Goal: Task Accomplishment & Management: Use online tool/utility

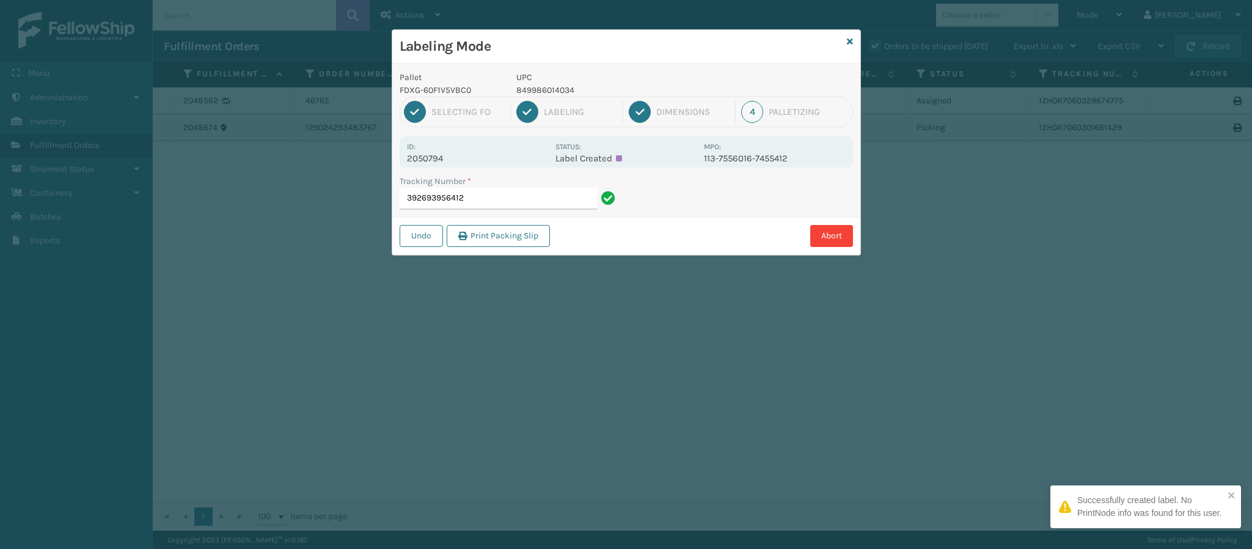
click at [442, 156] on p "2050794" at bounding box center [477, 158] width 141 height 11
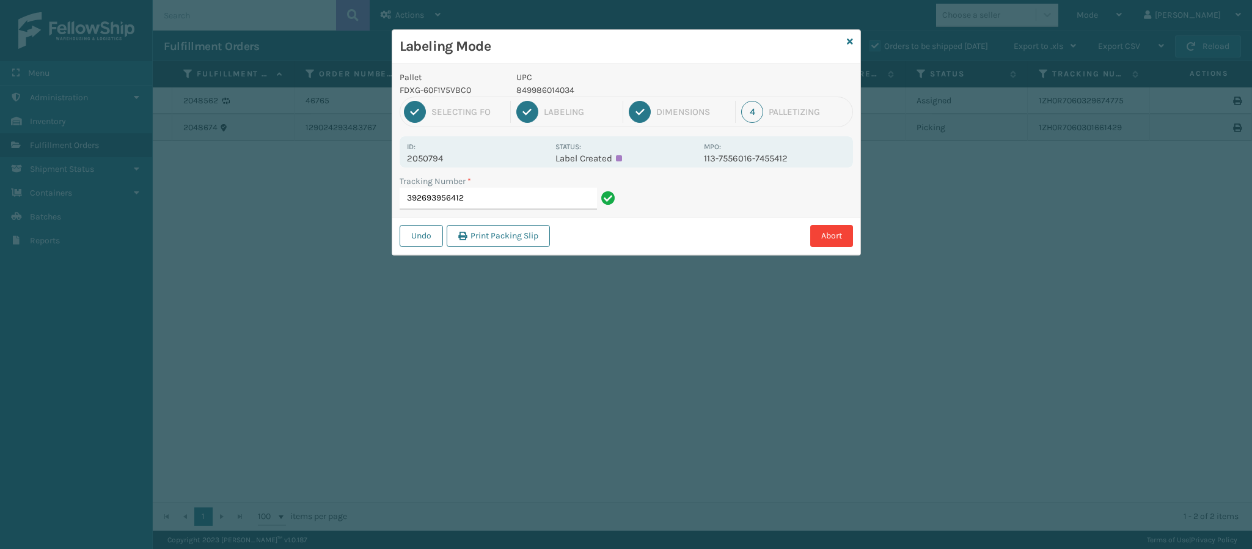
click at [442, 156] on p "2050794" at bounding box center [477, 158] width 141 height 11
click at [422, 160] on p "2050794" at bounding box center [477, 158] width 141 height 11
click at [425, 158] on p "2050794" at bounding box center [477, 158] width 141 height 11
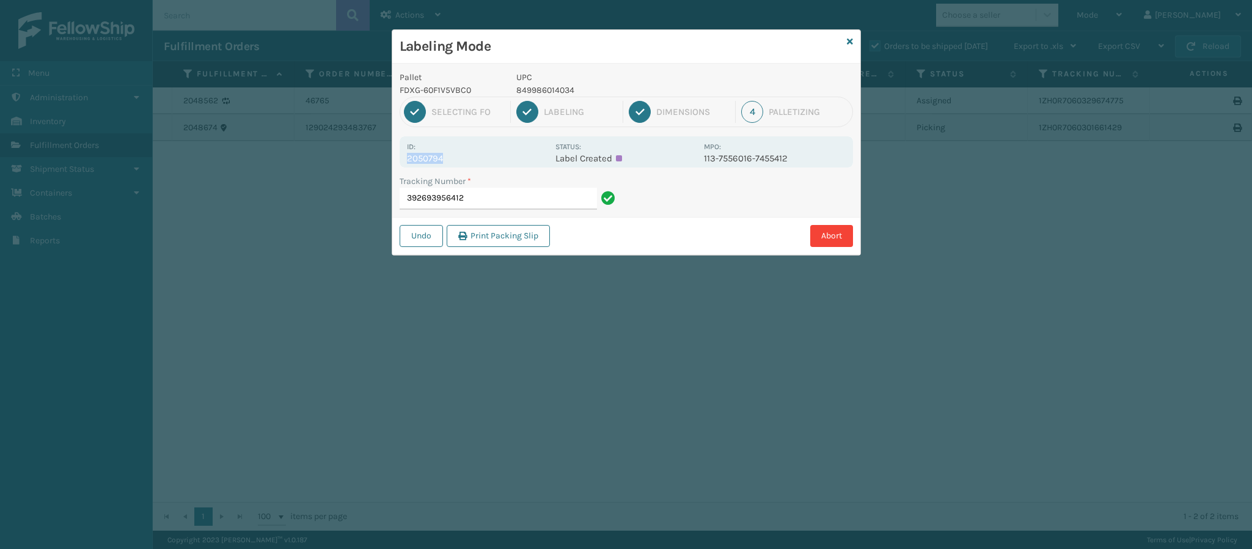
copy p "2050794"
click at [517, 193] on input "392693956412" at bounding box center [497, 199] width 197 height 22
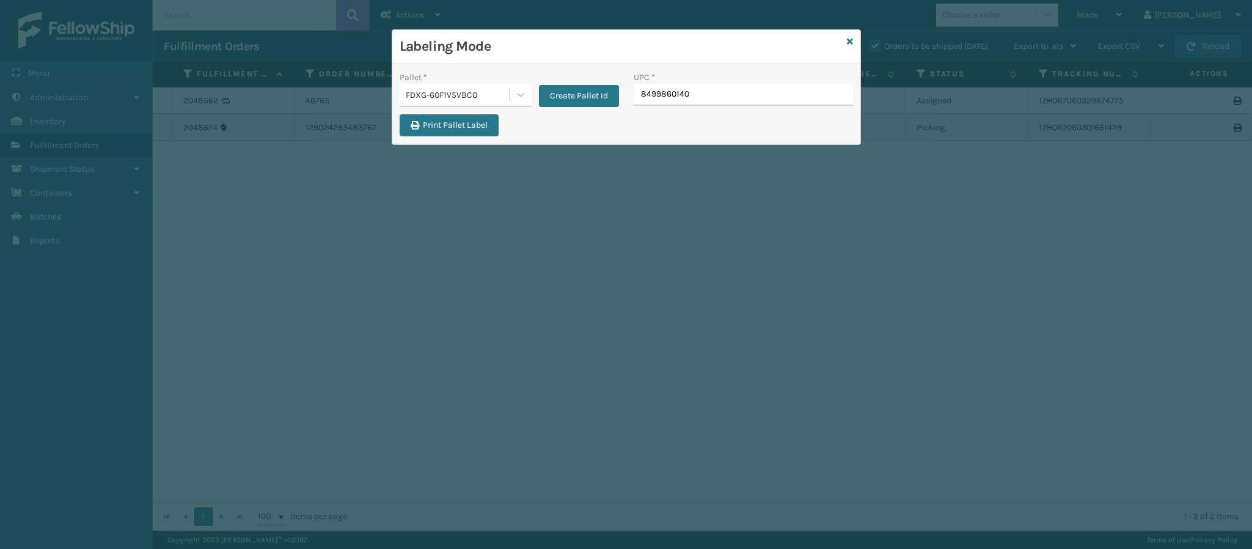
type input "84998601403"
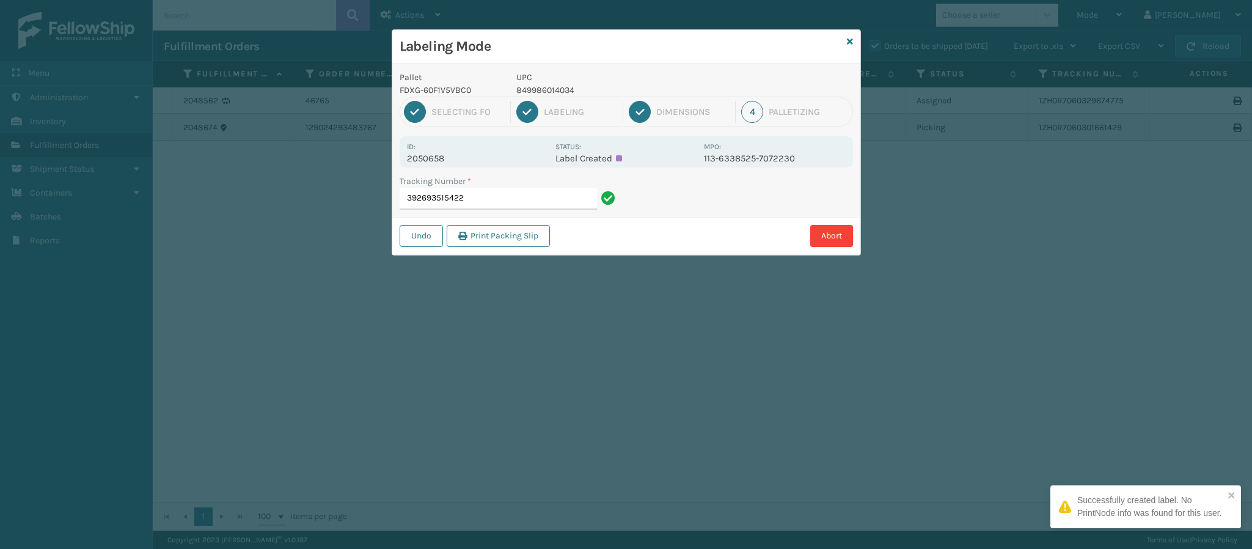
click at [454, 154] on p "2050658" at bounding box center [477, 158] width 141 height 11
copy p "2050658"
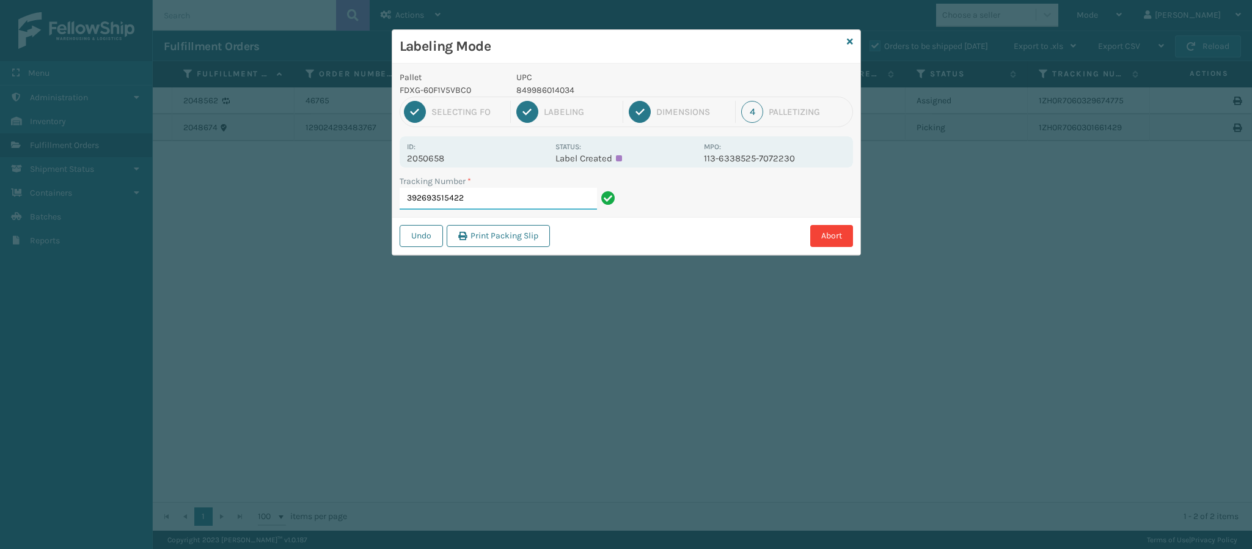
click at [486, 202] on input "392693515422" at bounding box center [497, 199] width 197 height 22
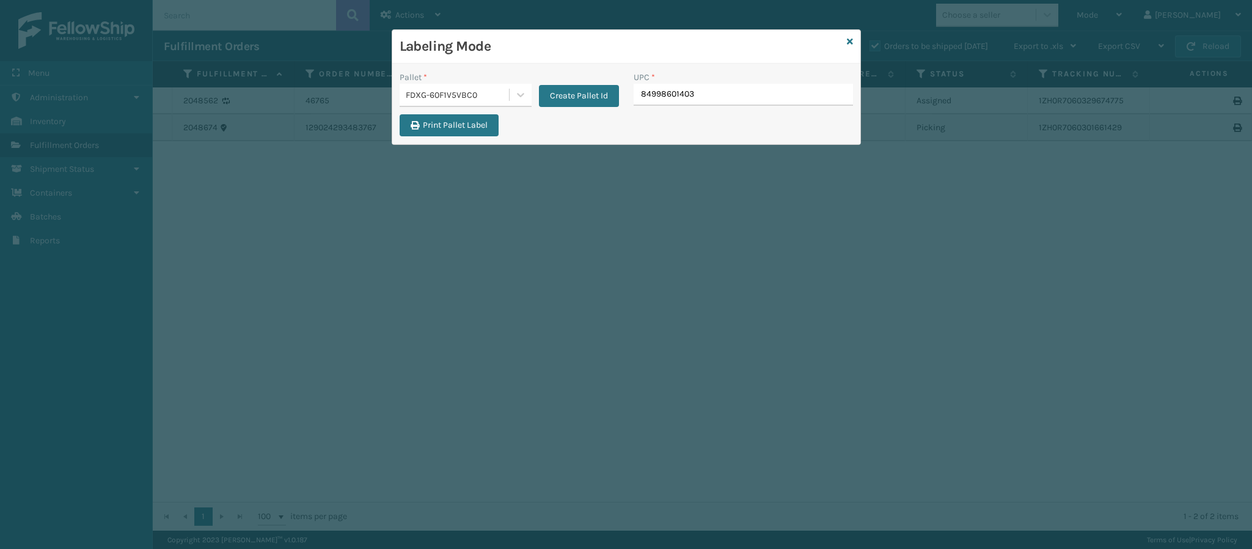
type input "849986014034"
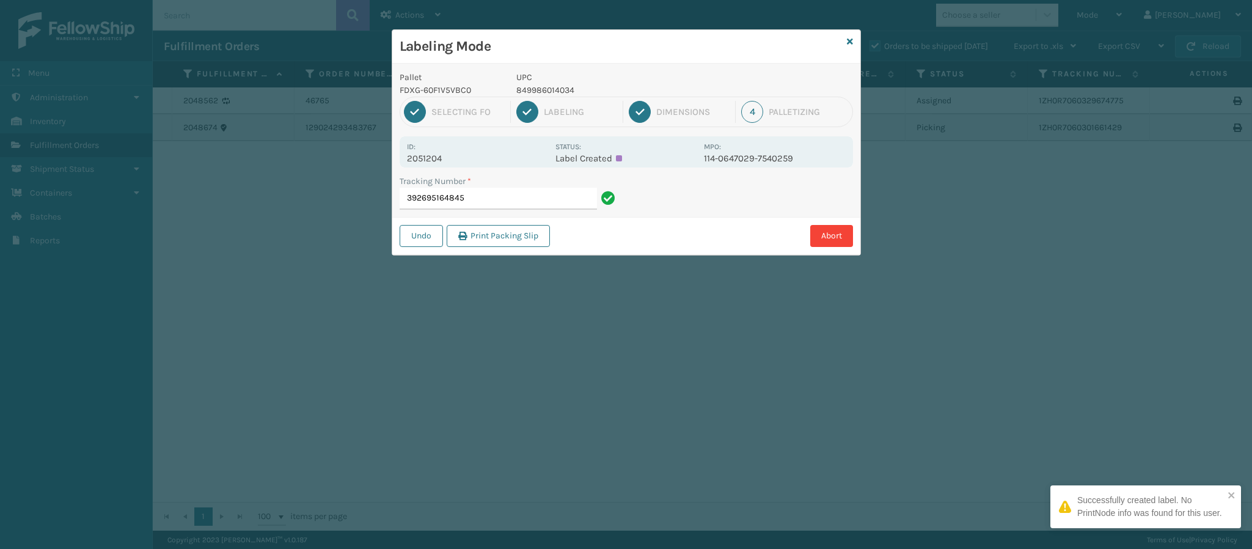
click at [433, 169] on div "Pallet FDXG-60F1V5VBC0 UPC 849986014034 1 Selecting FO 2 Labeling 3 Dimensions …" at bounding box center [626, 159] width 468 height 191
click at [440, 165] on div "Id: 2051204 Status: Label Created MPO: 114-0647029-7540259" at bounding box center [625, 151] width 453 height 31
click at [442, 163] on p "2051204" at bounding box center [477, 158] width 141 height 11
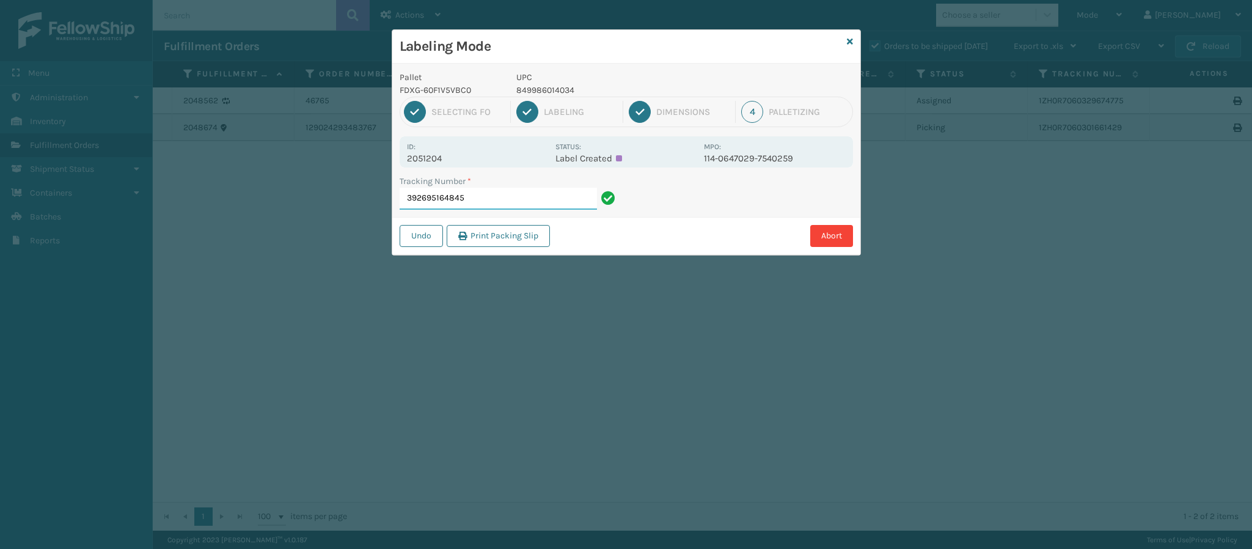
click at [578, 207] on input "392695164845" at bounding box center [497, 199] width 197 height 22
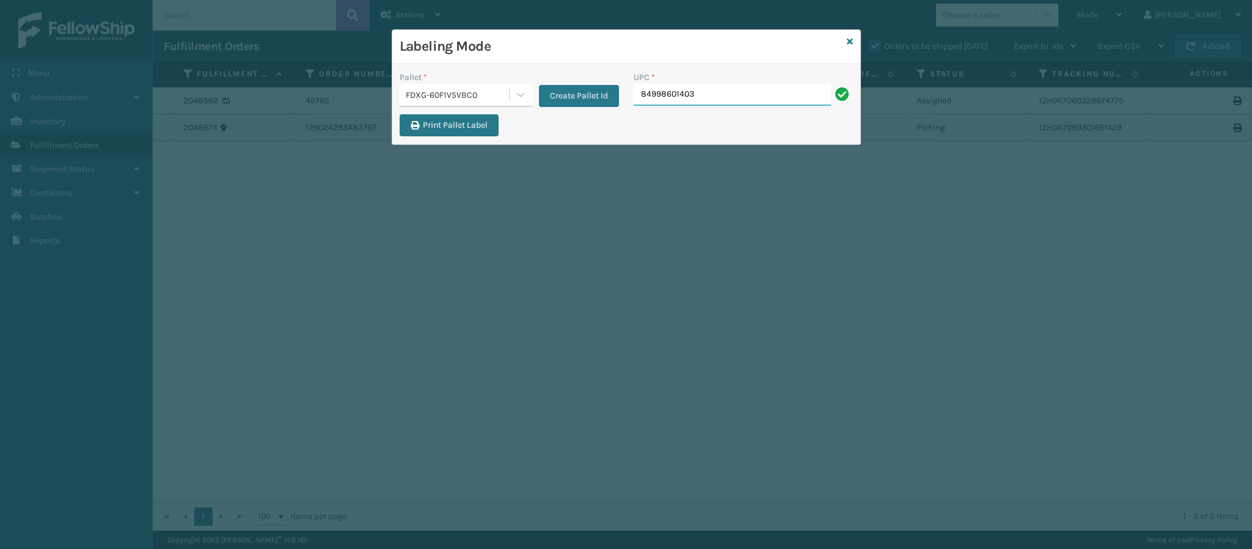
type input "849986014034"
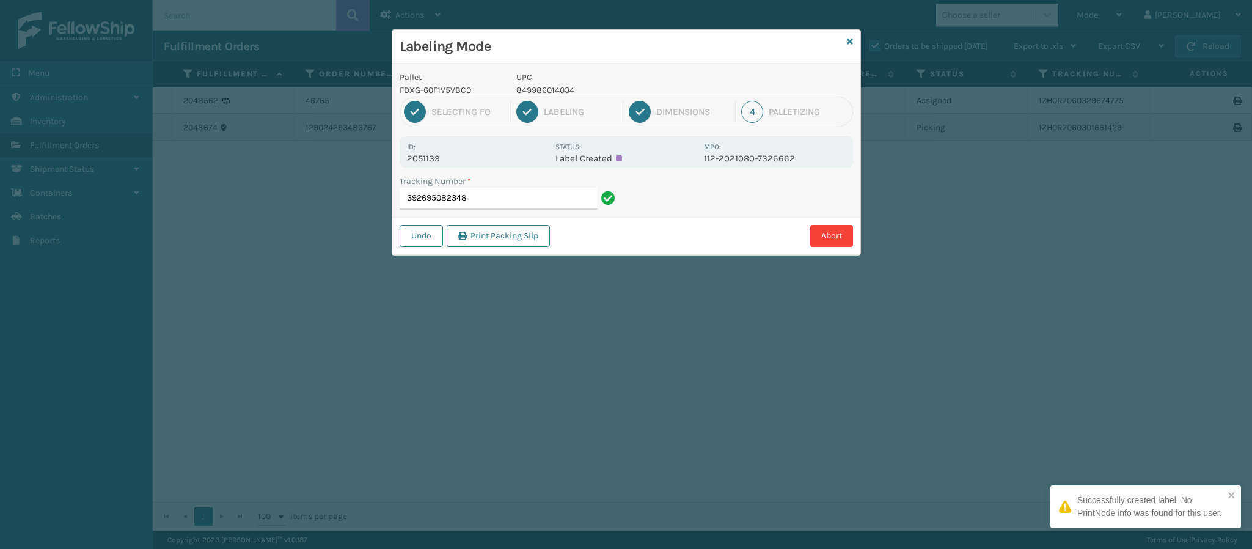
click at [454, 155] on p "2051139" at bounding box center [477, 158] width 141 height 11
copy p "2051139"
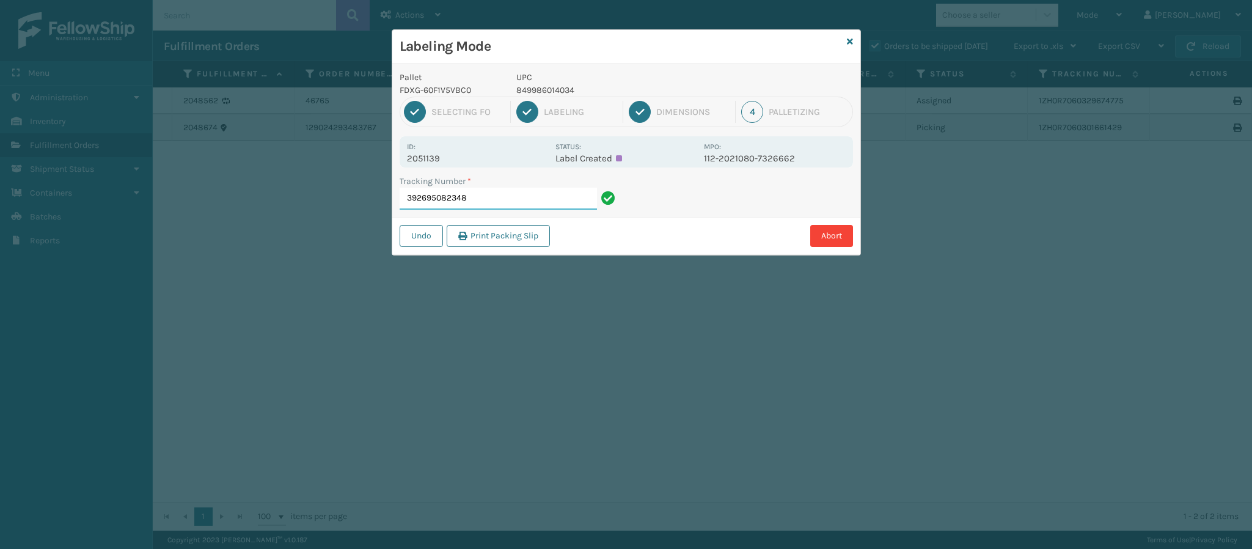
click at [523, 193] on input "392695082348" at bounding box center [497, 199] width 197 height 22
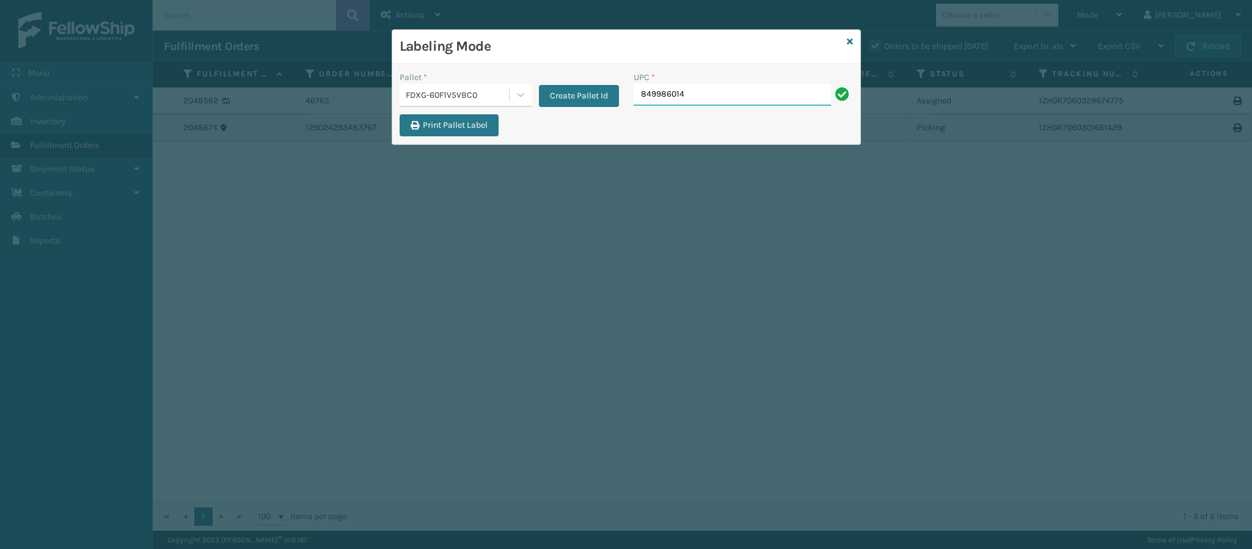
type input "8499860140"
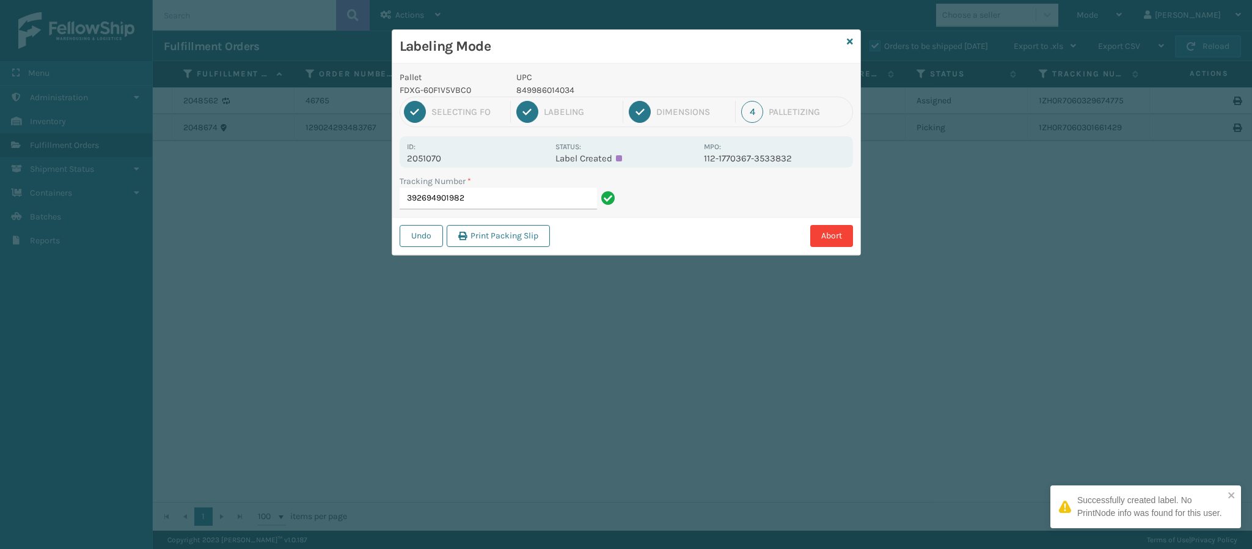
click at [576, 183] on div "Tracking Number *" at bounding box center [508, 181] width 219 height 13
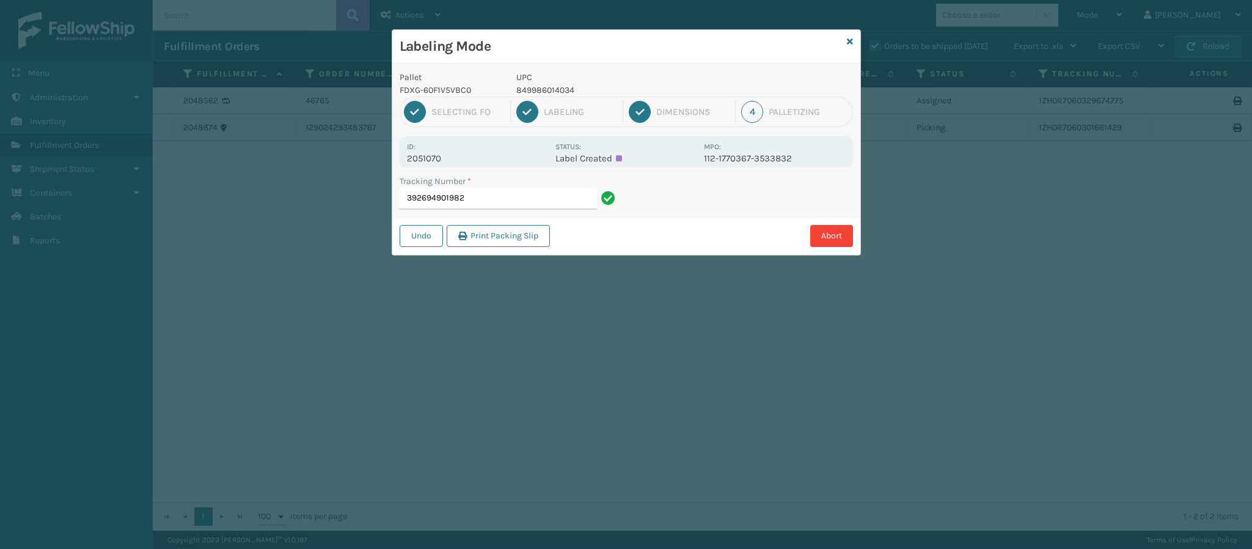
click at [462, 160] on p "2051070" at bounding box center [477, 158] width 141 height 11
click at [453, 160] on p "2051070" at bounding box center [477, 158] width 141 height 11
click at [451, 160] on p "2051070" at bounding box center [477, 158] width 141 height 11
click at [440, 162] on p "2051070" at bounding box center [477, 158] width 141 height 11
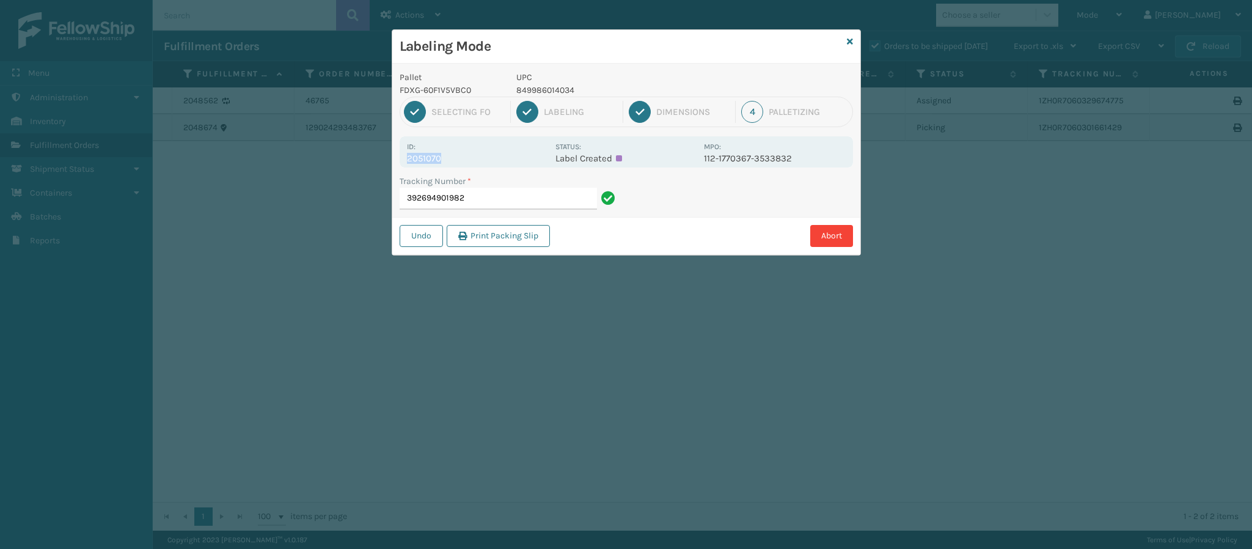
click at [440, 162] on p "2051070" at bounding box center [477, 158] width 141 height 11
copy p "2051070"
click at [534, 199] on input "392694901982" at bounding box center [497, 199] width 197 height 22
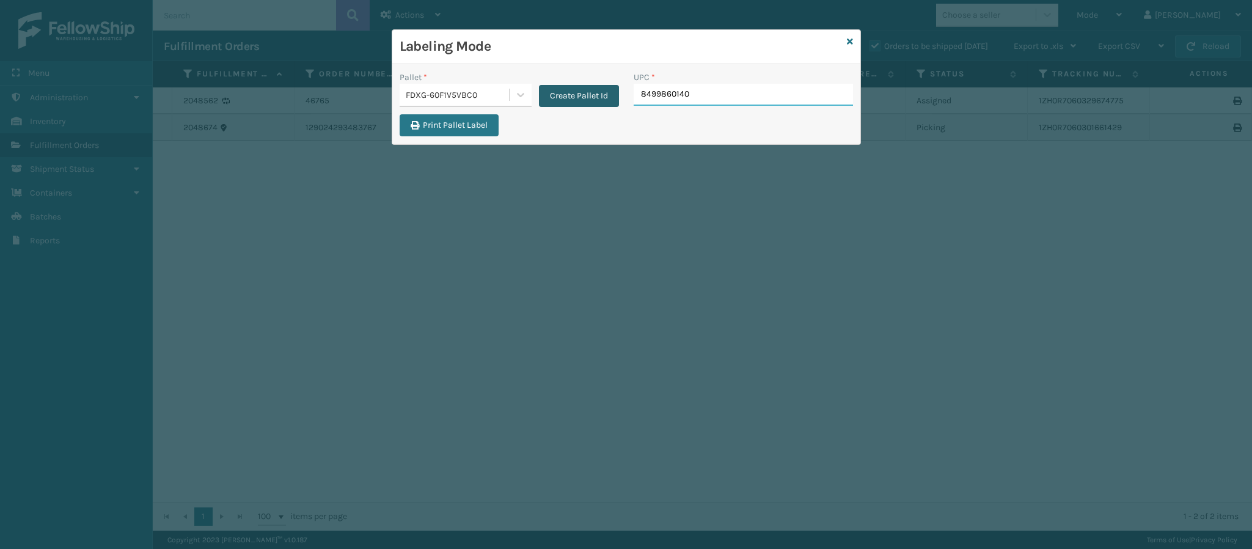
type input "84998601403"
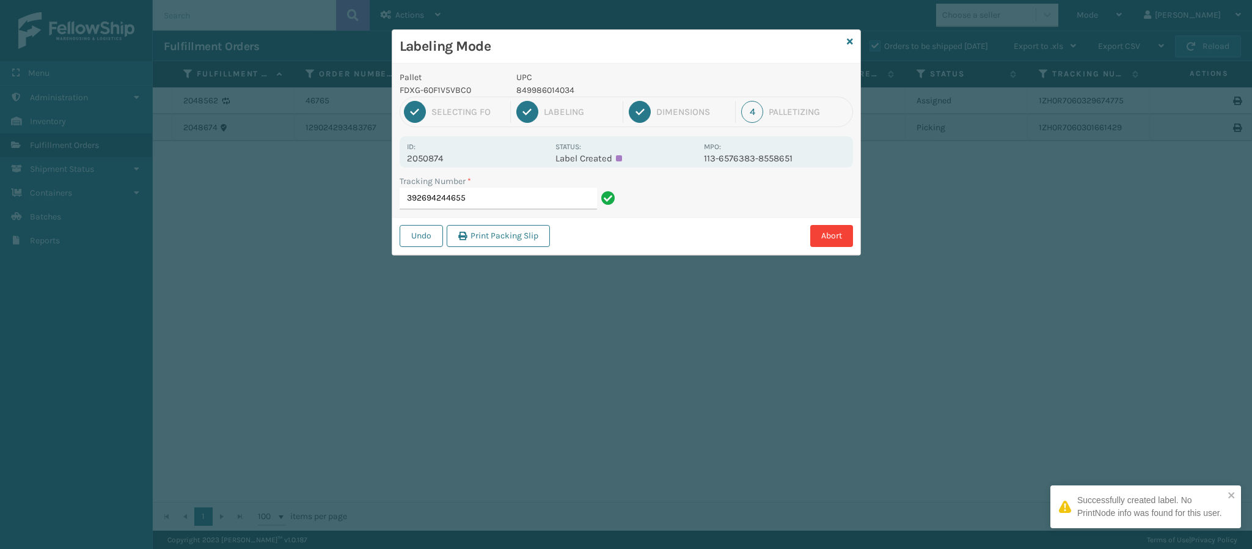
click at [449, 161] on p "2050874" at bounding box center [477, 158] width 141 height 11
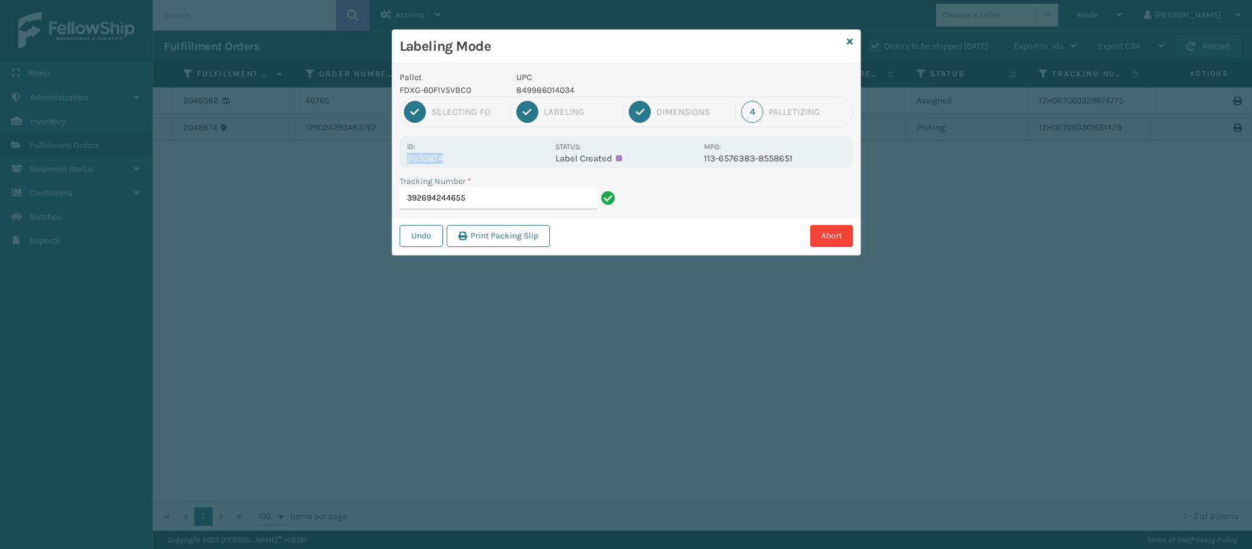
copy p "2050874"
click at [505, 198] on input "392694244655" at bounding box center [497, 199] width 197 height 22
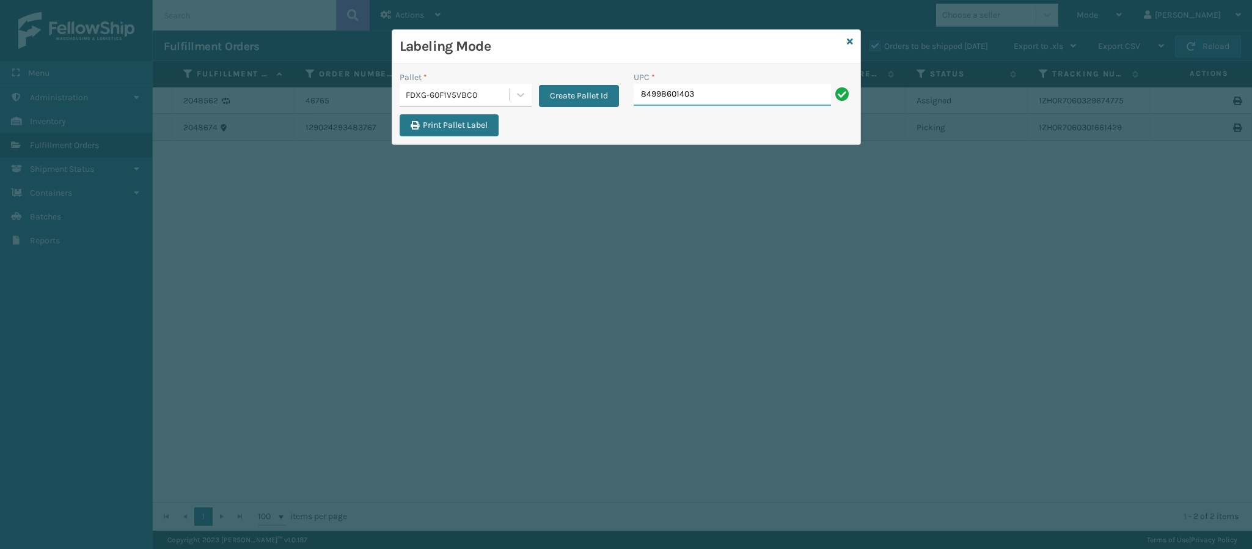
type input "849986014034"
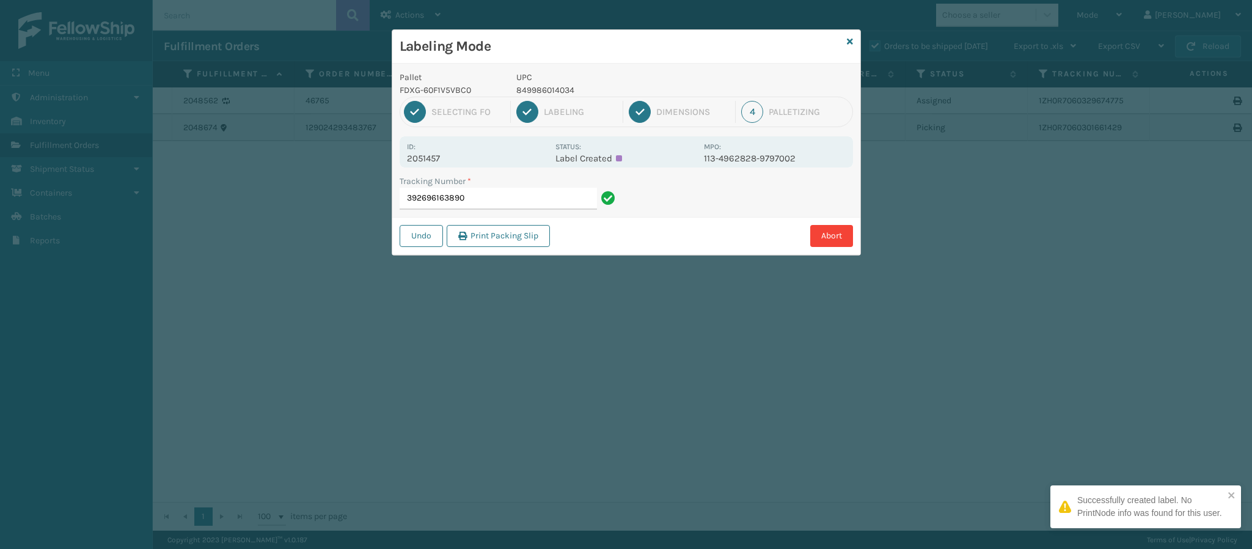
click at [443, 156] on p "2051457" at bounding box center [477, 158] width 141 height 11
copy p "2051457"
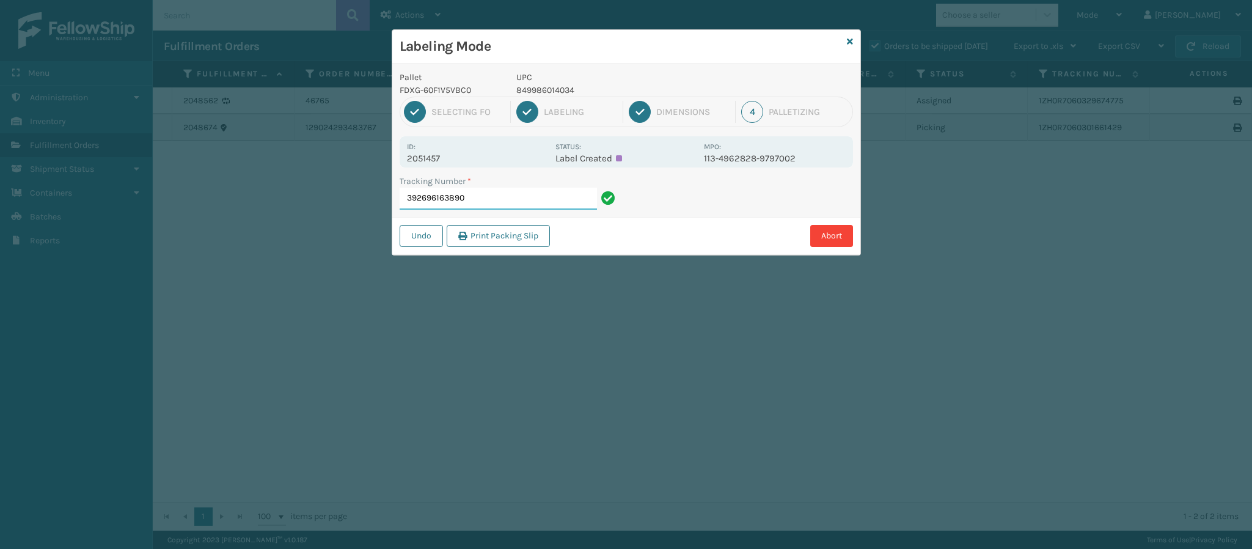
click at [511, 205] on input "392696163890" at bounding box center [497, 199] width 197 height 22
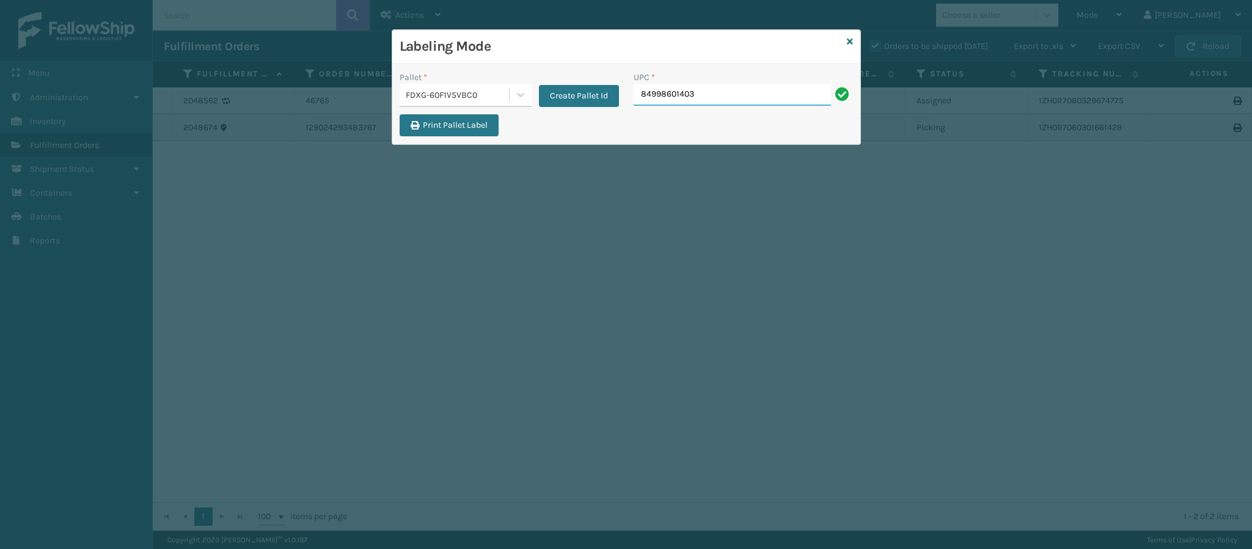
type input "849986014034"
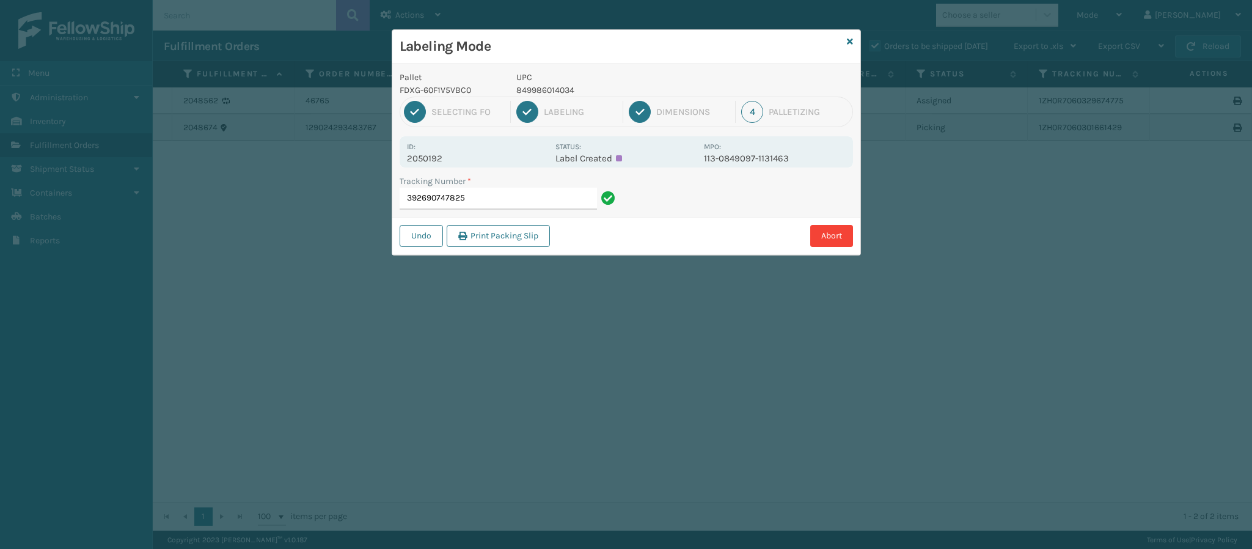
click at [451, 156] on p "2050192" at bounding box center [477, 158] width 141 height 11
copy p "2050192"
click at [510, 206] on input "392690747825" at bounding box center [497, 199] width 197 height 22
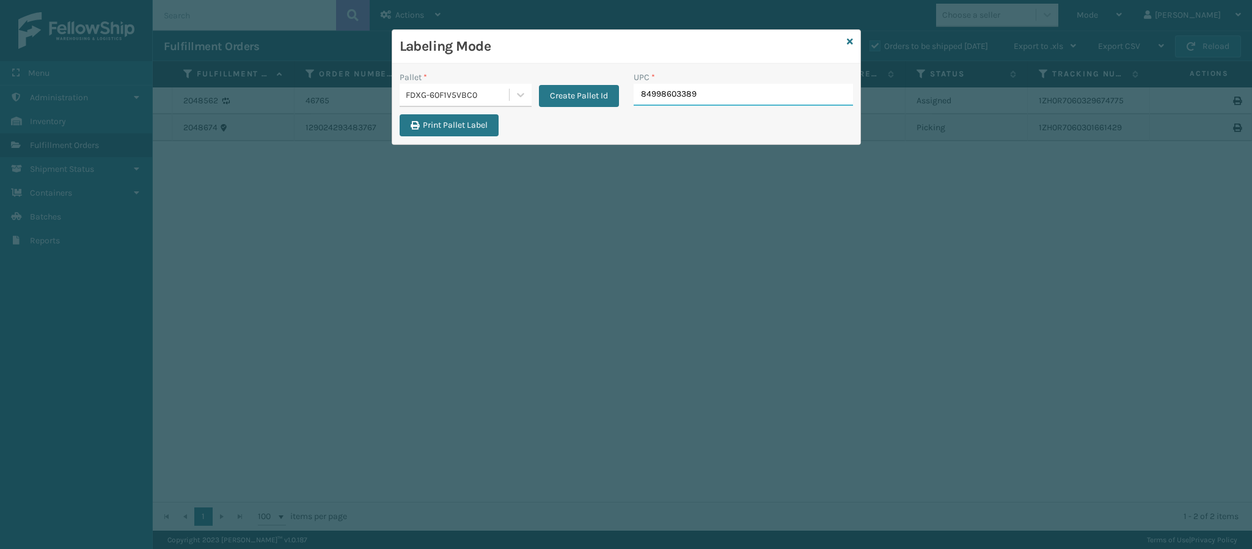
type input "849986033899"
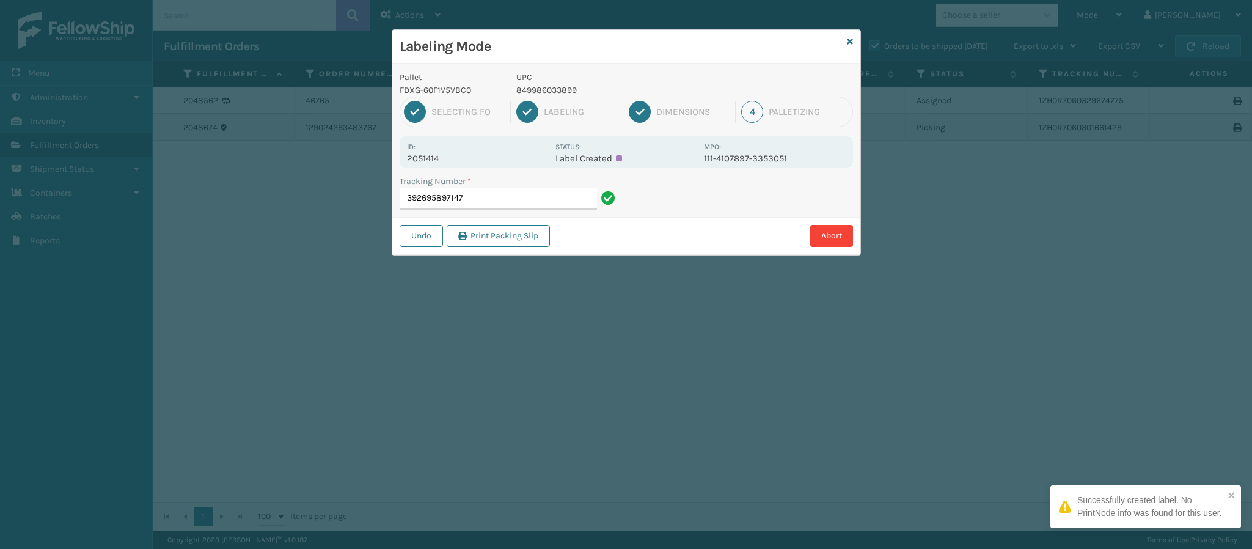
click at [443, 159] on p "2051414" at bounding box center [477, 158] width 141 height 11
copy p "2051414"
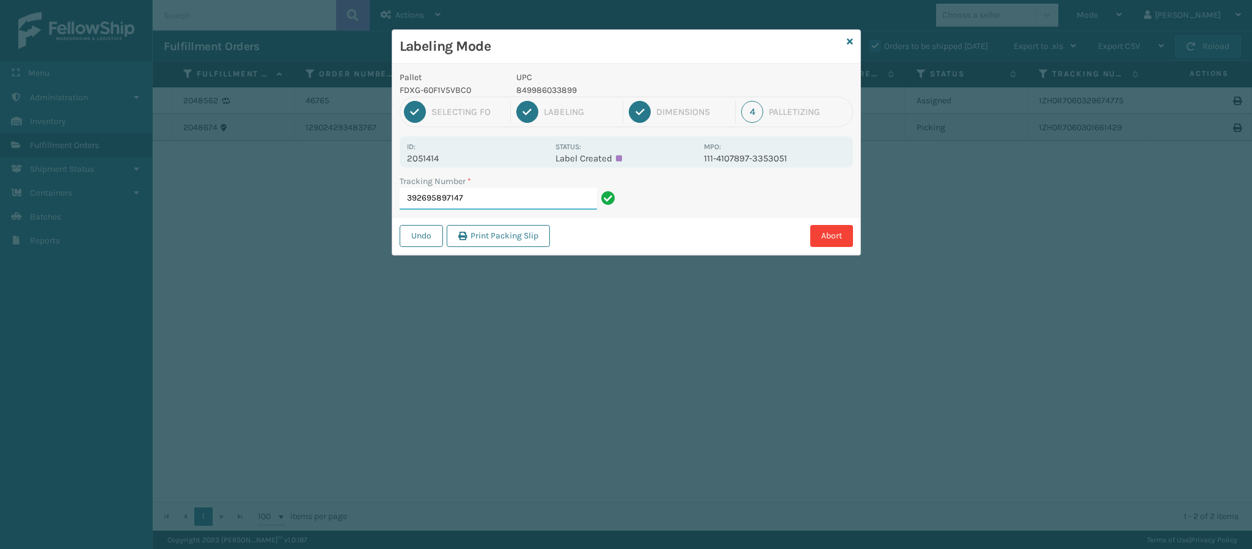
click at [506, 204] on input "392695897147" at bounding box center [497, 199] width 197 height 22
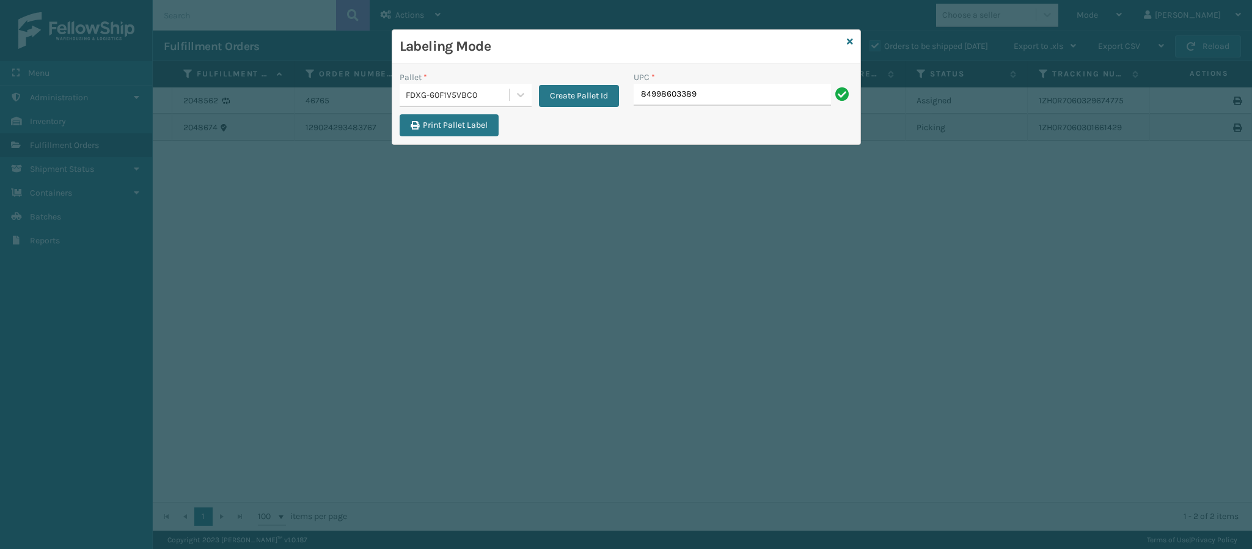
type input "849986033899"
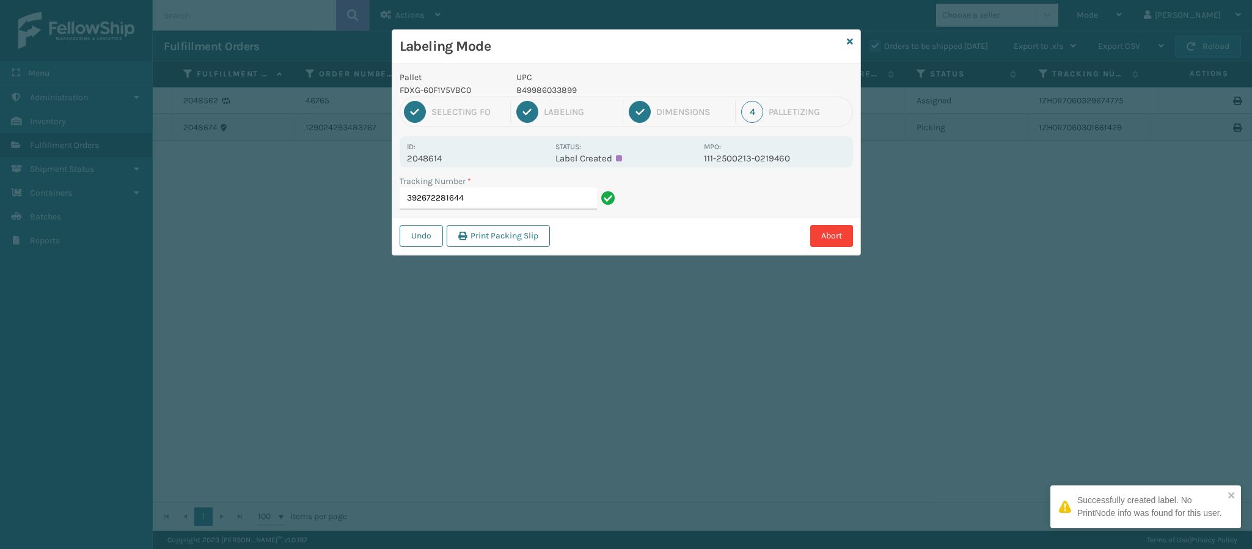
click at [448, 153] on p "2048614" at bounding box center [477, 158] width 141 height 11
copy p "2048614"
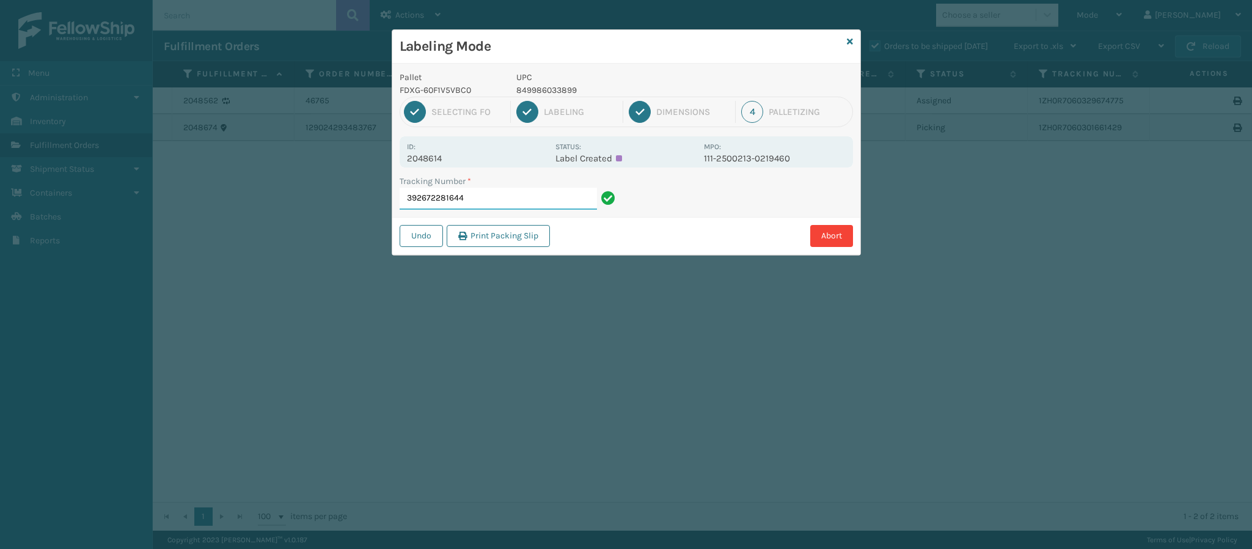
click at [490, 191] on input "392672281644" at bounding box center [497, 199] width 197 height 22
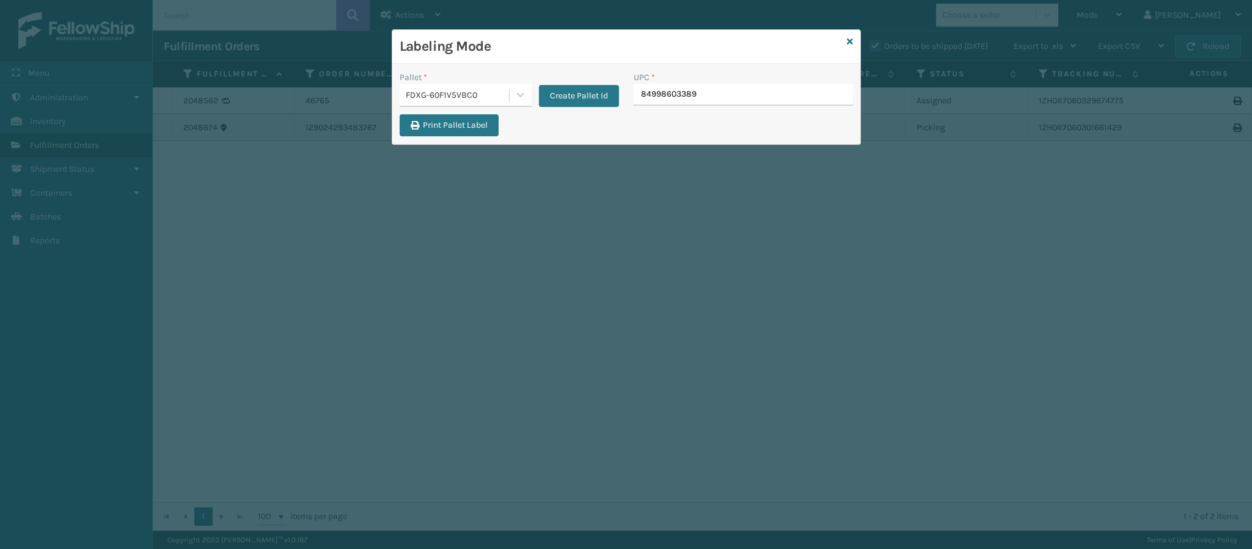
type input "849986033899"
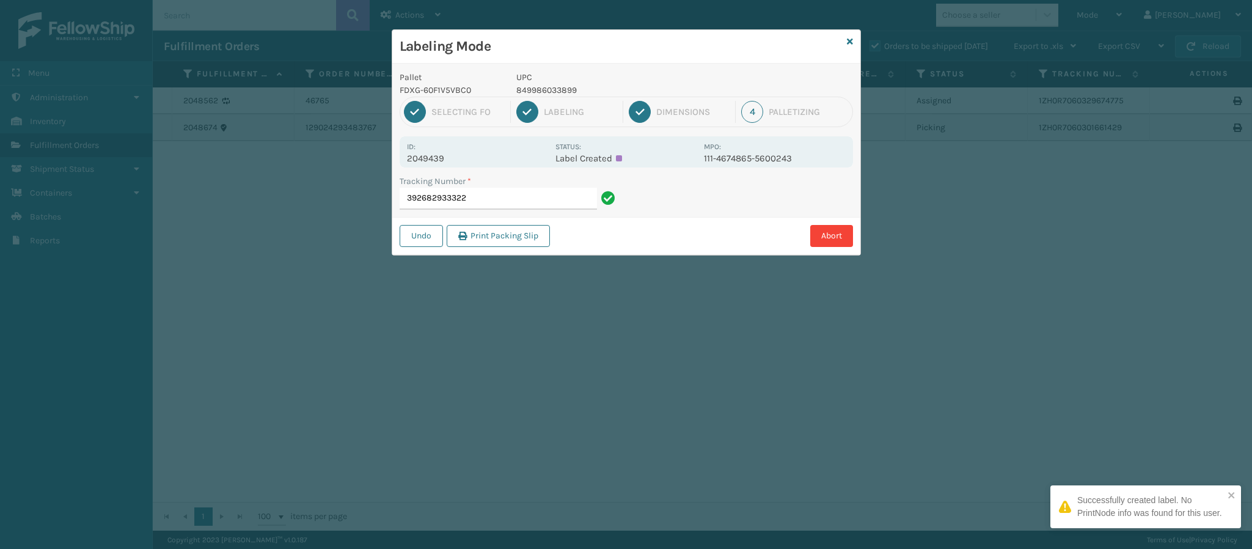
click at [446, 153] on p "2049439" at bounding box center [477, 158] width 141 height 11
copy p "2049439"
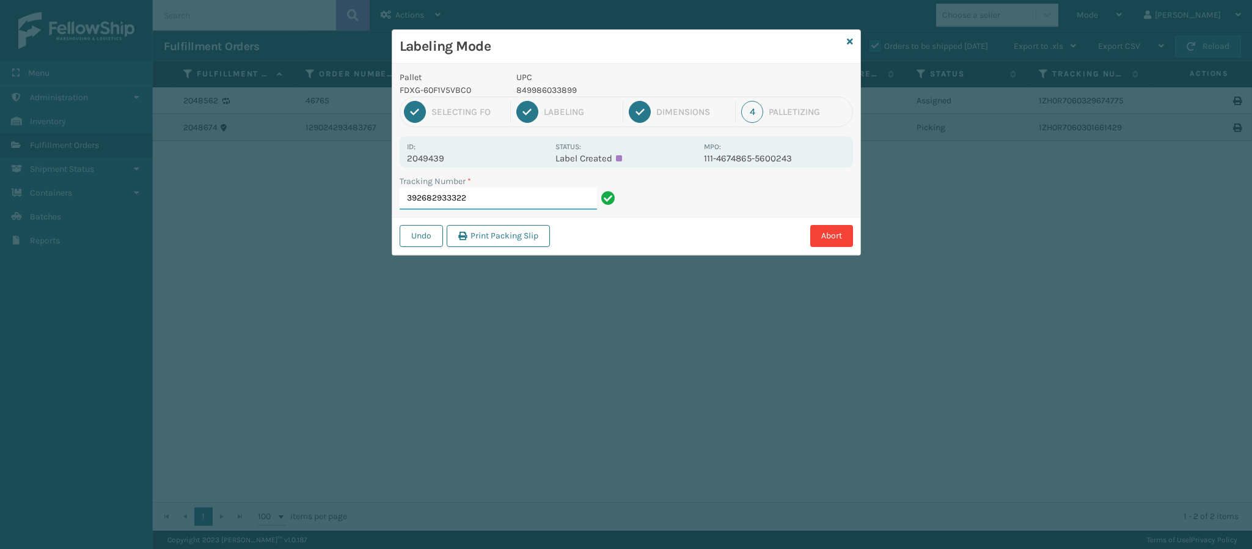
click at [553, 199] on input "392682933322" at bounding box center [497, 199] width 197 height 22
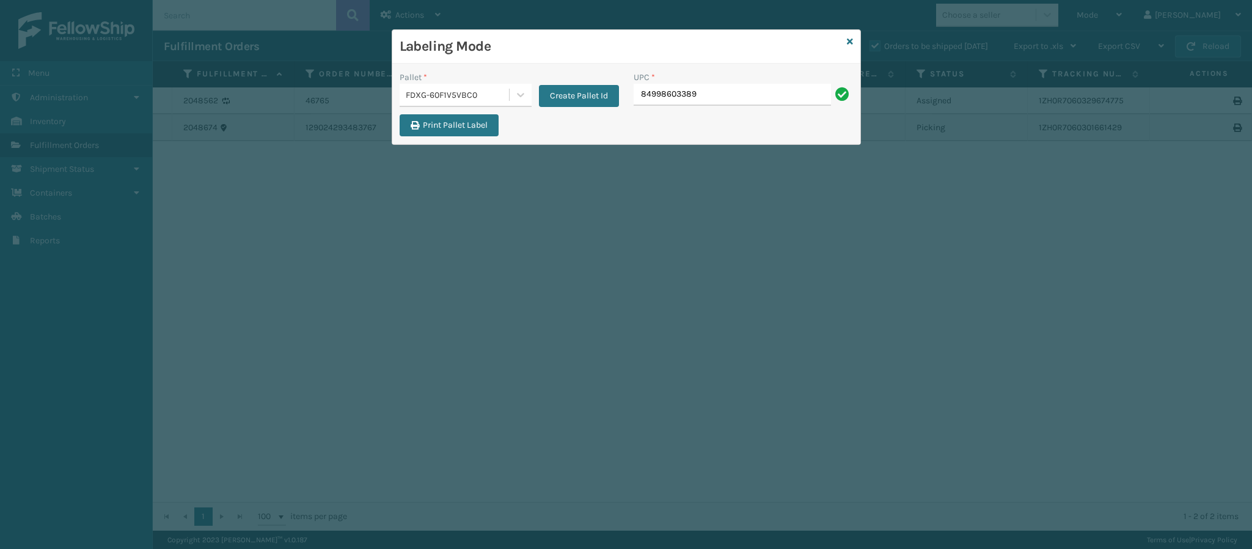
type input "849986033899"
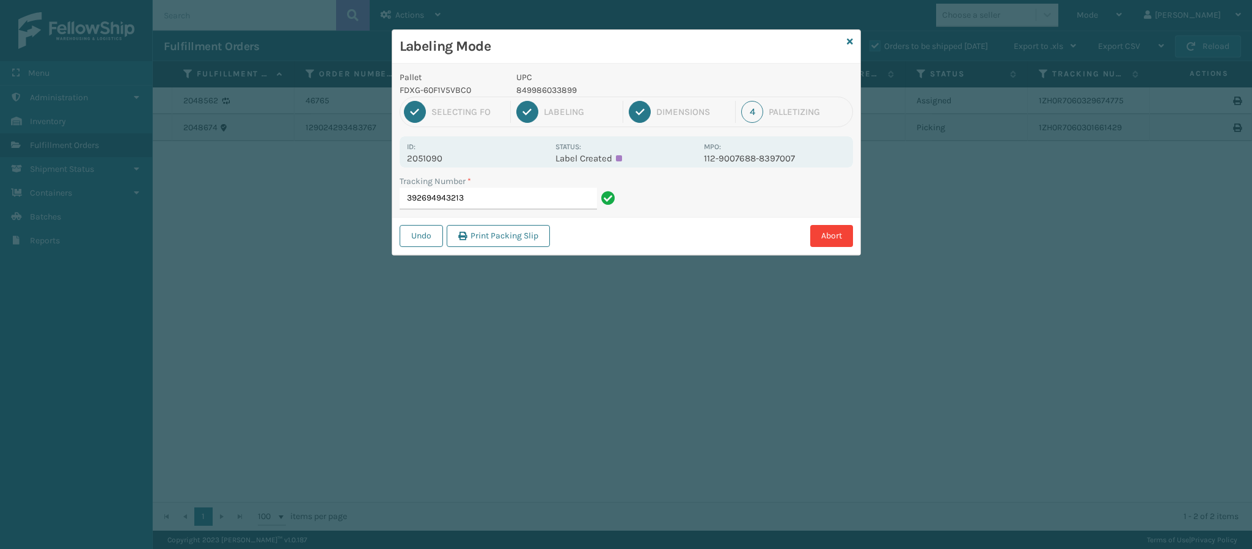
click at [444, 159] on p "2051090" at bounding box center [477, 158] width 141 height 11
click at [537, 200] on input "392694943213" at bounding box center [497, 199] width 197 height 22
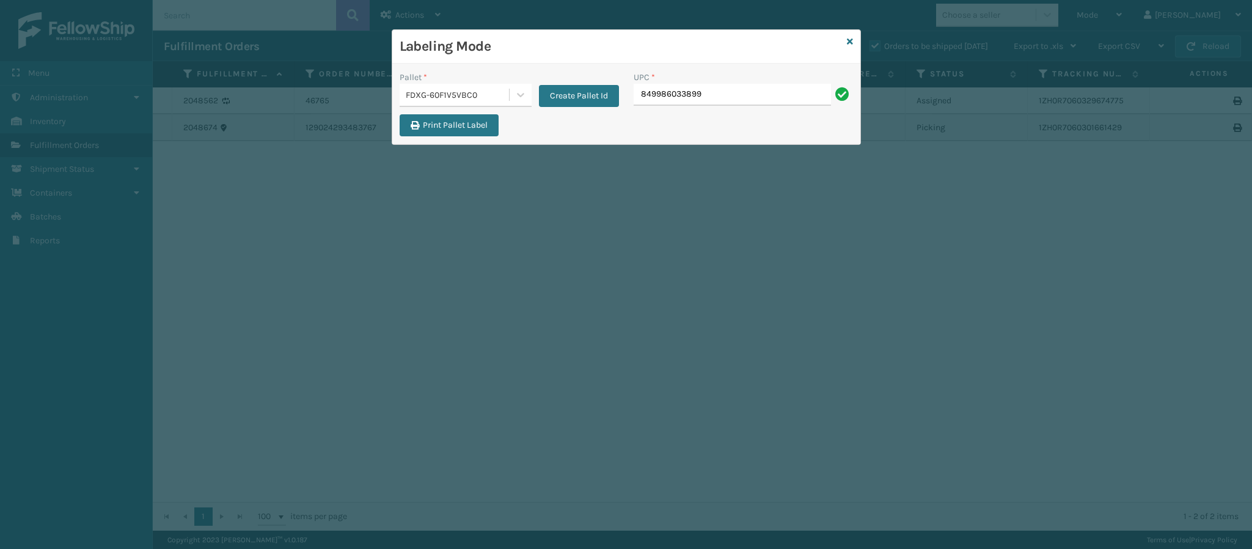
type input "849986033899"
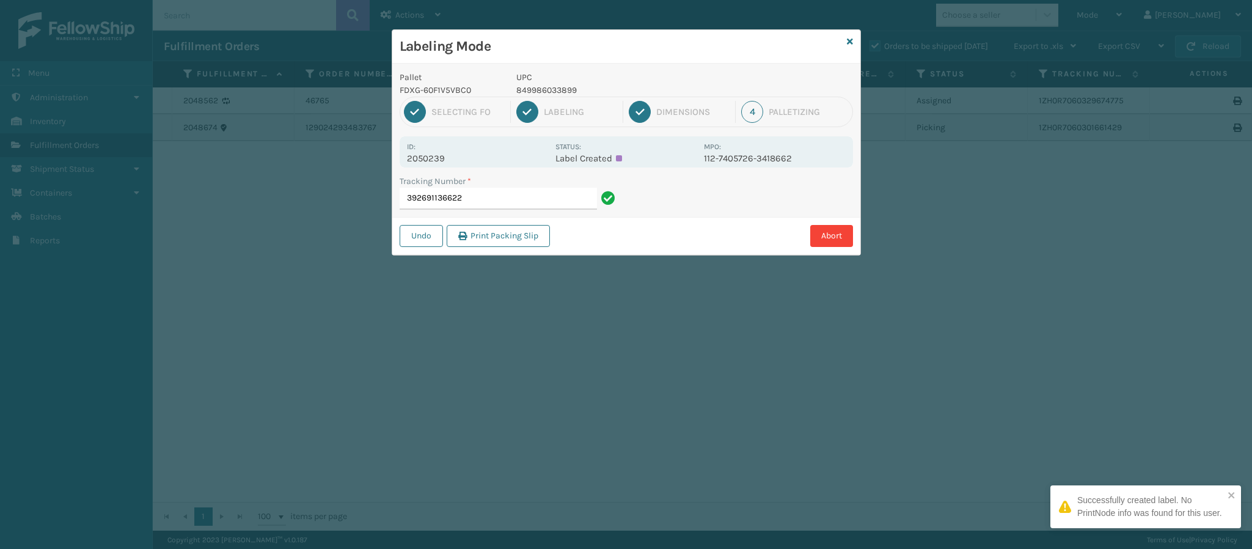
click at [447, 156] on p "2050239" at bounding box center [477, 158] width 141 height 11
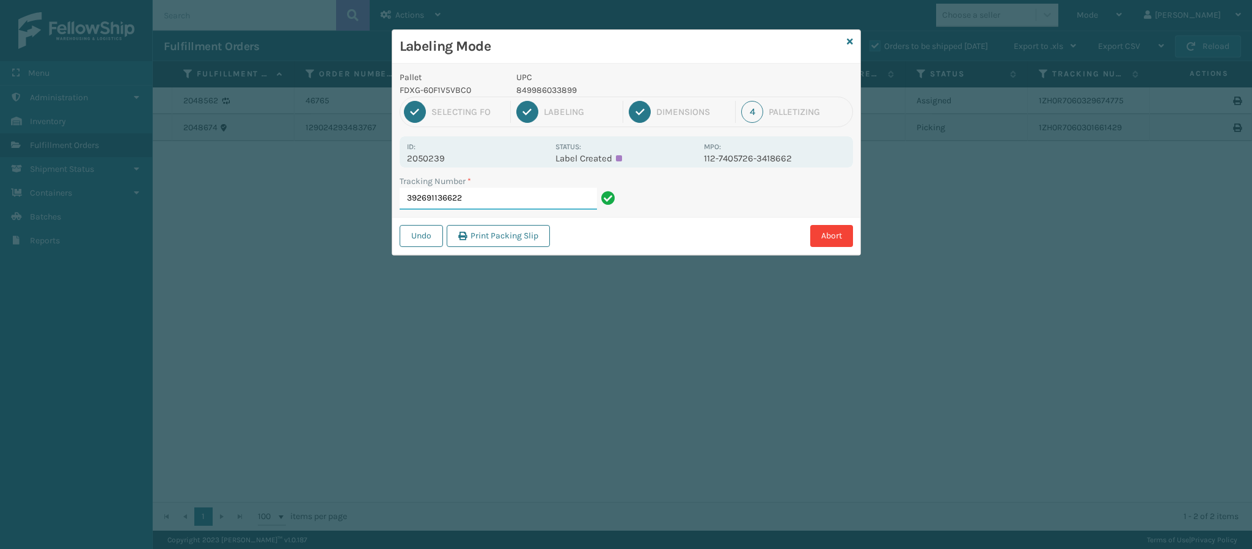
click at [517, 198] on input "392691136622" at bounding box center [497, 199] width 197 height 22
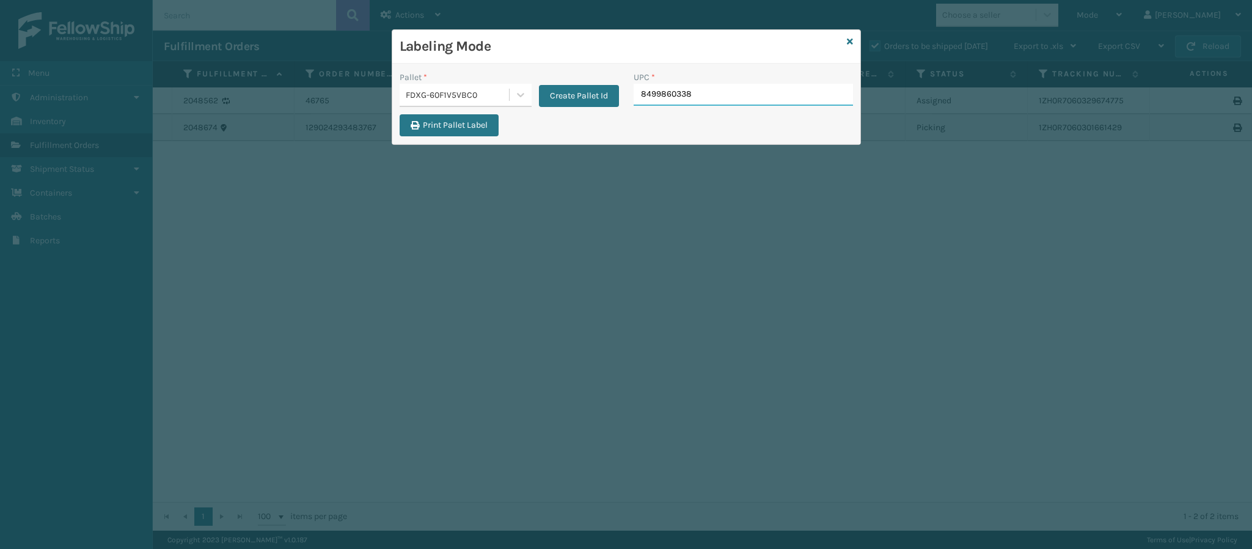
type input "84998603389"
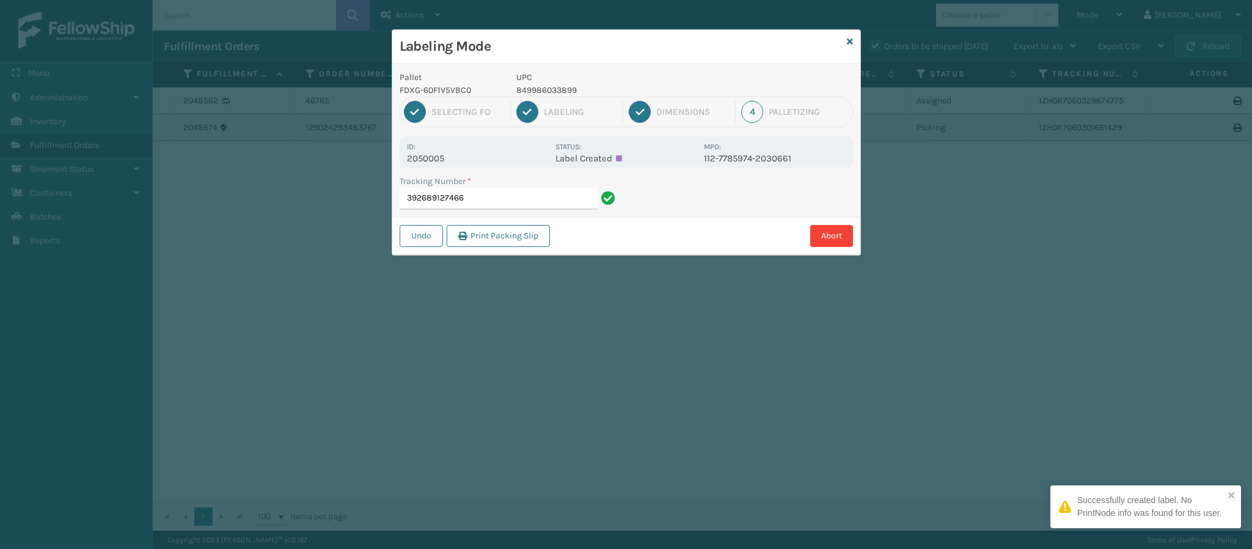
click at [465, 160] on p "2050005" at bounding box center [477, 158] width 141 height 11
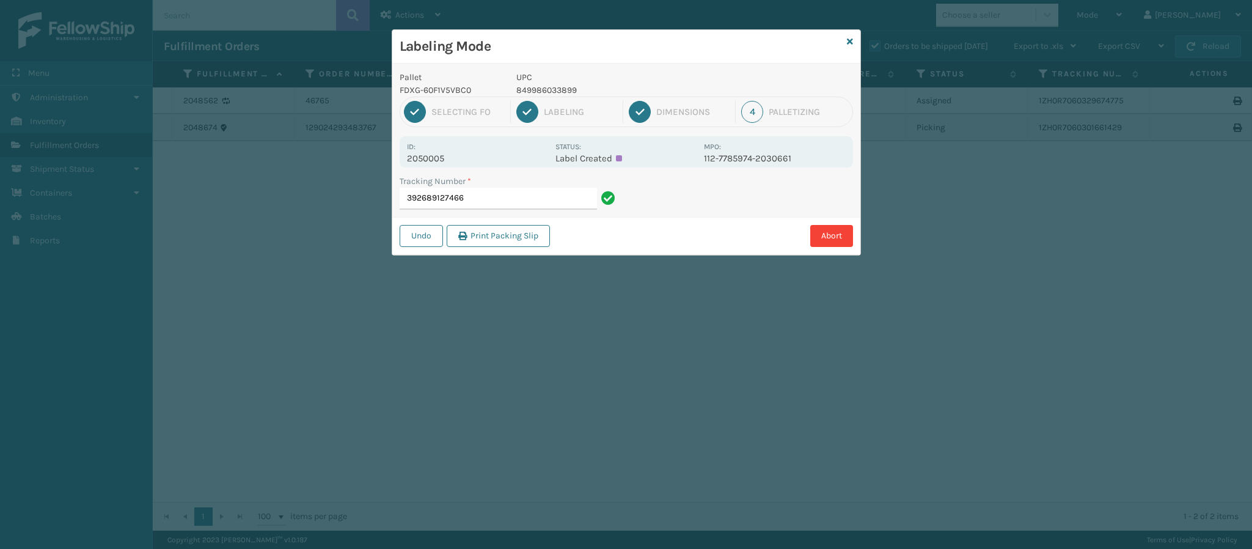
click at [488, 187] on div "Tracking Number *" at bounding box center [508, 181] width 219 height 13
click at [493, 200] on input "392689127466" at bounding box center [497, 199] width 197 height 22
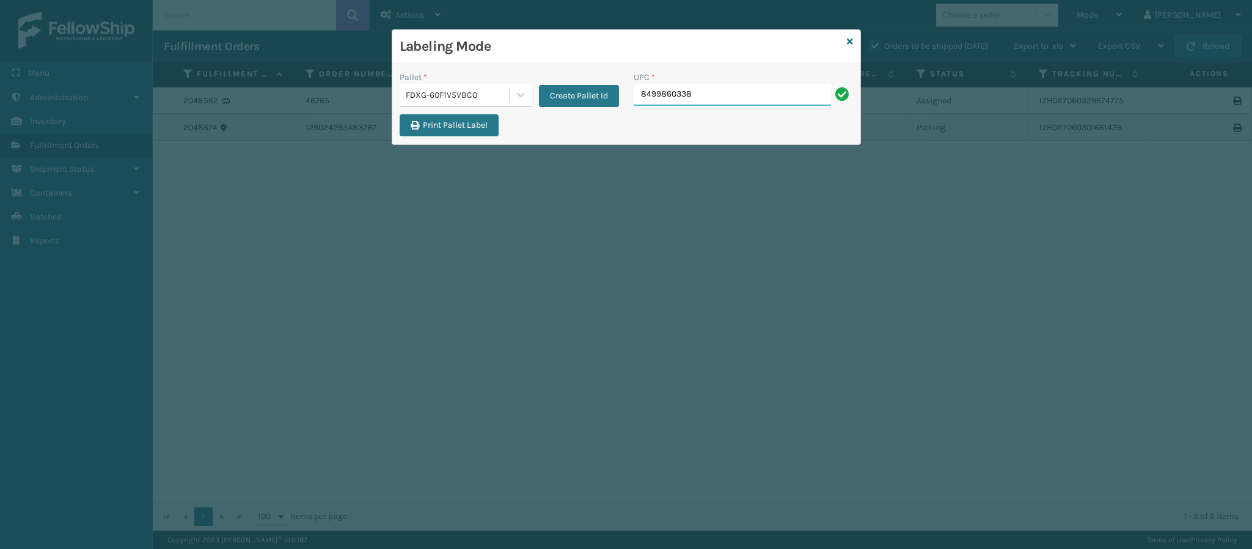
type input "84998603389"
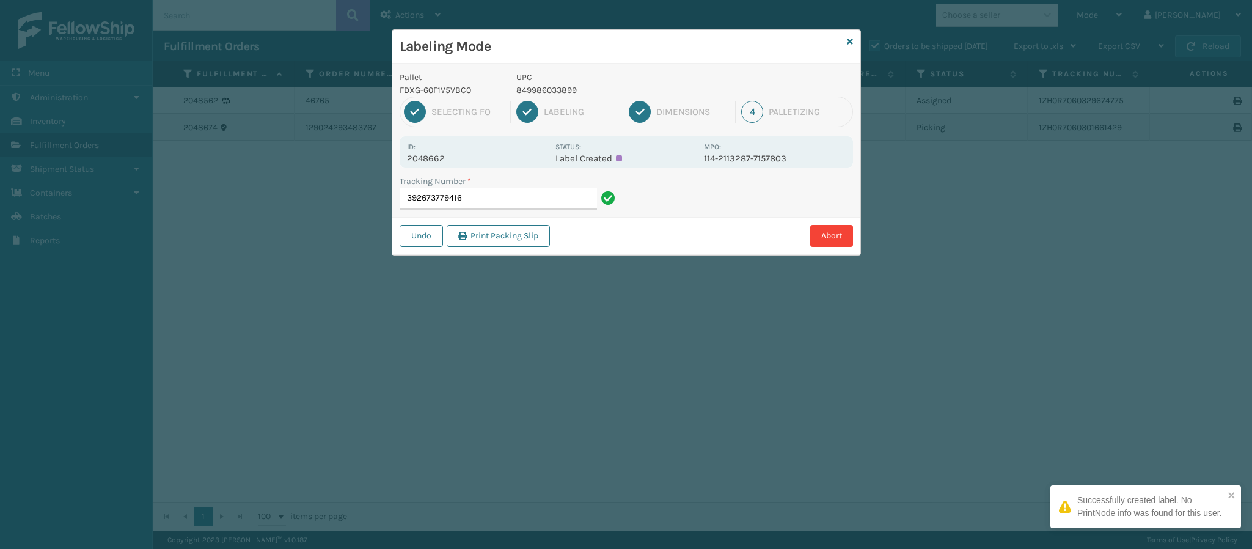
click at [443, 163] on p "2048662" at bounding box center [477, 158] width 141 height 11
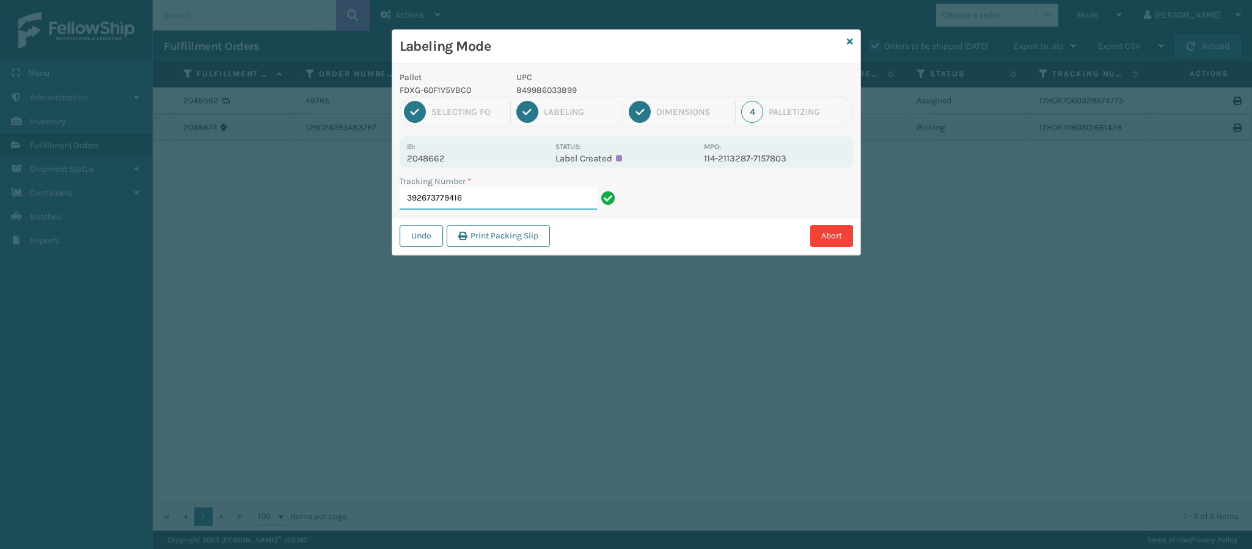
click at [497, 203] on input "392673779416" at bounding box center [497, 199] width 197 height 22
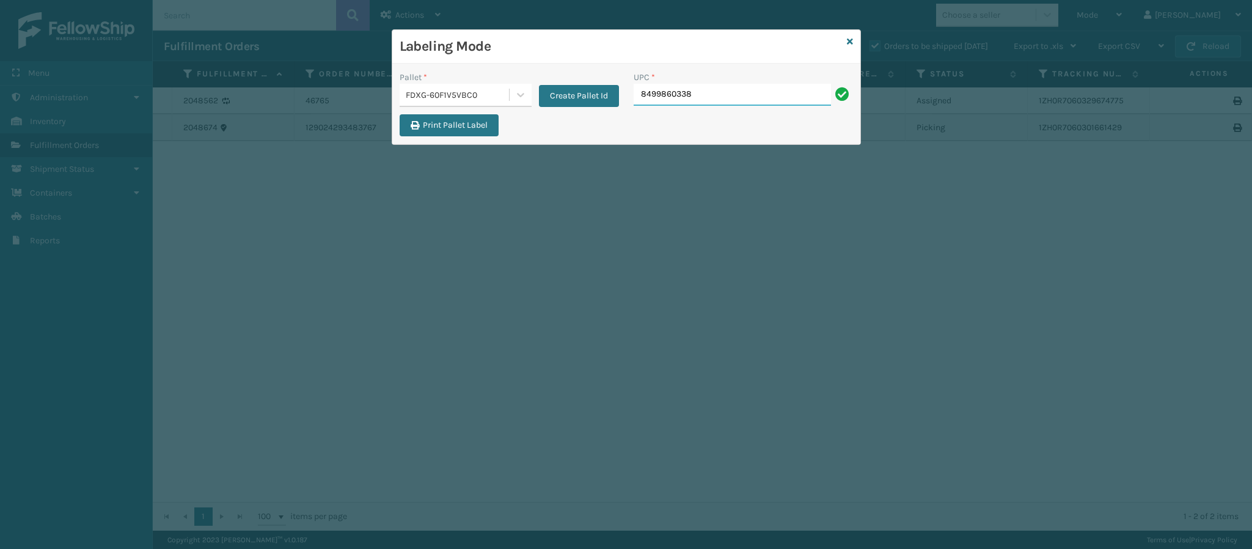
type input "84998603389"
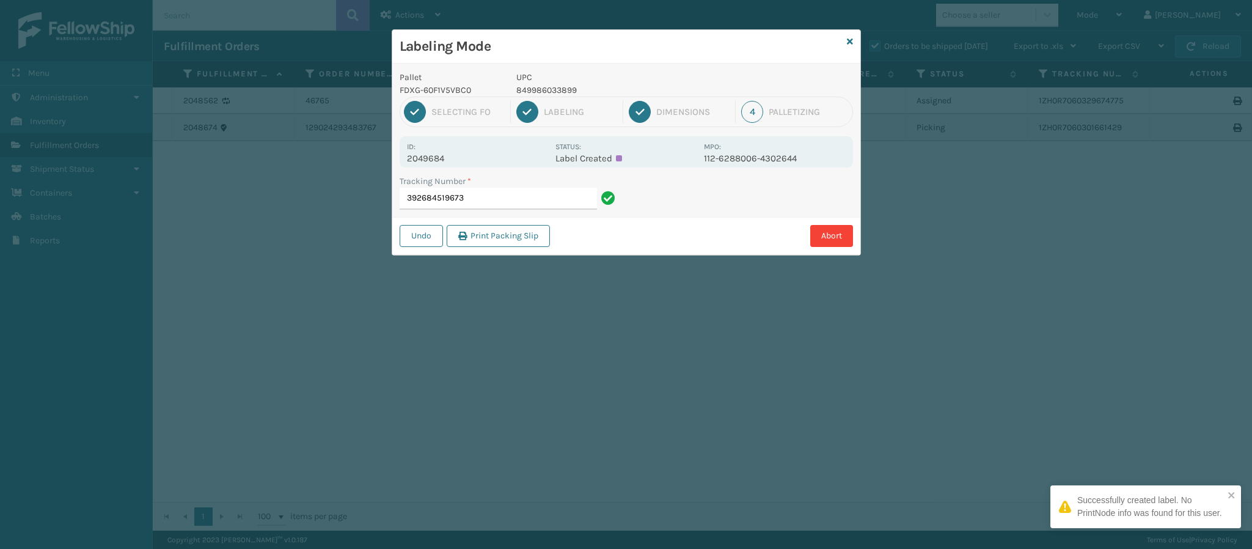
click at [442, 155] on p "2049684" at bounding box center [477, 158] width 141 height 11
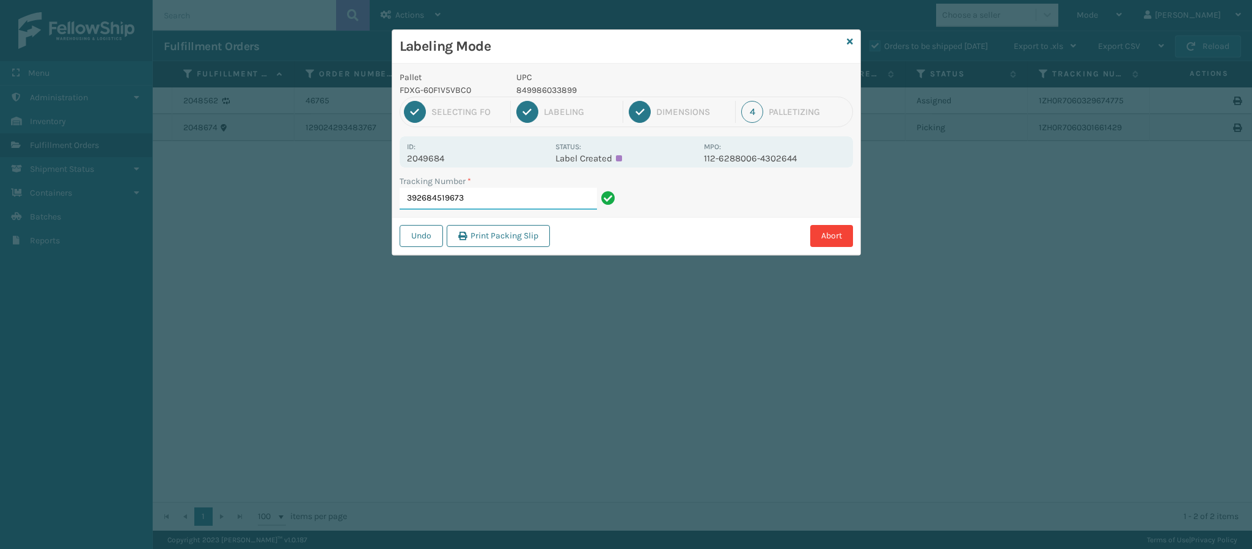
click at [502, 198] on input "392684519673" at bounding box center [497, 199] width 197 height 22
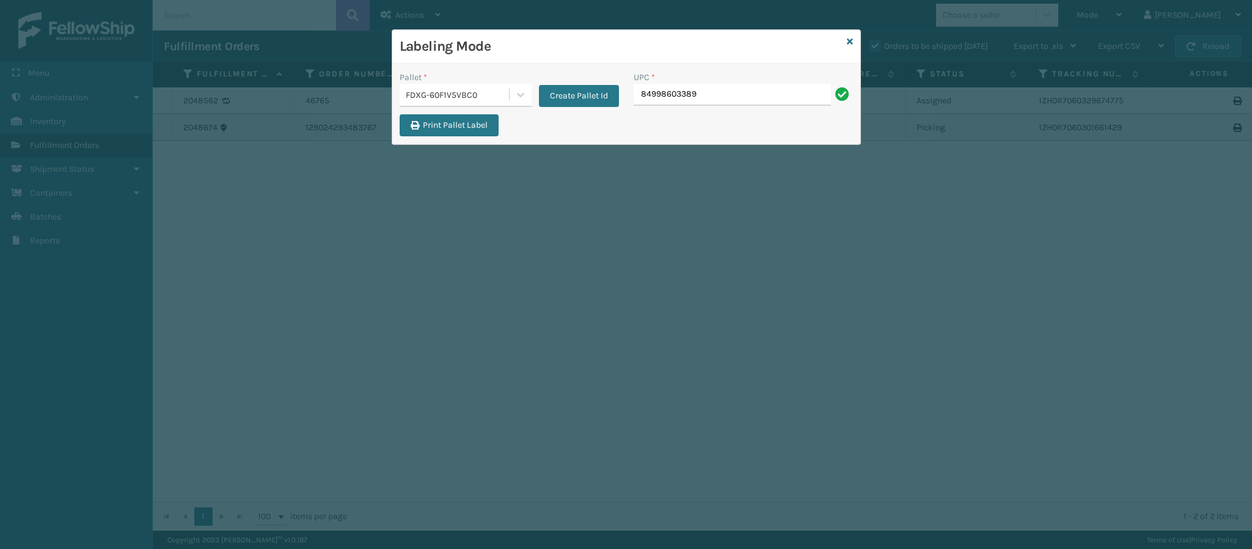
type input "849986033899"
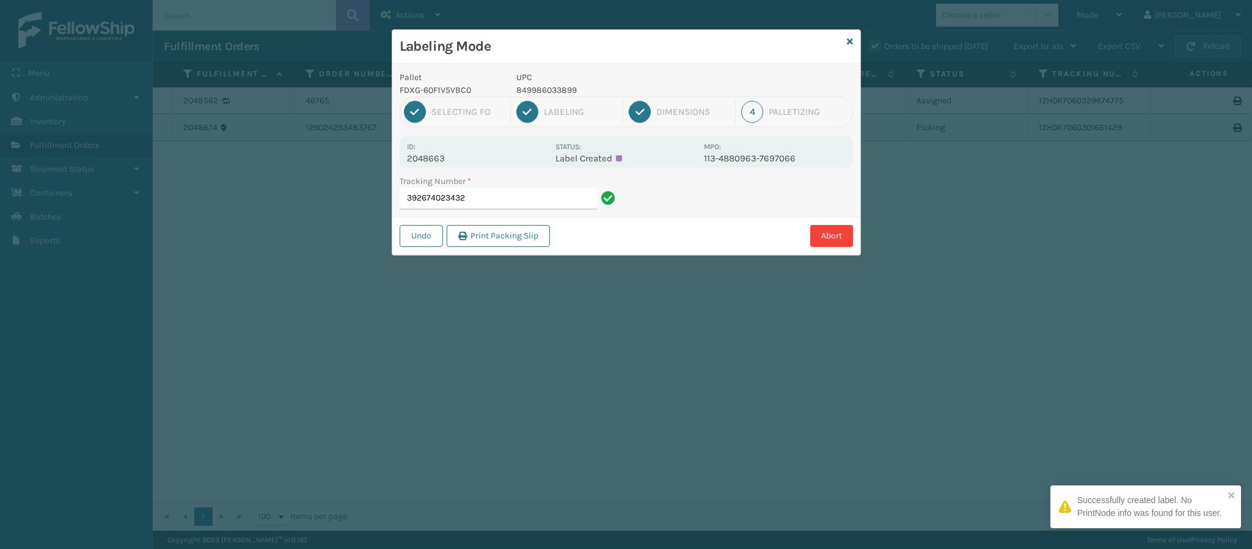
click at [453, 156] on p "2048663" at bounding box center [477, 158] width 141 height 11
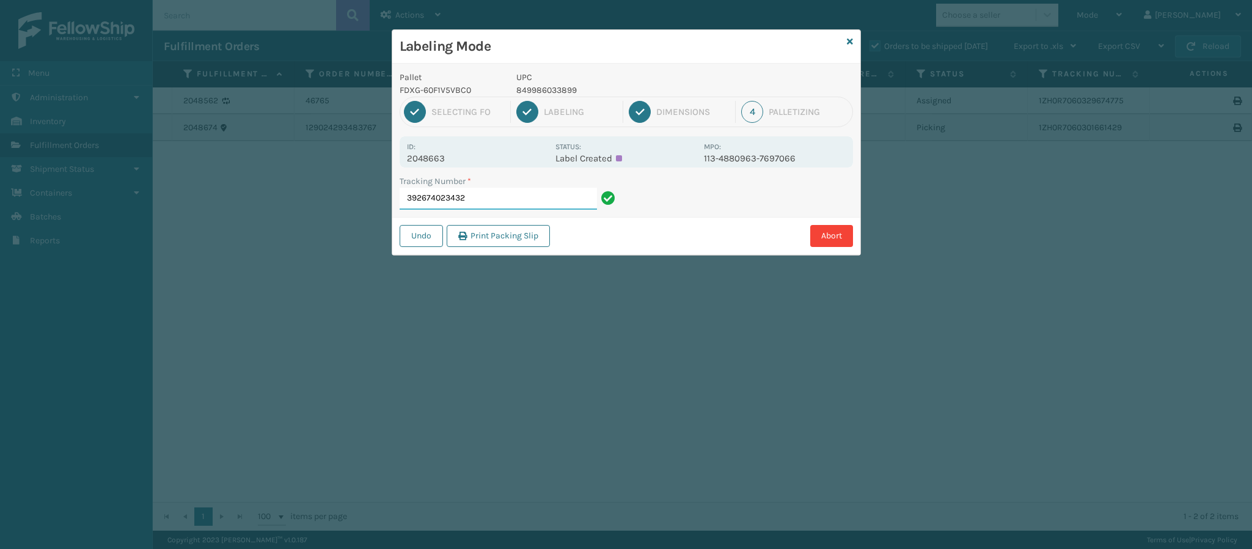
drag, startPoint x: 481, startPoint y: 208, endPoint x: 486, endPoint y: 202, distance: 7.8
click at [481, 207] on input "392674023432" at bounding box center [497, 199] width 197 height 22
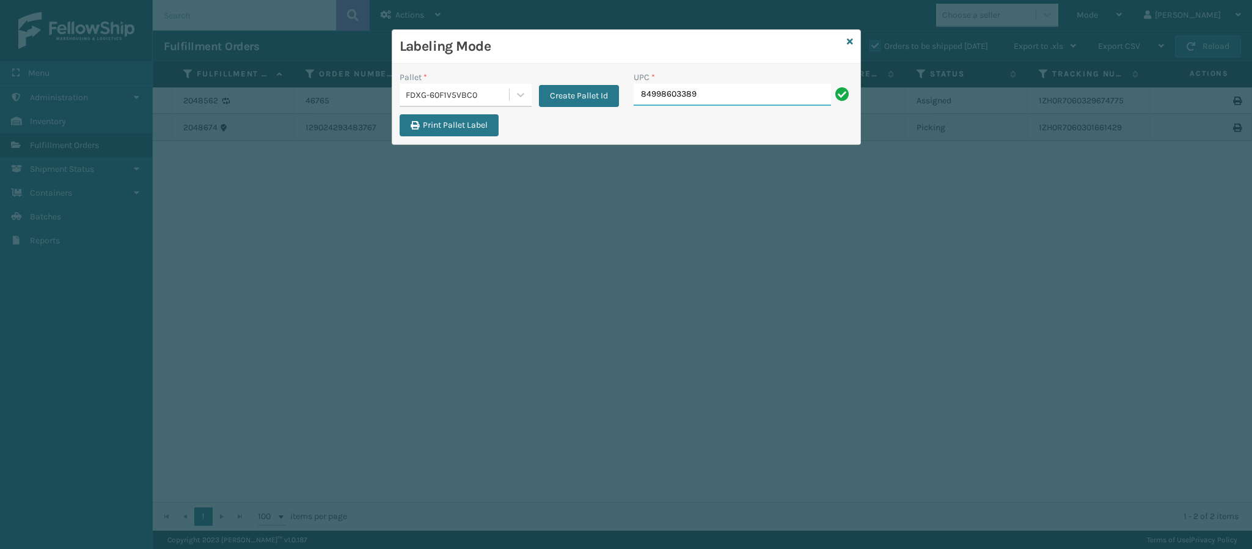
type input "849986033899"
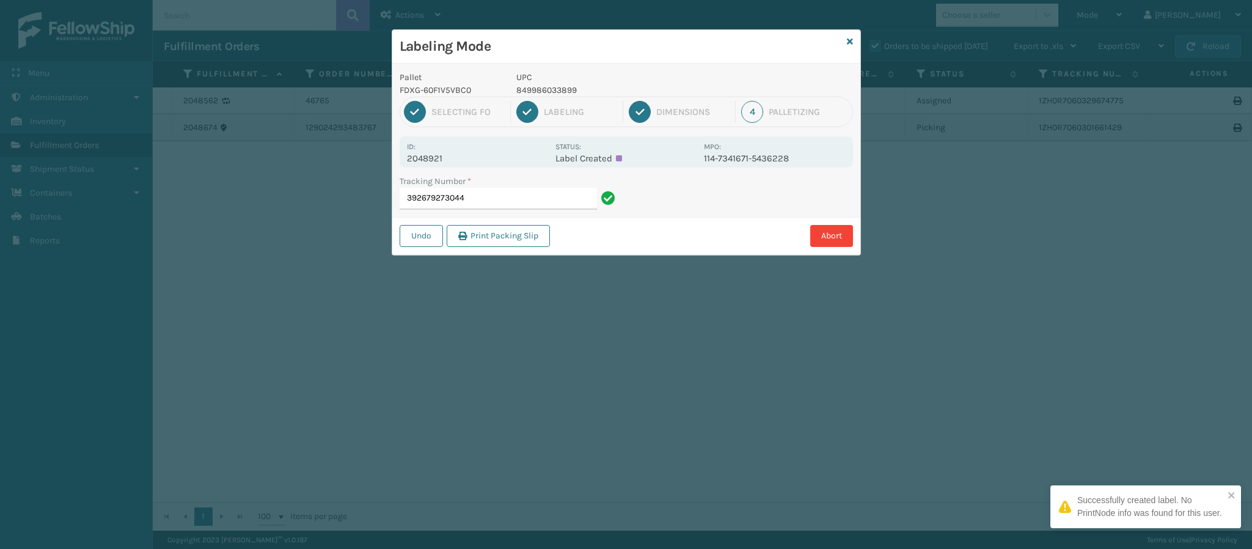
click at [434, 158] on p "2048921" at bounding box center [477, 158] width 141 height 11
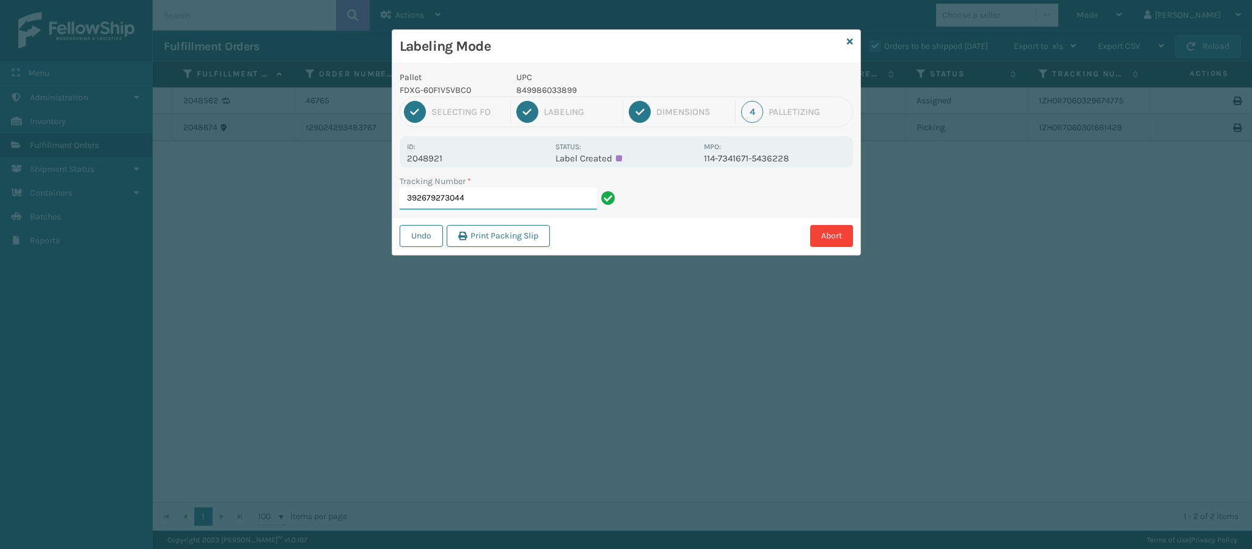
click at [522, 205] on input "392679273044" at bounding box center [497, 199] width 197 height 22
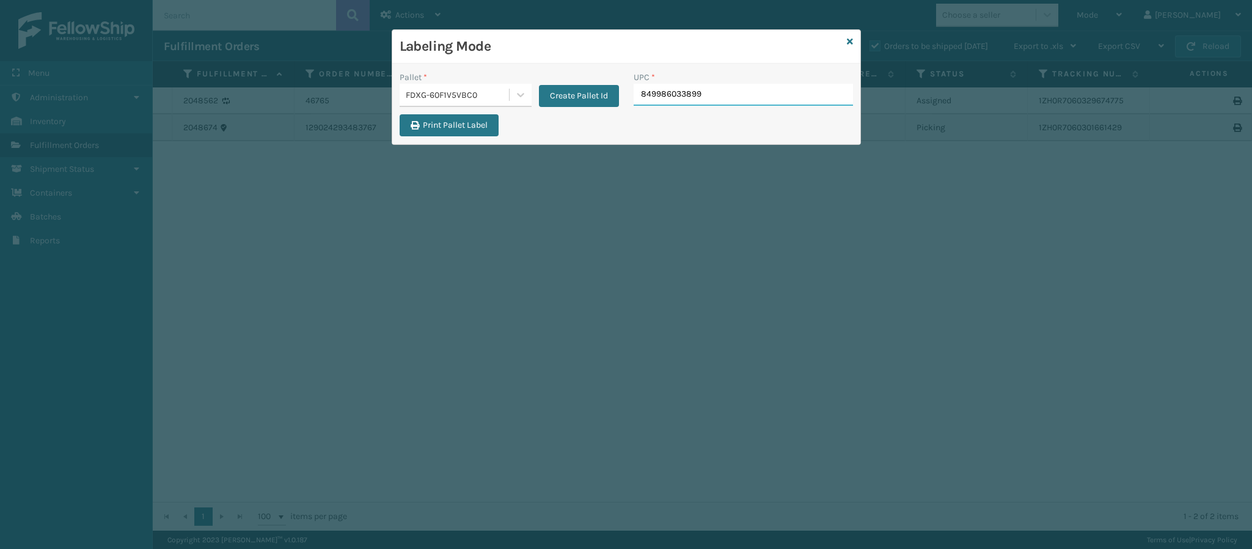
type input "849986033899"
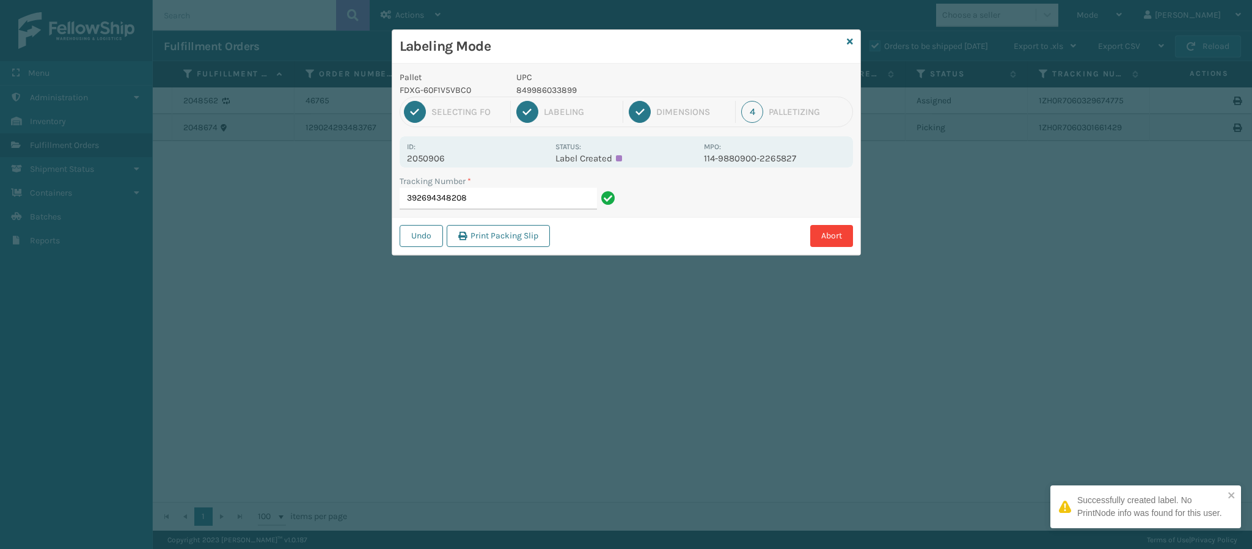
click at [446, 171] on div "Pallet FDXG-60F1V5VBC0 UPC 849986033899 1 Selecting FO 2 Labeling 3 Dimensions …" at bounding box center [626, 159] width 468 height 191
click at [444, 160] on p "2050906" at bounding box center [477, 158] width 141 height 11
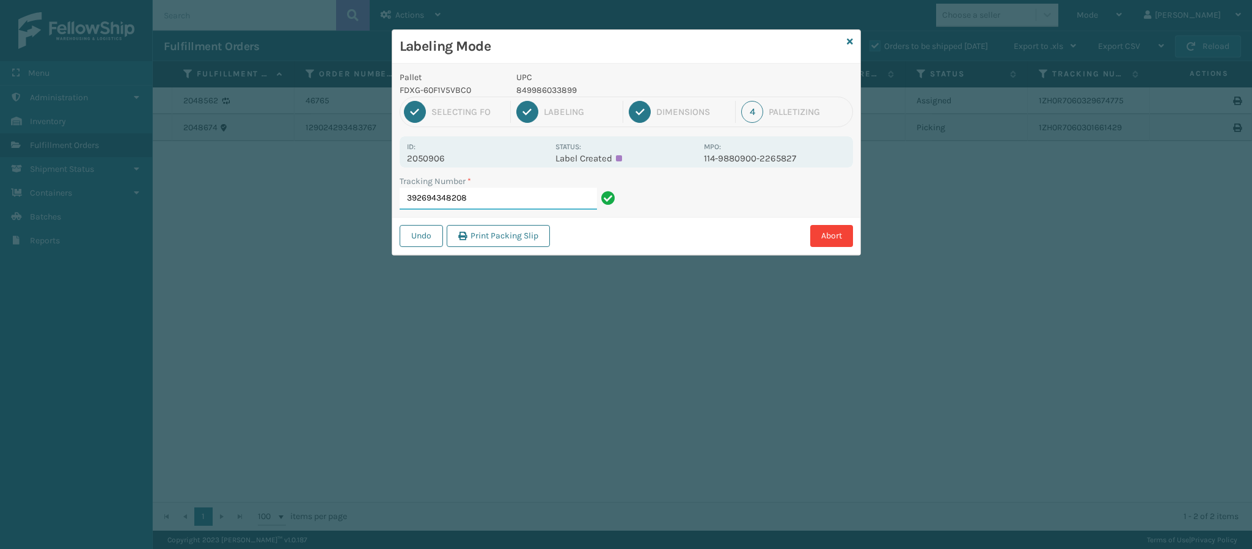
click at [545, 209] on input "392694348208" at bounding box center [497, 199] width 197 height 22
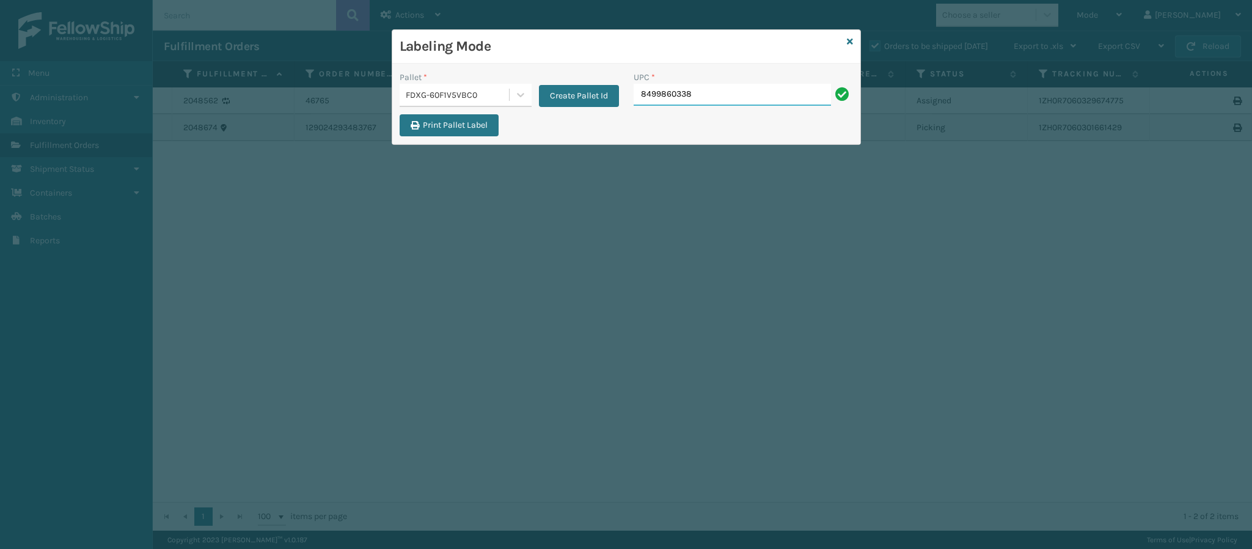
type input "84998603389"
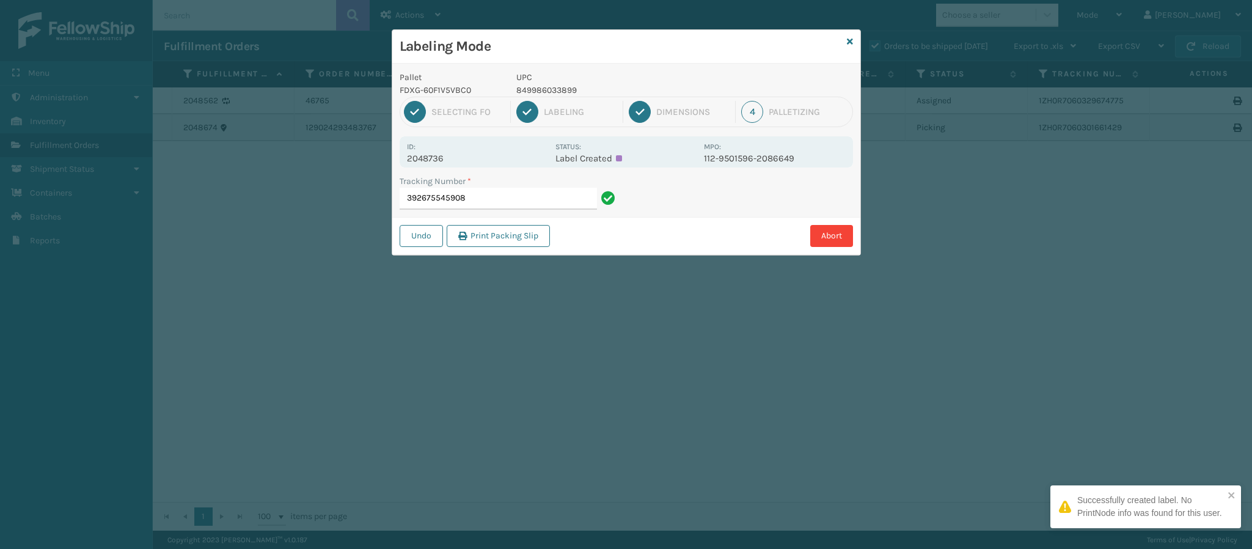
click at [445, 162] on p "2048736" at bounding box center [477, 158] width 141 height 11
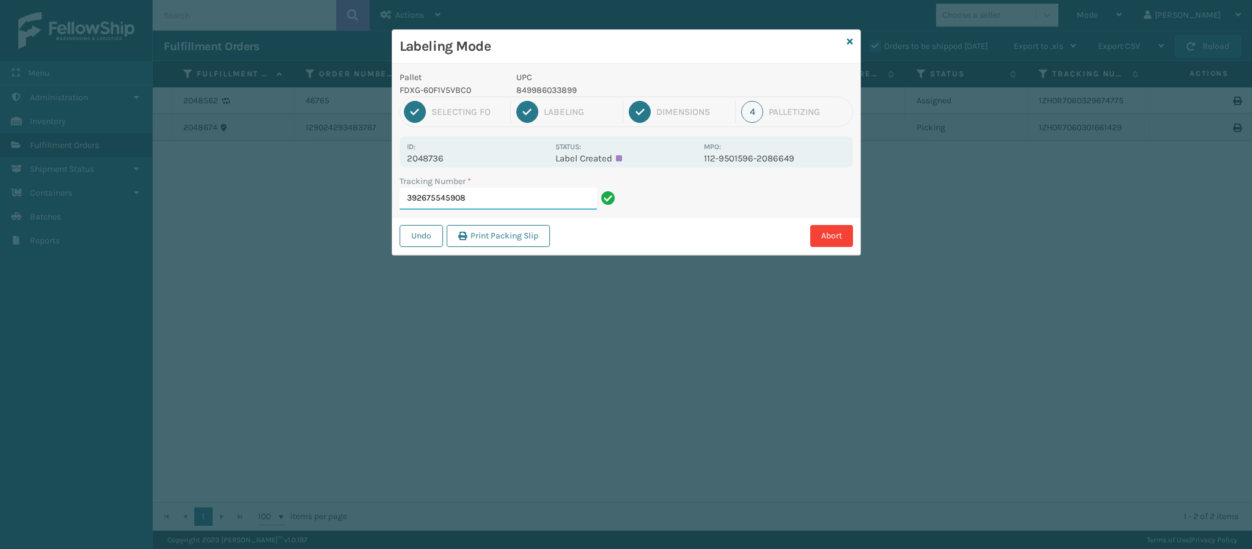
click at [524, 202] on input "392675545908" at bounding box center [497, 199] width 197 height 22
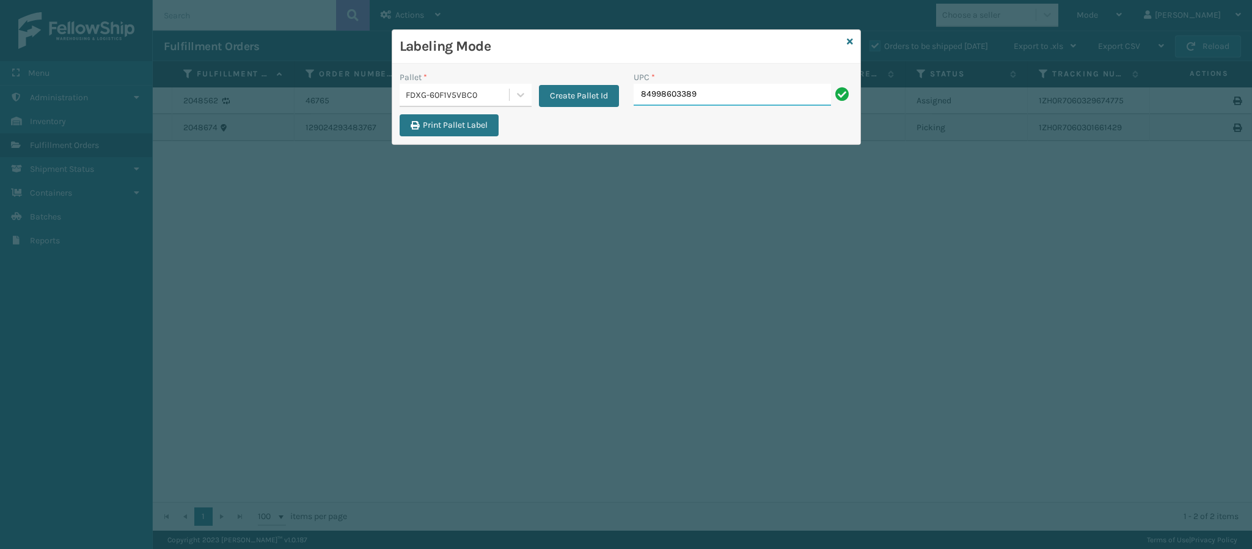
type input "849986033899"
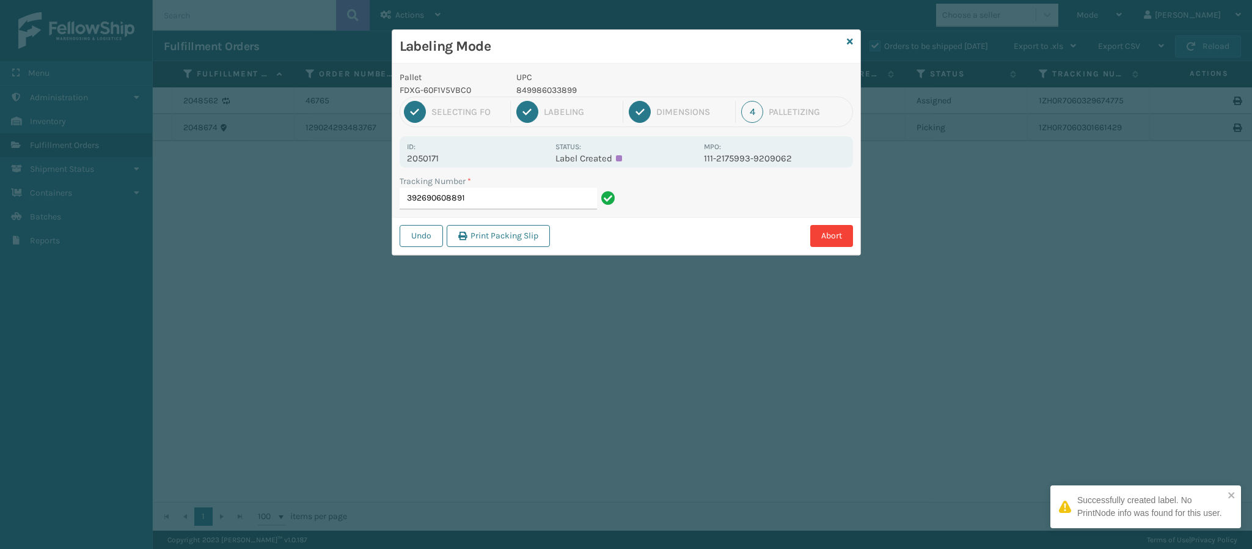
click at [453, 158] on p "2050171" at bounding box center [477, 158] width 141 height 11
click at [451, 156] on p "2050171" at bounding box center [477, 158] width 141 height 11
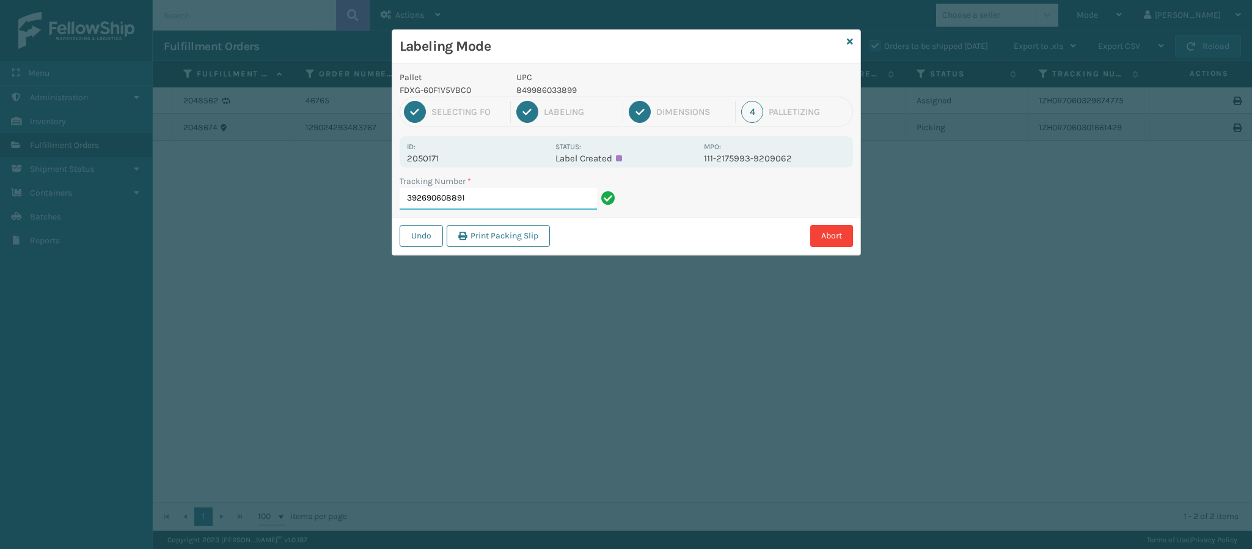
click at [523, 197] on input "392690608891" at bounding box center [497, 199] width 197 height 22
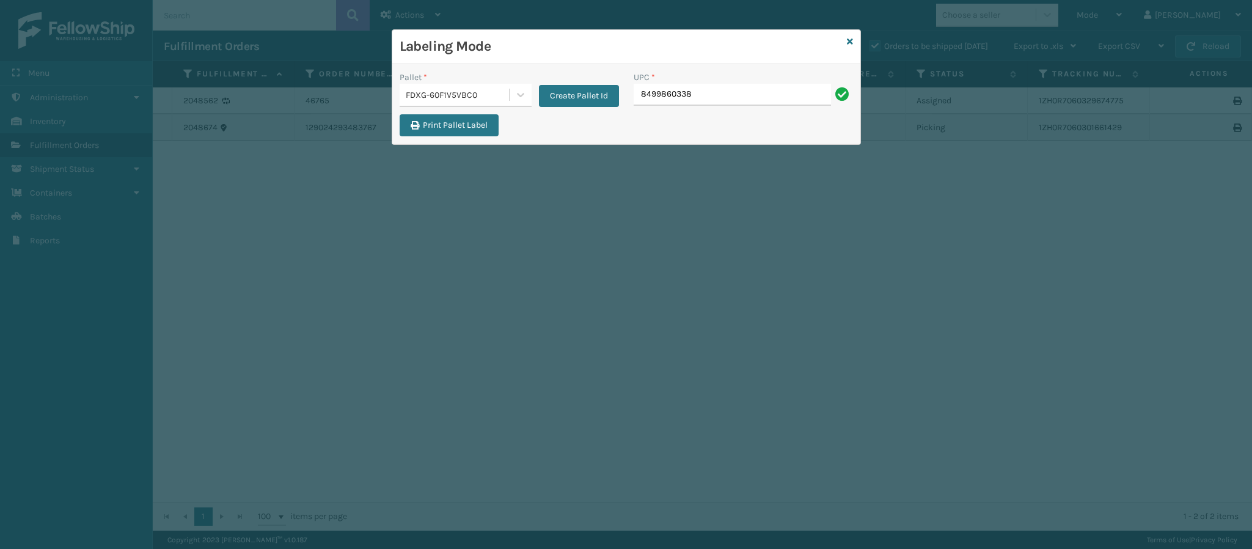
type input "84998603389"
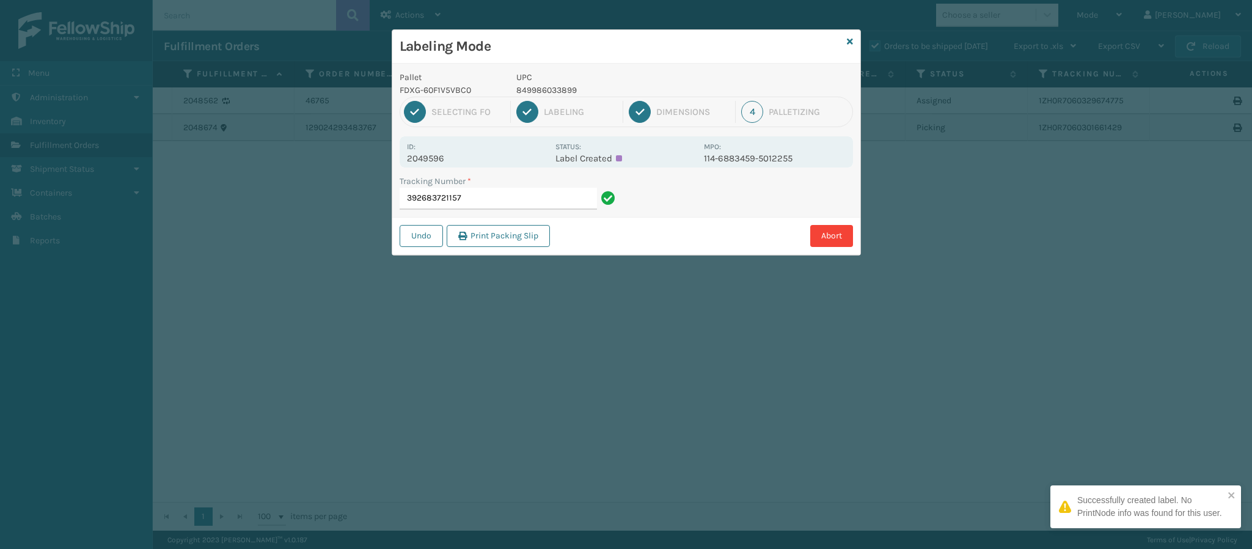
click at [442, 158] on p "2049596" at bounding box center [477, 158] width 141 height 11
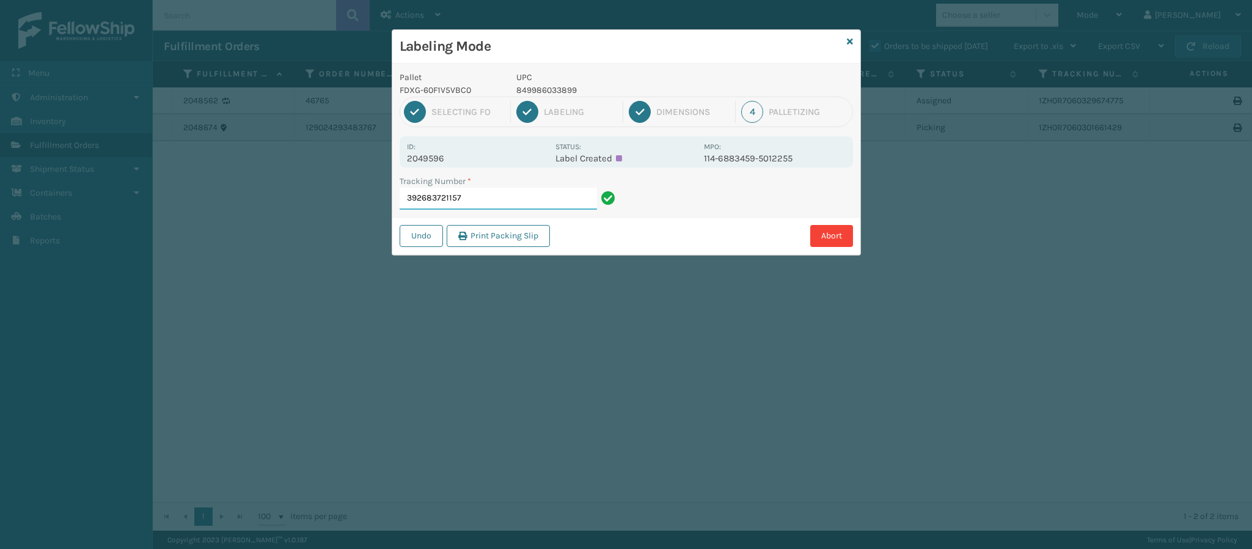
click at [498, 200] on input "392683721157" at bounding box center [497, 199] width 197 height 22
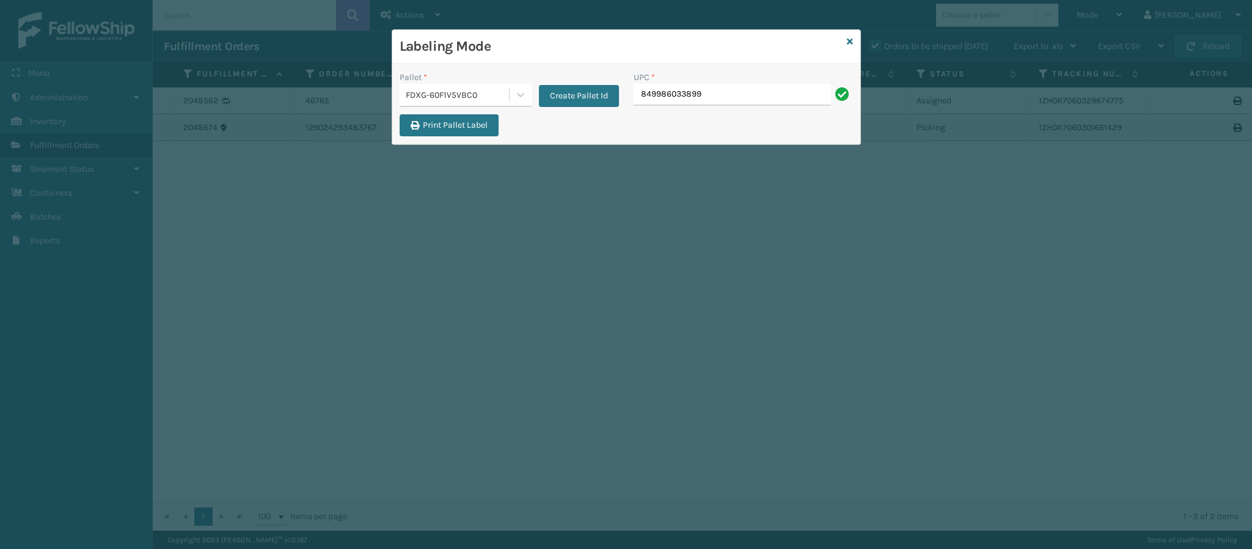
type input "849986033899"
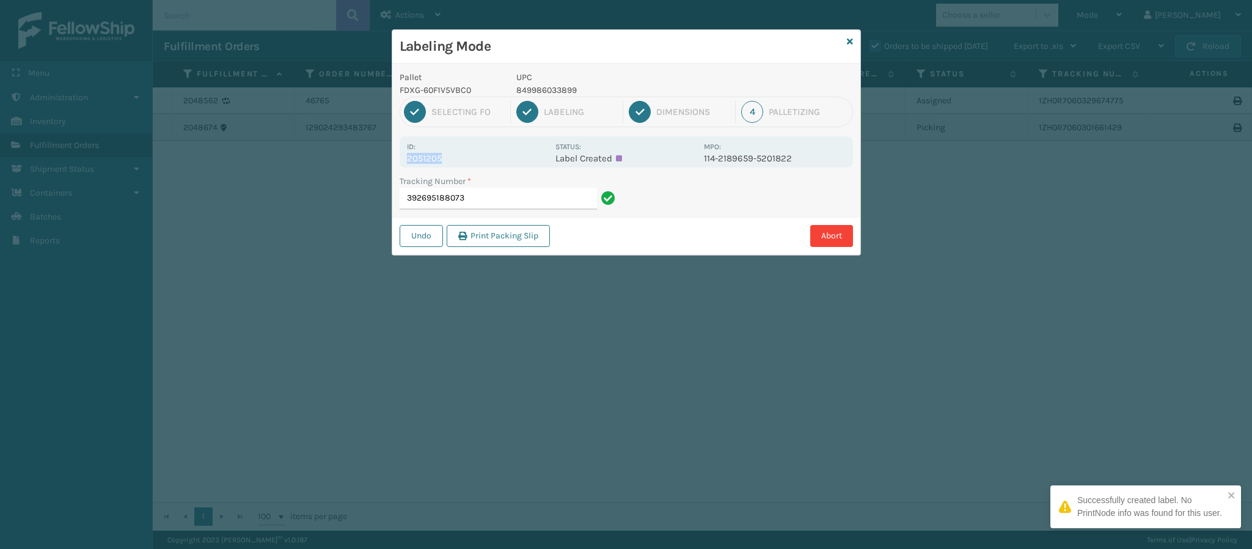
click at [443, 153] on div "Id: 2051205" at bounding box center [477, 152] width 141 height 24
click at [443, 153] on p "2051205" at bounding box center [477, 158] width 141 height 11
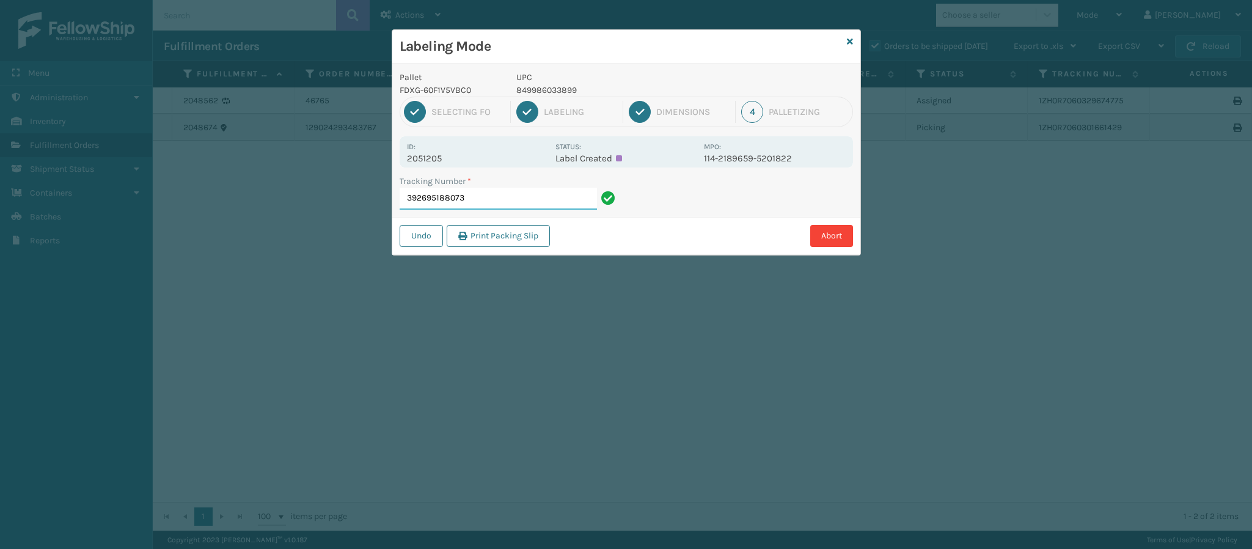
click at [513, 200] on input "392695188073" at bounding box center [497, 199] width 197 height 22
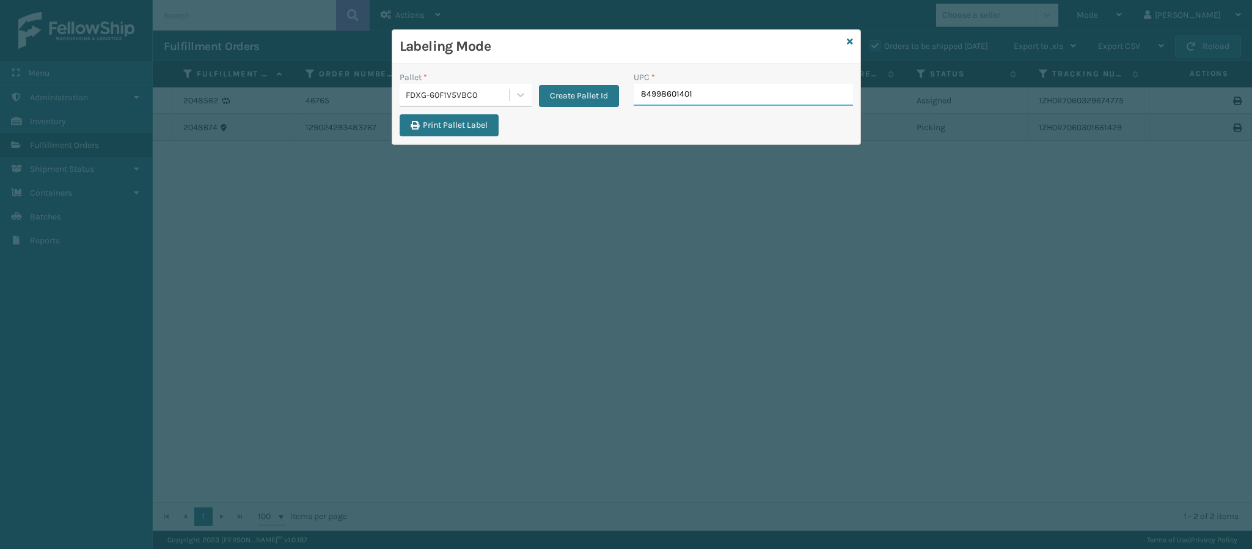
type input "849986014010"
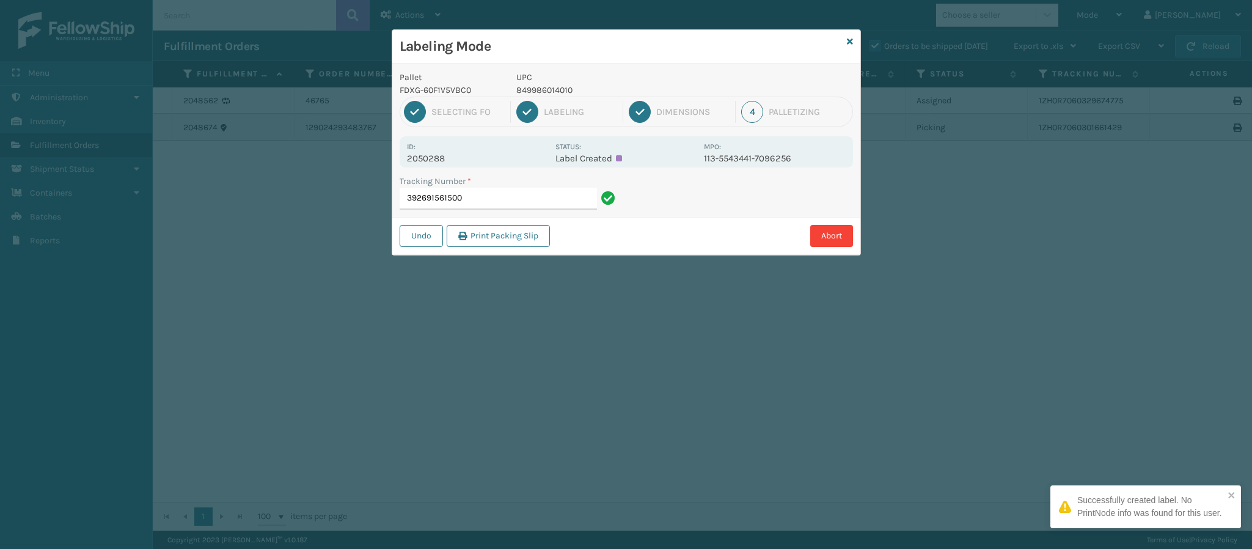
click at [447, 160] on p "2050288" at bounding box center [477, 158] width 141 height 11
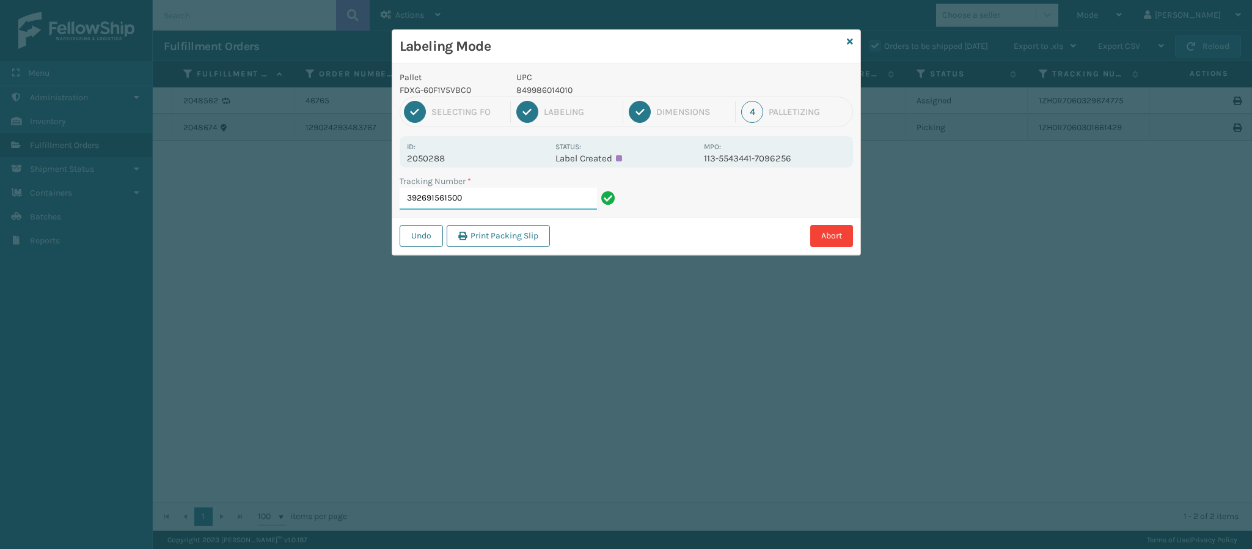
click at [506, 205] on input "392691561500" at bounding box center [497, 199] width 197 height 22
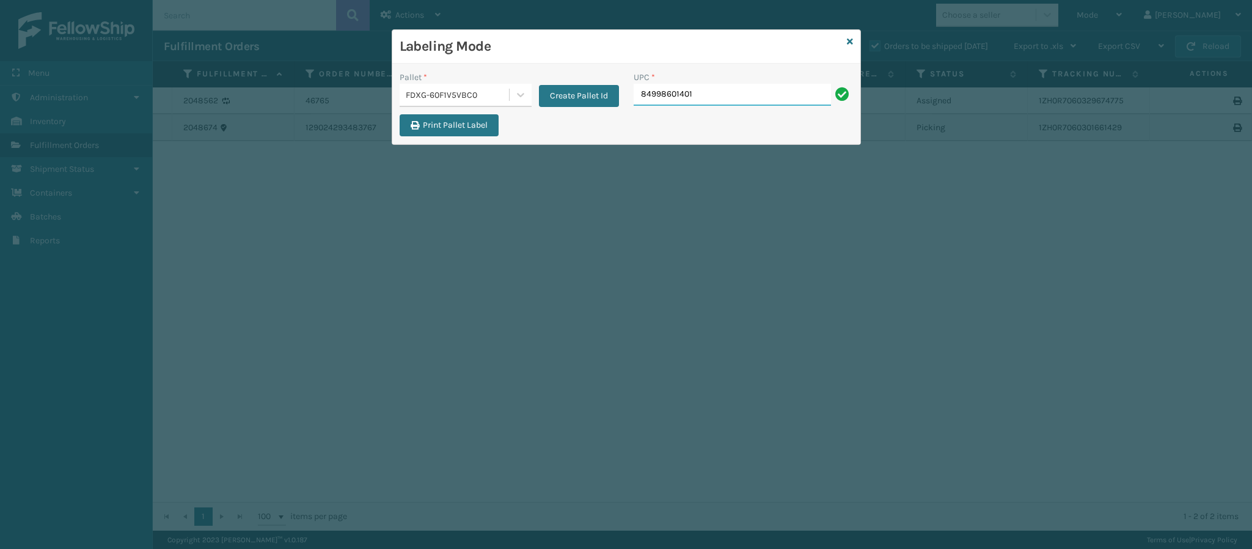
type input "849986014010"
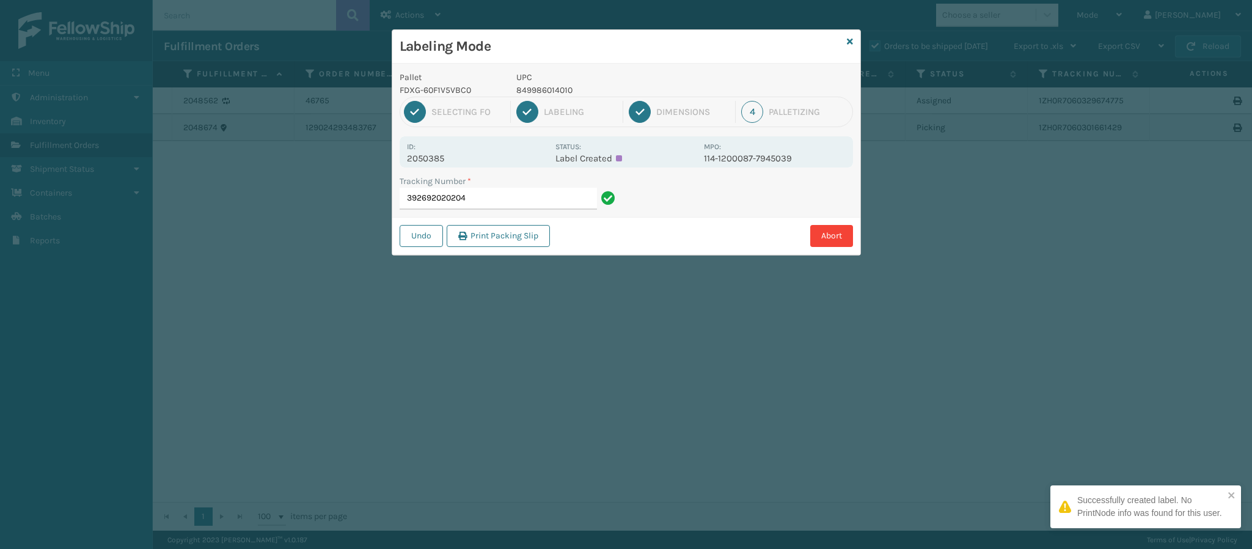
click at [440, 162] on p "2050385" at bounding box center [477, 158] width 141 height 11
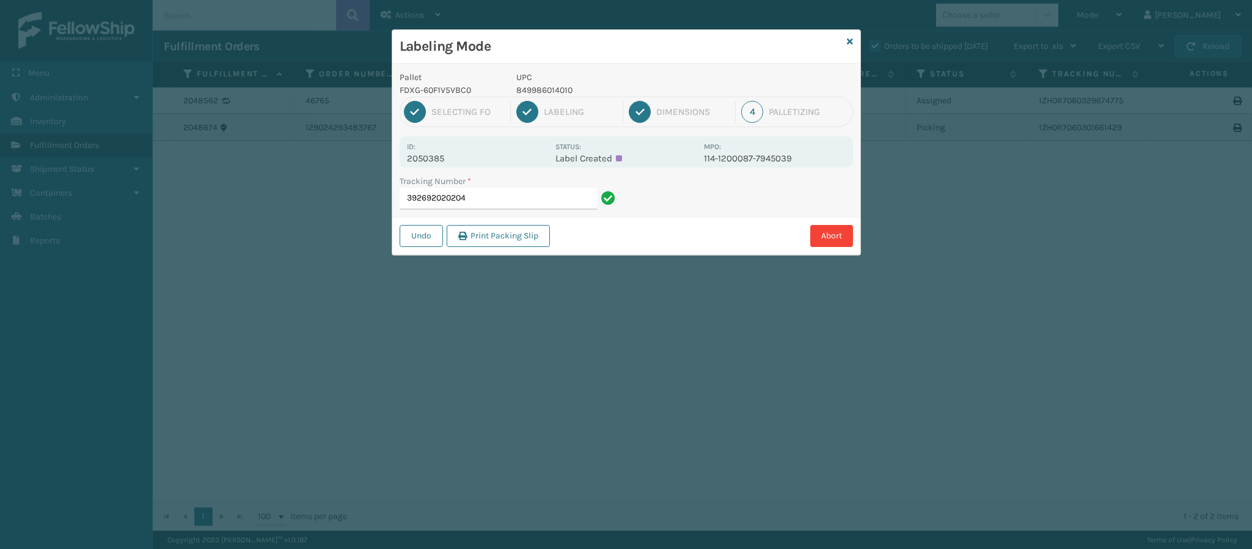
click at [512, 207] on div "Tracking Number * 392692020204" at bounding box center [509, 196] width 234 height 42
click at [513, 197] on input "392692020204" at bounding box center [497, 199] width 197 height 22
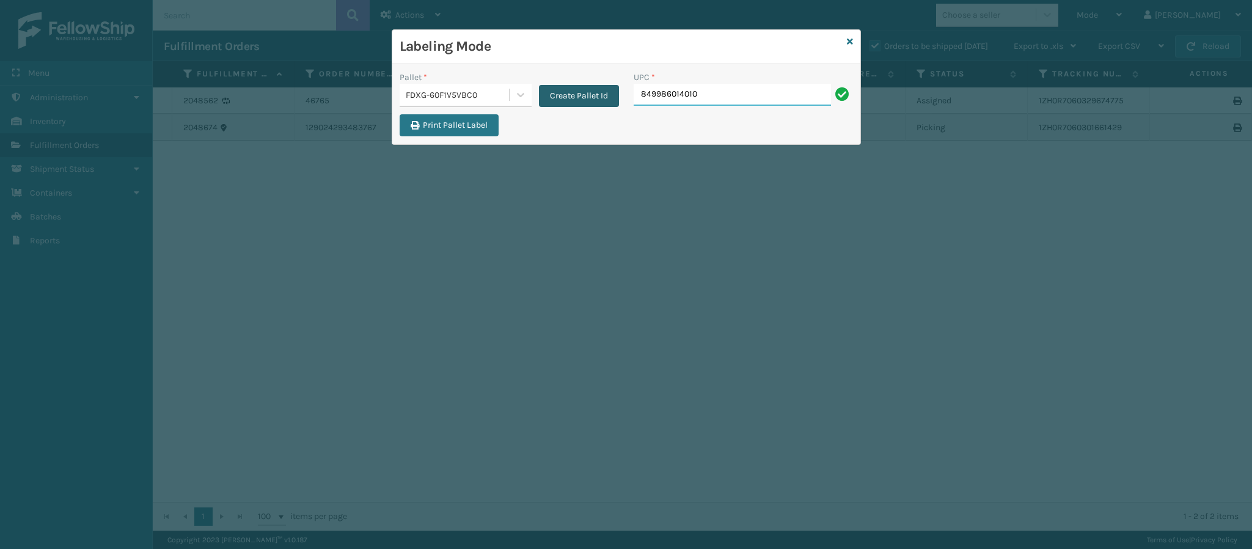
type input "849986014010"
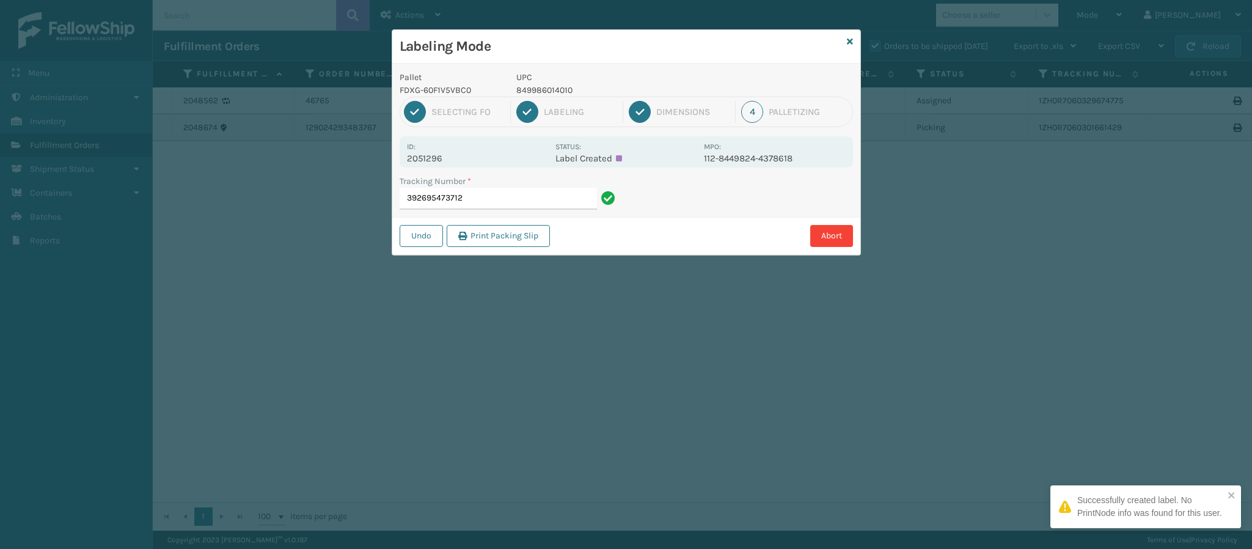
click at [439, 158] on p "2051296" at bounding box center [477, 158] width 141 height 11
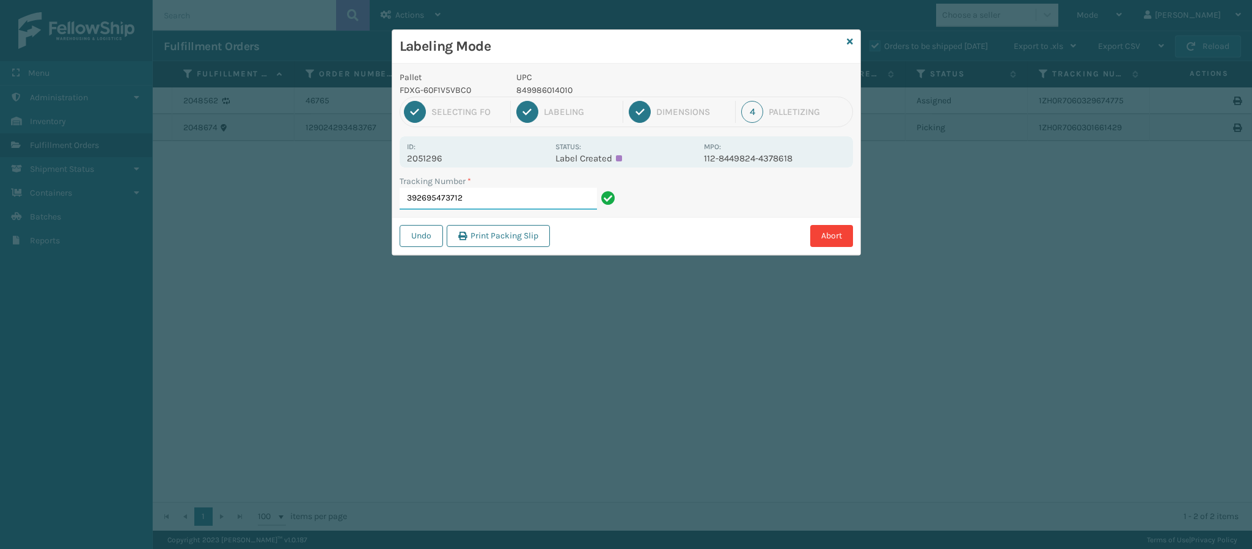
click at [500, 205] on input "392695473712" at bounding box center [497, 199] width 197 height 22
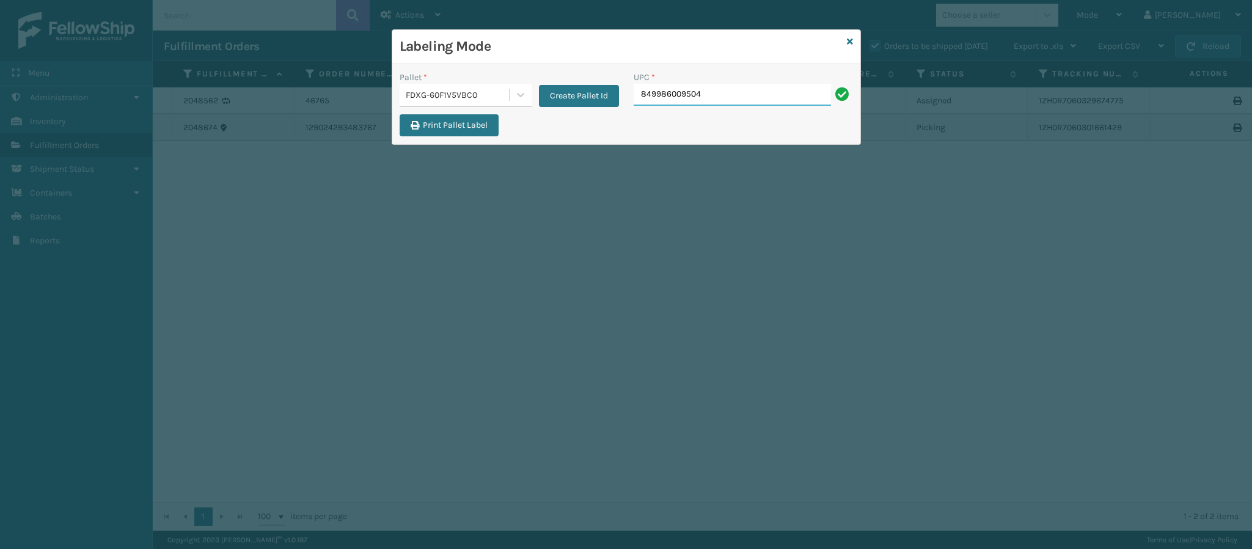
type input "849986009504"
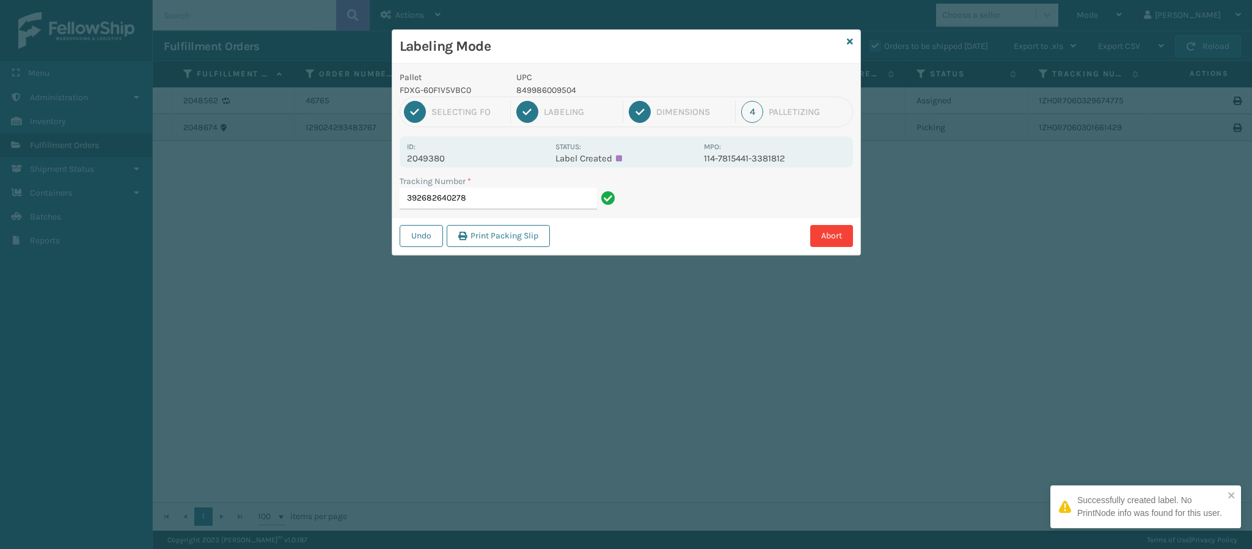
click at [453, 152] on div "Id: 2049380" at bounding box center [477, 152] width 141 height 24
click at [451, 158] on p "2049380" at bounding box center [477, 158] width 141 height 11
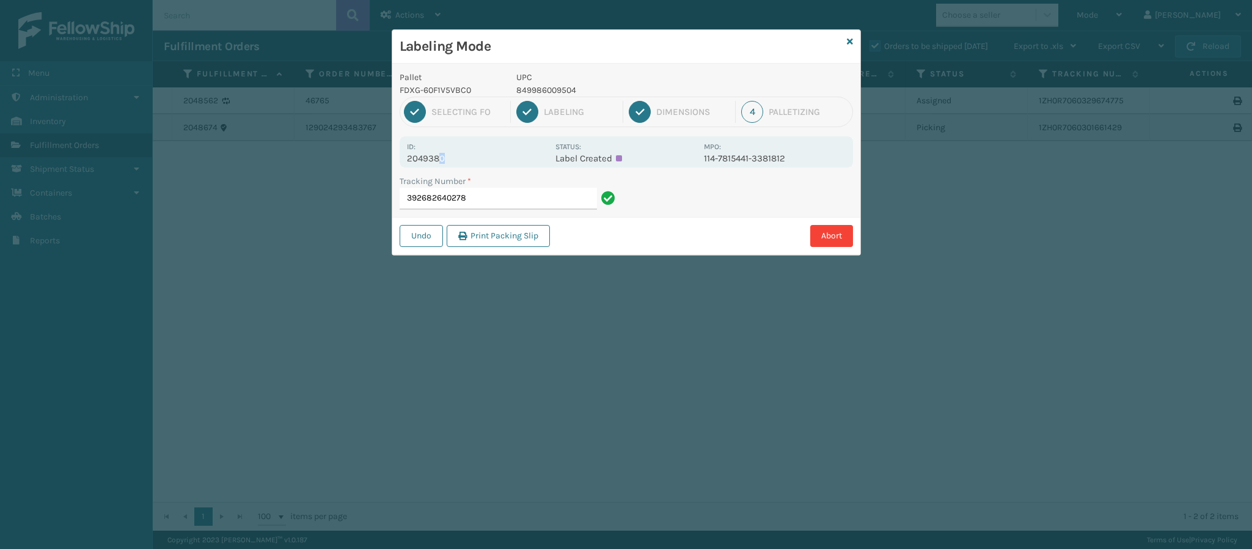
click at [442, 156] on p "2049380" at bounding box center [477, 158] width 141 height 11
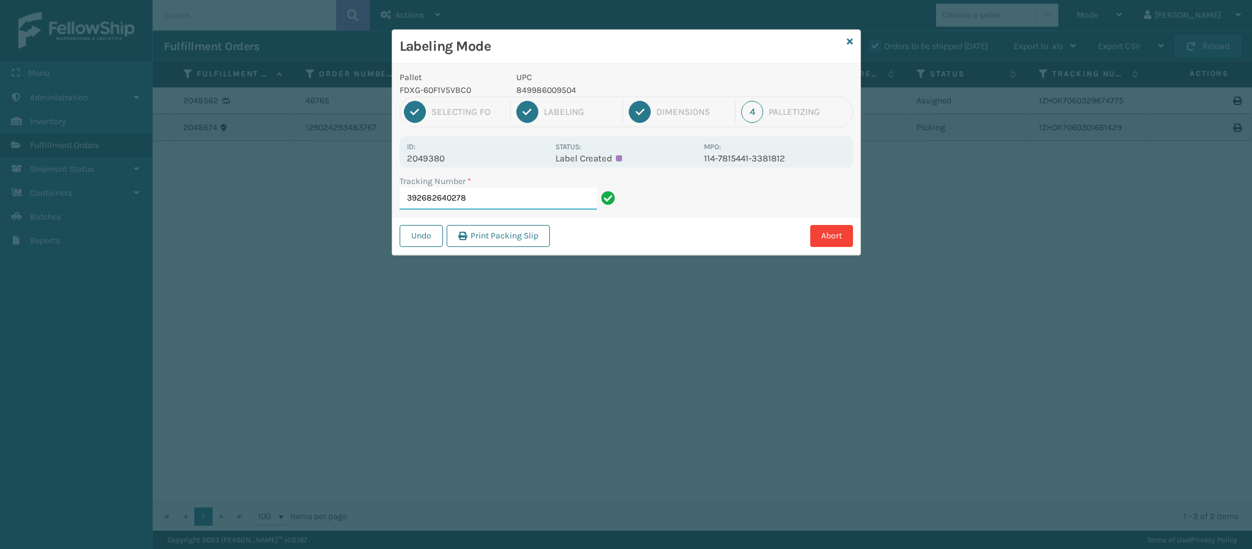
click at [500, 203] on input "392682640278" at bounding box center [497, 199] width 197 height 22
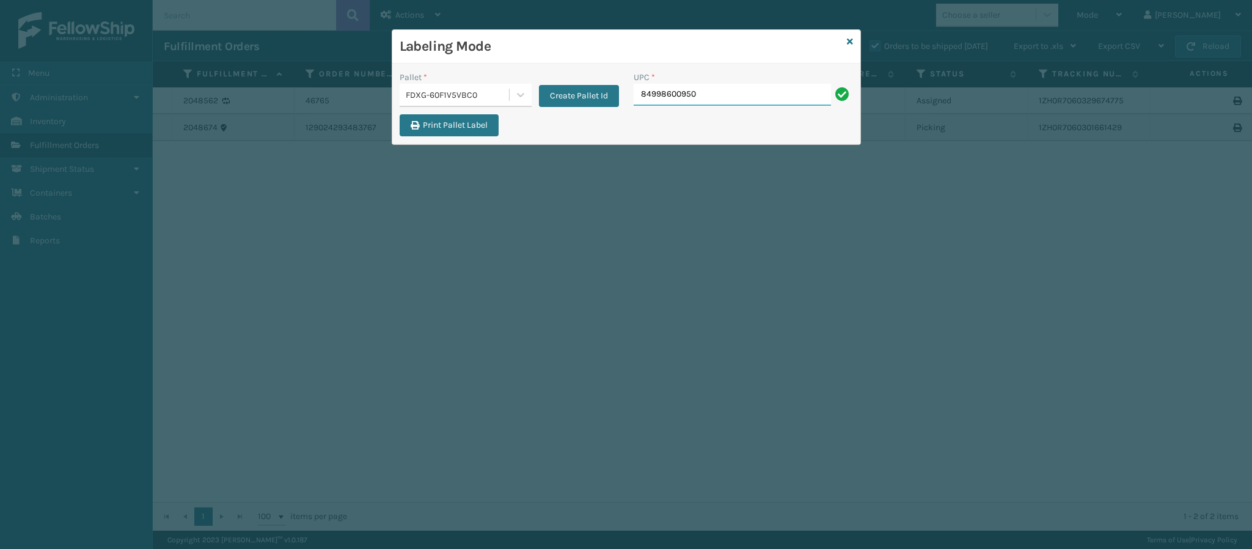
type input "849986009504"
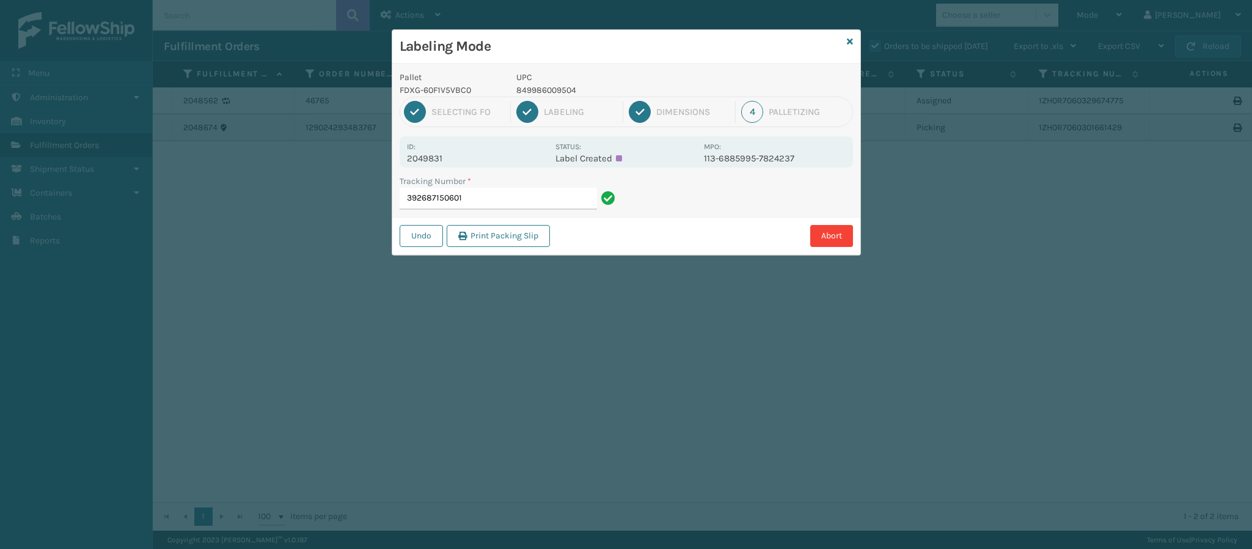
click at [442, 158] on p "2049831" at bounding box center [477, 158] width 141 height 11
click at [511, 202] on input "392687150601" at bounding box center [497, 199] width 197 height 22
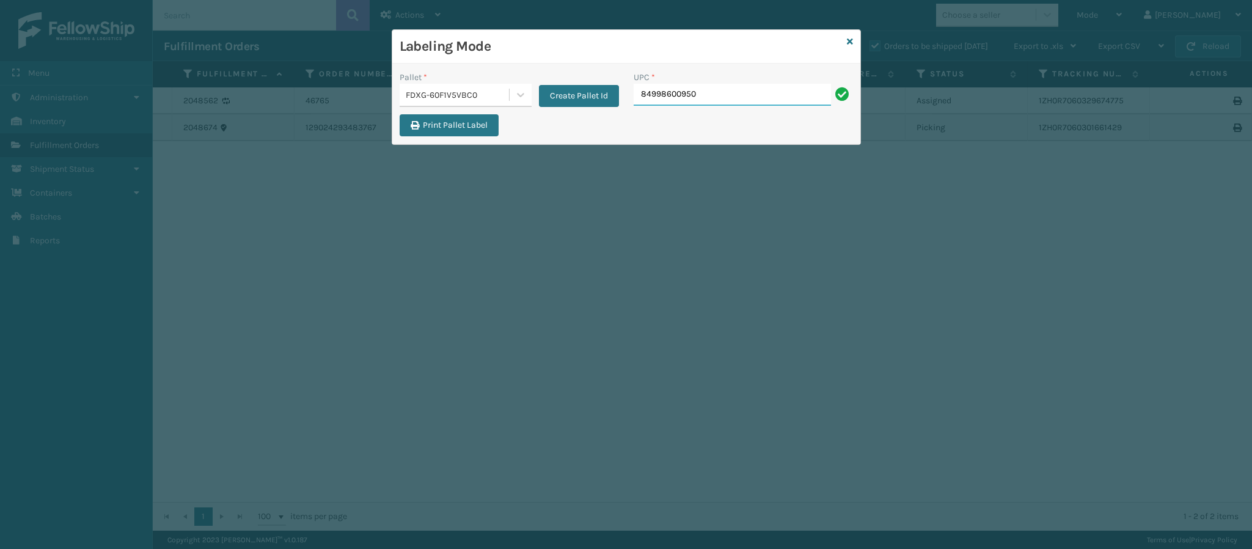
type input "849986009504"
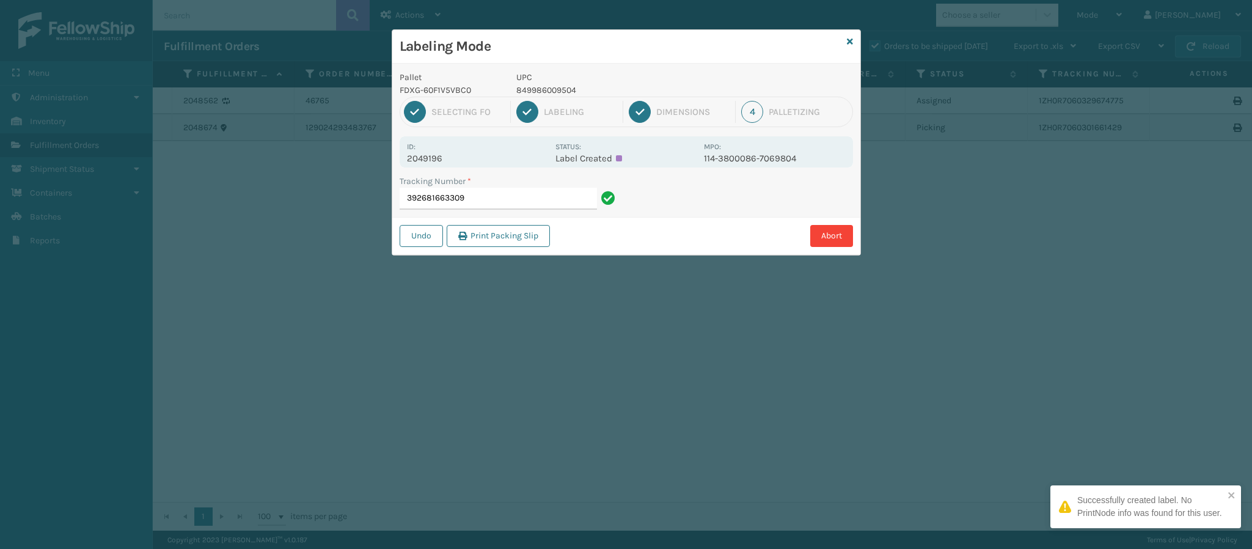
click at [451, 166] on div "Id: 2049196 Status: Label Created MPO: 114-3800086-7069804" at bounding box center [625, 151] width 453 height 31
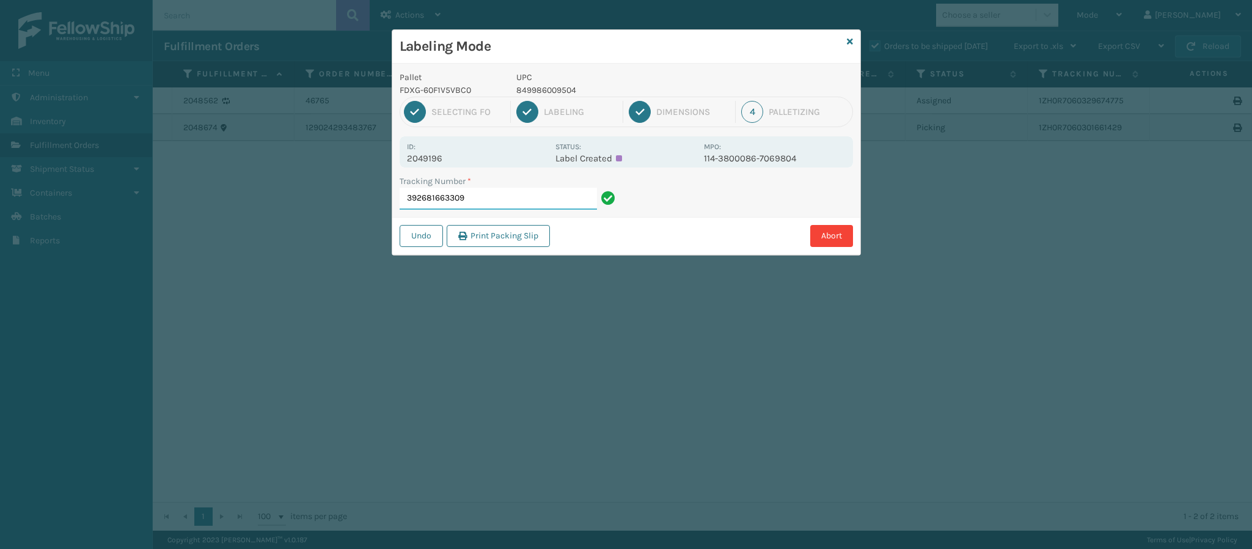
click at [492, 199] on input "392681663309" at bounding box center [497, 199] width 197 height 22
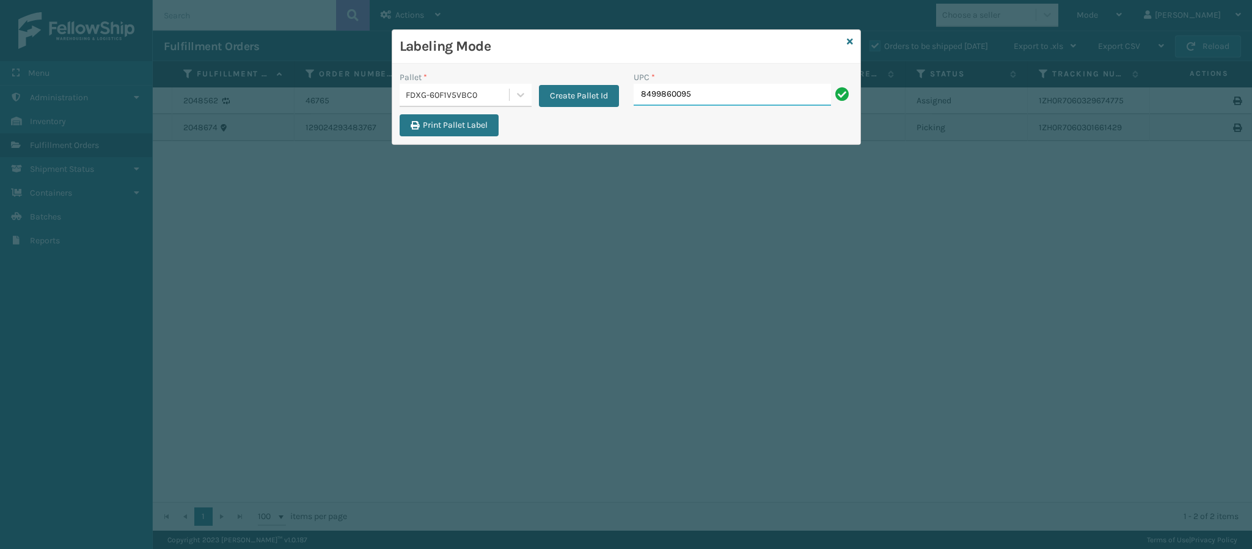
type input "84998600950"
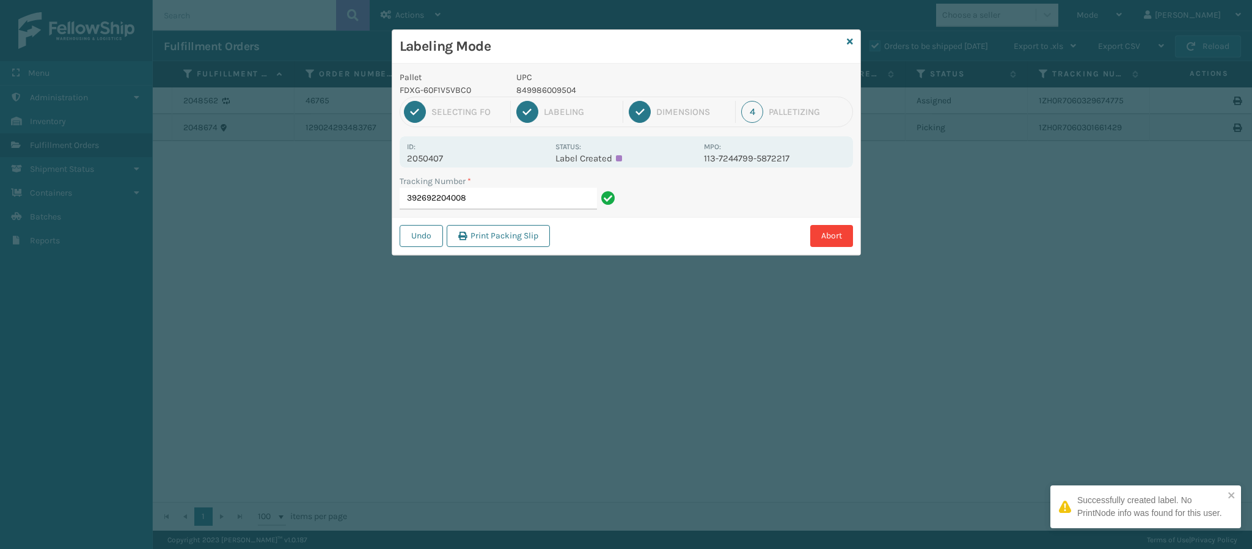
click at [451, 156] on p "2050407" at bounding box center [477, 158] width 141 height 11
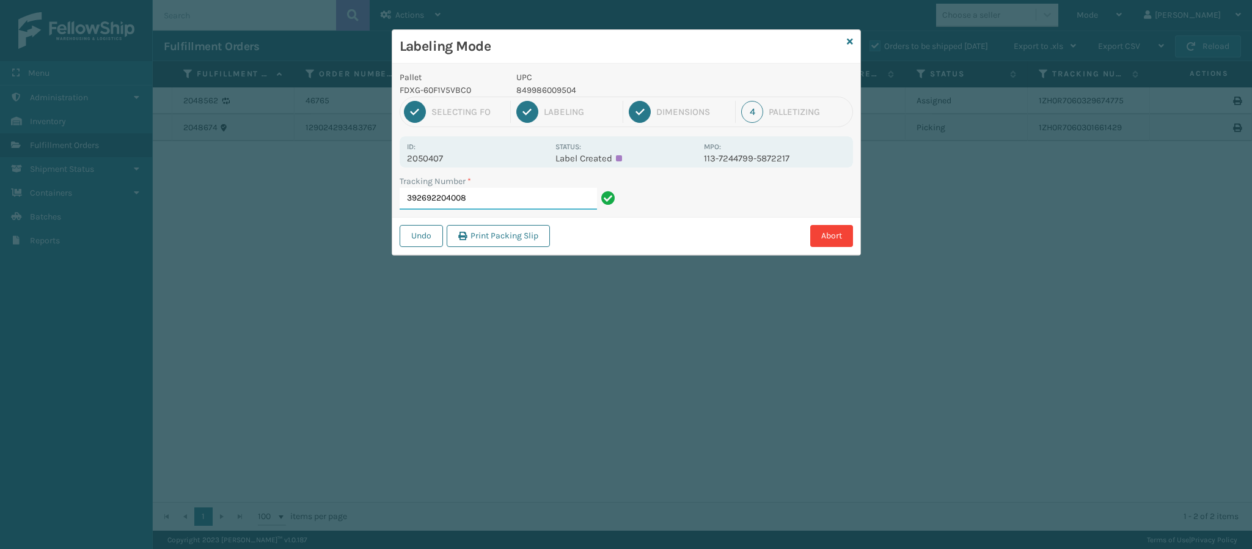
click at [538, 197] on input "392692204008" at bounding box center [497, 199] width 197 height 22
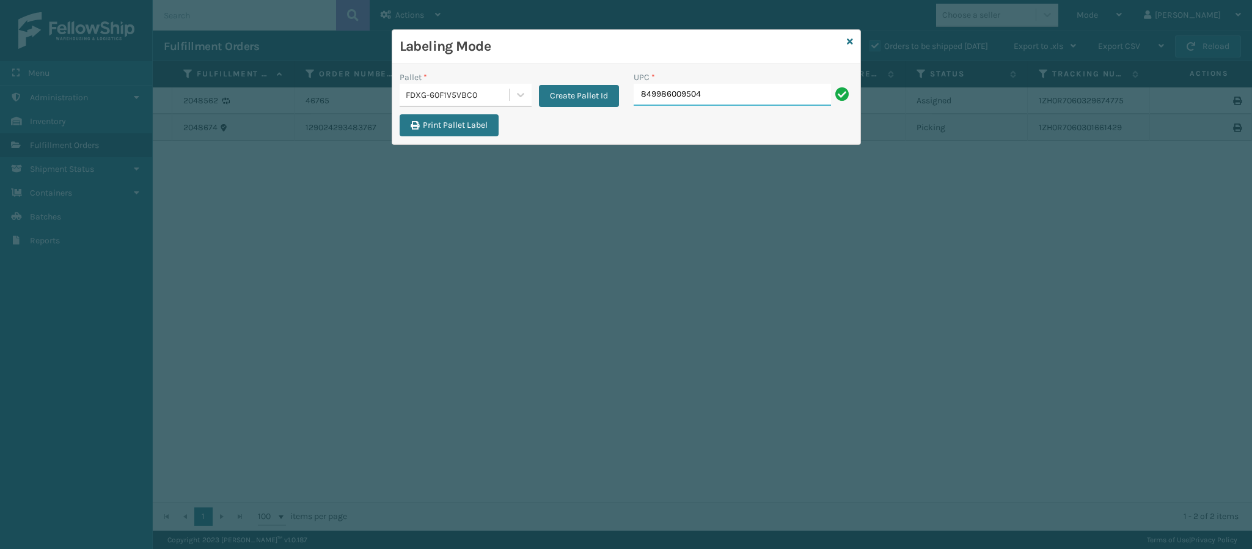
type input "849986009504"
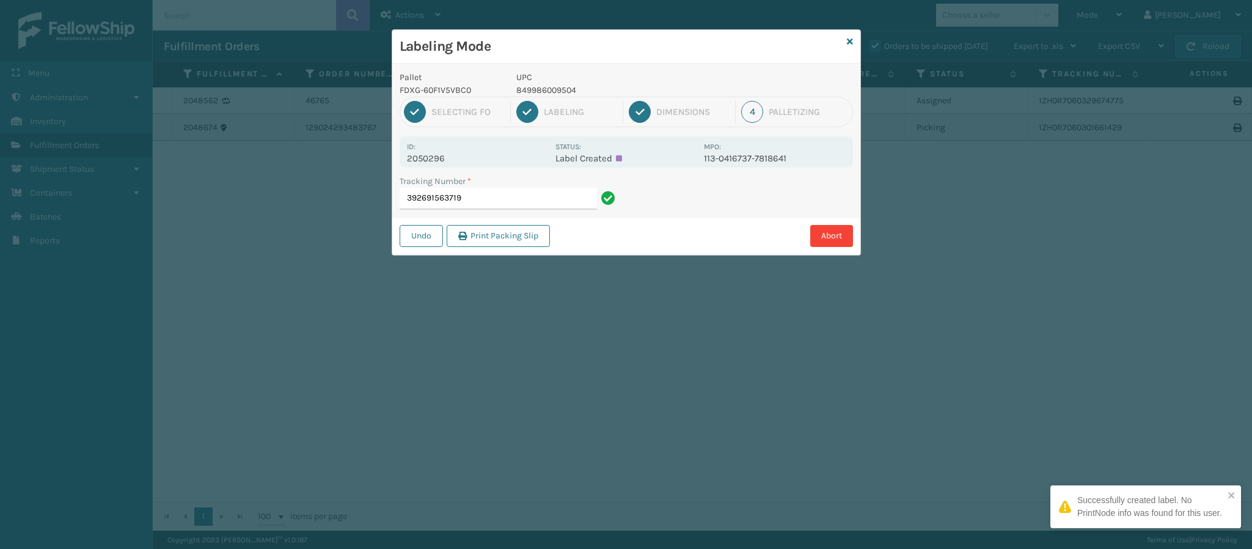
click at [443, 156] on p "2050296" at bounding box center [477, 158] width 141 height 11
click at [492, 202] on input "392691563719" at bounding box center [497, 199] width 197 height 22
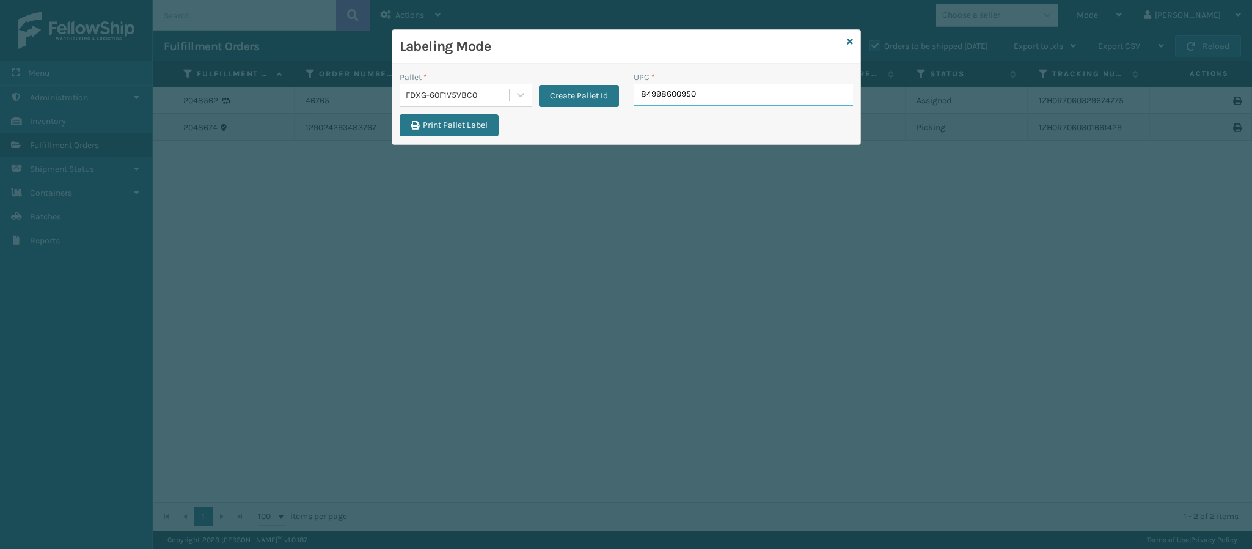
type input "849986009504"
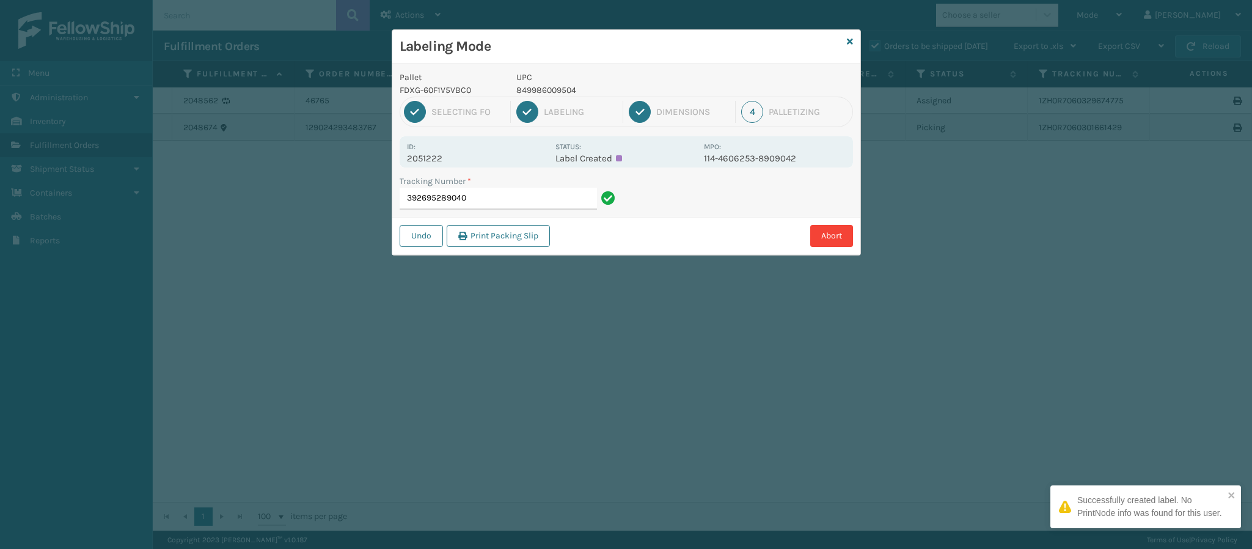
click at [451, 158] on p "2051222" at bounding box center [477, 158] width 141 height 11
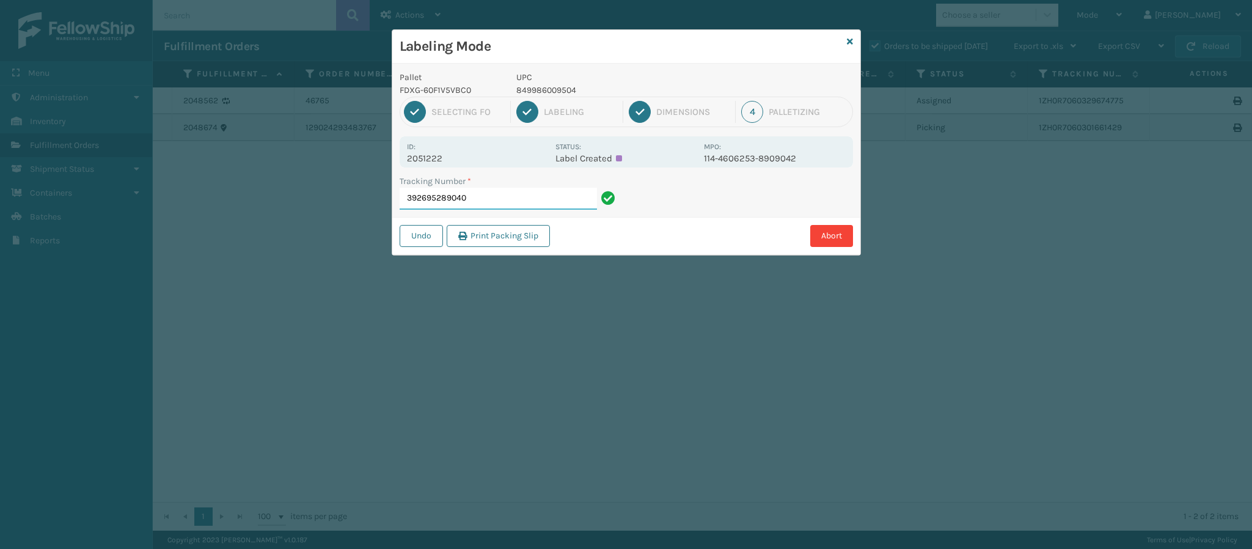
click at [508, 200] on input "392695289040" at bounding box center [497, 199] width 197 height 22
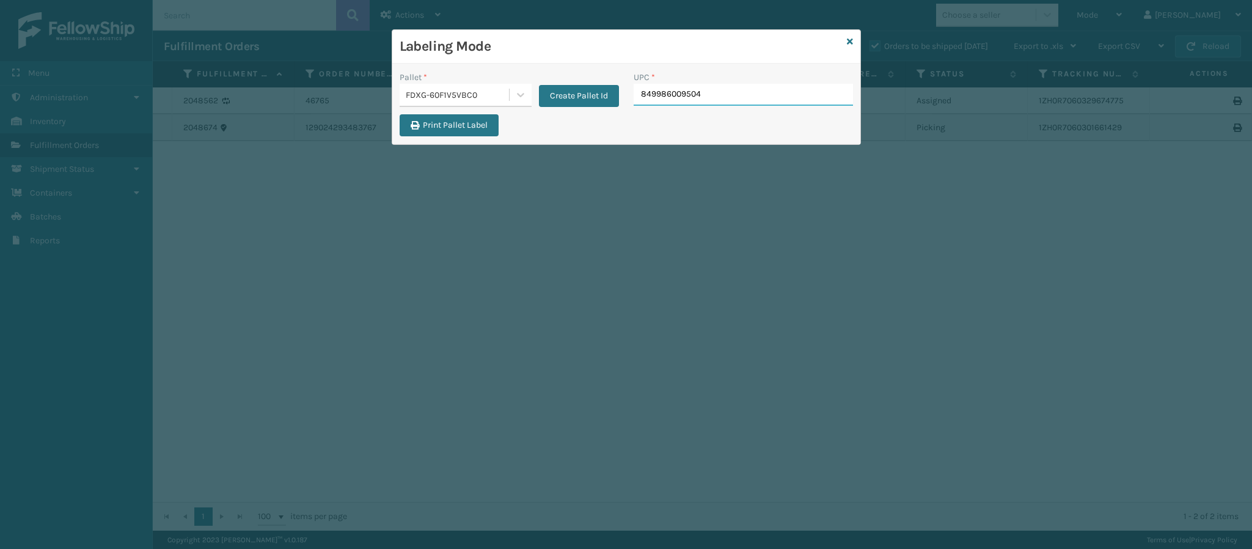
type input "849986009504"
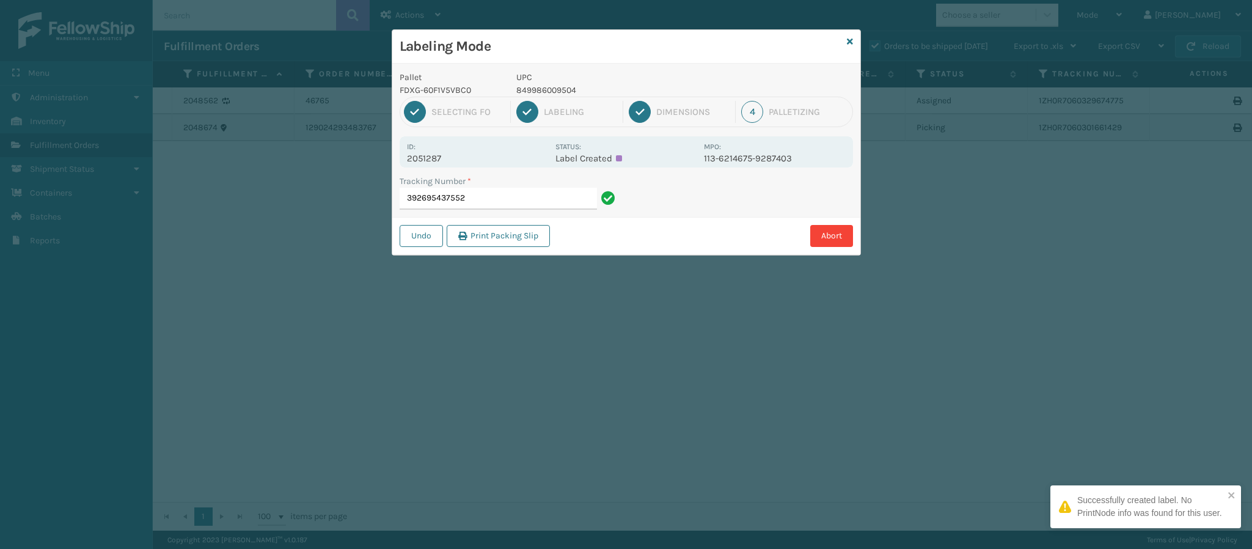
click at [440, 154] on div "Id: 2051287" at bounding box center [477, 152] width 141 height 24
click at [440, 154] on p "2051287" at bounding box center [477, 158] width 141 height 11
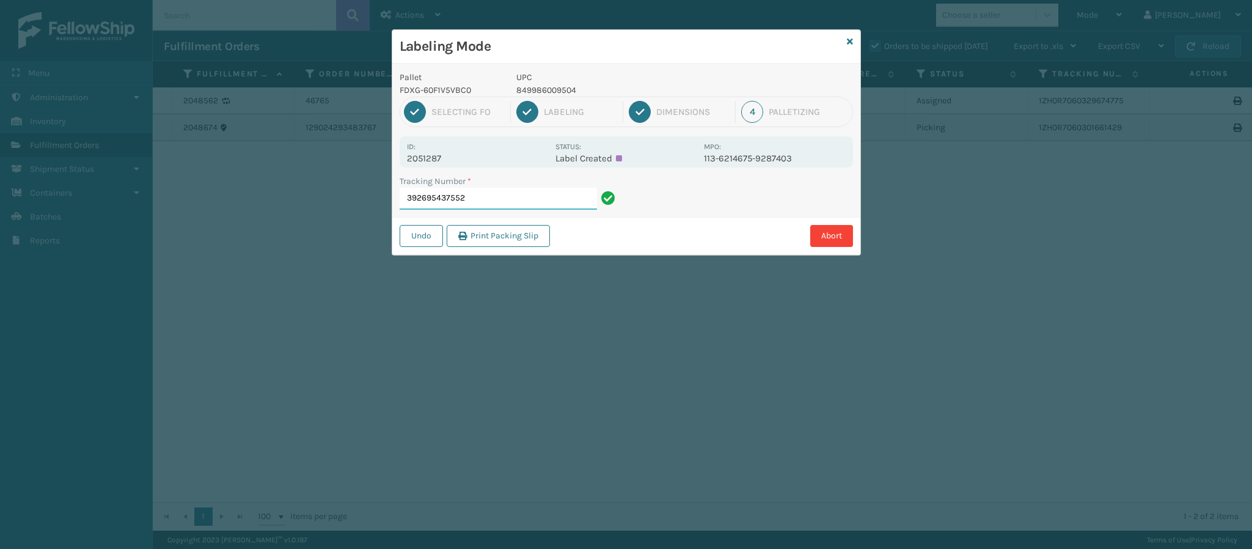
click at [510, 200] on input "392695437552" at bounding box center [497, 199] width 197 height 22
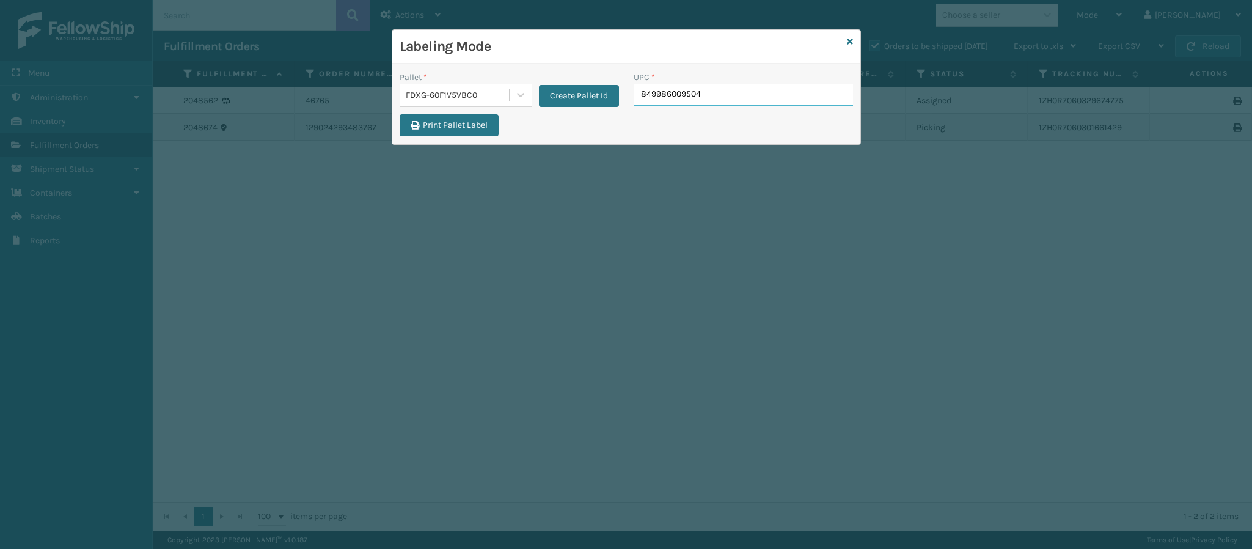
type input "849986009504"
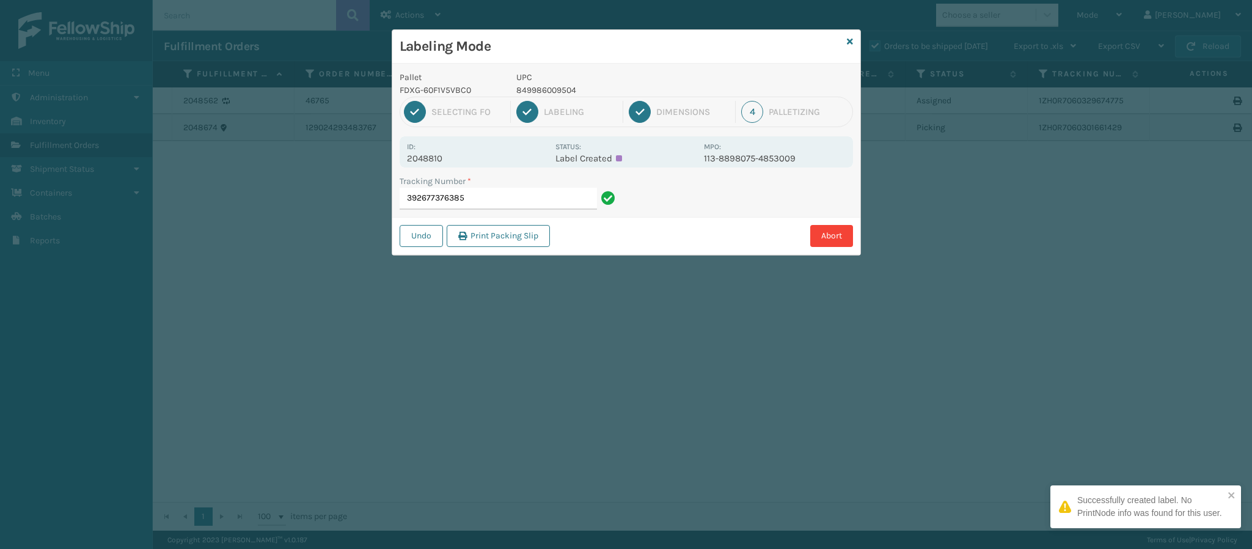
click at [444, 156] on p "2048810" at bounding box center [477, 158] width 141 height 11
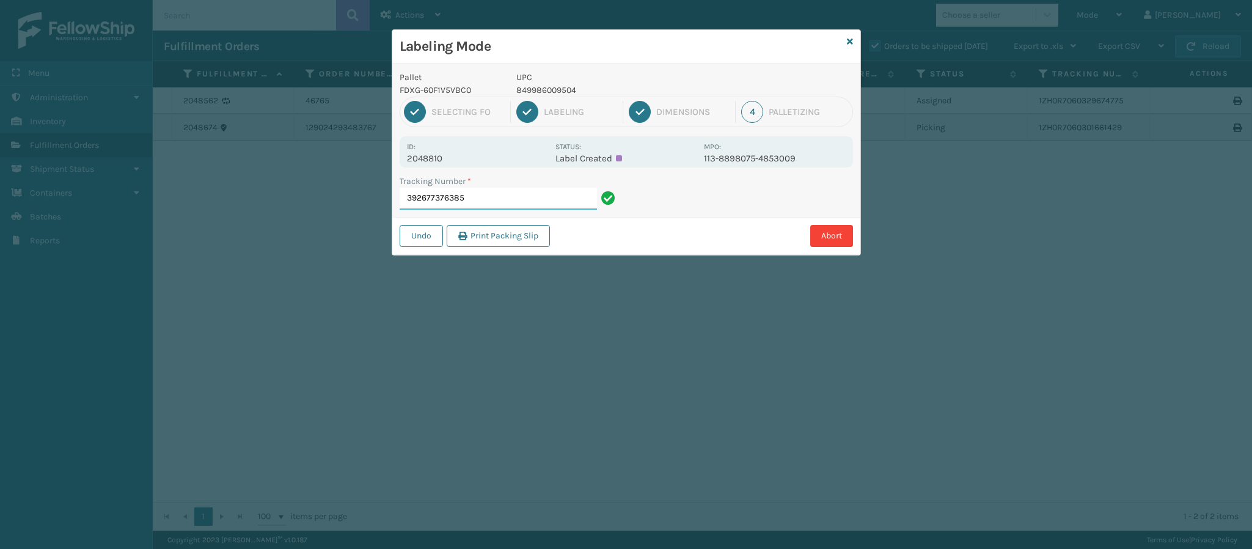
click at [513, 192] on input "392677376385" at bounding box center [497, 199] width 197 height 22
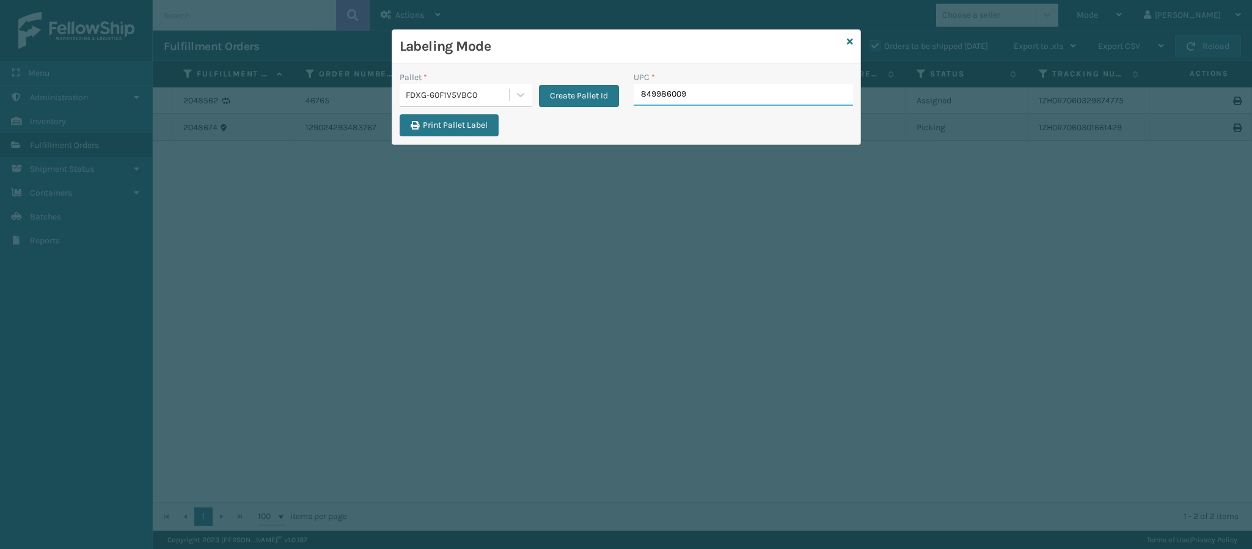
type input "8499860095"
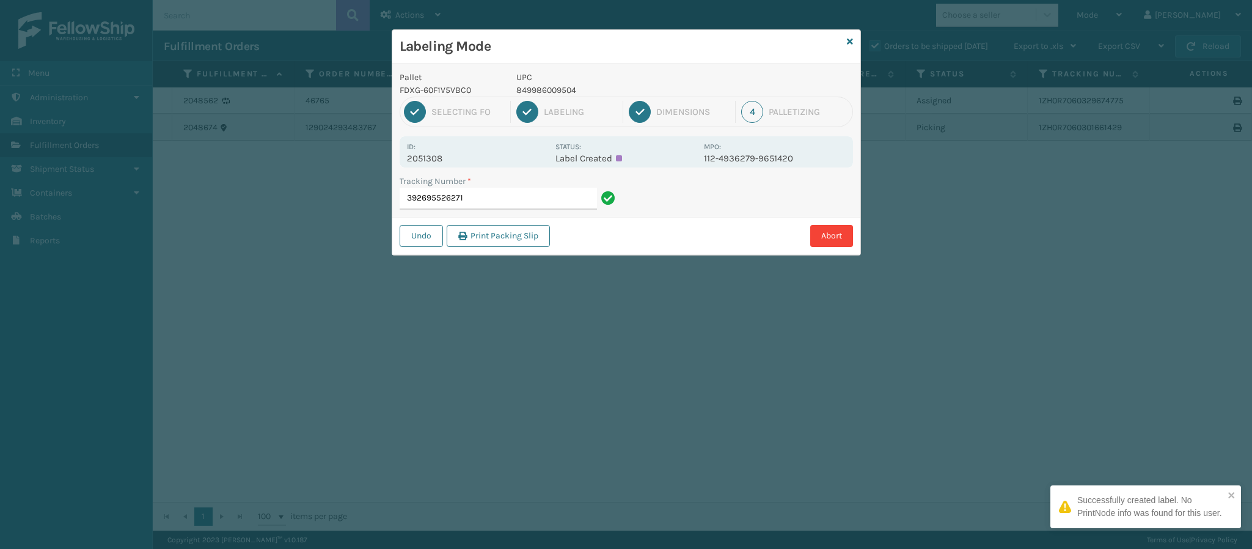
click at [446, 159] on p "2051308" at bounding box center [477, 158] width 141 height 11
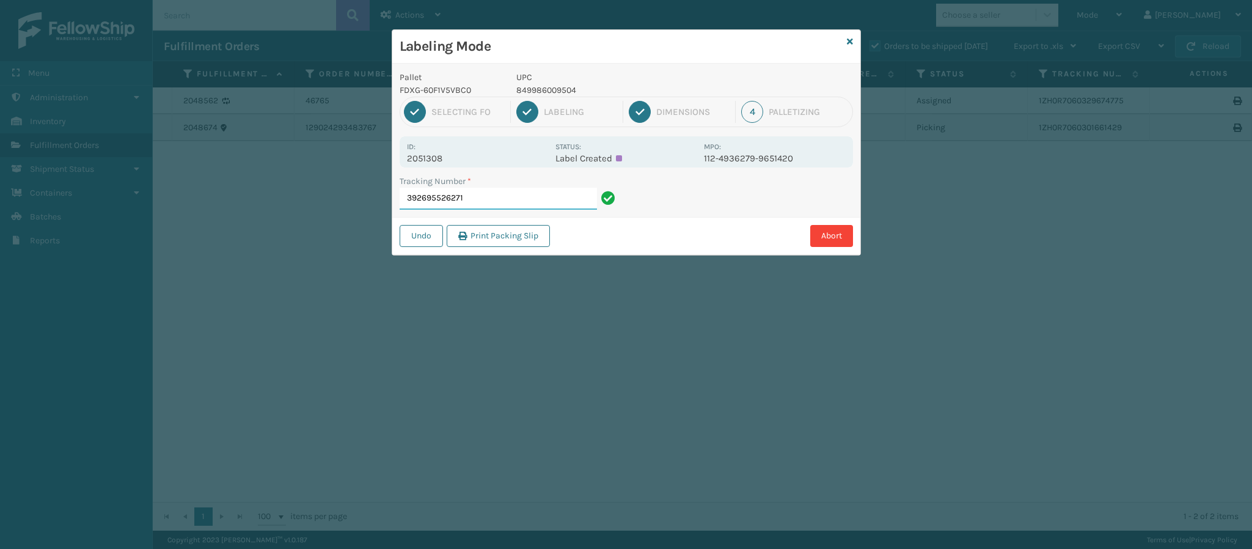
click at [483, 205] on input "392695526271" at bounding box center [497, 199] width 197 height 22
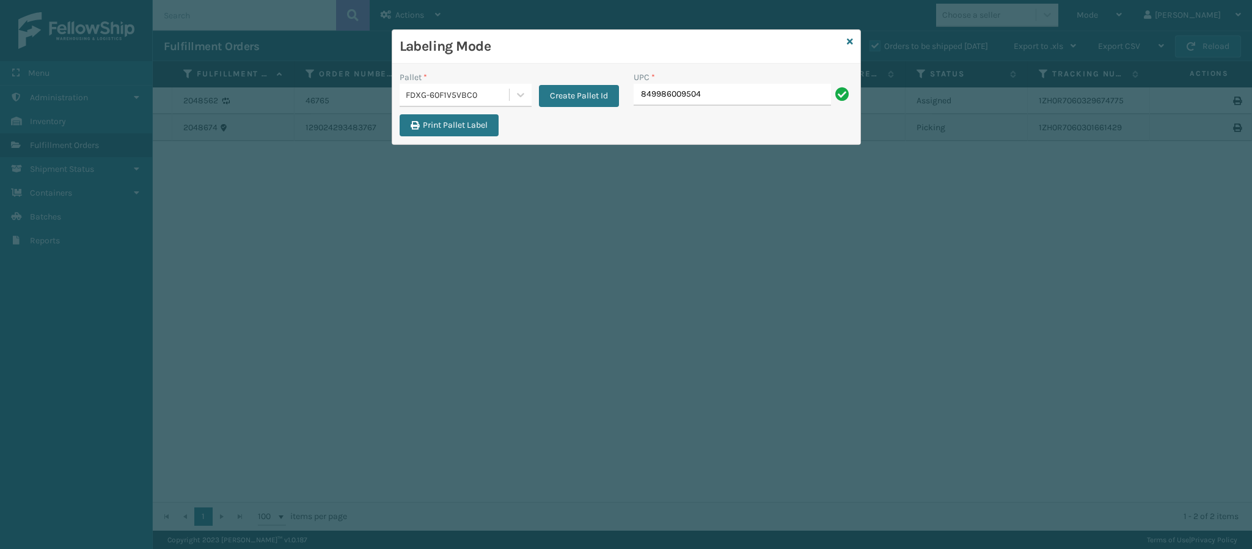
type input "849986009504"
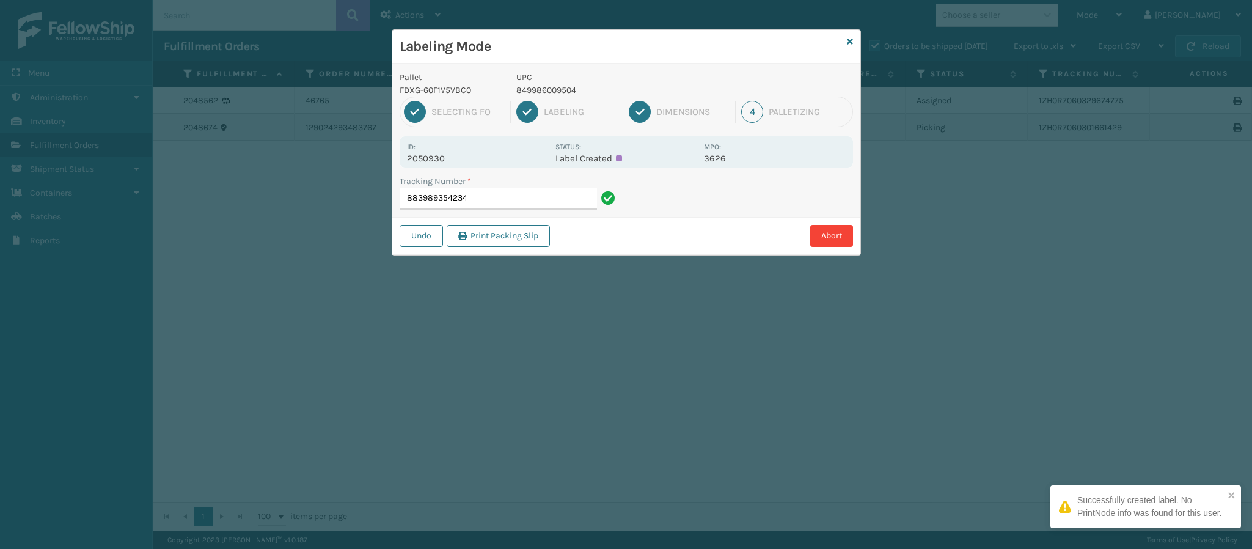
click at [445, 163] on p "2050930" at bounding box center [477, 158] width 141 height 11
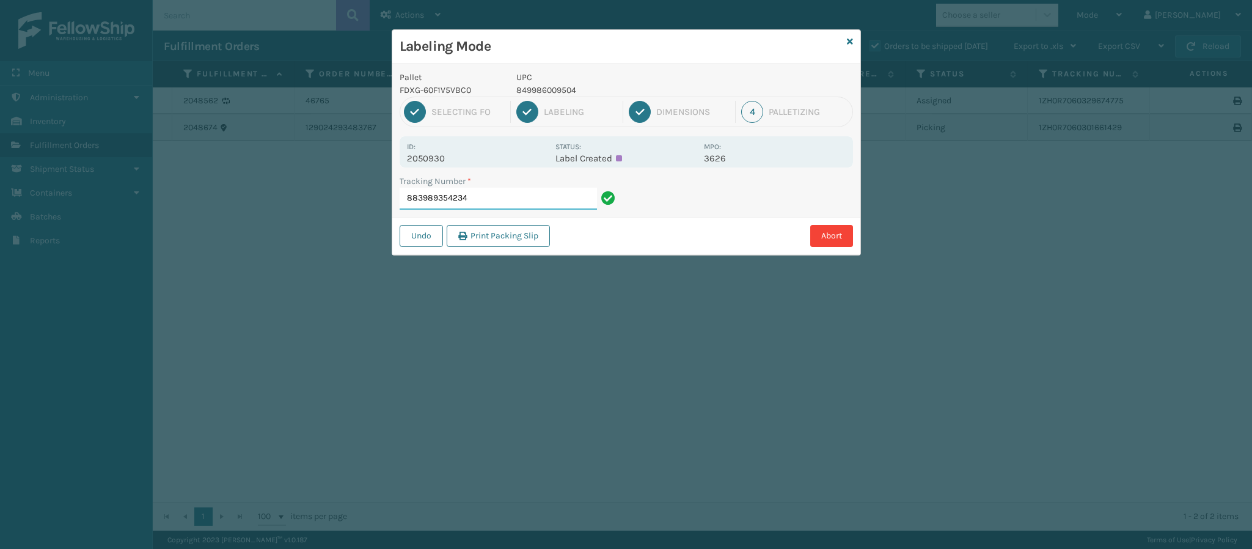
click at [526, 199] on input "883989354234" at bounding box center [497, 199] width 197 height 22
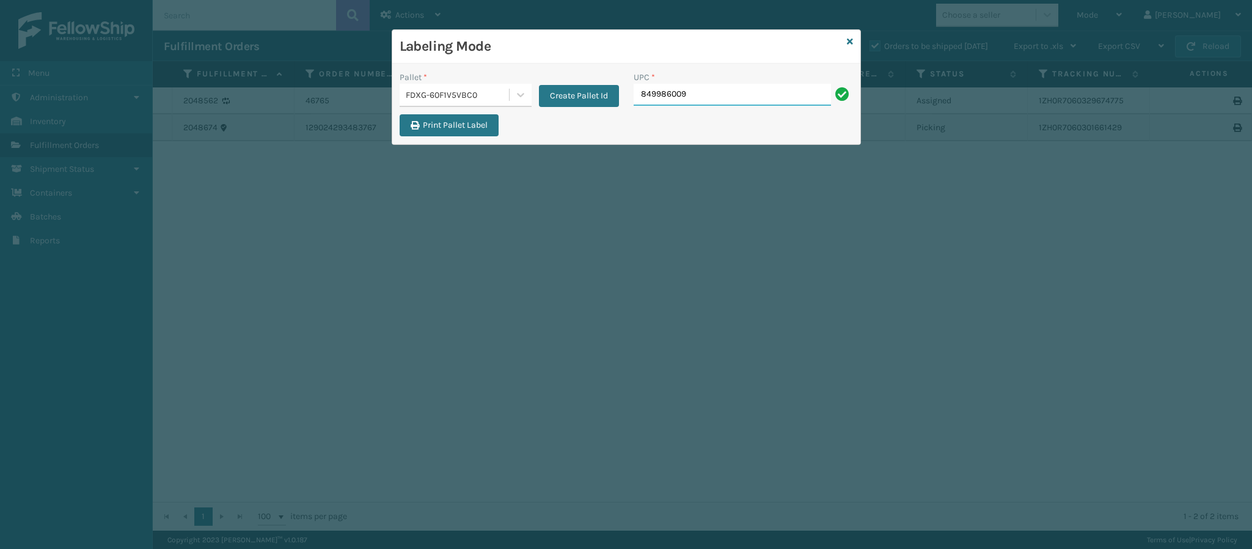
type input "8499860095"
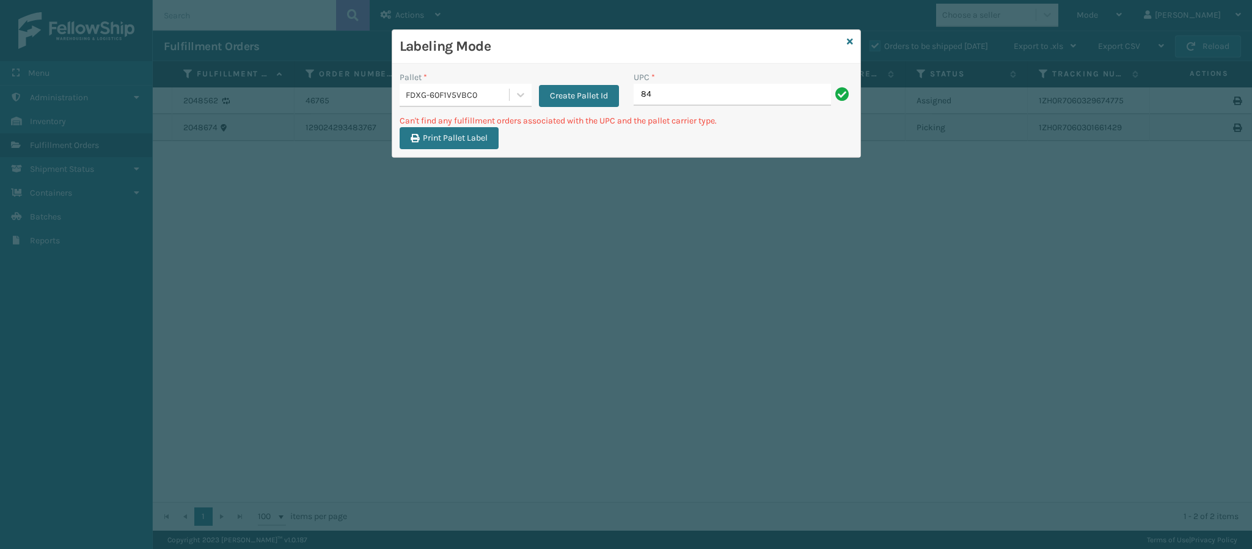
type input "8"
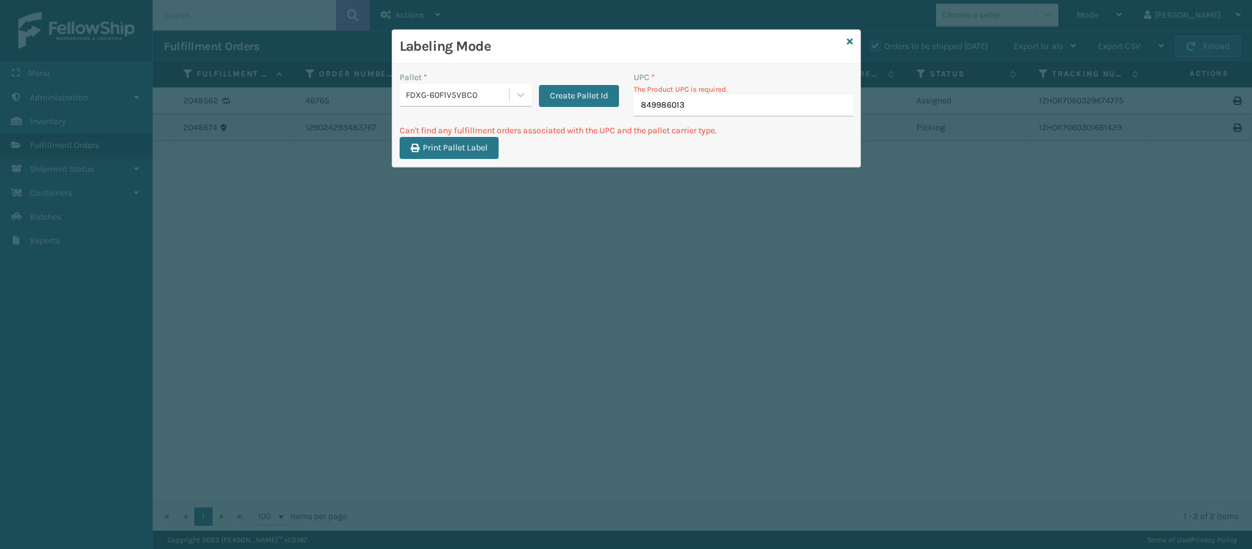
type input "8499860139"
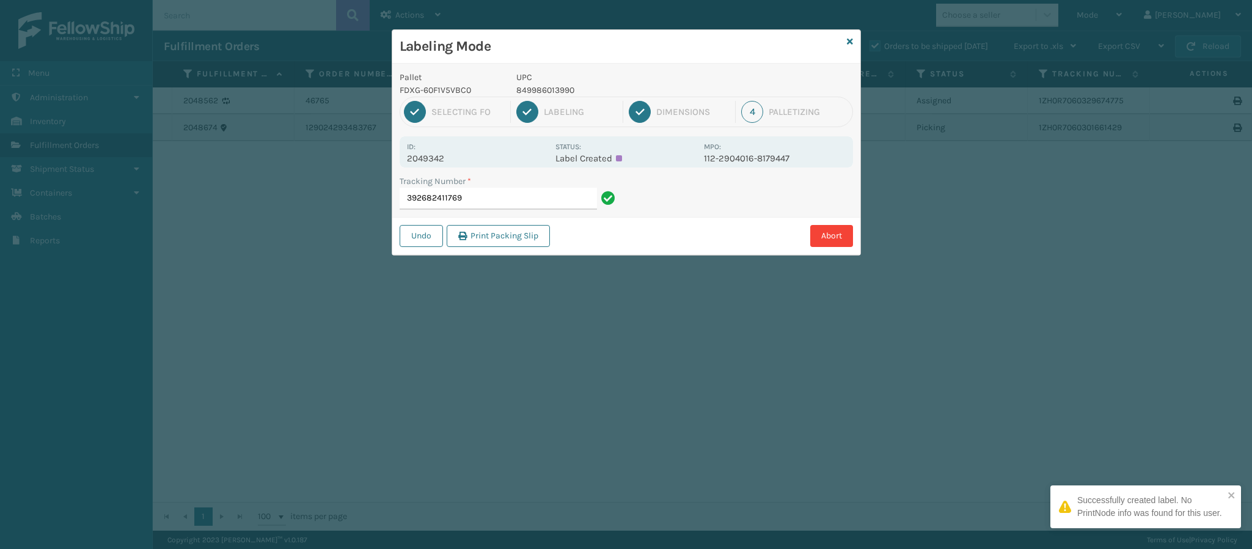
click at [448, 152] on div "Id: 2049342" at bounding box center [477, 152] width 141 height 24
click at [445, 159] on p "2049342" at bounding box center [477, 158] width 141 height 11
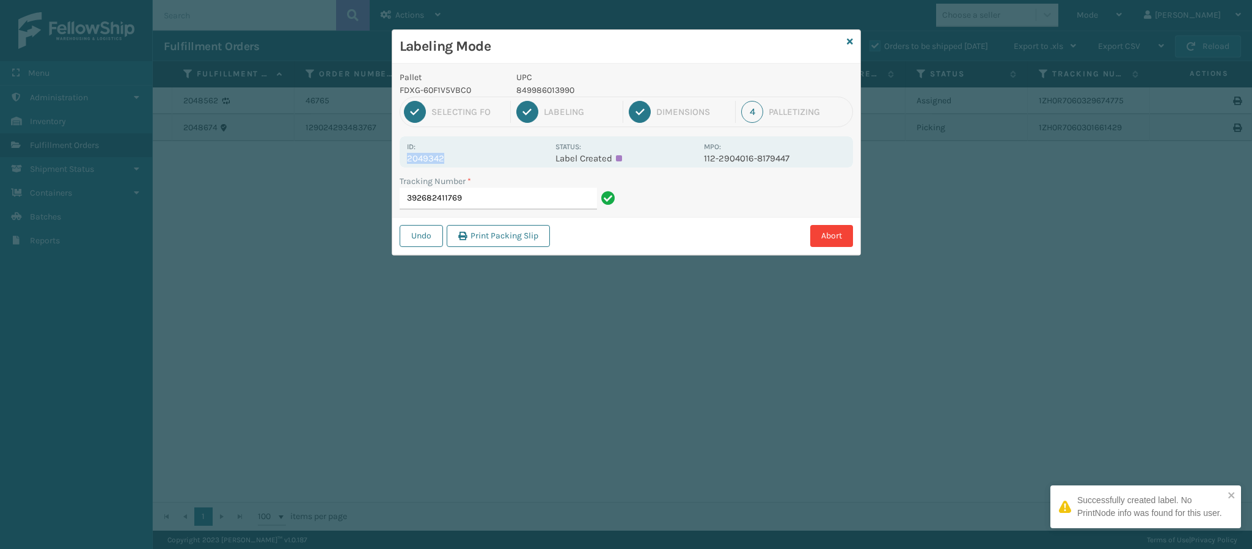
click at [445, 159] on p "2049342" at bounding box center [477, 158] width 141 height 11
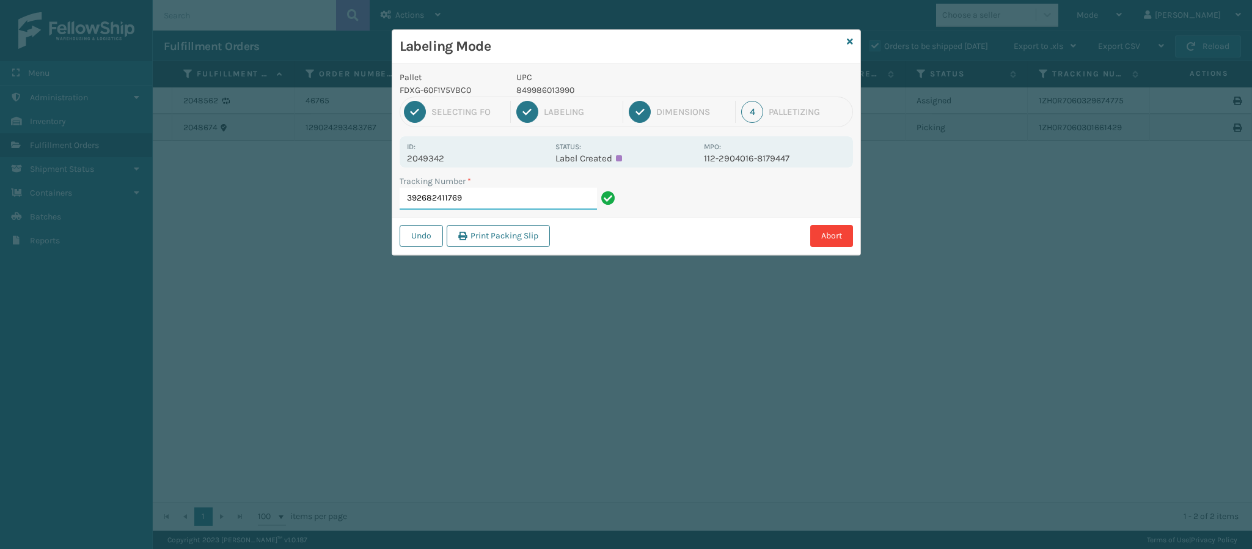
click at [530, 205] on input "392682411769" at bounding box center [497, 199] width 197 height 22
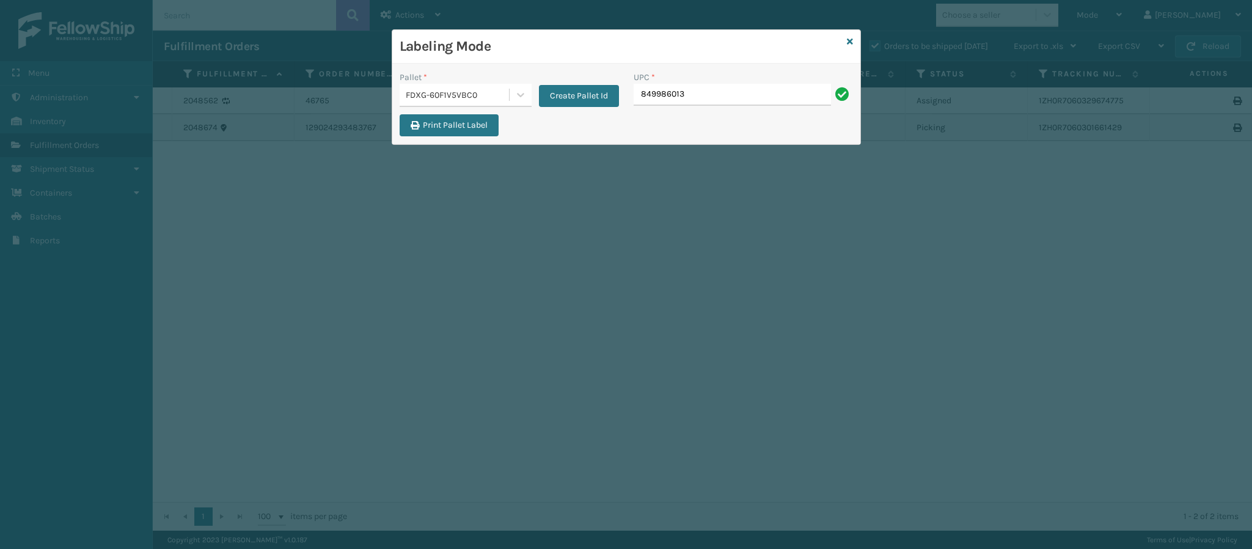
type input "8499860139"
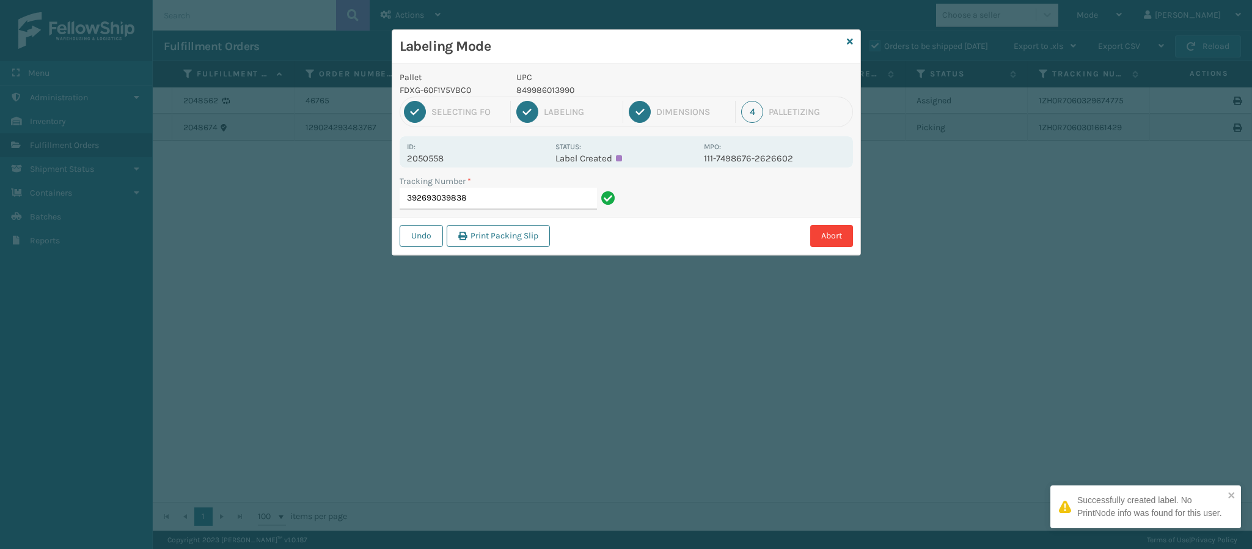
click at [450, 158] on p "2050558" at bounding box center [477, 158] width 141 height 11
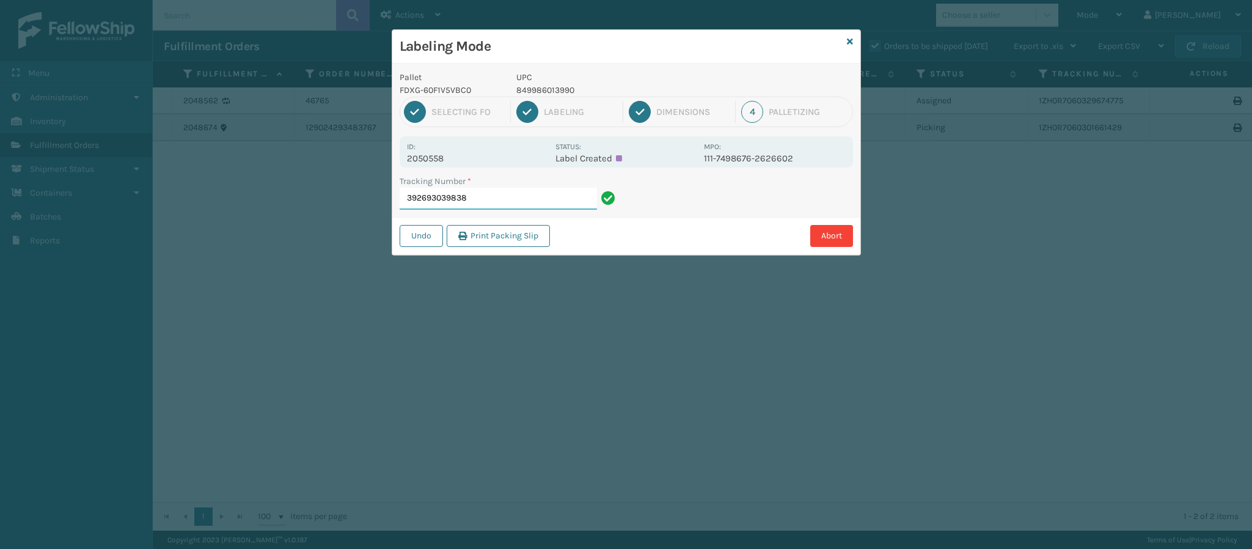
click at [484, 204] on input "392693039838" at bounding box center [497, 199] width 197 height 22
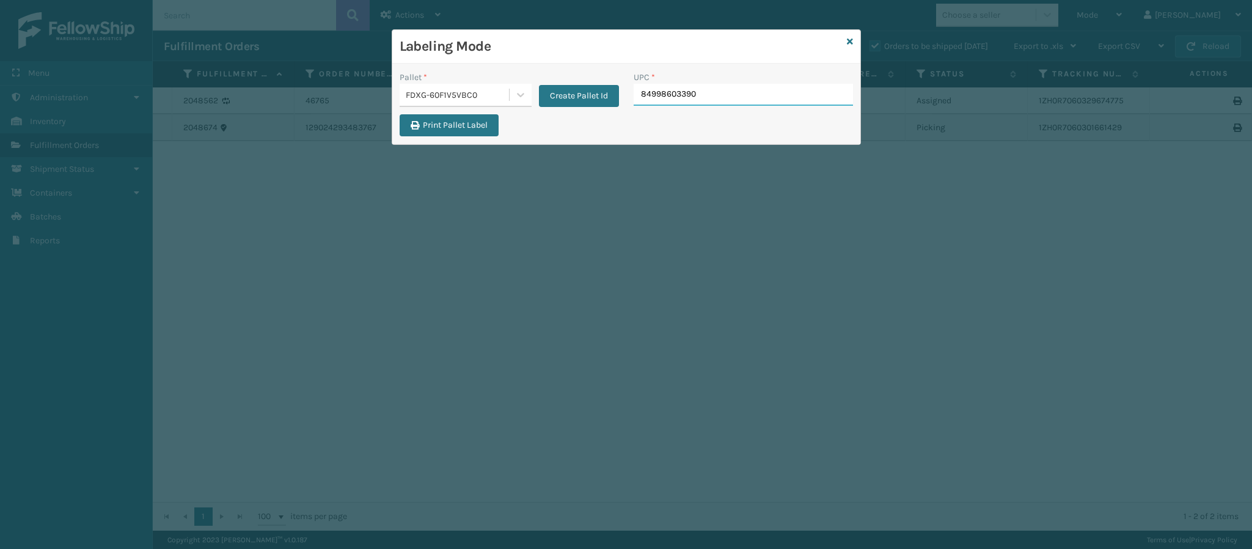
type input "849986033905"
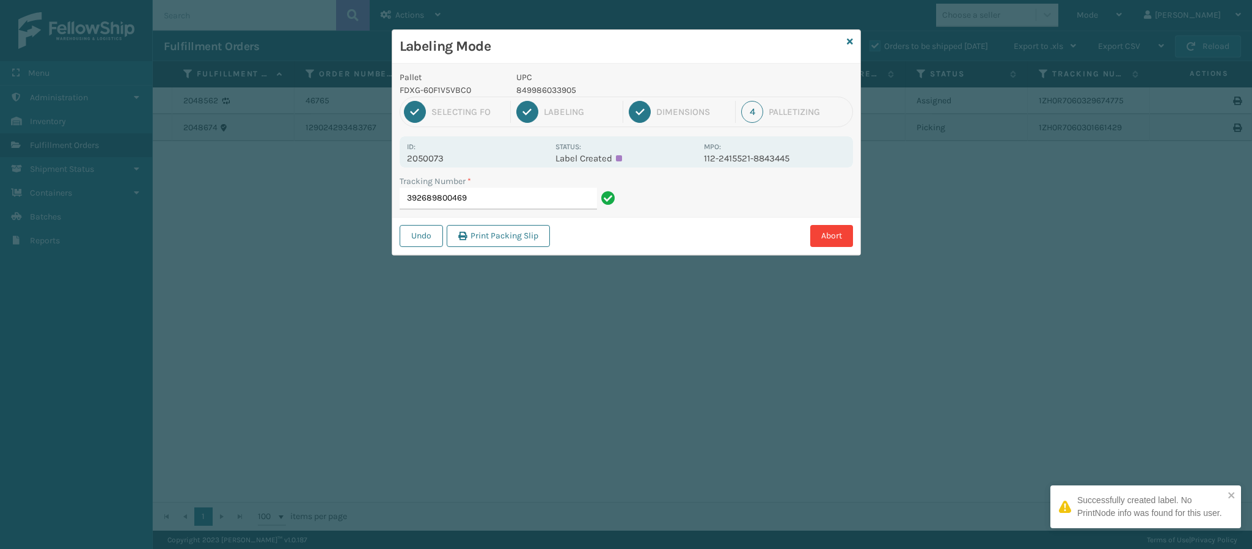
click at [451, 165] on div "Id: 2050073 Status: Label Created MPO: 112-2415521-8843445" at bounding box center [625, 151] width 453 height 31
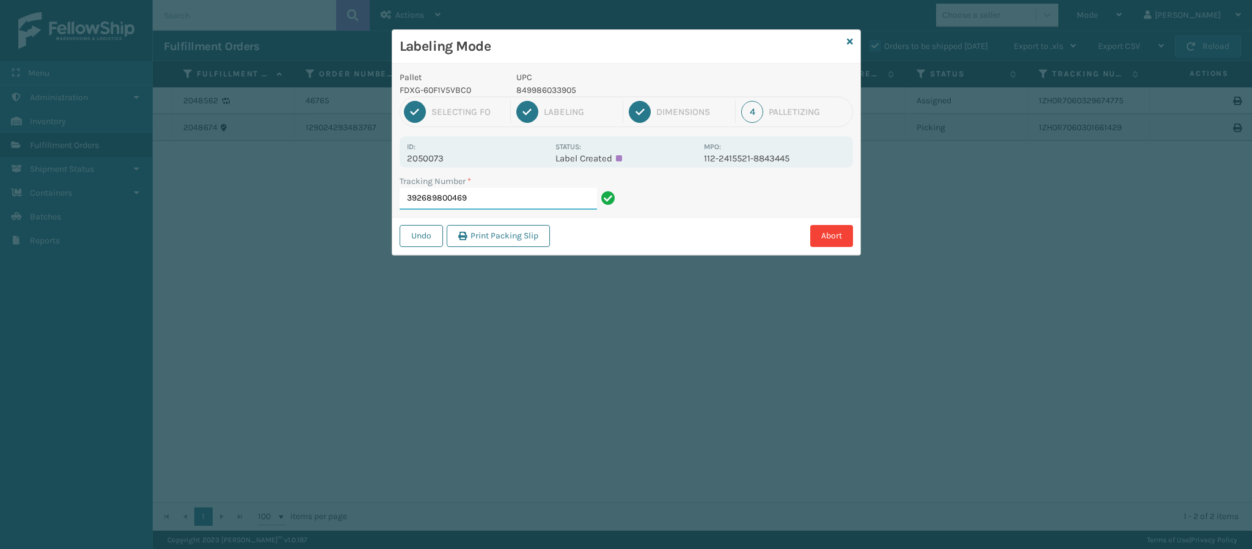
click at [492, 197] on input "392689800469" at bounding box center [497, 199] width 197 height 22
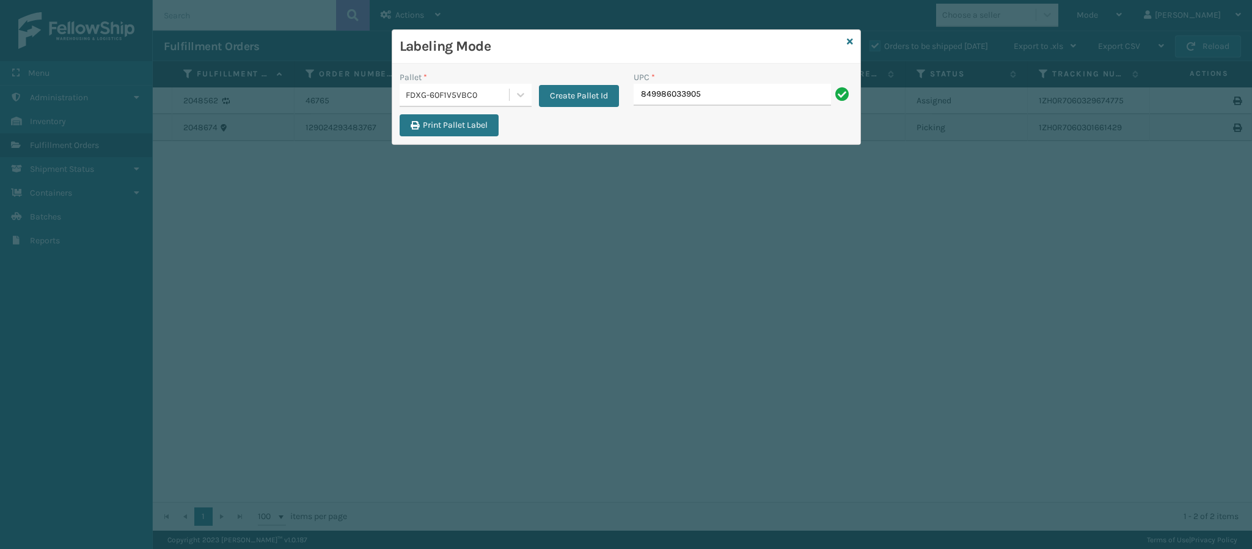
type input "849986033905"
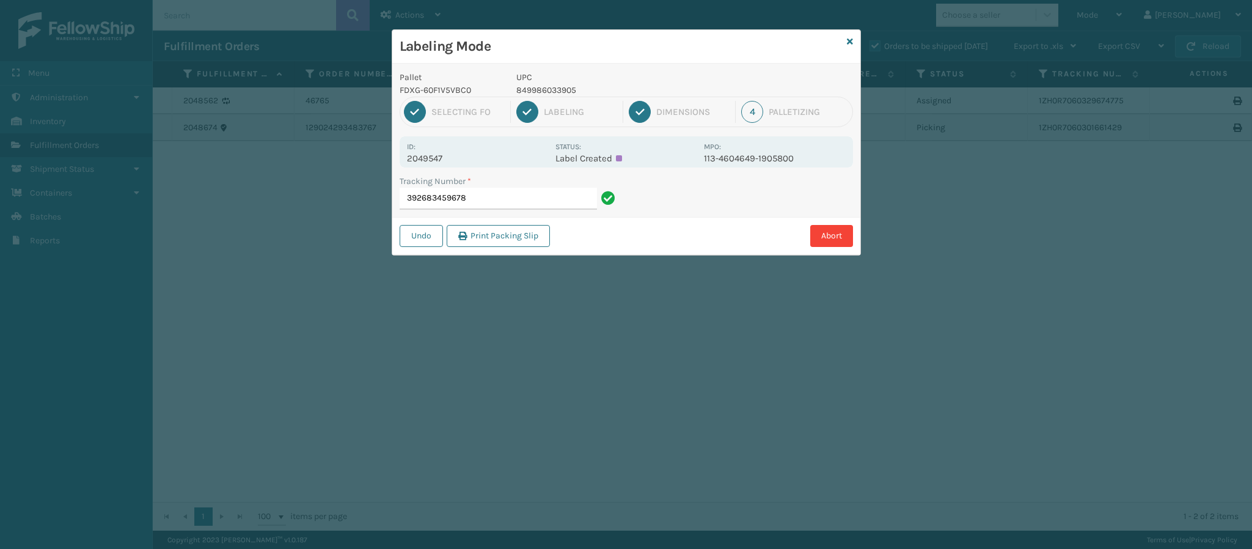
click at [446, 156] on p "2049547" at bounding box center [477, 158] width 141 height 11
click at [528, 194] on input "392683459678" at bounding box center [497, 199] width 197 height 22
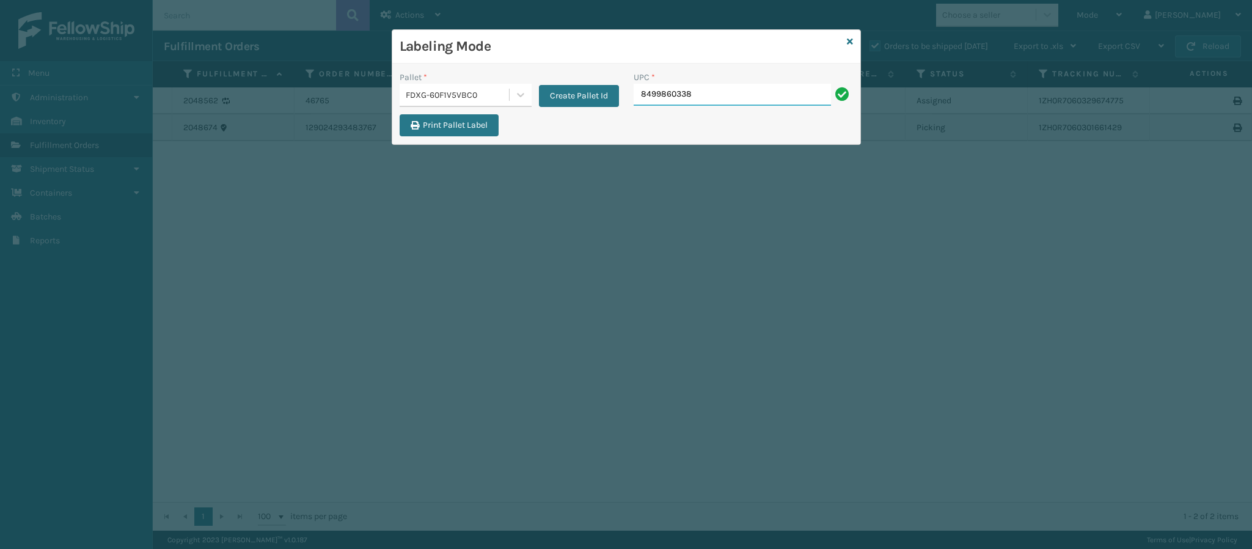
type input "84998603387"
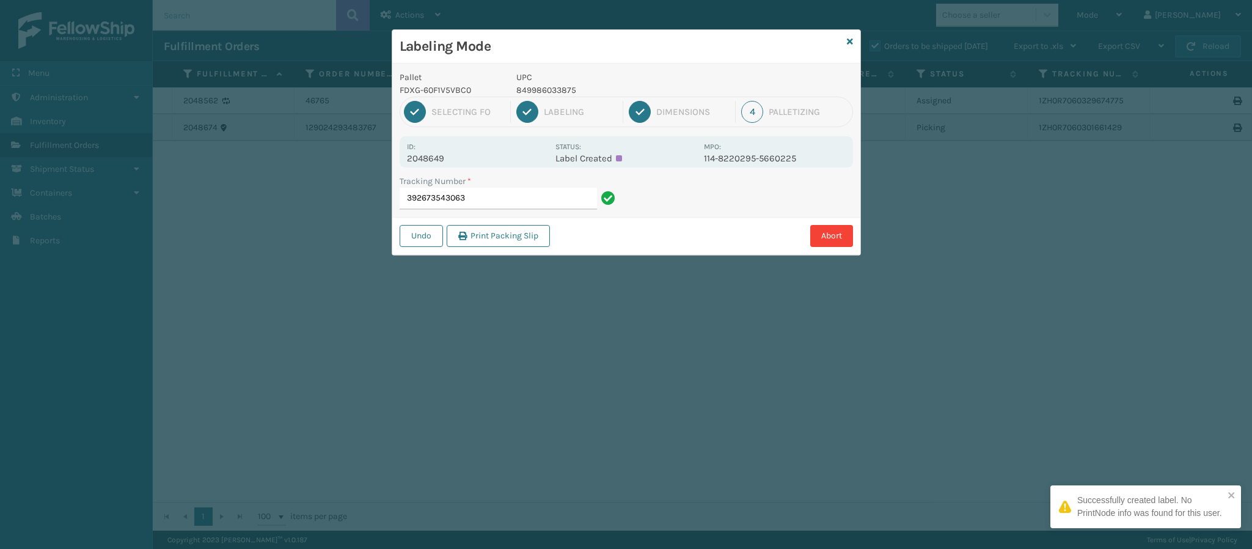
click at [444, 159] on p "2048649" at bounding box center [477, 158] width 141 height 11
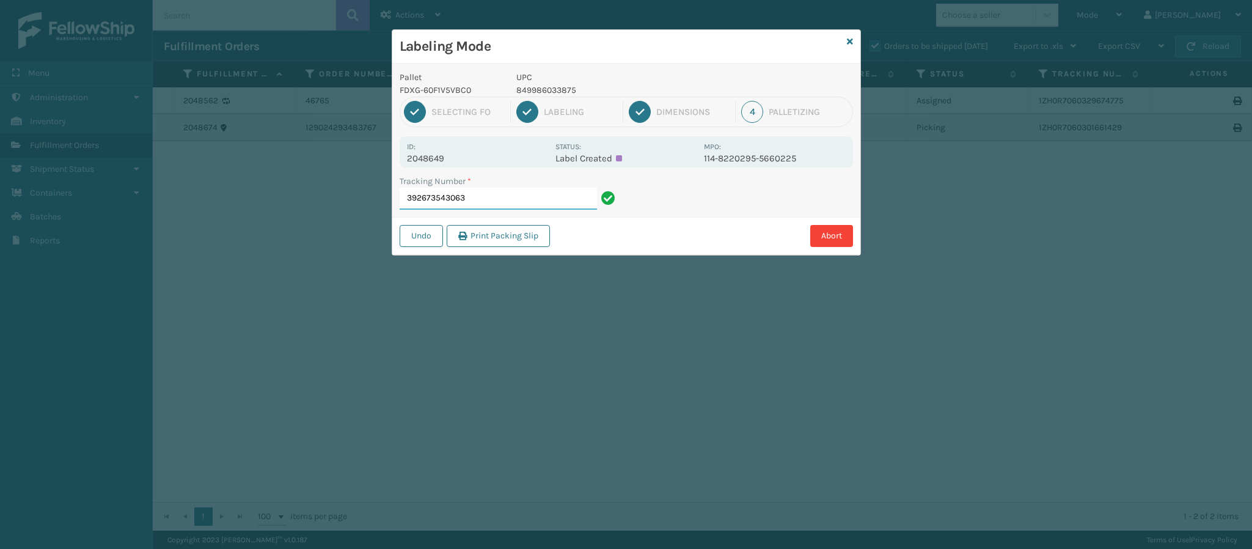
click at [510, 200] on input "392673543063" at bounding box center [497, 199] width 197 height 22
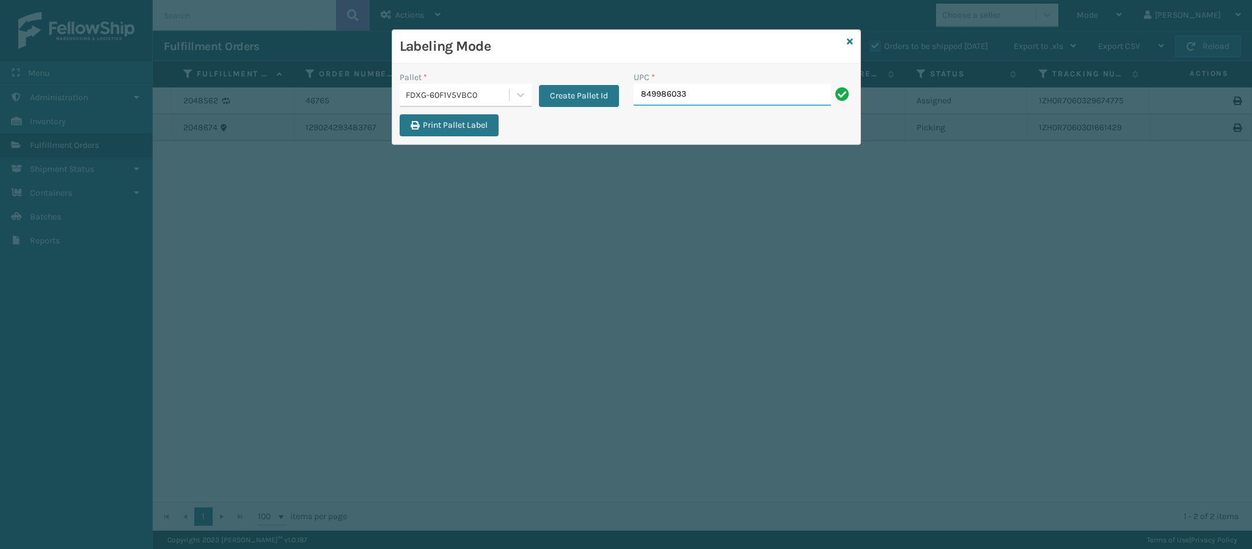
type input "8499860338"
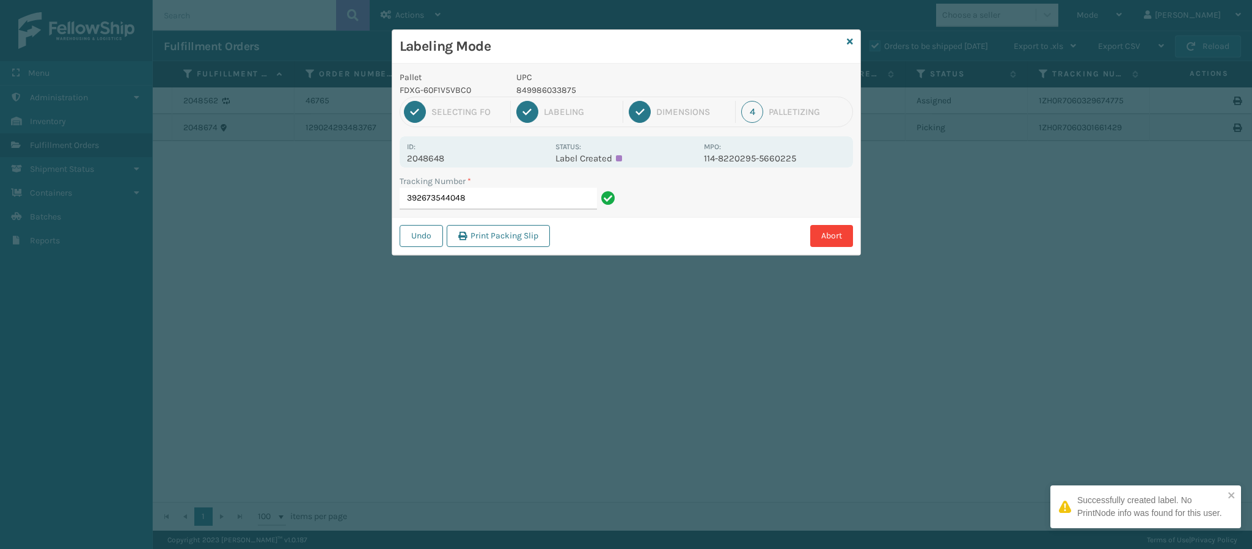
click at [447, 159] on p "2048648" at bounding box center [477, 158] width 141 height 11
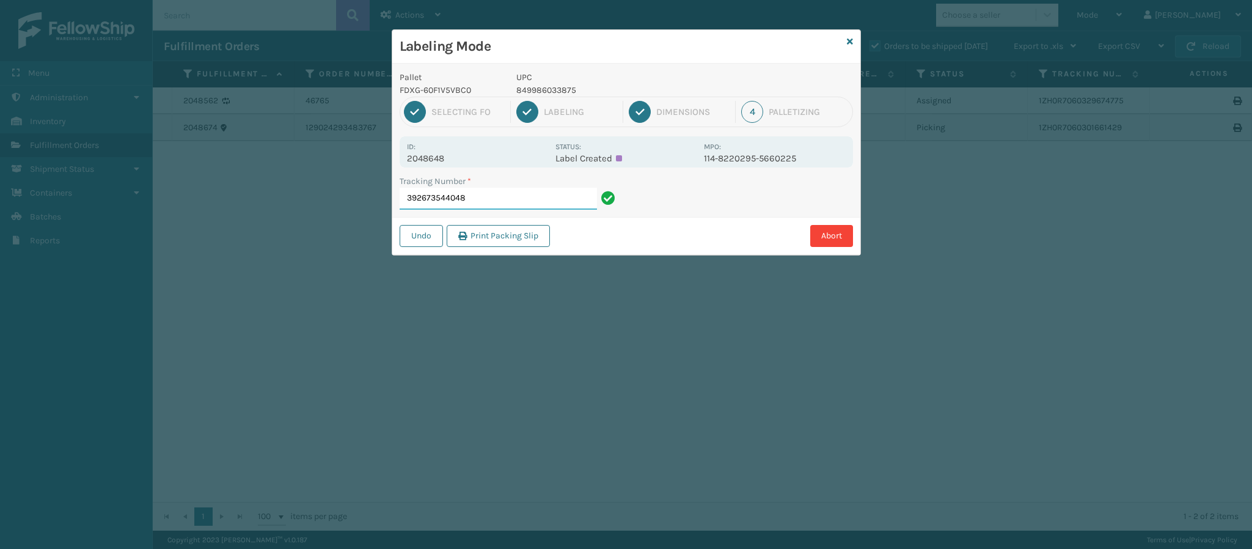
click at [519, 197] on input "392673544048" at bounding box center [497, 199] width 197 height 22
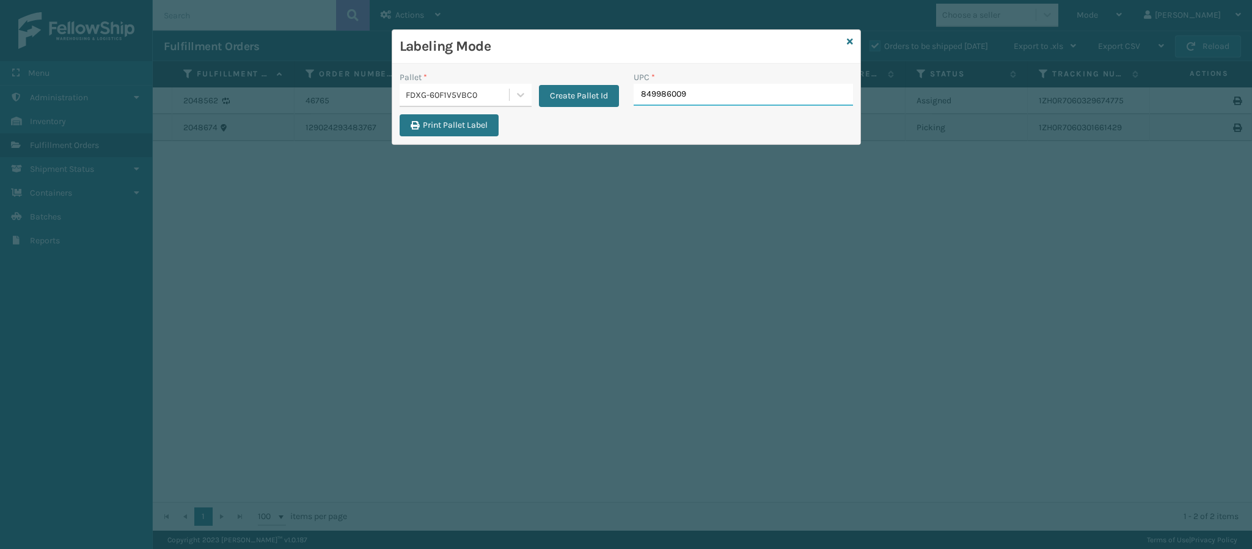
type input "8499860094"
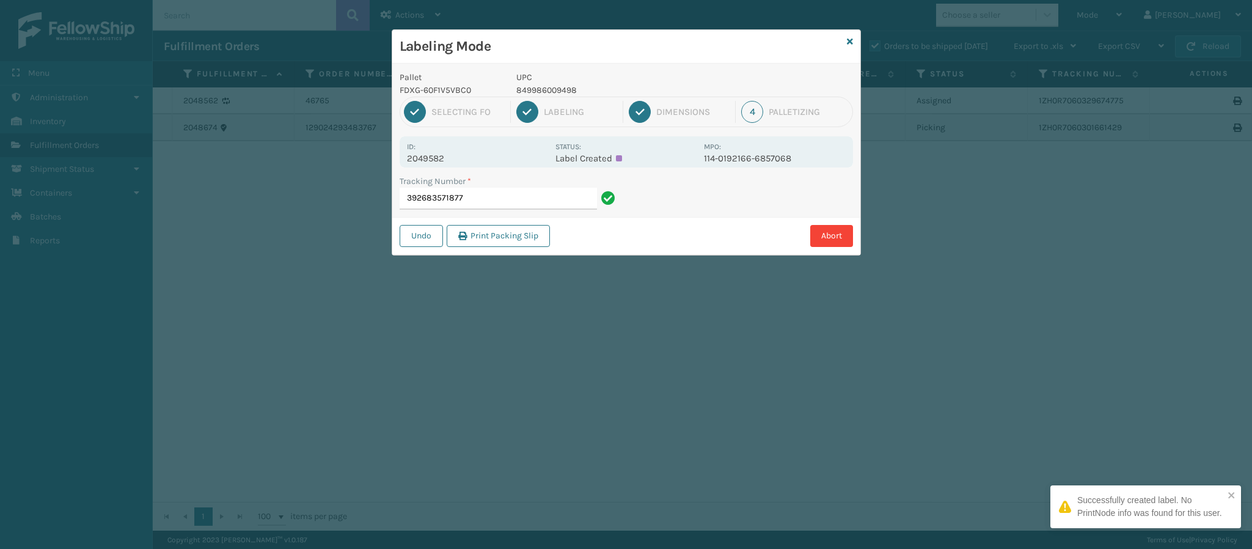
click at [440, 161] on p "2049582" at bounding box center [477, 158] width 141 height 11
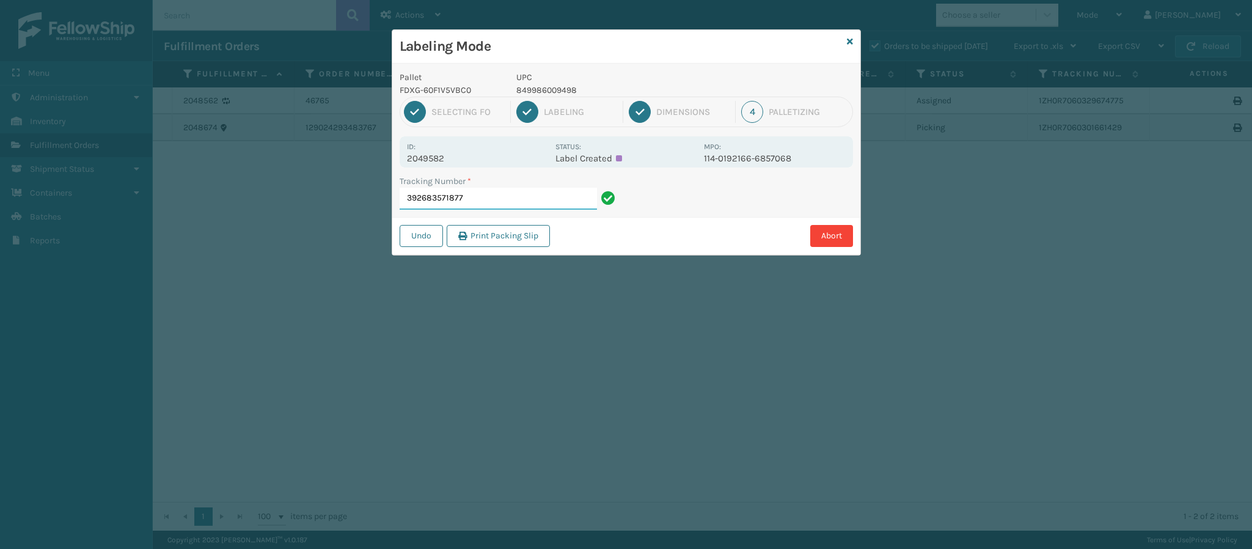
click at [514, 204] on input "392683571877" at bounding box center [497, 199] width 197 height 22
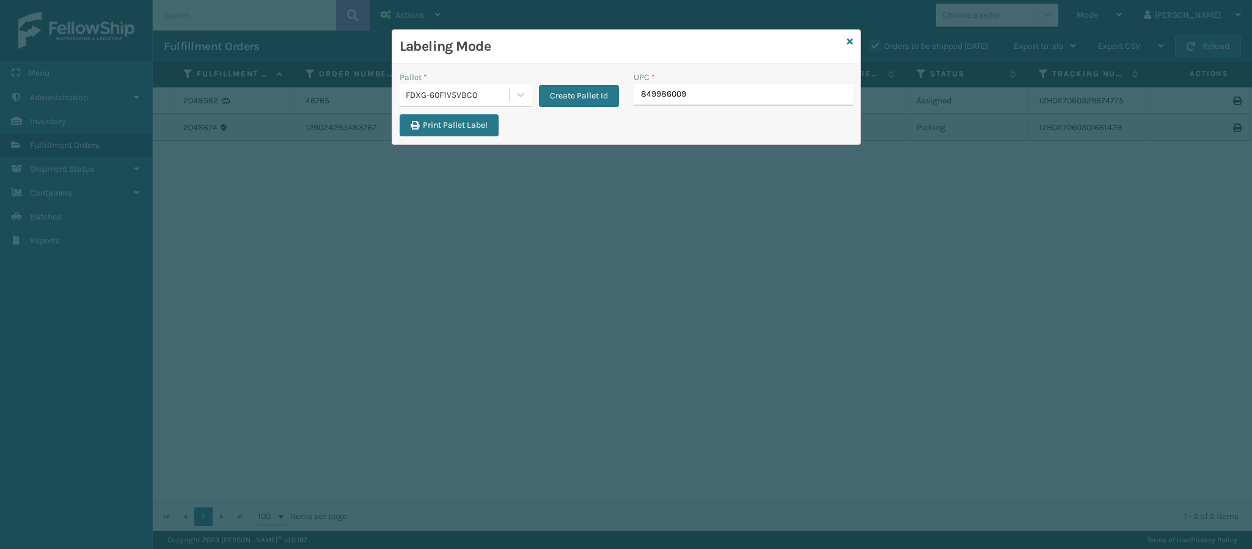
type input "8499860094"
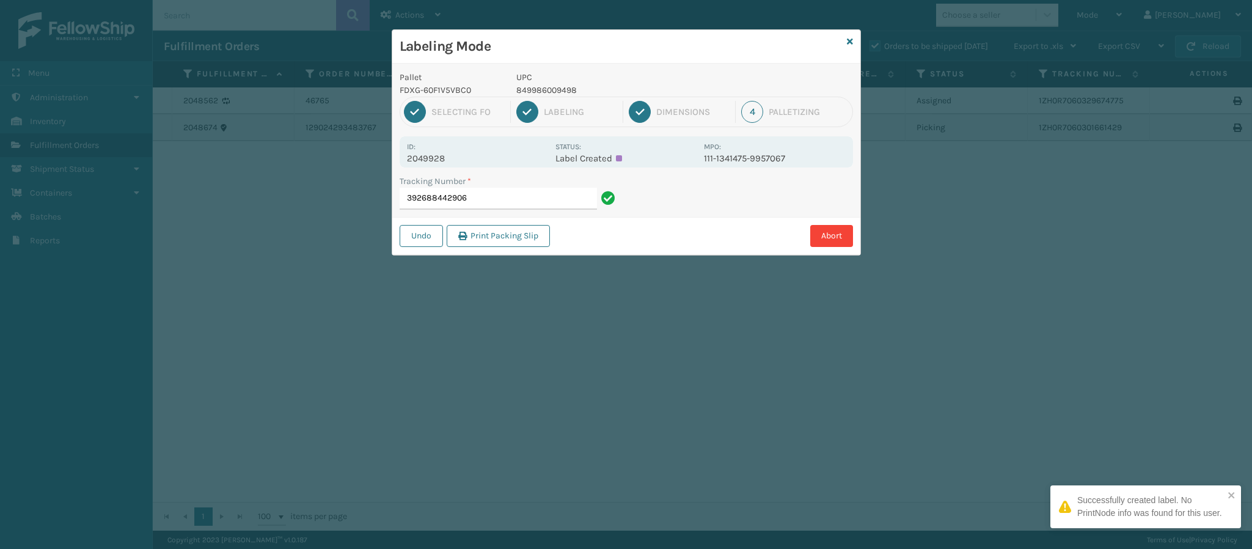
click at [450, 153] on p "2049928" at bounding box center [477, 158] width 141 height 11
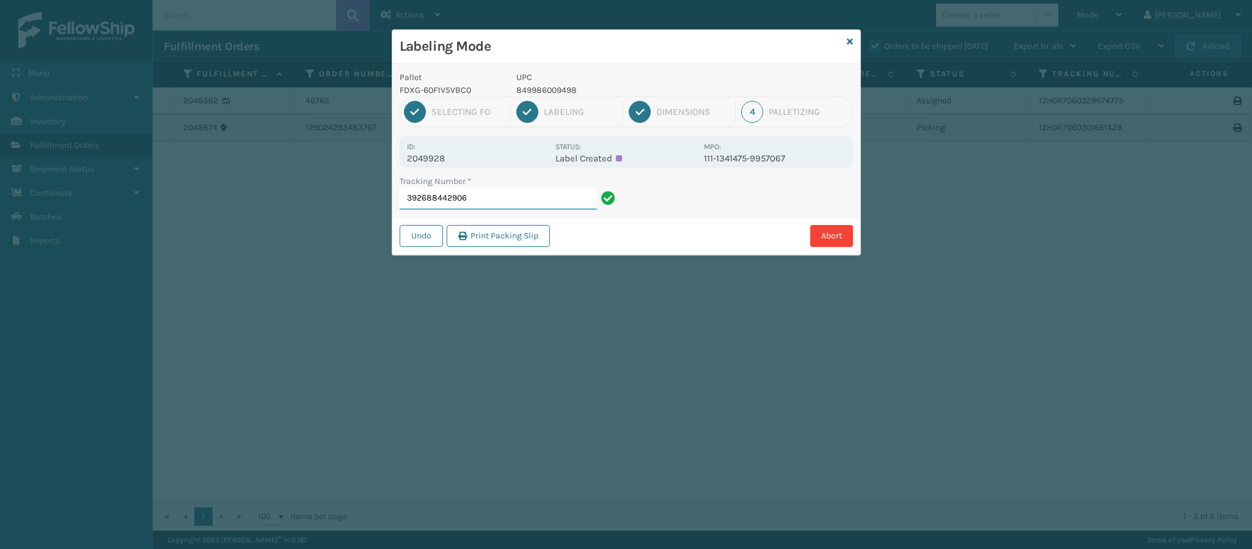
click at [487, 200] on input "392688442906" at bounding box center [497, 199] width 197 height 22
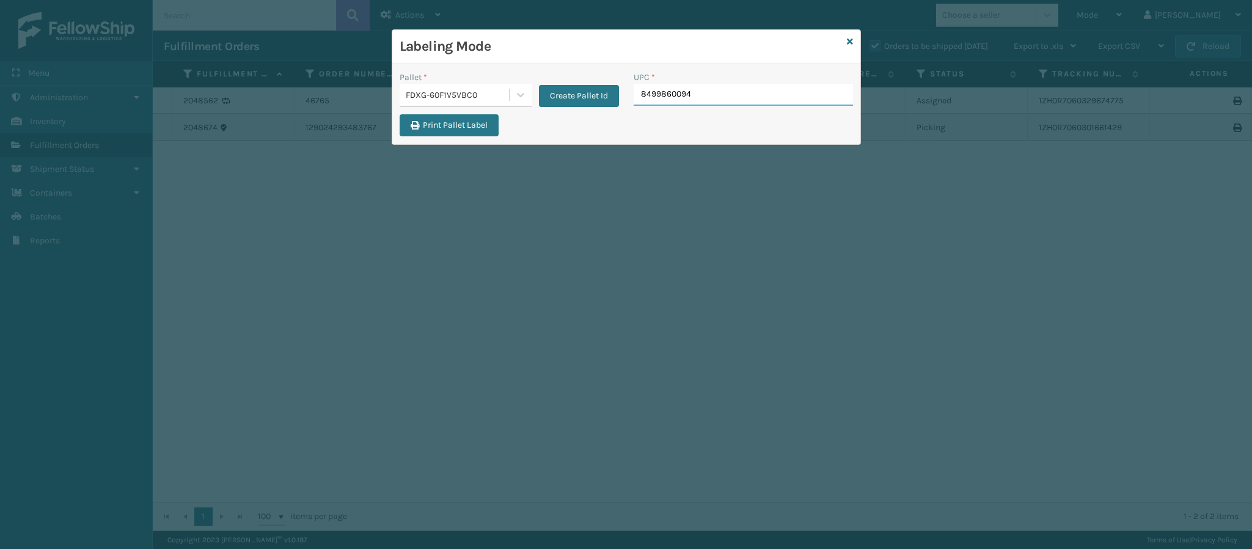
type input "84998600949"
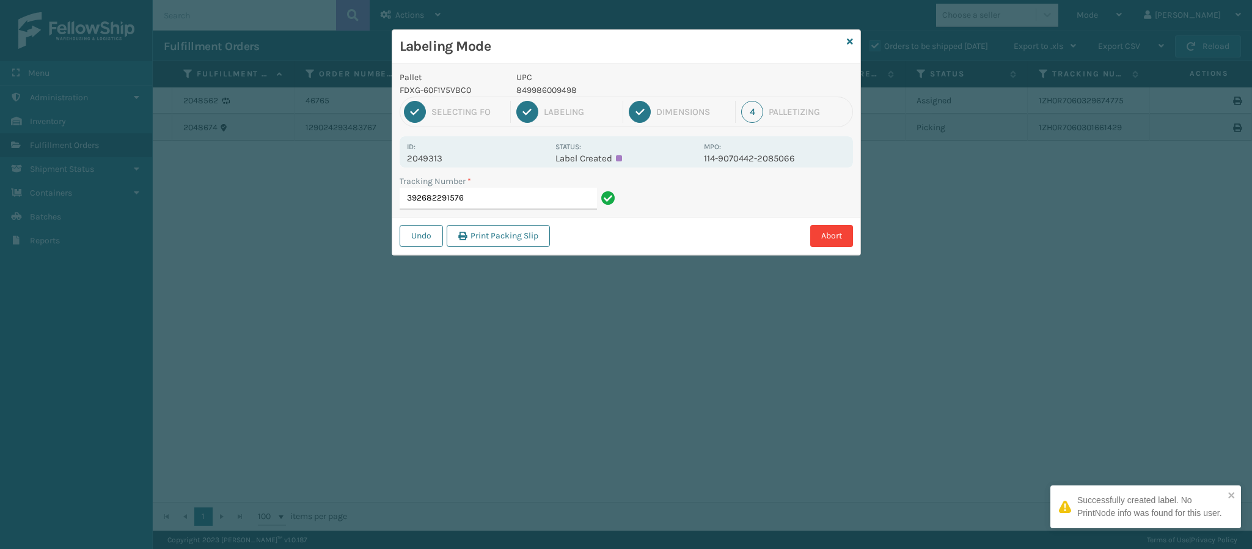
click at [440, 163] on p "2049313" at bounding box center [477, 158] width 141 height 11
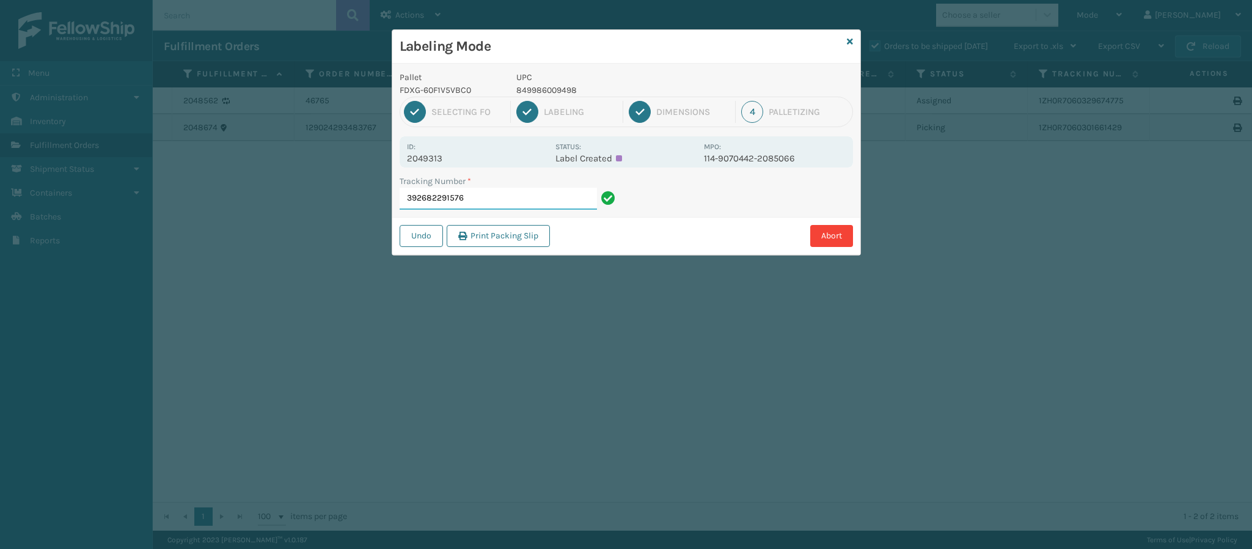
click at [503, 203] on input "392682291576" at bounding box center [497, 199] width 197 height 22
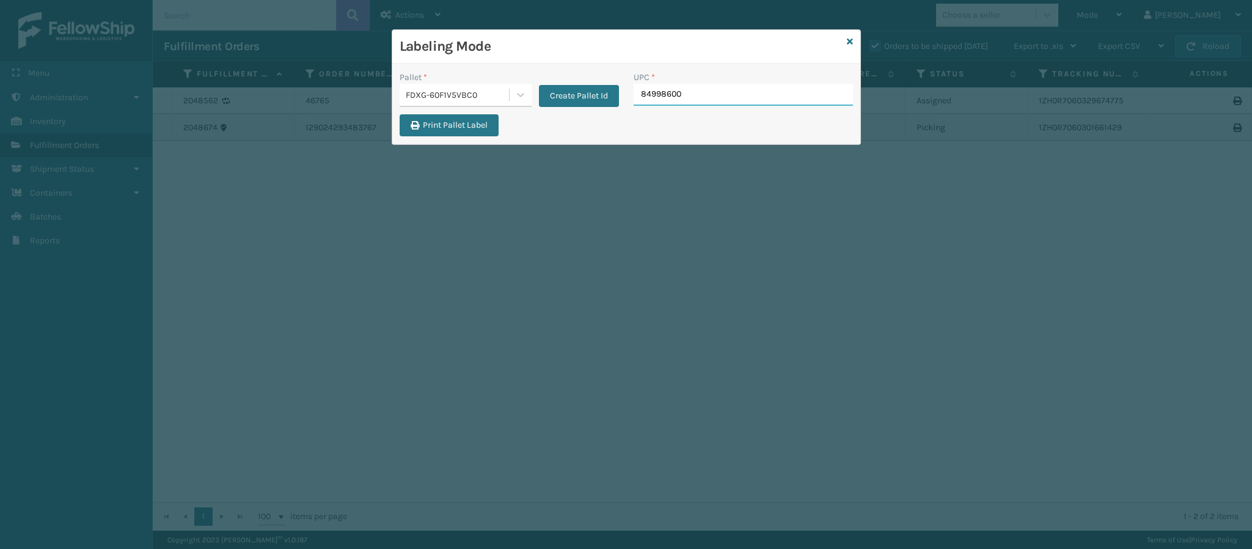
type input "849986009"
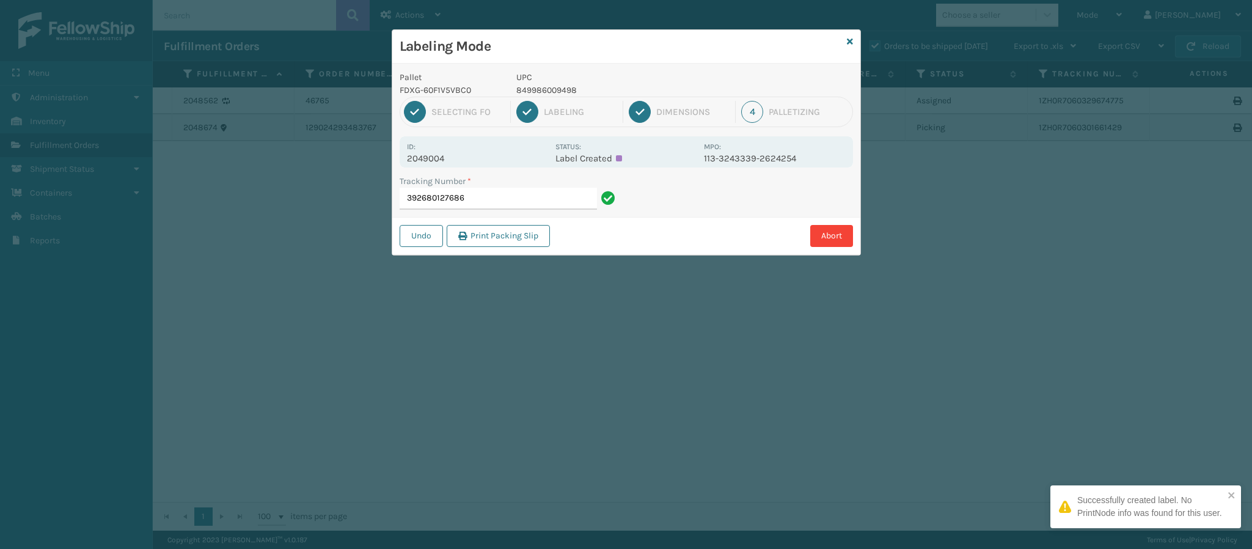
click at [440, 163] on p "2049004" at bounding box center [477, 158] width 141 height 11
click at [501, 202] on input "392680127686" at bounding box center [497, 199] width 197 height 22
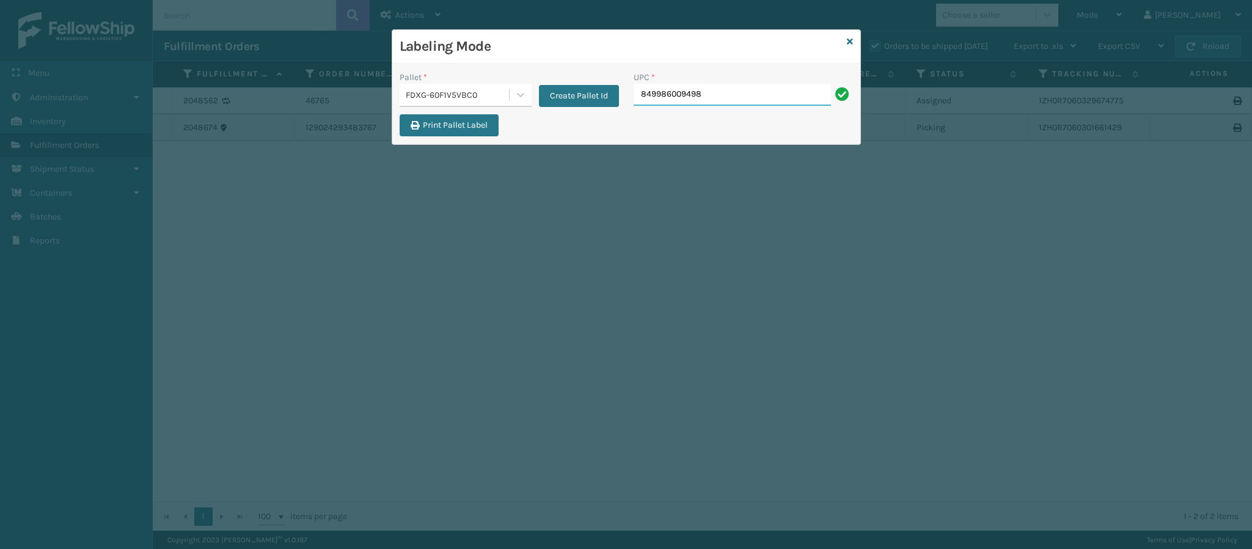
type input "849986009498"
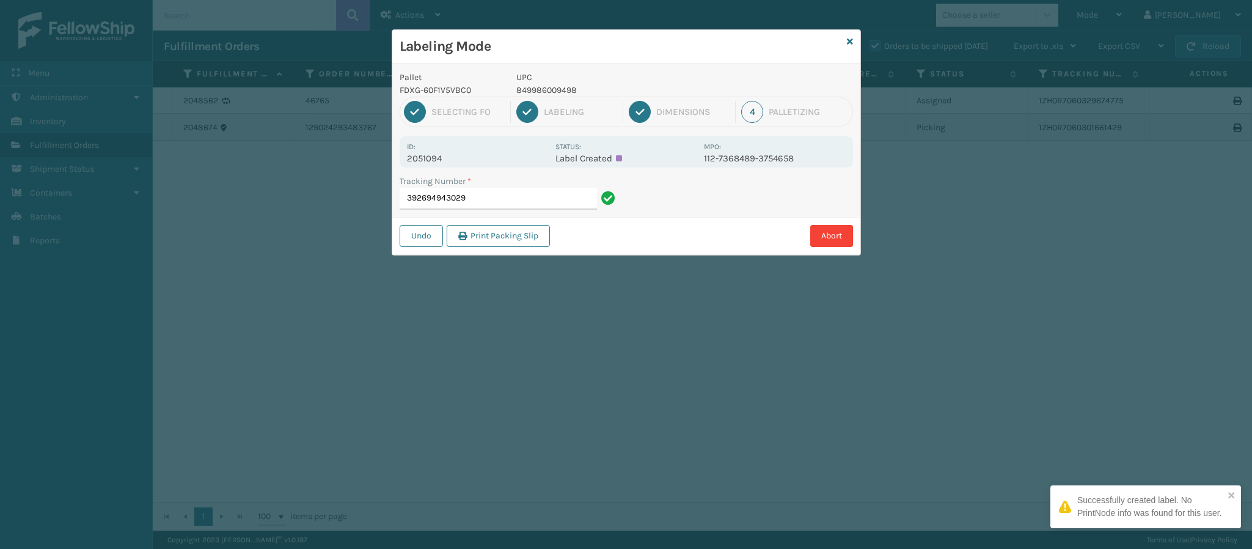
click at [446, 159] on p "2051094" at bounding box center [477, 158] width 141 height 11
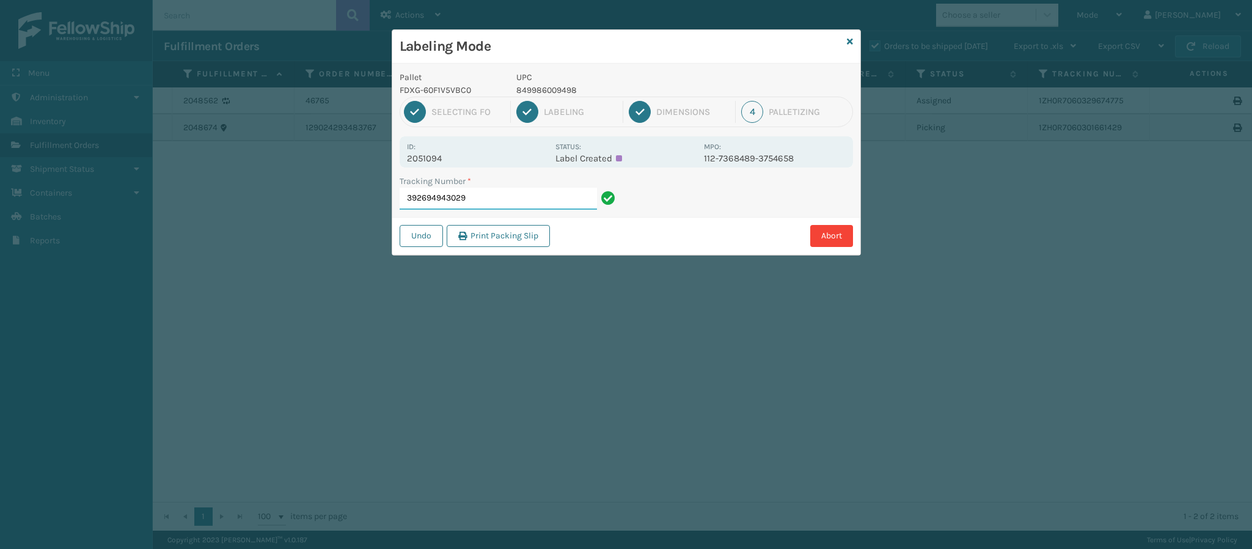
click at [501, 200] on input "392694943029" at bounding box center [497, 199] width 197 height 22
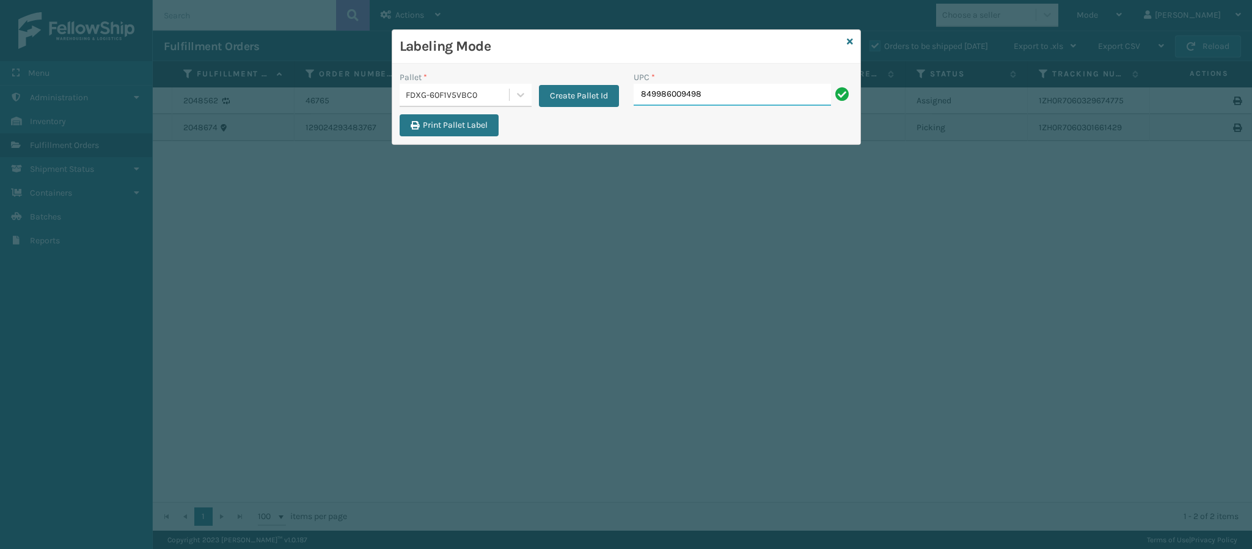
type input "849986009498"
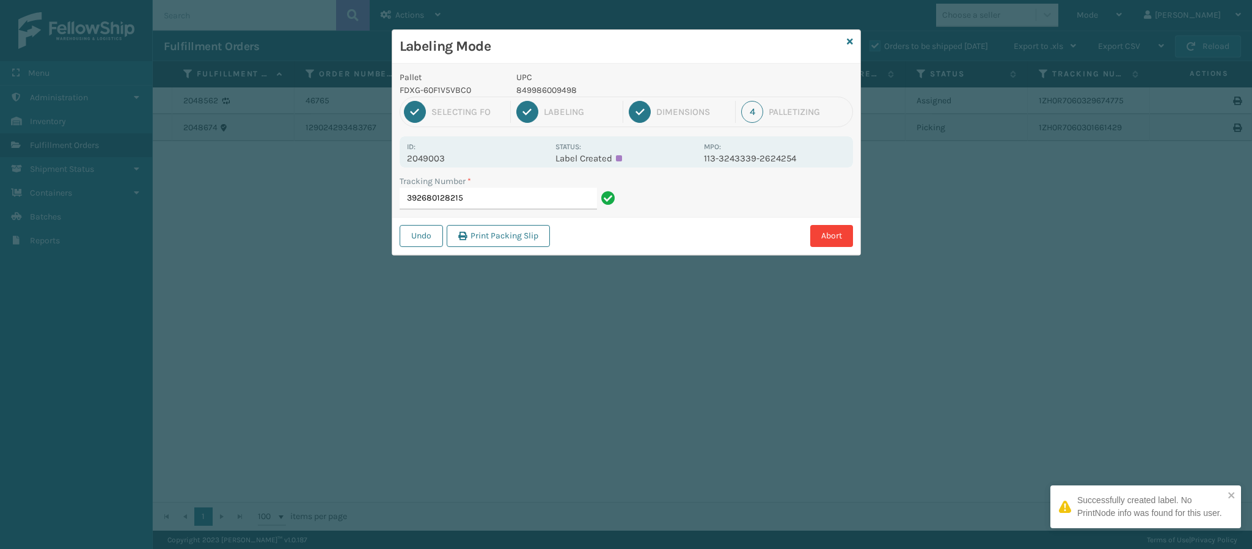
click at [444, 162] on p "2049003" at bounding box center [477, 158] width 141 height 11
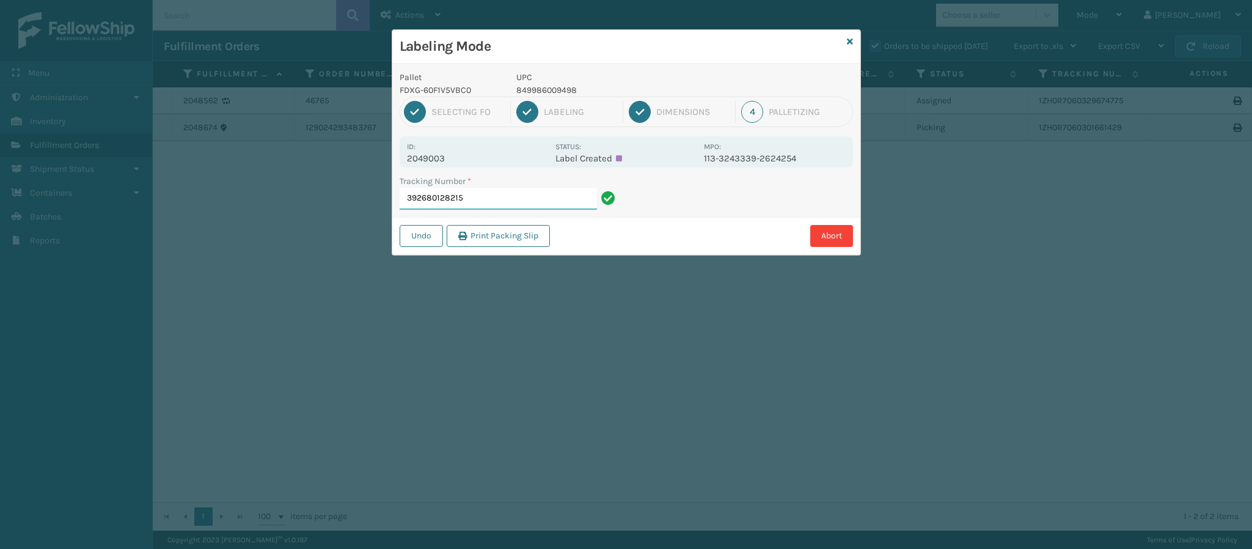
click at [538, 202] on input "392680128215" at bounding box center [497, 199] width 197 height 22
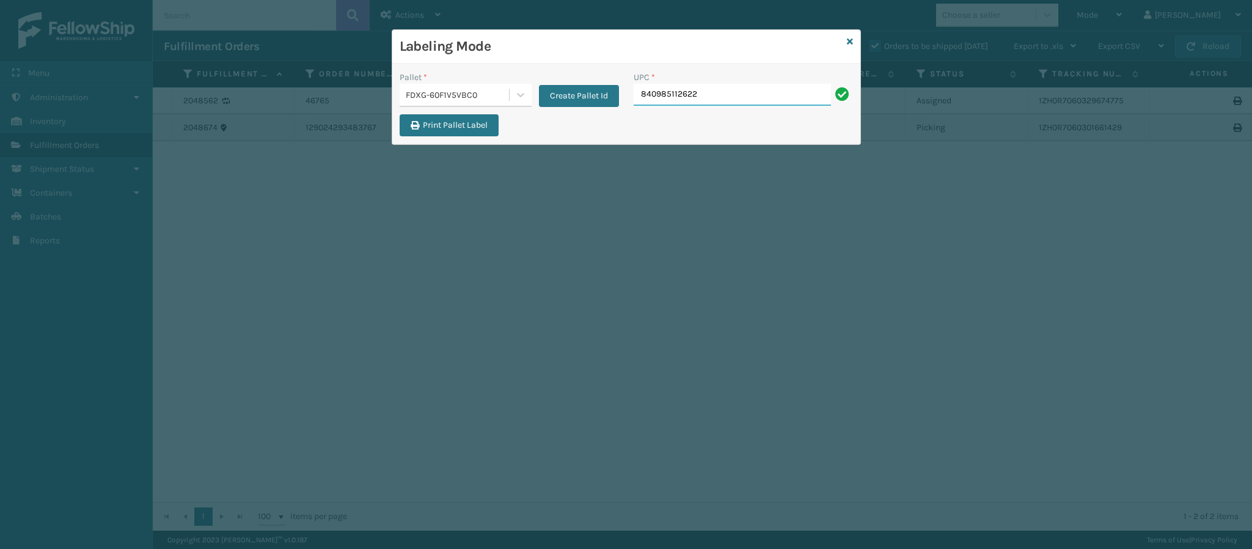
type input "840985112622"
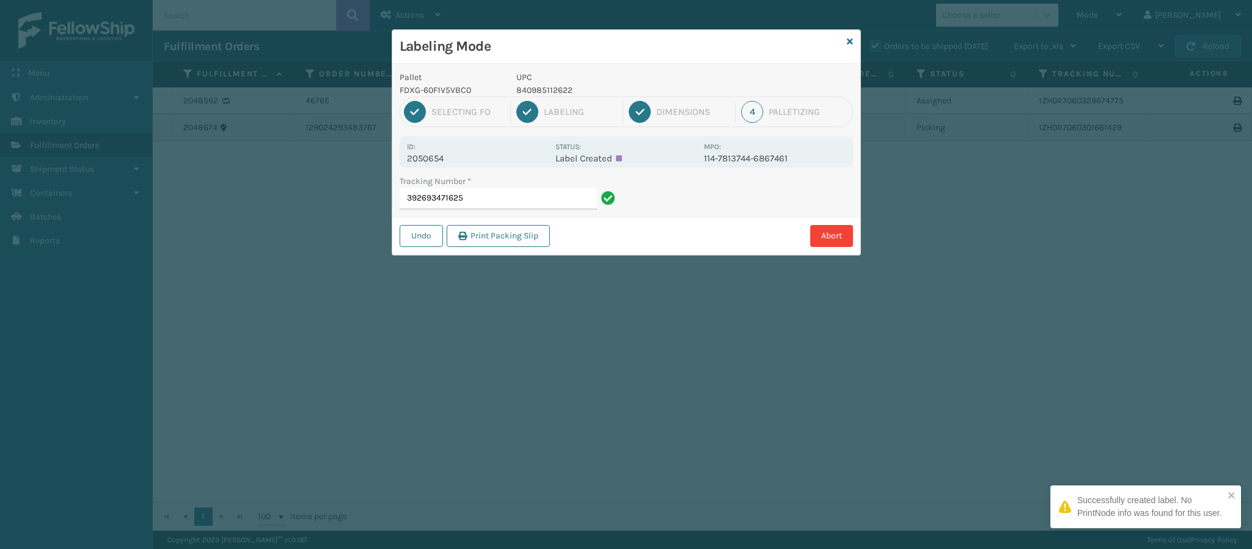
click at [440, 153] on p "2050654" at bounding box center [477, 158] width 141 height 11
click at [440, 158] on p "2050654" at bounding box center [477, 158] width 141 height 11
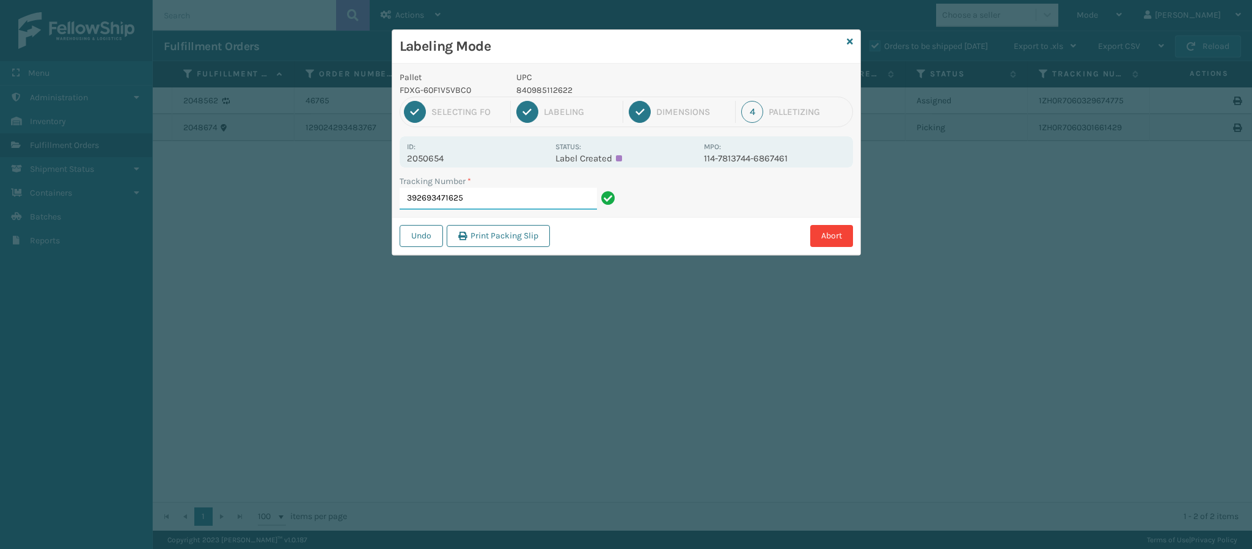
click at [491, 200] on input "392693471625" at bounding box center [497, 199] width 197 height 22
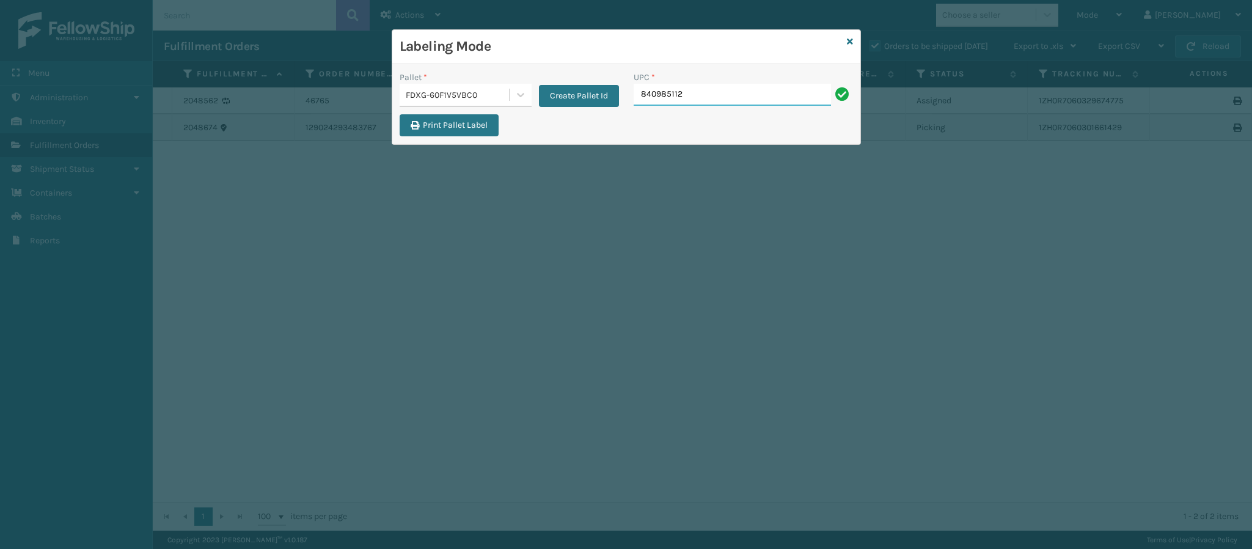
type input "8409851126"
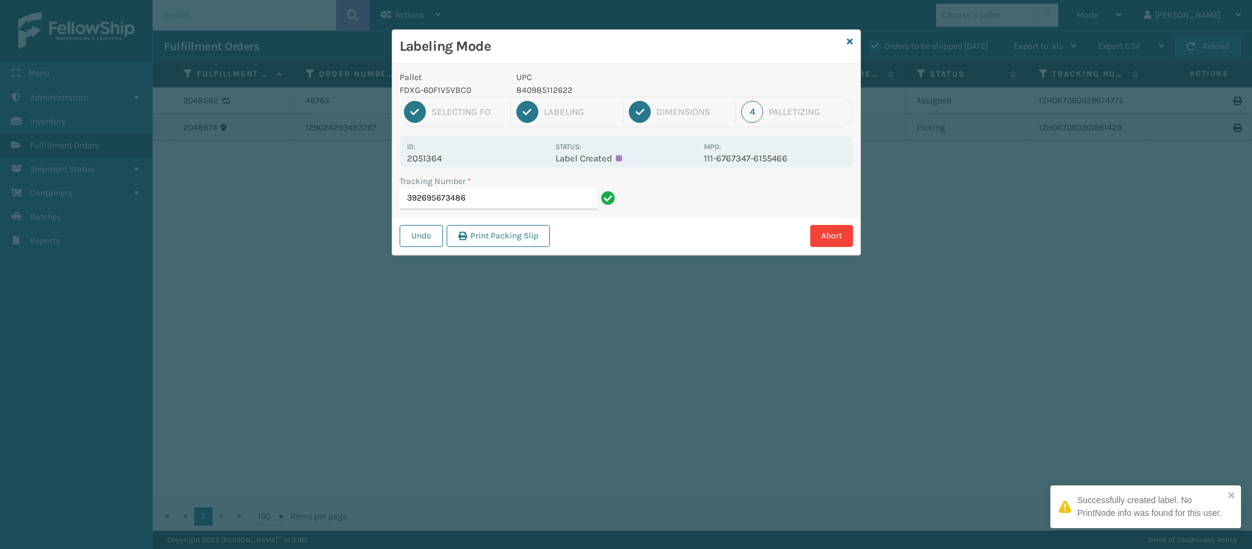
click at [447, 153] on p "2051364" at bounding box center [477, 158] width 141 height 11
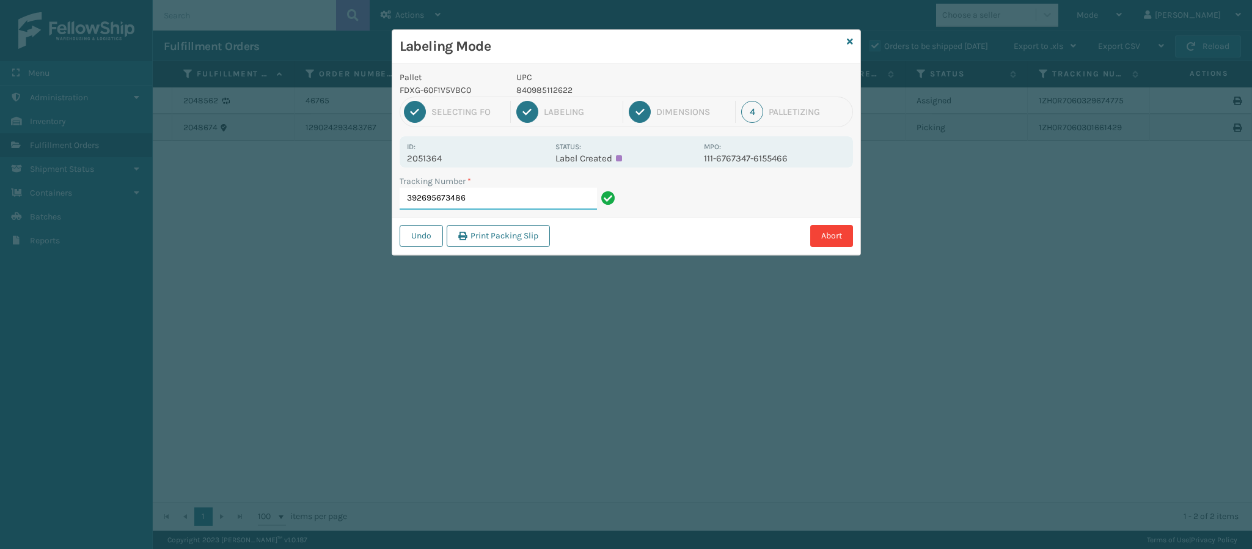
click at [509, 200] on input "392695673486" at bounding box center [497, 199] width 197 height 22
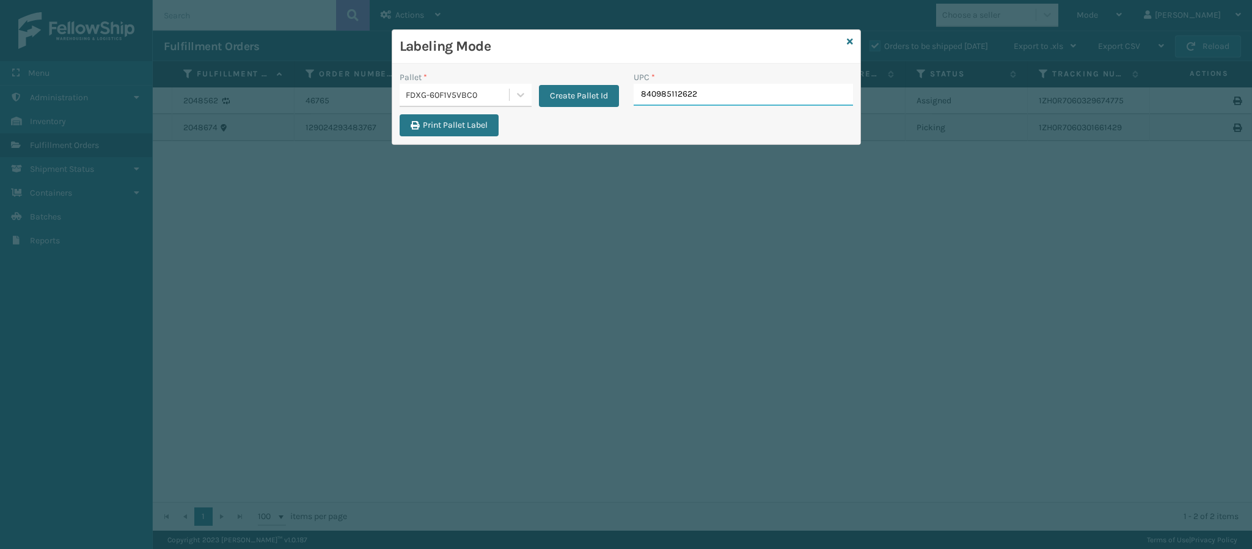
type input "840985112622"
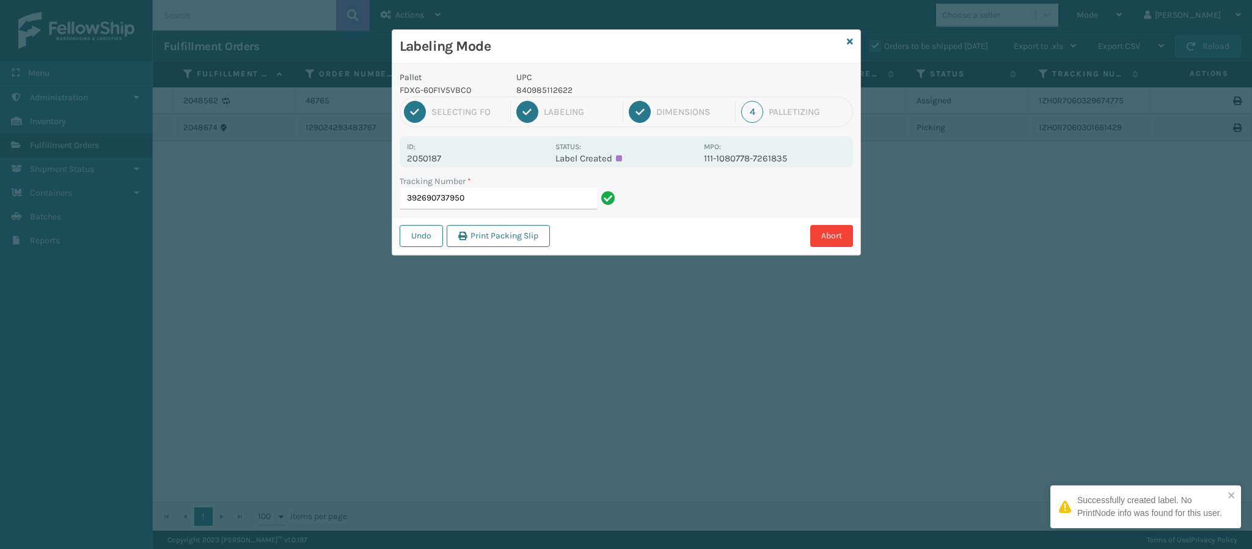
click at [450, 158] on p "2050187" at bounding box center [477, 158] width 141 height 11
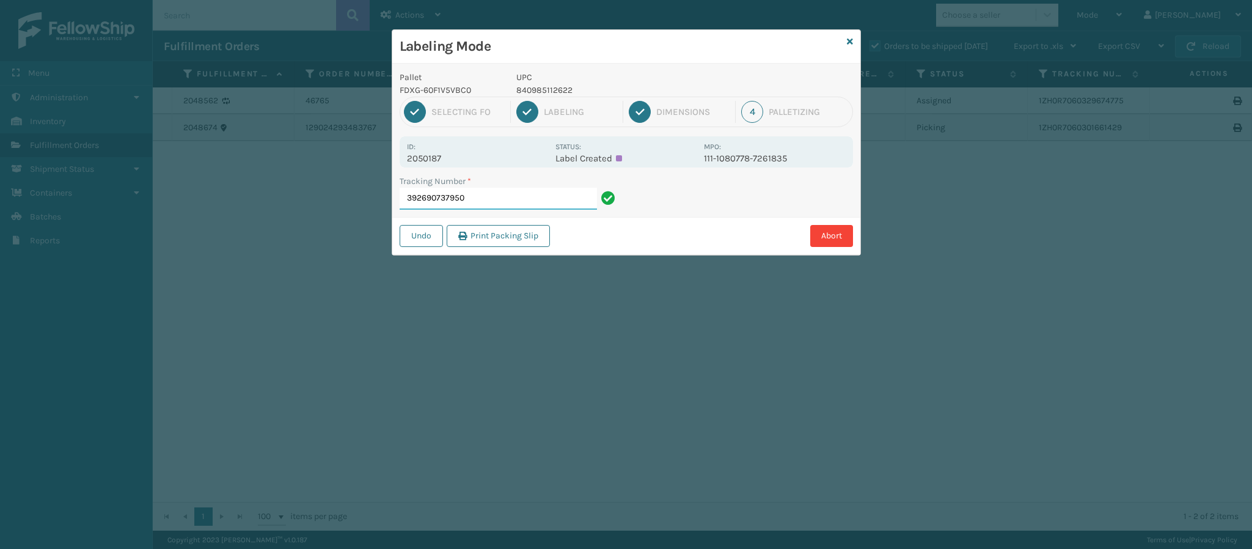
click at [528, 194] on input "392690737950" at bounding box center [497, 199] width 197 height 22
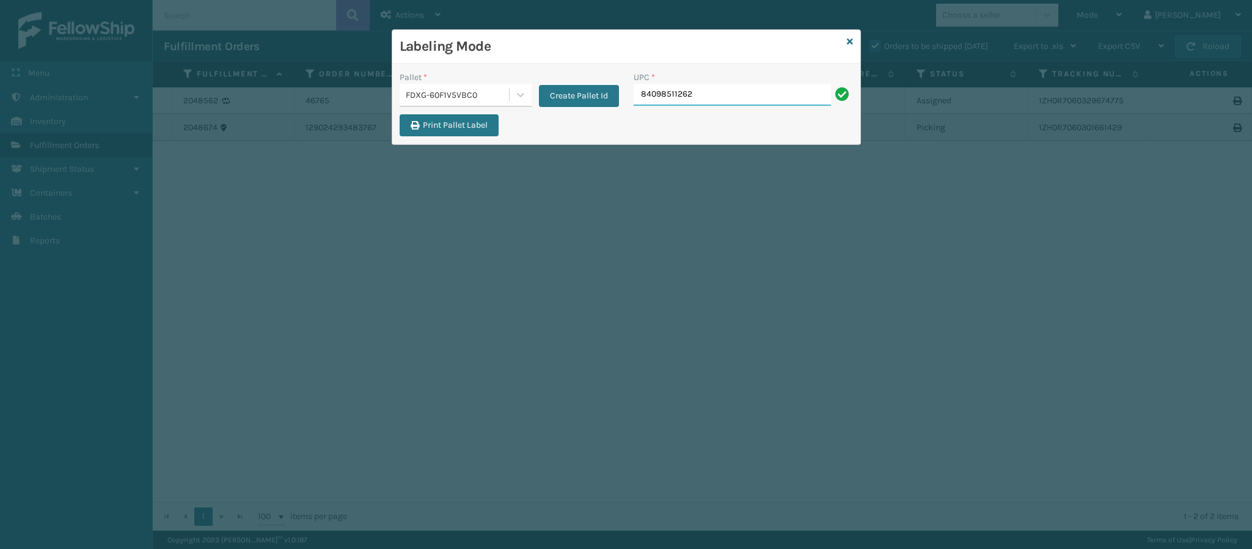
type input "840985112622"
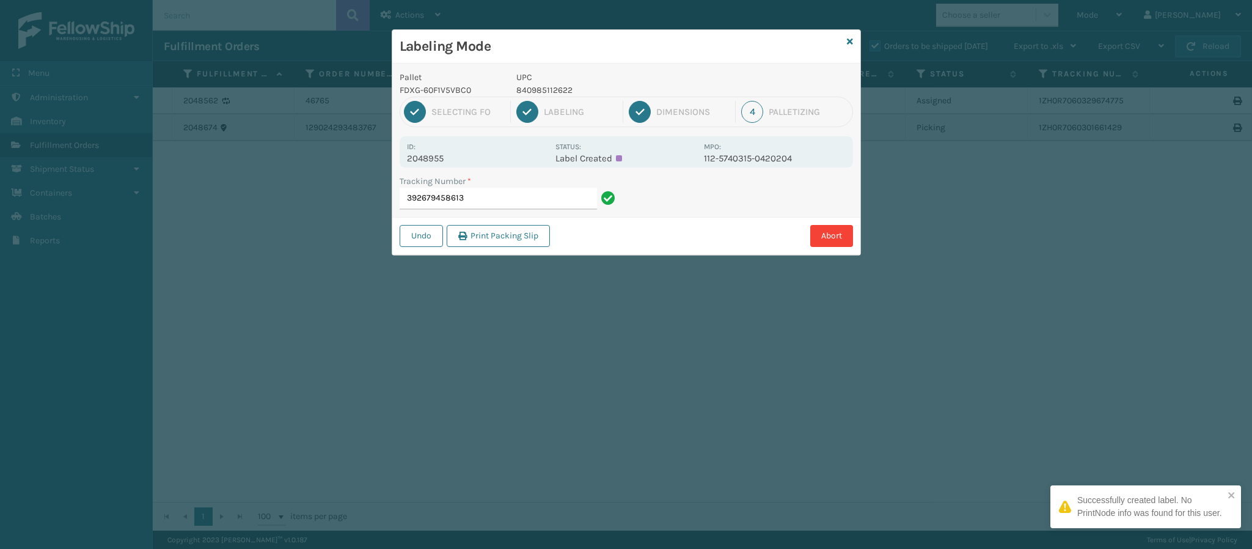
click at [446, 159] on p "2048955" at bounding box center [477, 158] width 141 height 11
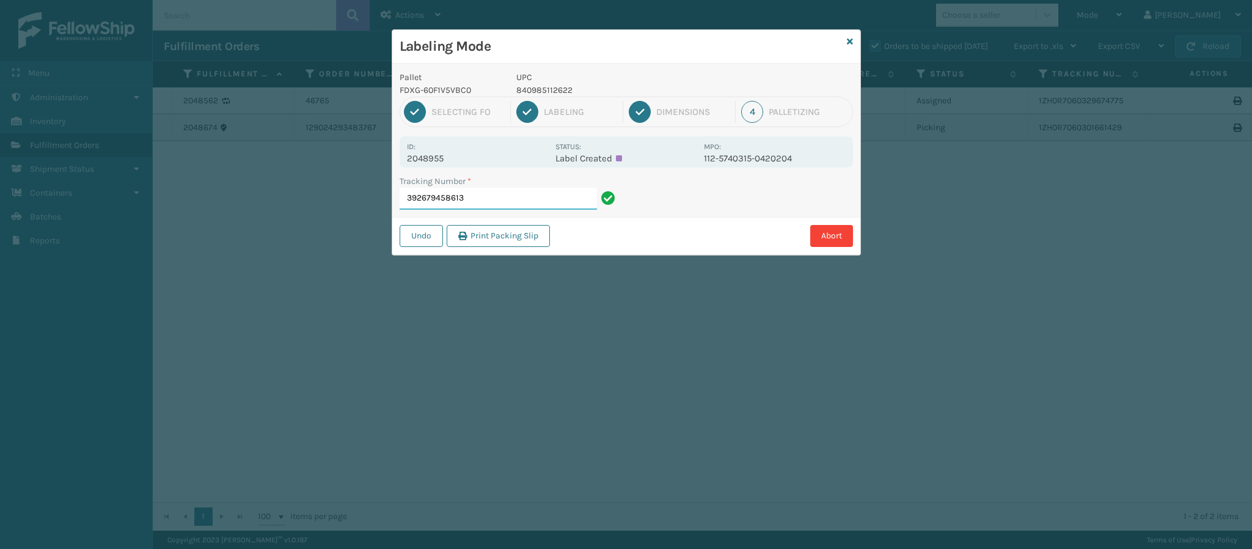
click at [494, 202] on input "392679458613" at bounding box center [497, 199] width 197 height 22
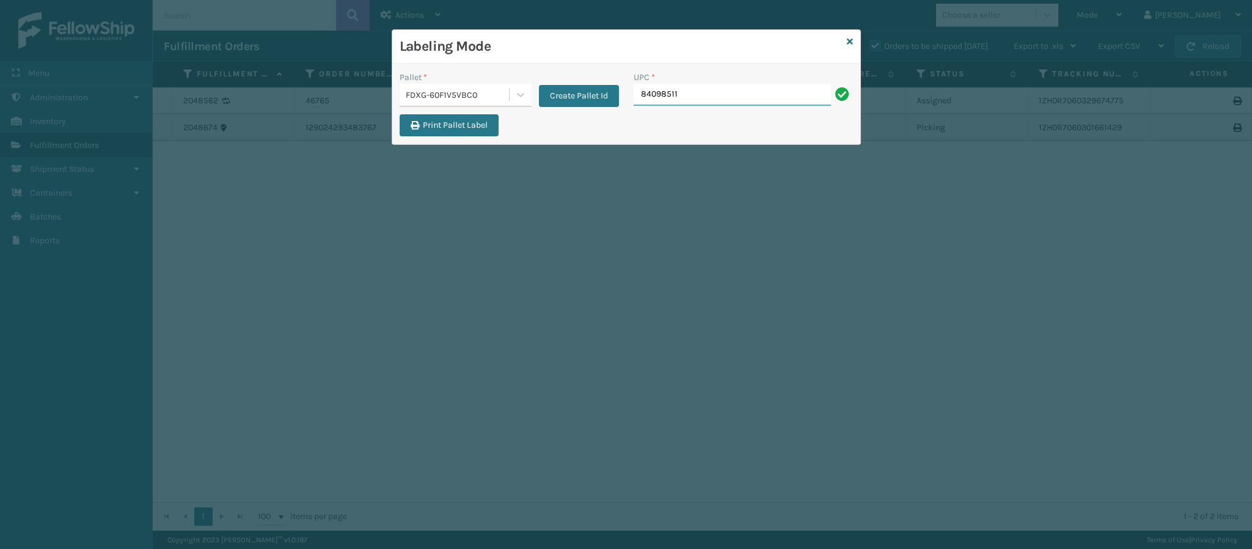
type input "840985112"
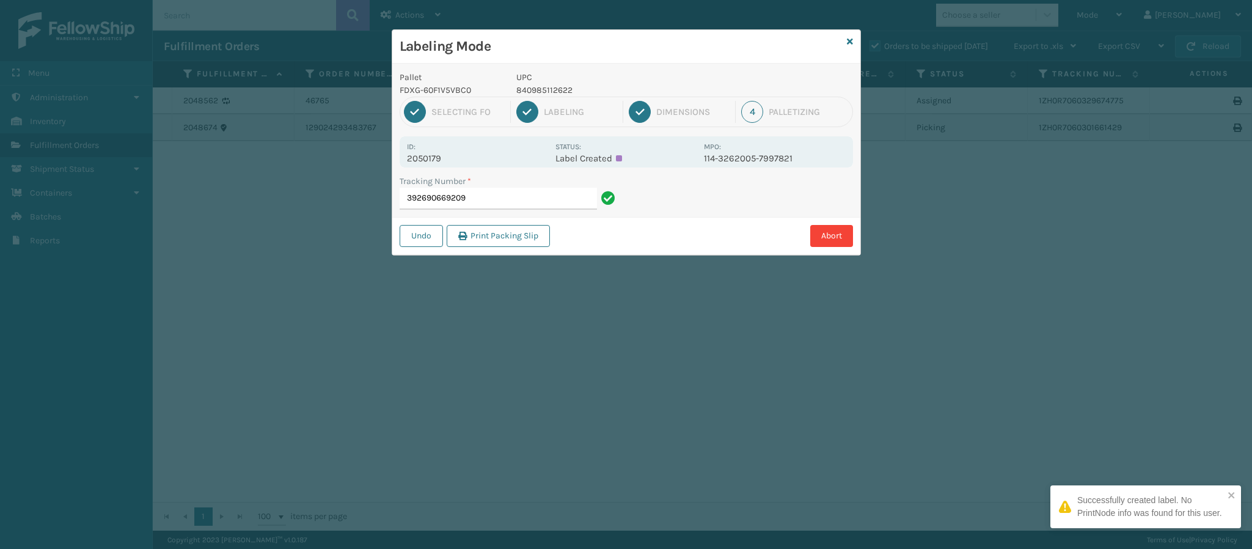
click at [447, 158] on p "2050179" at bounding box center [477, 158] width 141 height 11
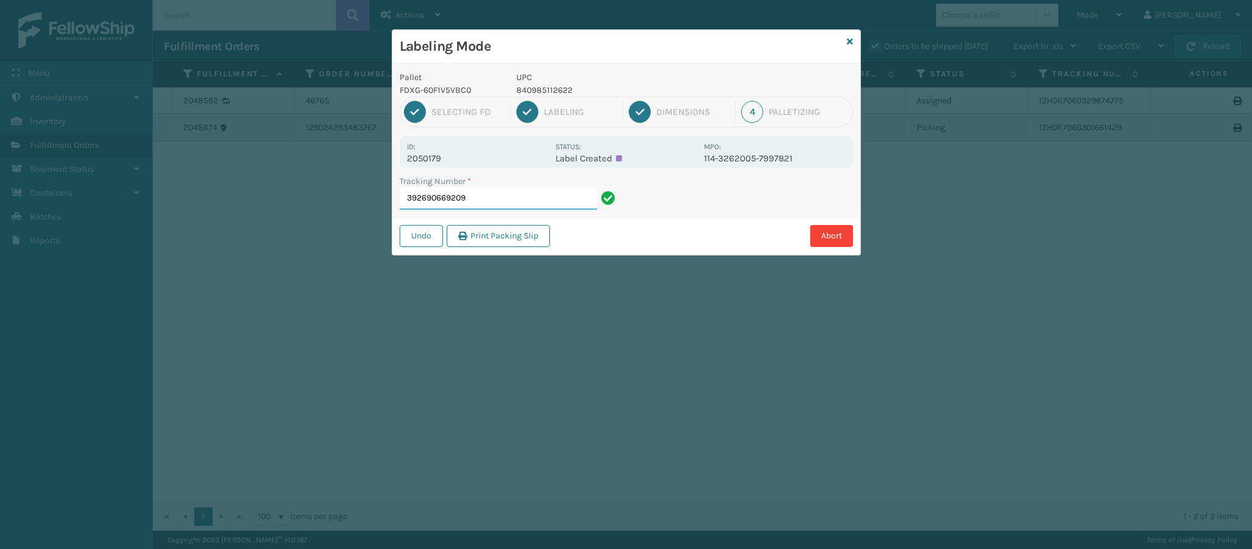
click at [515, 191] on input "392690669209" at bounding box center [497, 199] width 197 height 22
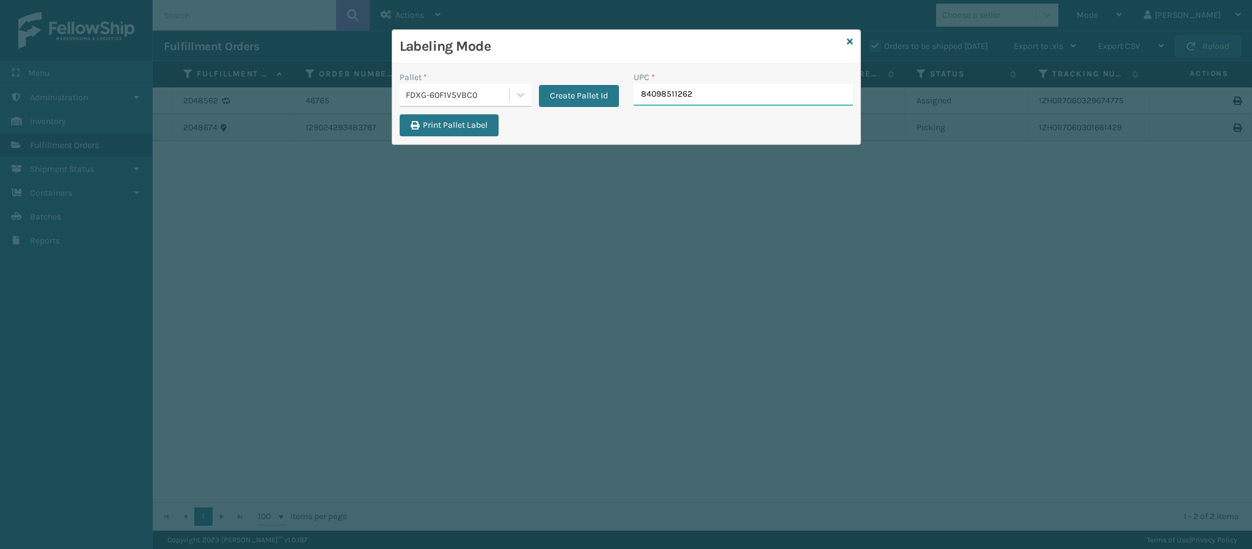
type input "840985112622"
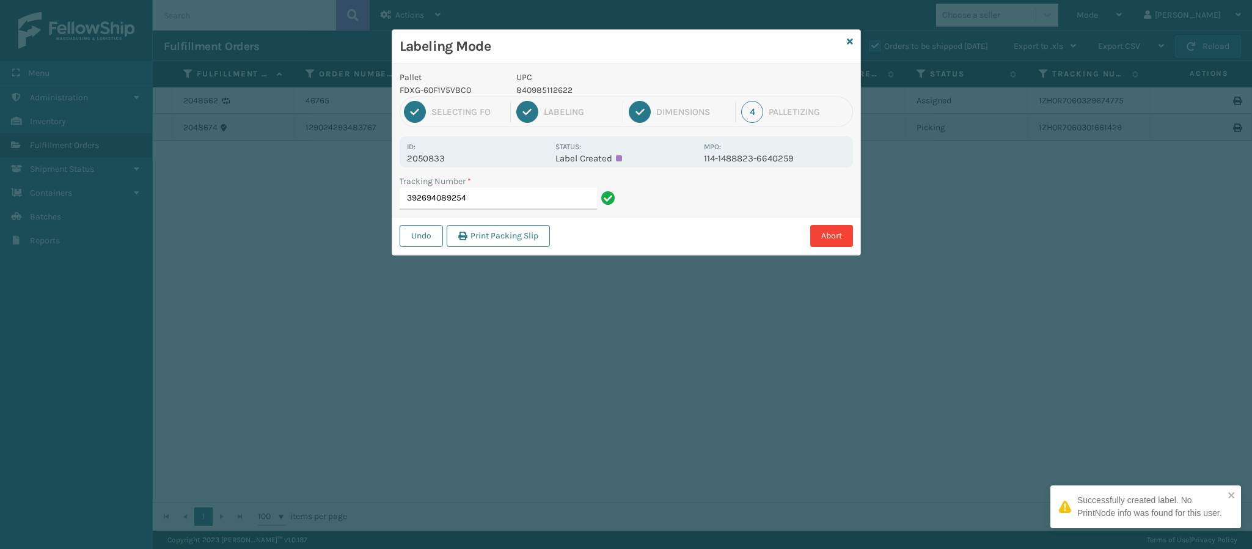
click at [450, 161] on p "2050833" at bounding box center [477, 158] width 141 height 11
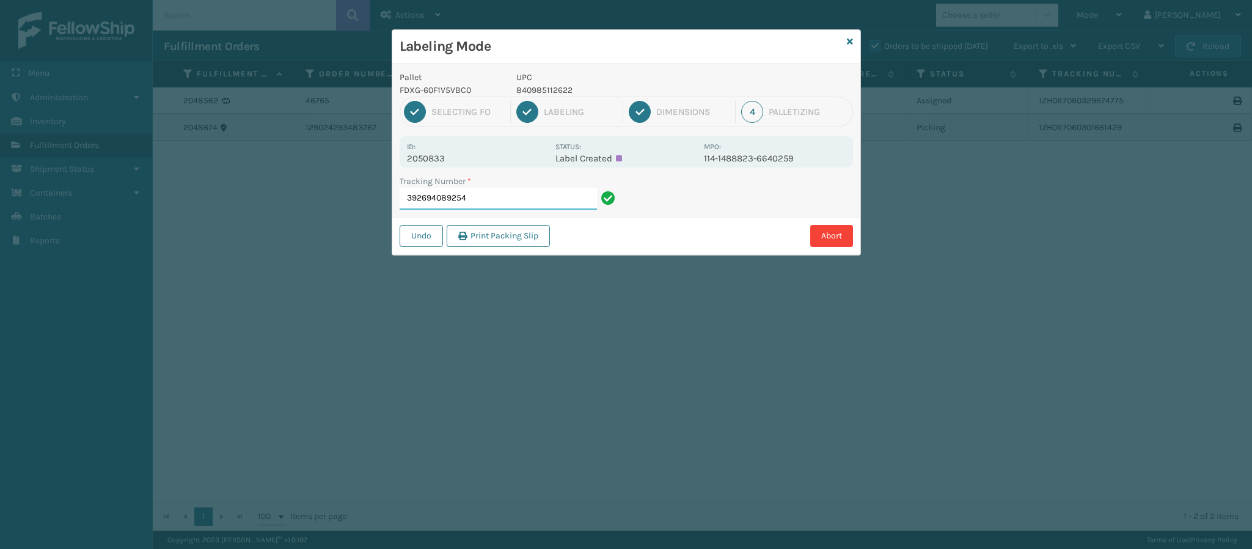
click at [500, 208] on input "392694089254" at bounding box center [497, 199] width 197 height 22
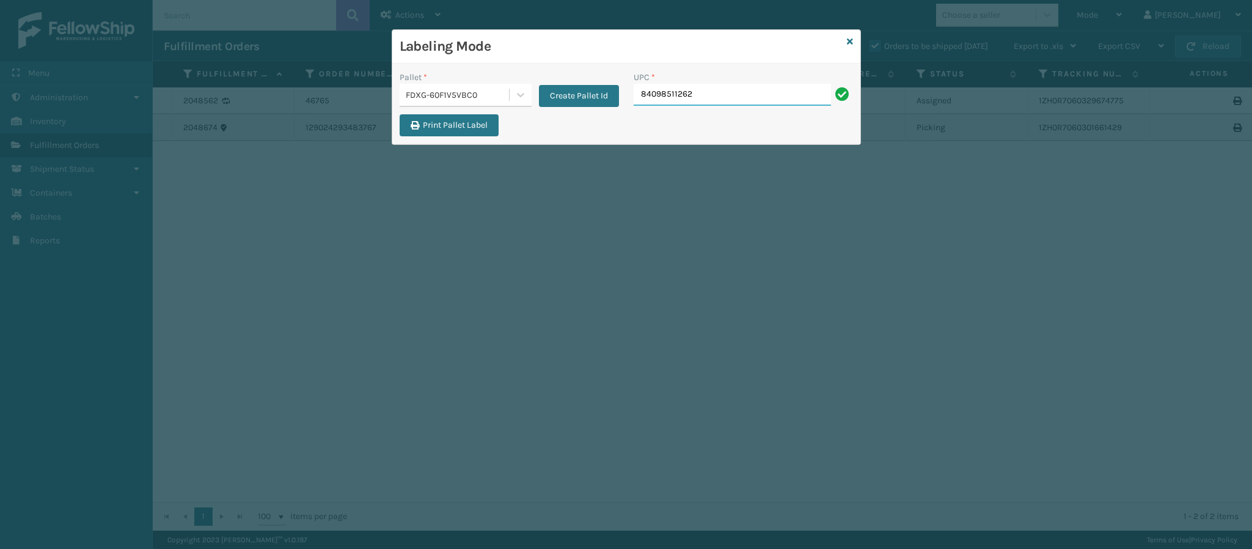
type input "840985112622"
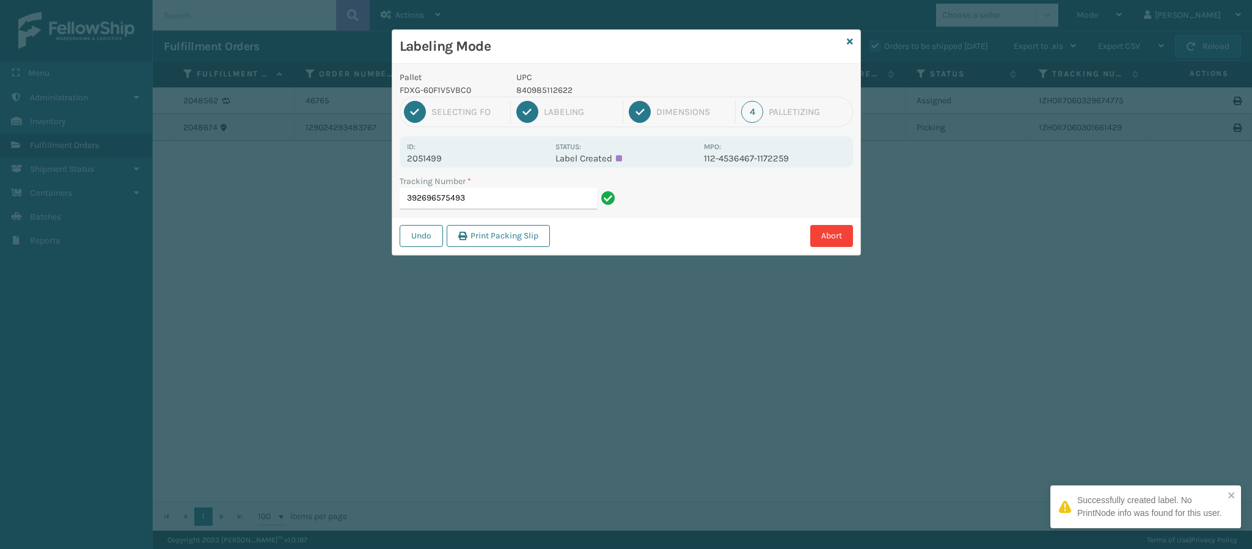
click at [436, 161] on p "2051499" at bounding box center [477, 158] width 141 height 11
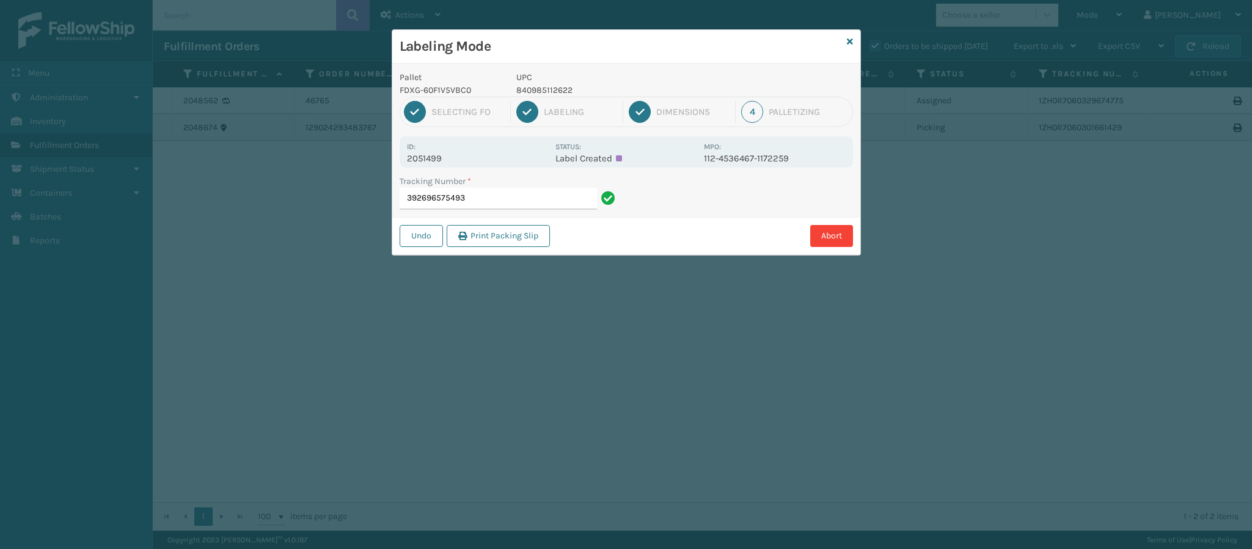
click at [502, 185] on div "Tracking Number *" at bounding box center [508, 181] width 219 height 13
click at [504, 199] on input "392696575493" at bounding box center [497, 199] width 197 height 22
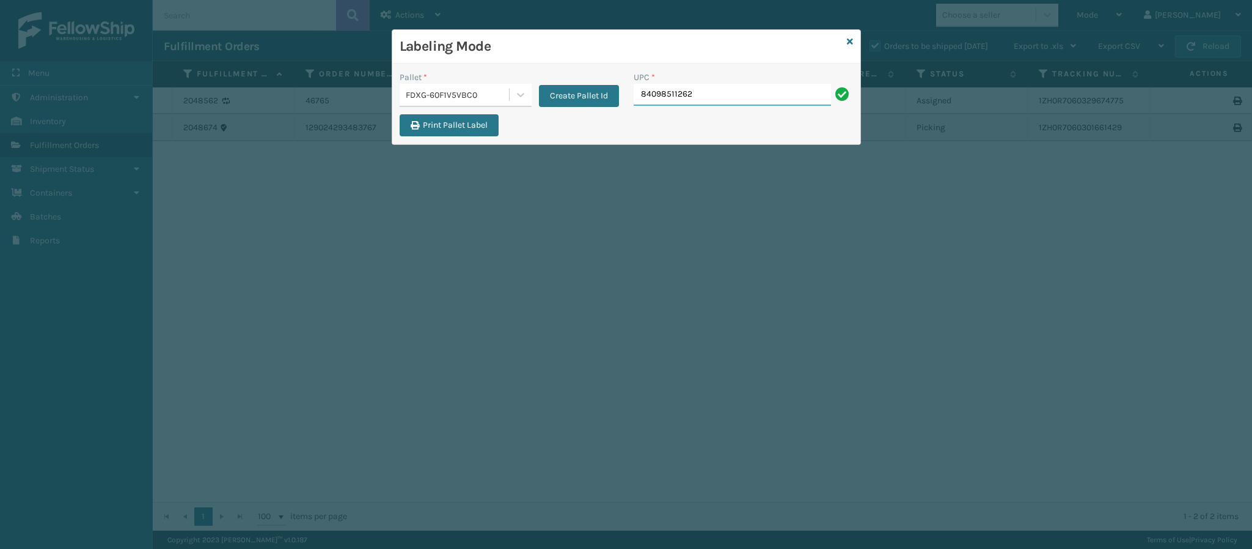
type input "840985112622"
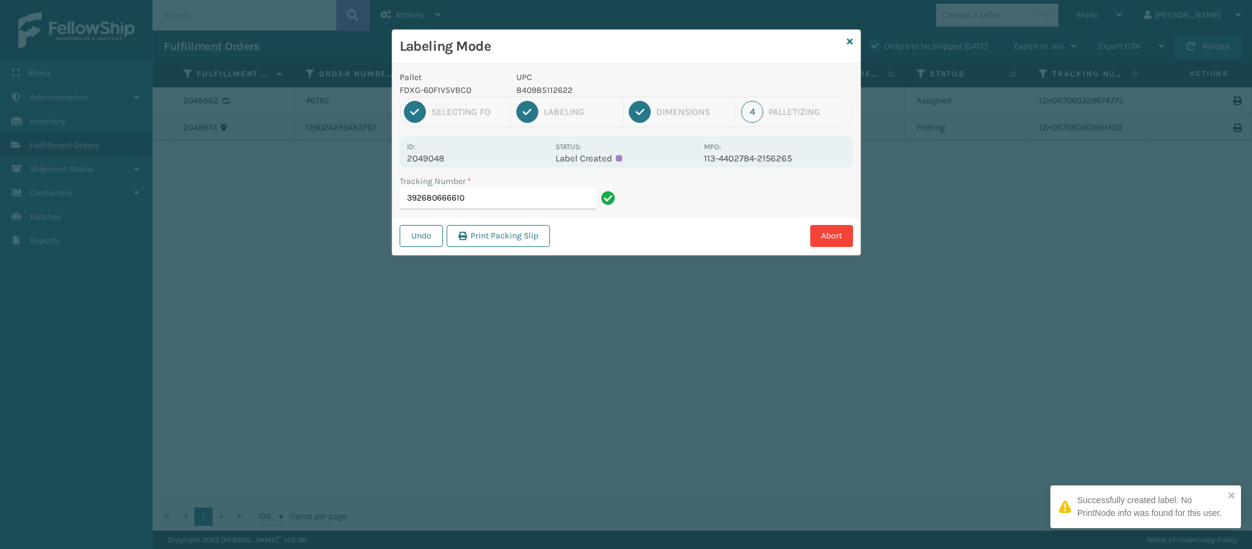
click at [442, 158] on p "2049048" at bounding box center [477, 158] width 141 height 11
click at [511, 200] on input "392680666610" at bounding box center [497, 199] width 197 height 22
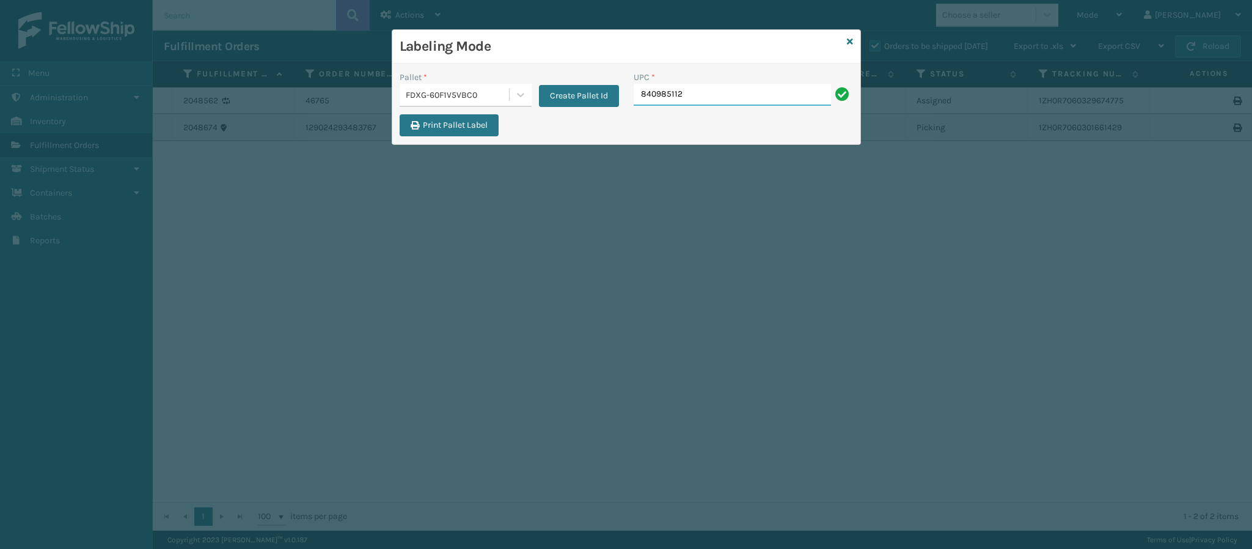
type input "8409851126"
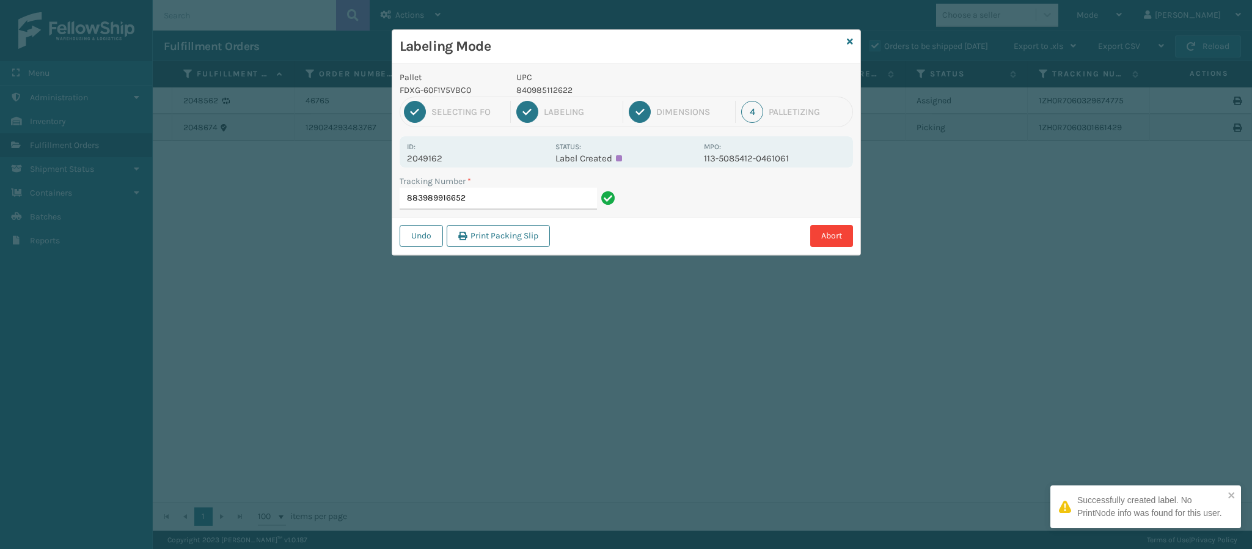
click at [444, 158] on p "2049162" at bounding box center [477, 158] width 141 height 11
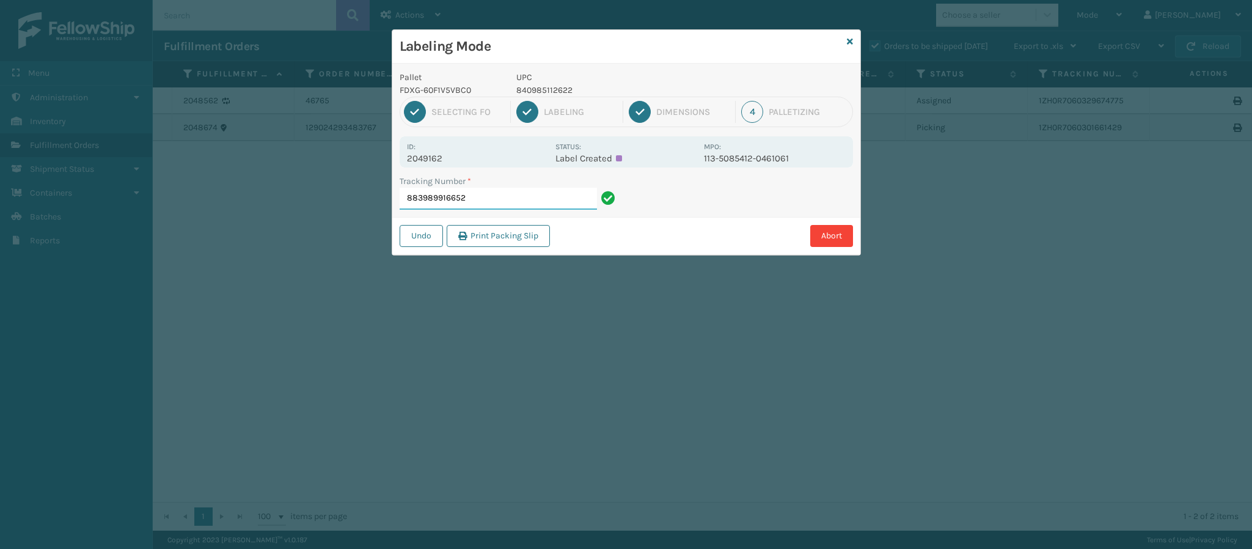
click at [531, 196] on input "883989916652" at bounding box center [497, 199] width 197 height 22
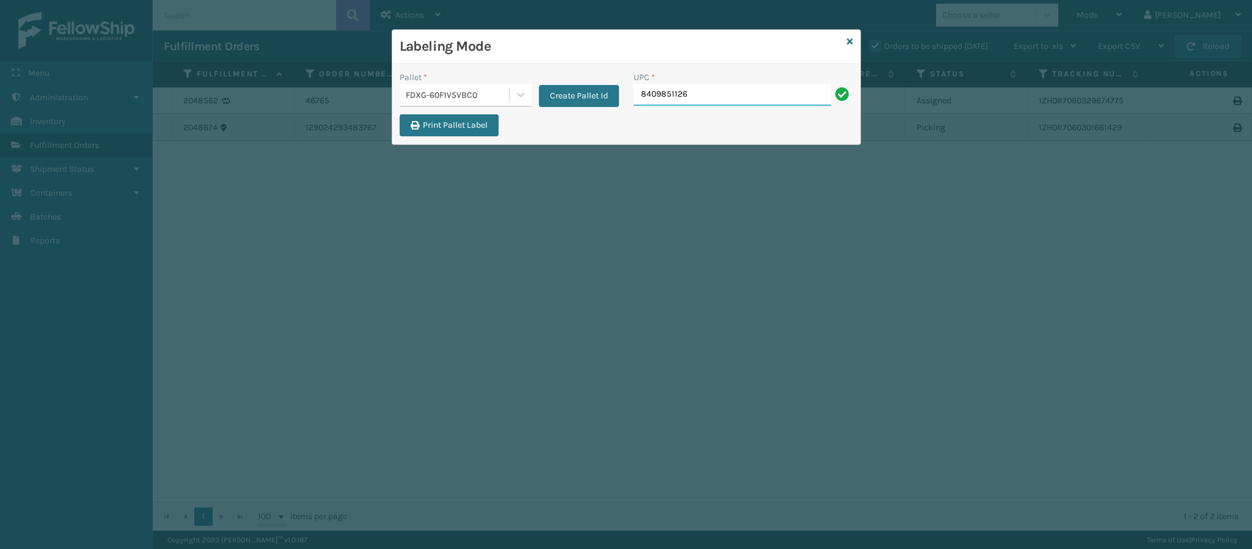
type input "84098511262"
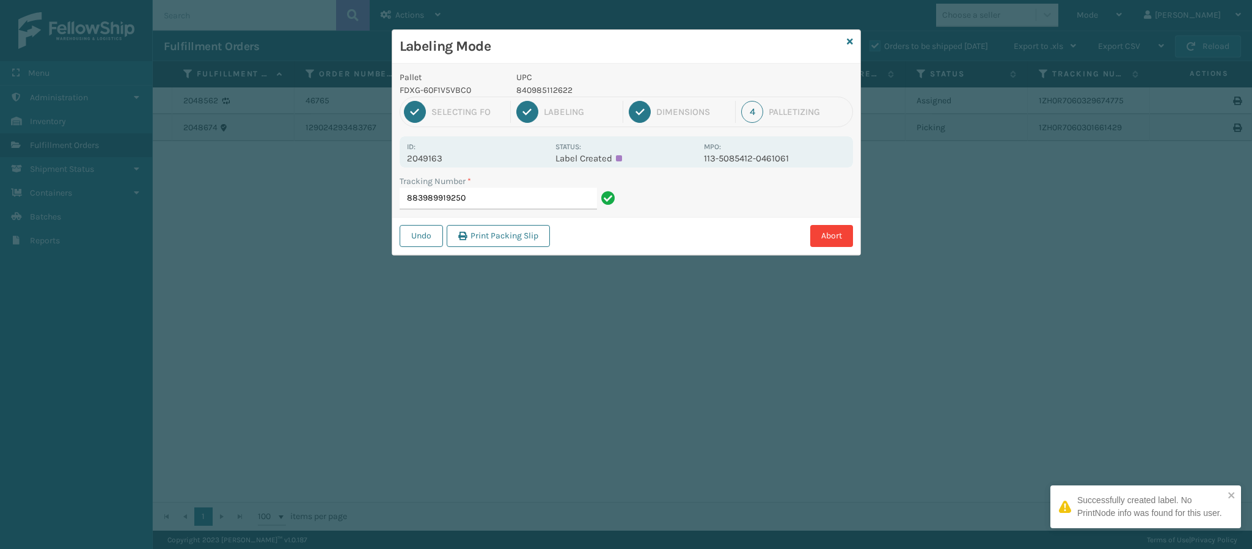
click at [444, 155] on p "2049163" at bounding box center [477, 158] width 141 height 11
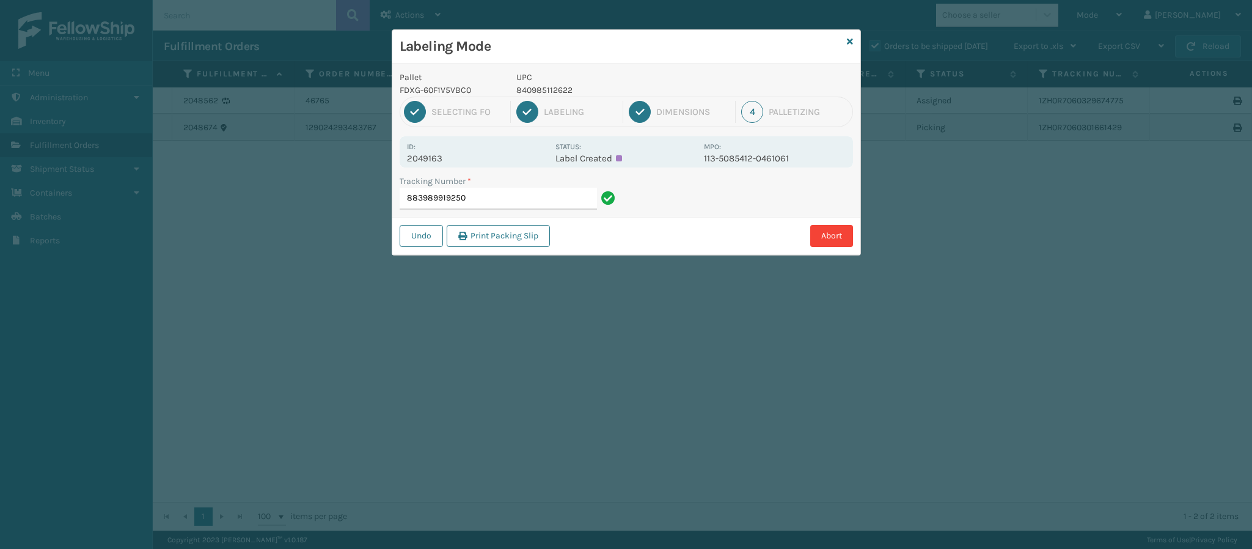
click at [505, 211] on div "Tracking Number * 883989919250" at bounding box center [509, 196] width 234 height 42
click at [501, 200] on input "883989919250" at bounding box center [497, 199] width 197 height 22
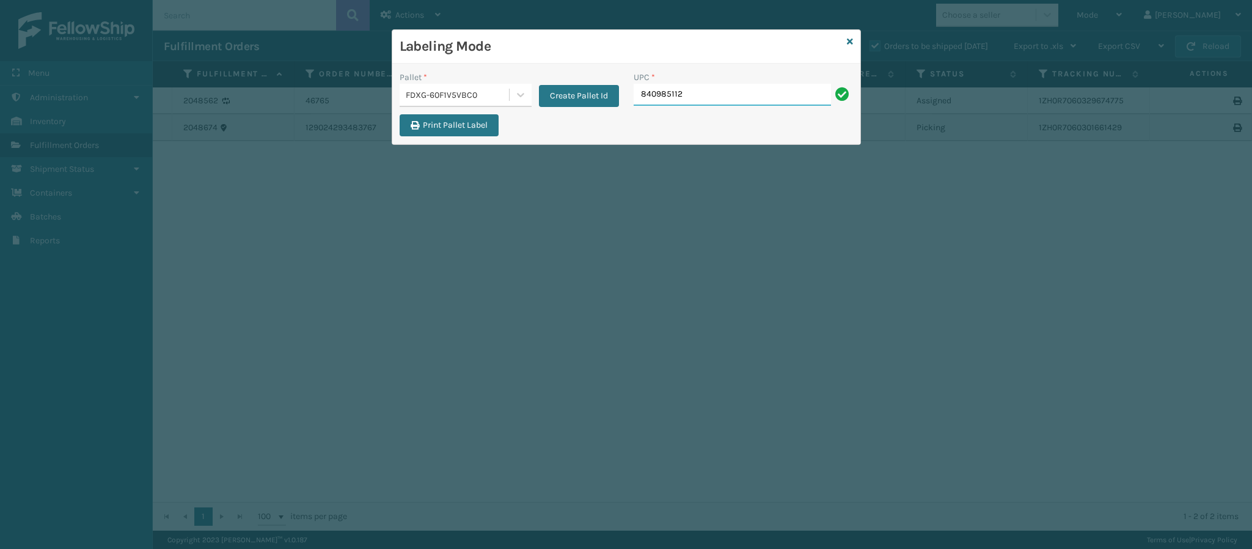
type input "8409851126"
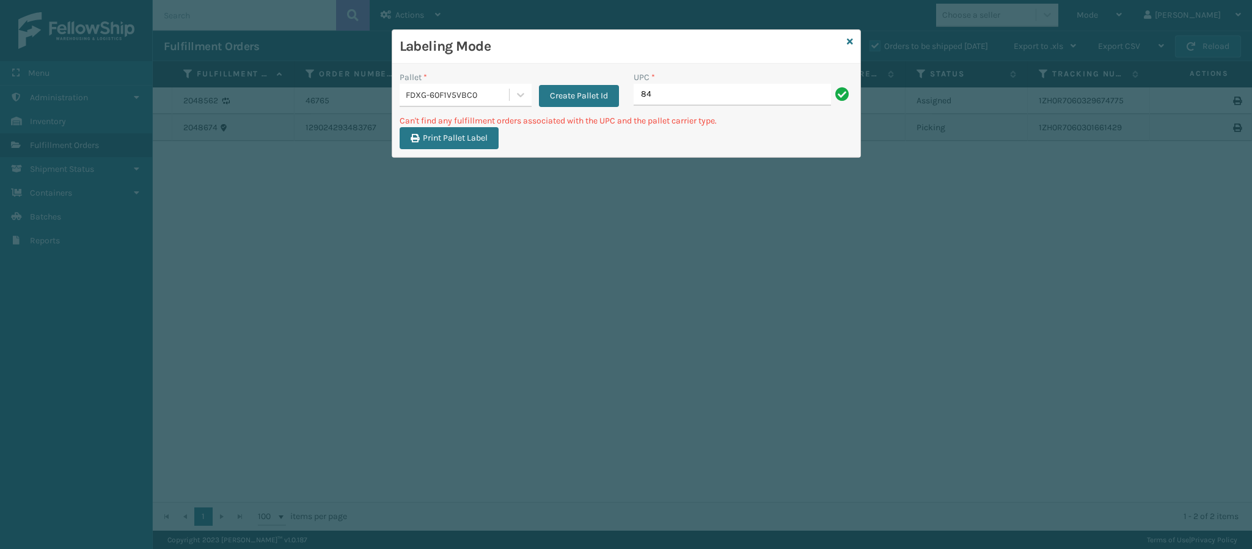
type input "8"
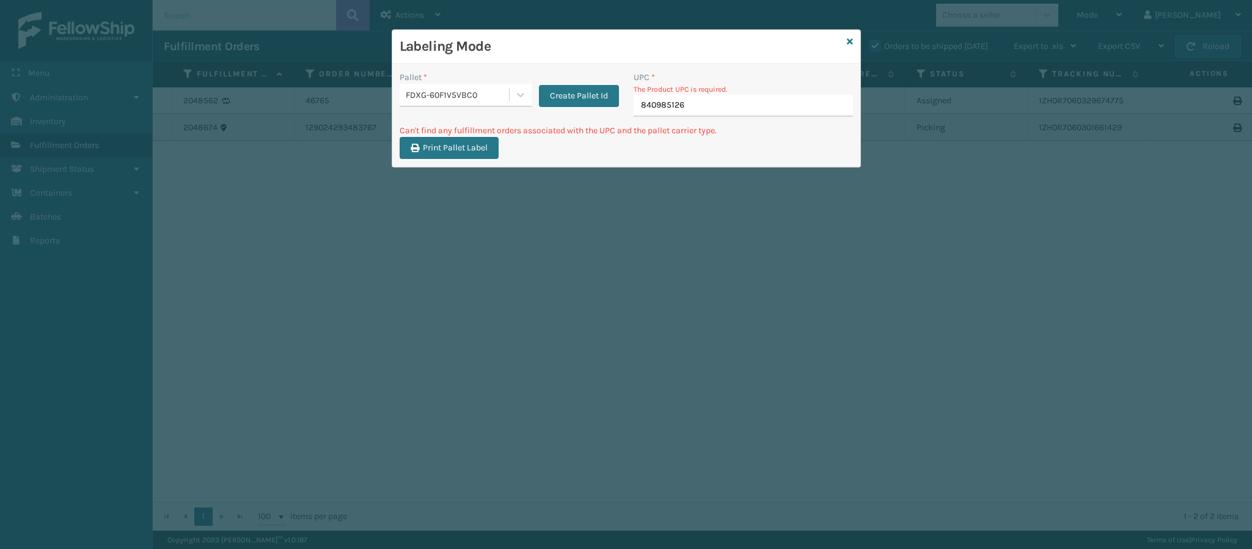
type input "8409851268"
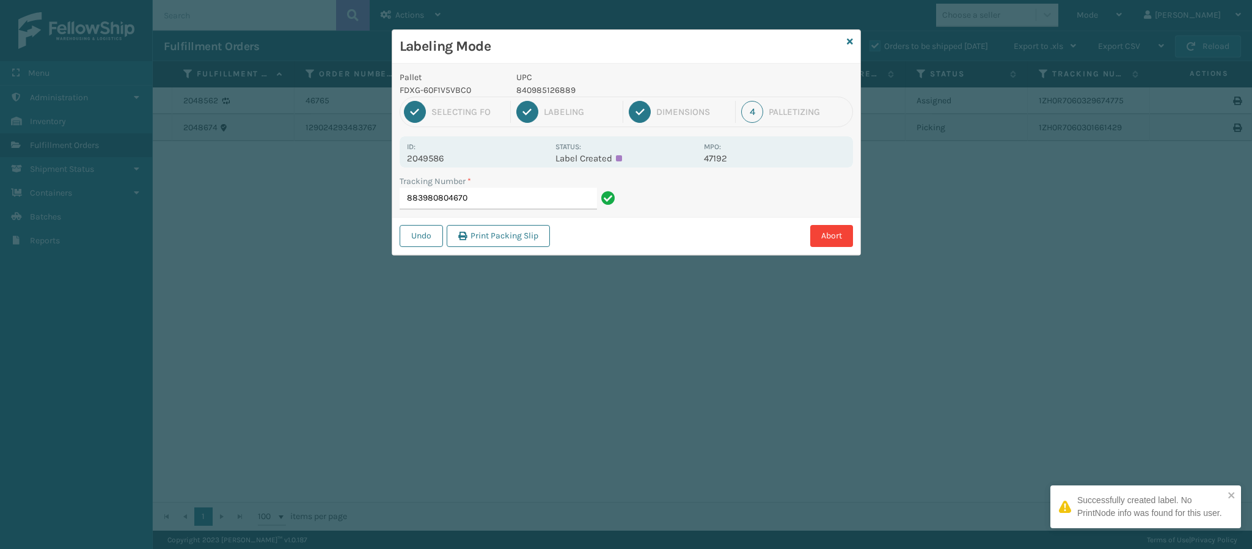
click at [437, 155] on p "2049586" at bounding box center [477, 158] width 141 height 11
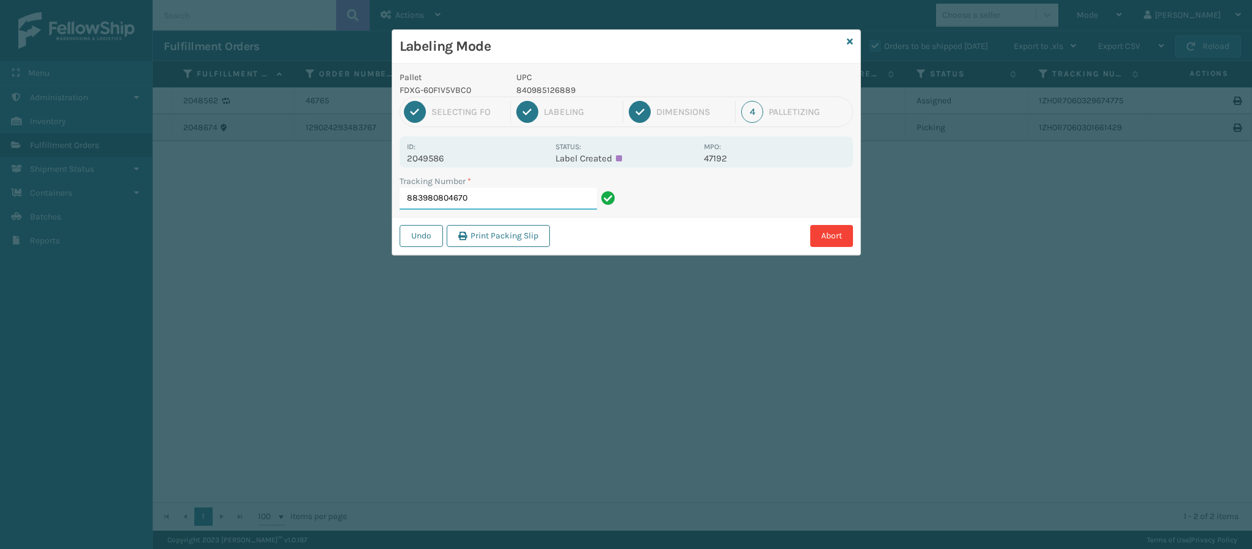
click at [492, 191] on input "883980804670" at bounding box center [497, 199] width 197 height 22
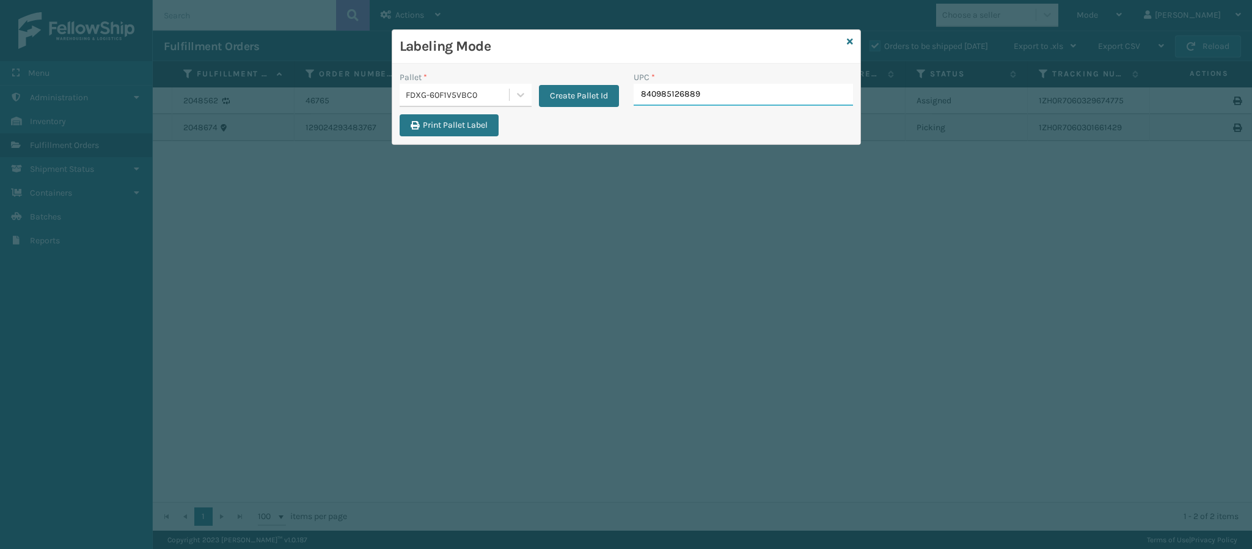
type input "840985126889"
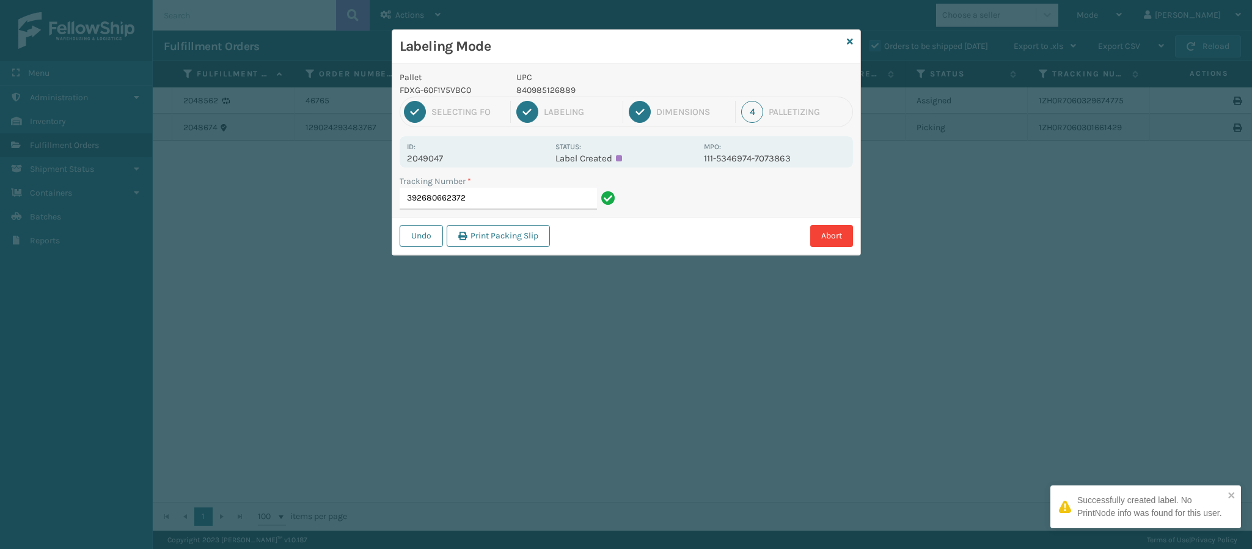
click at [439, 163] on p "2049047" at bounding box center [477, 158] width 141 height 11
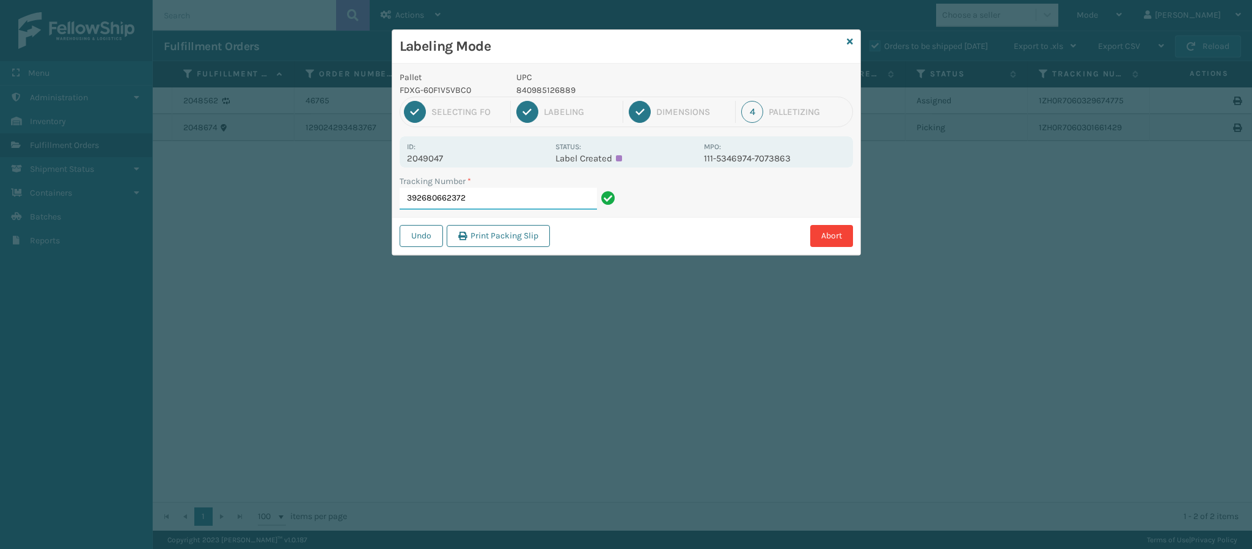
click at [486, 192] on input "392680662372" at bounding box center [497, 199] width 197 height 22
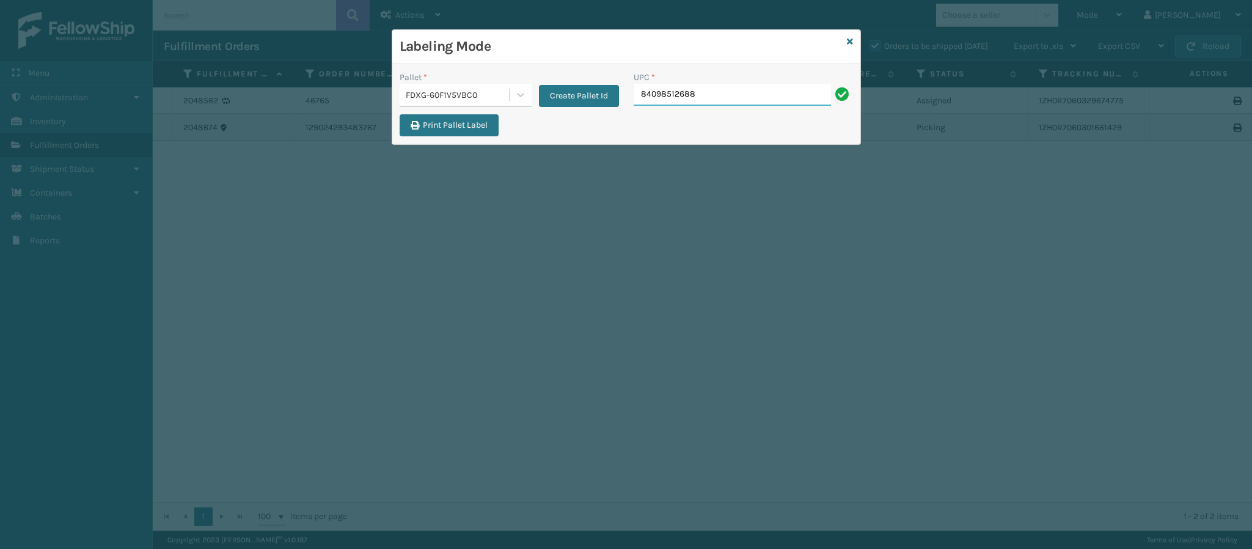
type input "840985126889"
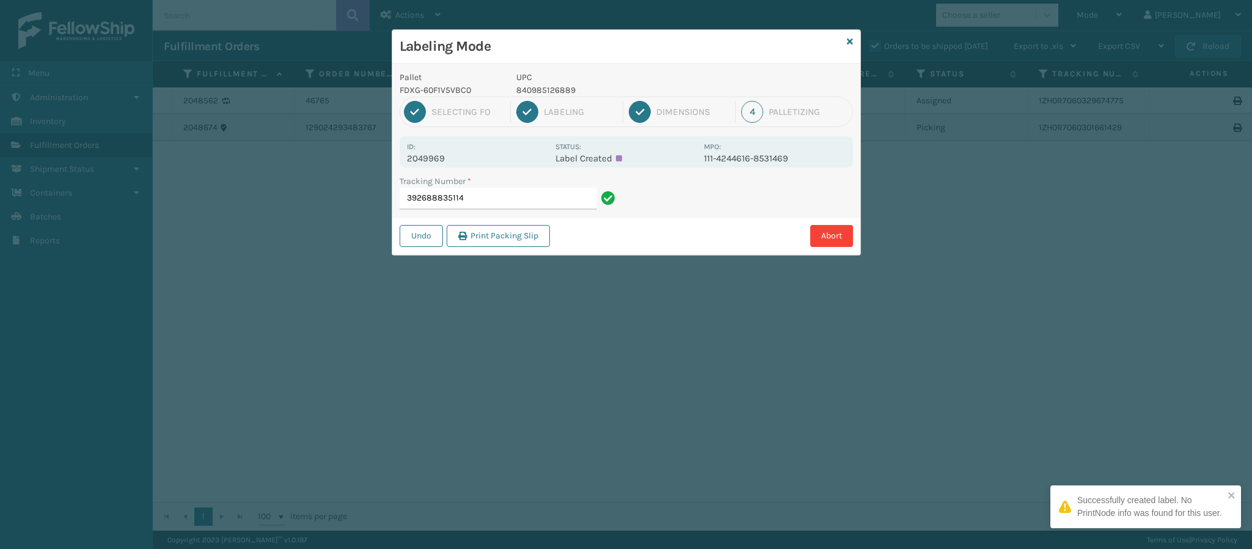
click at [445, 159] on p "2049969" at bounding box center [477, 158] width 141 height 11
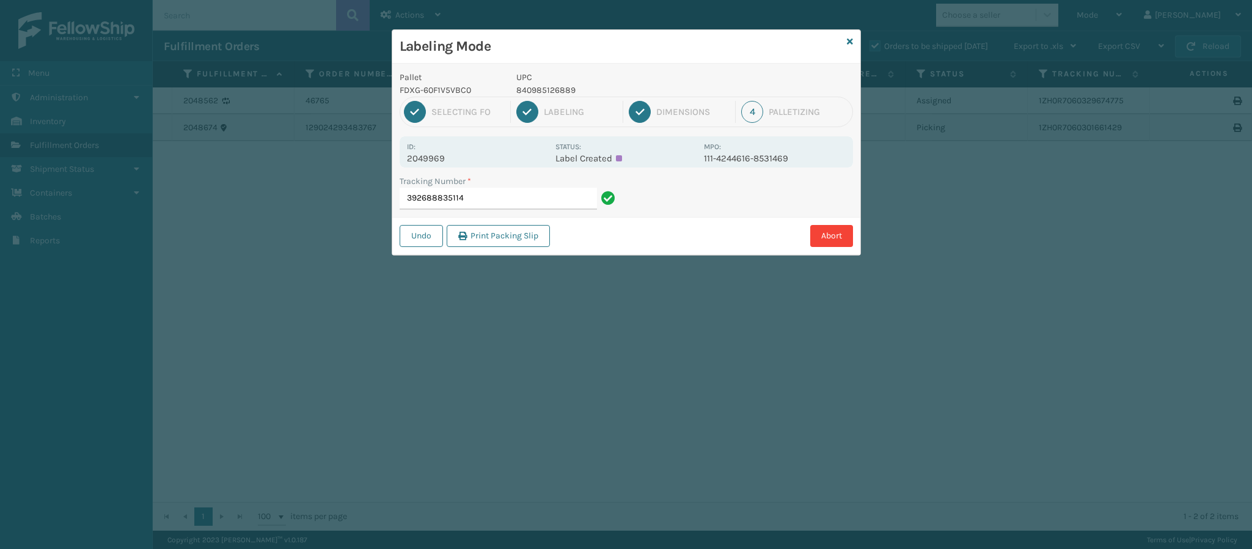
click at [510, 211] on div "Tracking Number * 392688835114" at bounding box center [509, 196] width 234 height 42
click at [515, 200] on input "392688835114" at bounding box center [497, 199] width 197 height 22
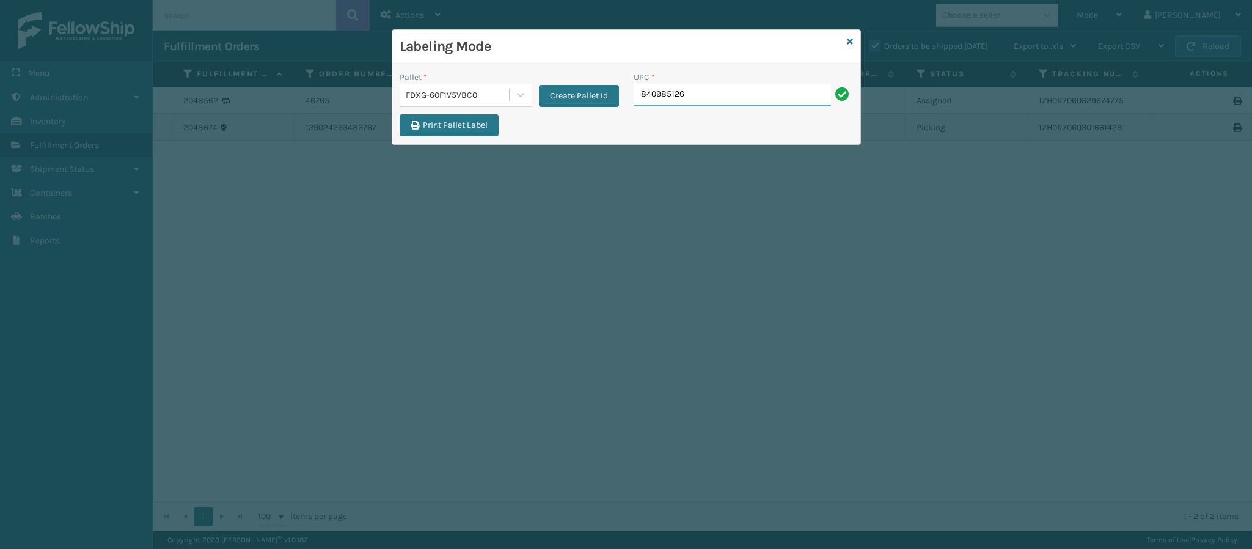
type input "8409851268"
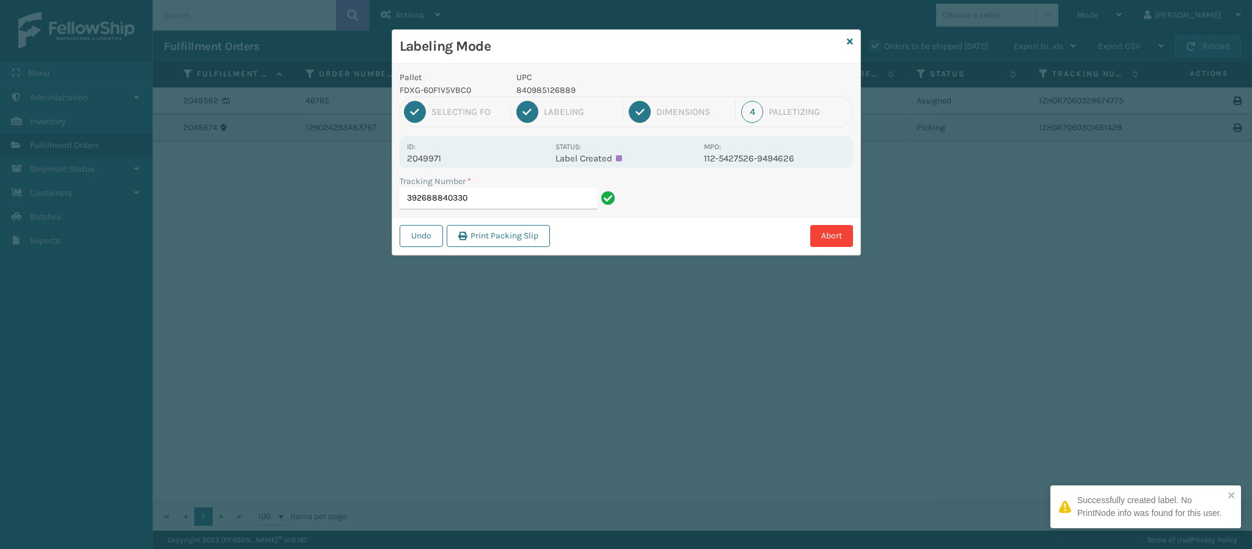
click at [440, 162] on p "2049971" at bounding box center [477, 158] width 141 height 11
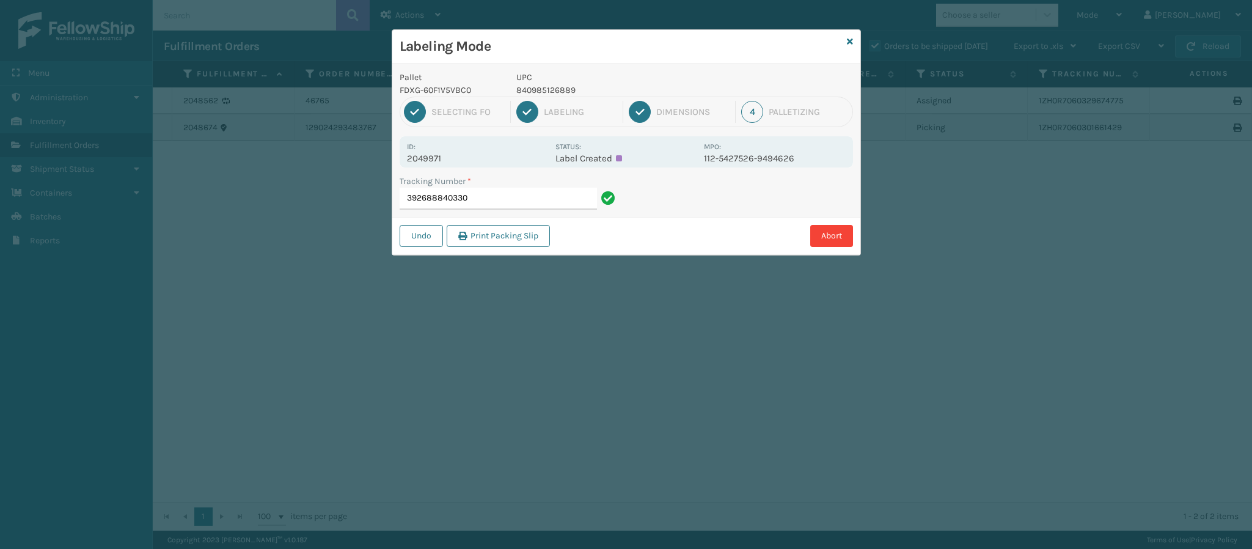
click at [508, 172] on div "Pallet FDXG-60F1V5VBC0 UPC 840985126889 1 Selecting FO 2 Labeling 3 Dimensions …" at bounding box center [626, 159] width 468 height 191
click at [509, 206] on input "392688840330" at bounding box center [497, 199] width 197 height 22
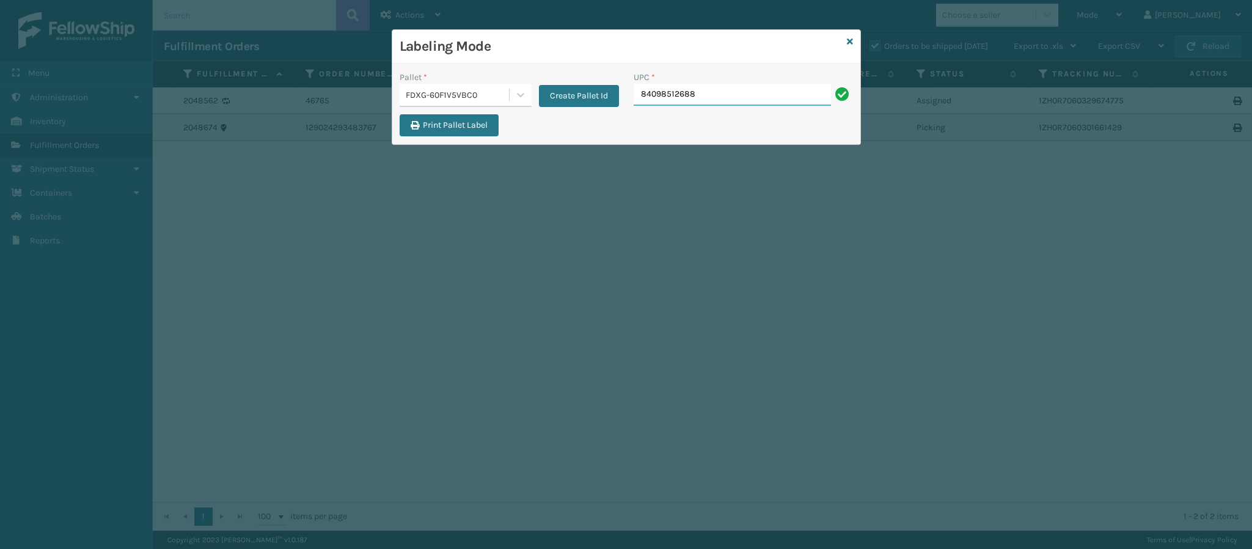
type input "840985126889"
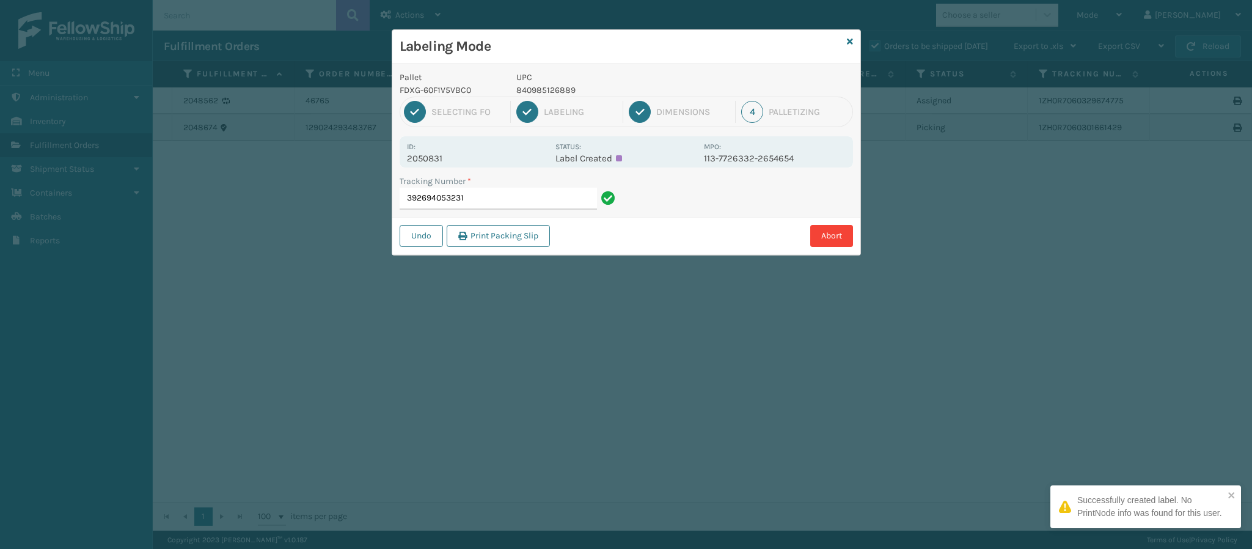
click at [442, 158] on p "2050831" at bounding box center [477, 158] width 141 height 11
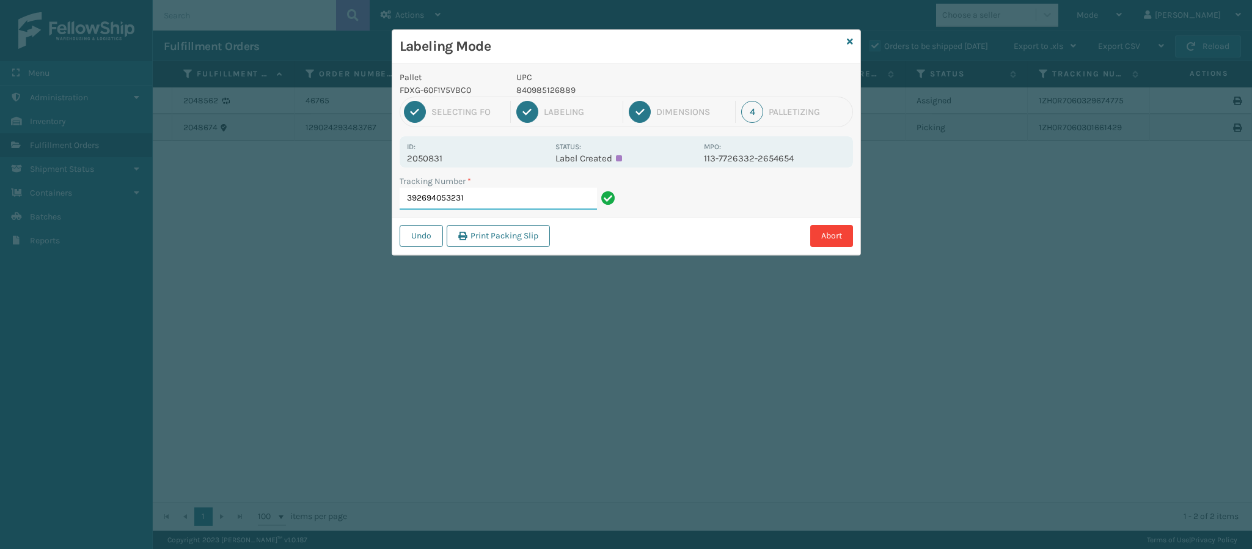
click at [515, 197] on input "392694053231" at bounding box center [497, 199] width 197 height 22
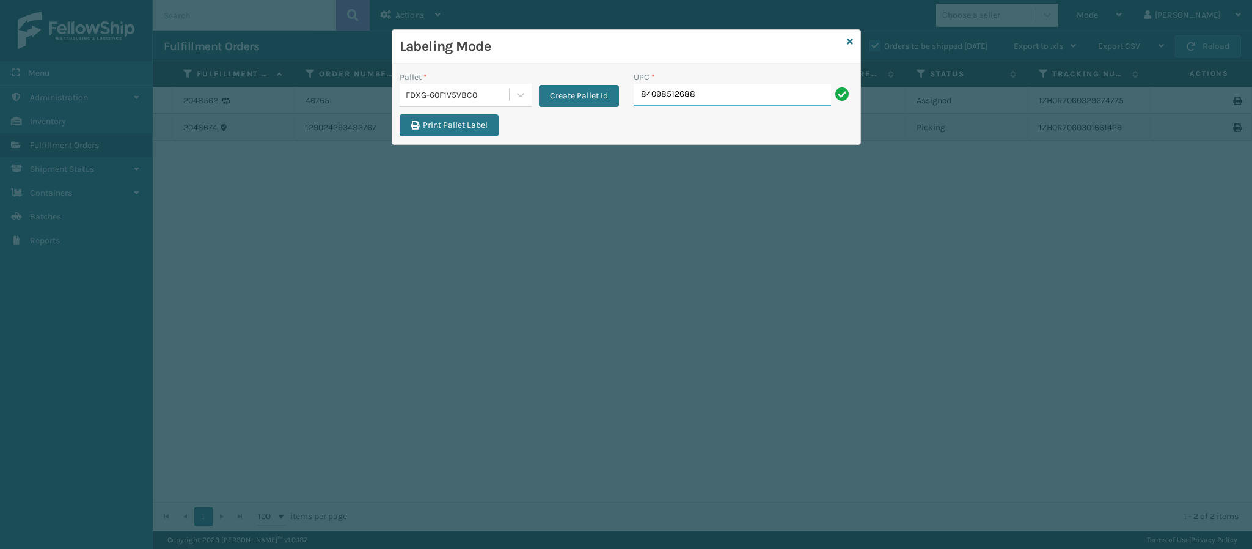
type input "840985126889"
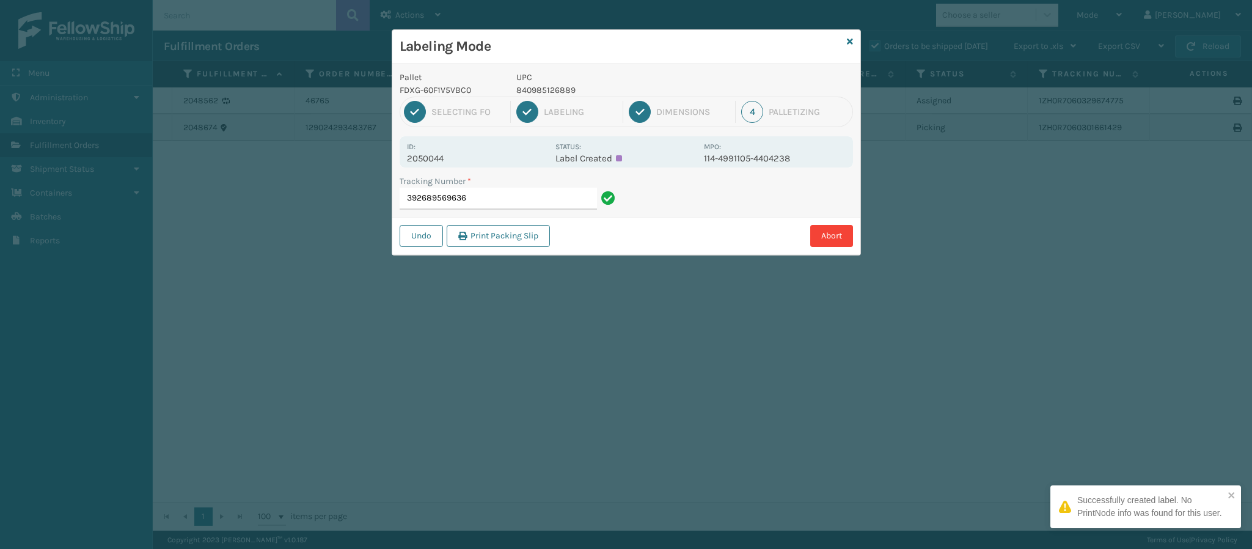
click at [440, 160] on p "2050044" at bounding box center [477, 158] width 141 height 11
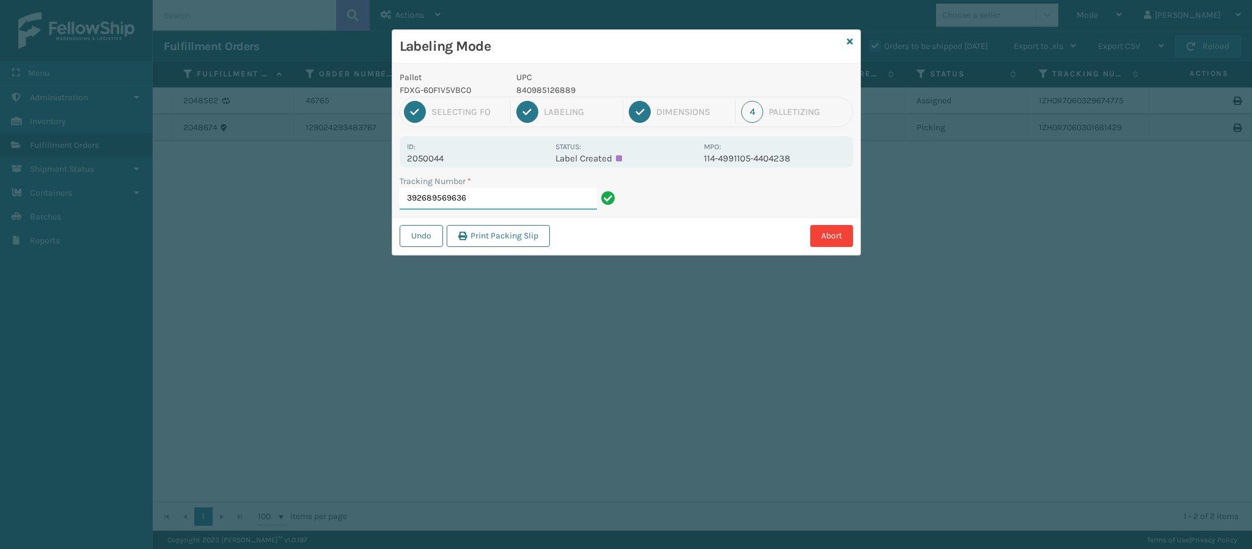
click at [495, 193] on input "392689569636" at bounding box center [497, 199] width 197 height 22
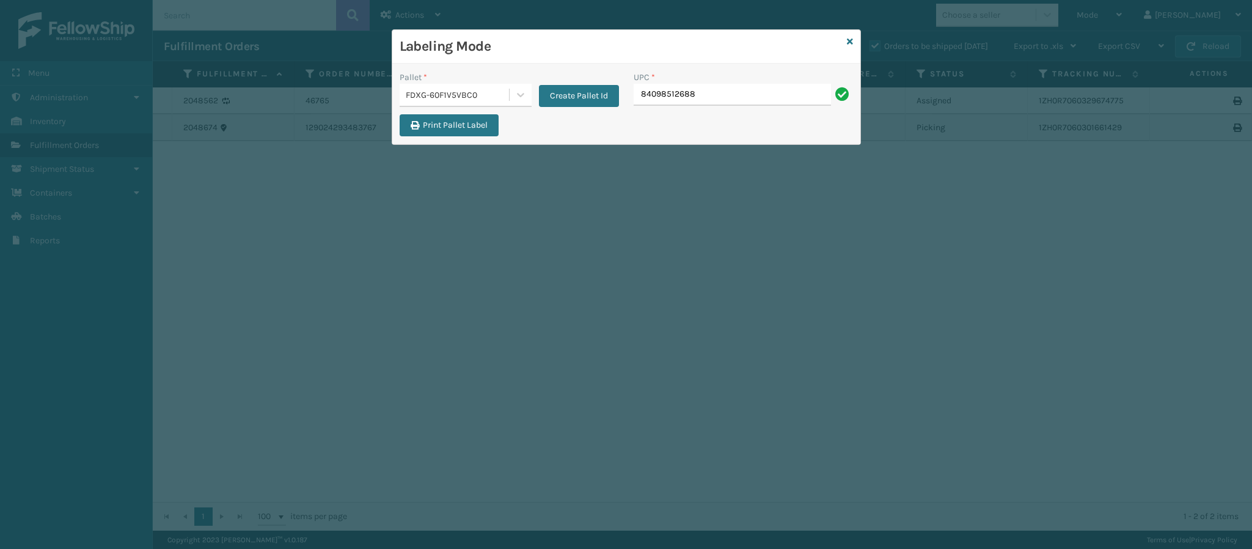
type input "840985126889"
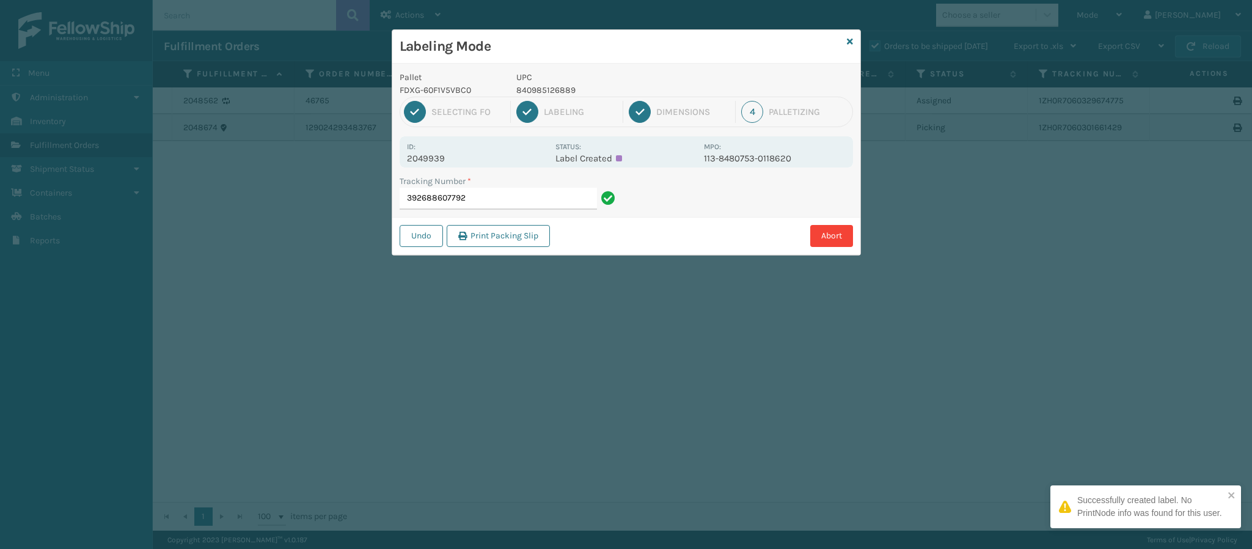
click at [448, 156] on p "2049939" at bounding box center [477, 158] width 141 height 11
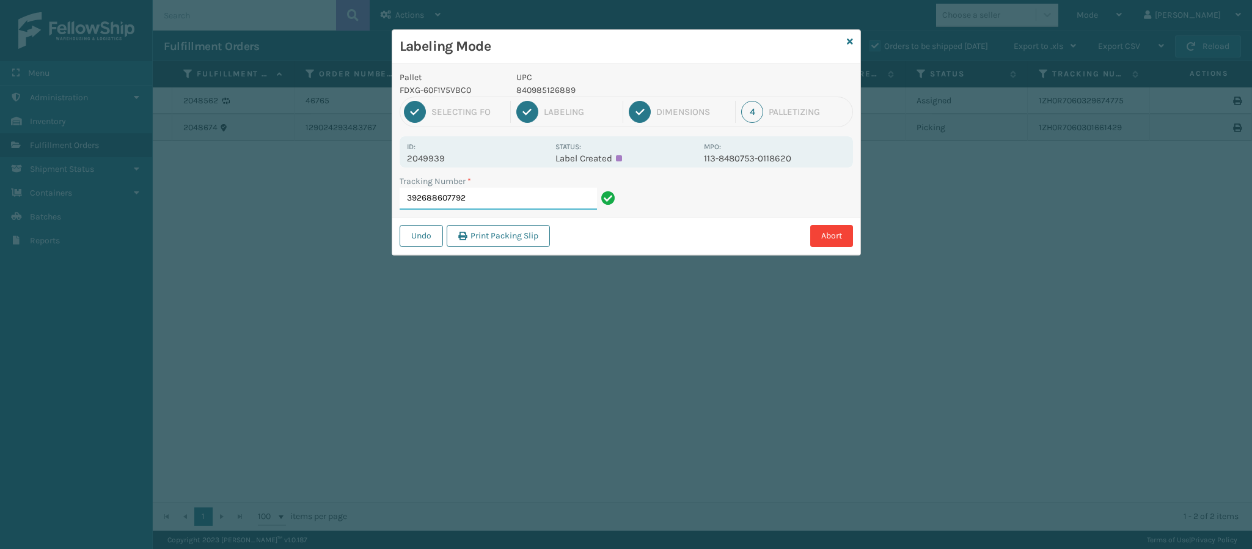
click at [509, 204] on input "392688607792" at bounding box center [497, 199] width 197 height 22
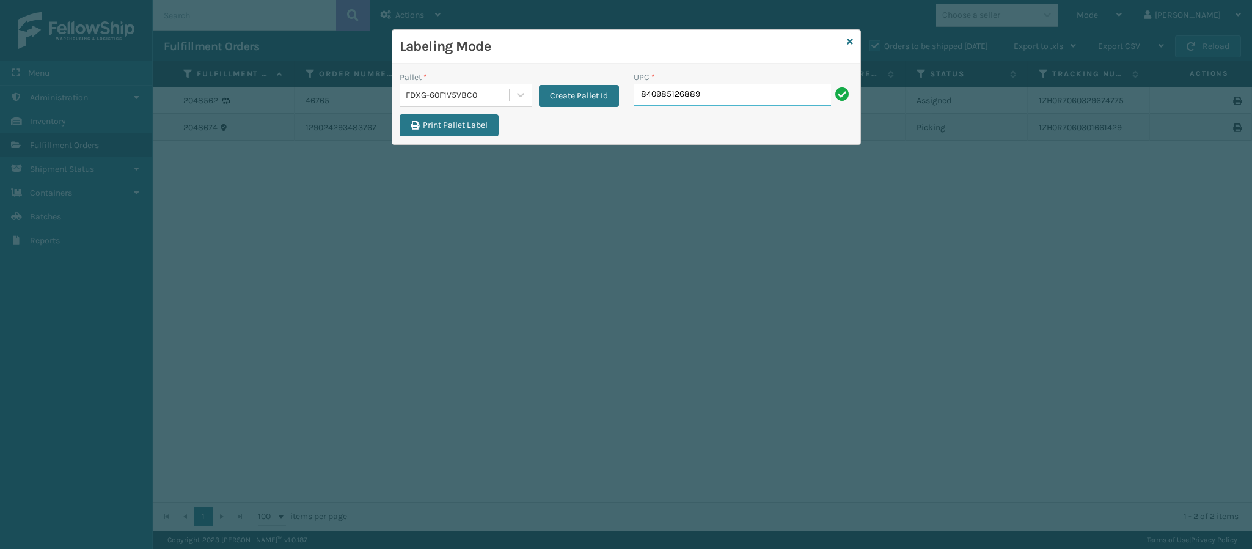
type input "840985126889"
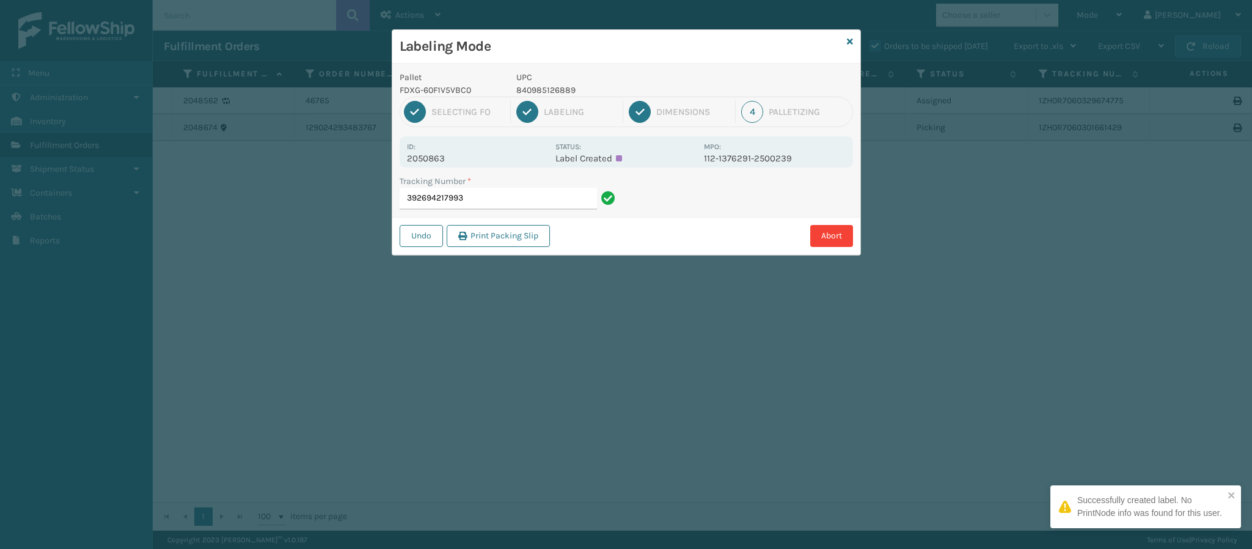
click at [434, 156] on p "2050863" at bounding box center [477, 158] width 141 height 11
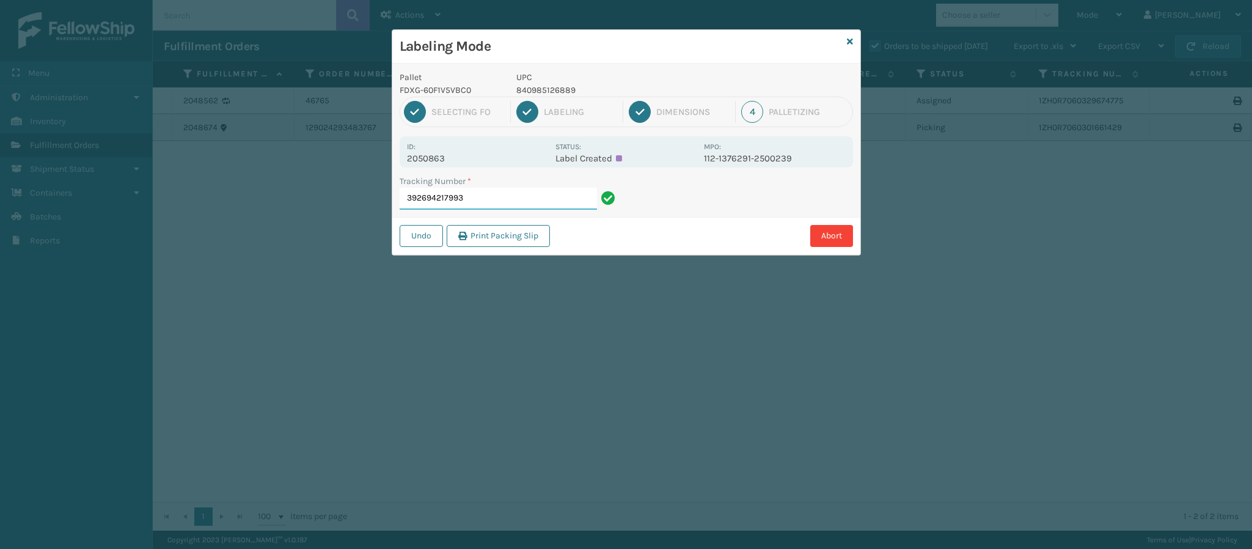
click at [519, 198] on input "392694217993" at bounding box center [497, 199] width 197 height 22
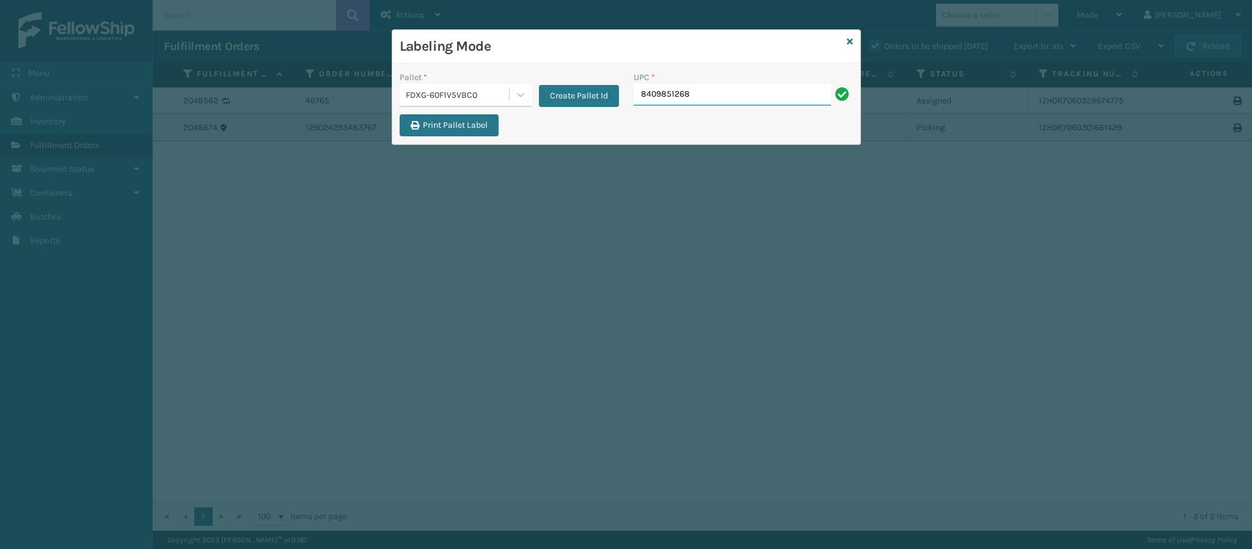
type input "84098512688"
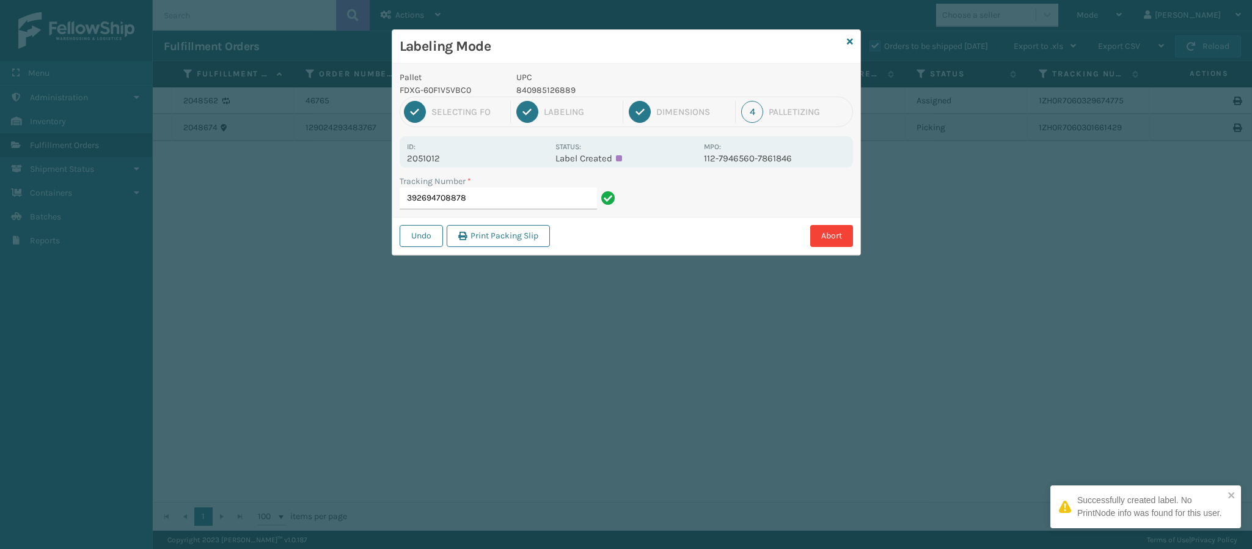
click at [451, 156] on p "2051012" at bounding box center [477, 158] width 141 height 11
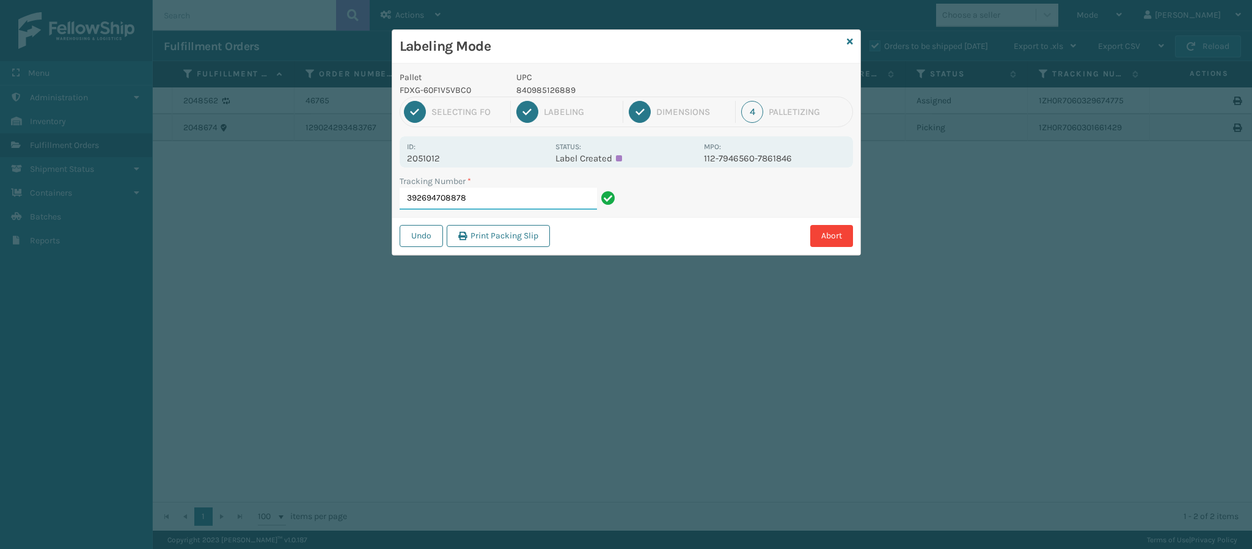
click at [493, 199] on input "392694708878" at bounding box center [497, 199] width 197 height 22
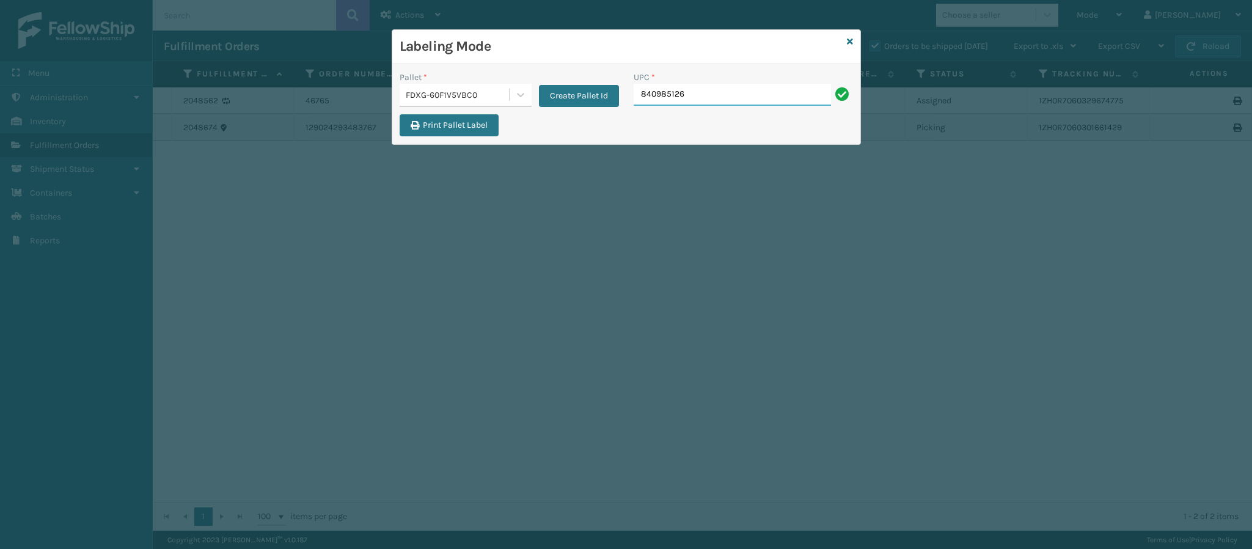
type input "8409851268"
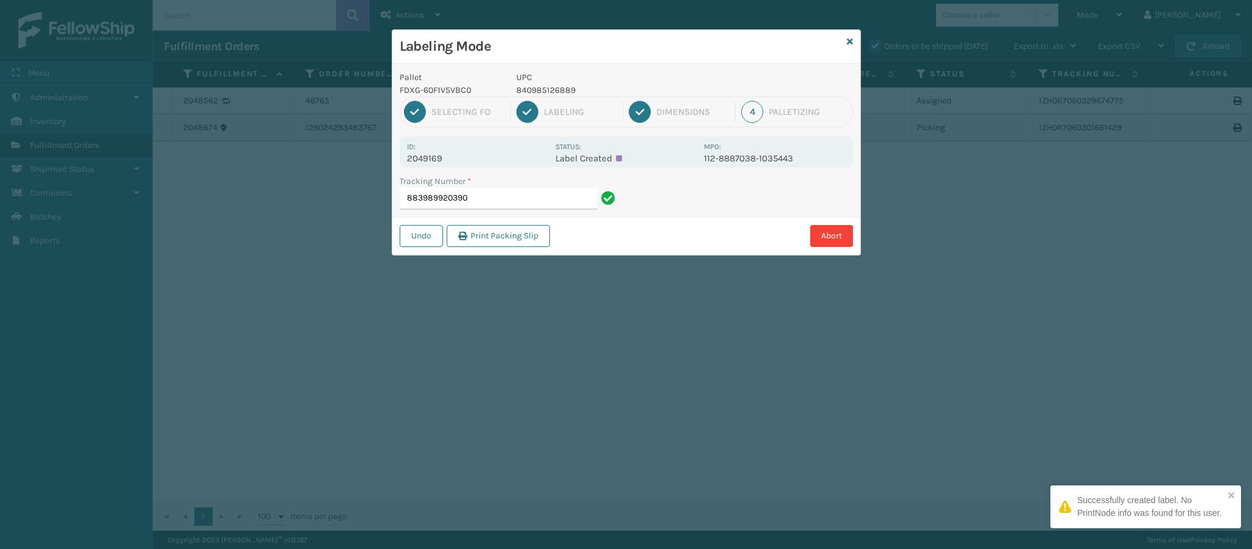
click at [443, 161] on p "2049169" at bounding box center [477, 158] width 141 height 11
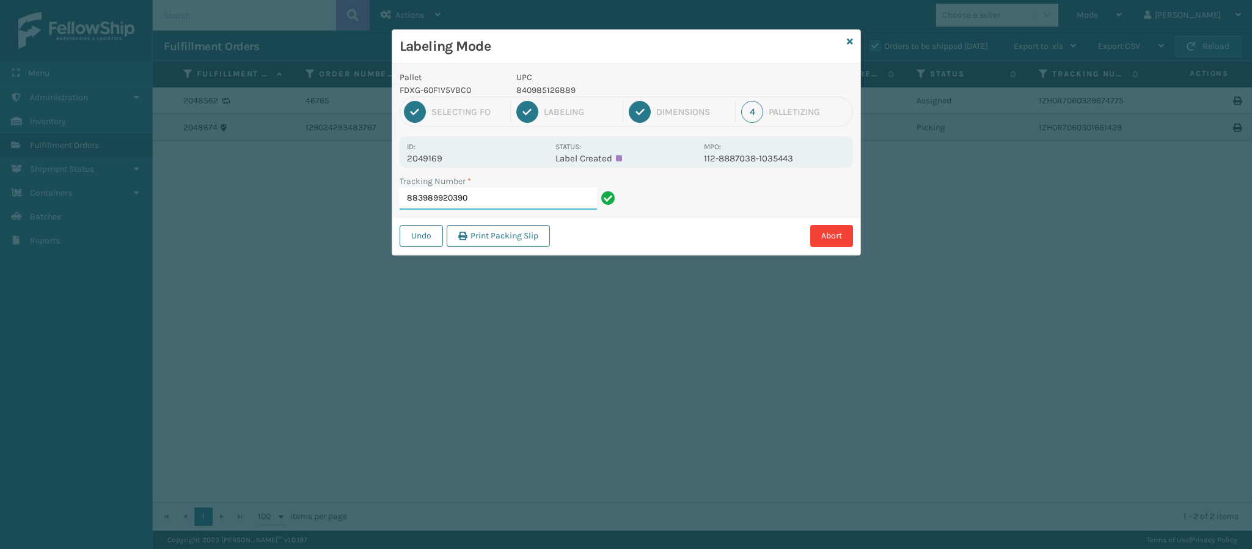
click at [497, 200] on input "883989920390" at bounding box center [497, 199] width 197 height 22
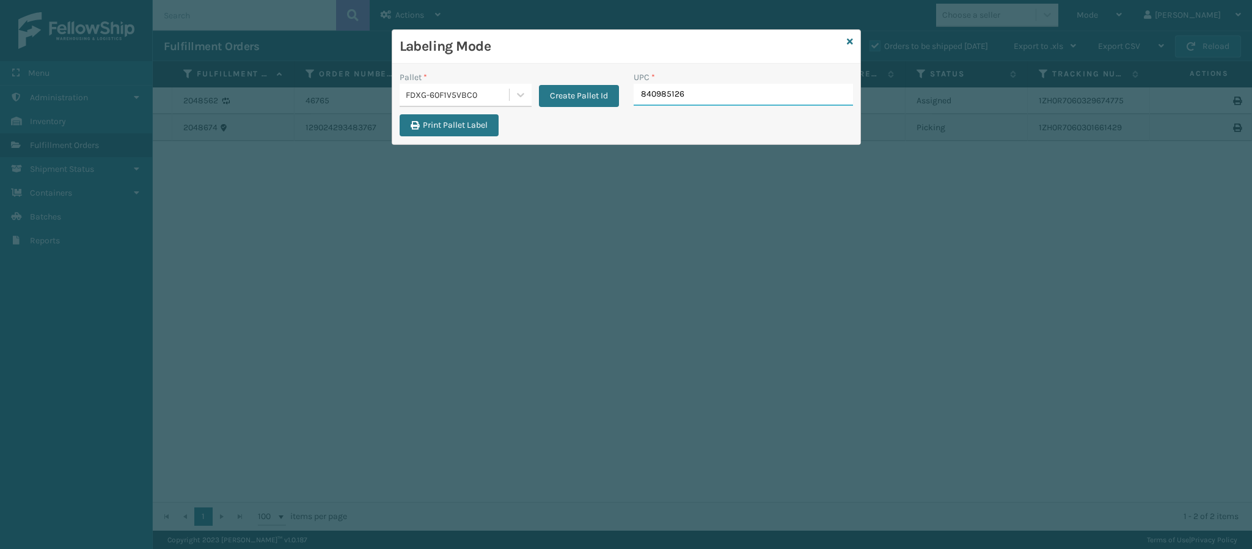
type input "8409851268"
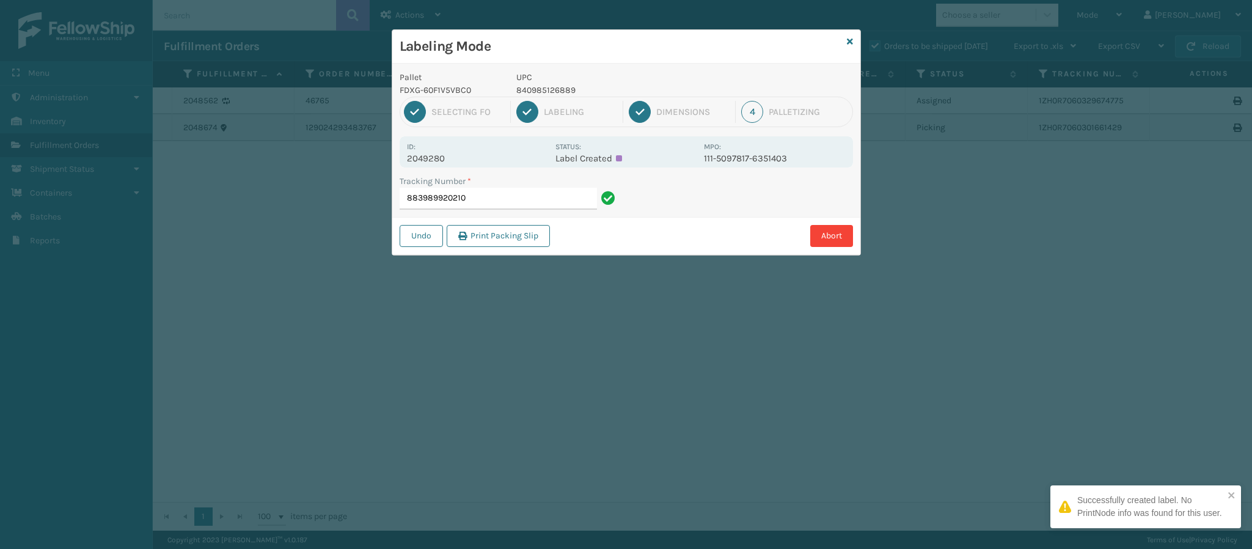
click at [447, 159] on p "2049280" at bounding box center [477, 158] width 141 height 11
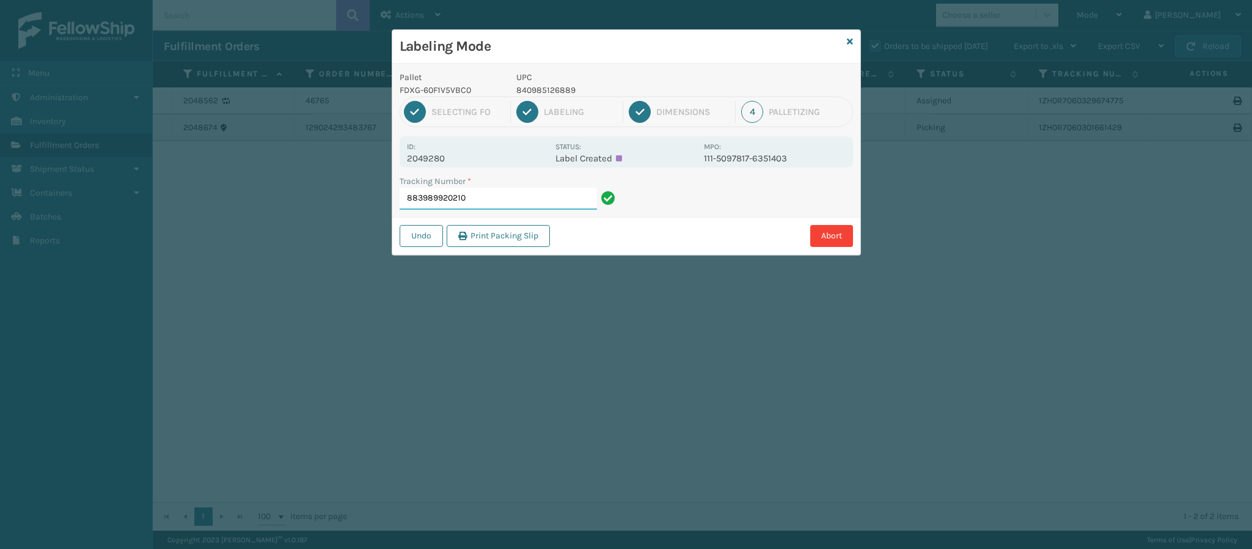
click at [521, 196] on input "883989920210" at bounding box center [497, 199] width 197 height 22
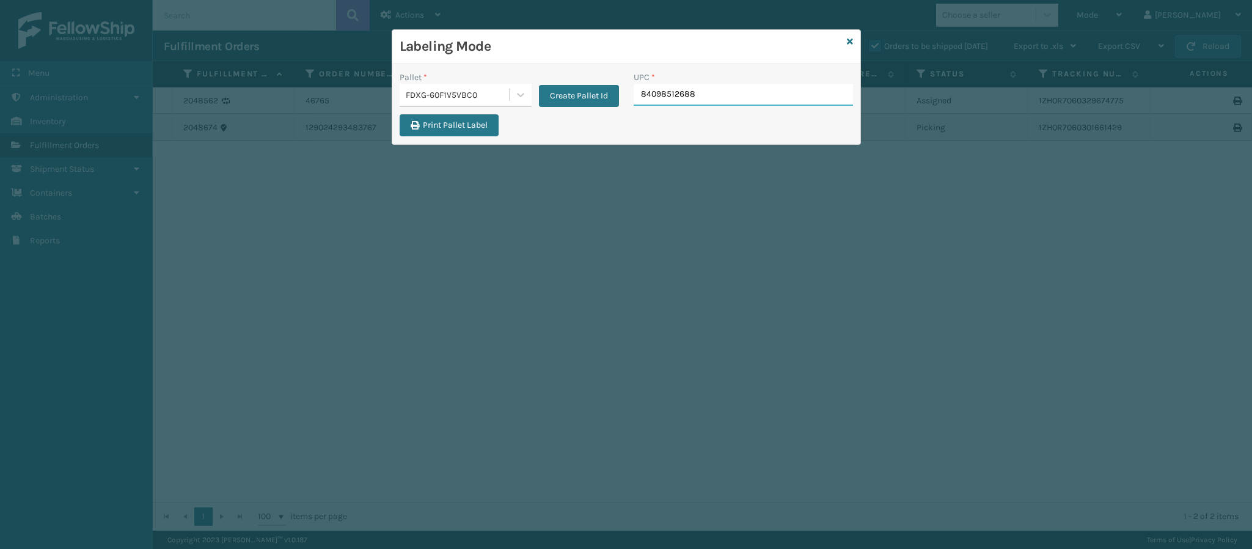
type input "840985126889"
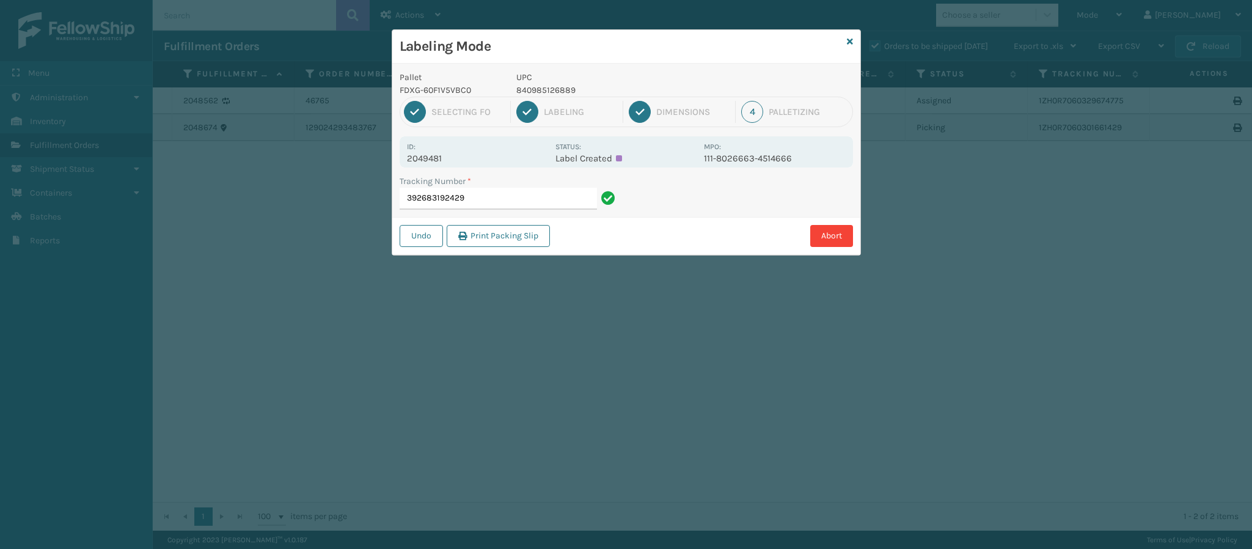
click at [444, 160] on p "2049481" at bounding box center [477, 158] width 141 height 11
click at [519, 211] on div "Tracking Number * 392683192429" at bounding box center [509, 196] width 234 height 42
click at [519, 205] on input "392683192429" at bounding box center [497, 199] width 197 height 22
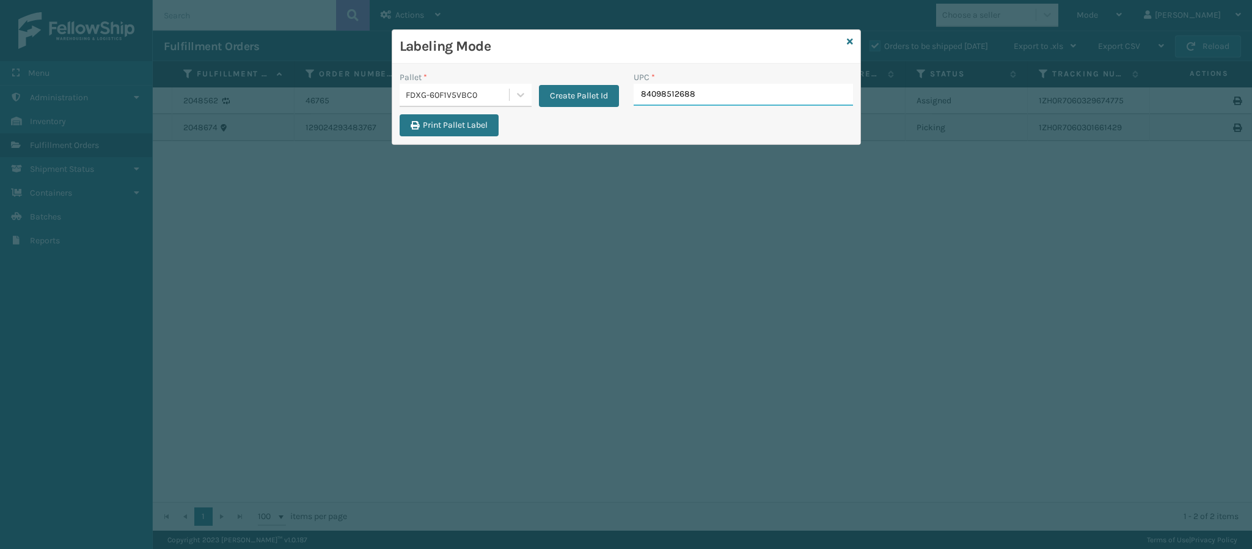
type input "840985126889"
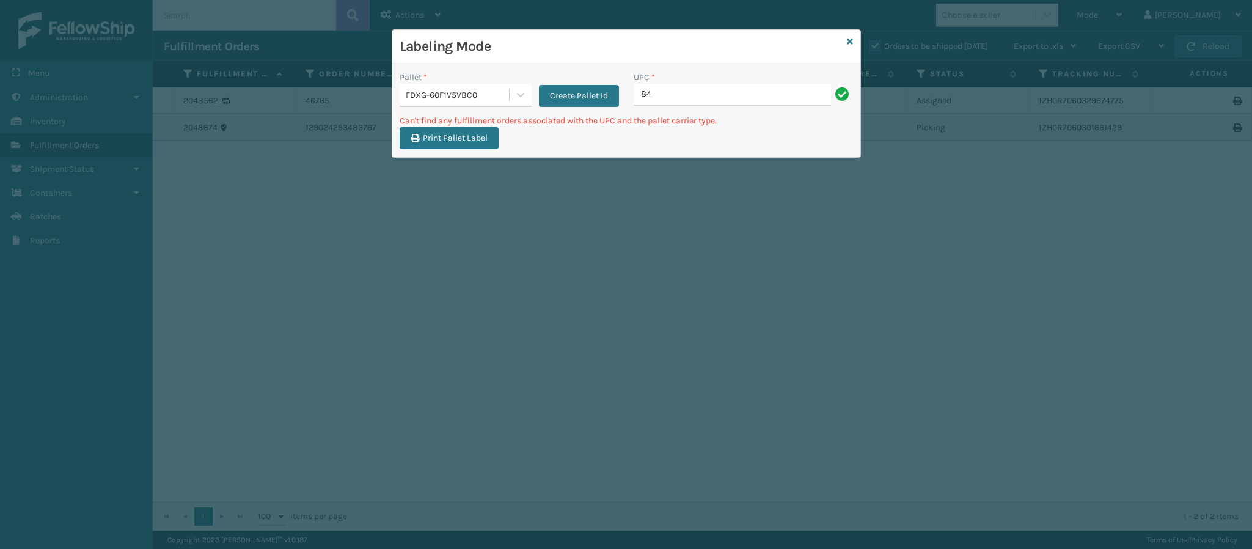
type input "8"
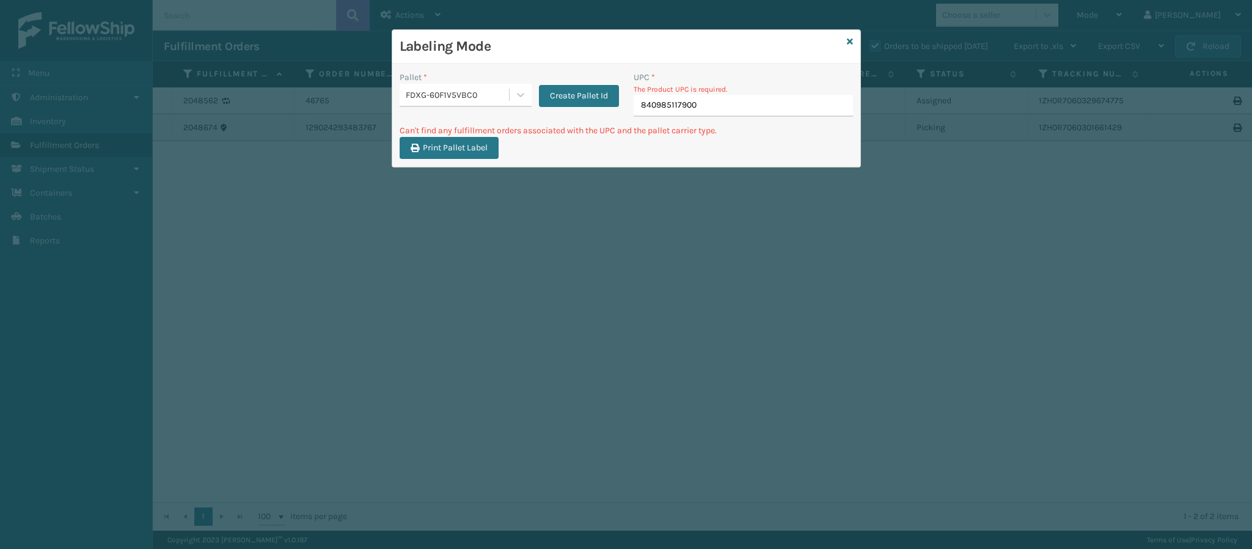
type input "840985117900"
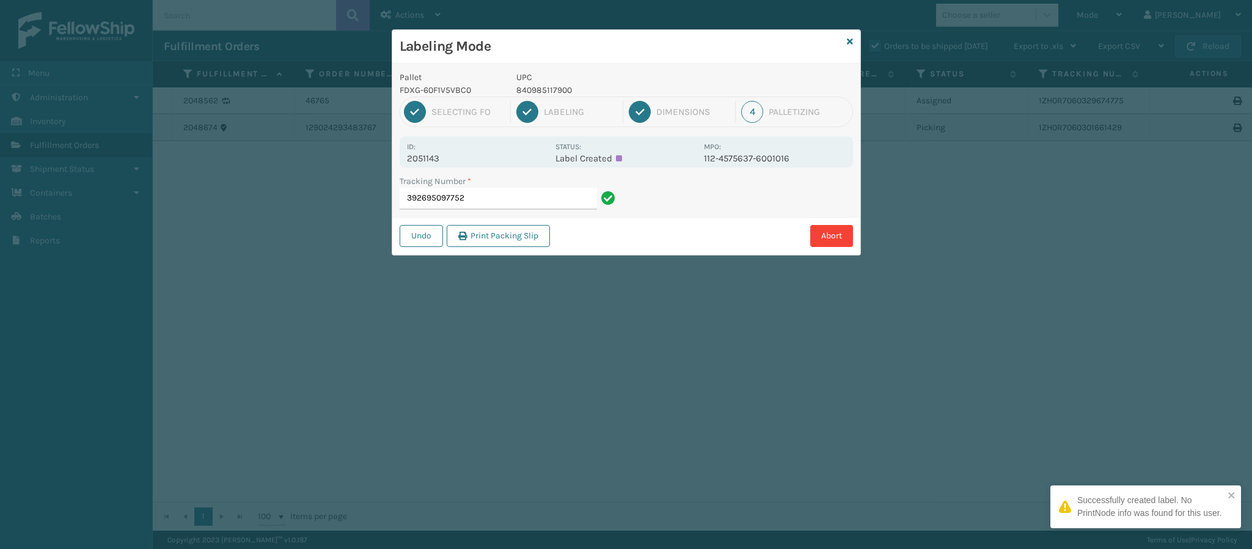
click at [444, 158] on p "2051143" at bounding box center [477, 158] width 141 height 11
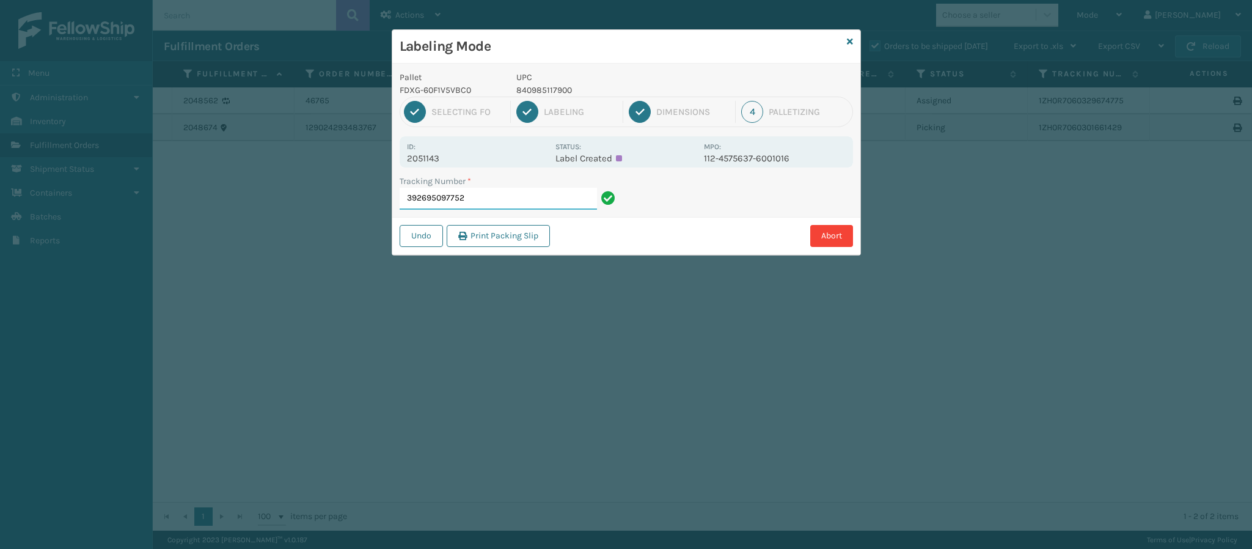
click at [517, 191] on input "392695097752" at bounding box center [497, 199] width 197 height 22
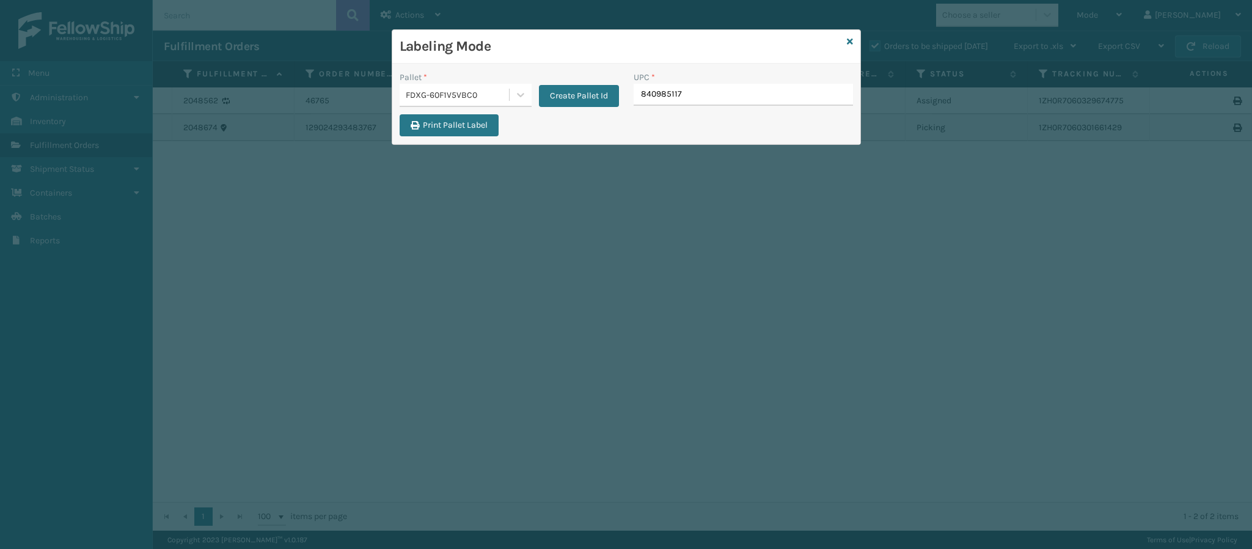
type input "8409851179"
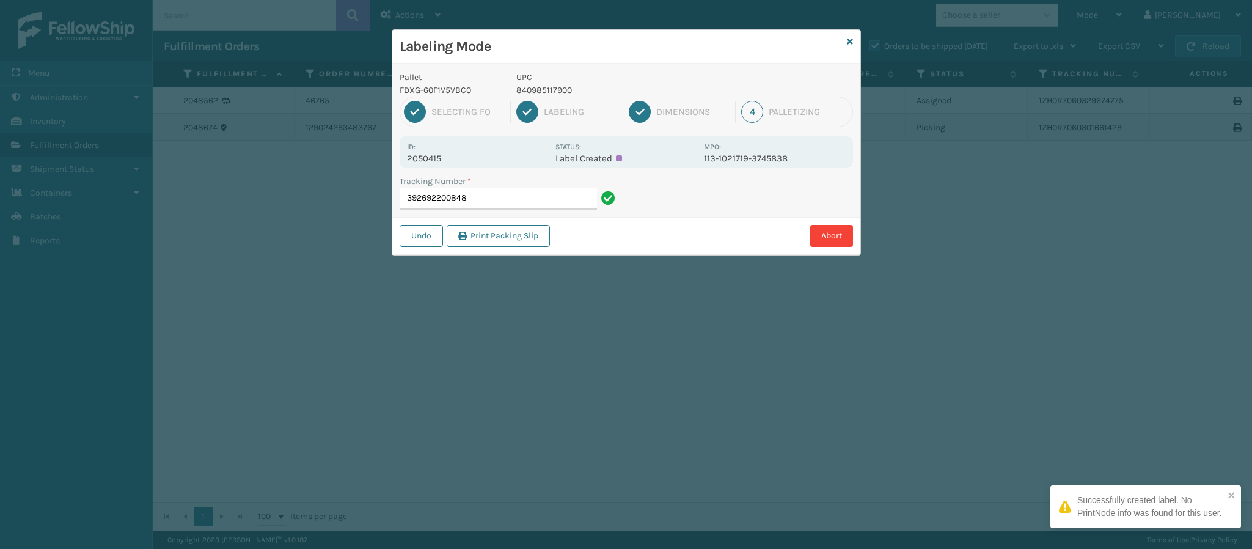
click at [461, 153] on p "2050415" at bounding box center [477, 158] width 141 height 11
click at [445, 160] on p "2050415" at bounding box center [477, 158] width 141 height 11
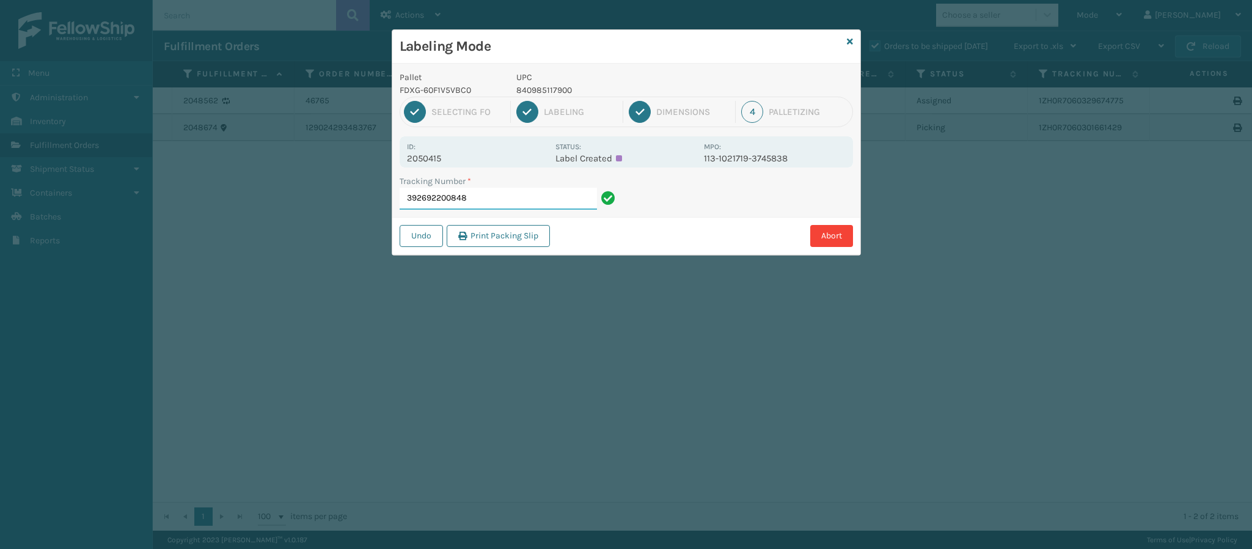
click at [509, 204] on input "392692200848" at bounding box center [497, 199] width 197 height 22
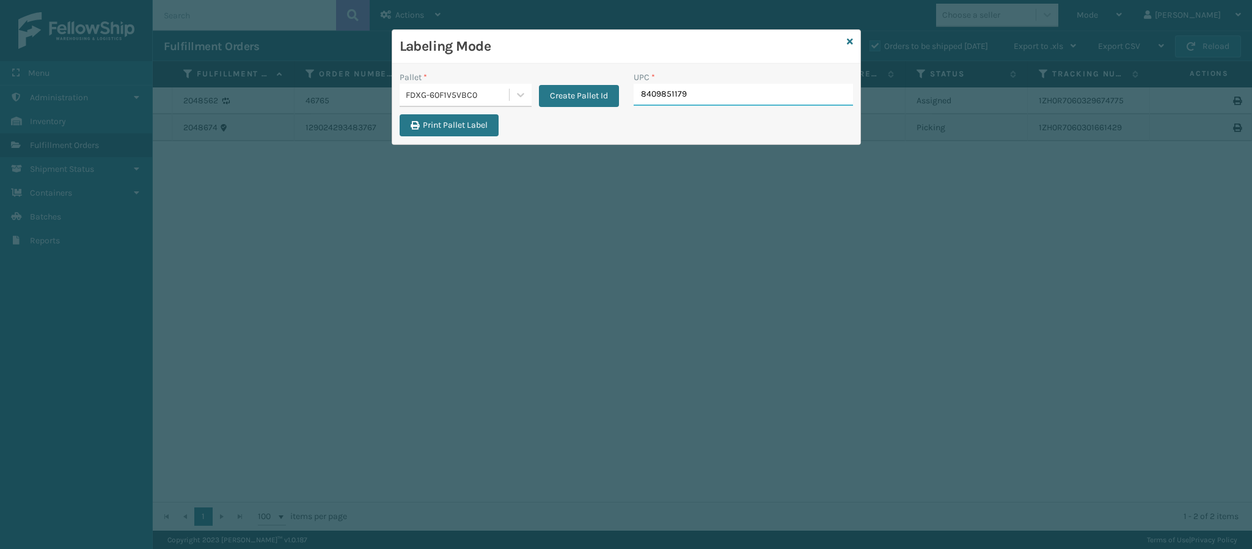
type input "84098511790"
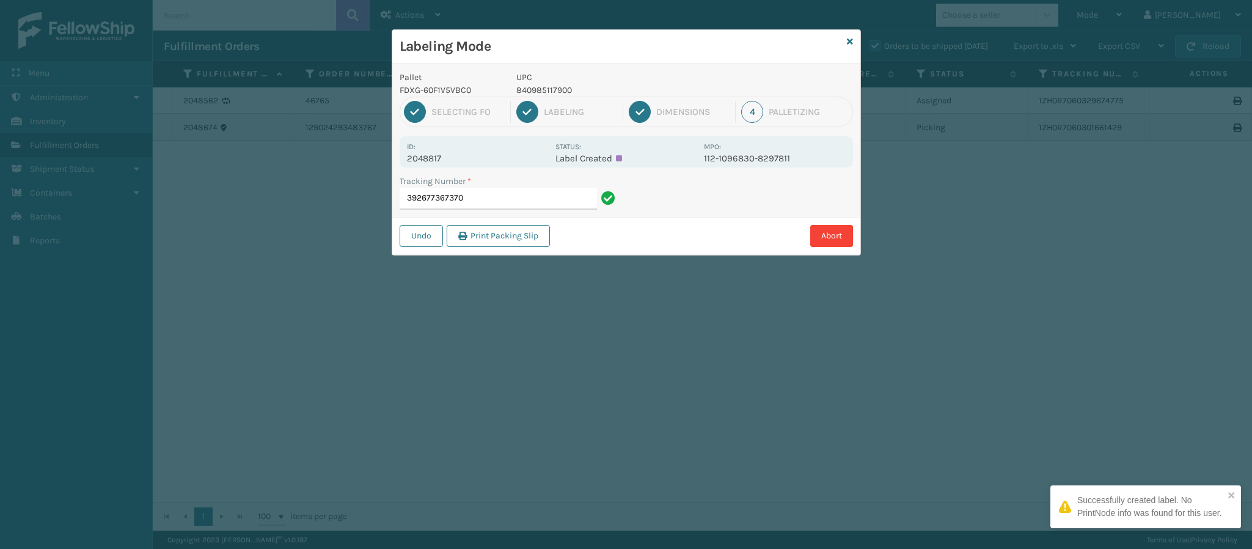
click at [446, 159] on p "2048817" at bounding box center [477, 158] width 141 height 11
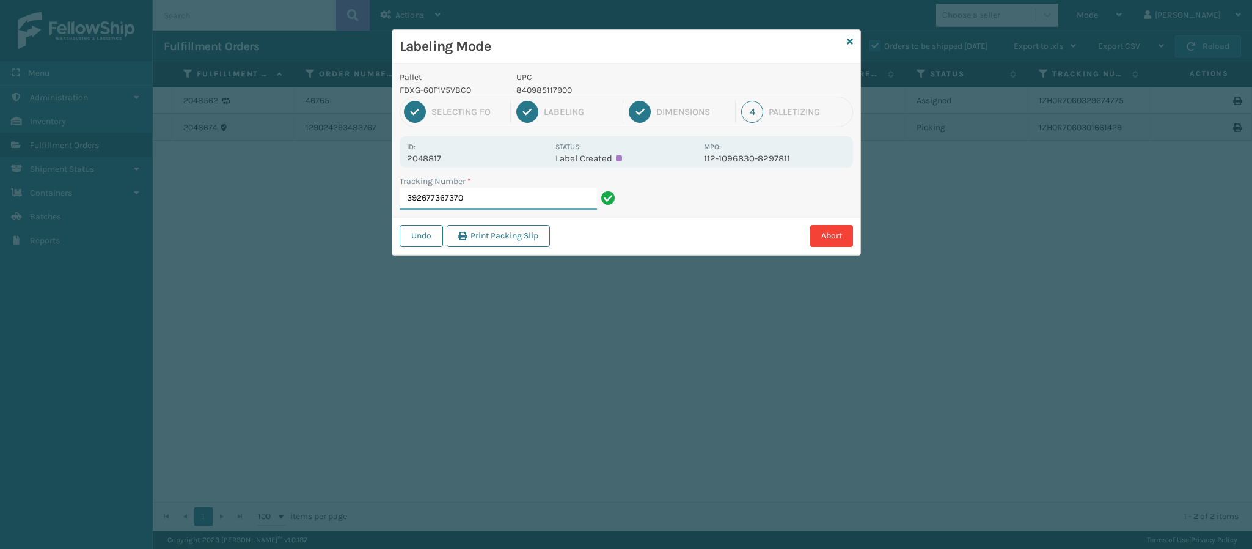
click at [495, 208] on input "392677367370" at bounding box center [497, 199] width 197 height 22
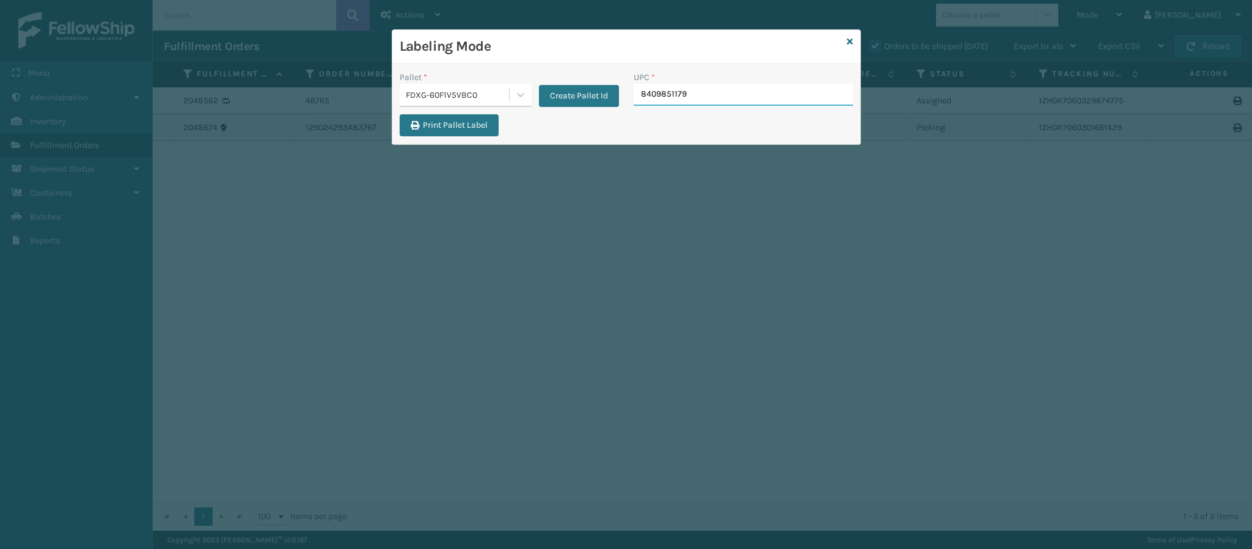
type input "84098511790"
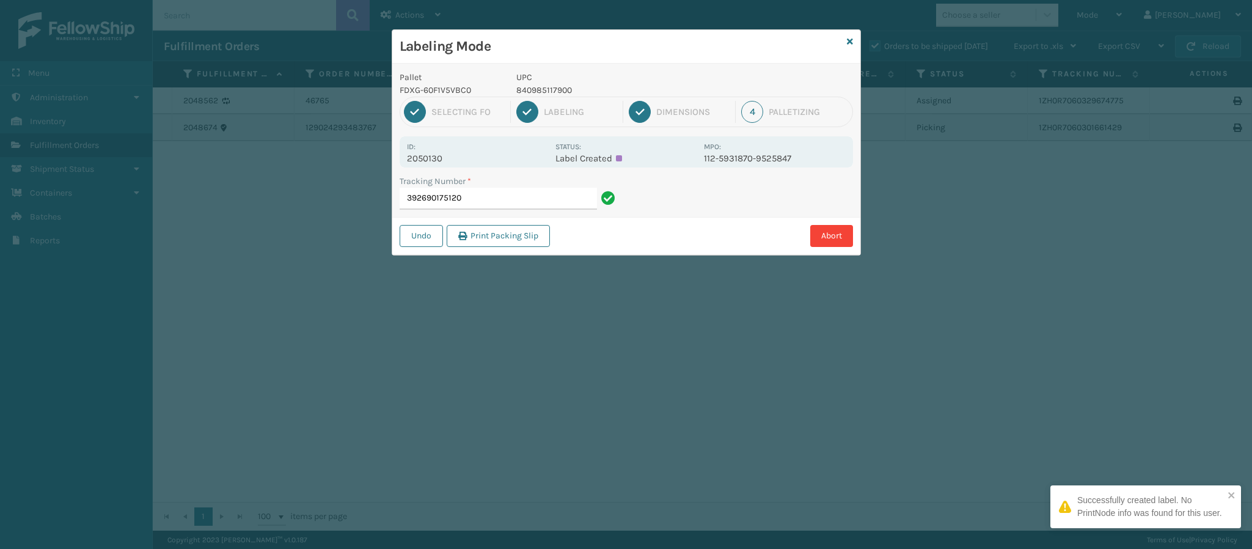
click at [445, 161] on p "2050130" at bounding box center [477, 158] width 141 height 11
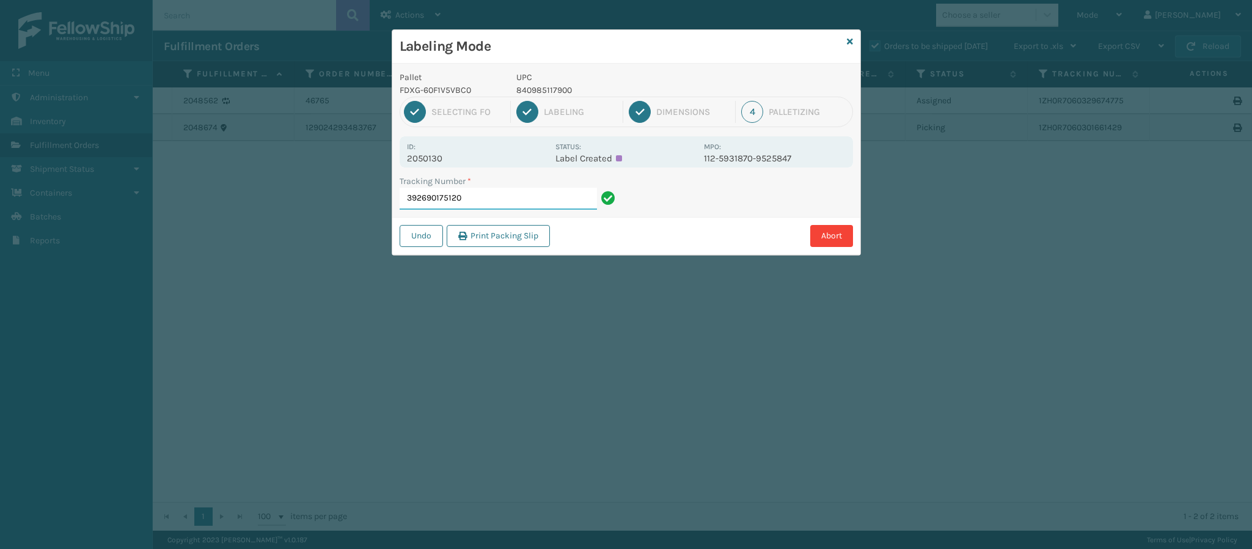
click at [516, 205] on input "392690175120" at bounding box center [497, 199] width 197 height 22
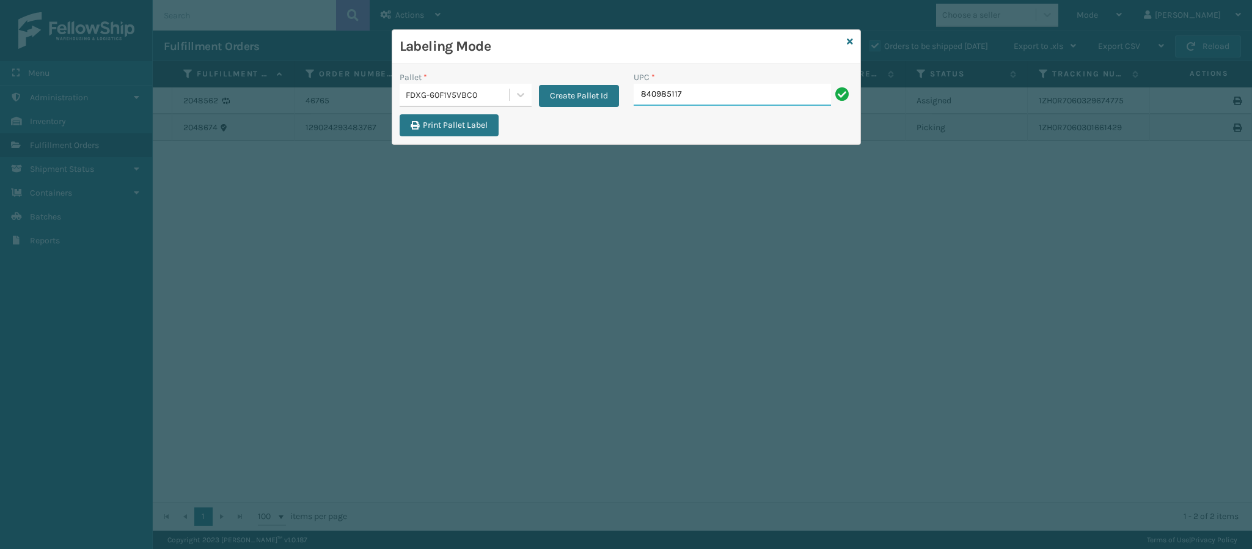
type input "8409851179"
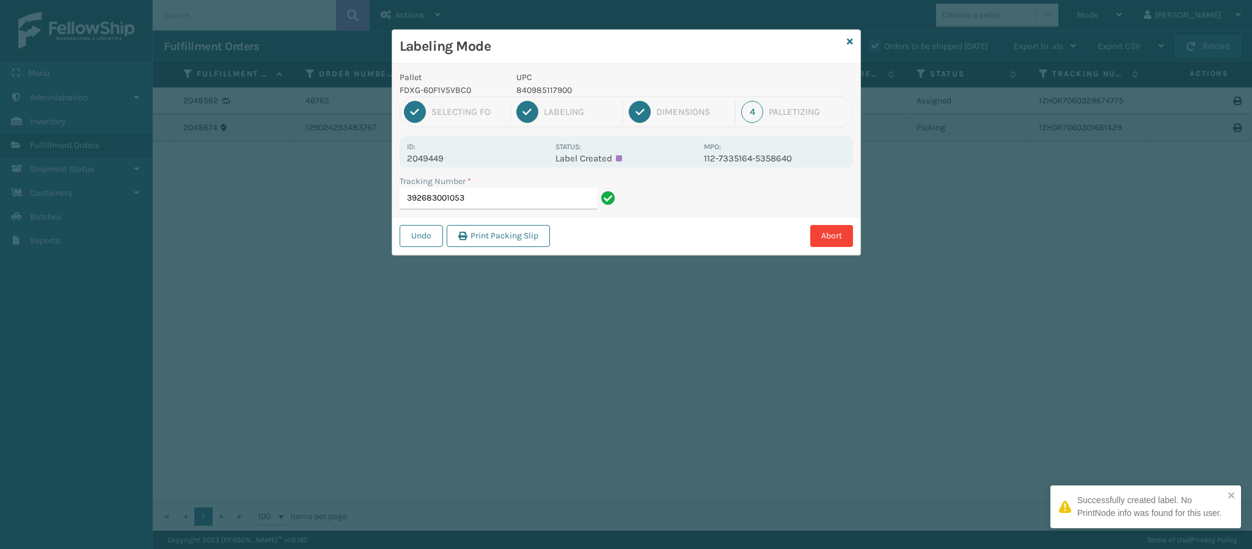
click at [446, 159] on p "2049449" at bounding box center [477, 158] width 141 height 11
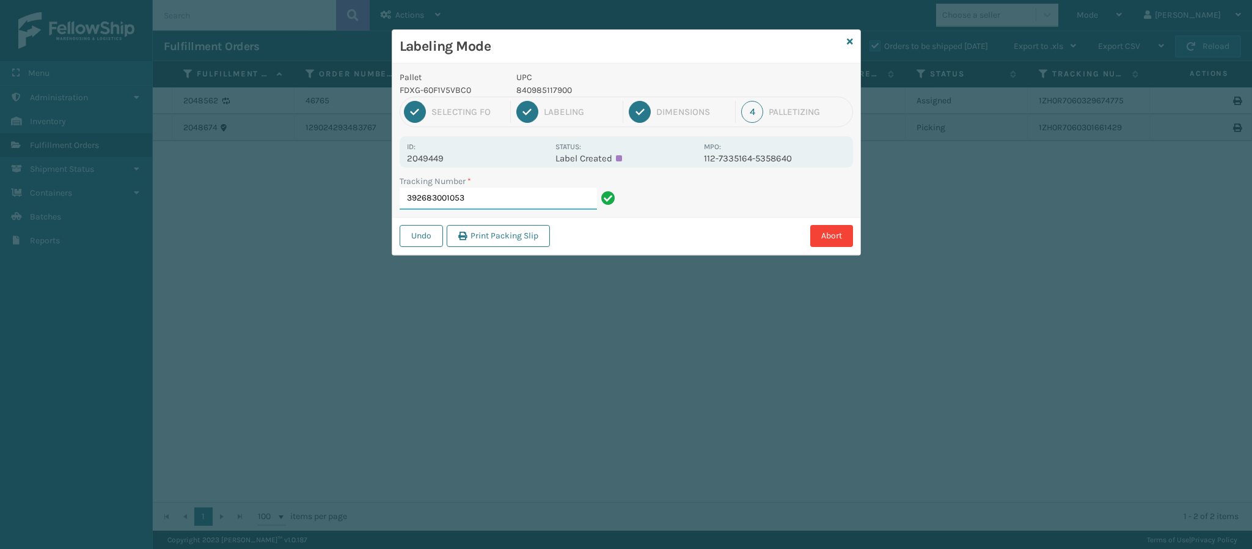
click at [495, 202] on input "392683001053" at bounding box center [497, 199] width 197 height 22
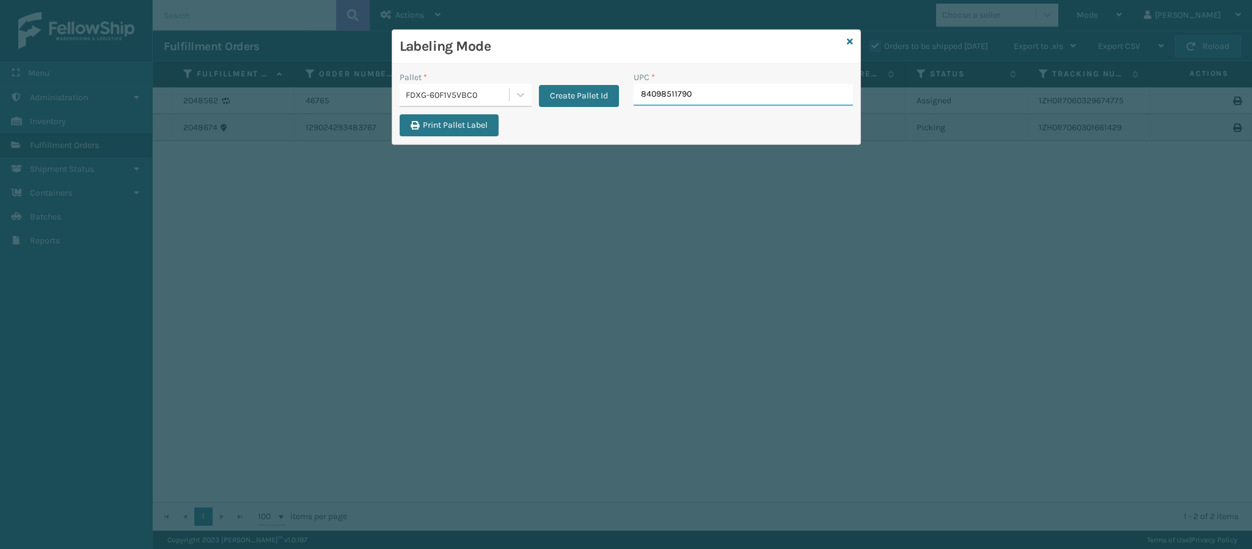
type input "840985117900"
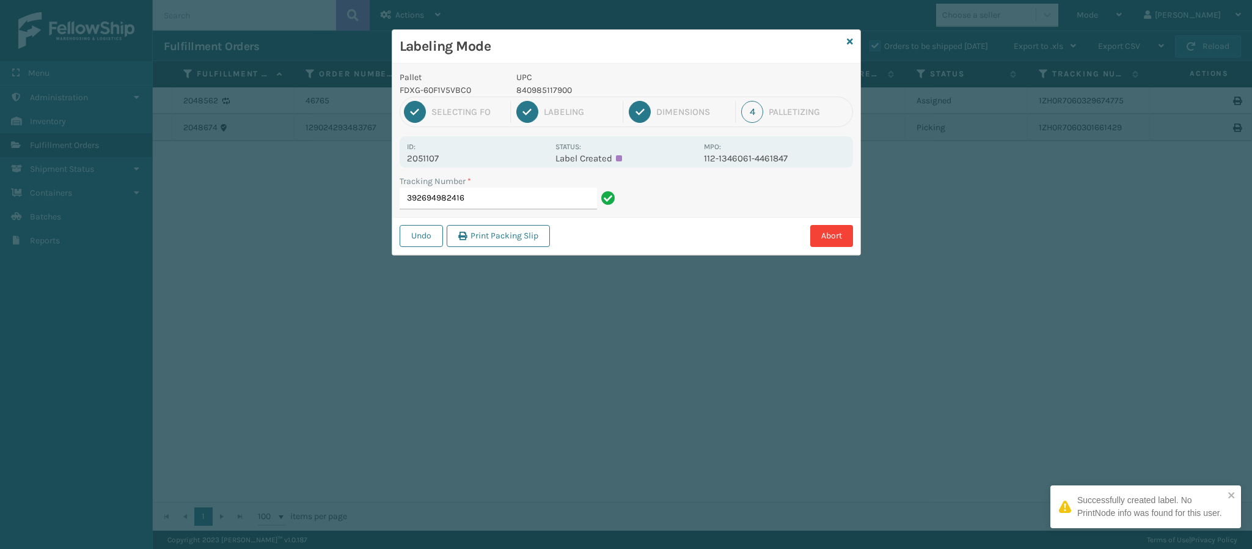
click at [437, 156] on p "2051107" at bounding box center [477, 158] width 141 height 11
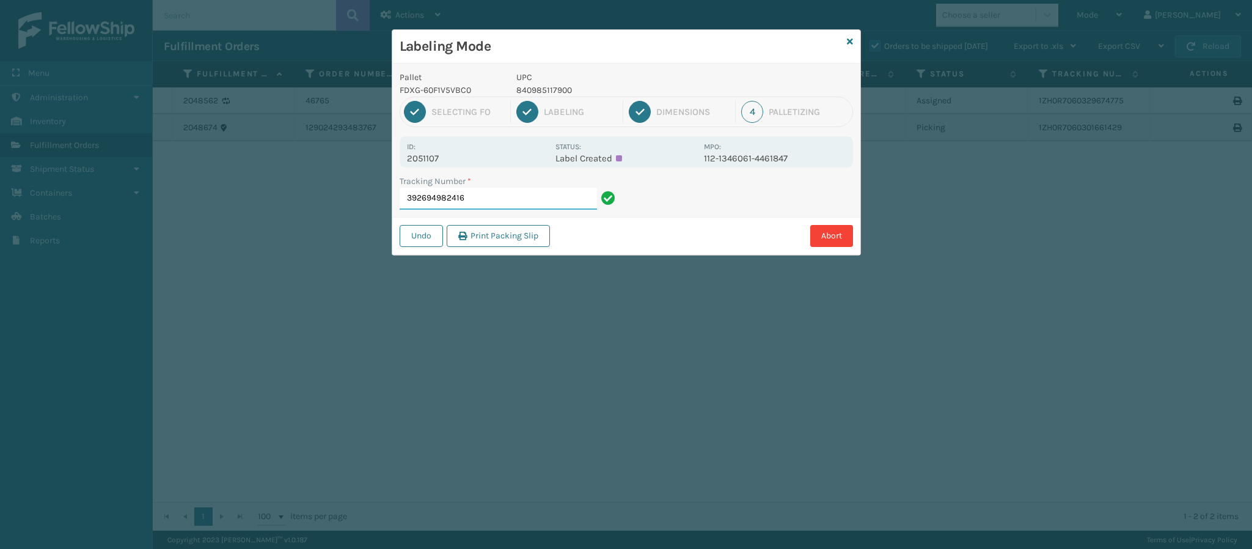
click at [499, 198] on input "392694982416" at bounding box center [497, 199] width 197 height 22
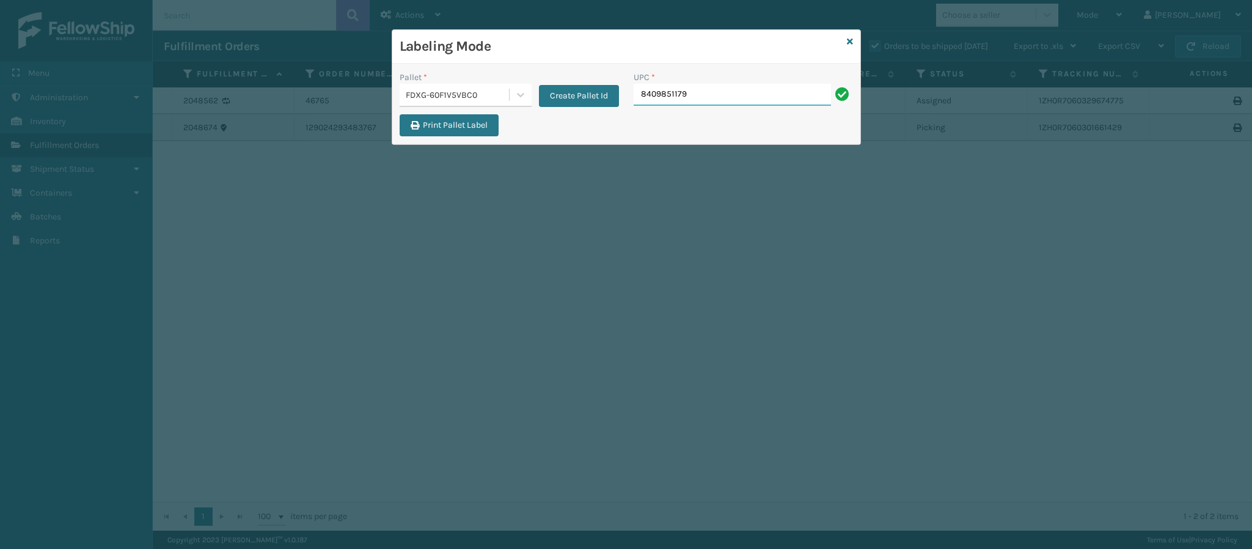
type input "84098511790"
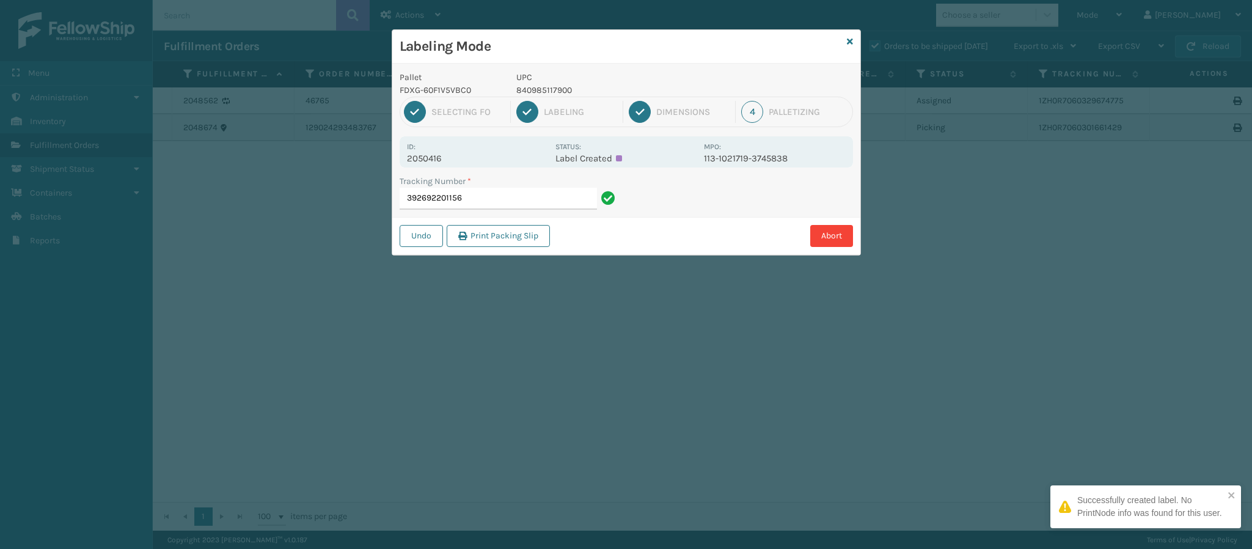
click at [450, 158] on p "2050416" at bounding box center [477, 158] width 141 height 11
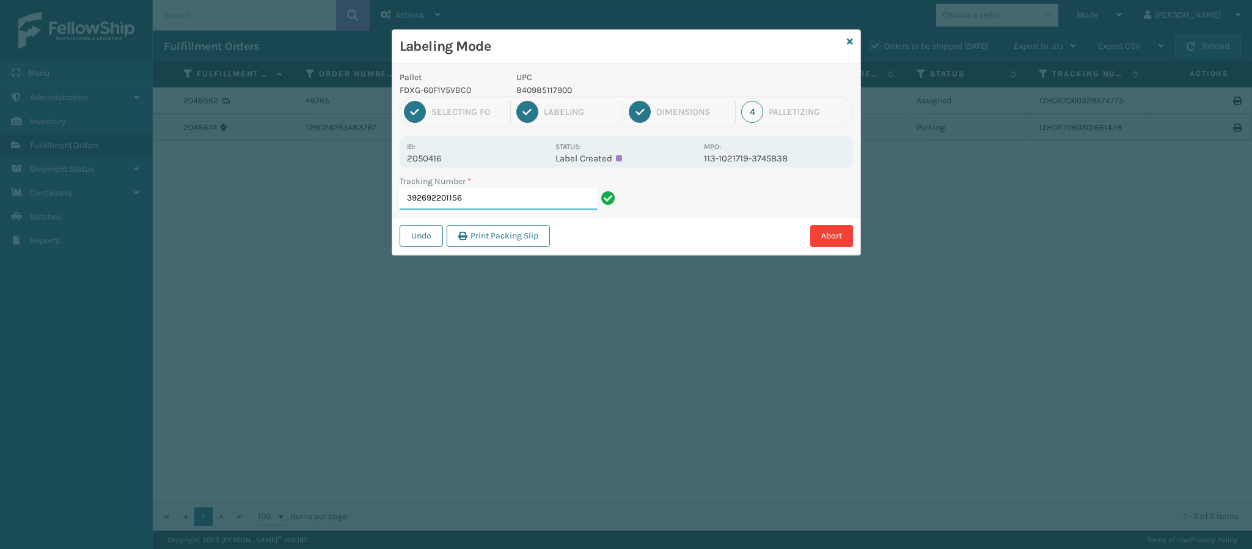
click at [506, 208] on input "392692201156" at bounding box center [497, 199] width 197 height 22
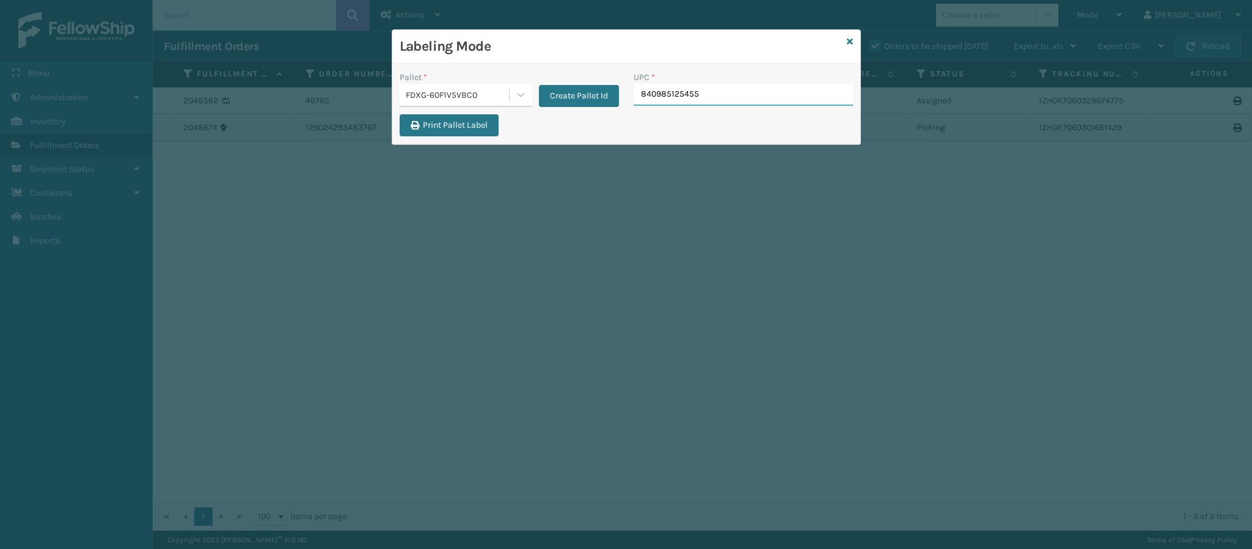
type input "840985125455"
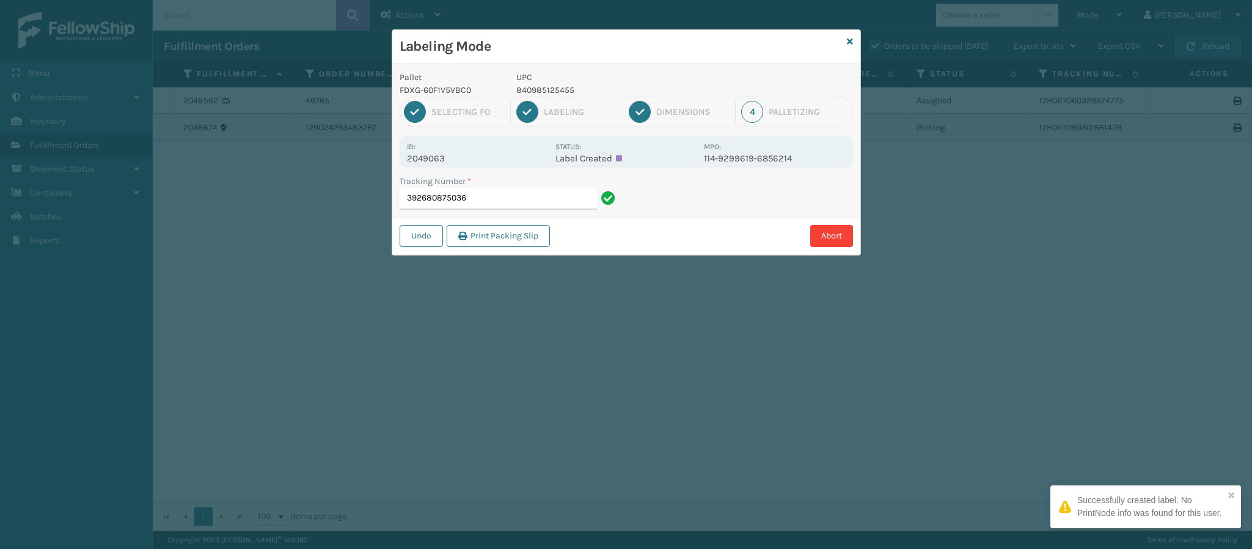
click at [438, 147] on div "Id: 2049063" at bounding box center [477, 152] width 141 height 24
click at [440, 165] on div "Id: 2049063 Status: Label Created MPO: 114-9299619-6856214" at bounding box center [625, 151] width 453 height 31
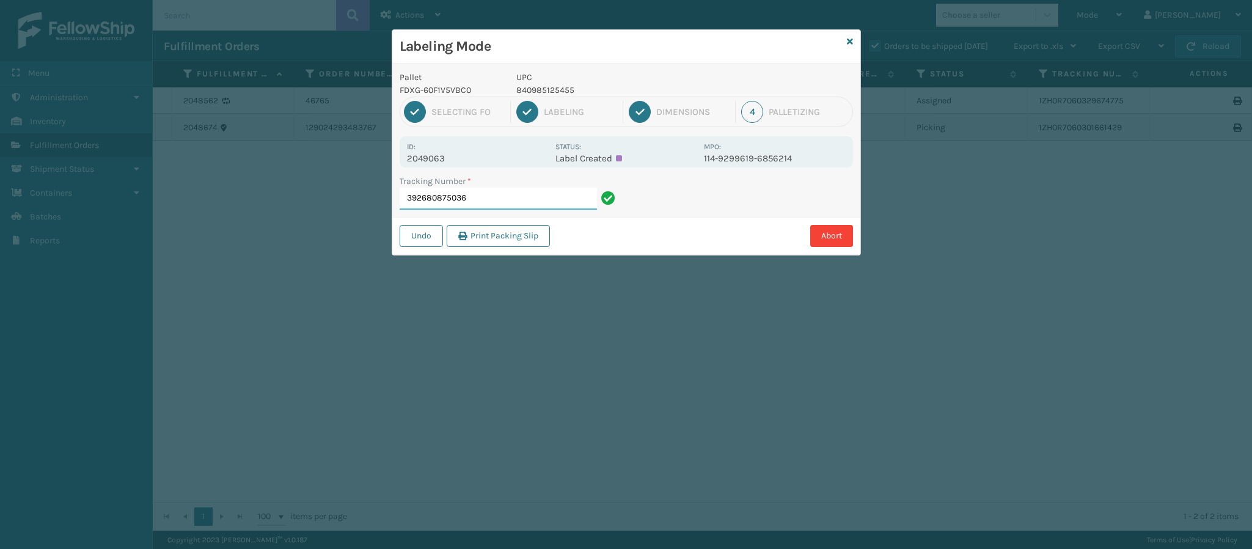
click at [476, 197] on input "392680875036" at bounding box center [497, 199] width 197 height 22
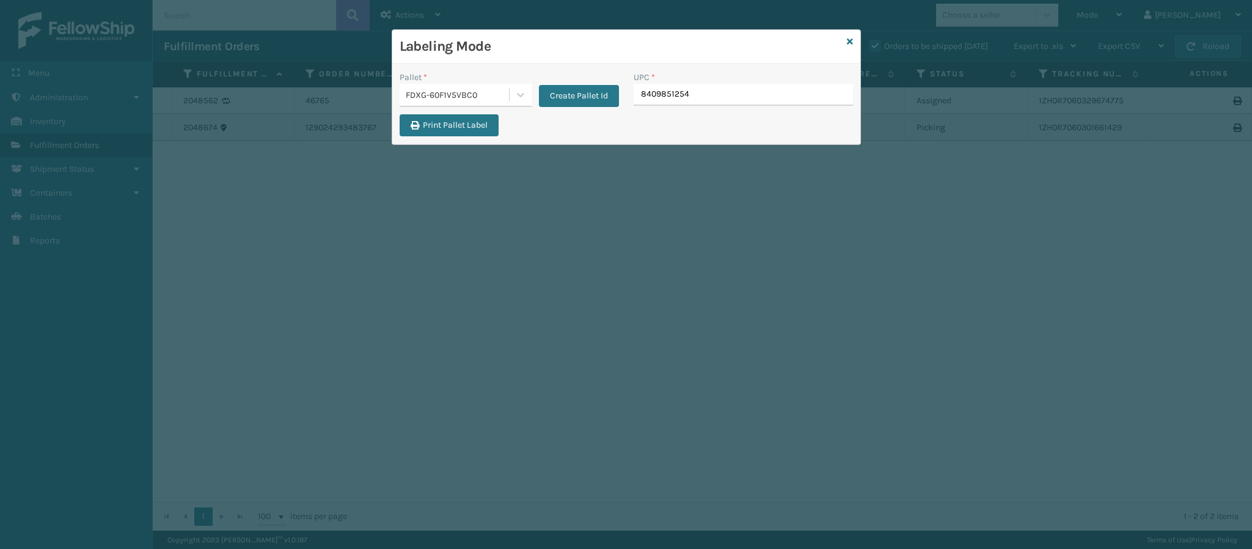
type input "84098512545"
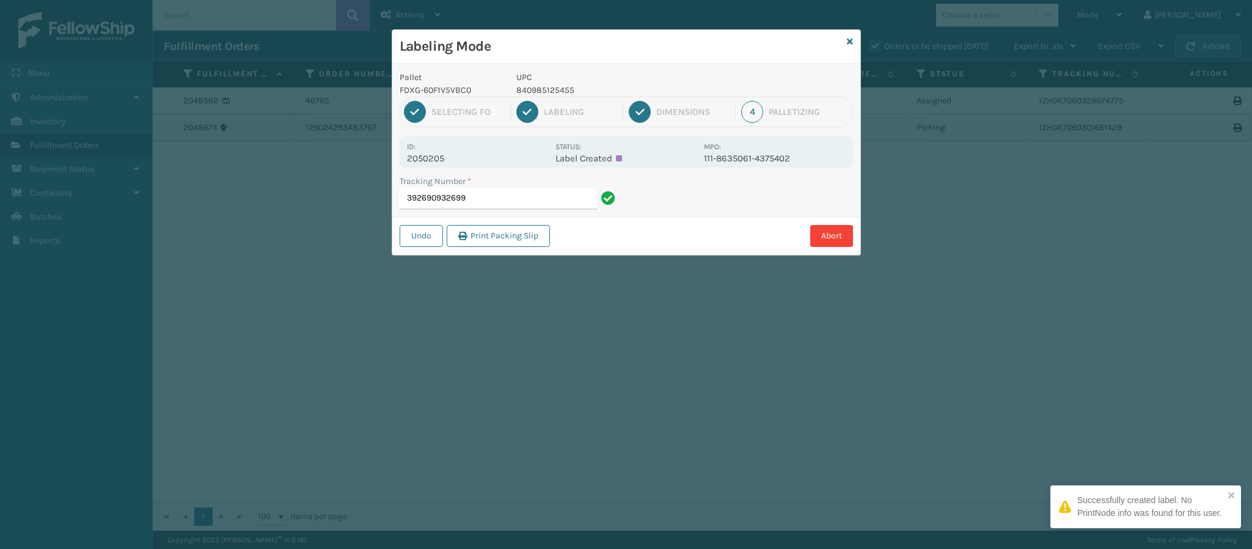
click at [450, 156] on p "2050205" at bounding box center [477, 158] width 141 height 11
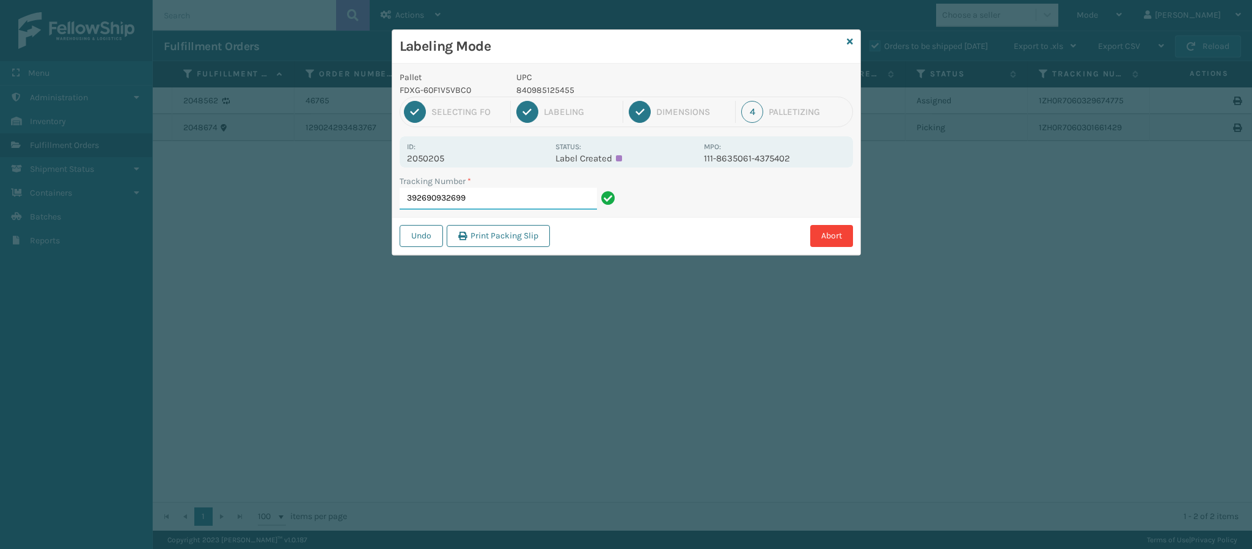
click at [502, 202] on input "392690932699" at bounding box center [497, 199] width 197 height 22
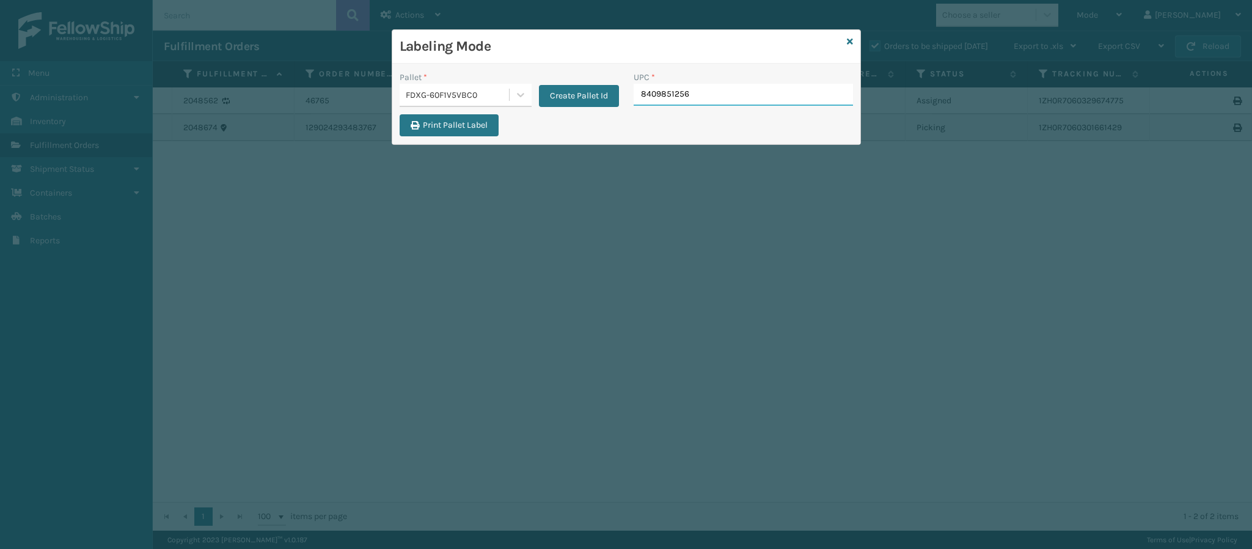
type input "84098512563"
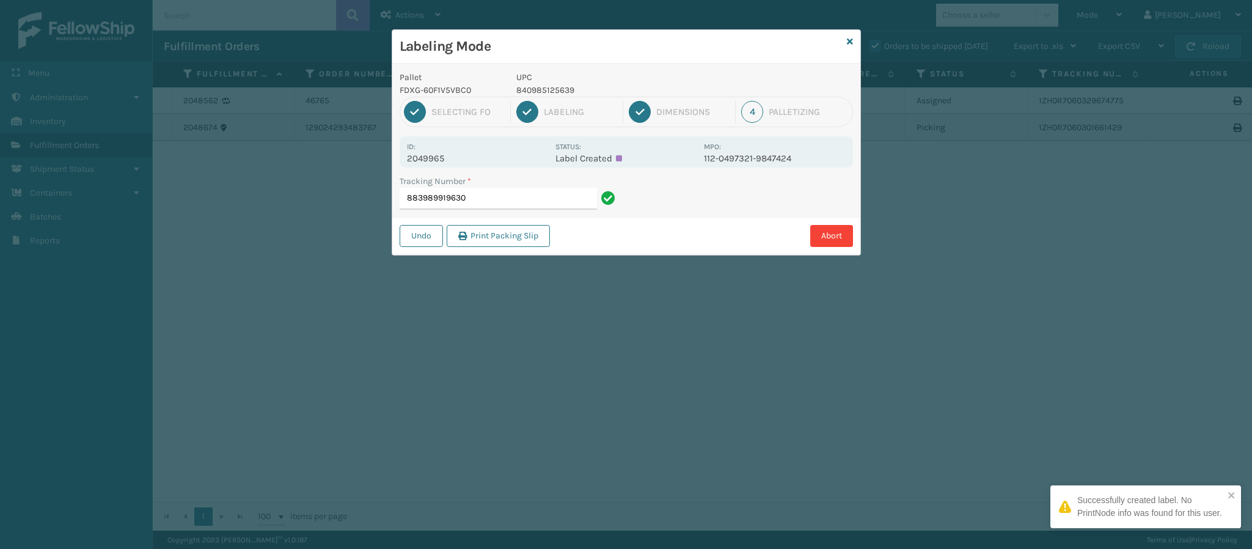
click at [447, 166] on div "Id: 2049965 Status: Label Created MPO: 112-0497321-9847424" at bounding box center [625, 151] width 453 height 31
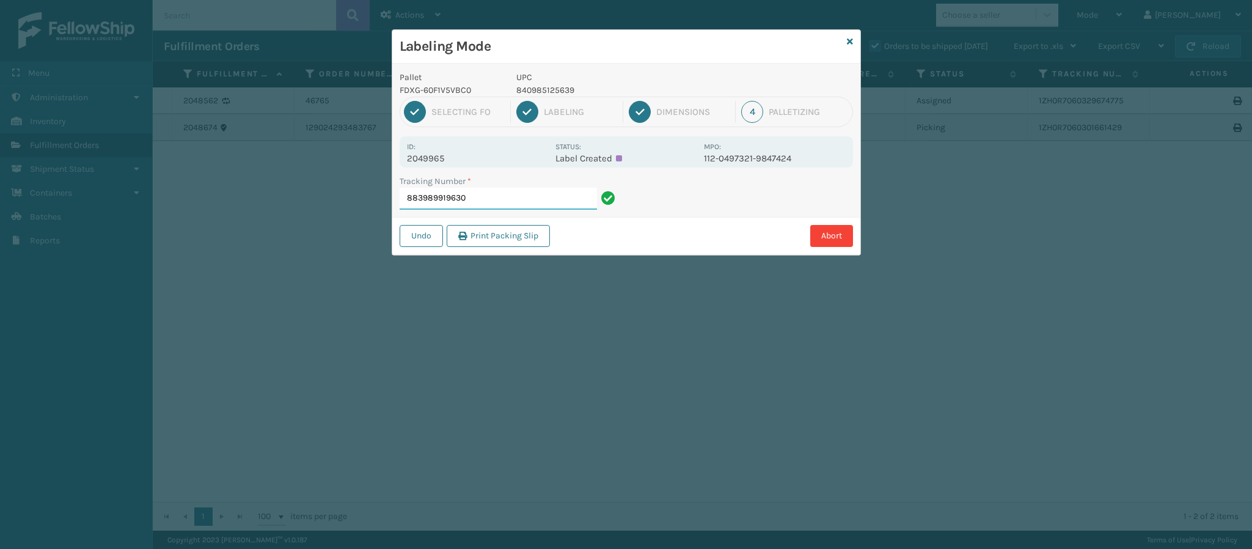
click at [499, 194] on input "883989919630" at bounding box center [497, 199] width 197 height 22
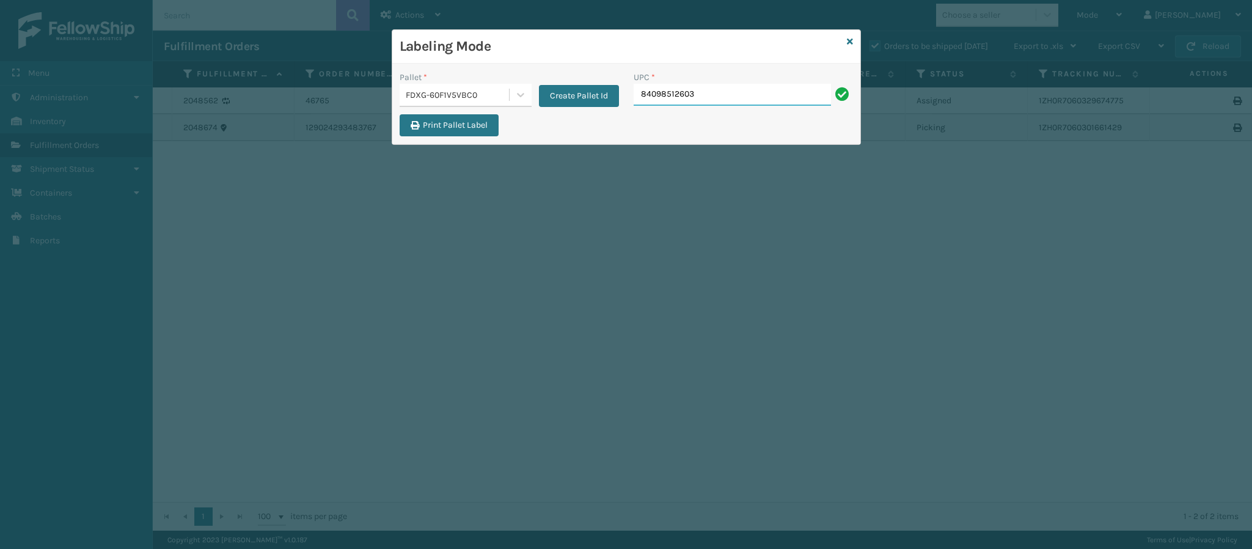
type input "840985126032"
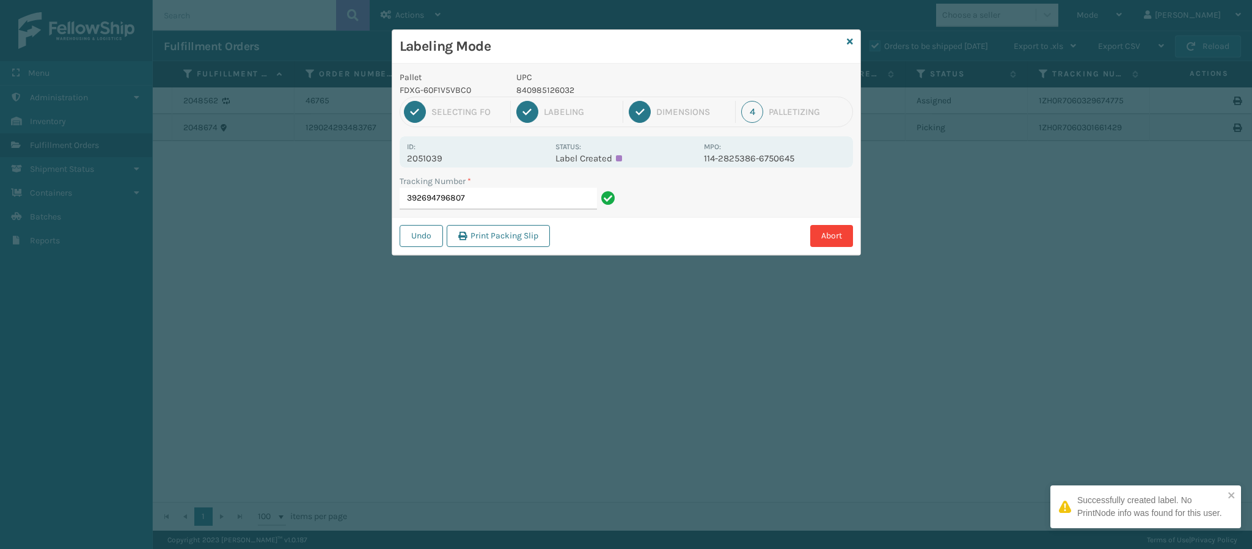
click at [442, 158] on p "2051039" at bounding box center [477, 158] width 141 height 11
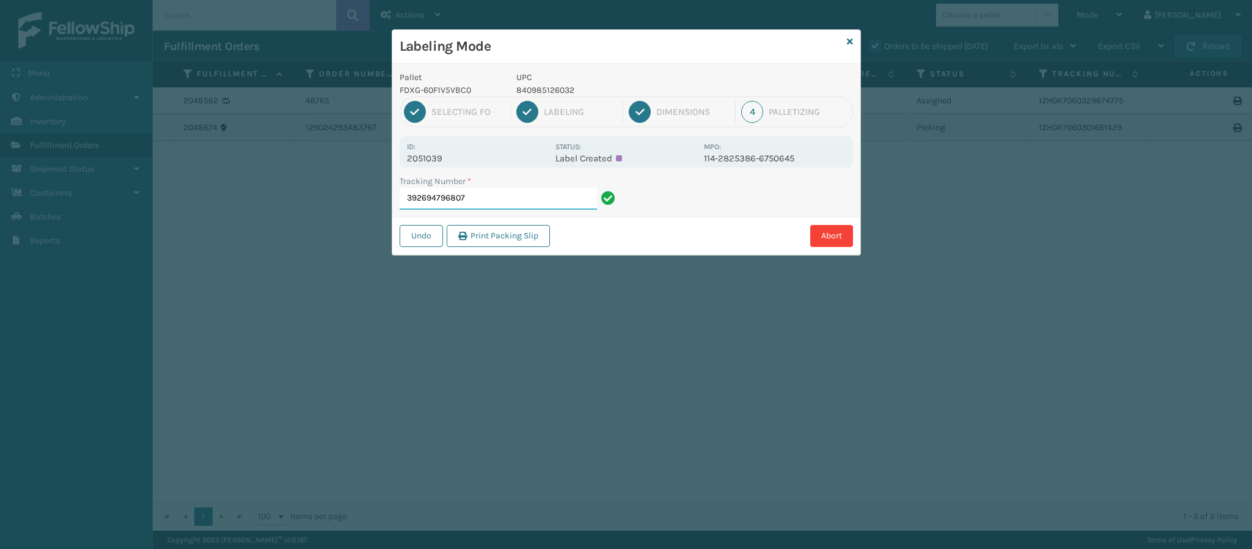
click at [492, 203] on input "392694796807" at bounding box center [497, 199] width 197 height 22
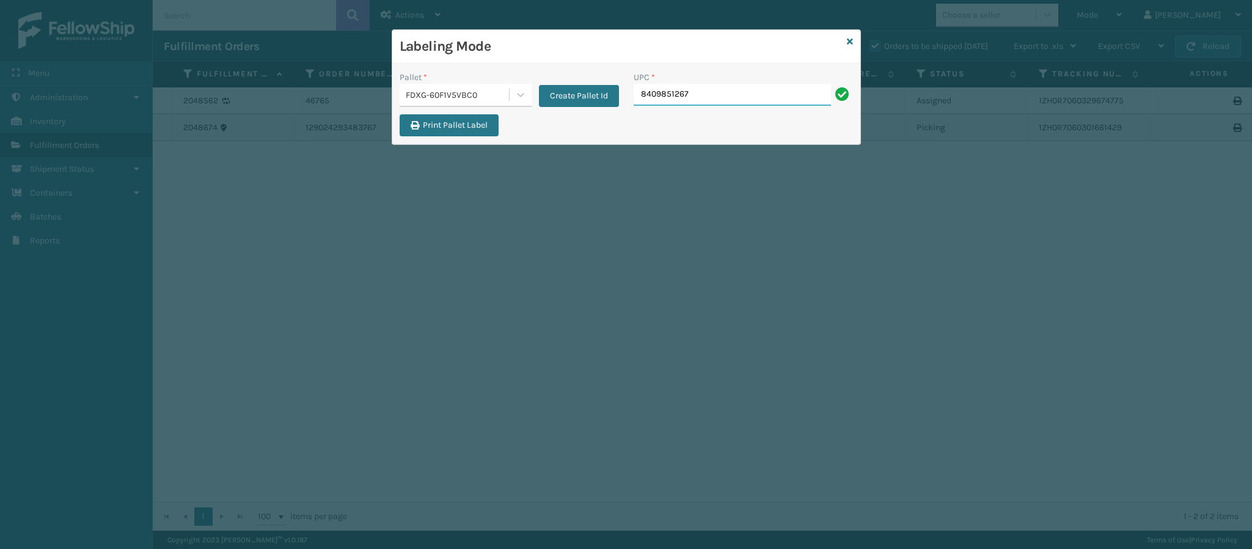
type input "84098512679"
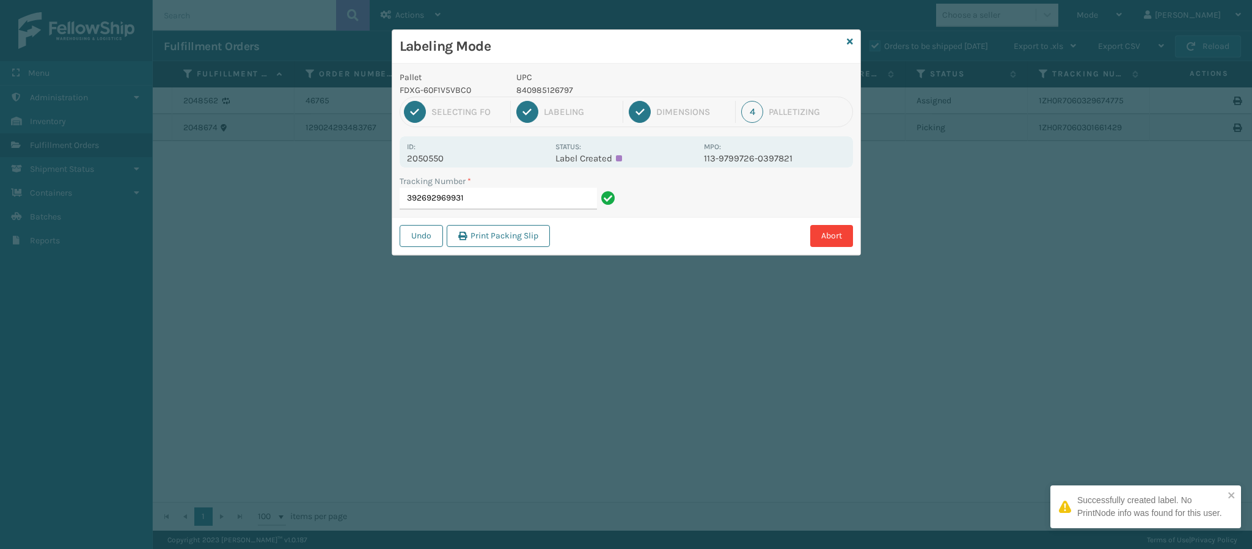
click at [439, 159] on p "2050550" at bounding box center [477, 158] width 141 height 11
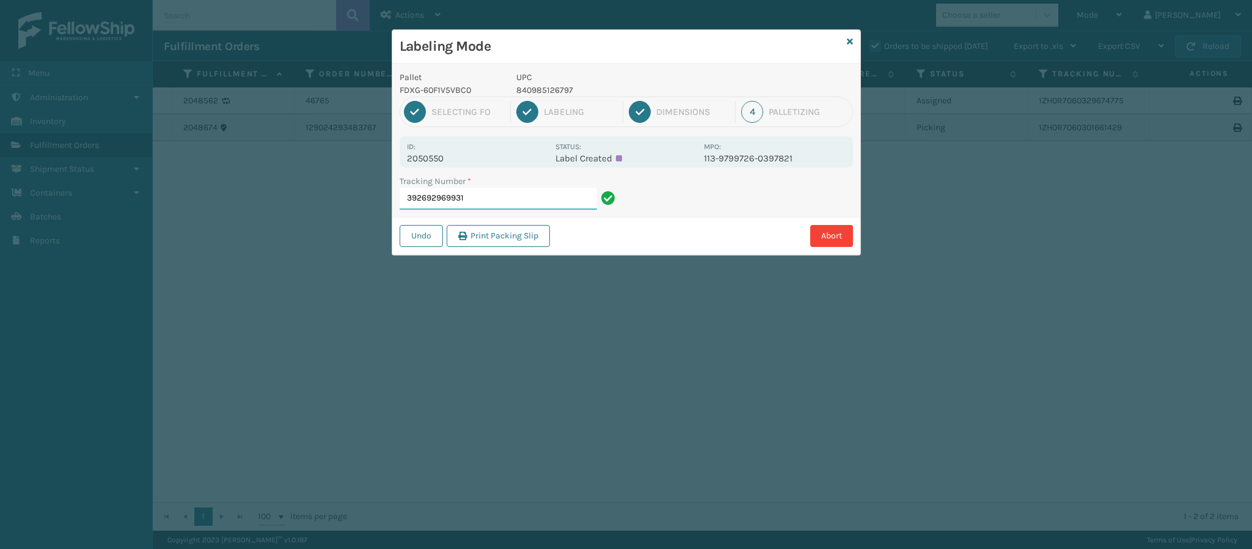
click at [520, 205] on input "392692969931" at bounding box center [497, 199] width 197 height 22
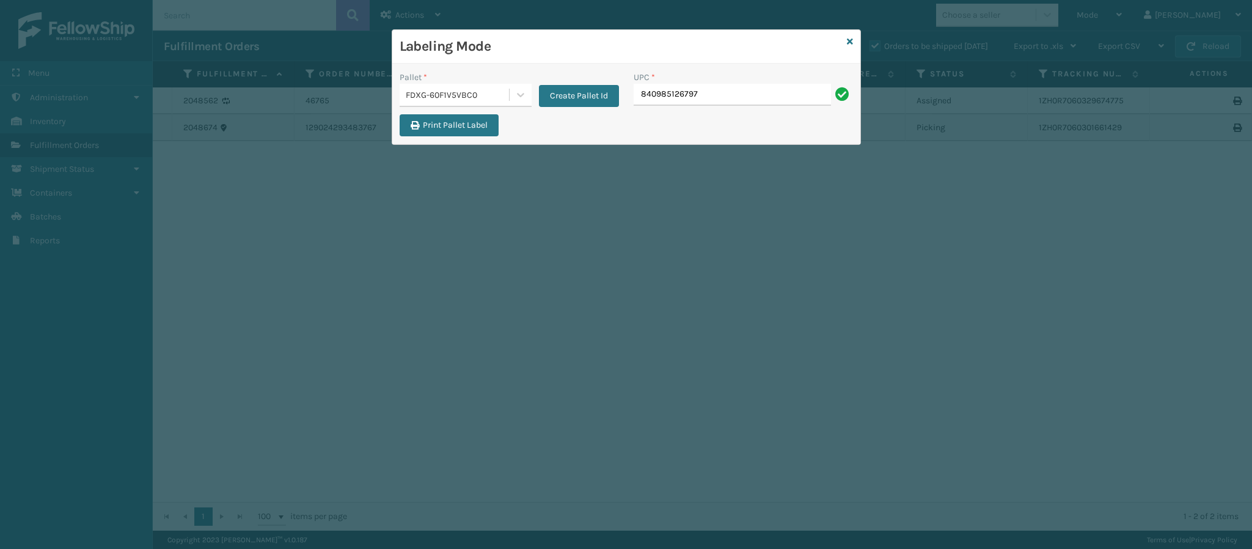
type input "840985126797"
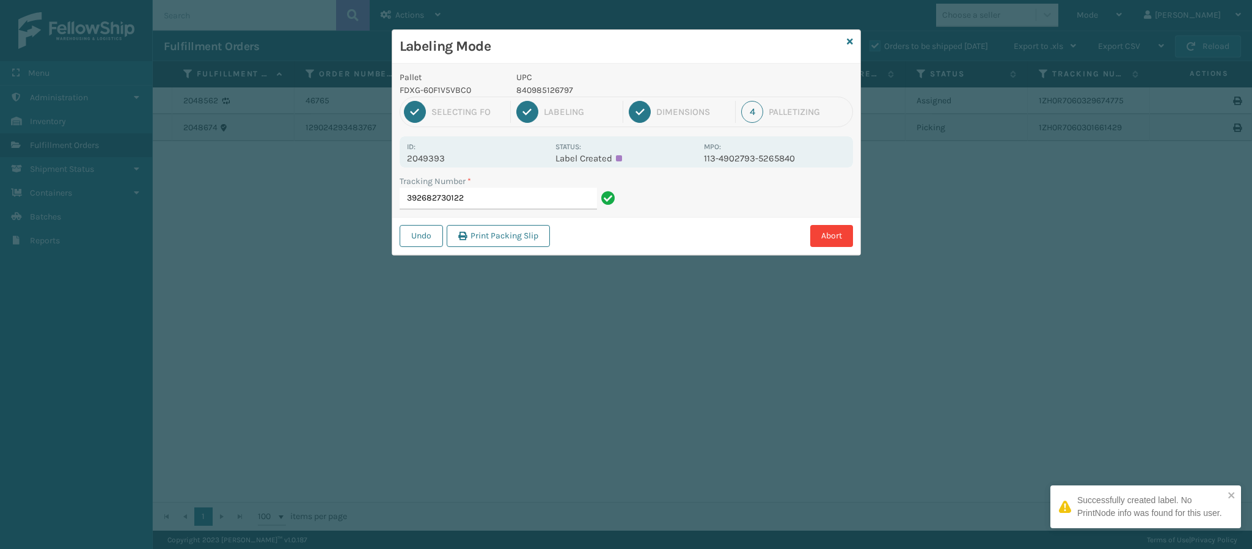
click at [444, 162] on p "2049393" at bounding box center [477, 158] width 141 height 11
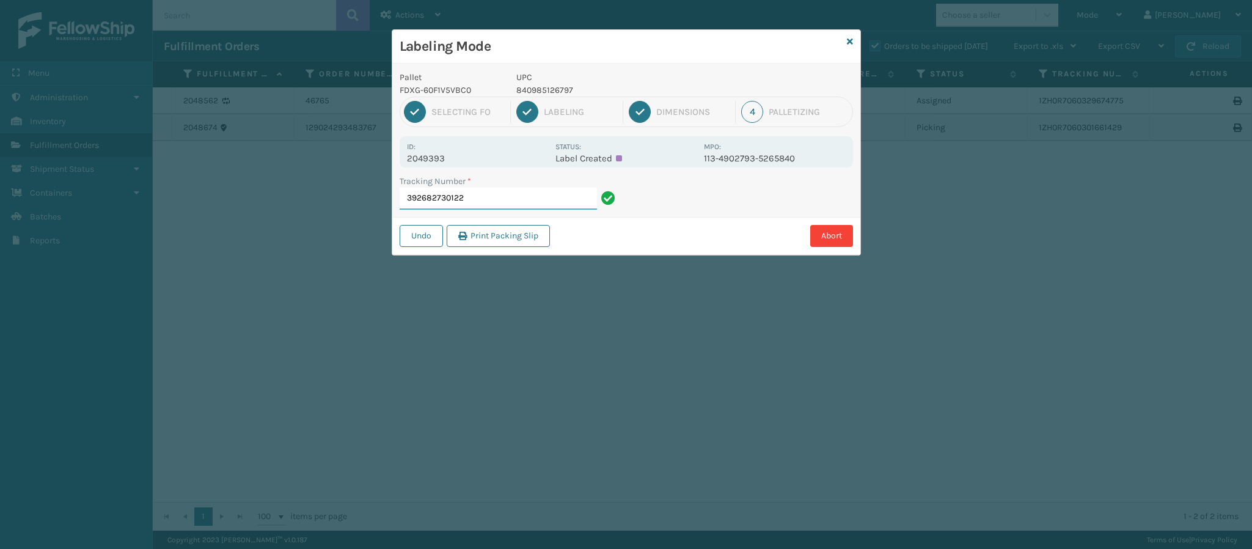
click at [487, 198] on input "392682730122" at bounding box center [497, 199] width 197 height 22
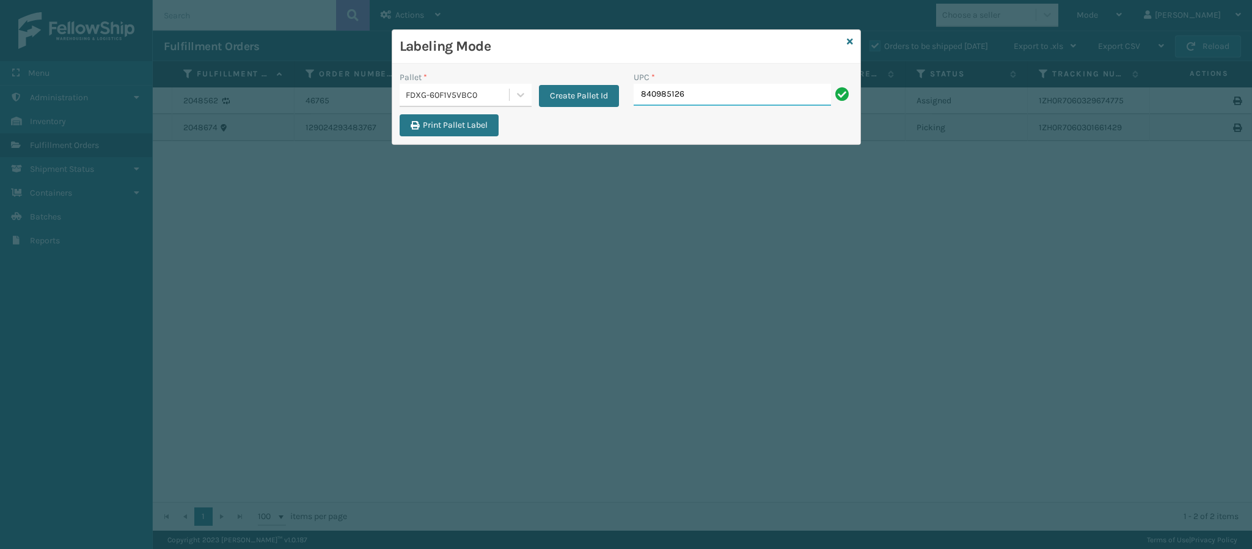
type input "8409851267"
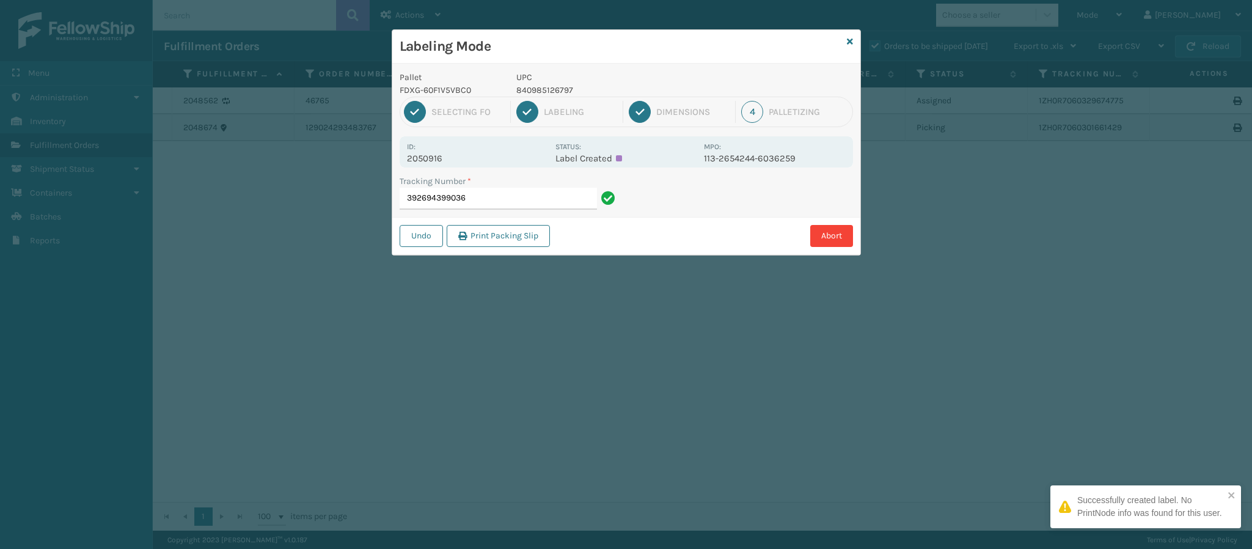
click at [442, 161] on p "2050916" at bounding box center [477, 158] width 141 height 11
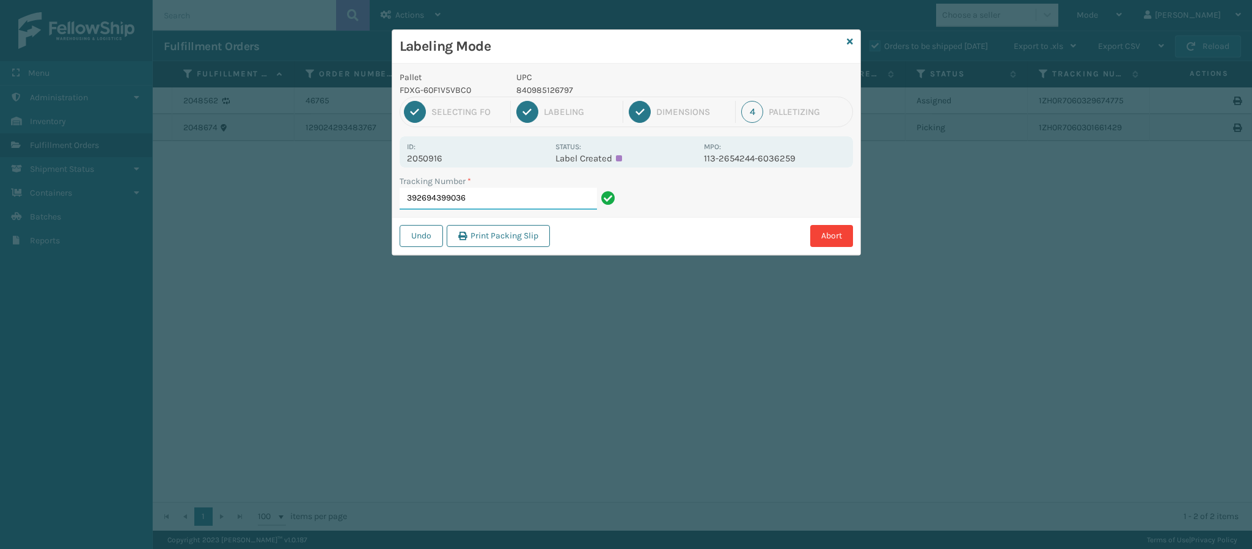
click at [481, 191] on input "392694399036" at bounding box center [497, 199] width 197 height 22
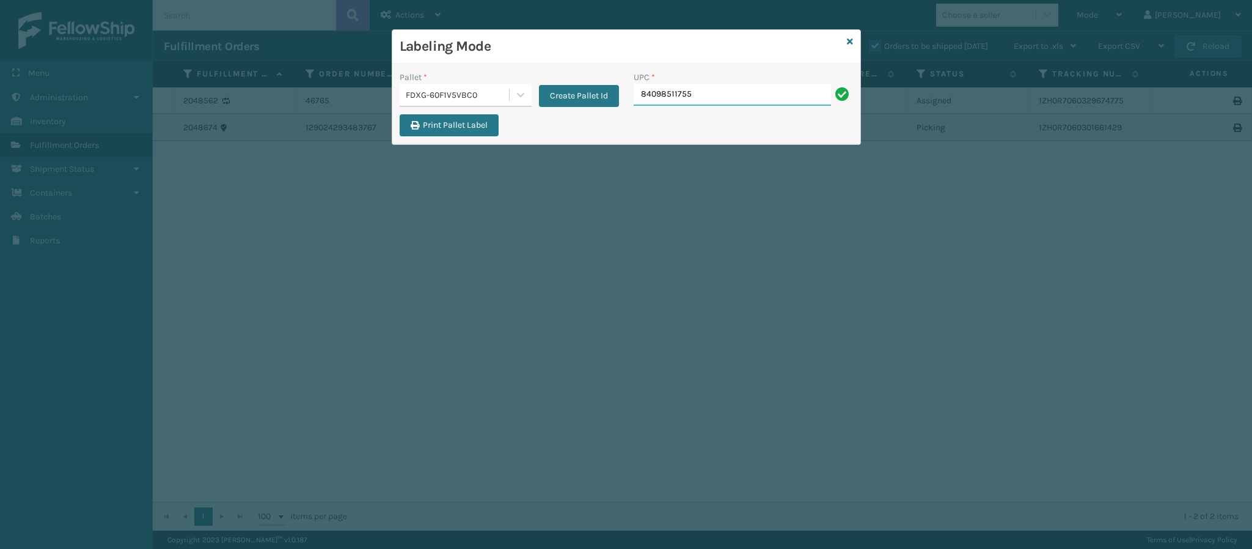
type input "840985117559"
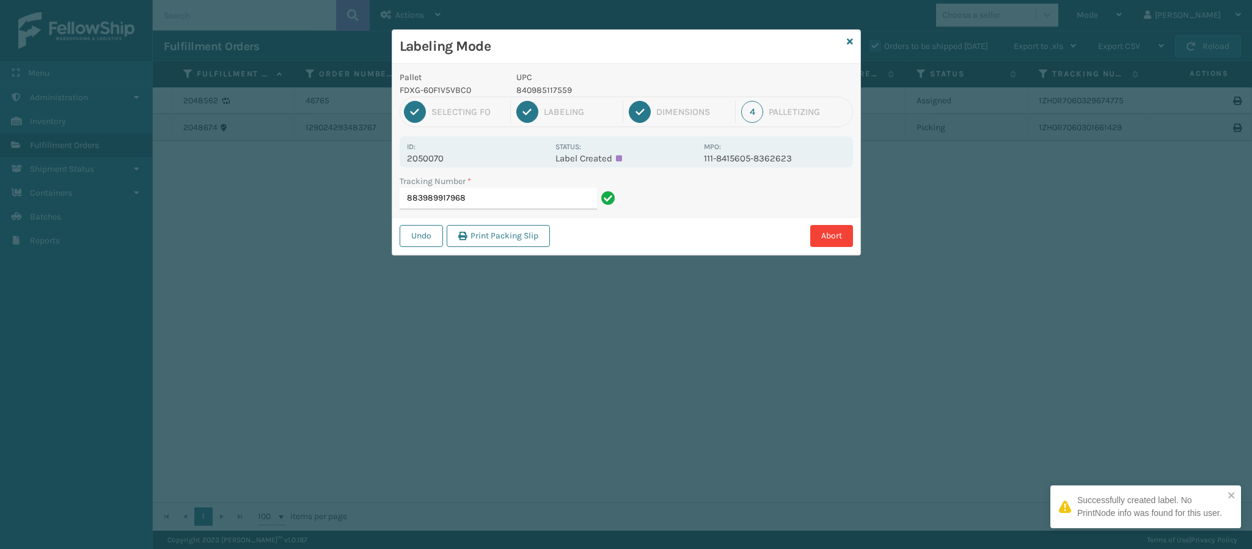
click at [437, 160] on p "2050070" at bounding box center [477, 158] width 141 height 11
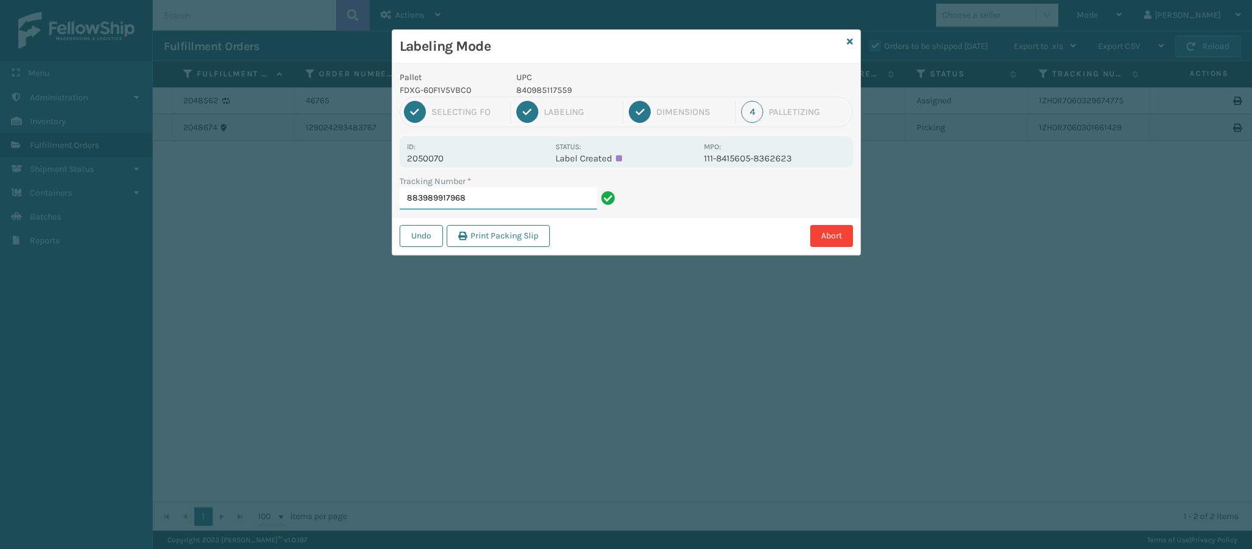
click at [511, 198] on input "883989917968" at bounding box center [497, 199] width 197 height 22
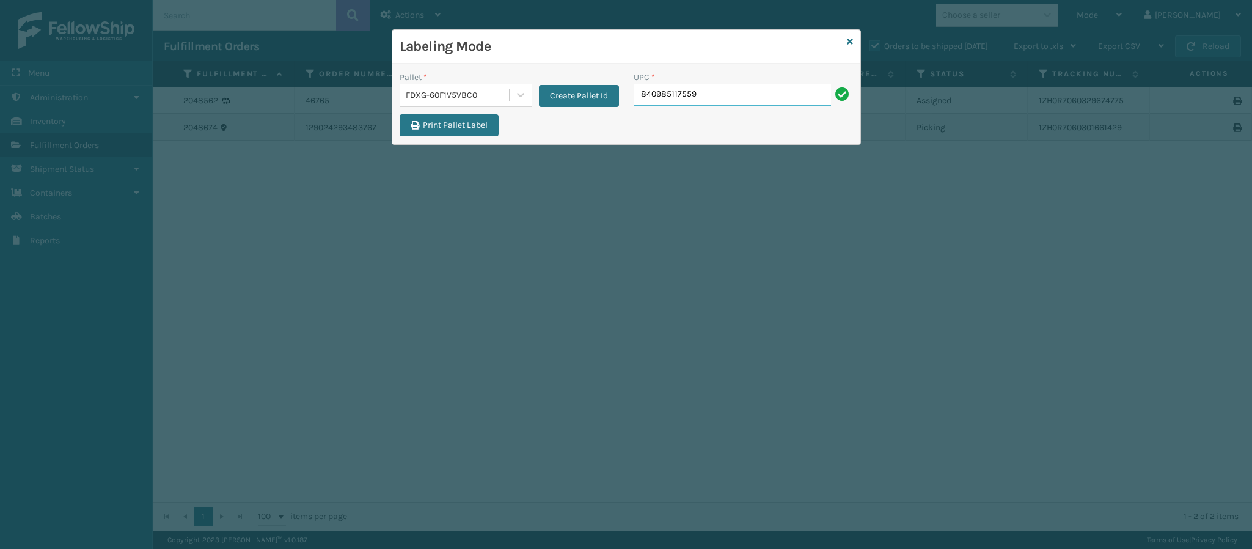
type input "840985117559"
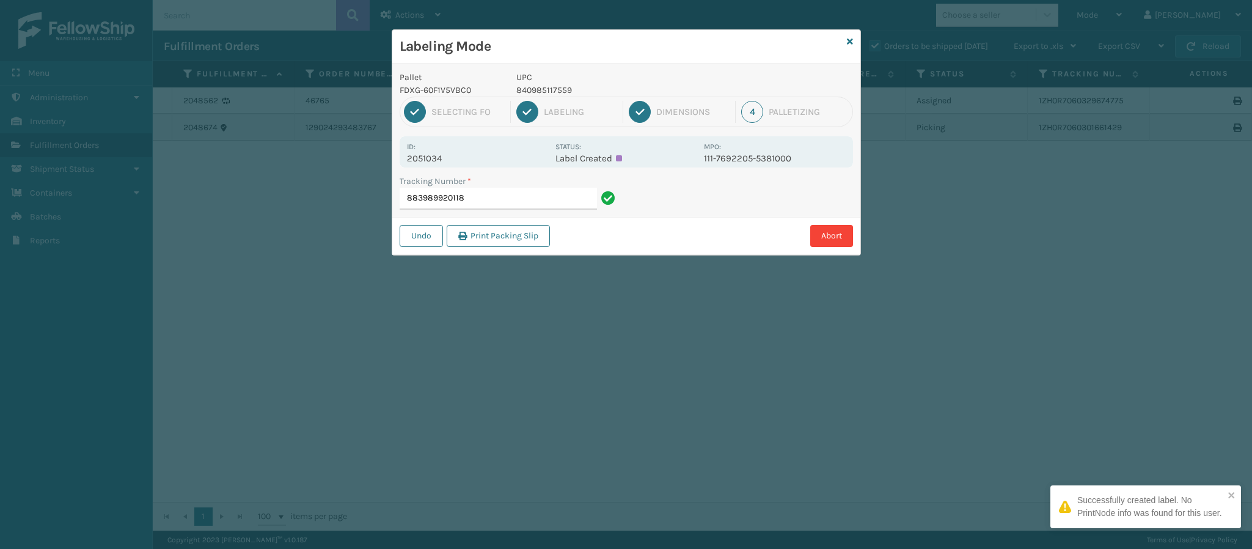
click at [442, 140] on div "Id: 2051034" at bounding box center [477, 152] width 141 height 24
click at [440, 160] on p "2051034" at bounding box center [477, 158] width 141 height 11
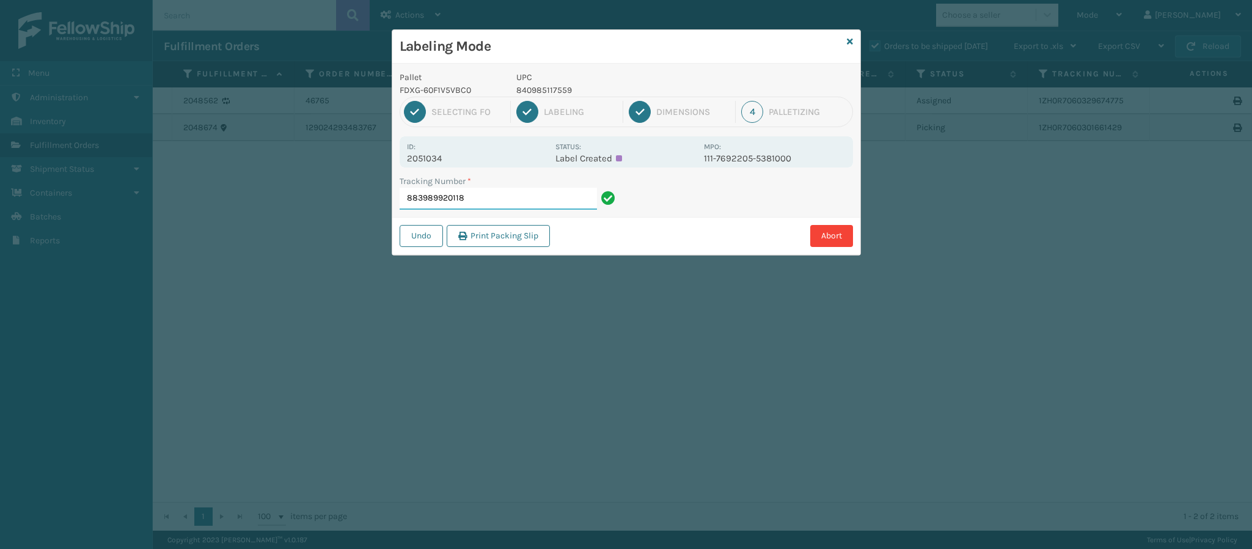
click at [556, 202] on input "883989920118" at bounding box center [497, 199] width 197 height 22
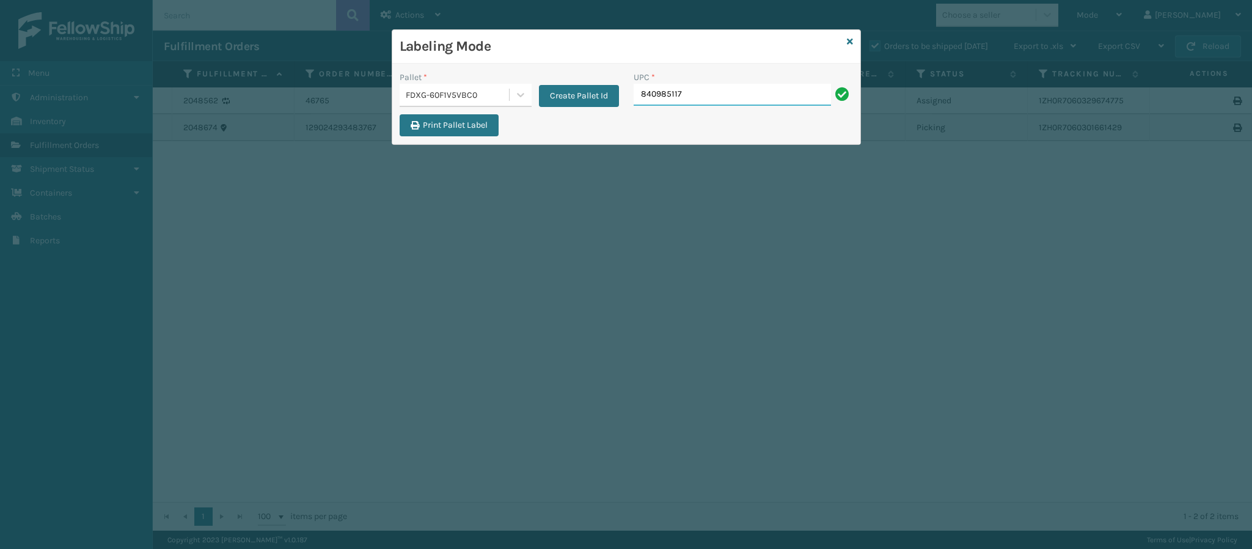
type input "8409851175"
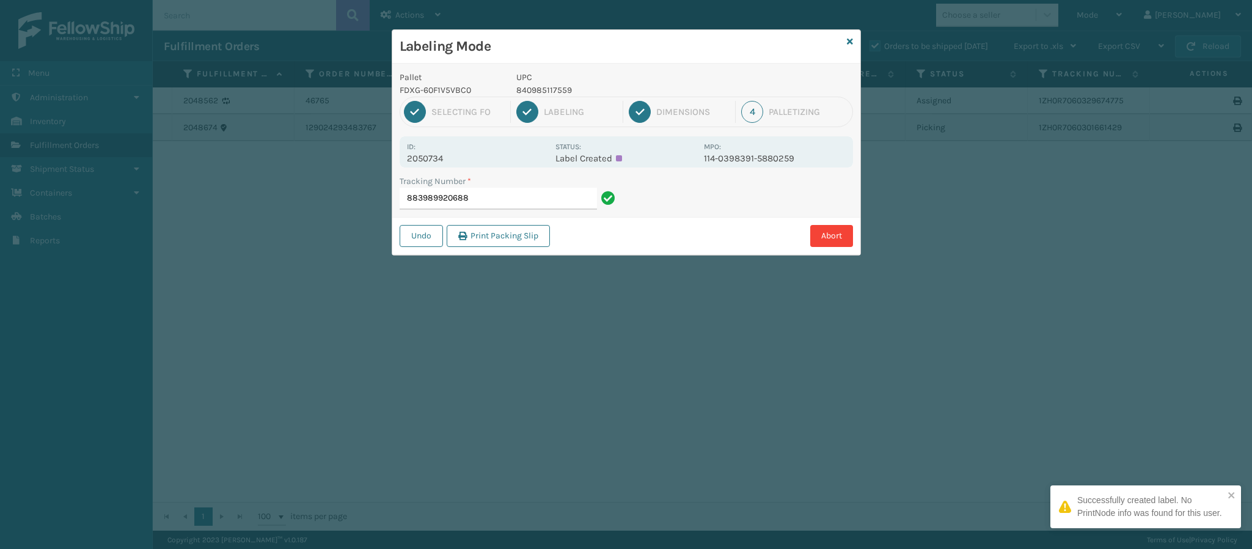
click at [440, 158] on p "2050734" at bounding box center [477, 158] width 141 height 11
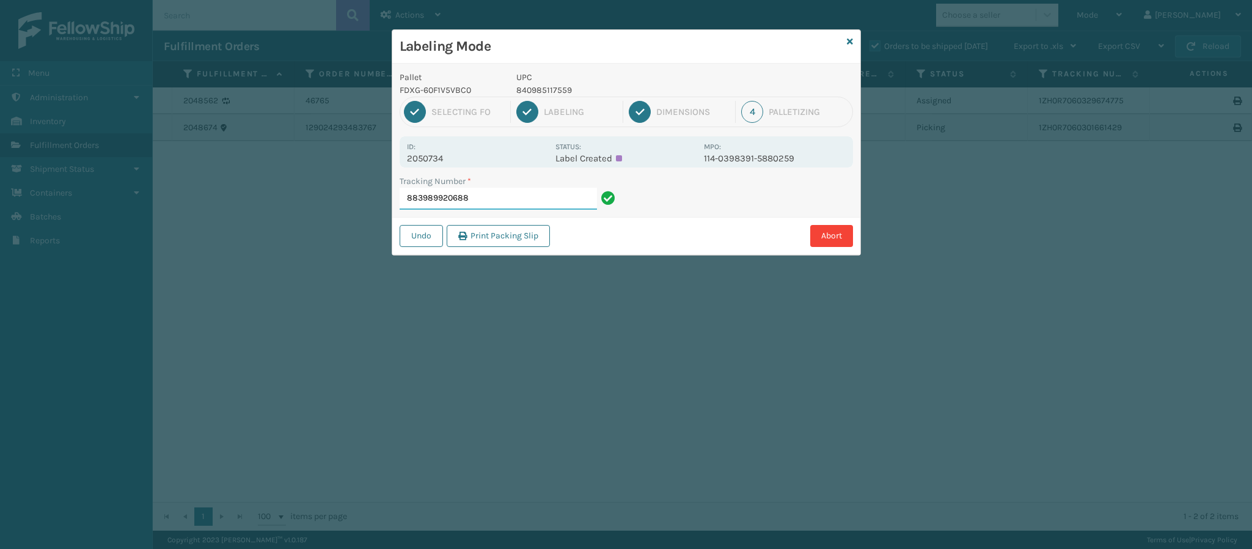
click at [539, 198] on input "883989920688" at bounding box center [497, 199] width 197 height 22
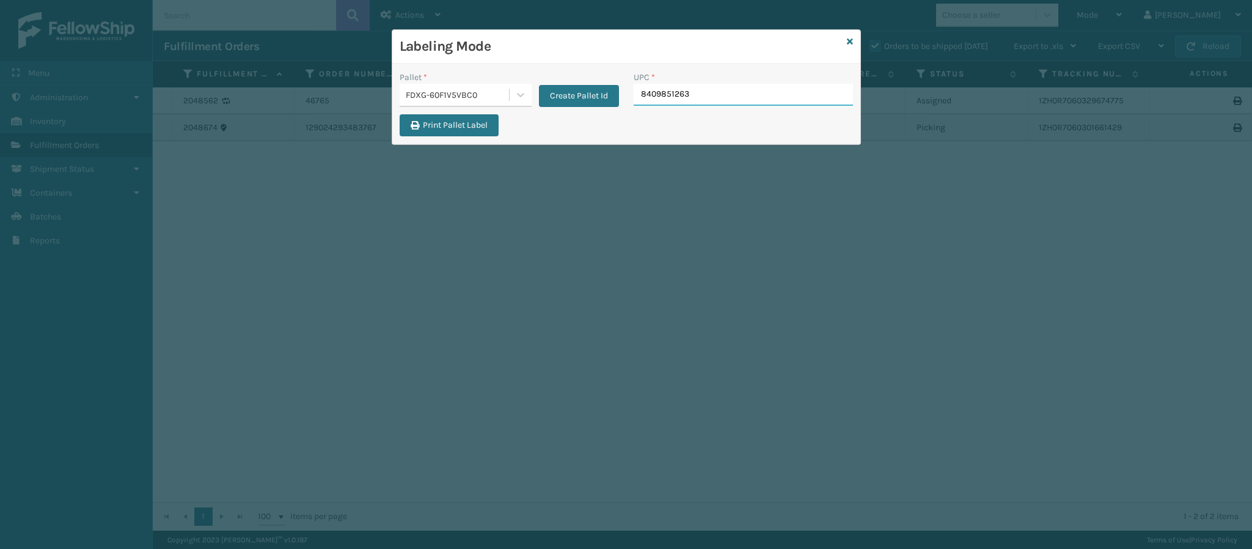
type input "84098512635"
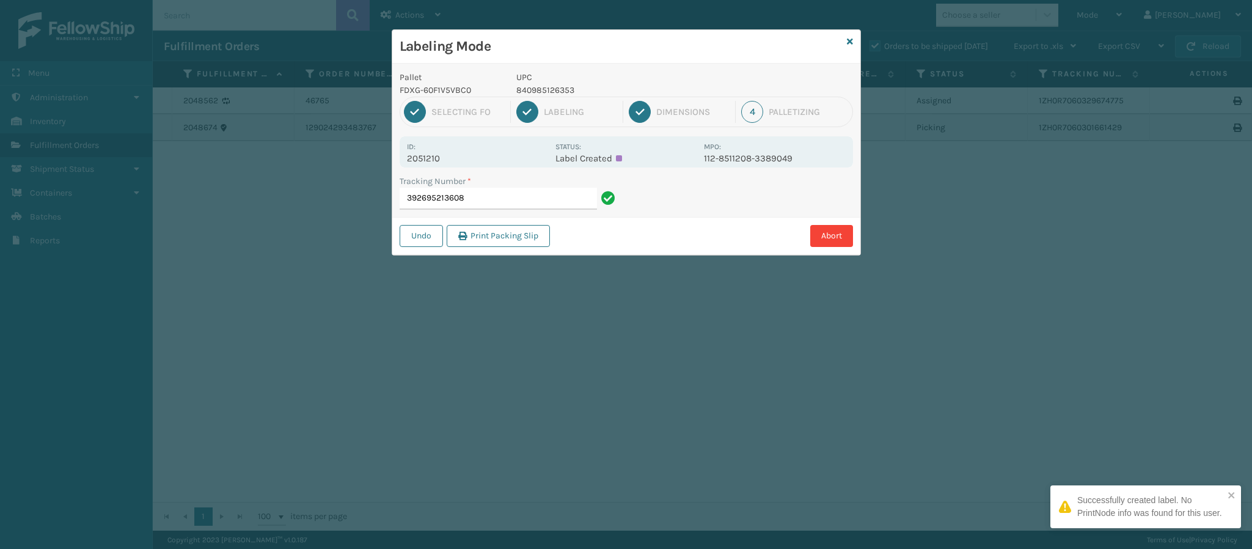
click at [448, 154] on p "2051210" at bounding box center [477, 158] width 141 height 11
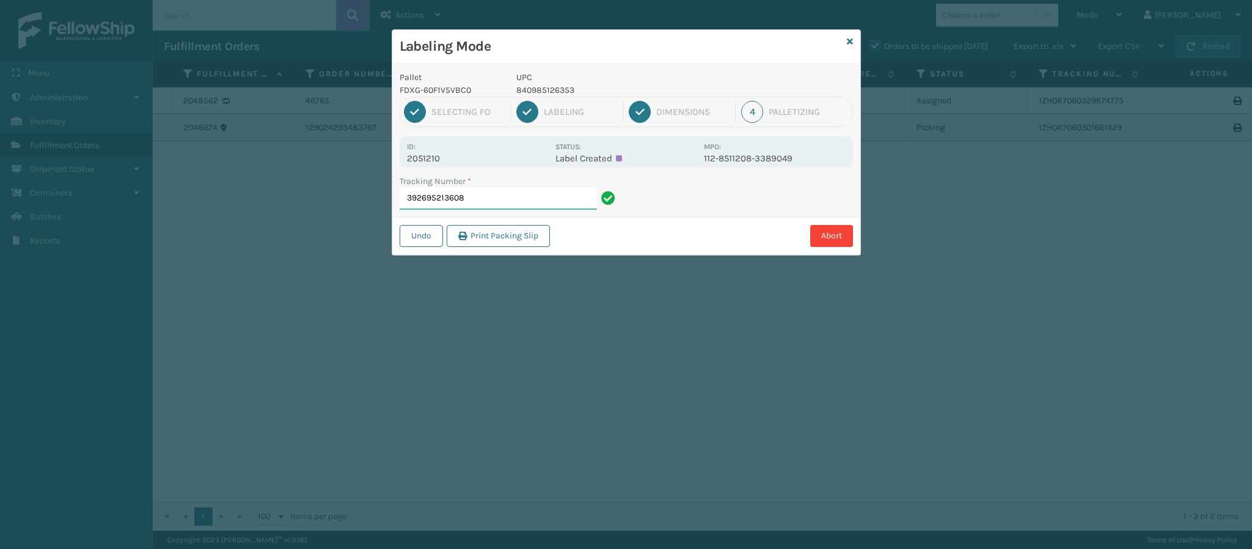
click at [482, 203] on input "392695213608" at bounding box center [497, 199] width 197 height 22
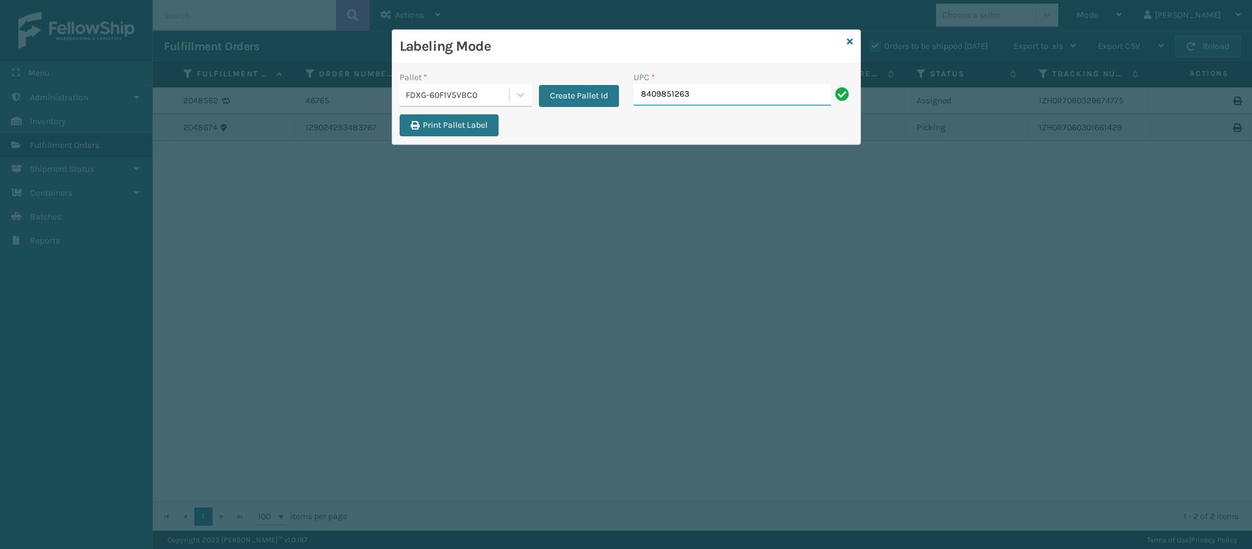
type input "84098512635"
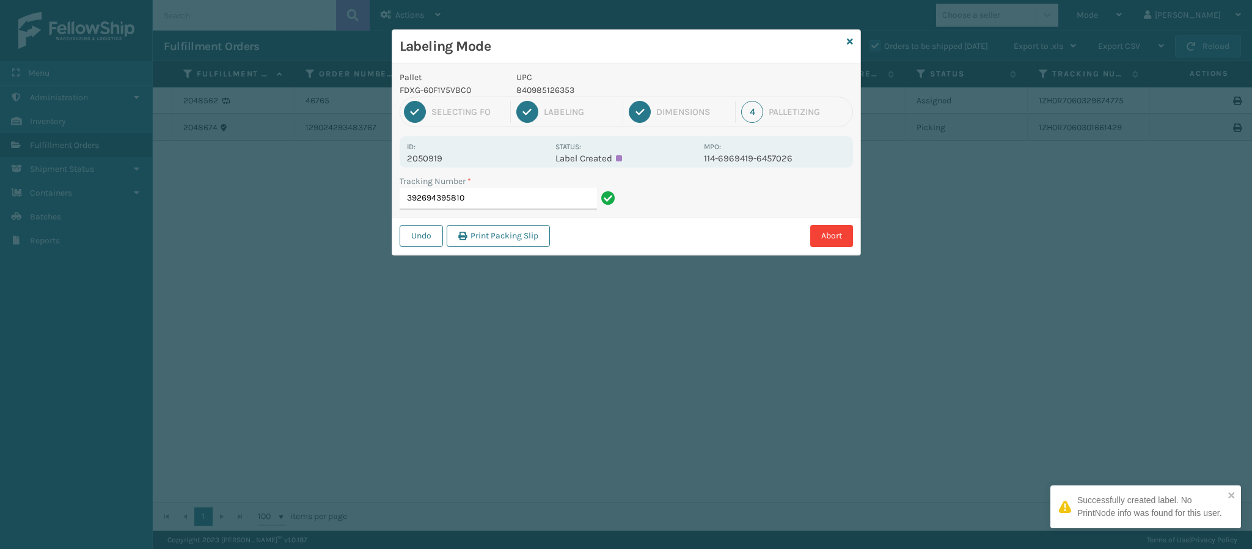
click at [449, 156] on p "2050919" at bounding box center [477, 158] width 141 height 11
click at [530, 200] on input "392694395810" at bounding box center [497, 199] width 197 height 22
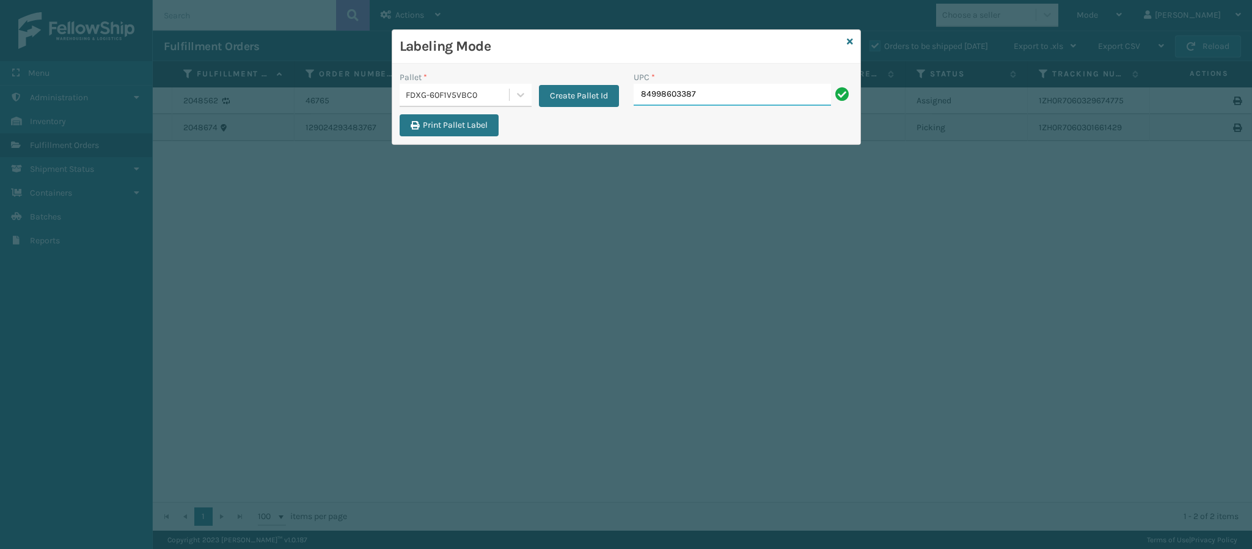
type input "849986033875"
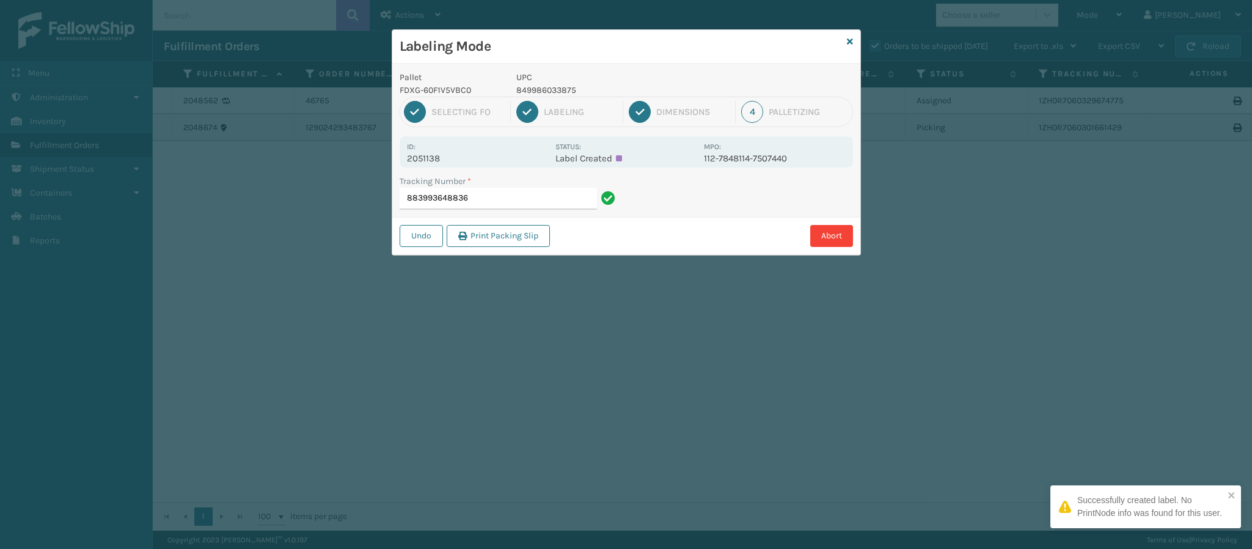
click at [440, 154] on p "2051138" at bounding box center [477, 158] width 141 height 11
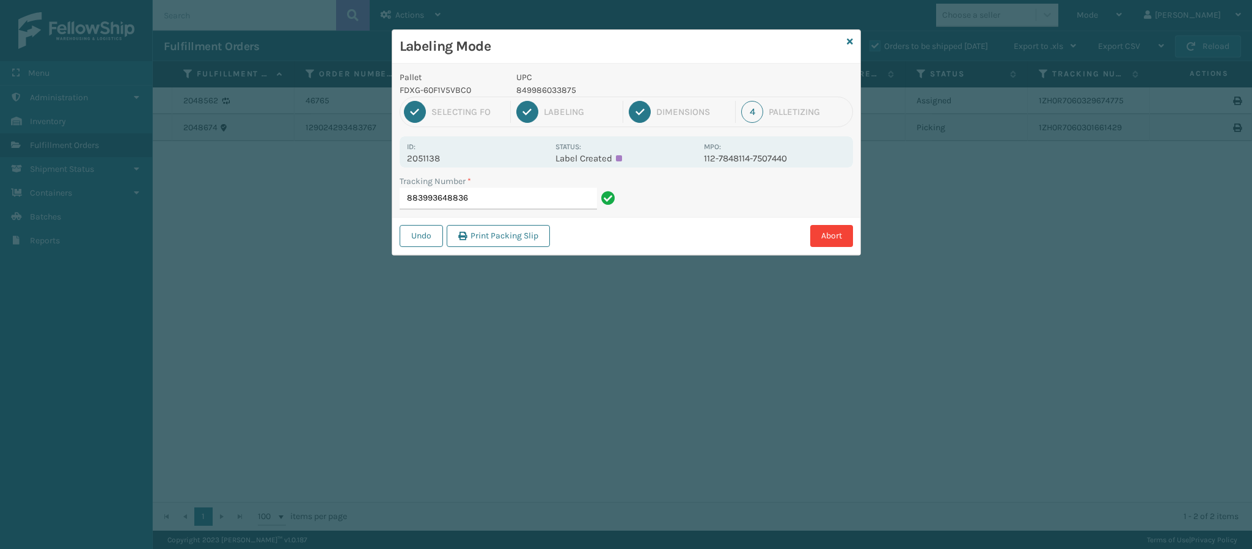
click at [503, 206] on div "Tracking Number * 883993648836" at bounding box center [509, 196] width 234 height 42
click at [502, 197] on input "883993648836" at bounding box center [497, 199] width 197 height 22
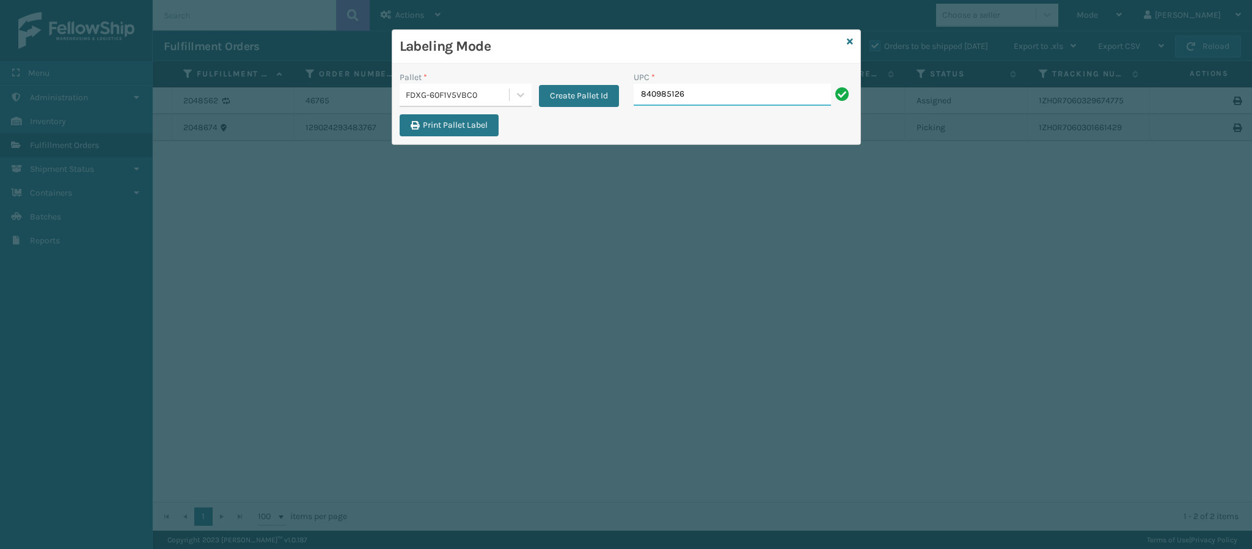
type input "8409851263"
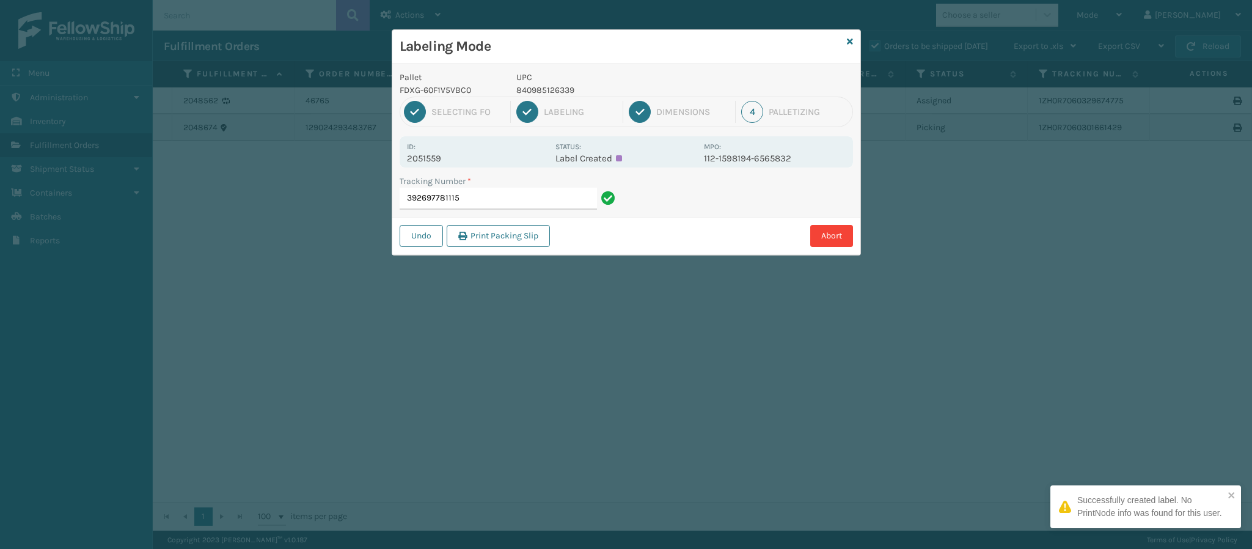
click at [440, 159] on p "2051559" at bounding box center [477, 158] width 141 height 11
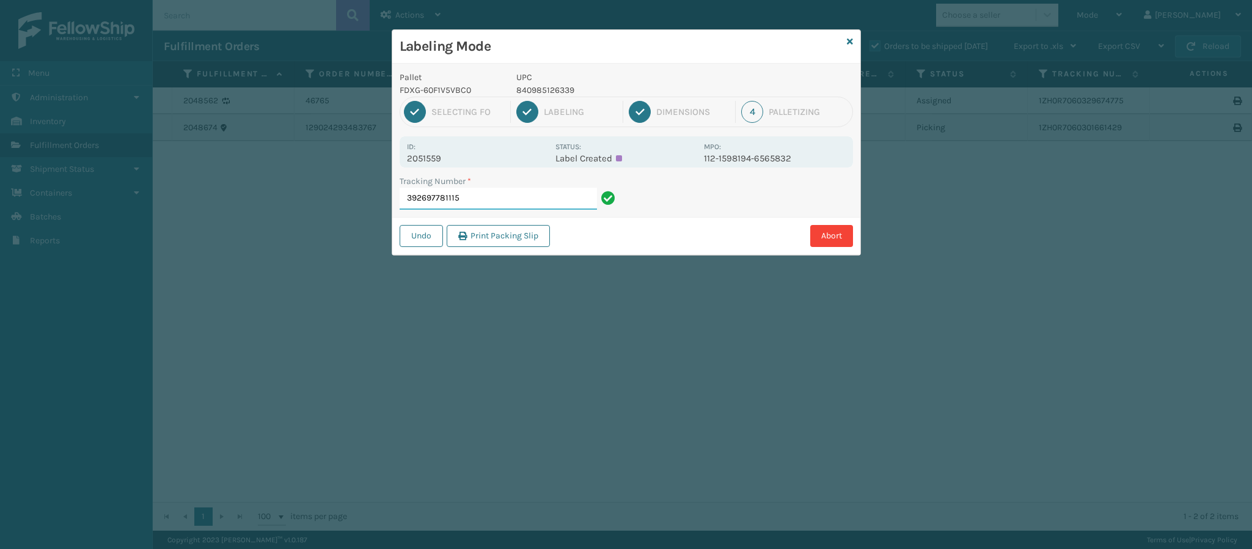
click at [538, 205] on input "392697781115" at bounding box center [497, 199] width 197 height 22
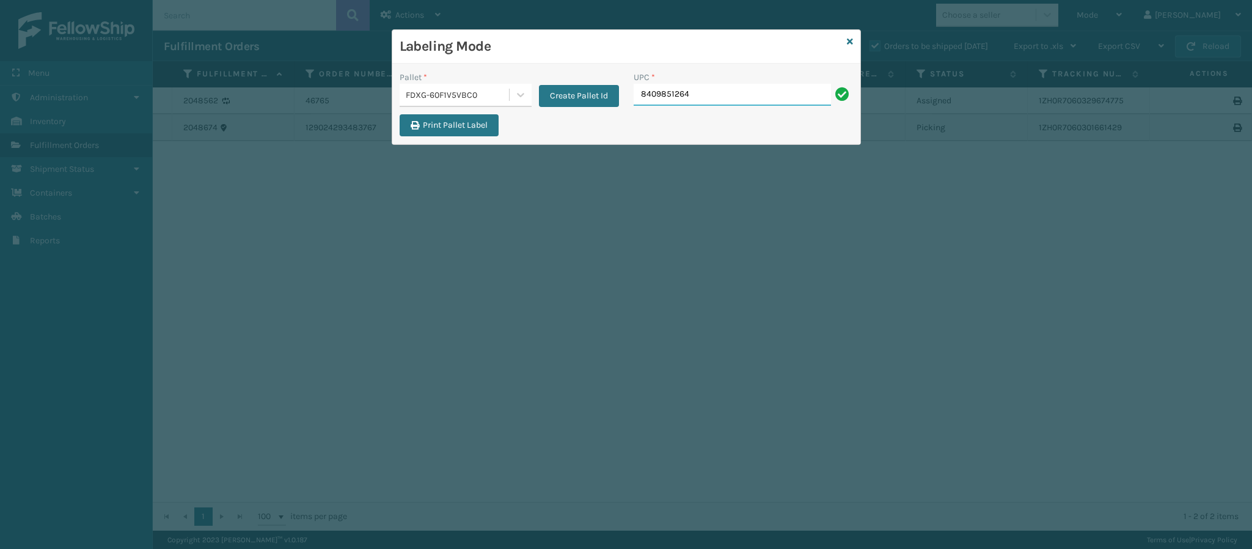
type input "84098512648"
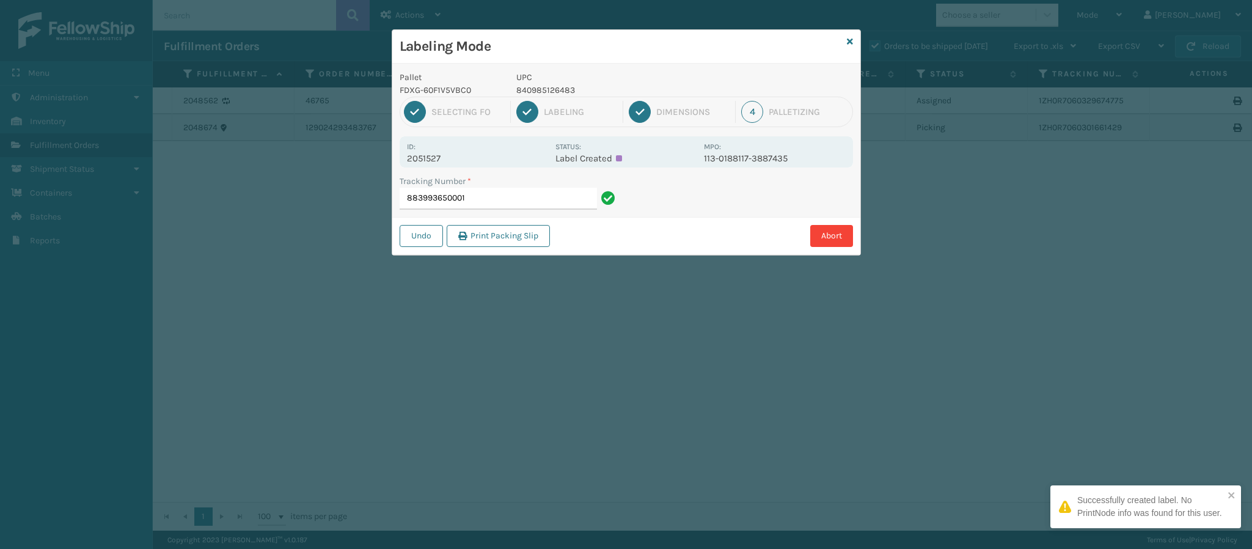
click at [429, 156] on p "2051527" at bounding box center [477, 158] width 141 height 11
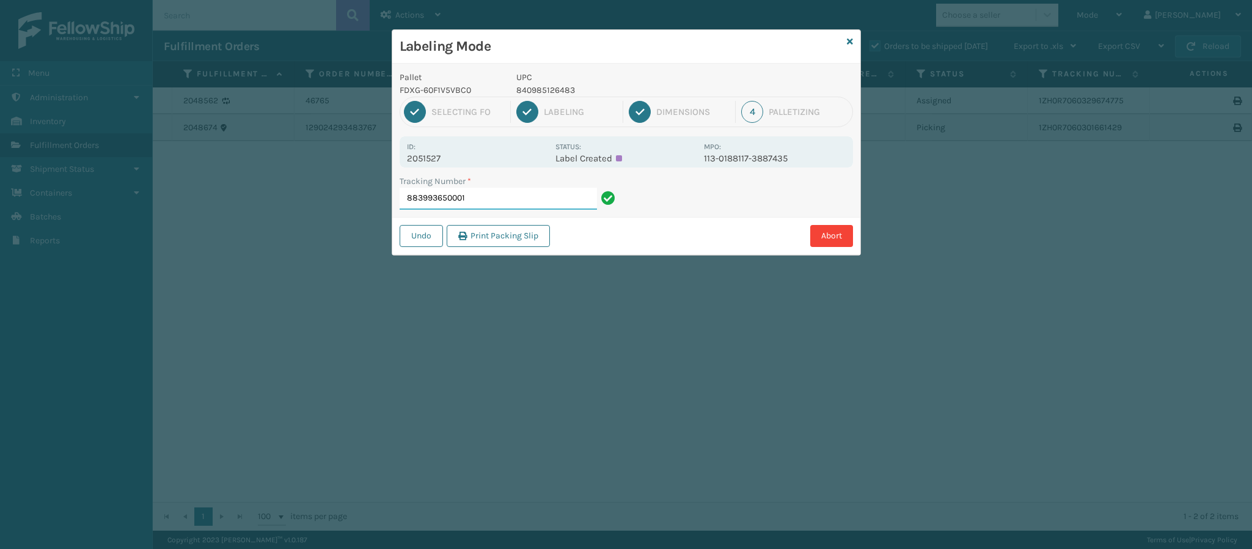
click at [506, 199] on input "883993650001" at bounding box center [497, 199] width 197 height 22
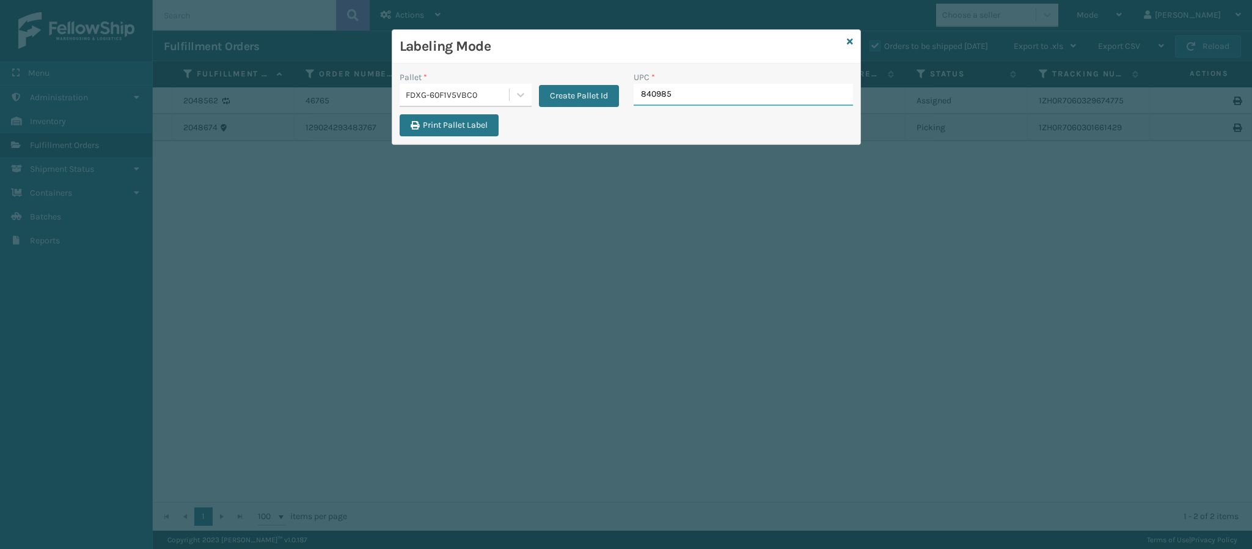
type input "8409851"
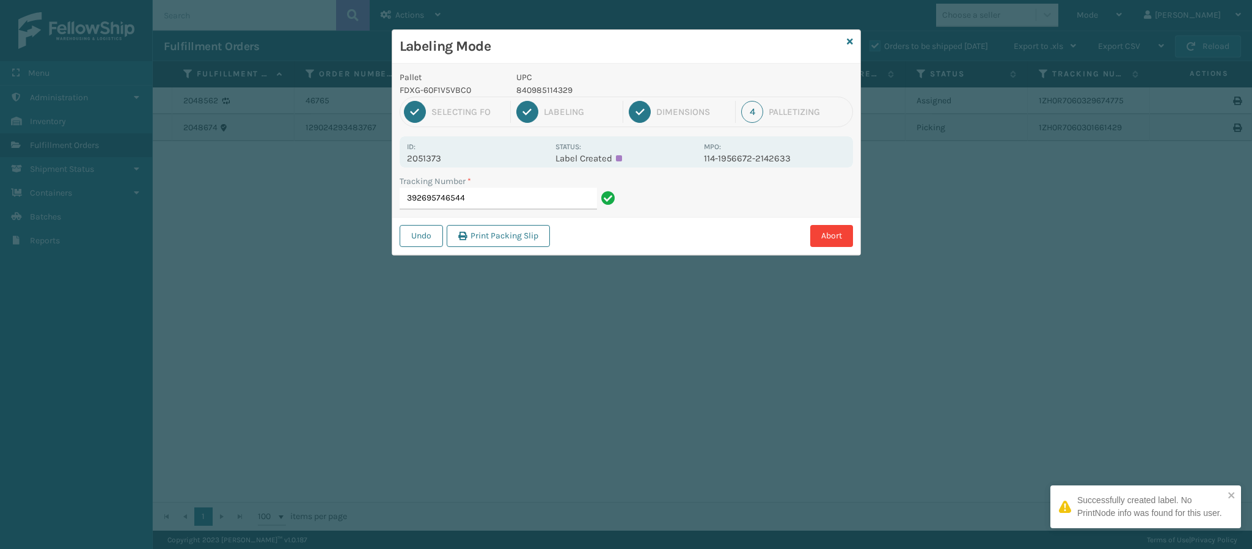
click at [434, 158] on p "2051373" at bounding box center [477, 158] width 141 height 11
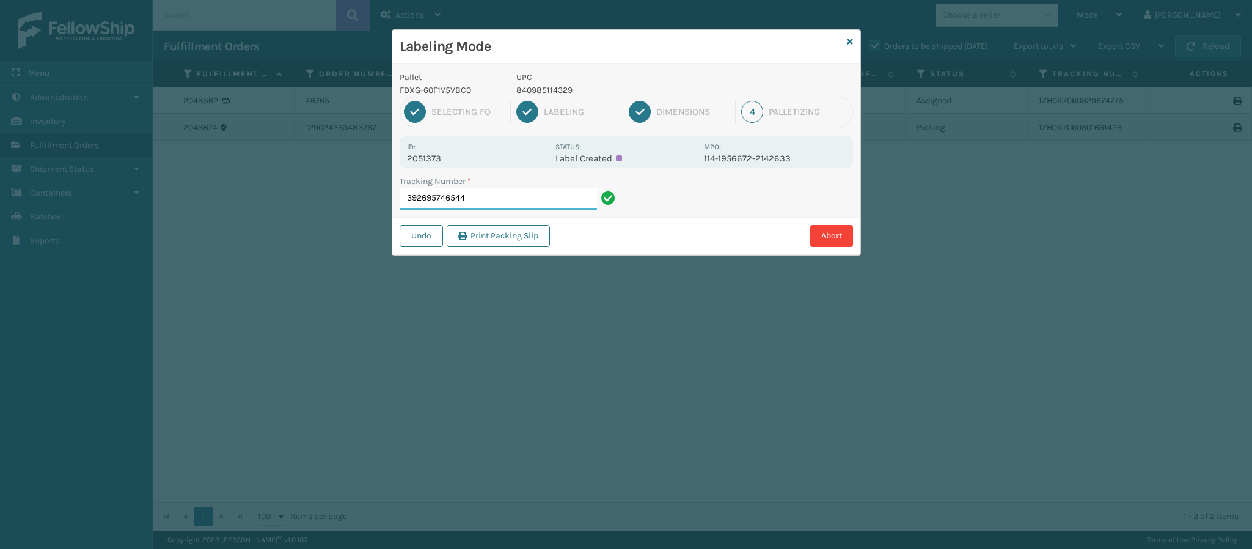
click at [490, 209] on input "392695746544" at bounding box center [497, 199] width 197 height 22
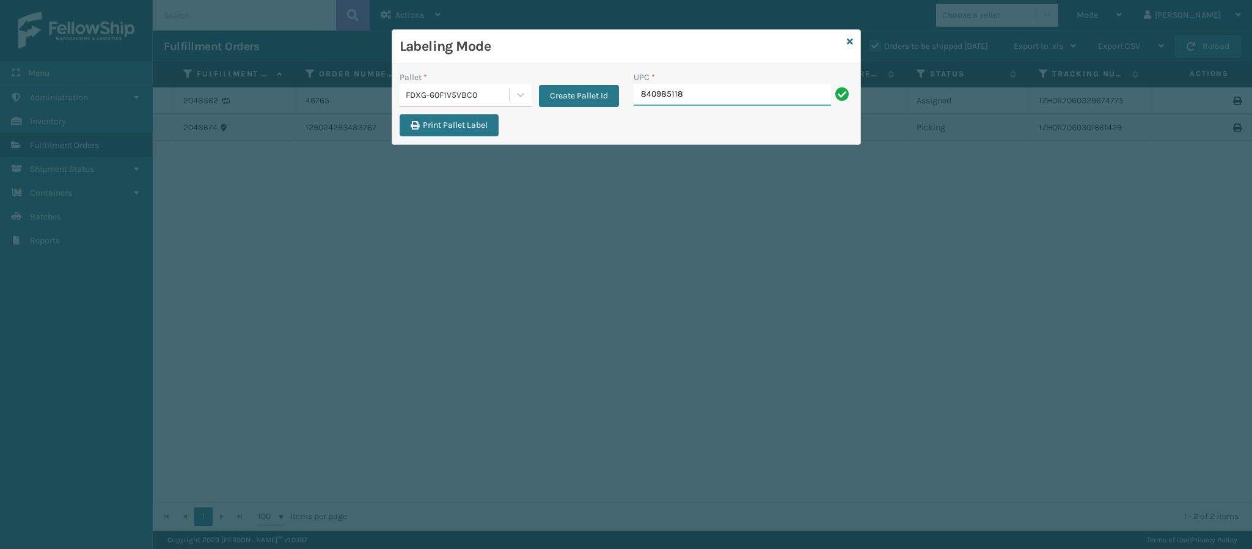
type input "8409851182"
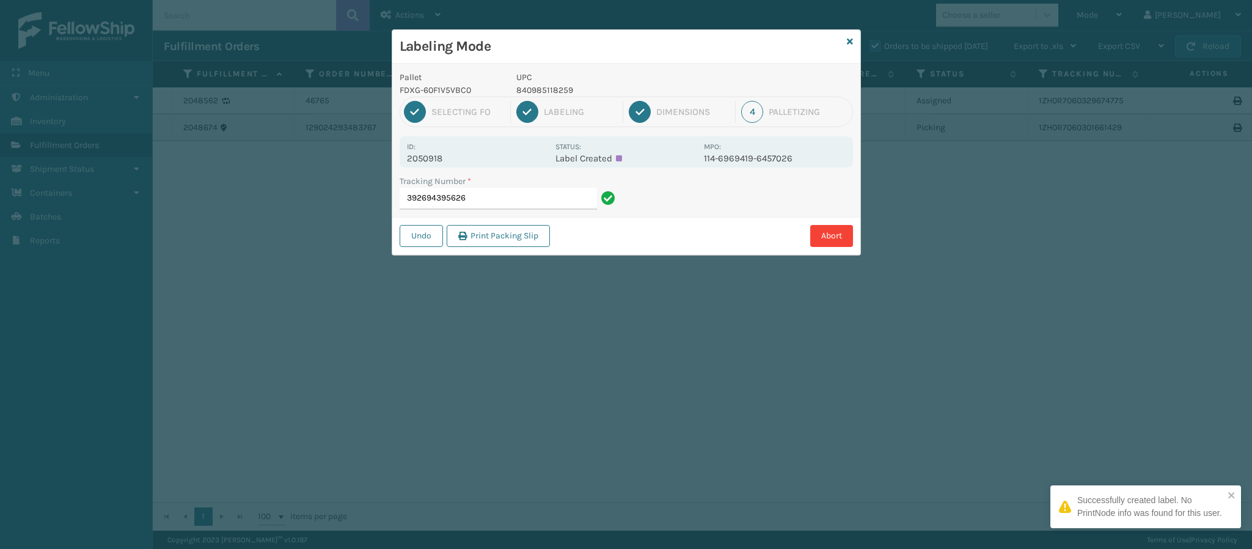
click at [445, 156] on p "2050918" at bounding box center [477, 158] width 141 height 11
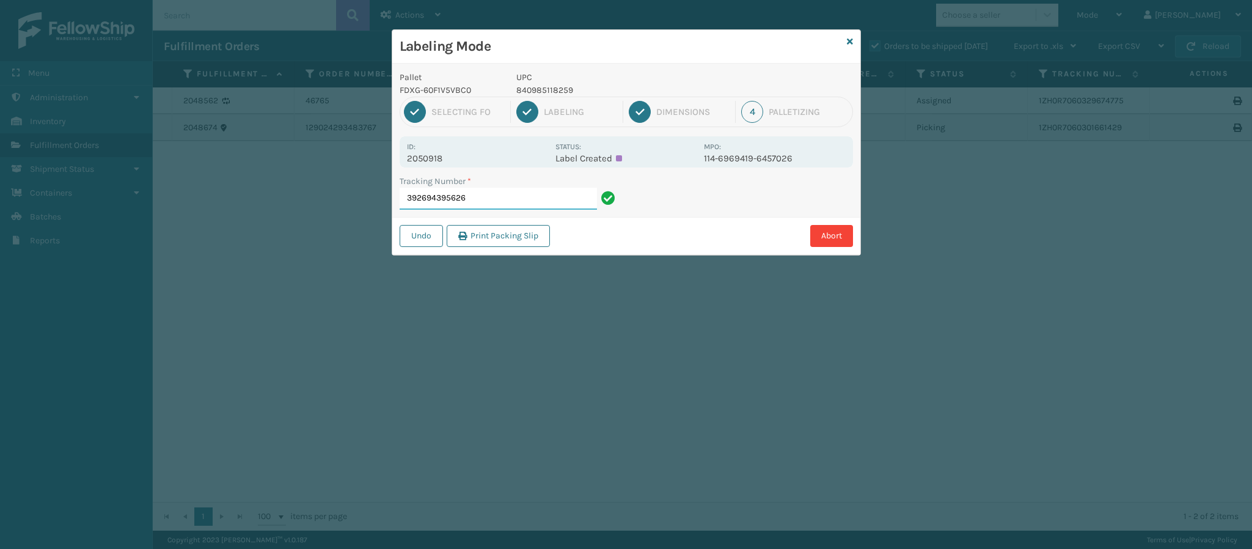
click at [487, 204] on input "392694395626" at bounding box center [497, 199] width 197 height 22
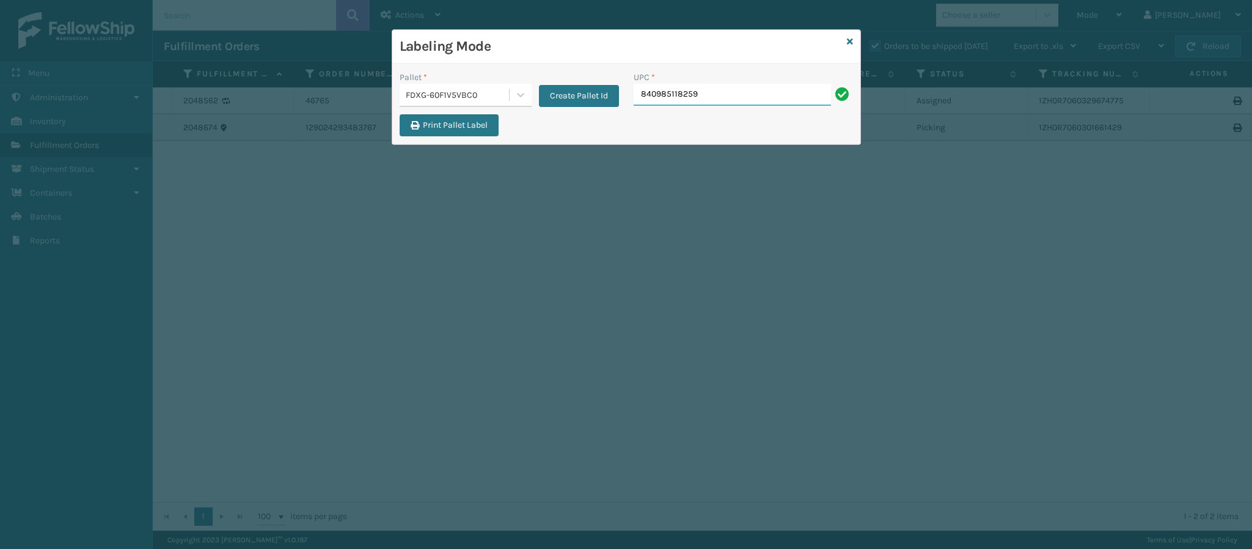
type input "840985118259"
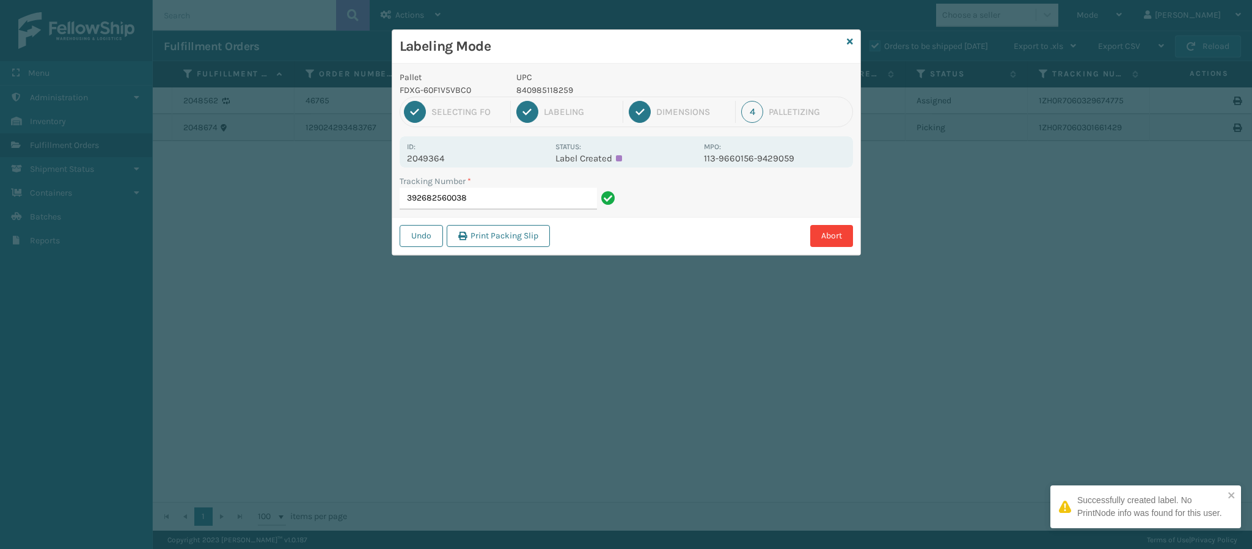
click at [456, 158] on p "2049364" at bounding box center [477, 158] width 141 height 11
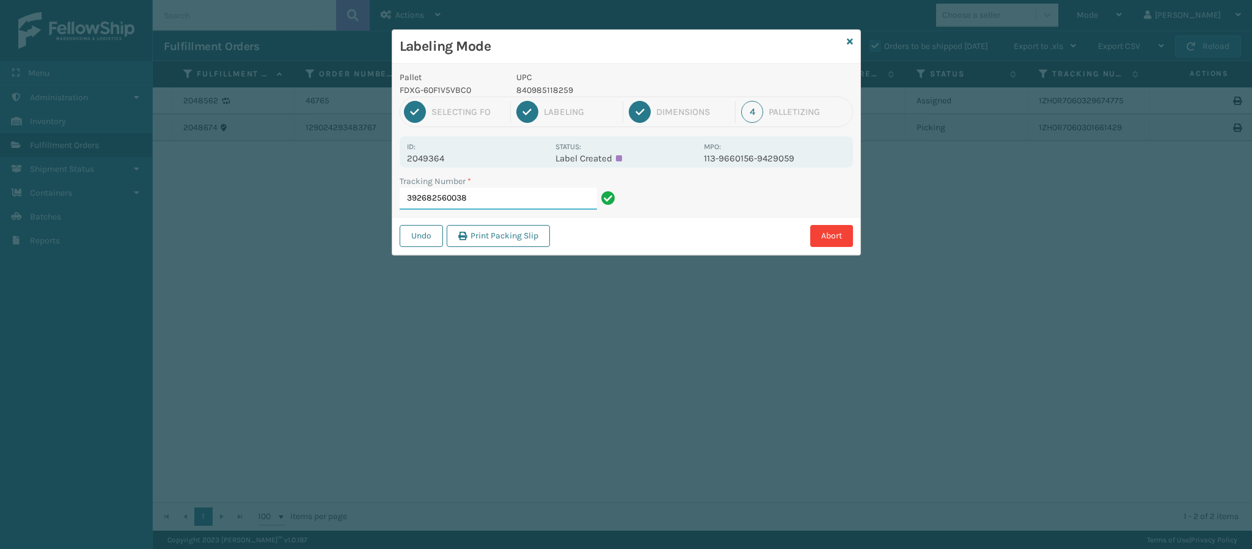
click at [475, 204] on input "392682560038" at bounding box center [497, 199] width 197 height 22
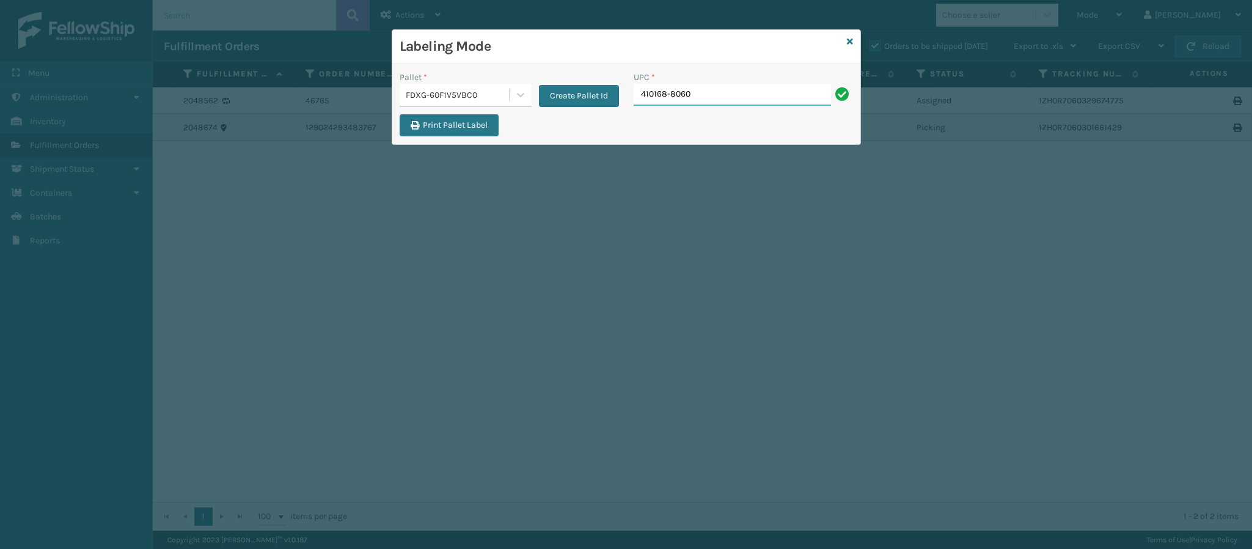
type input "410168-8060"
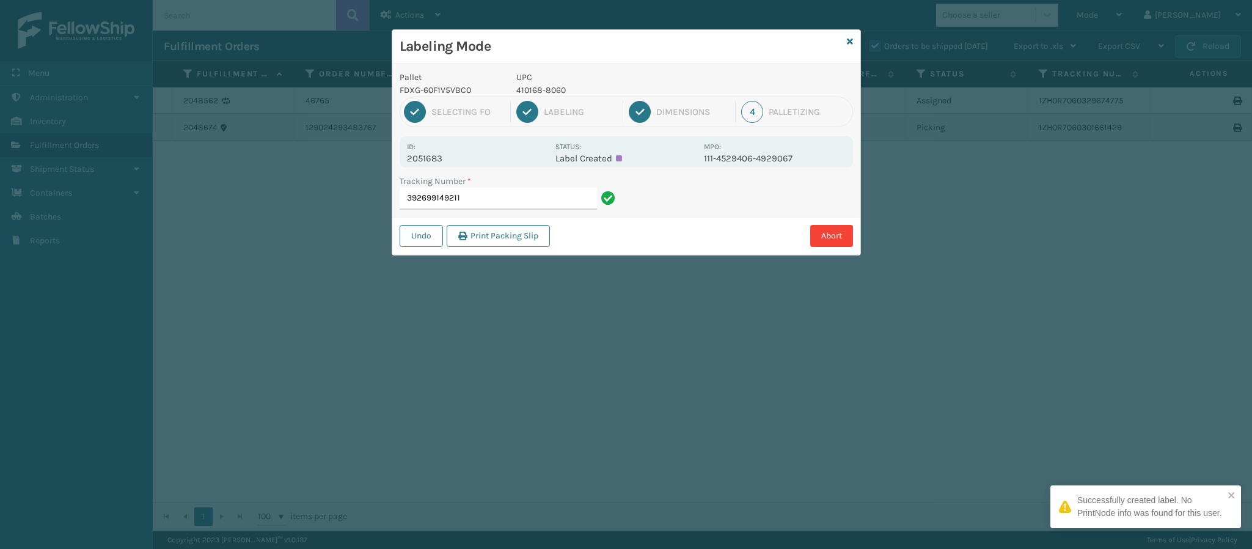
drag, startPoint x: 436, startPoint y: 147, endPoint x: 440, endPoint y: 158, distance: 11.8
click at [436, 149] on div "Id: 2051683" at bounding box center [477, 152] width 141 height 24
click at [446, 167] on div "Id: 2051683 Status: Label Created MPO: 111-4529406-4929067" at bounding box center [625, 151] width 453 height 31
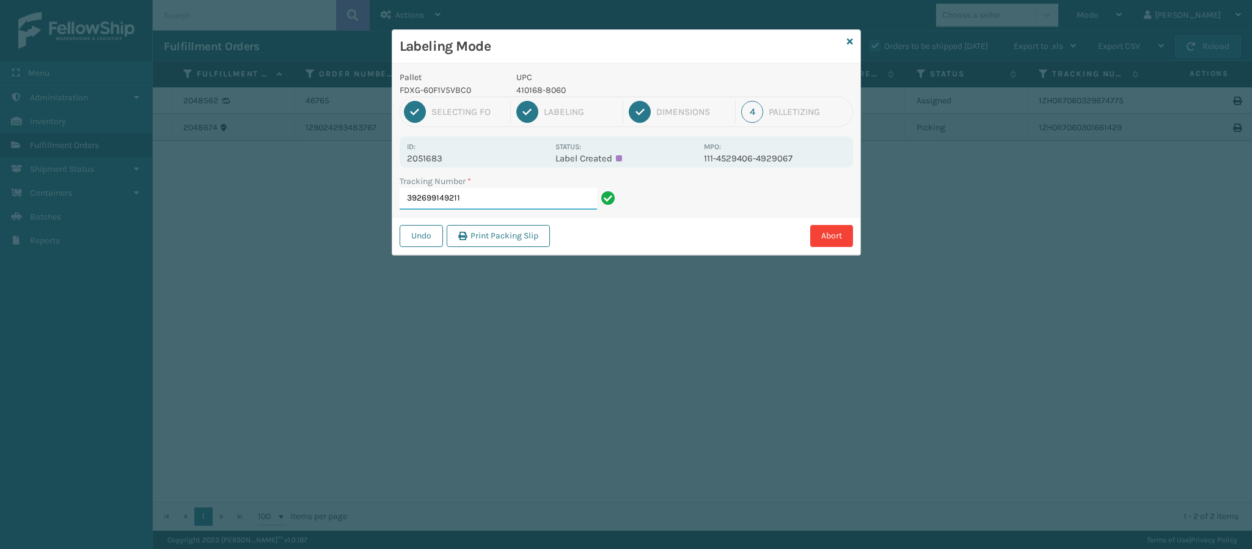
click at [516, 196] on input "392699149211" at bounding box center [497, 199] width 197 height 22
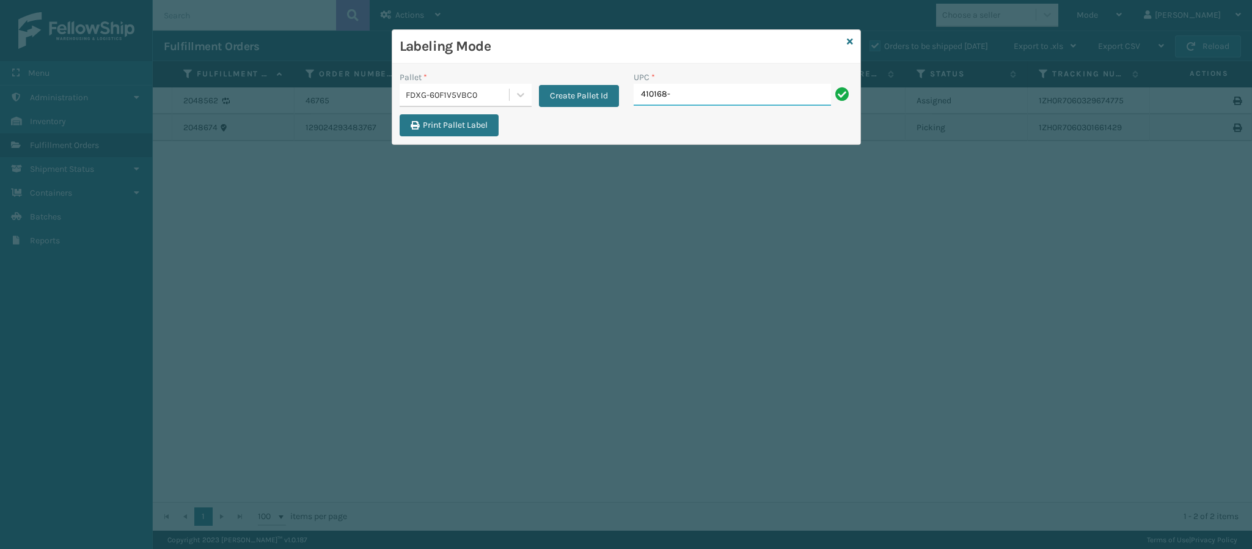
type input "410168-8060"
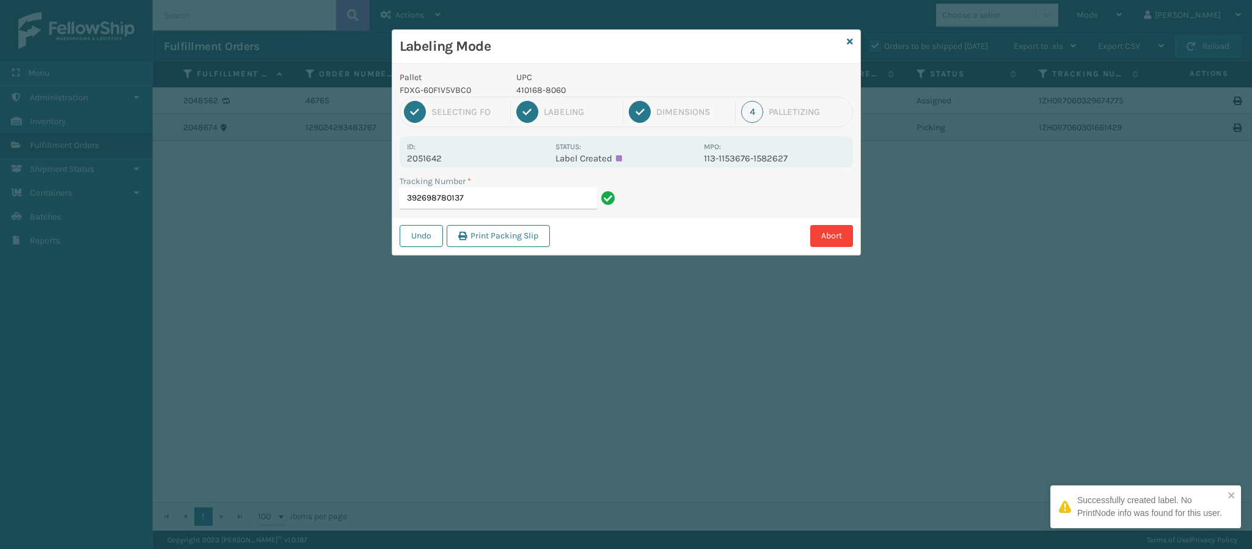
click at [443, 155] on p "2051642" at bounding box center [477, 158] width 141 height 11
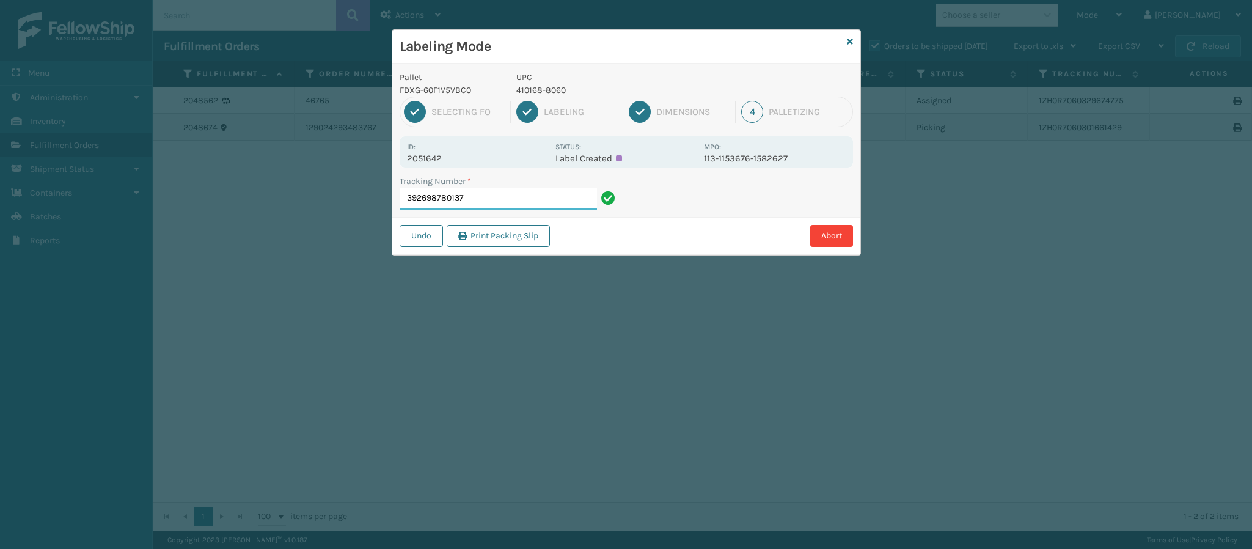
click at [493, 191] on input "392698780137" at bounding box center [497, 199] width 197 height 22
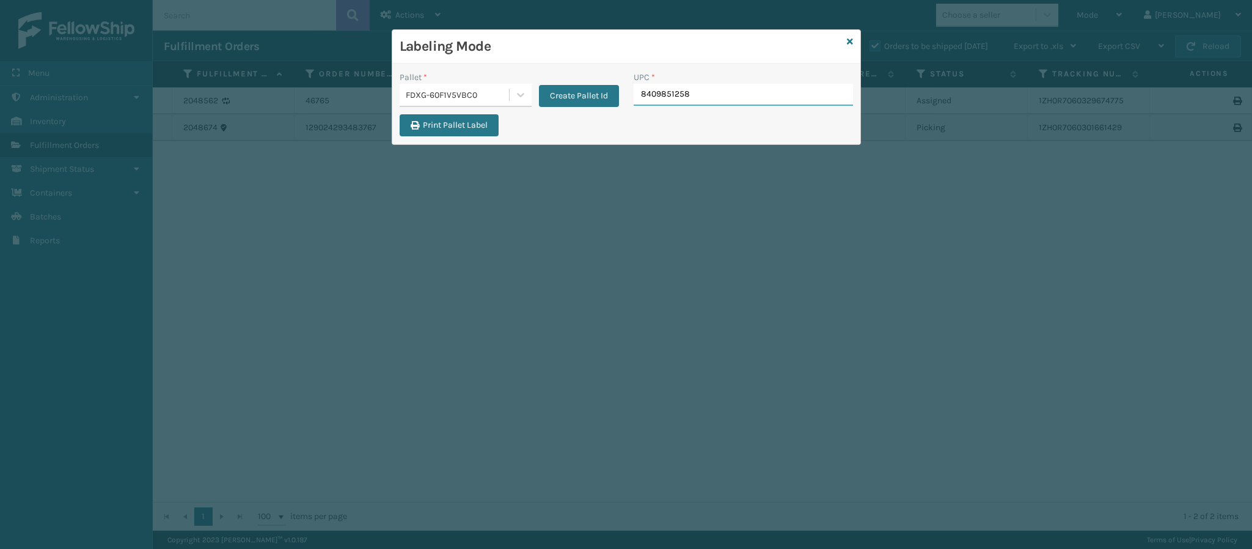
type input "84098512586"
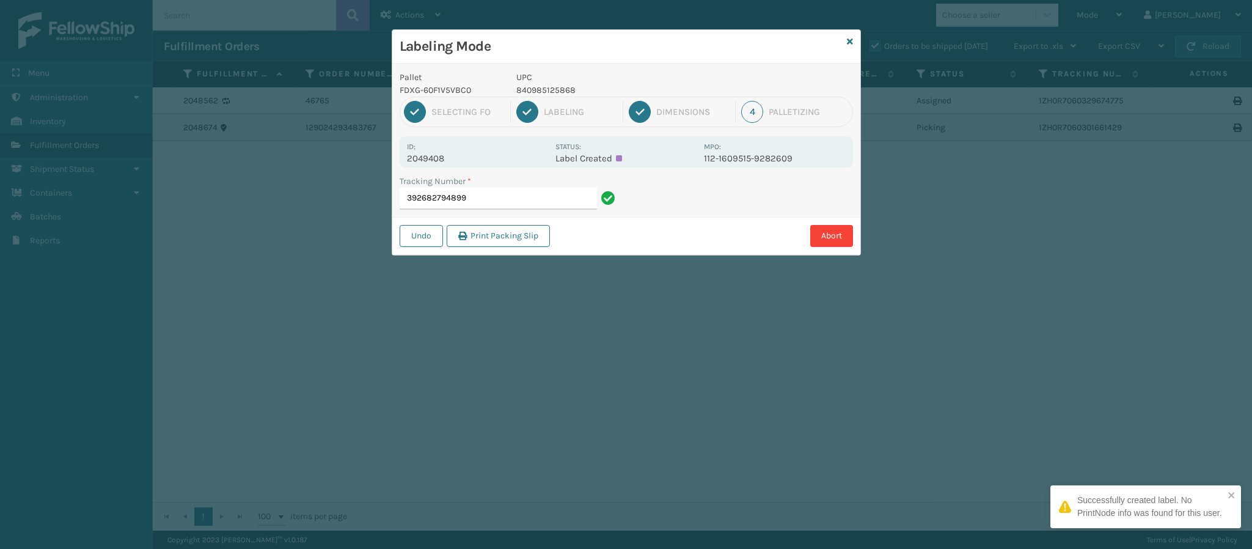
click at [447, 161] on p "2049408" at bounding box center [477, 158] width 141 height 11
click at [445, 160] on p "2049408" at bounding box center [477, 158] width 141 height 11
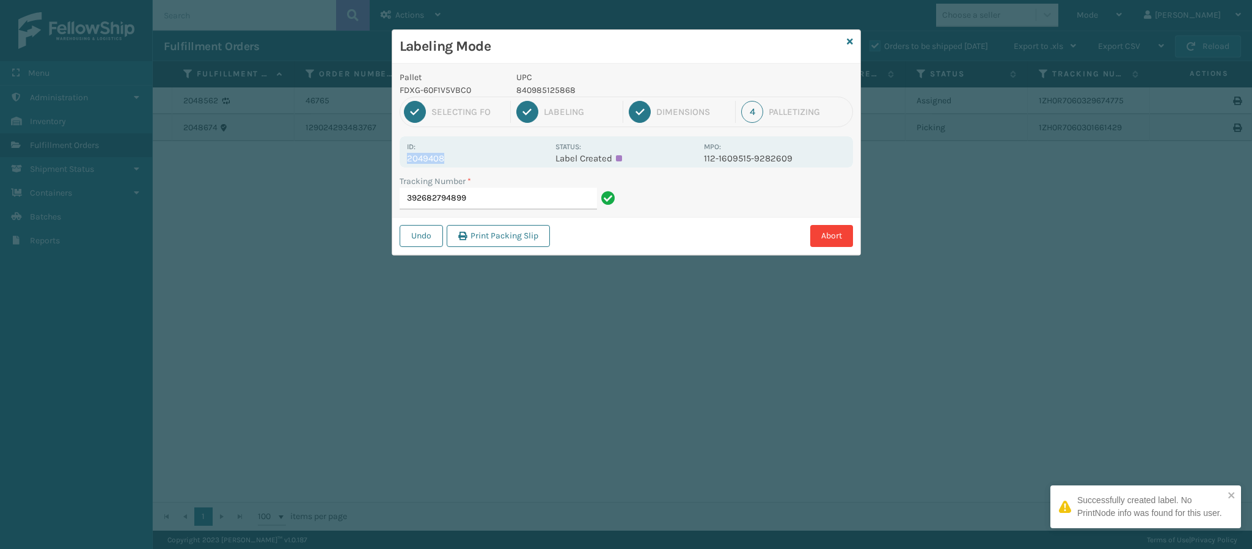
click at [445, 160] on p "2049408" at bounding box center [477, 158] width 141 height 11
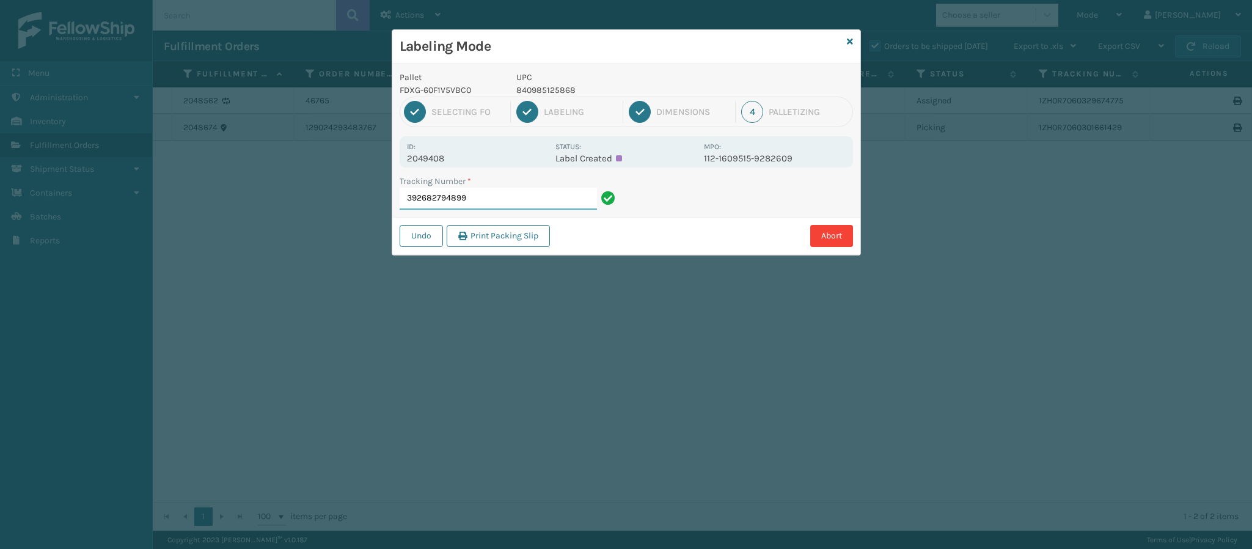
click at [508, 196] on input "392682794899" at bounding box center [497, 199] width 197 height 22
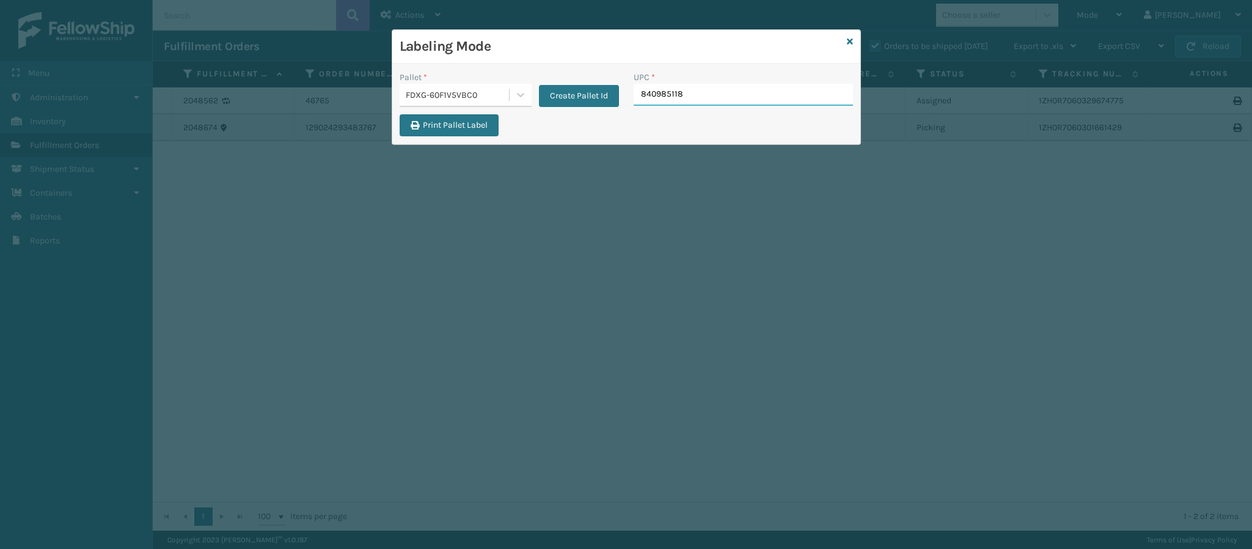
type input "8409851182"
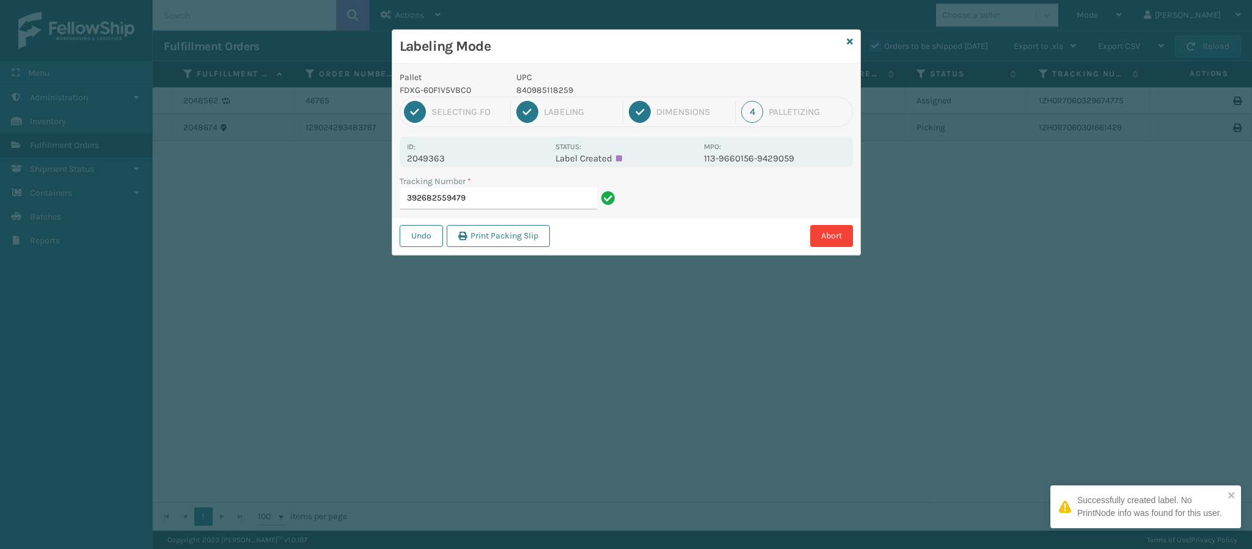
click at [437, 159] on p "2049363" at bounding box center [477, 158] width 141 height 11
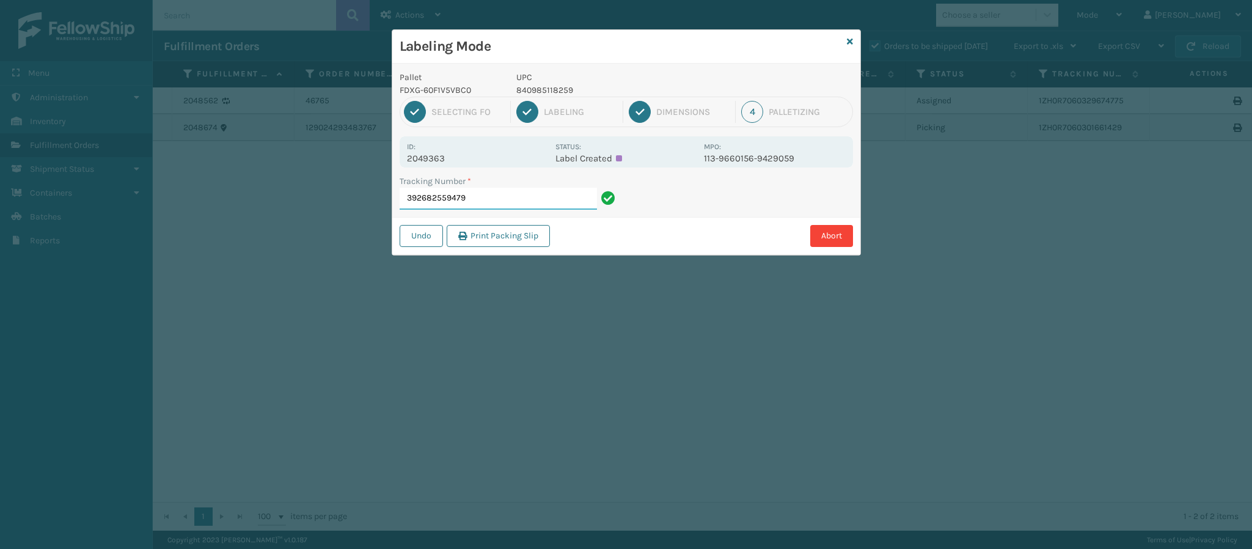
click at [489, 198] on input "392682559479" at bounding box center [497, 199] width 197 height 22
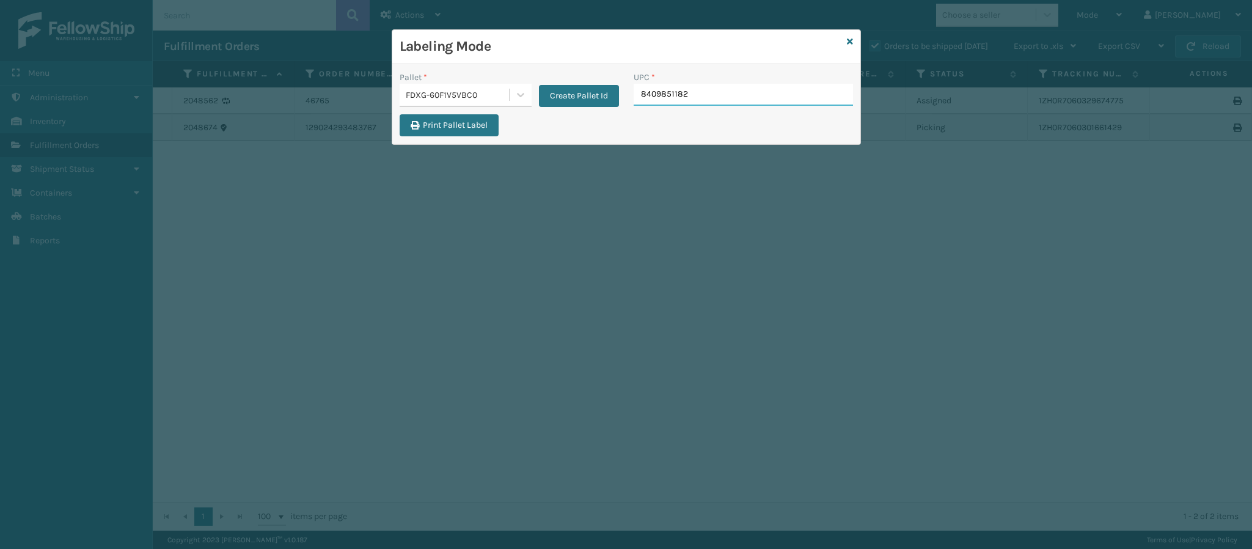
type input "84098511825"
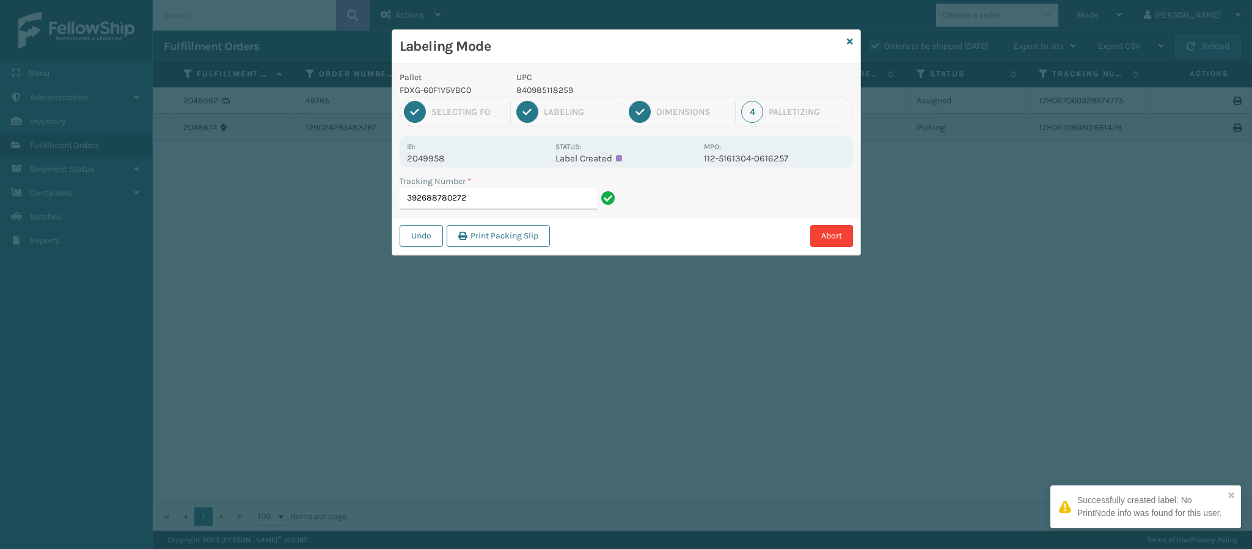
click at [438, 159] on p "2049958" at bounding box center [477, 158] width 141 height 11
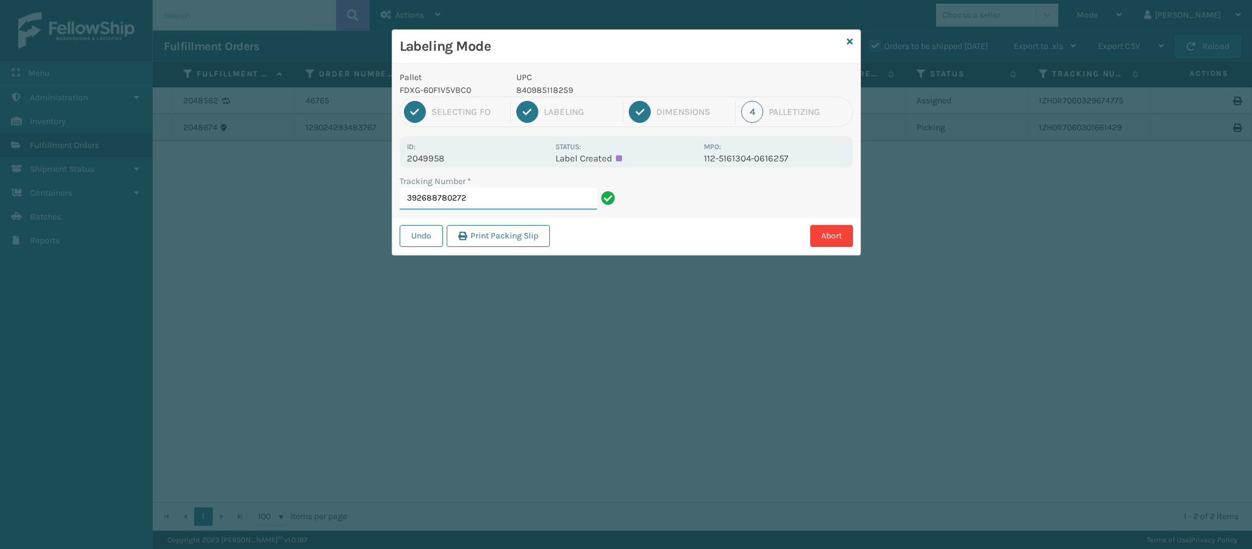
click at [511, 196] on input "392688780272" at bounding box center [497, 199] width 197 height 22
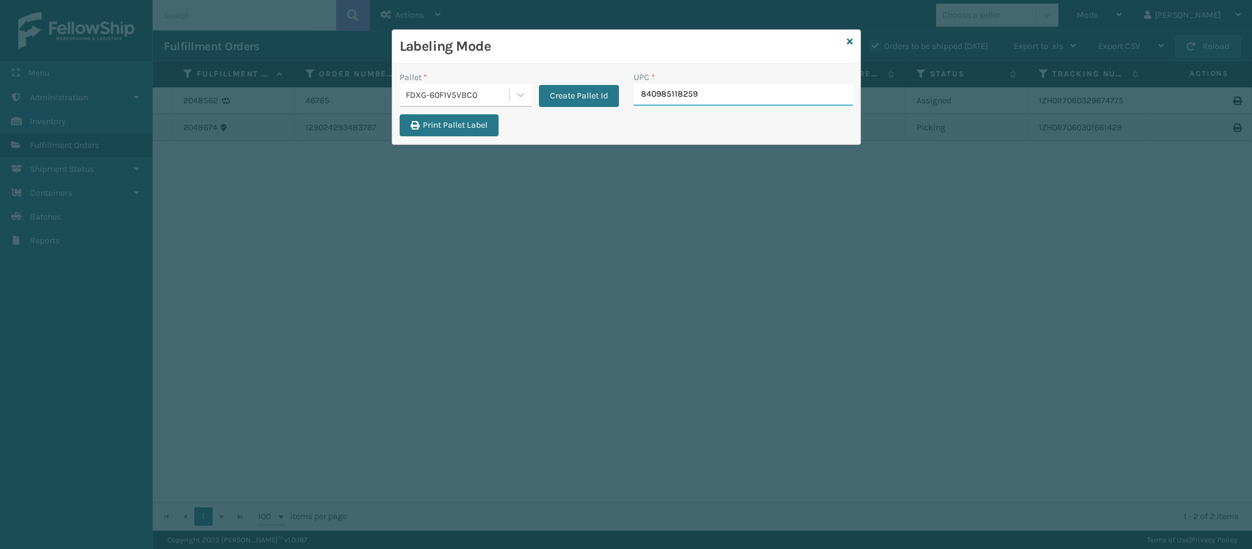
type input "840985118259"
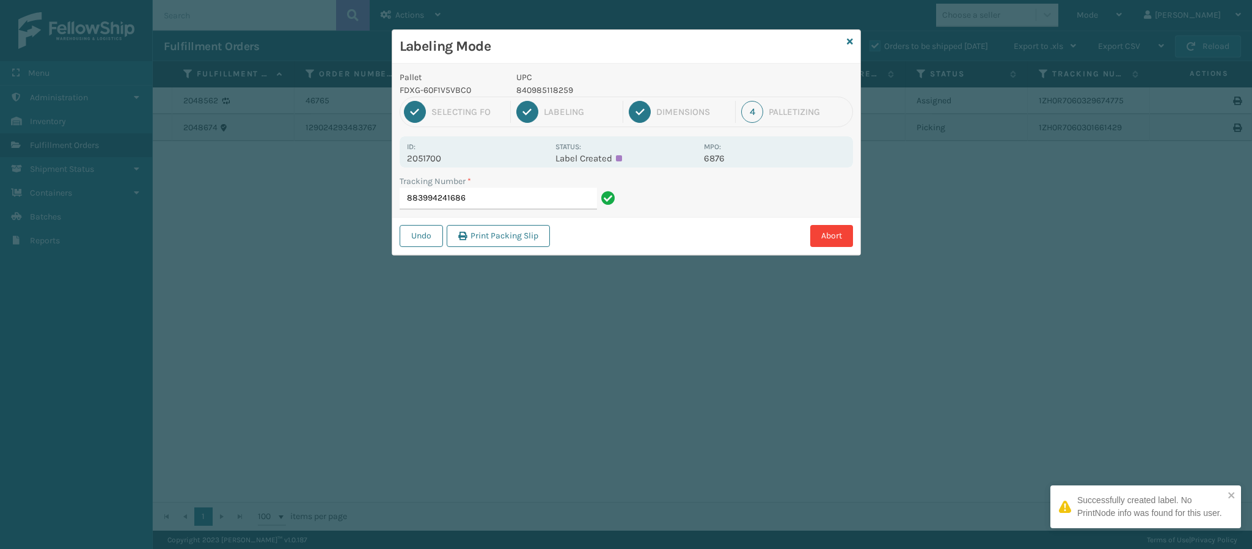
click at [439, 160] on p "2051700" at bounding box center [477, 158] width 141 height 11
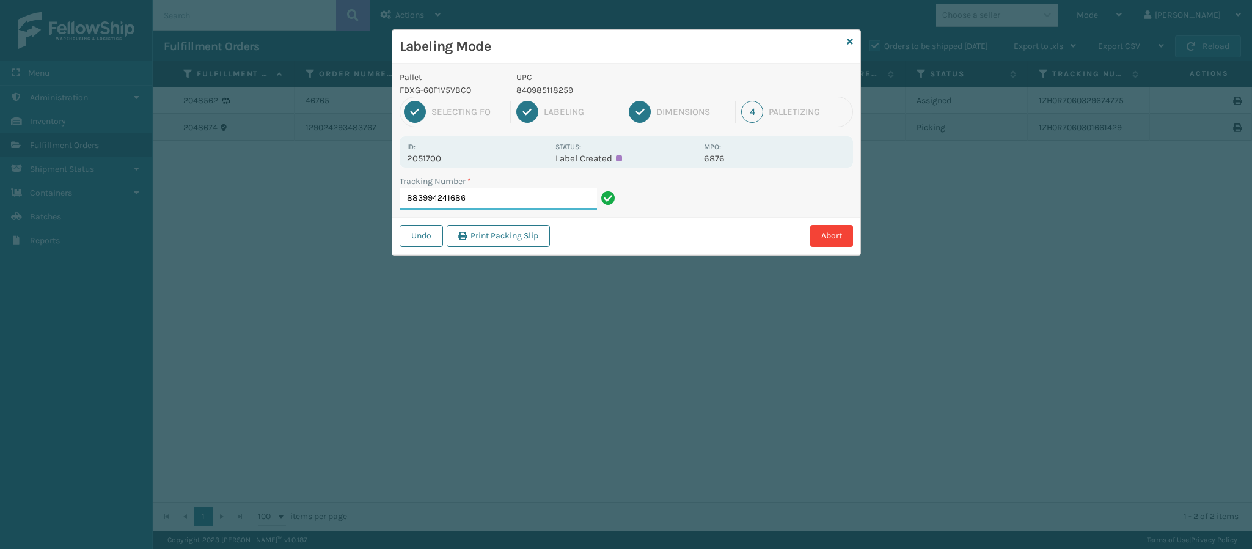
click at [523, 206] on input "883994241686" at bounding box center [497, 199] width 197 height 22
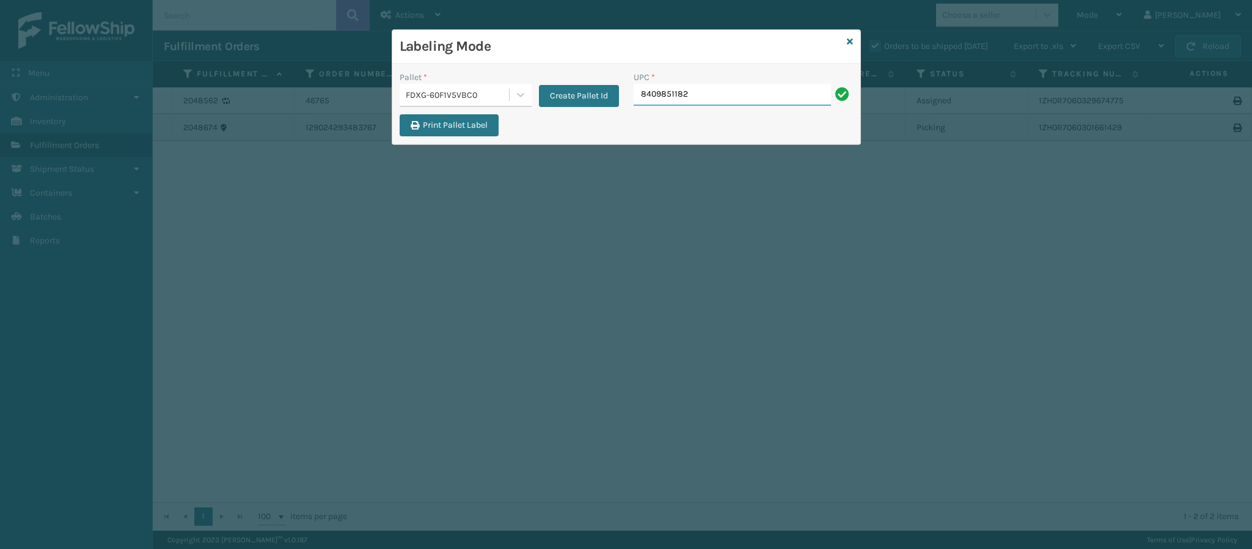
type input "84098511825"
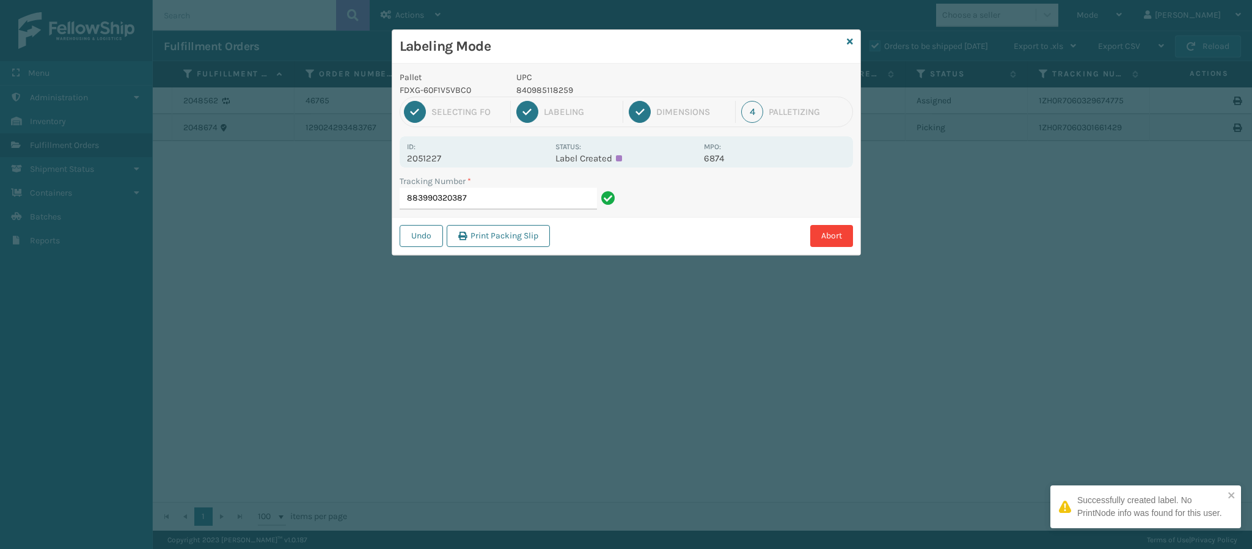
click at [442, 162] on p "2051227" at bounding box center [477, 158] width 141 height 11
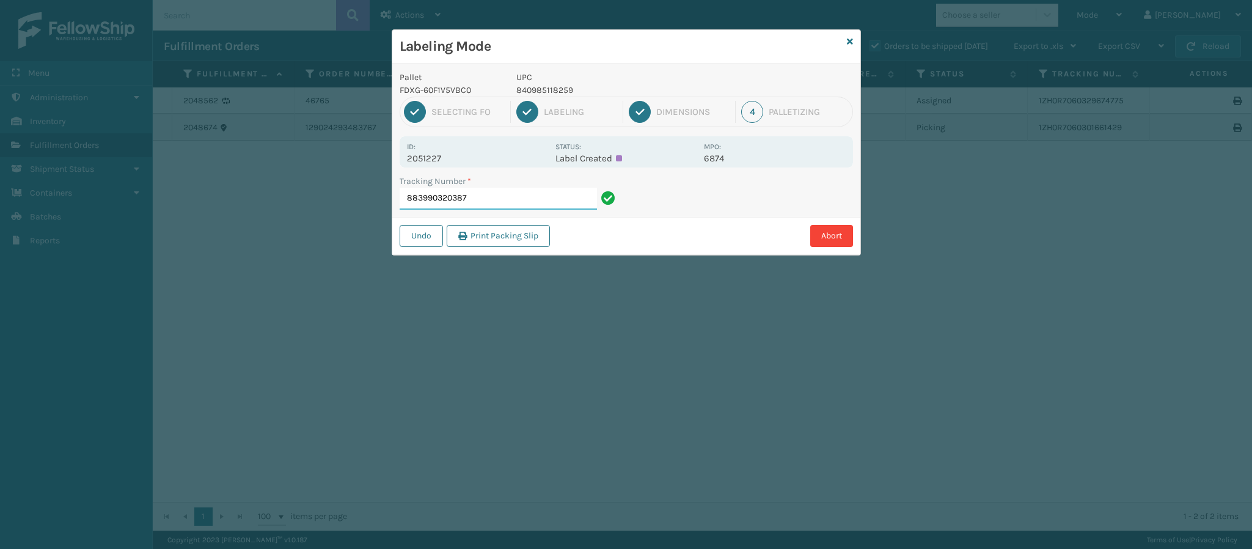
click at [509, 206] on input "883990320387" at bounding box center [497, 199] width 197 height 22
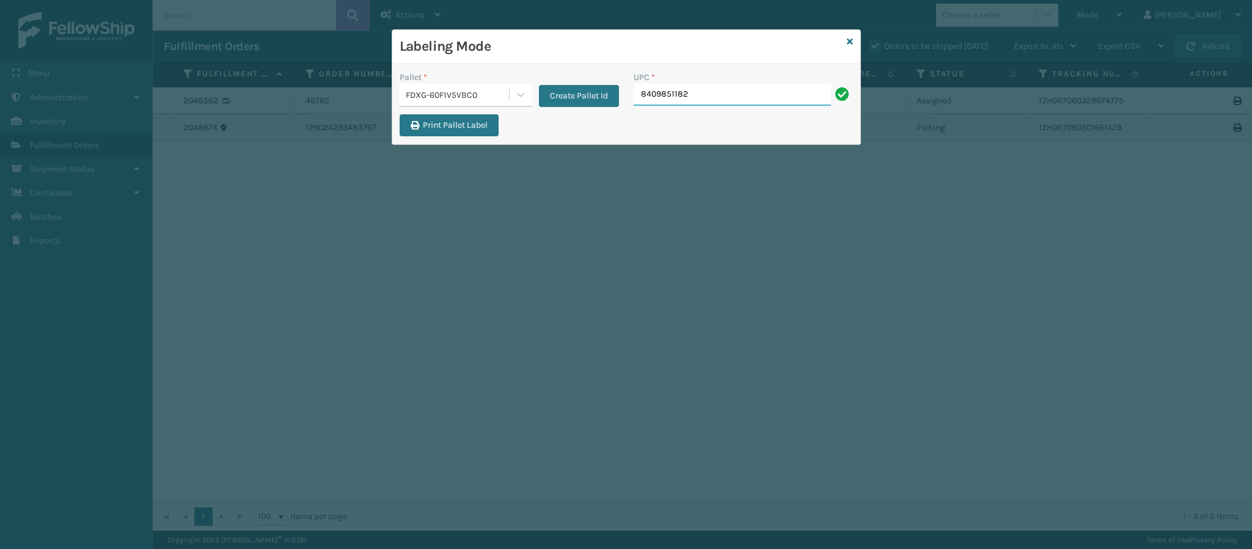
type input "84098511825"
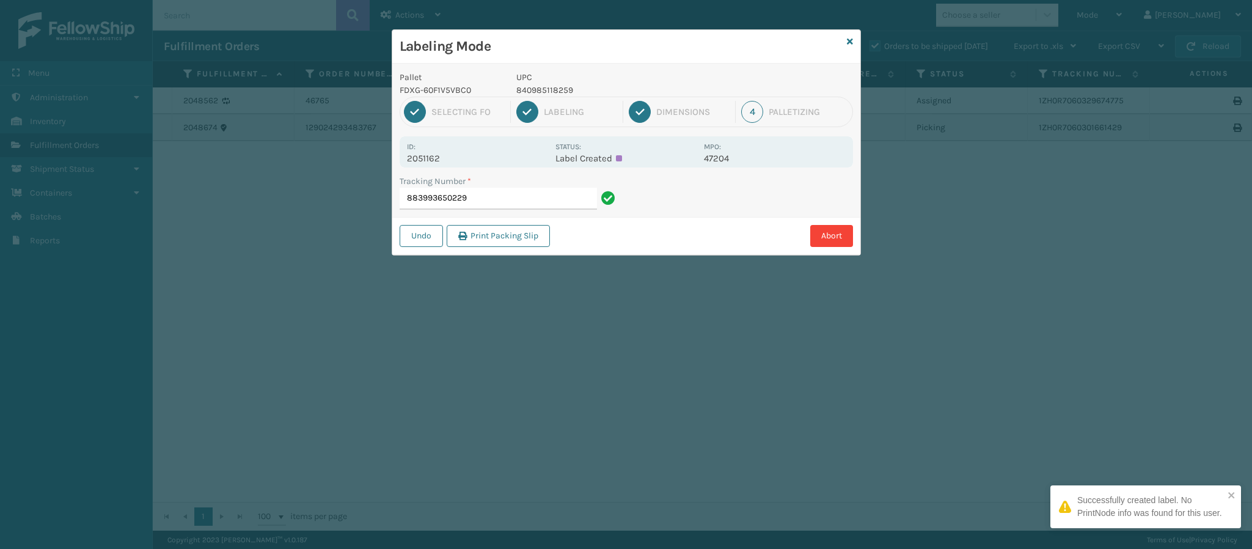
click at [451, 159] on p "2051162" at bounding box center [477, 158] width 141 height 11
click at [435, 158] on p "2051162" at bounding box center [477, 158] width 141 height 11
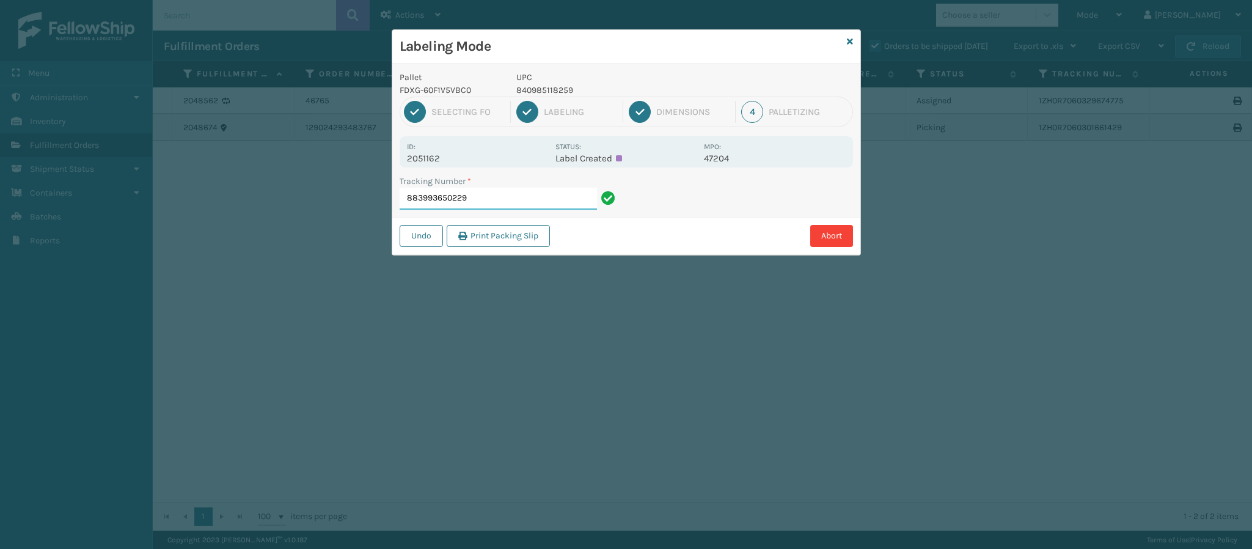
click at [501, 206] on input "883993650229" at bounding box center [497, 199] width 197 height 22
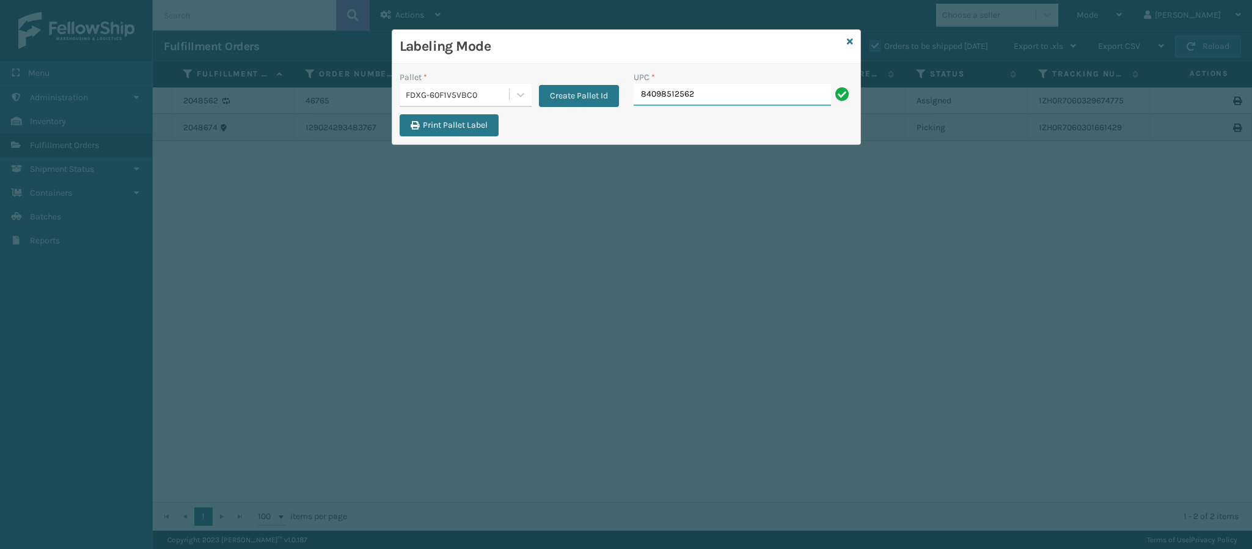
type input "840985125622"
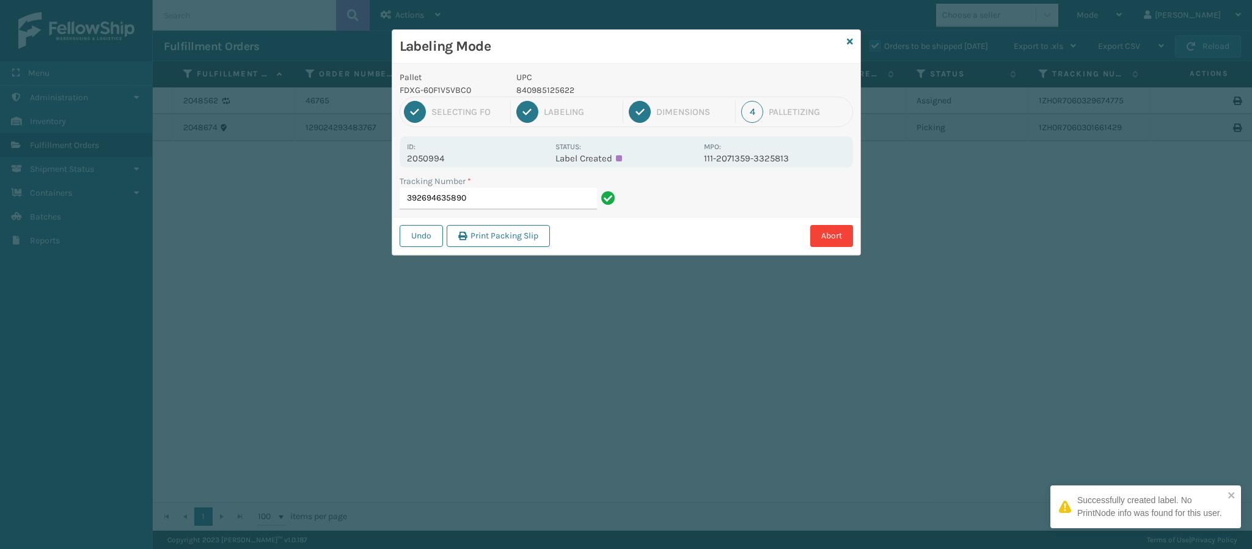
click at [442, 160] on p "2050994" at bounding box center [477, 158] width 141 height 11
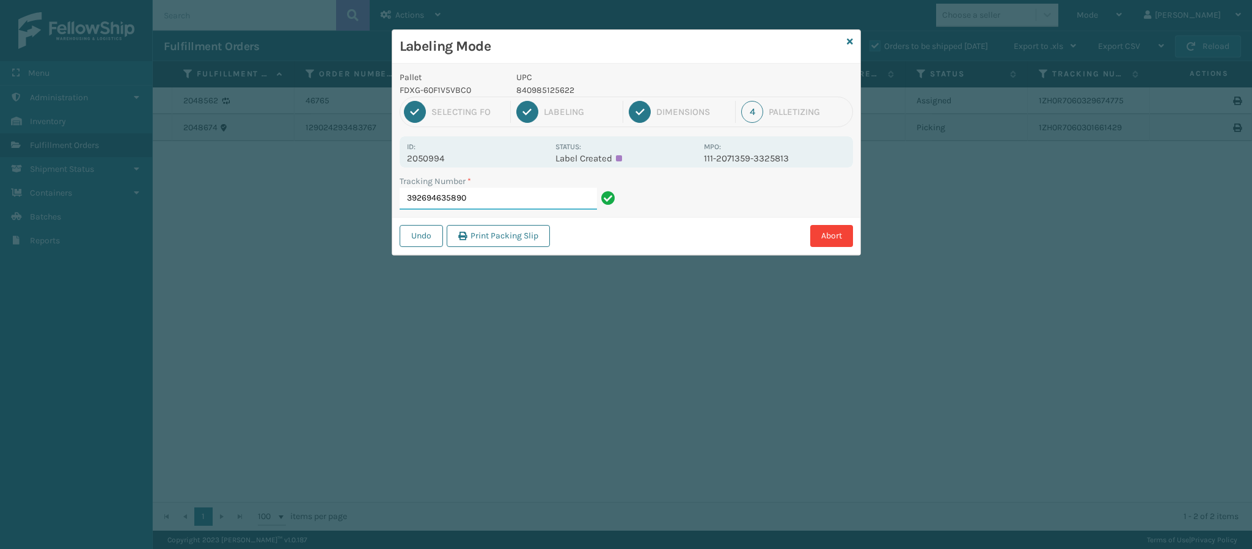
click at [494, 197] on input "392694635890" at bounding box center [497, 199] width 197 height 22
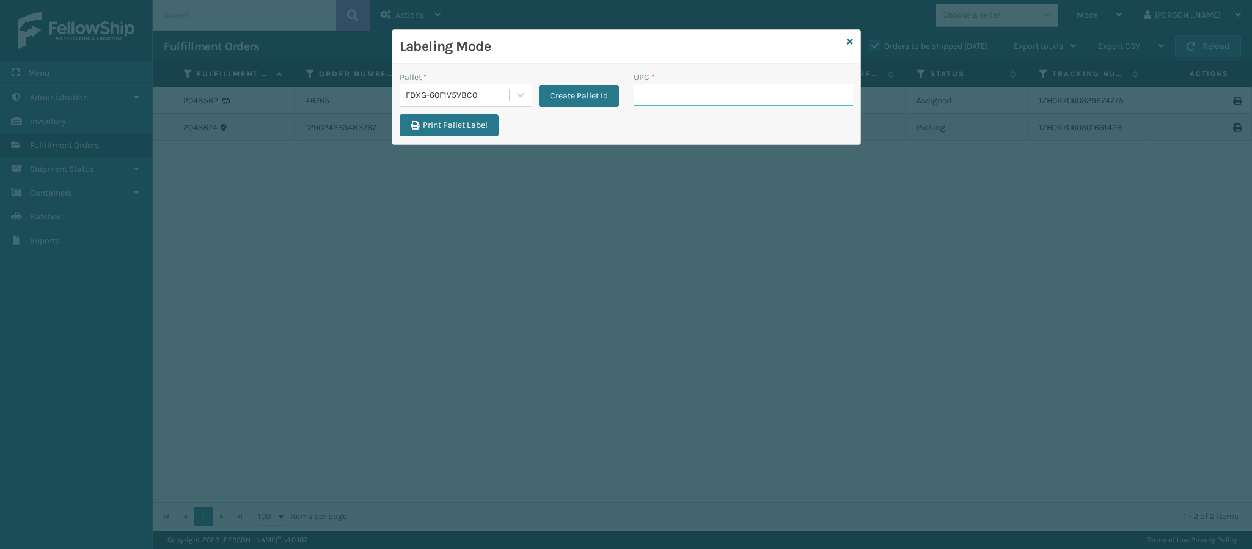
click at [689, 98] on input "UPC *" at bounding box center [742, 95] width 219 height 22
type input "840985126315"
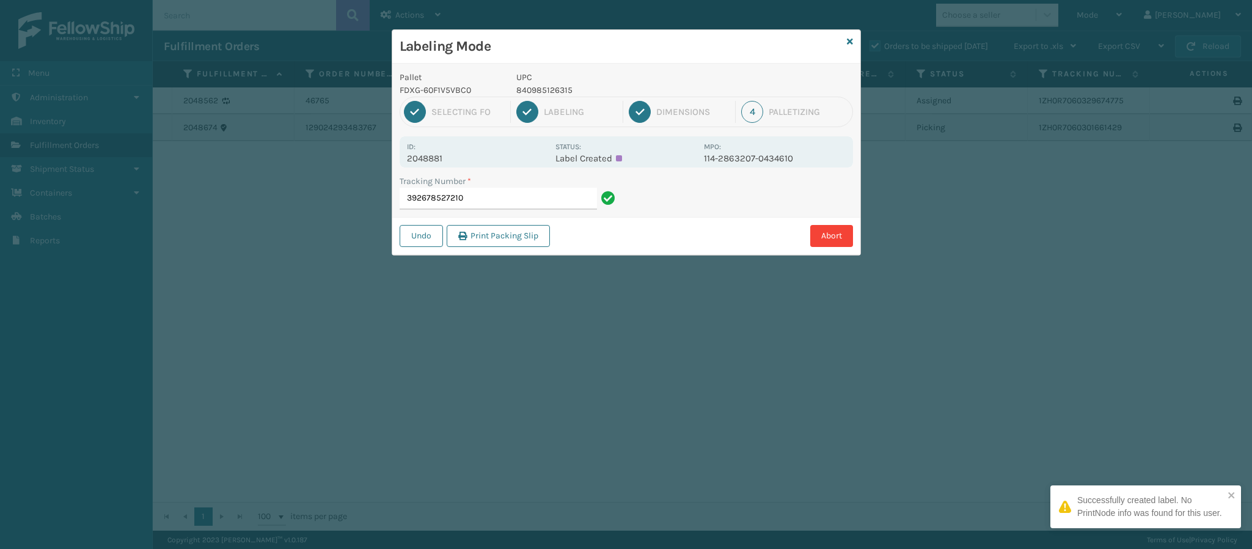
click at [440, 161] on p "2048881" at bounding box center [477, 158] width 141 height 11
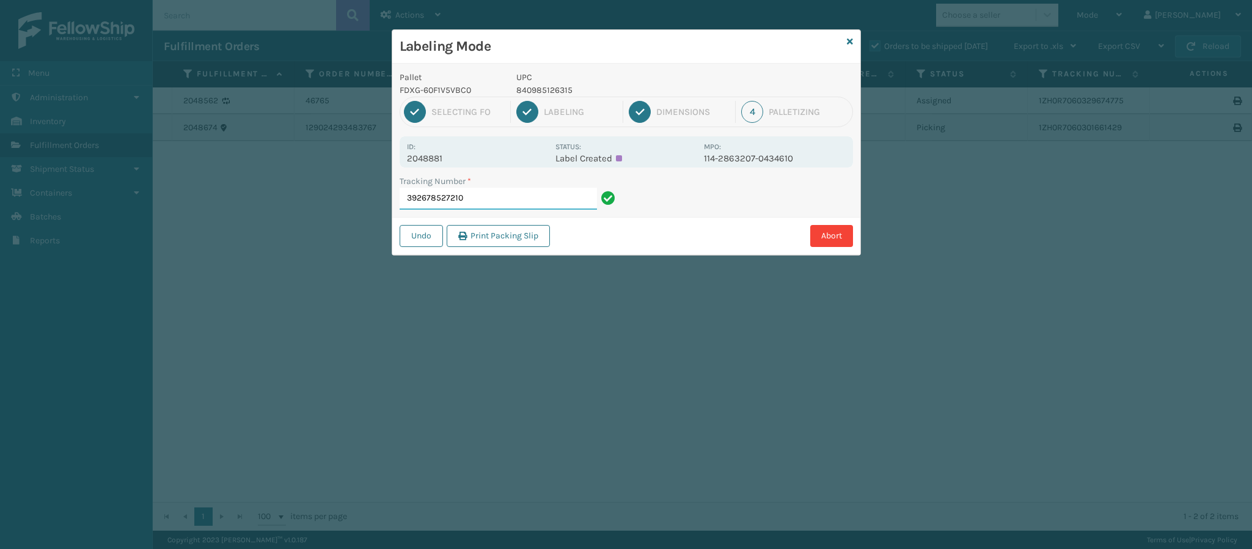
click at [469, 209] on input "392678527210" at bounding box center [497, 199] width 197 height 22
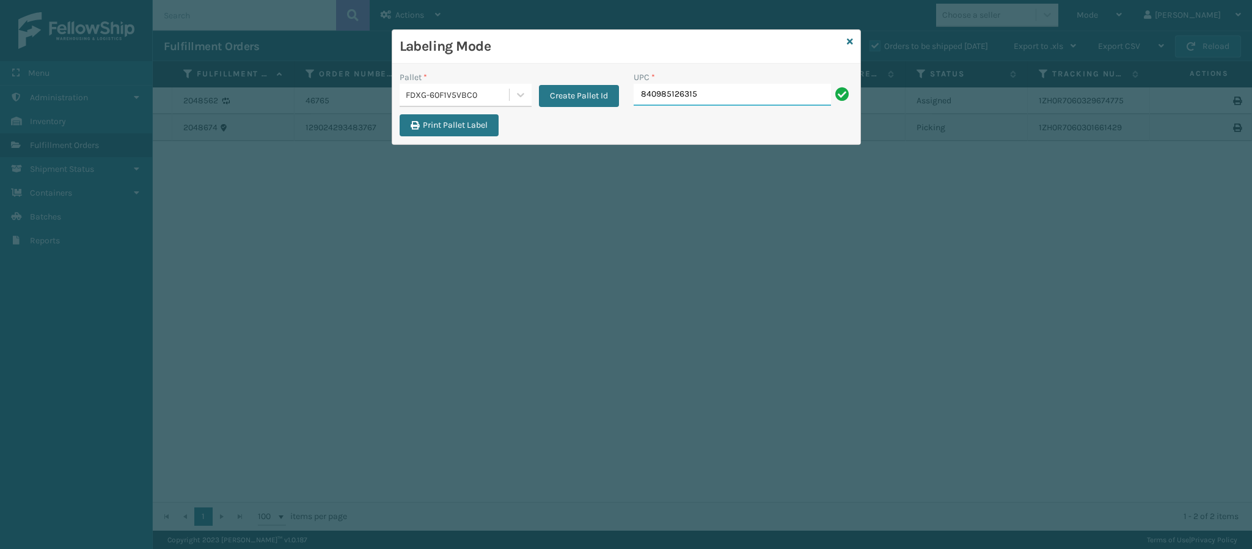
type input "840985126315"
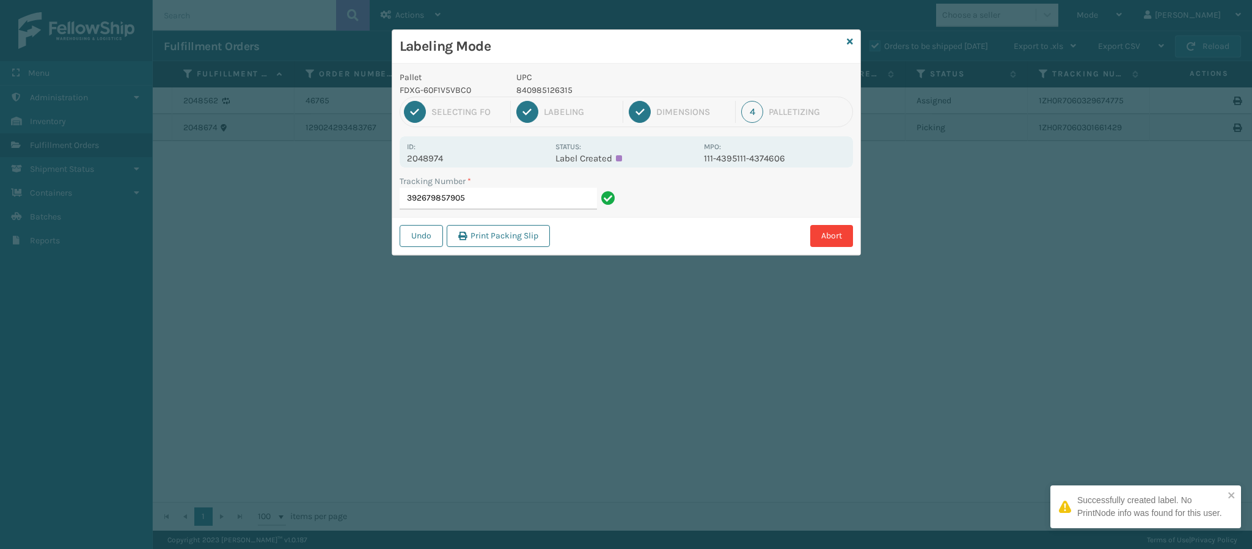
click at [438, 158] on p "2048974" at bounding box center [477, 158] width 141 height 11
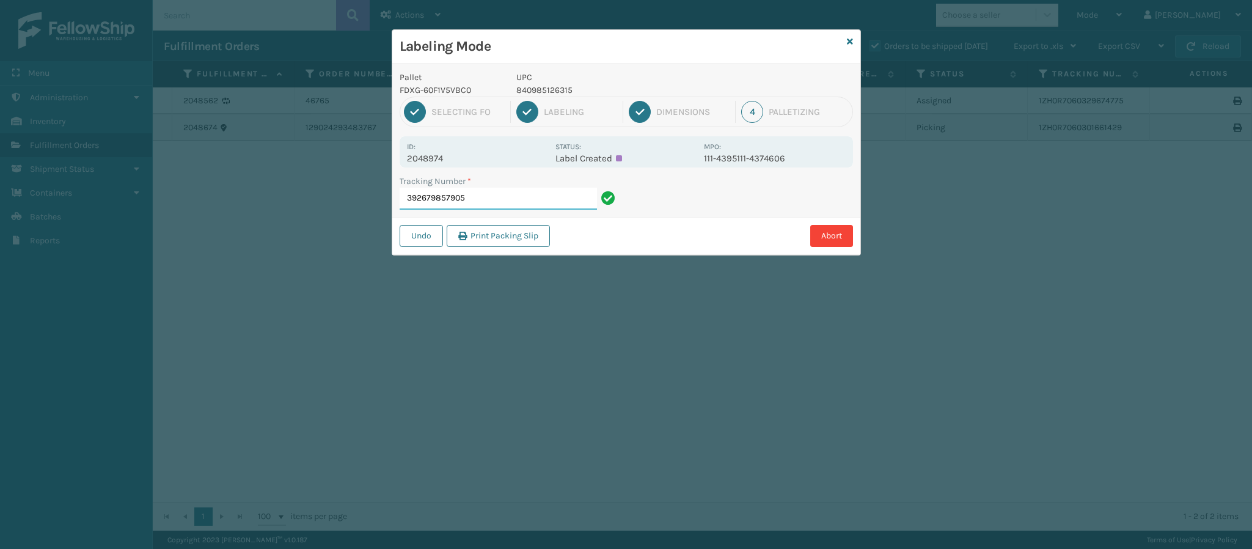
click at [511, 197] on input "392679857905" at bounding box center [497, 199] width 197 height 22
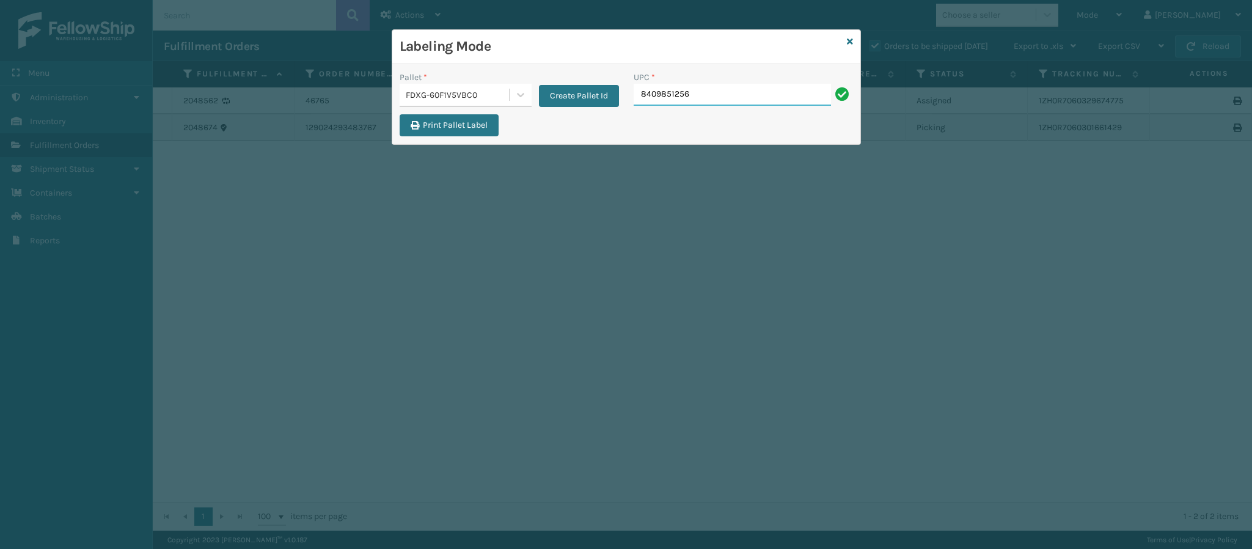
type input "84098512567"
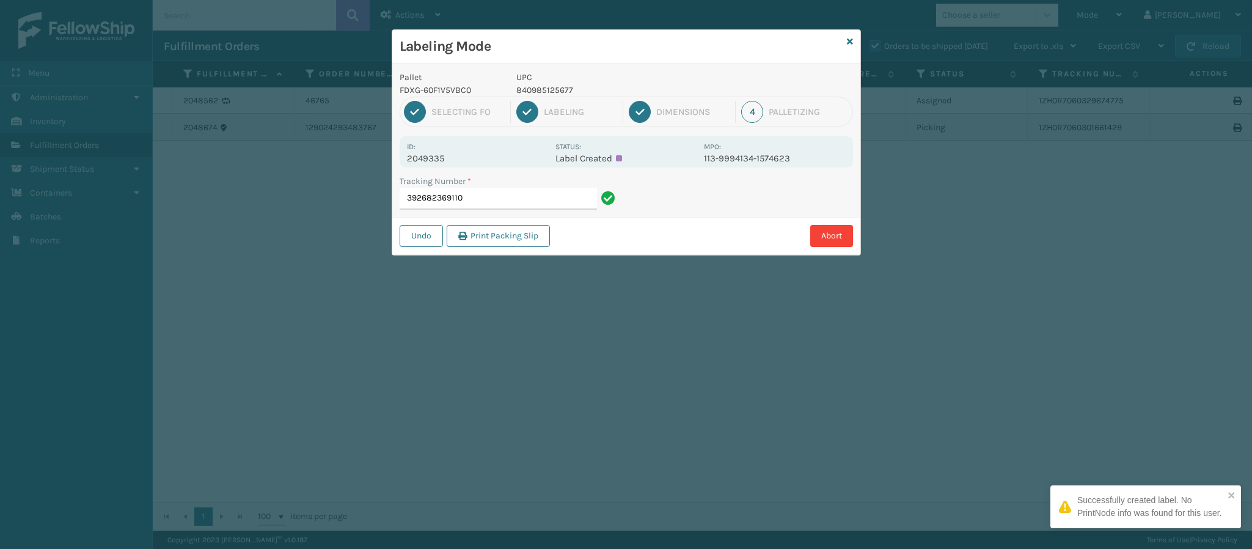
click at [450, 161] on p "2049335" at bounding box center [477, 158] width 141 height 11
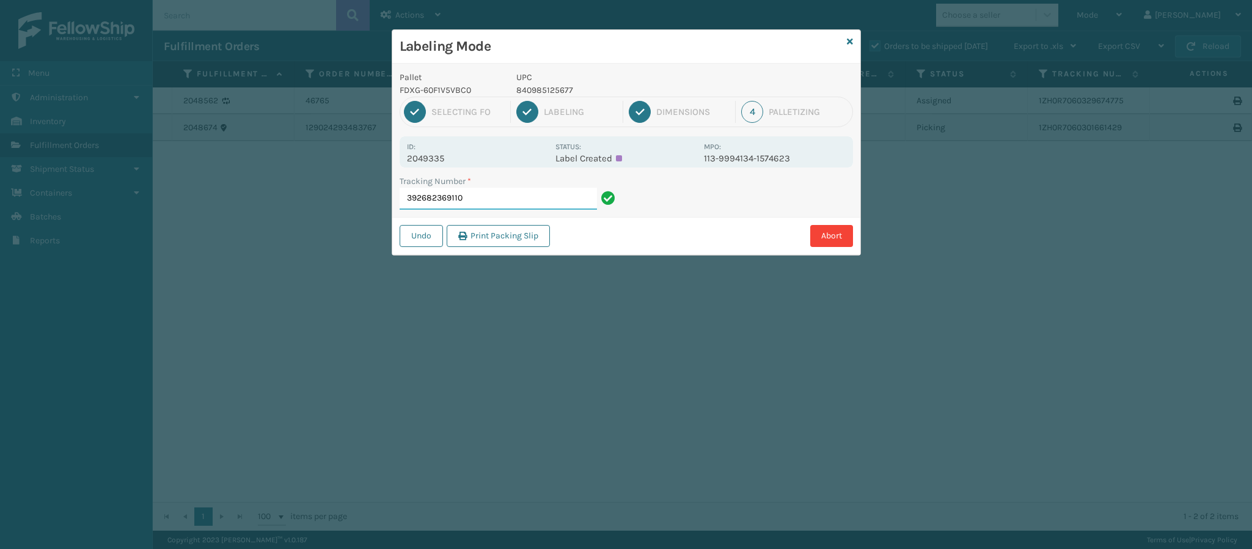
click at [550, 198] on input "392682369110" at bounding box center [497, 199] width 197 height 22
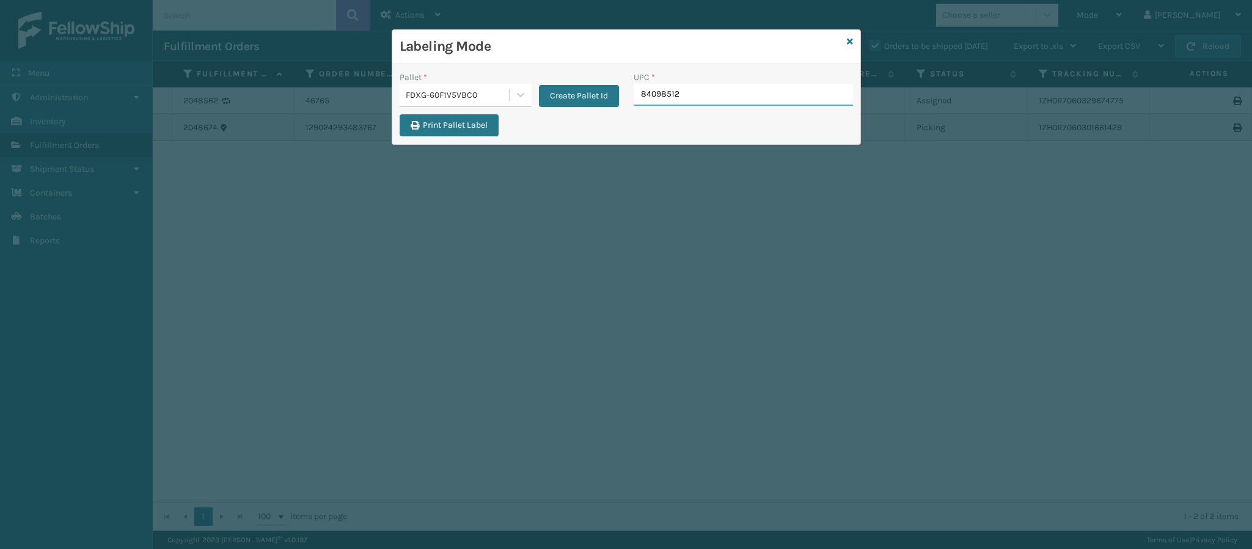
type input "840985122"
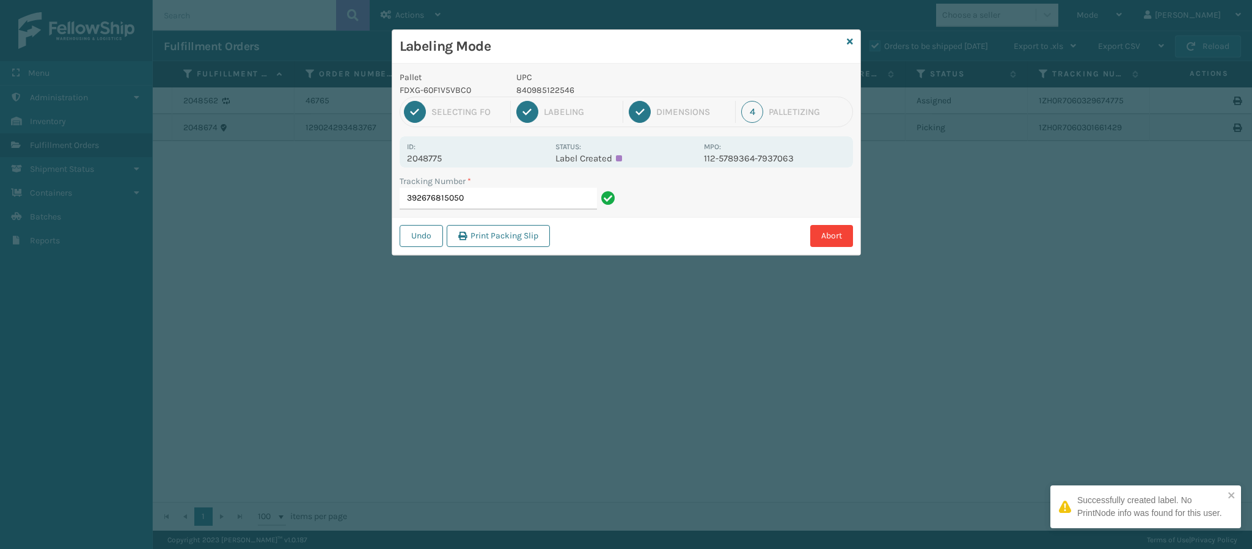
click at [448, 162] on p "2048775" at bounding box center [477, 158] width 141 height 11
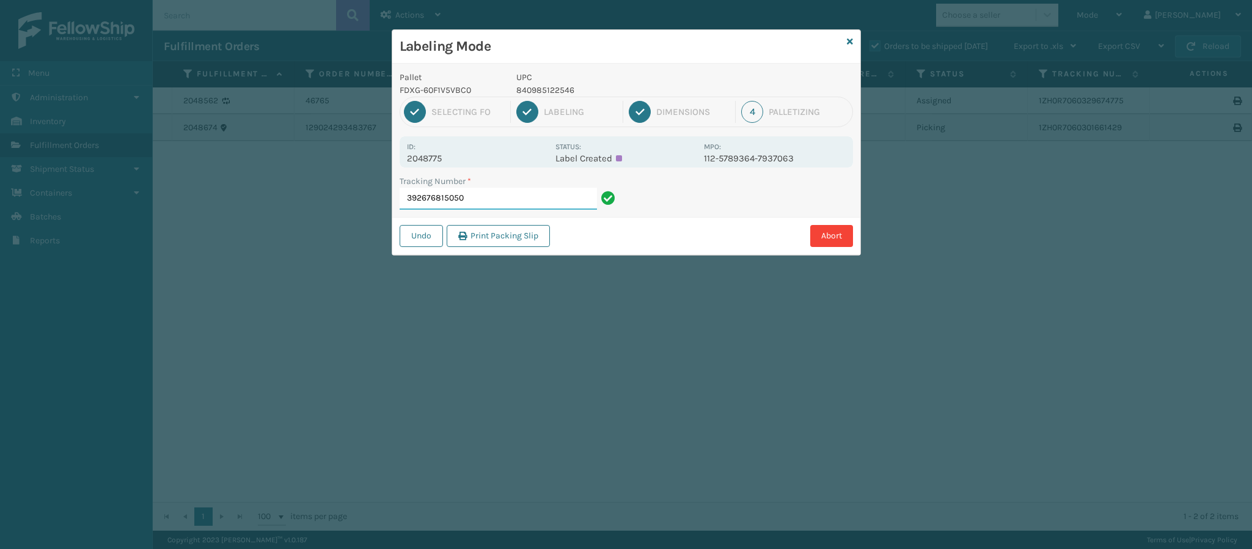
click at [504, 202] on input "392676815050" at bounding box center [497, 199] width 197 height 22
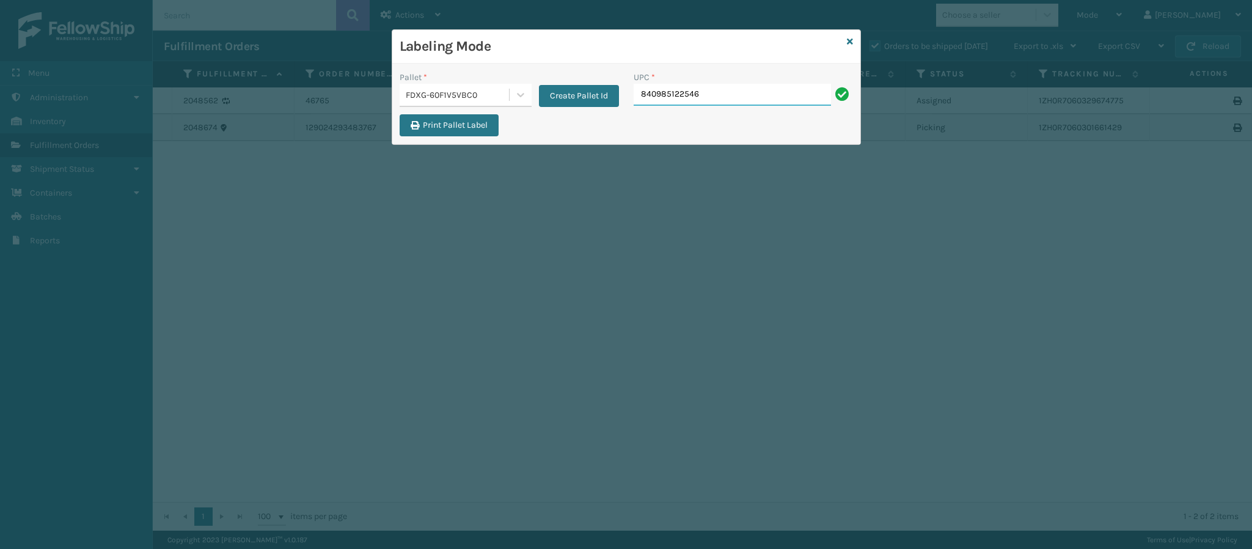
type input "840985122546"
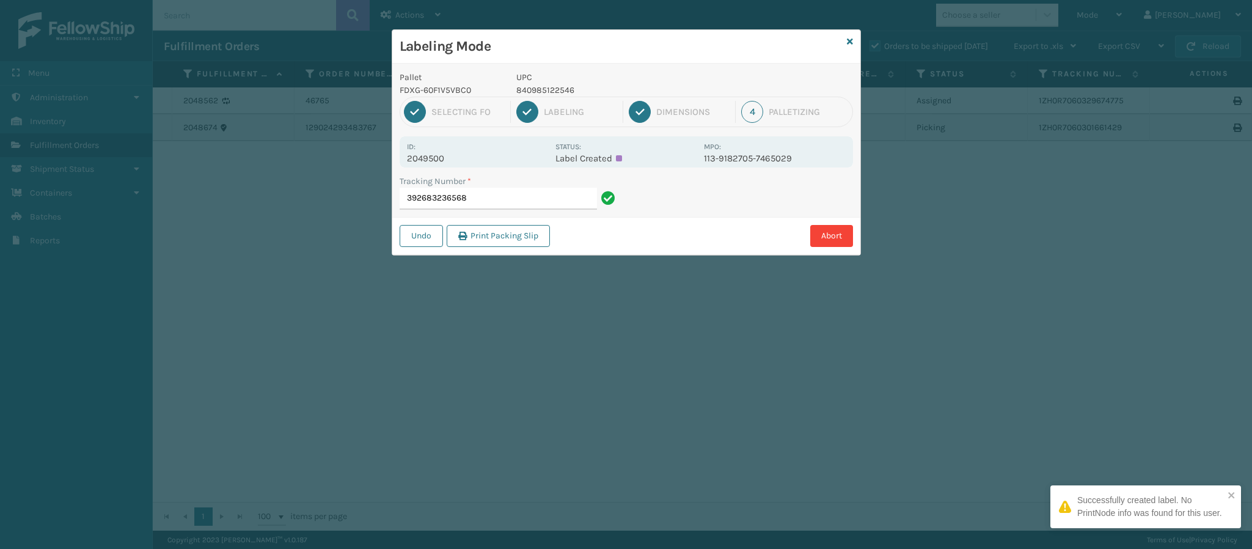
click at [445, 158] on p "2049500" at bounding box center [477, 158] width 141 height 11
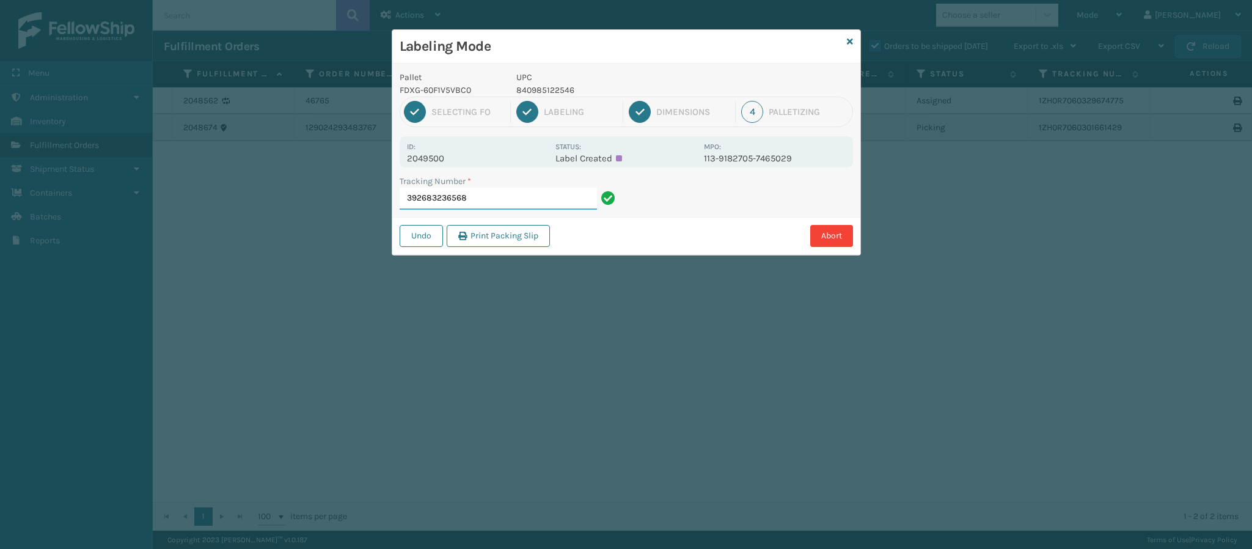
click at [486, 207] on input "392683236568" at bounding box center [497, 199] width 197 height 22
click at [446, 161] on p "2049500" at bounding box center [477, 158] width 141 height 11
click at [517, 200] on input "392683236568" at bounding box center [497, 199] width 197 height 22
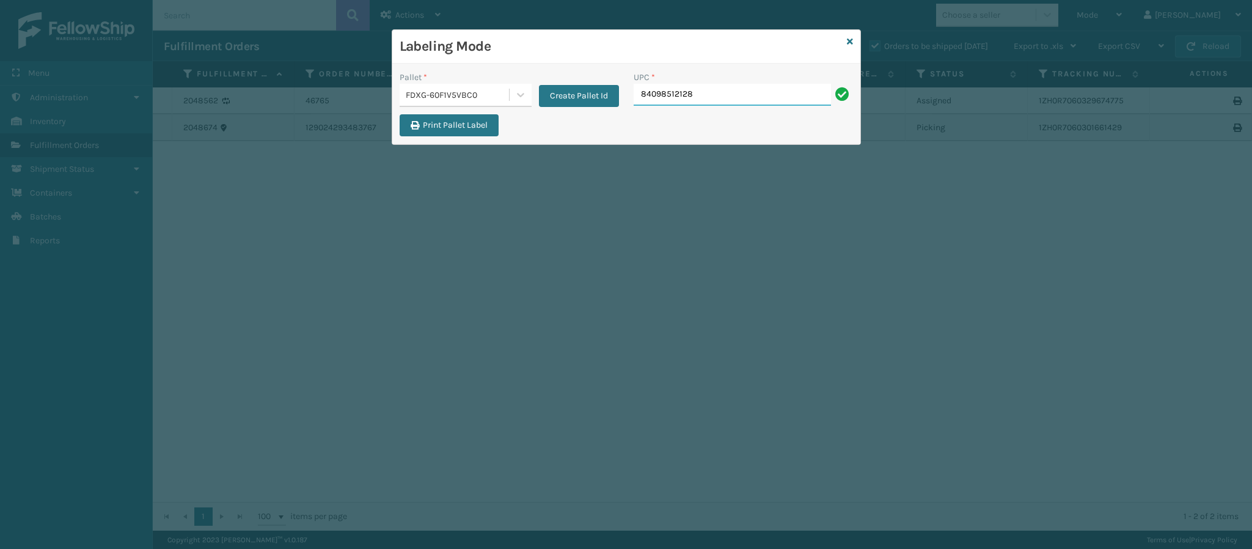
type input "840985121280"
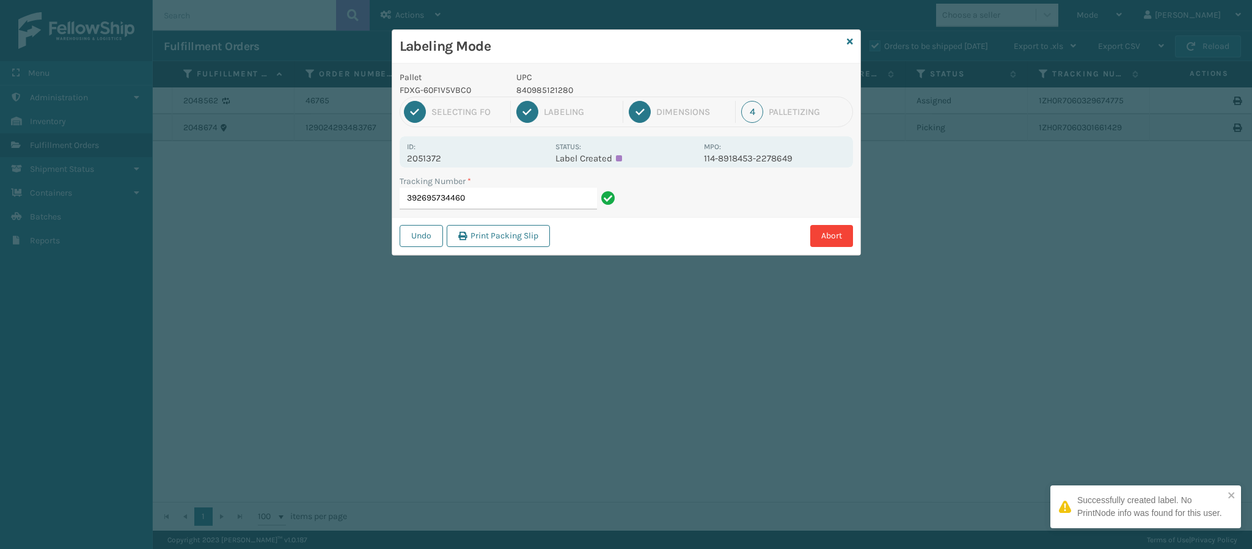
click at [420, 159] on p "2051372" at bounding box center [477, 158] width 141 height 11
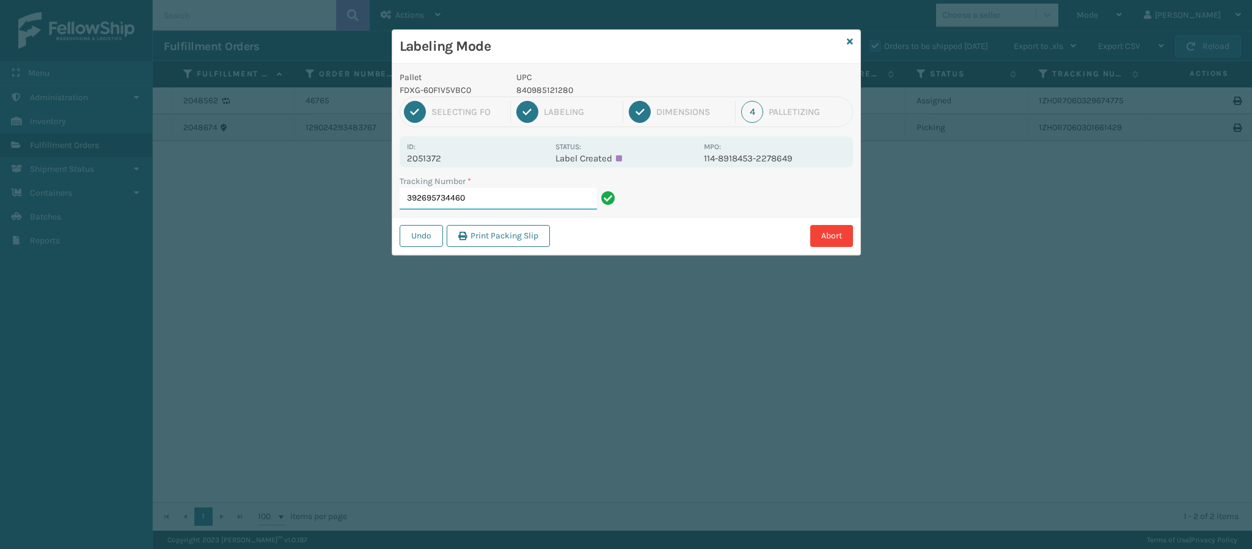
click at [497, 200] on input "392695734460" at bounding box center [497, 199] width 197 height 22
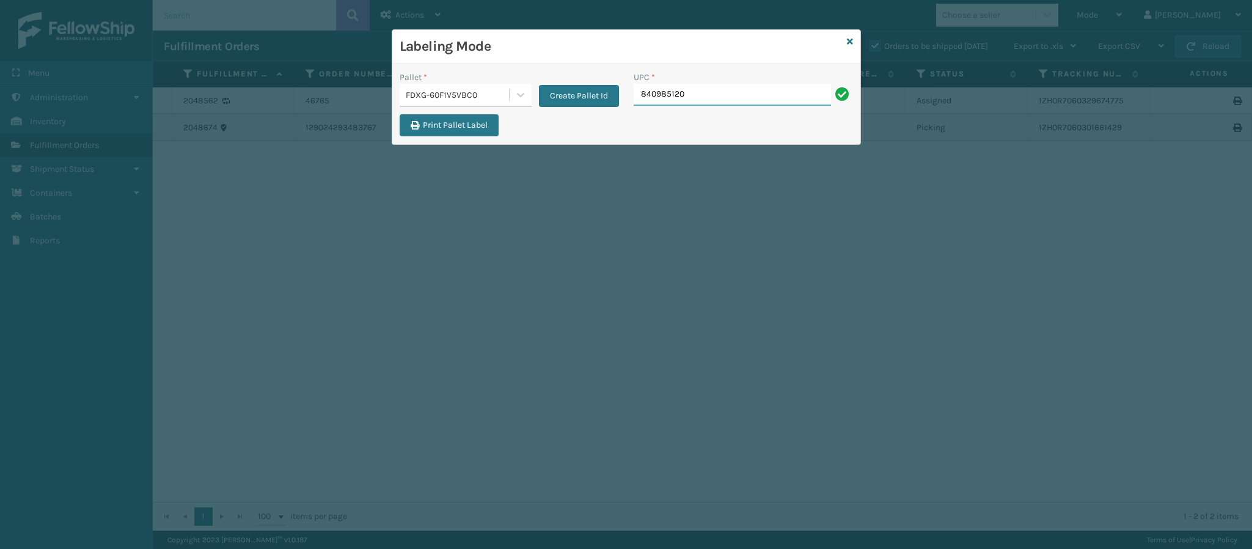
type input "8409851206"
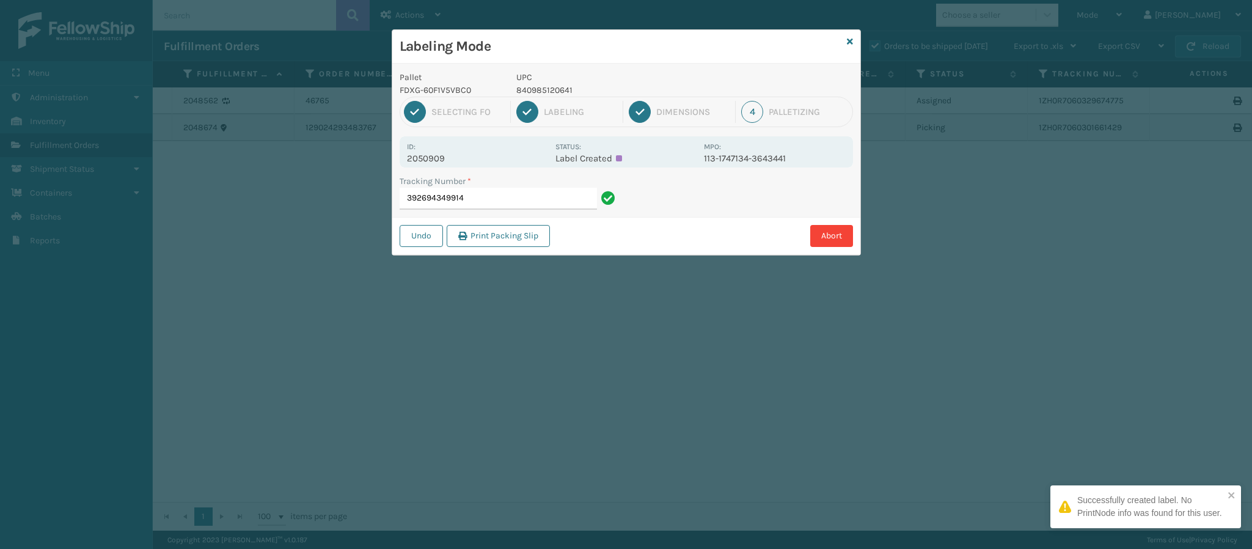
click at [443, 160] on p "2050909" at bounding box center [477, 158] width 141 height 11
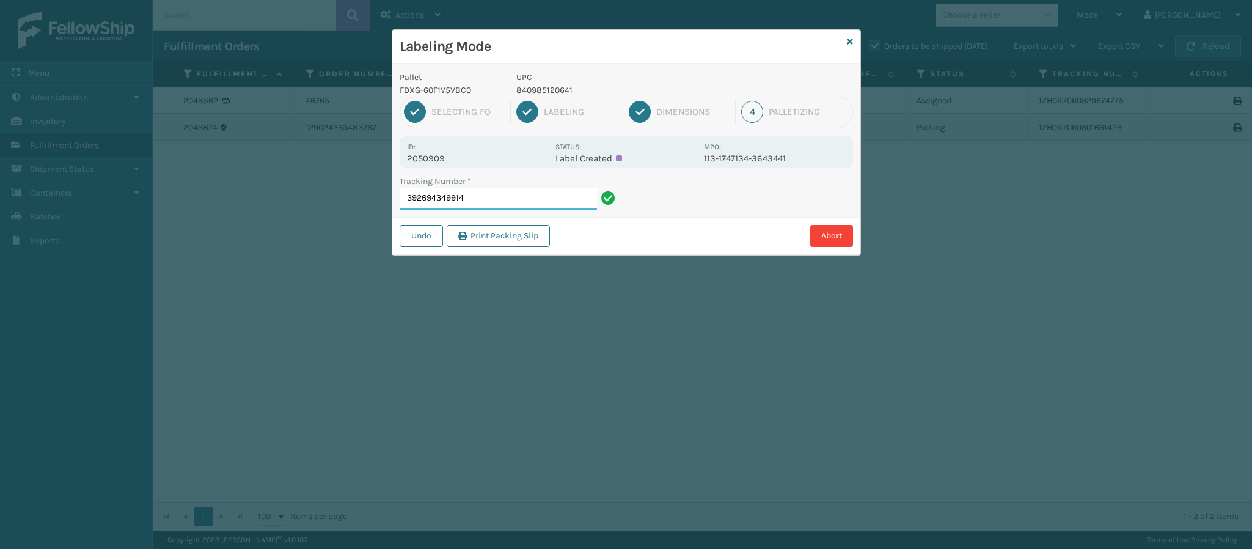
click at [471, 200] on input "392694349914" at bounding box center [497, 199] width 197 height 22
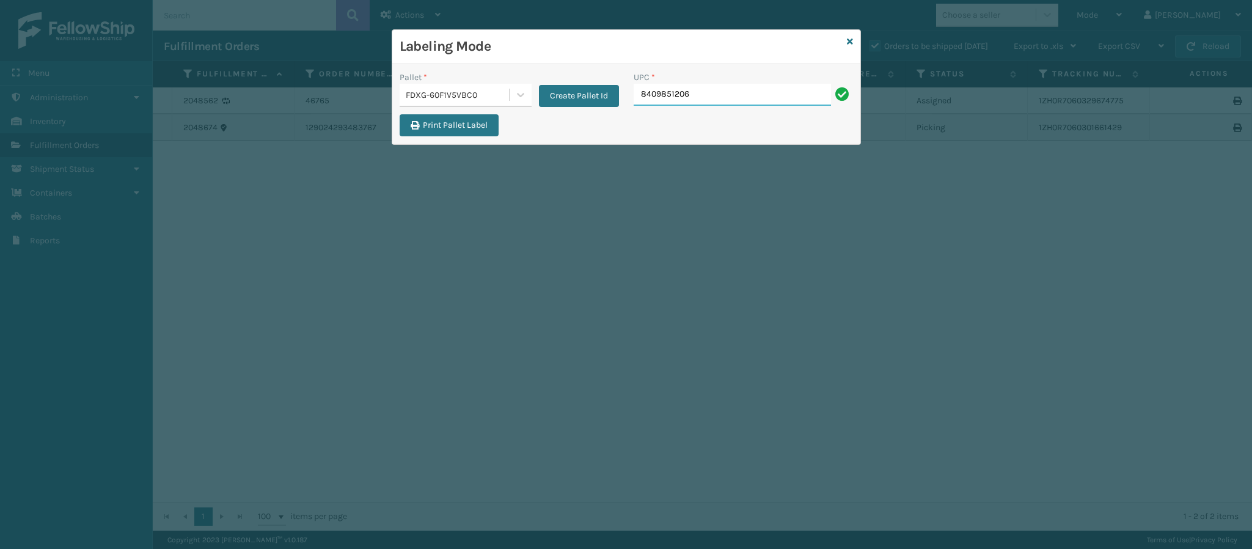
type input "84098512064"
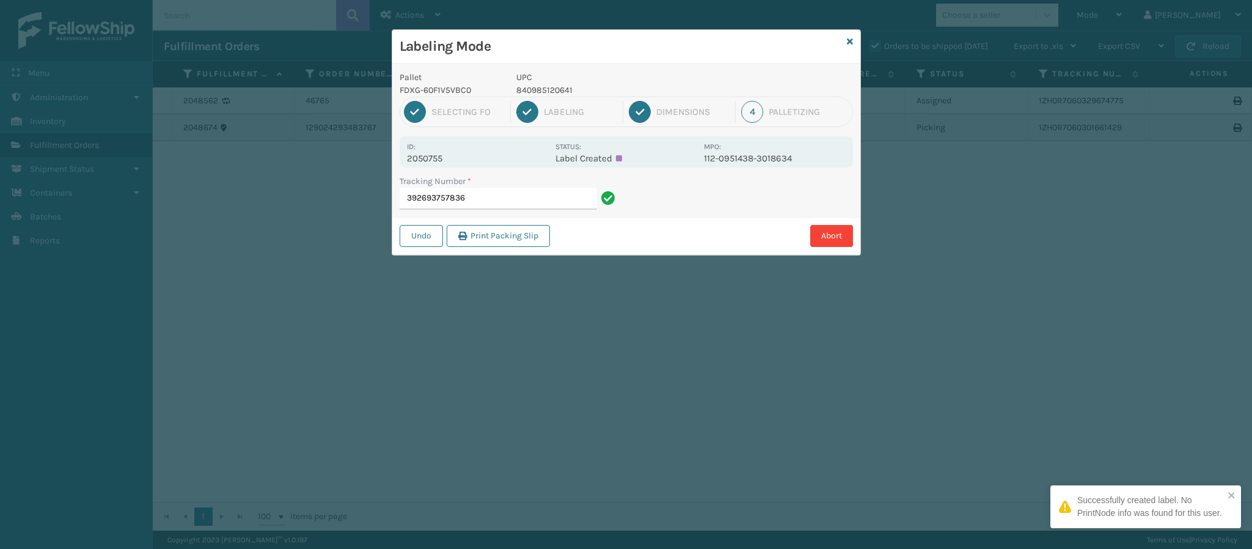
click at [432, 161] on p "2050755" at bounding box center [477, 158] width 141 height 11
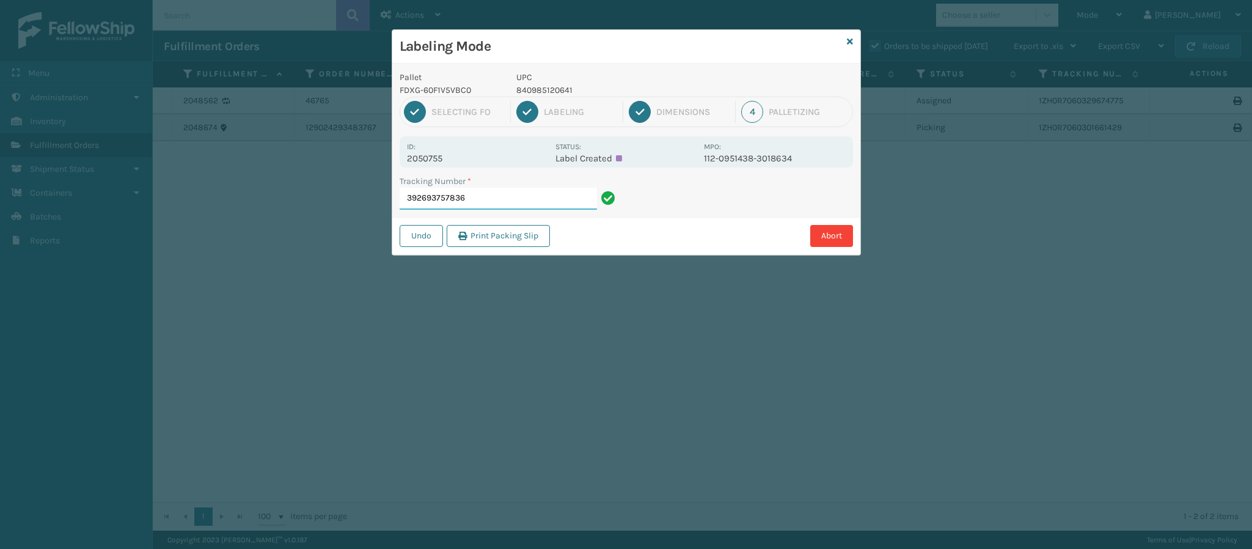
click at [486, 200] on input "392693757836" at bounding box center [497, 199] width 197 height 22
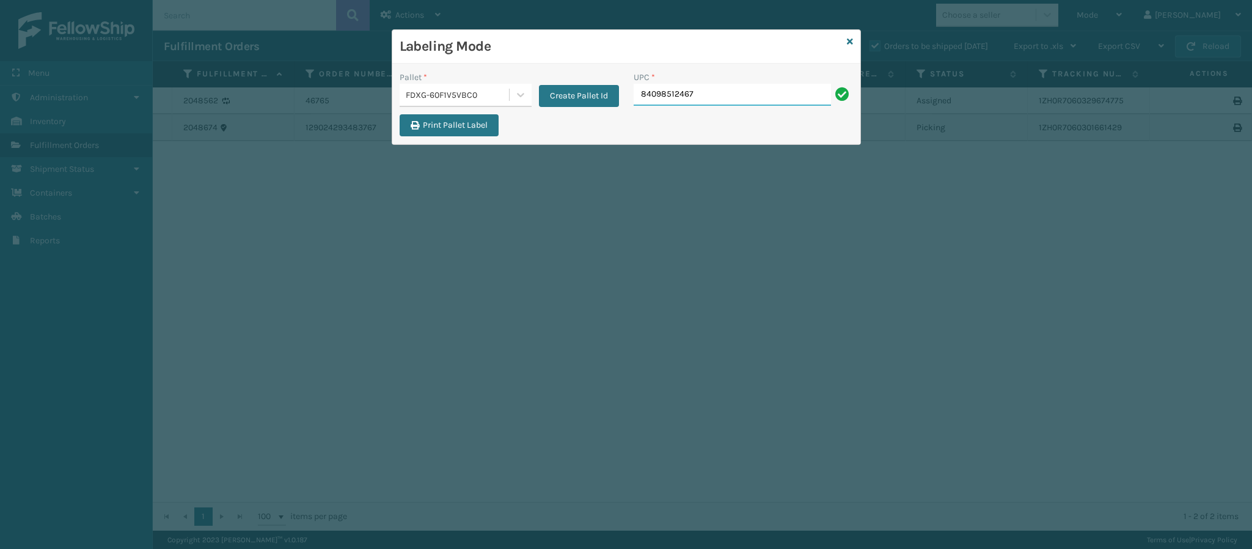
type input "840985124670"
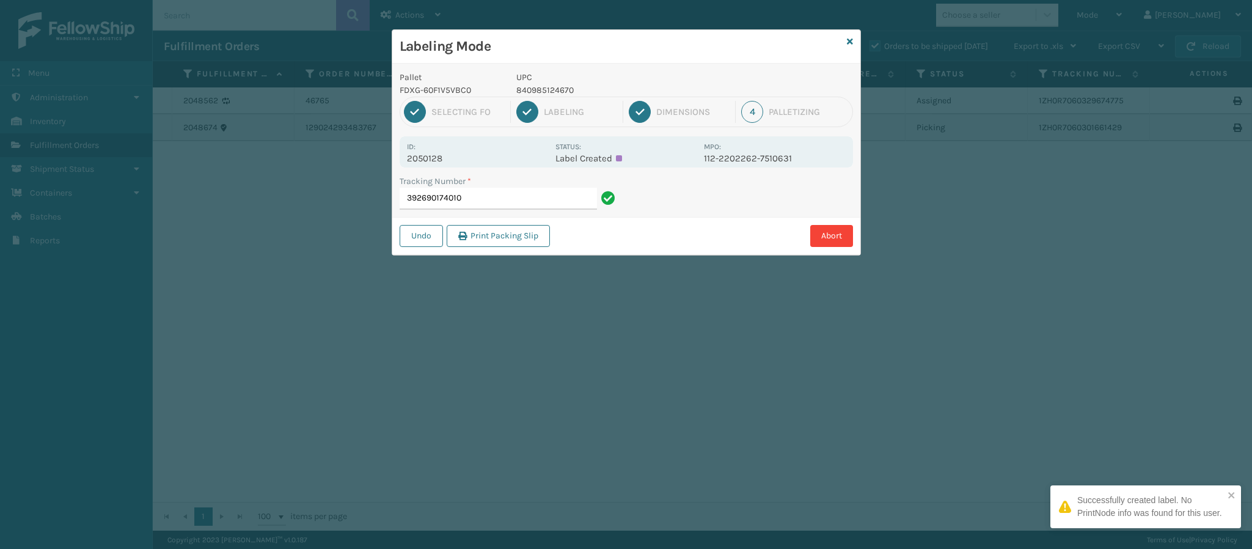
click at [444, 158] on p "2050128" at bounding box center [477, 158] width 141 height 11
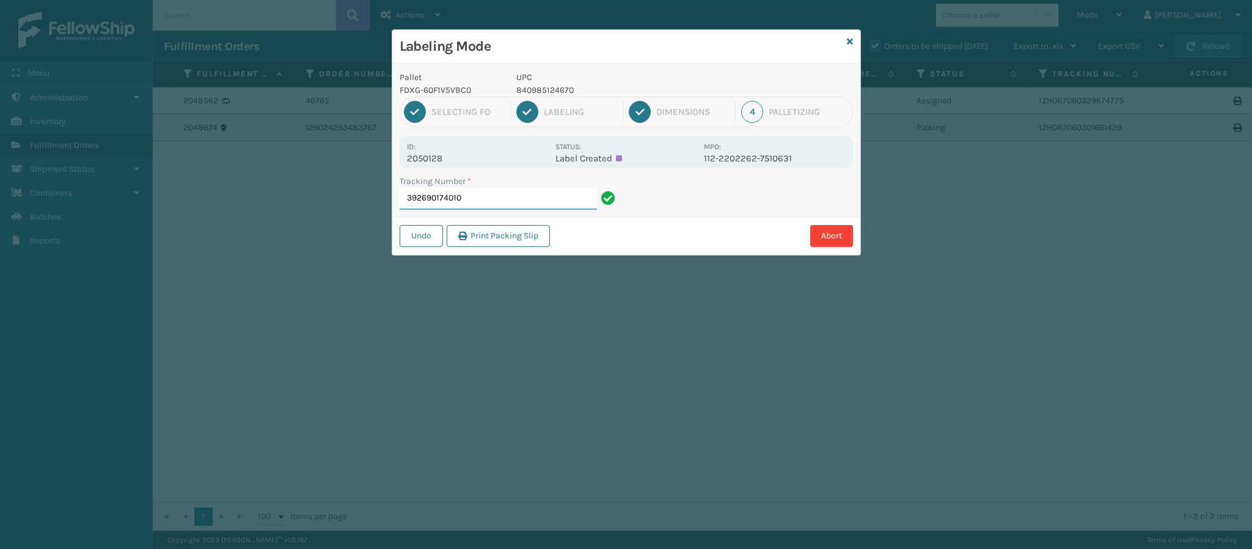
click at [475, 197] on input "392690174010" at bounding box center [497, 199] width 197 height 22
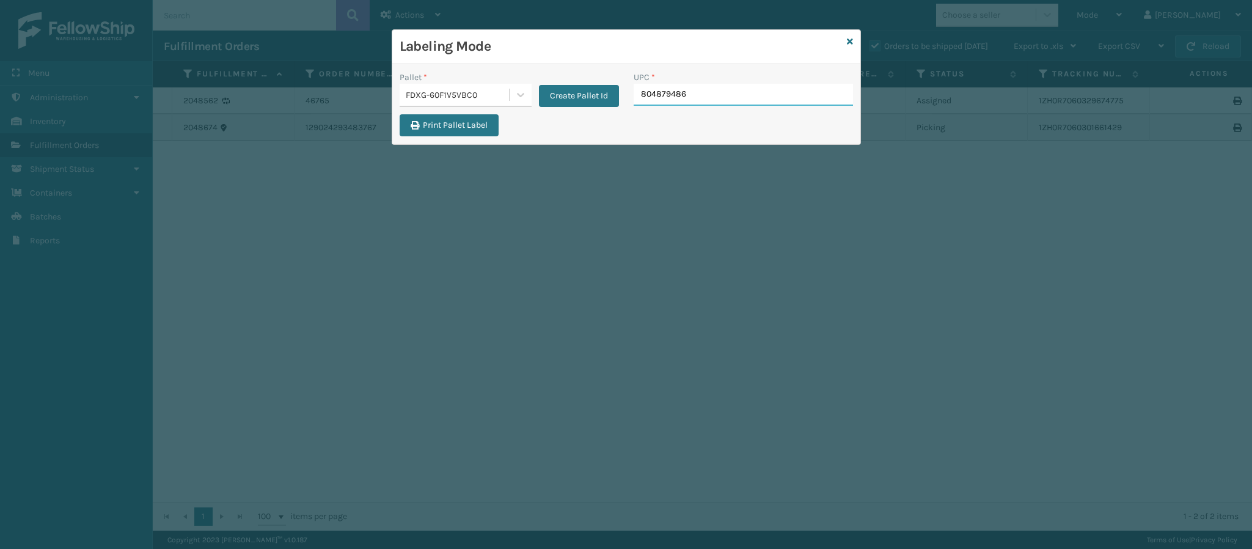
type input "8048794862"
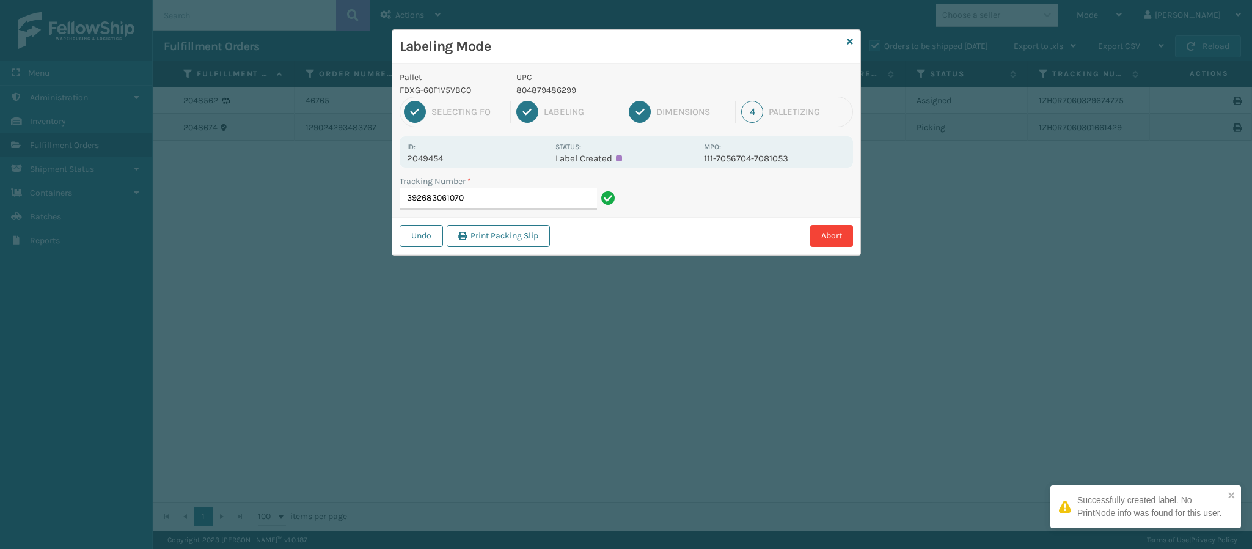
click at [440, 159] on p "2049454" at bounding box center [477, 158] width 141 height 11
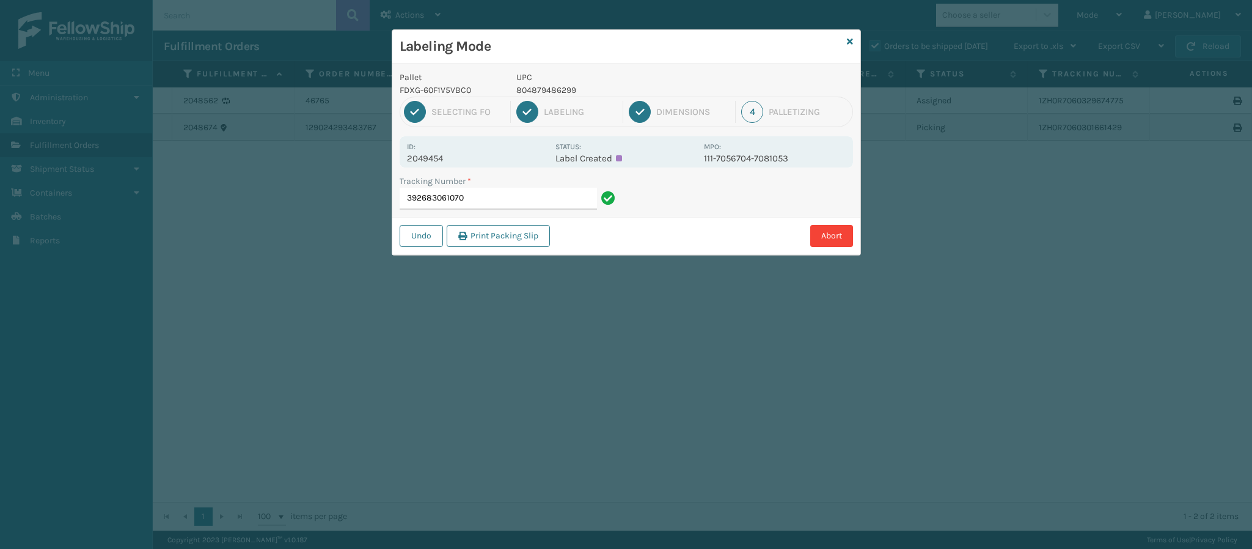
click at [490, 188] on div "Tracking Number * 392683061070" at bounding box center [508, 192] width 219 height 35
click at [490, 188] on input "392683061070" at bounding box center [497, 199] width 197 height 22
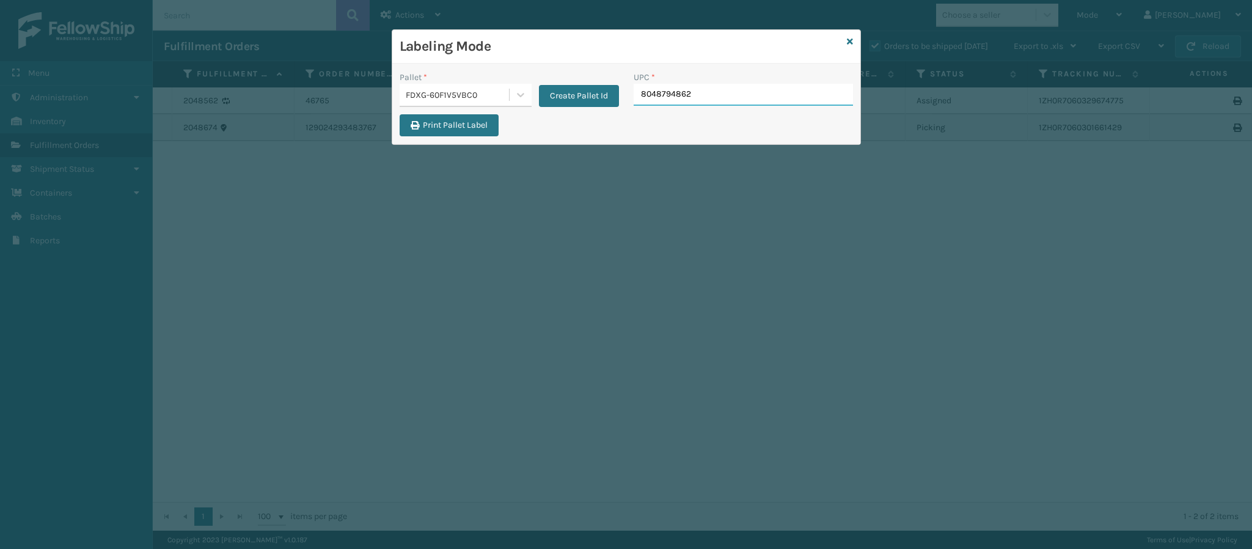
type input "80487948629"
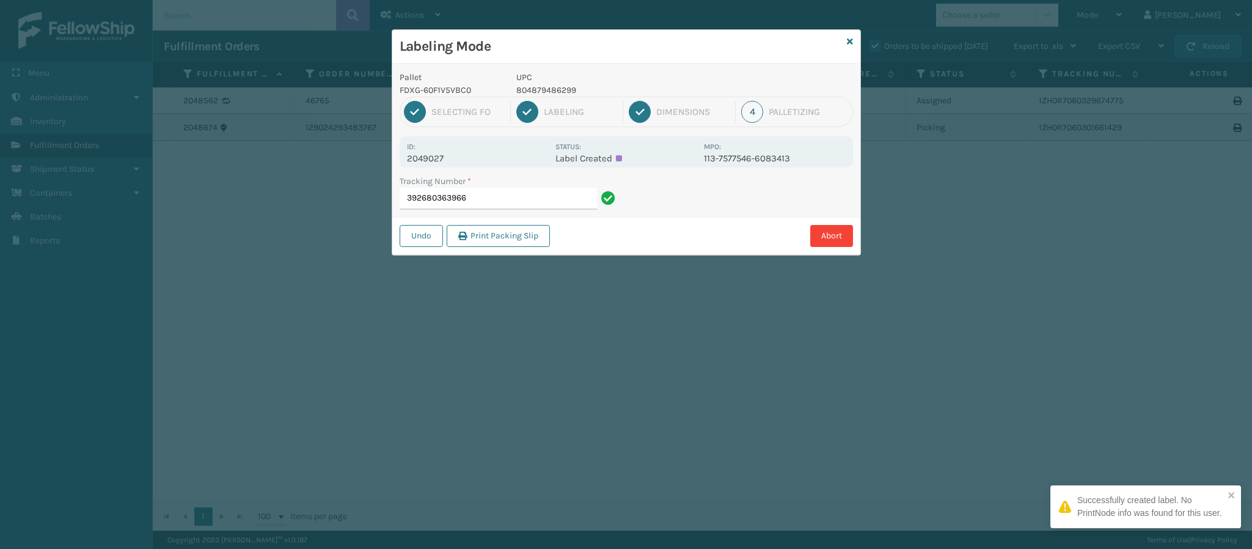
click at [440, 166] on div "Id: 2049027 Status: Label Created MPO: 113-7577546-6083413" at bounding box center [625, 151] width 453 height 31
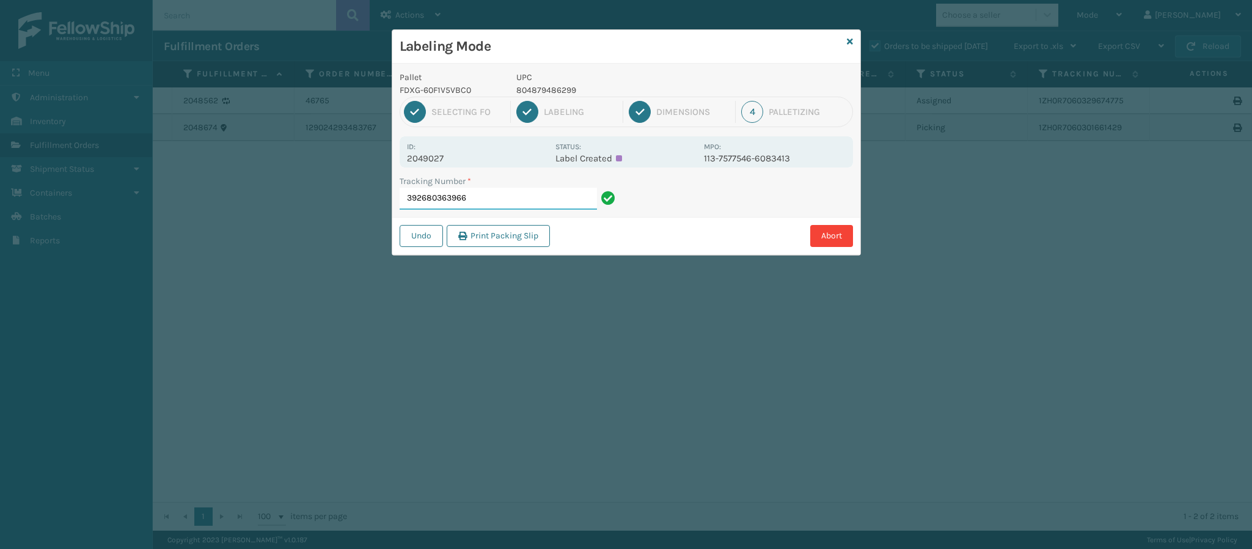
click at [490, 195] on input "392680363966" at bounding box center [497, 199] width 197 height 22
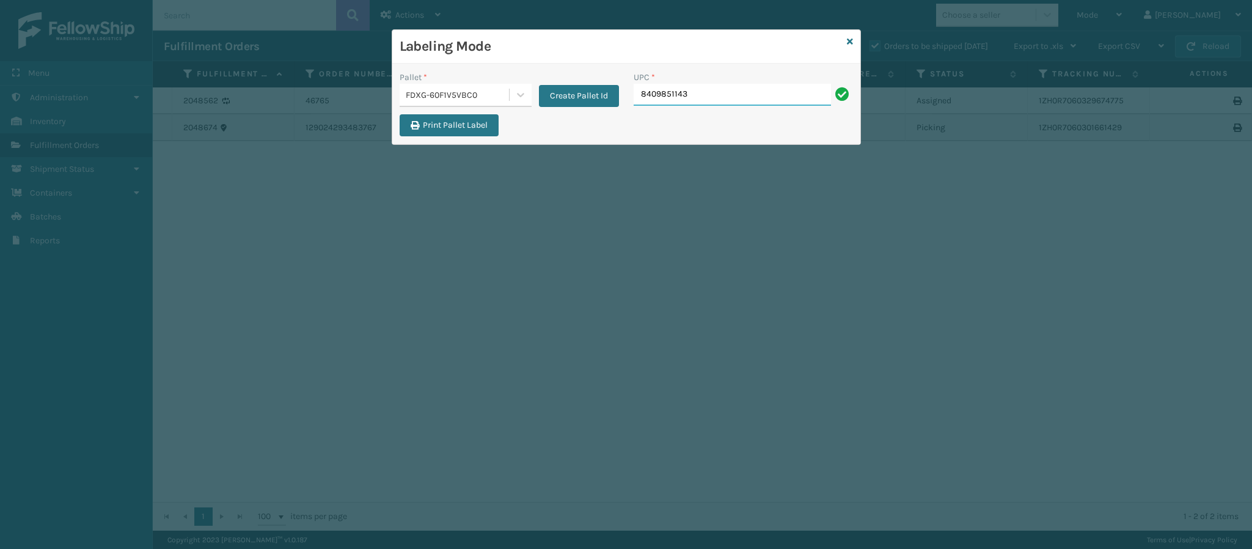
type input "84098511432"
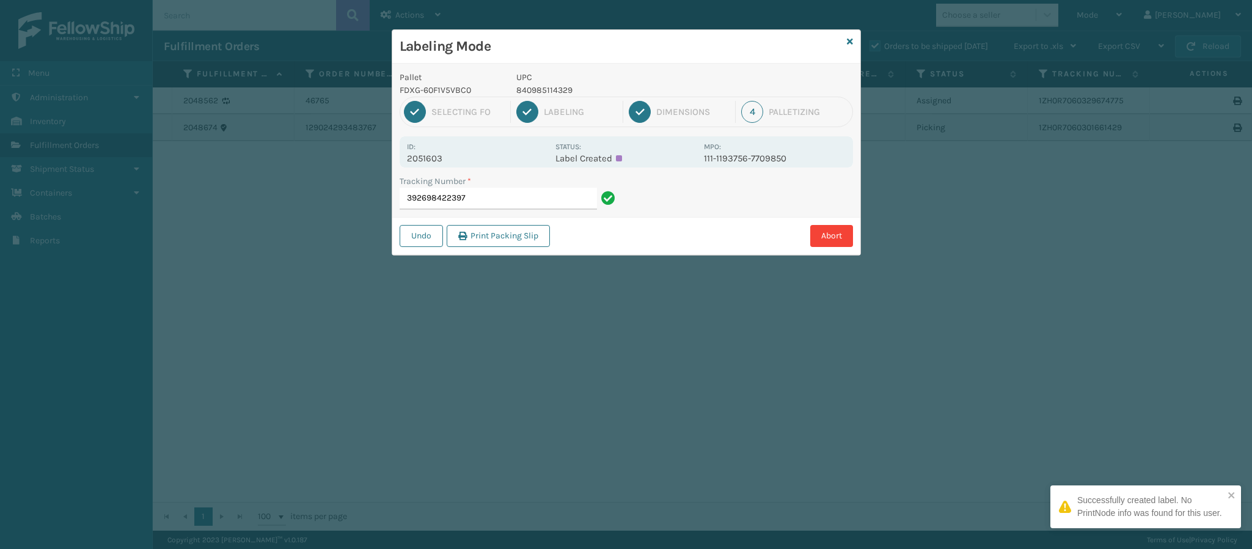
click at [442, 156] on p "2051603" at bounding box center [477, 158] width 141 height 11
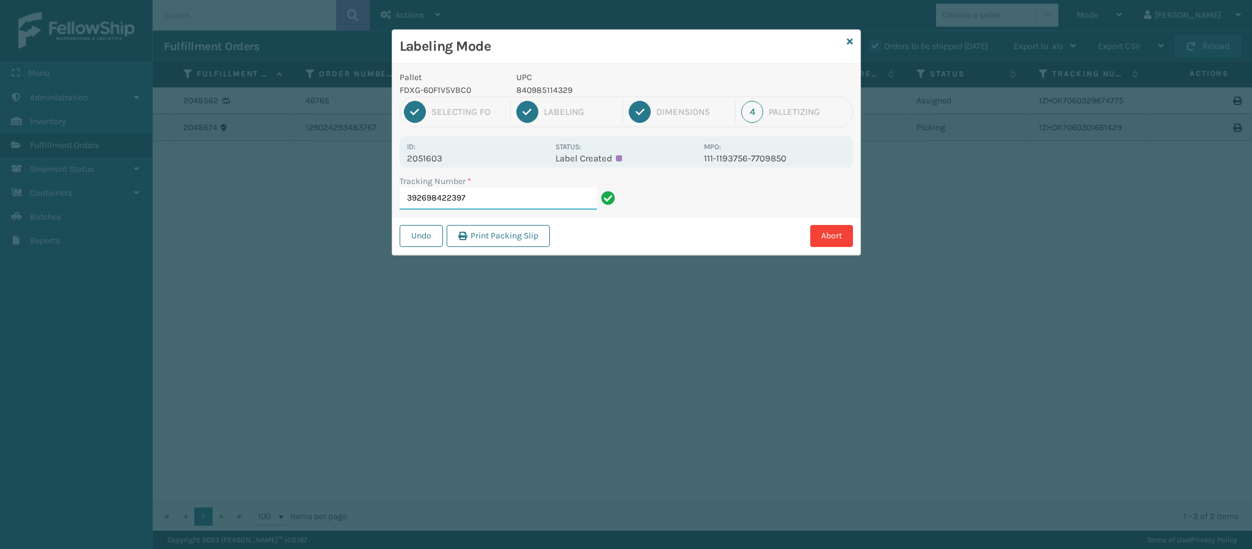
click at [484, 200] on input "392698422397" at bounding box center [497, 199] width 197 height 22
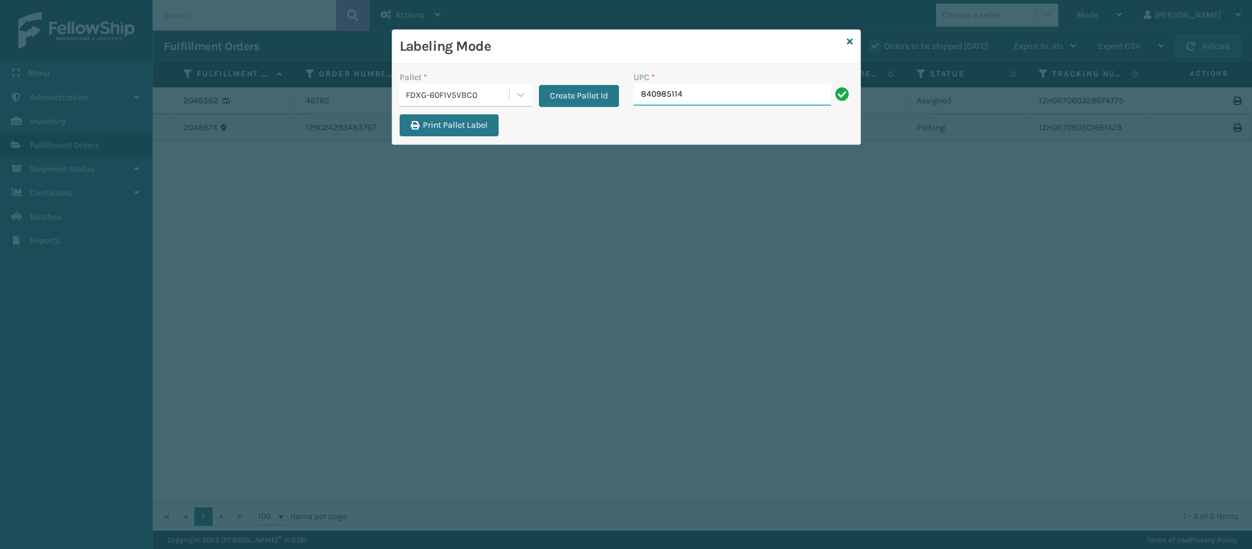
type input "8409851143"
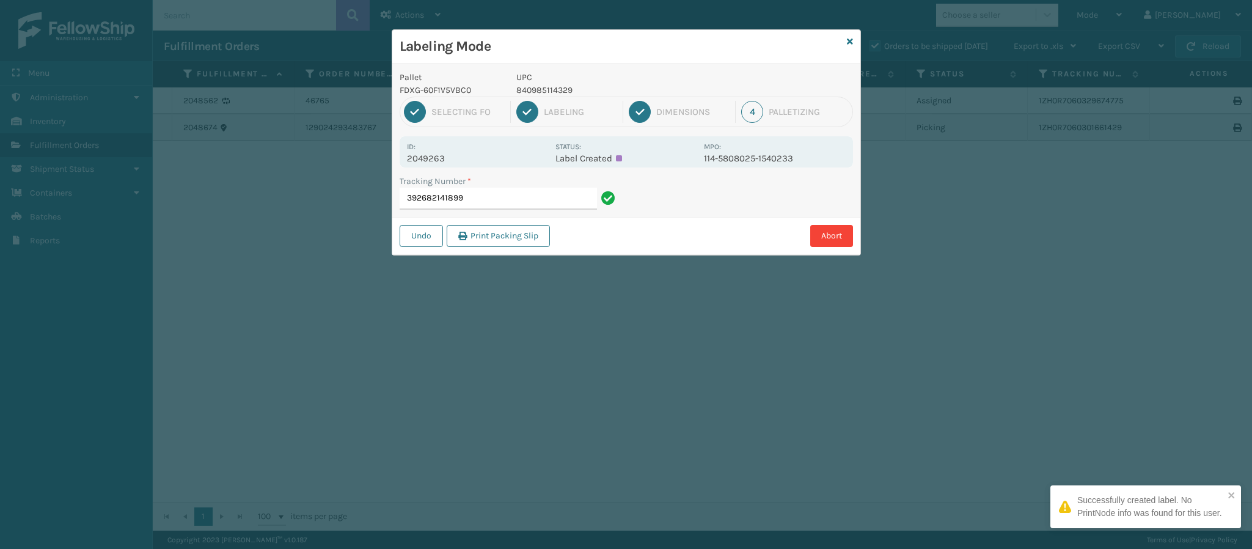
click at [438, 158] on p "2049263" at bounding box center [477, 158] width 141 height 11
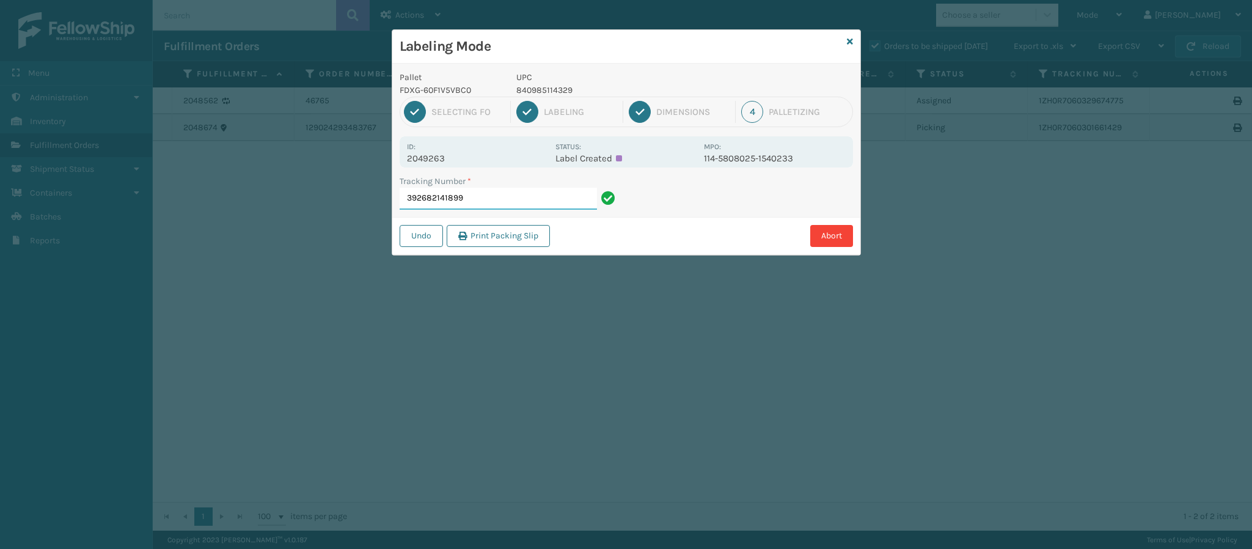
click at [488, 198] on input "392682141899" at bounding box center [497, 199] width 197 height 22
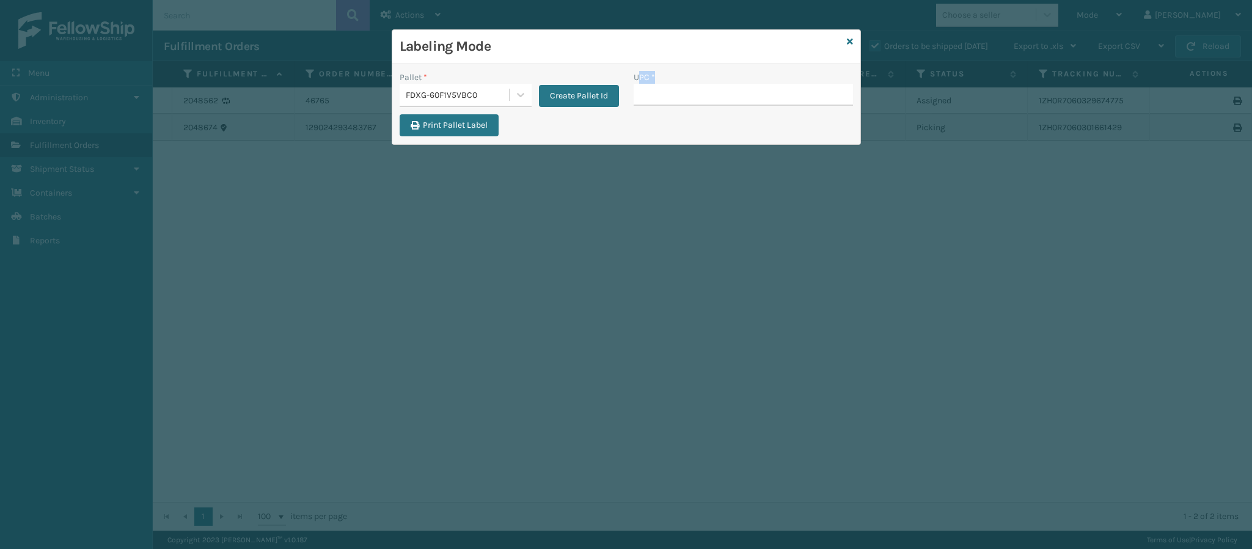
drag, startPoint x: 640, startPoint y: 81, endPoint x: 646, endPoint y: 85, distance: 6.6
click at [646, 85] on div "UPC *" at bounding box center [742, 88] width 219 height 35
click at [651, 96] on input "UPC *" at bounding box center [742, 95] width 219 height 22
type input "840985114329"
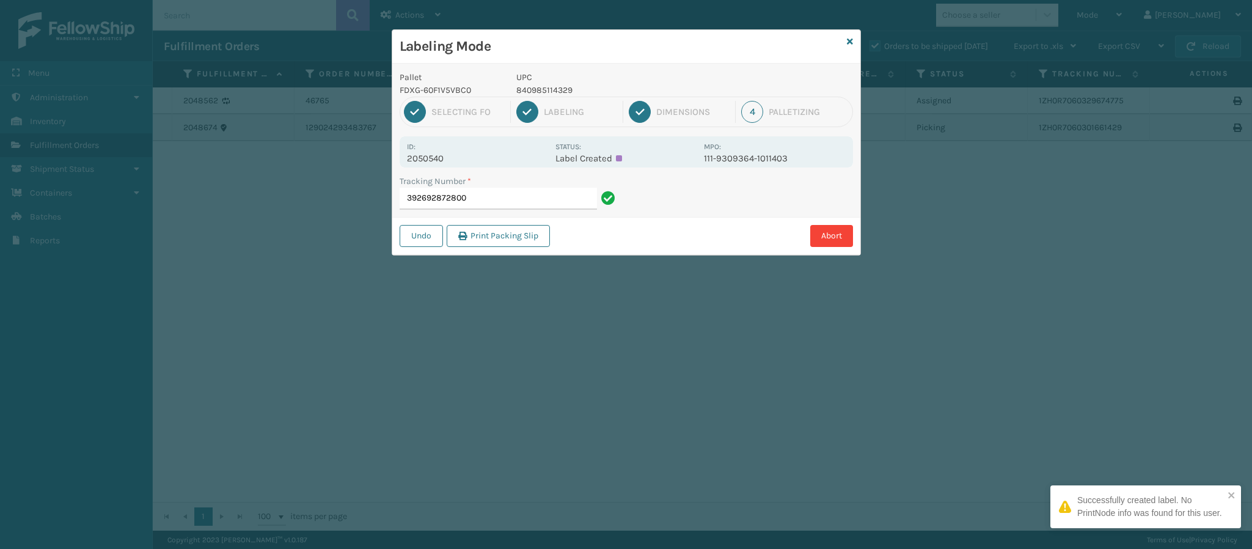
click at [444, 158] on p "2050540" at bounding box center [477, 158] width 141 height 11
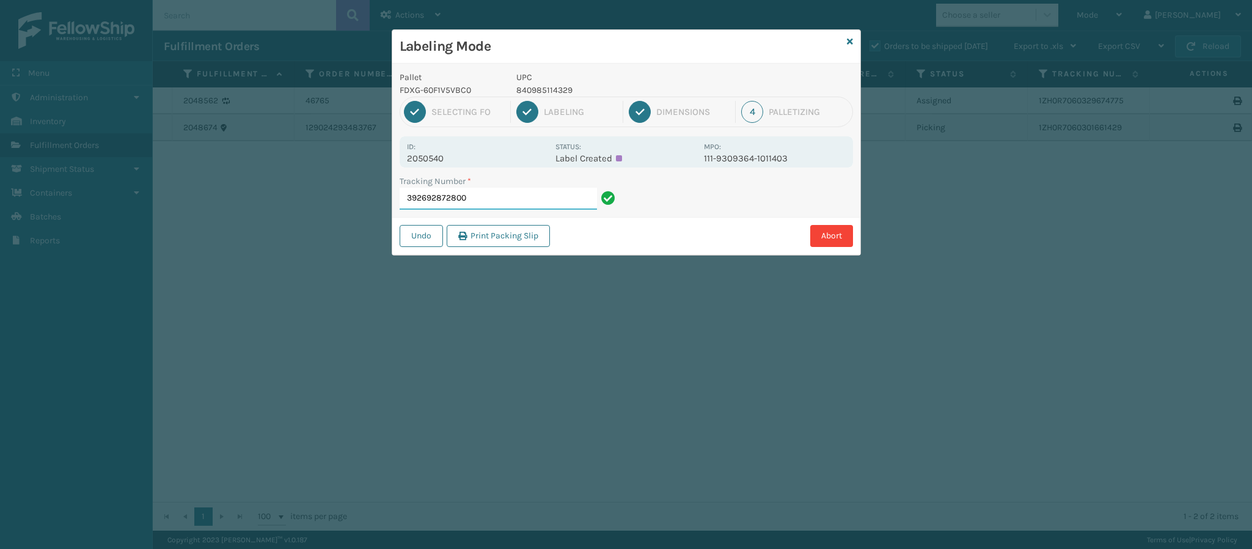
click at [490, 198] on input "392692872800" at bounding box center [497, 199] width 197 height 22
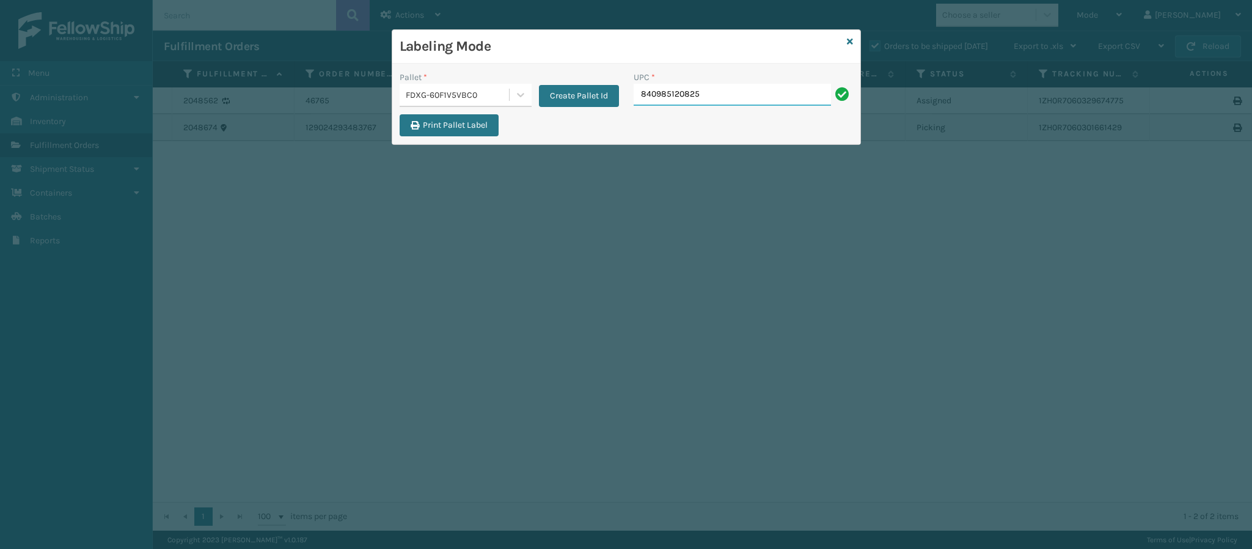
type input "840985120825"
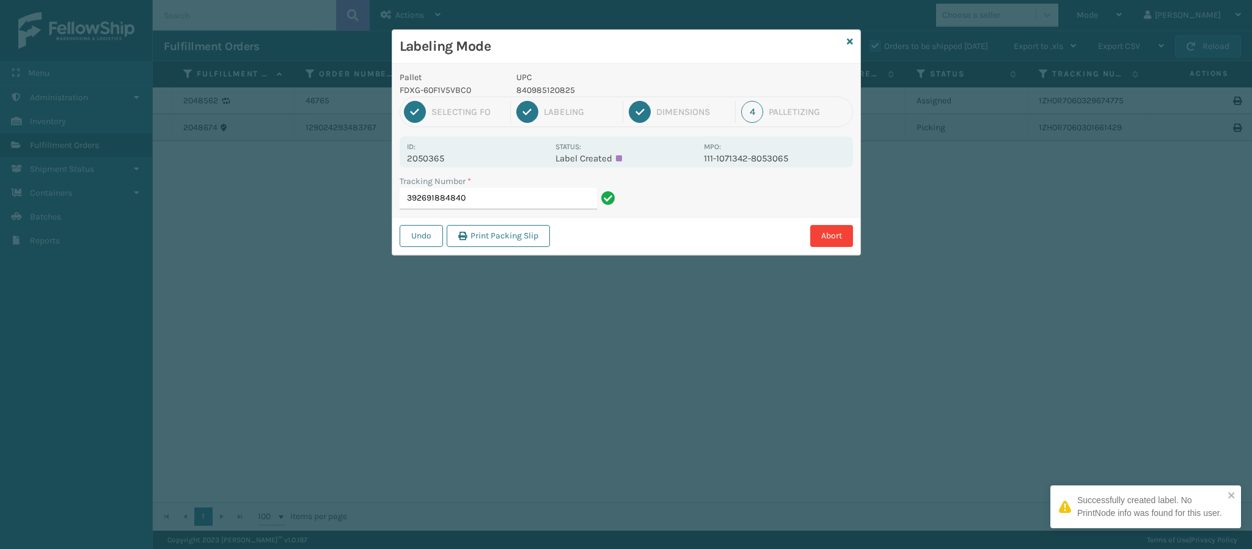
click at [444, 160] on p "2050365" at bounding box center [477, 158] width 141 height 11
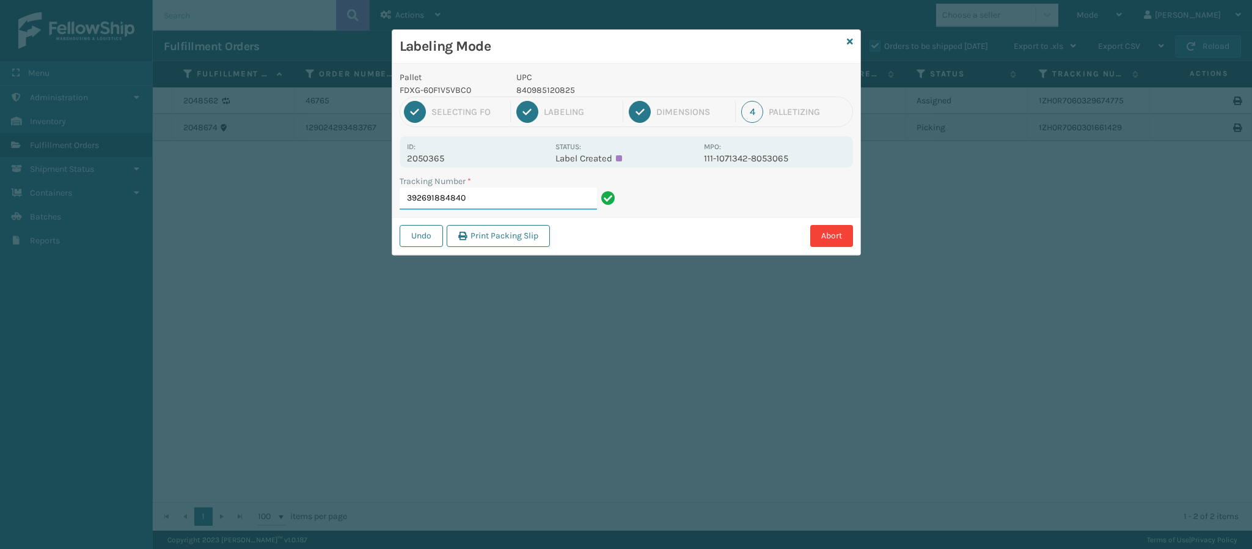
click at [500, 202] on input "392691884840" at bounding box center [497, 199] width 197 height 22
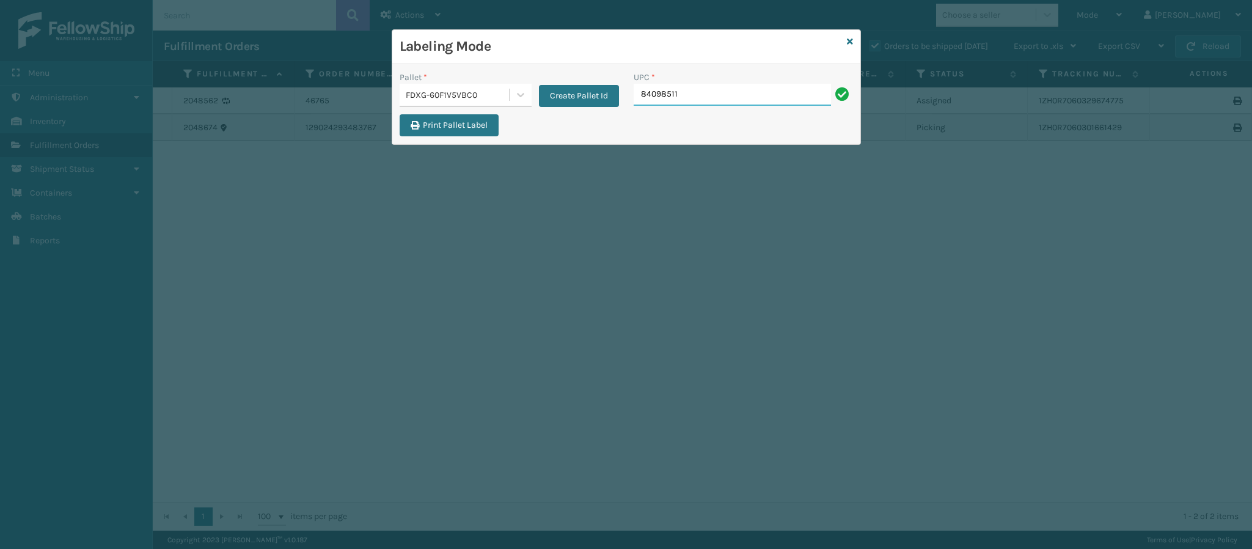
type input "840985118"
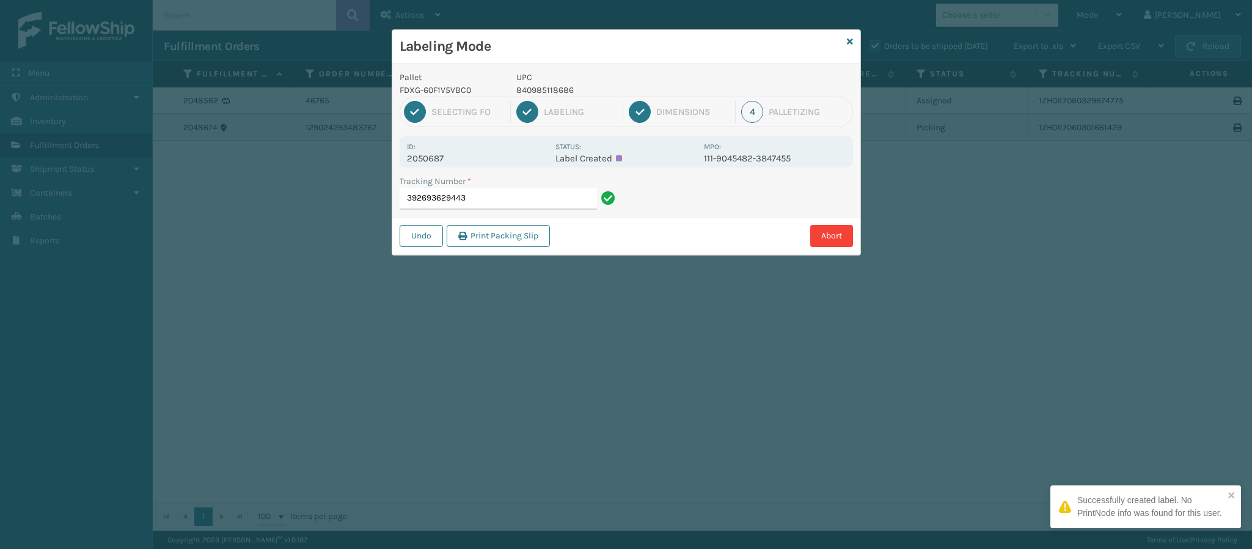
click at [439, 158] on p "2050687" at bounding box center [477, 158] width 141 height 11
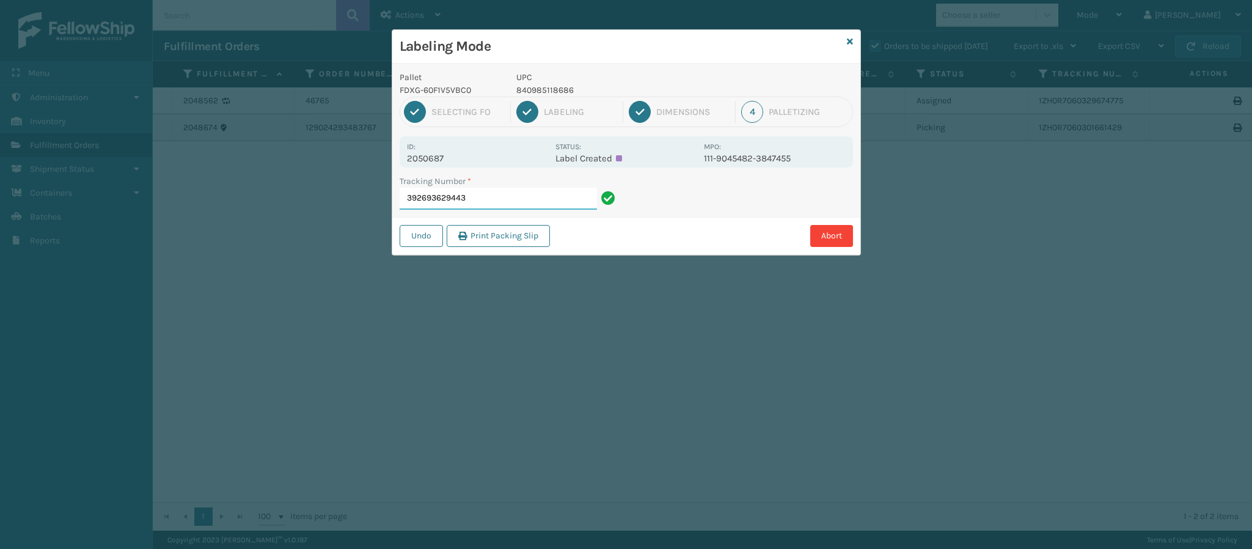
click at [515, 200] on input "392693629443" at bounding box center [497, 199] width 197 height 22
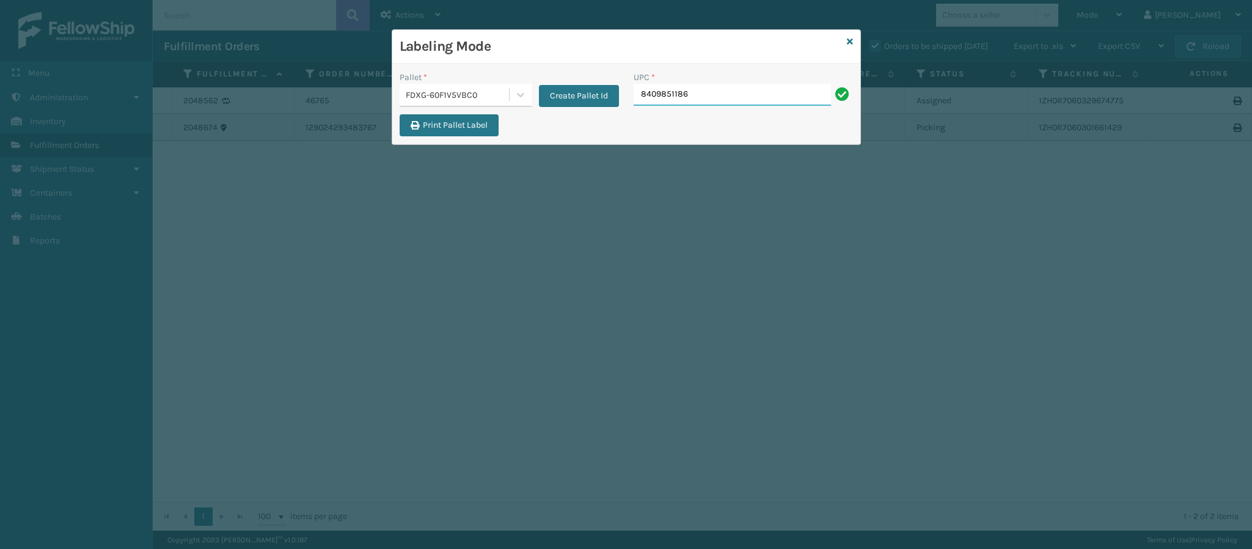
type input "84098511868"
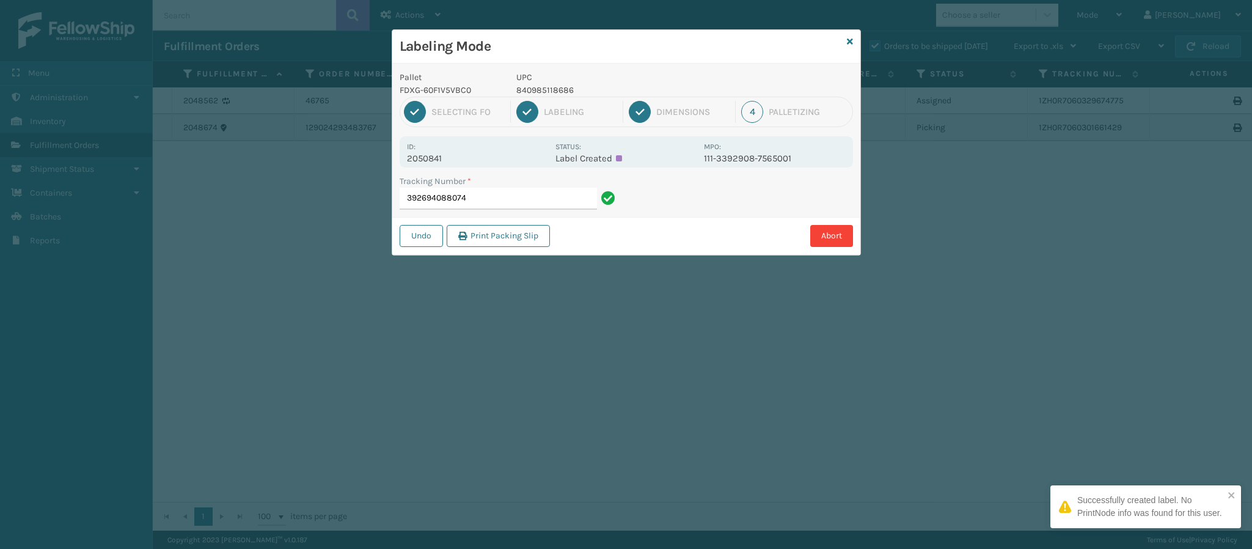
click at [445, 152] on div "Id: 2050841" at bounding box center [477, 152] width 141 height 24
click at [439, 163] on p "2050841" at bounding box center [477, 158] width 141 height 11
click at [439, 161] on p "2050841" at bounding box center [477, 158] width 141 height 11
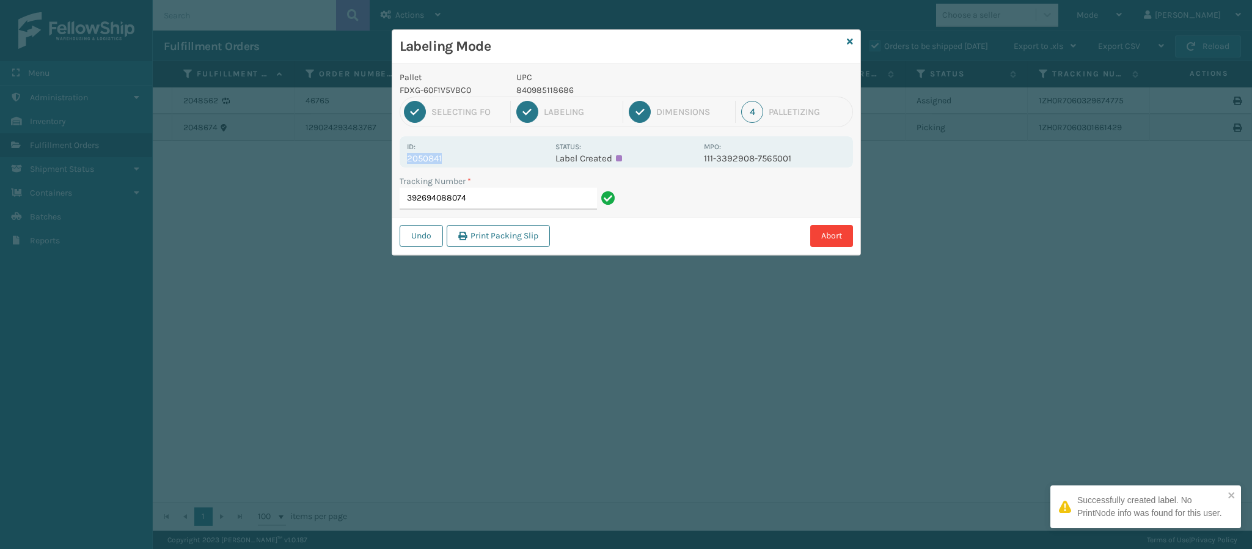
click at [439, 161] on p "2050841" at bounding box center [477, 158] width 141 height 11
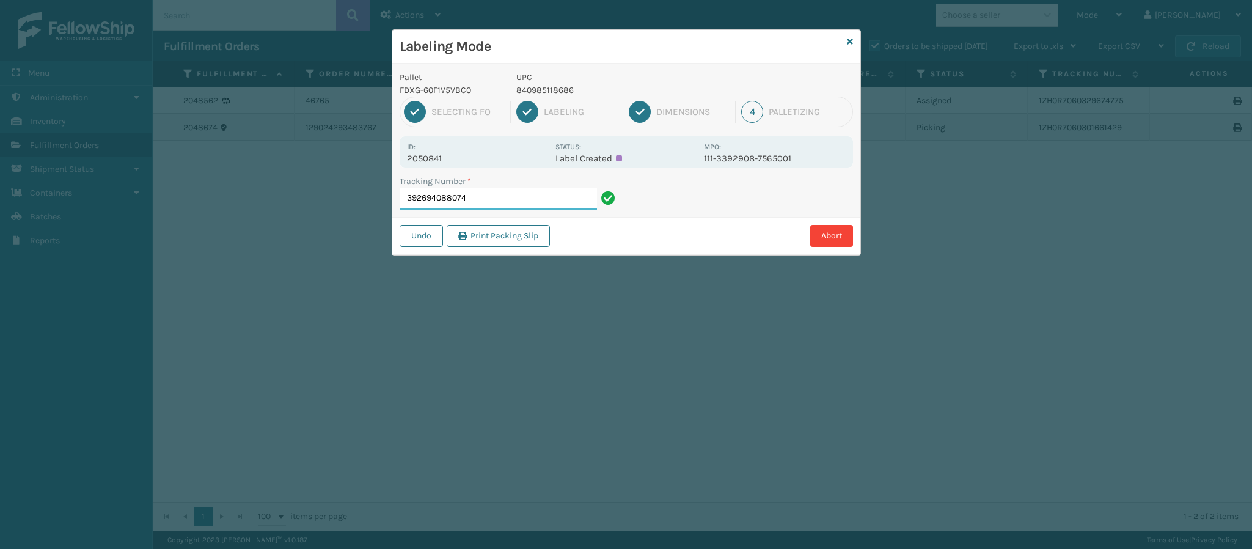
click at [491, 196] on input "392694088074" at bounding box center [497, 199] width 197 height 22
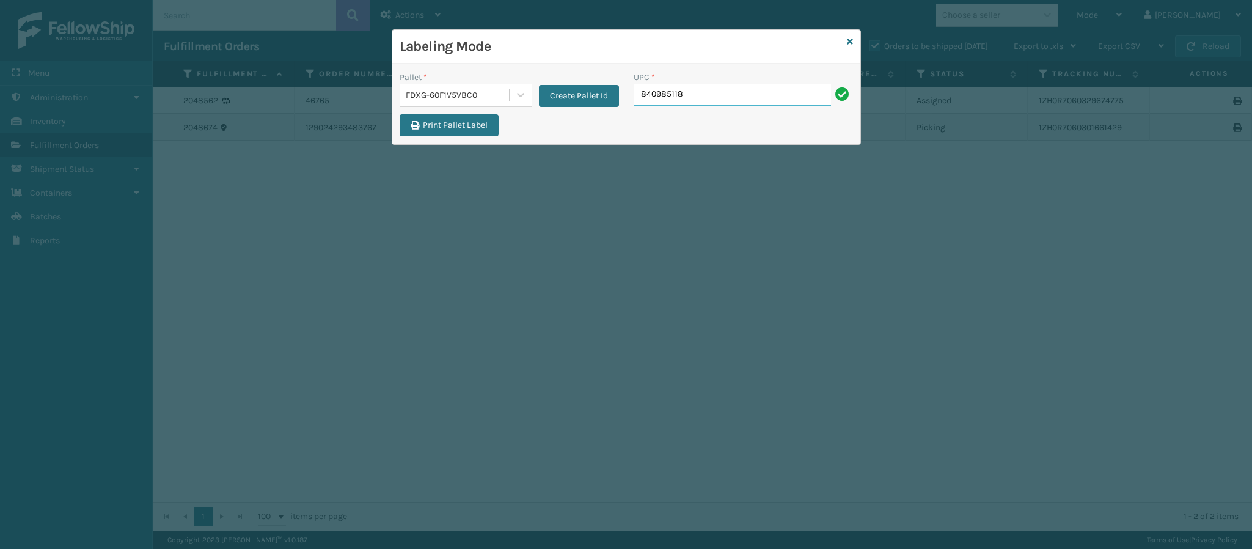
type input "8409851186"
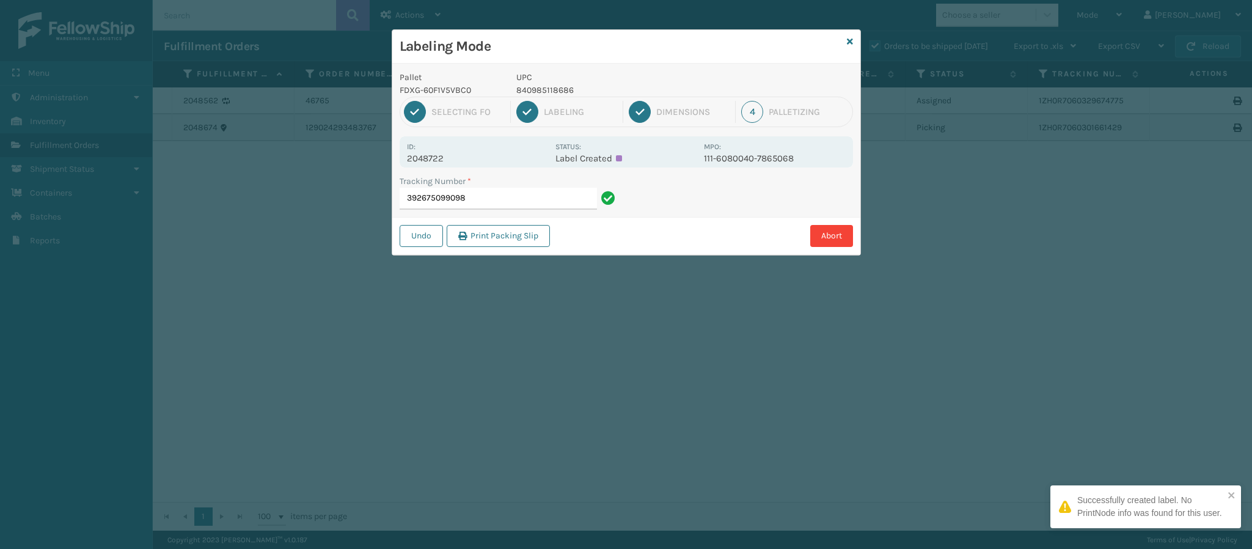
click at [433, 156] on p "2048722" at bounding box center [477, 158] width 141 height 11
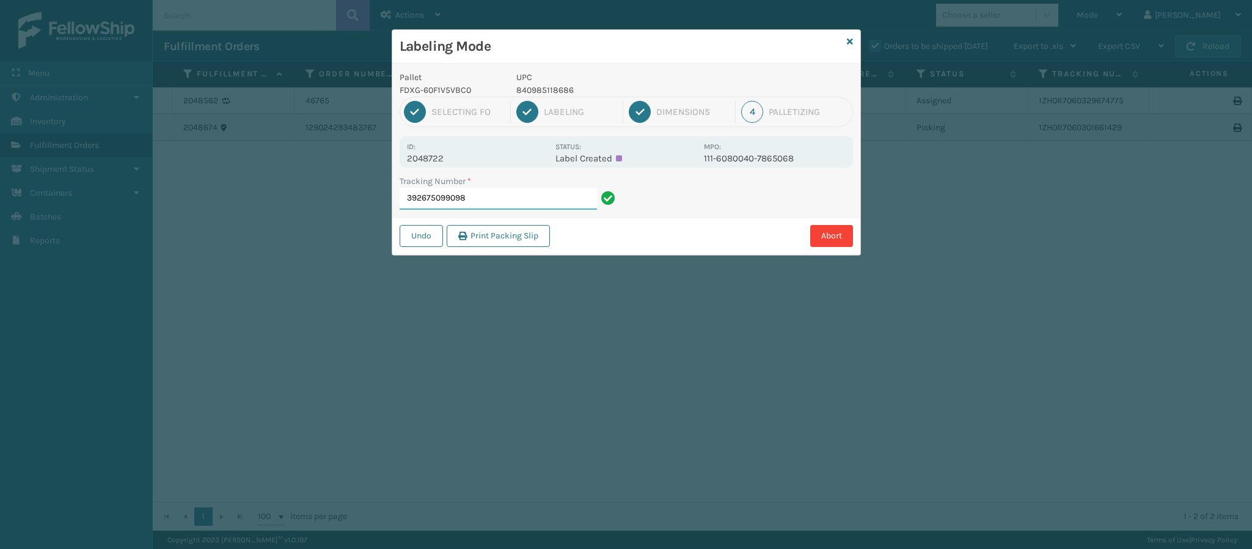
click at [505, 195] on input "392675099098" at bounding box center [497, 199] width 197 height 22
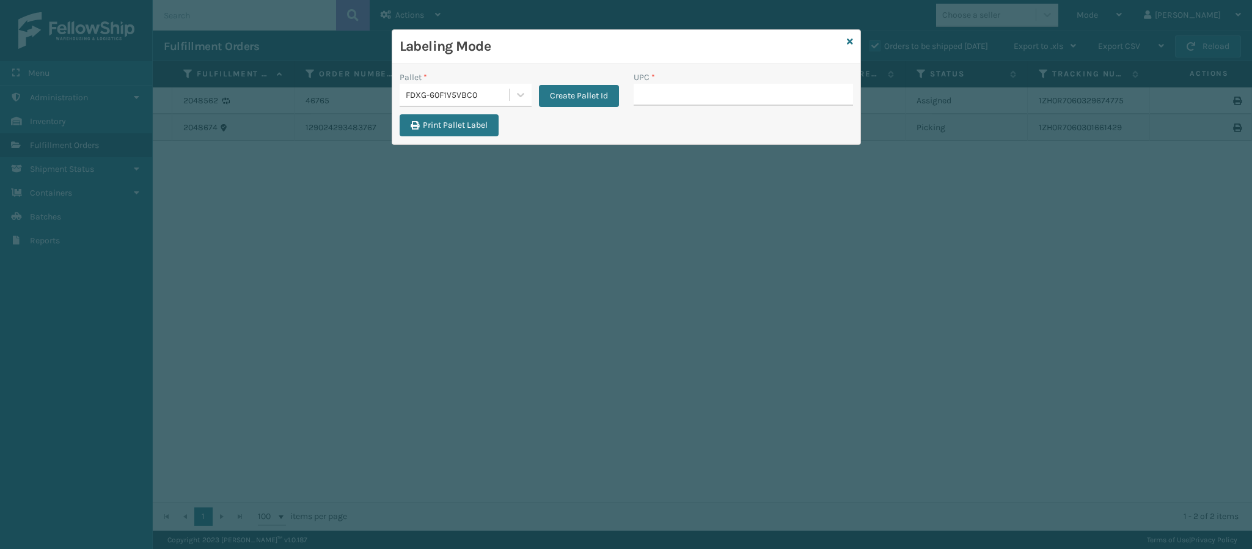
click at [852, 43] on div "Labeling Mode" at bounding box center [626, 47] width 468 height 34
click at [848, 42] on icon at bounding box center [850, 41] width 6 height 9
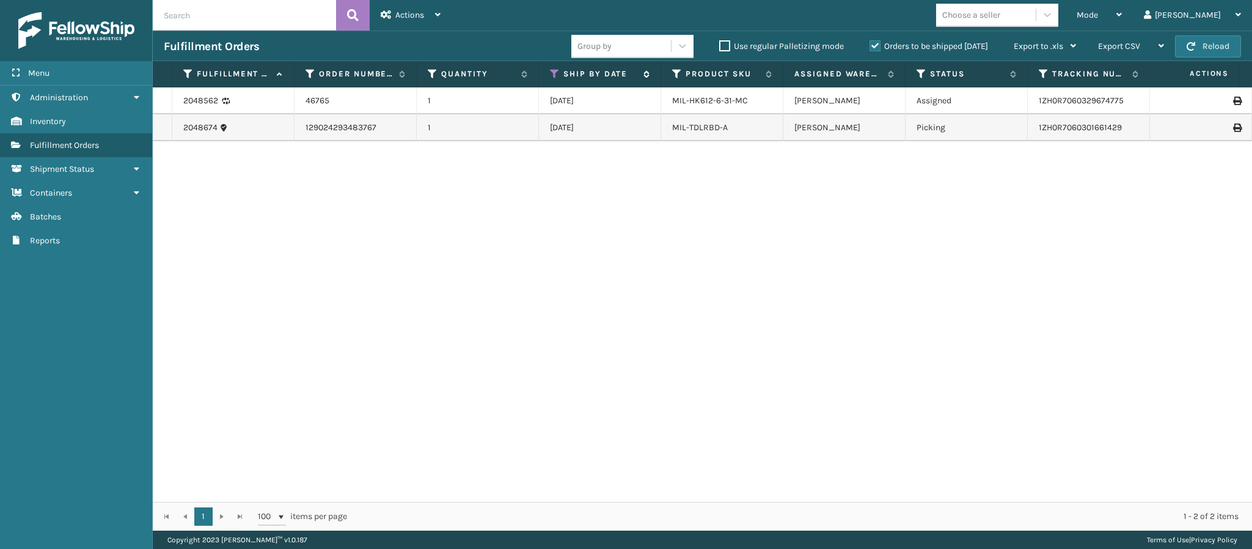
click at [561, 77] on div "Ship By Date" at bounding box center [600, 73] width 100 height 11
click at [552, 71] on icon at bounding box center [555, 73] width 10 height 11
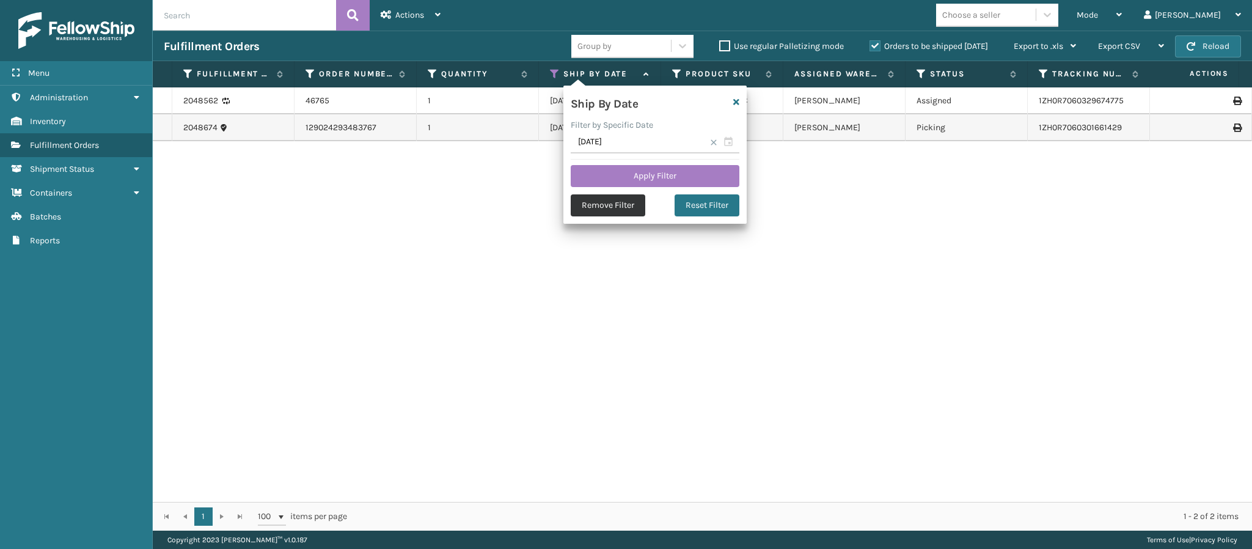
click at [624, 203] on button "Remove Filter" at bounding box center [608, 205] width 75 height 22
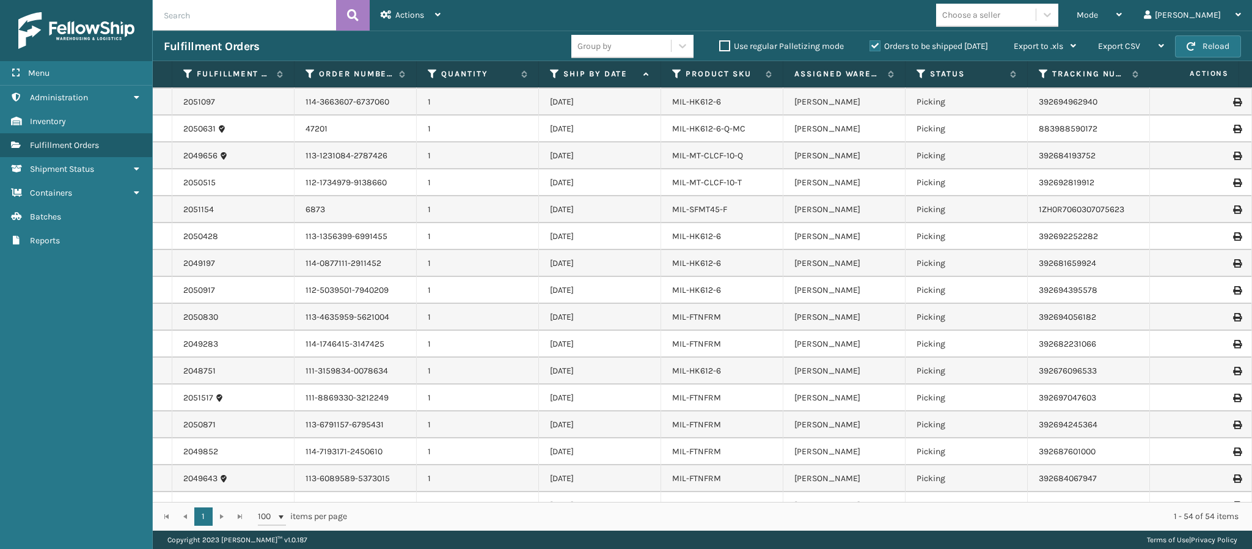
scroll to position [398, 0]
click at [711, 240] on link "MIL-HK612-6" at bounding box center [696, 240] width 49 height 10
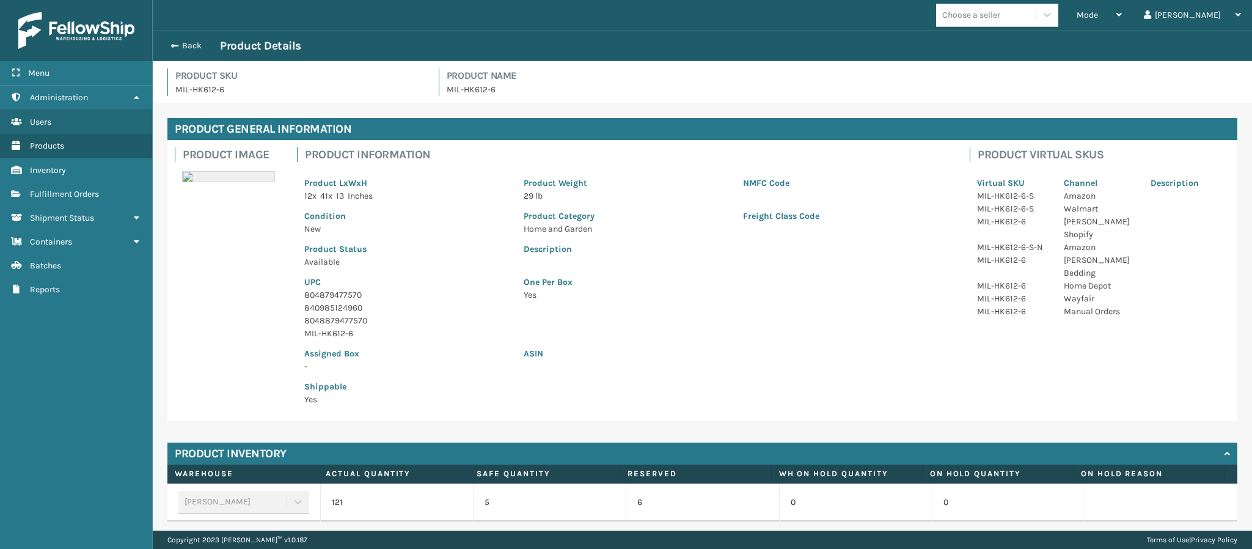
click at [352, 297] on p "804879477570" at bounding box center [406, 294] width 205 height 13
click at [191, 39] on div "Back Product Details" at bounding box center [702, 45] width 1077 height 15
click at [186, 50] on button "Back" at bounding box center [192, 45] width 56 height 11
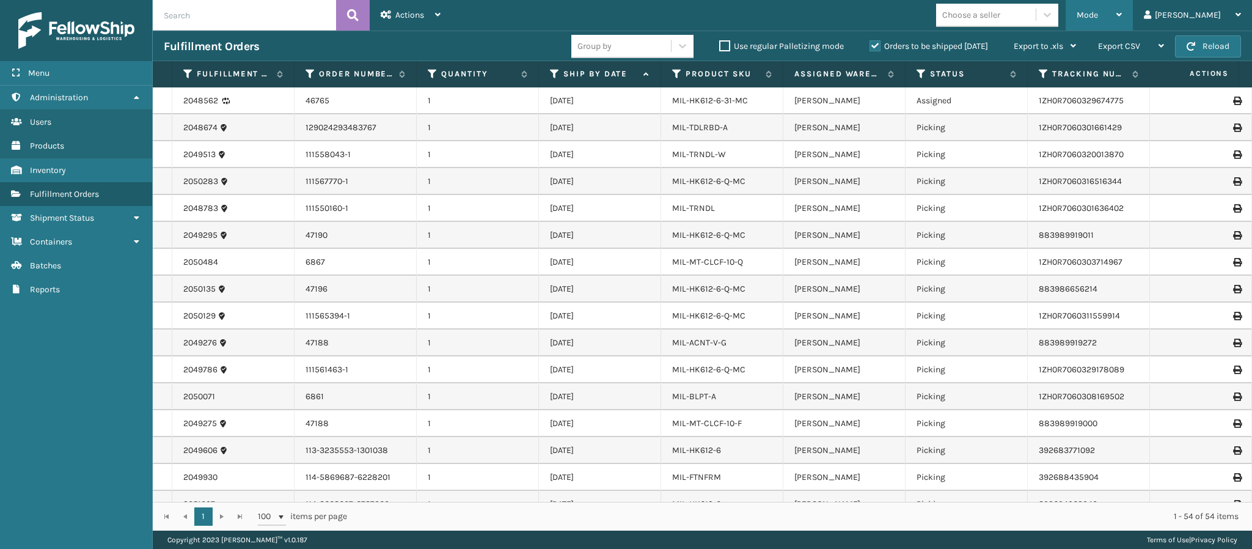
click at [1121, 15] on icon at bounding box center [1118, 14] width 5 height 9
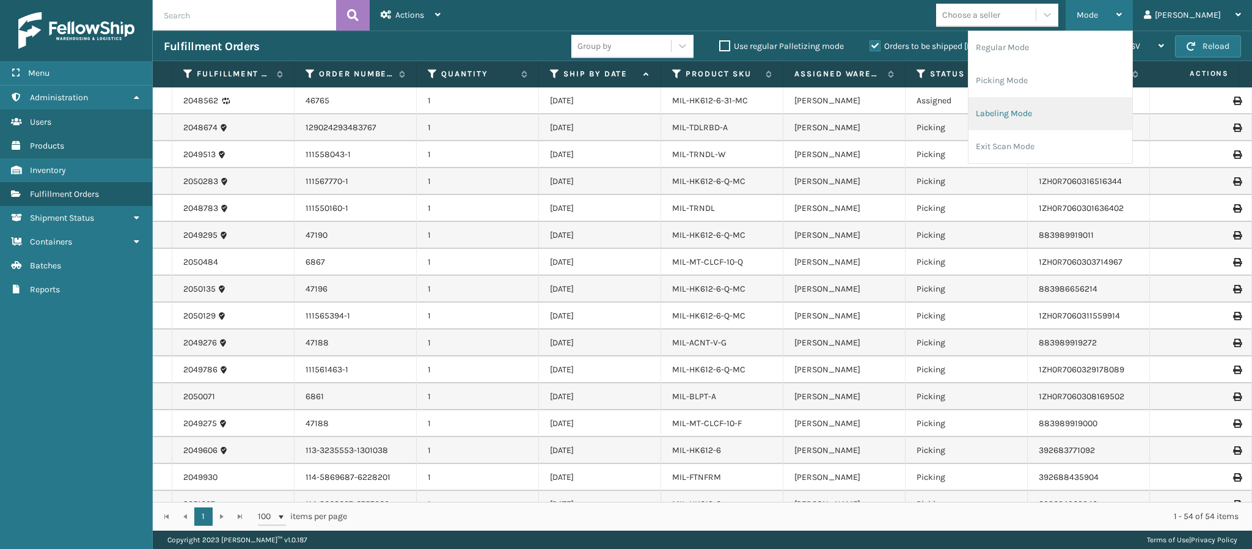
click at [1067, 119] on li "Labeling Mode" at bounding box center [1050, 113] width 164 height 33
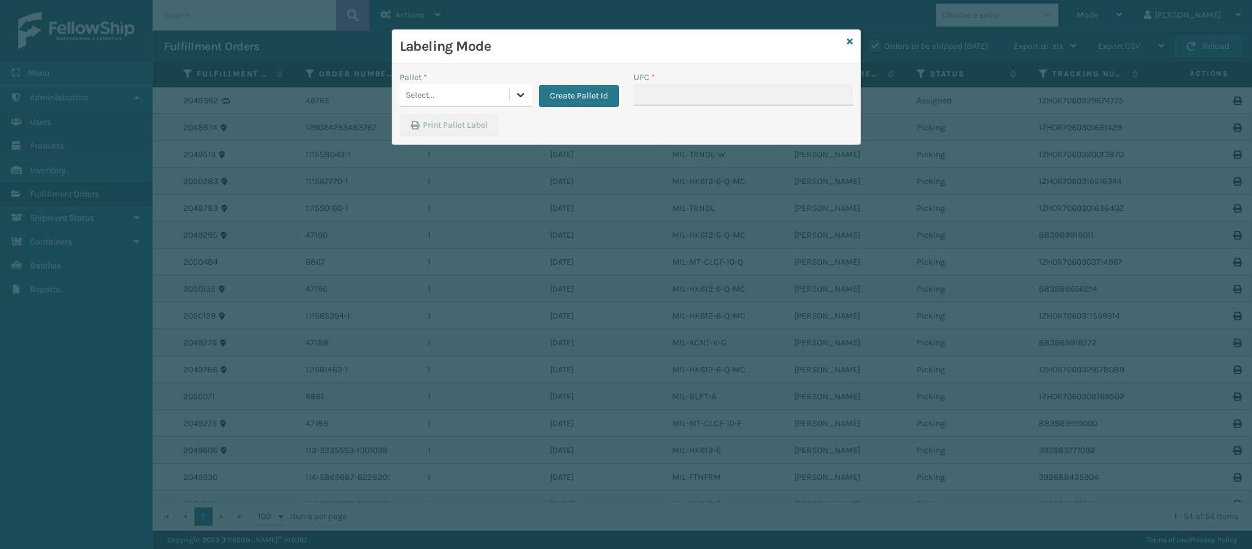
click at [524, 90] on icon at bounding box center [520, 95] width 12 height 12
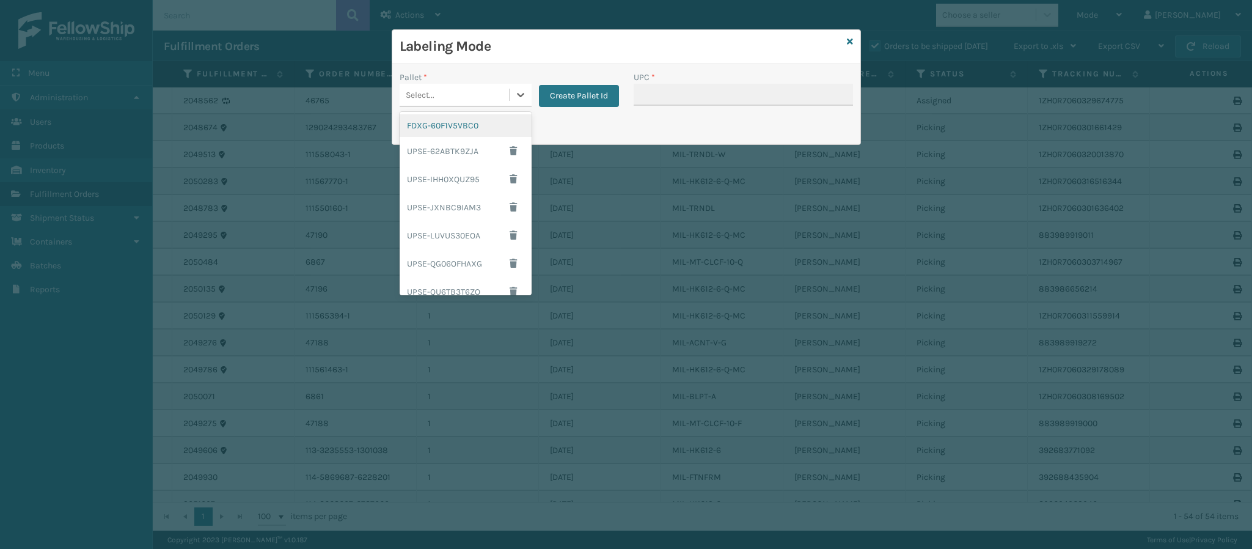
click at [454, 133] on div "FDXG-60F1V5VBC0" at bounding box center [465, 125] width 132 height 23
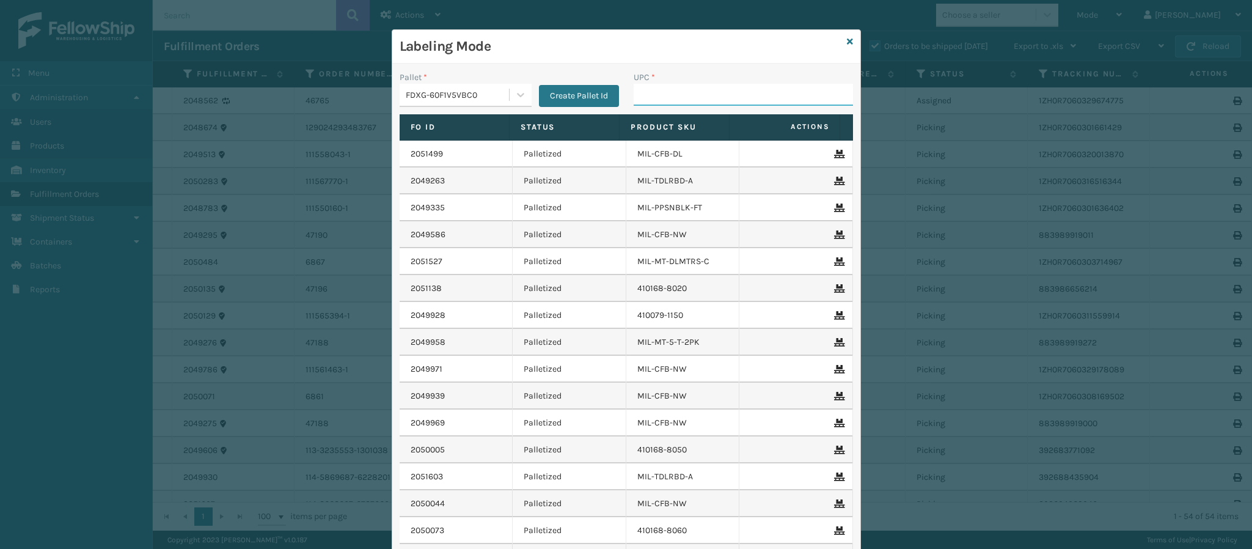
click at [688, 101] on input "UPC *" at bounding box center [742, 95] width 219 height 22
paste input "804879477570"
type input "804879477570"
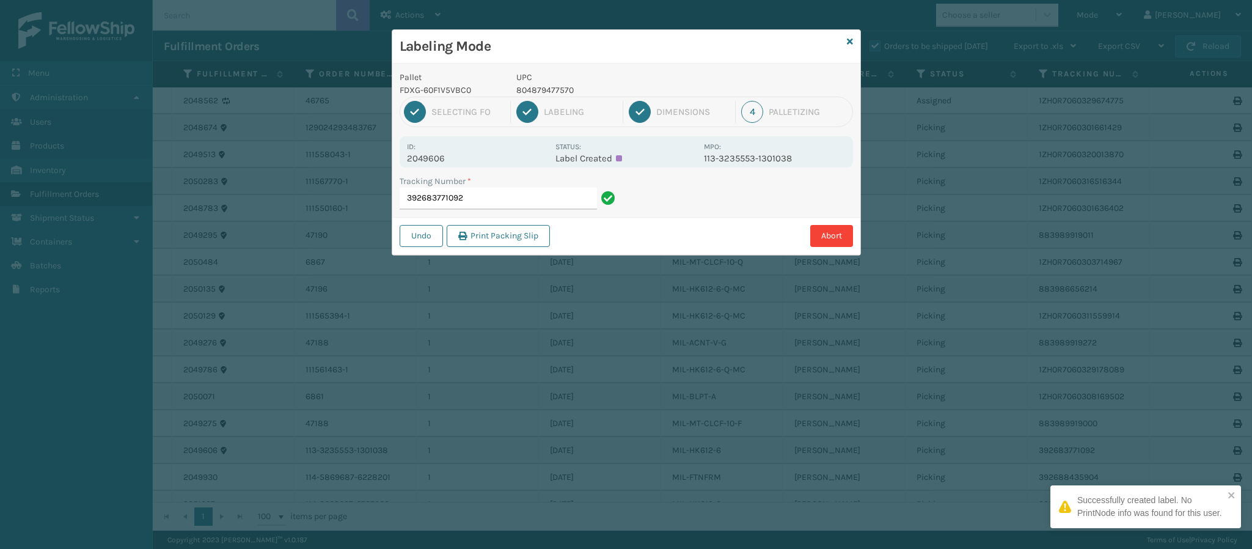
click at [436, 153] on p "2049606" at bounding box center [477, 158] width 141 height 11
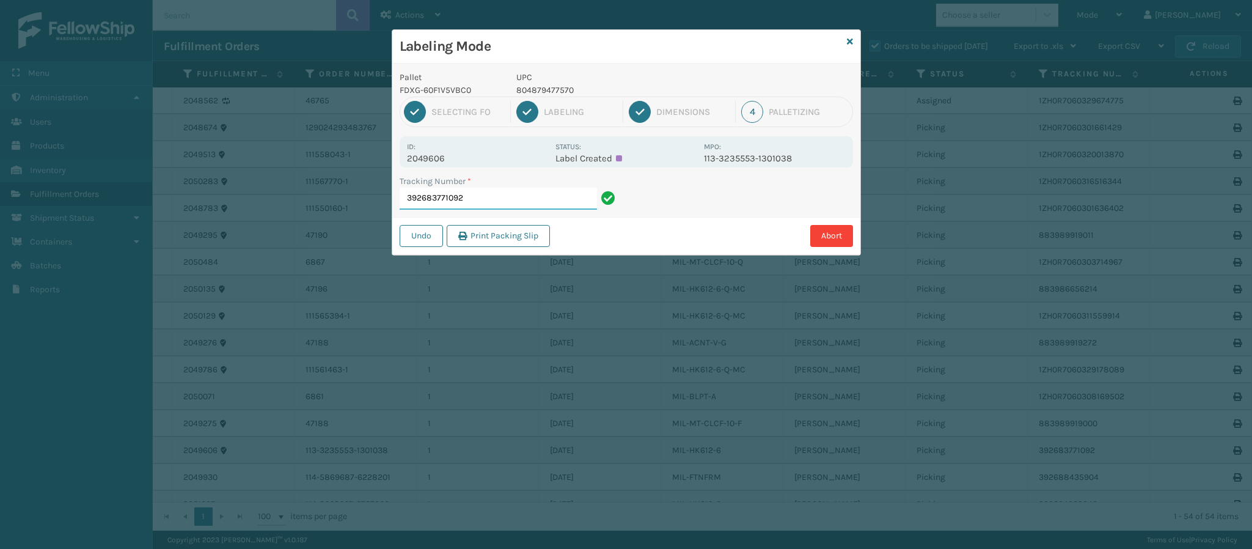
click at [500, 208] on input "392683771092" at bounding box center [497, 199] width 197 height 22
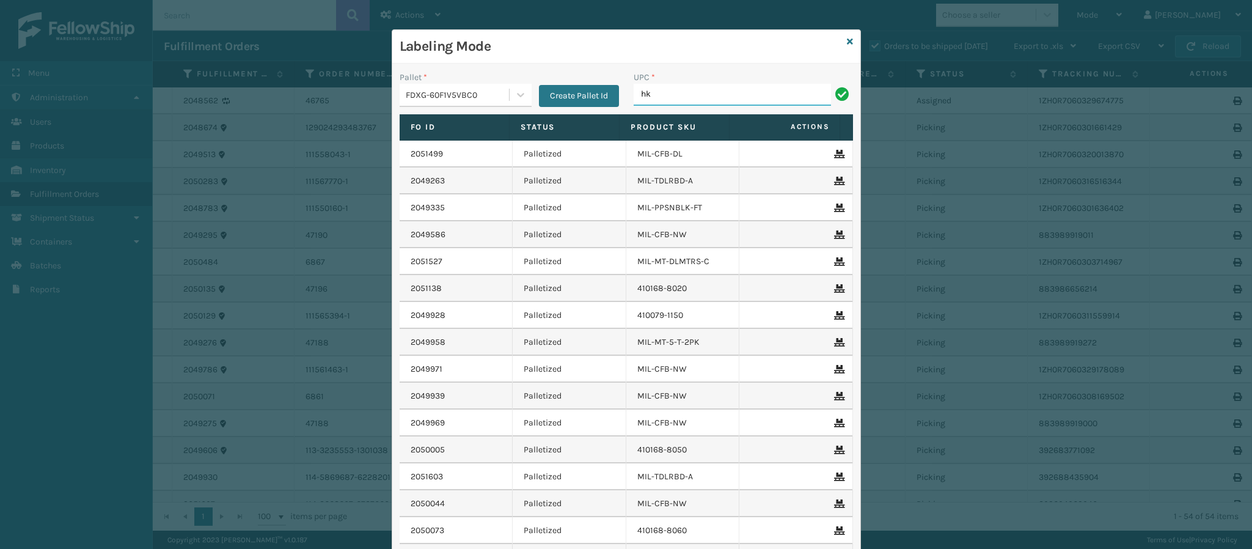
type input "h"
type input "HK612-6"
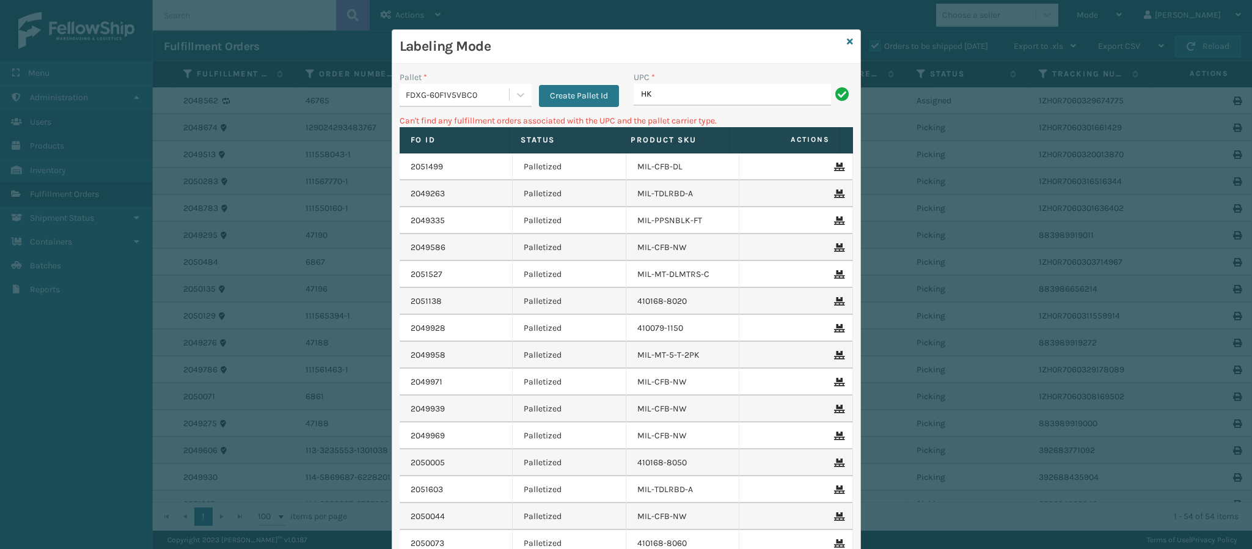
type input "H"
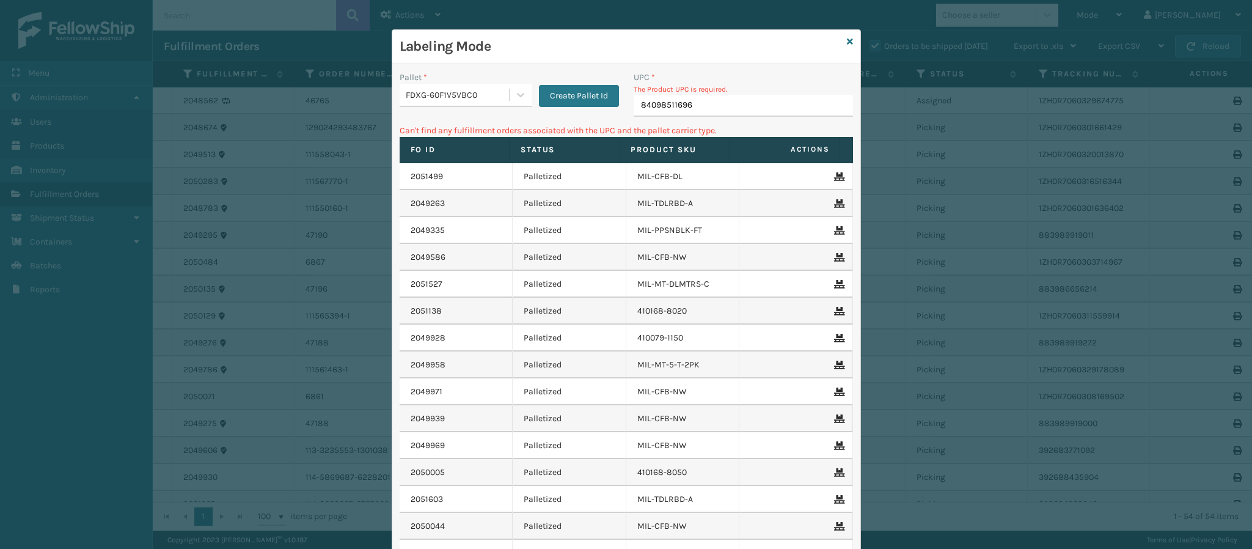
type input "840985116965"
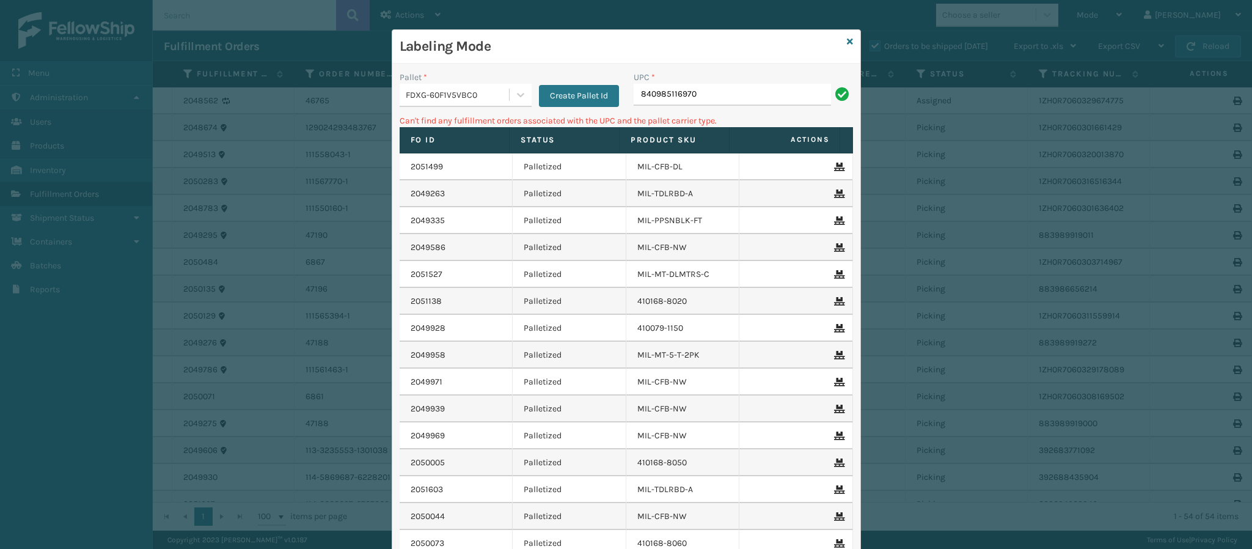
type input "840985116970"
type input "8"
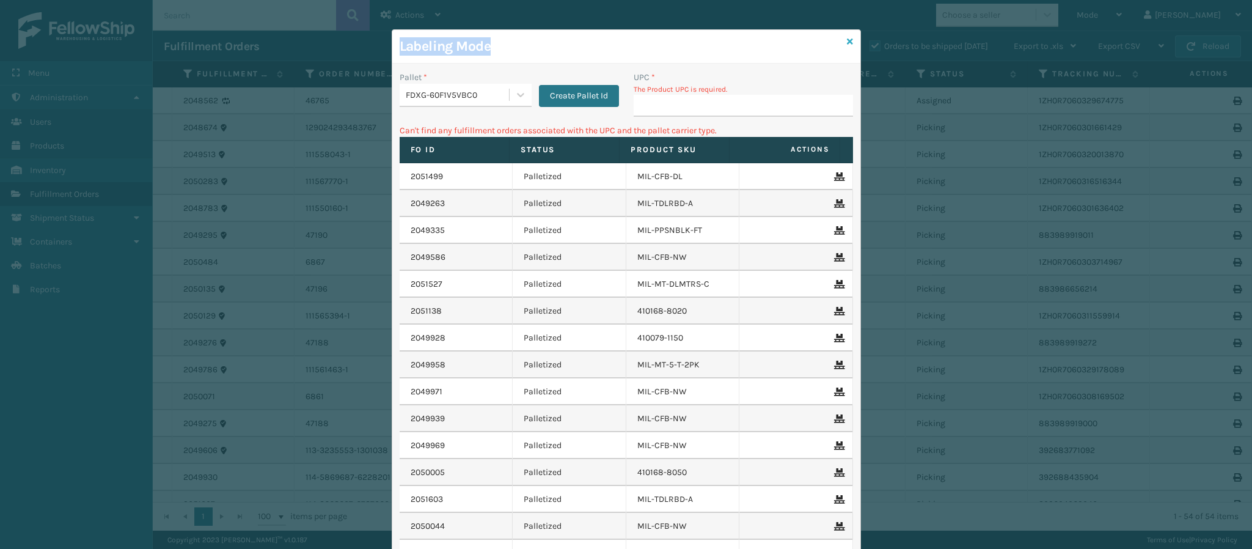
click at [845, 38] on div "Labeling Mode Pallet * FDXG-60F1V5VBC0 Create Pallet Id UPC * The Product UPC i…" at bounding box center [626, 340] width 469 height 622
click at [847, 42] on icon at bounding box center [850, 41] width 6 height 9
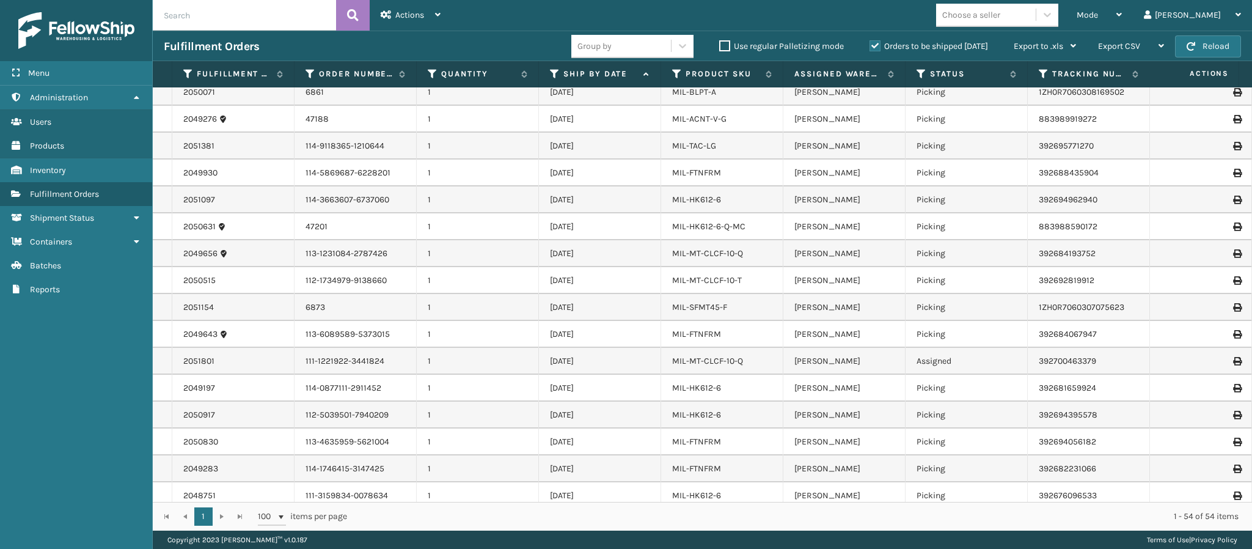
scroll to position [341, 0]
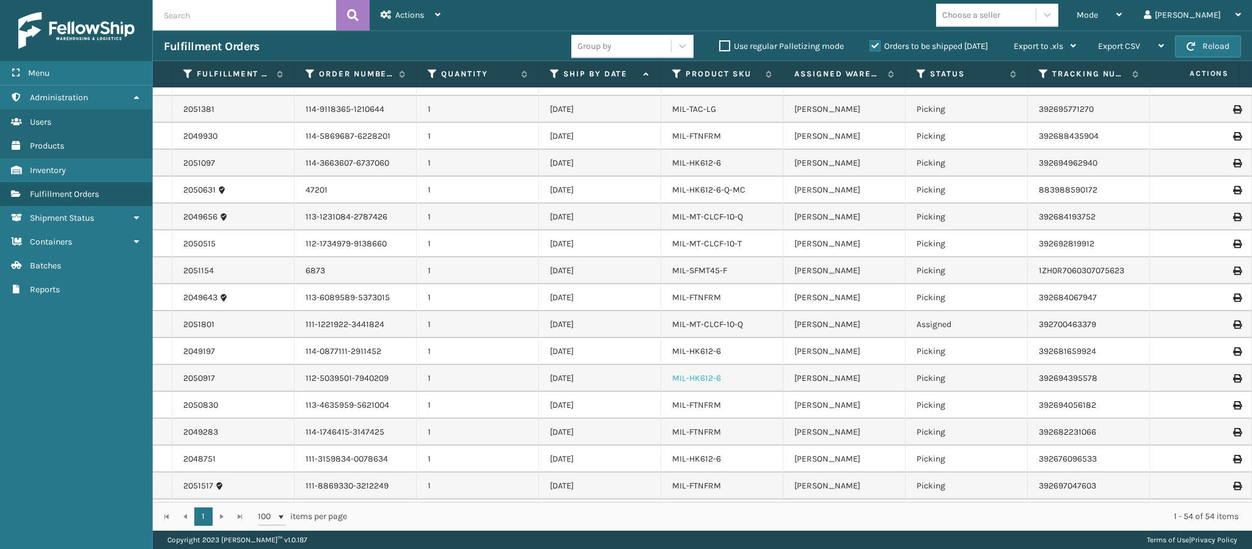
click at [705, 377] on link "MIL-HK612-6" at bounding box center [696, 378] width 49 height 10
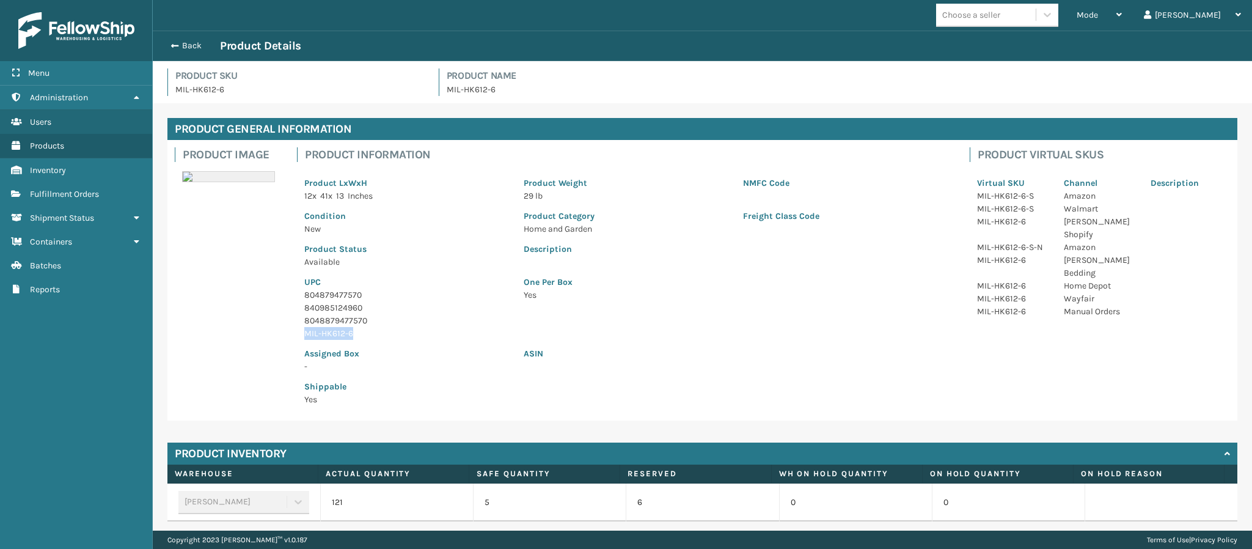
drag, startPoint x: 362, startPoint y: 336, endPoint x: 288, endPoint y: 332, distance: 74.0
click at [286, 332] on div "Product Image Product Information Product LxWxH 12 x 41 x 13 Inches Product Wei…" at bounding box center [702, 280] width 1070 height 280
click at [180, 41] on button "Back" at bounding box center [192, 45] width 56 height 11
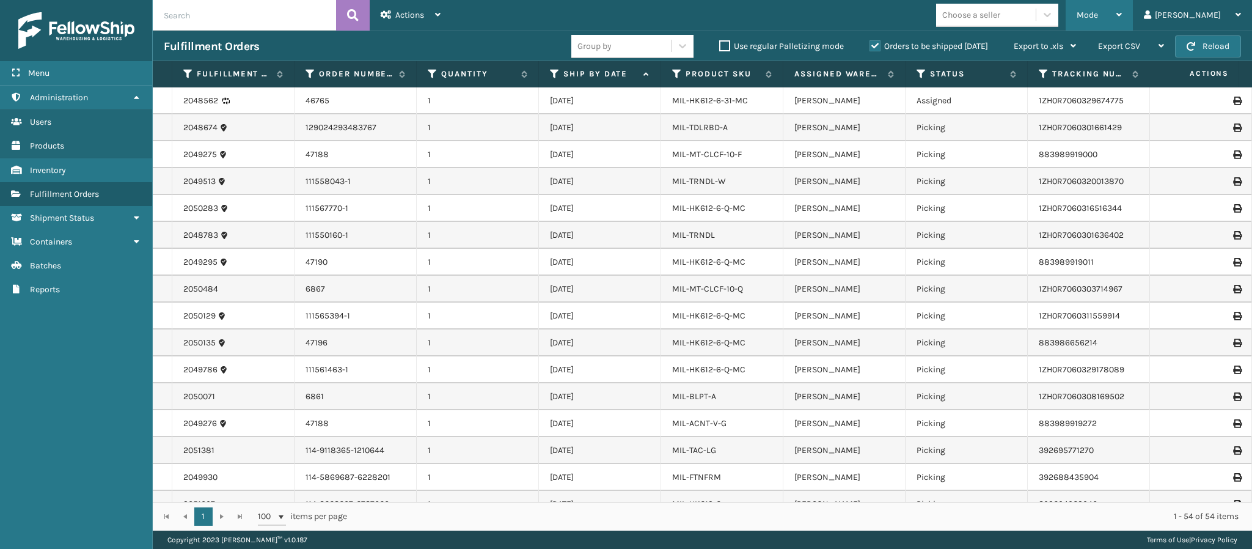
click at [1121, 16] on div "Mode" at bounding box center [1098, 15] width 45 height 31
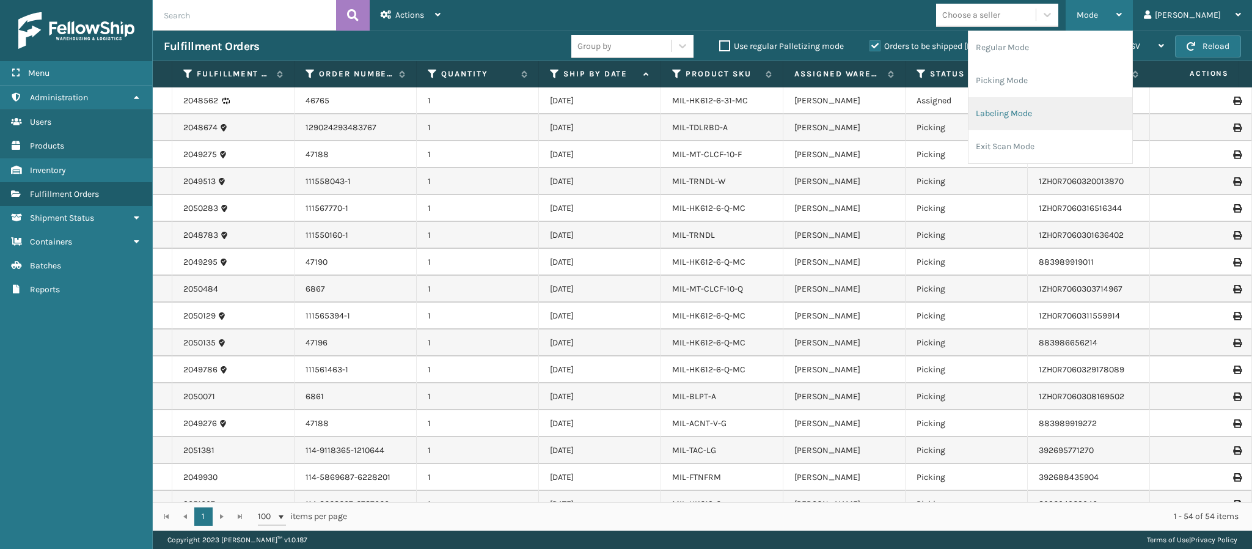
click at [1069, 106] on li "Labeling Mode" at bounding box center [1050, 113] width 164 height 33
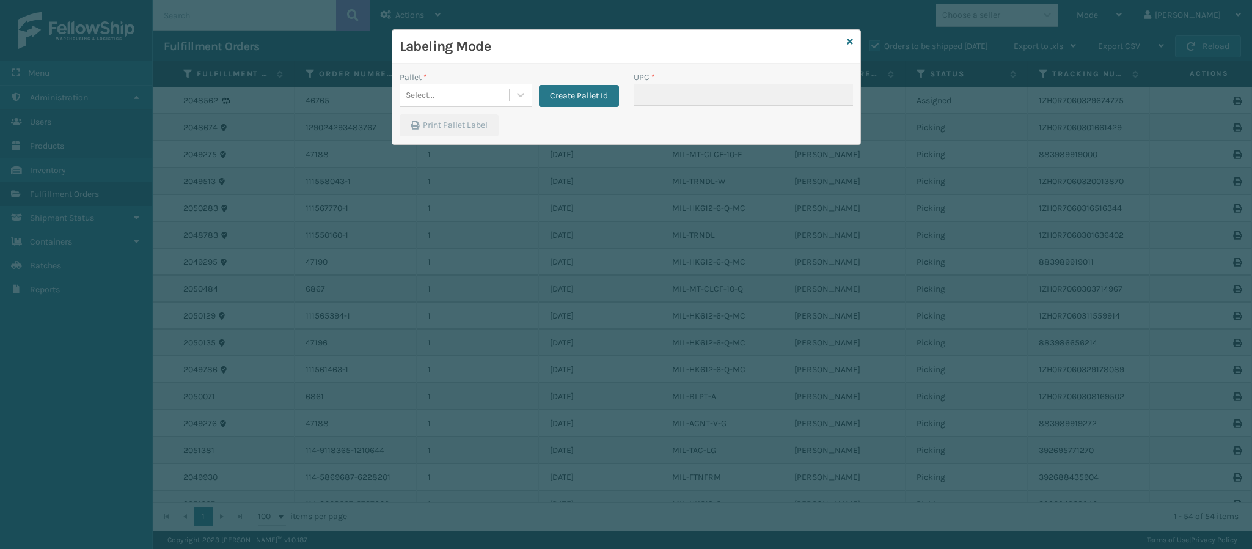
drag, startPoint x: 549, startPoint y: 97, endPoint x: 502, endPoint y: 97, distance: 46.4
click at [534, 97] on div "Create Pallet Id" at bounding box center [574, 89] width 87 height 36
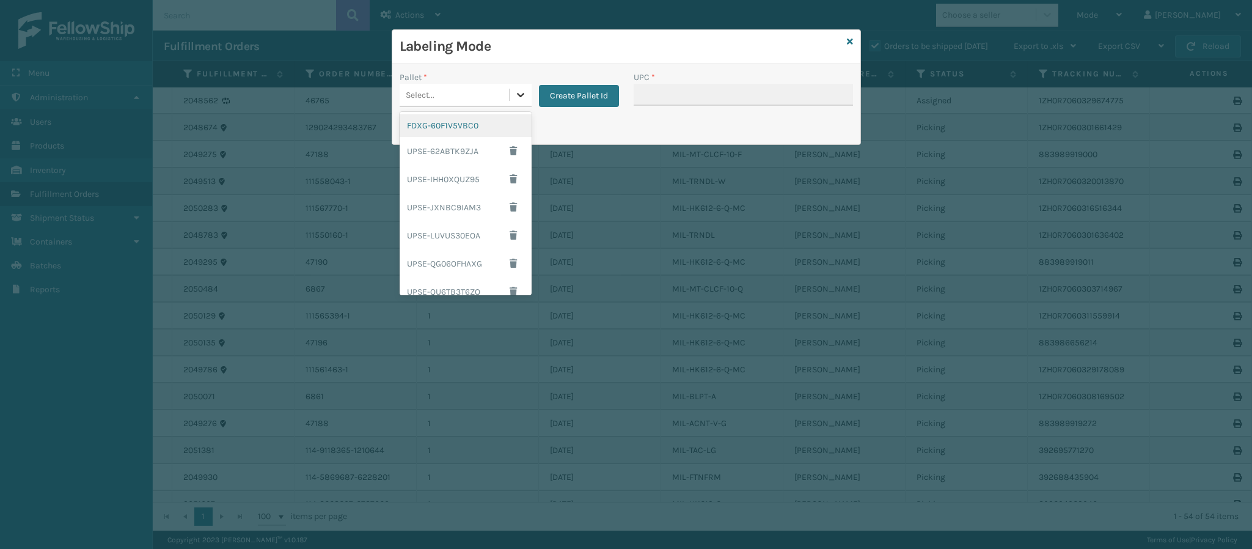
click at [514, 98] on icon at bounding box center [520, 95] width 12 height 12
click at [462, 125] on div "FDXG-60F1V5VBC0" at bounding box center [465, 125] width 132 height 23
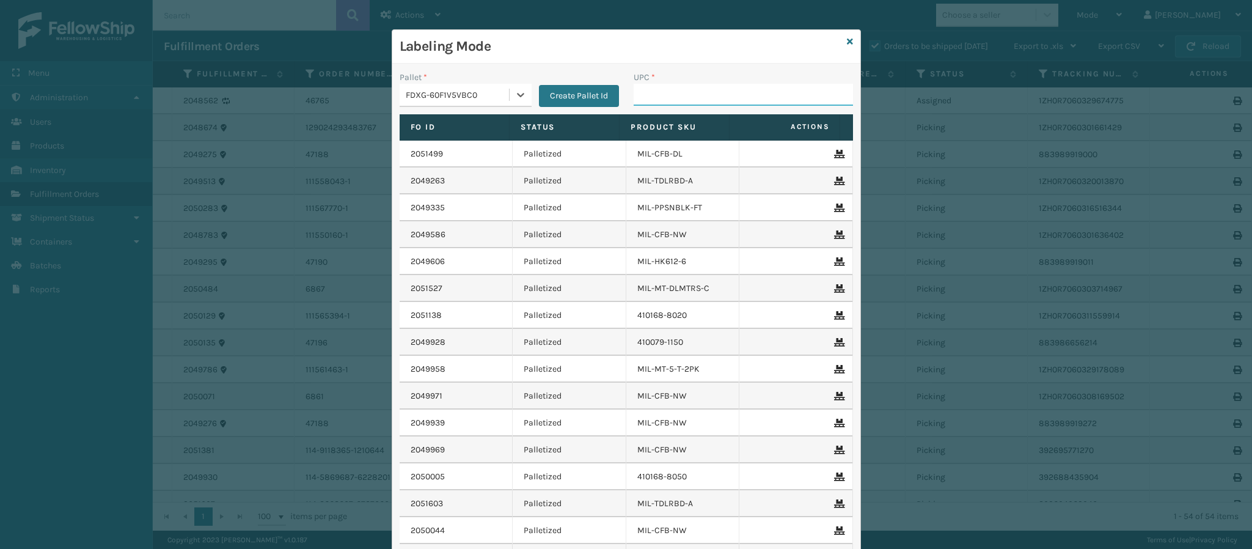
click at [671, 90] on input "UPC *" at bounding box center [742, 95] width 219 height 22
paste input "MIL-HK612-6"
type input "MIL-HK612-6"
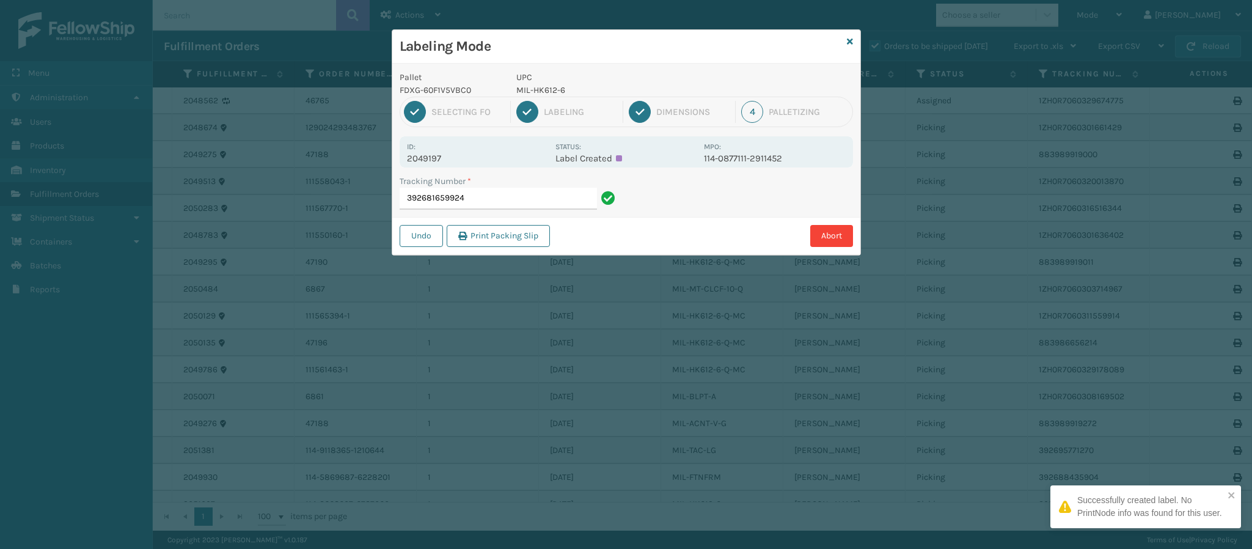
click at [447, 162] on p "2049197" at bounding box center [477, 158] width 141 height 11
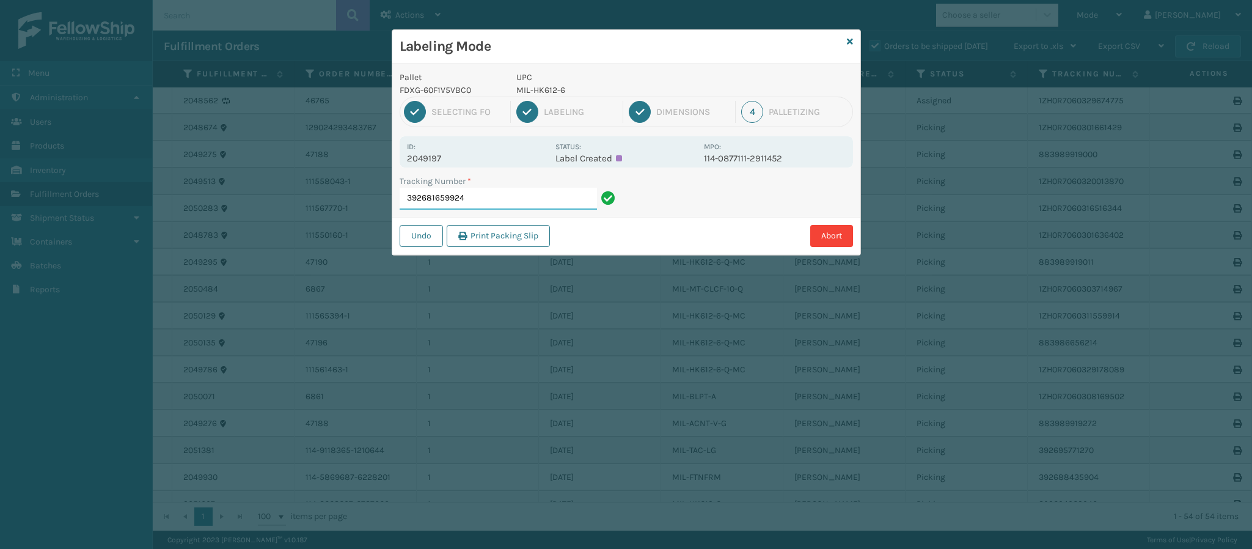
click at [526, 204] on input "392681659924" at bounding box center [497, 199] width 197 height 22
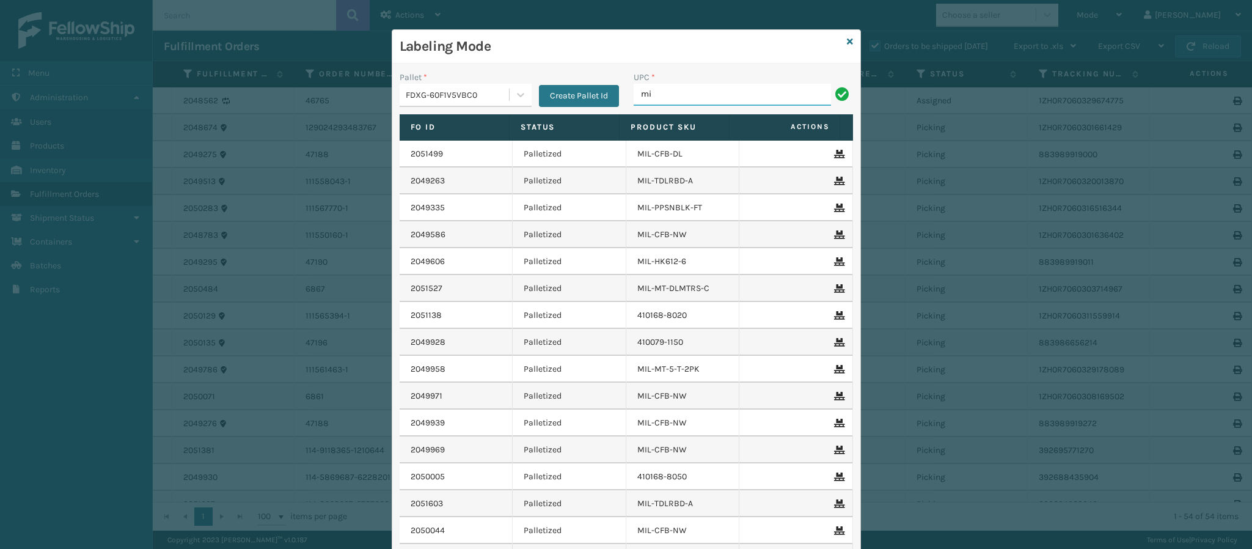
type input "MIL-HK612-6"
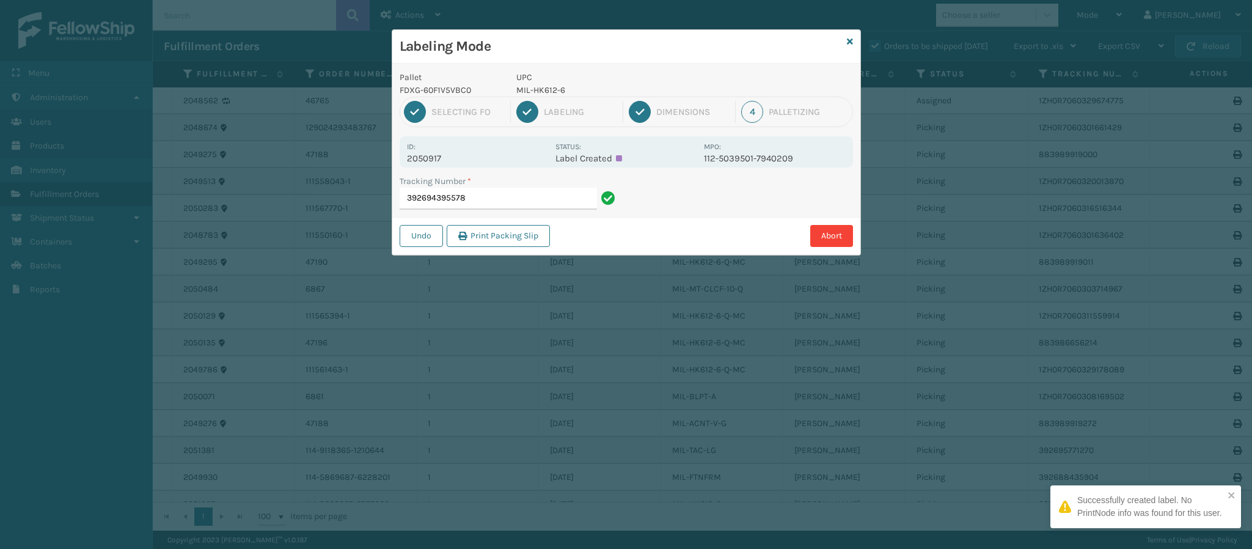
click at [423, 159] on p "2050917" at bounding box center [477, 158] width 141 height 11
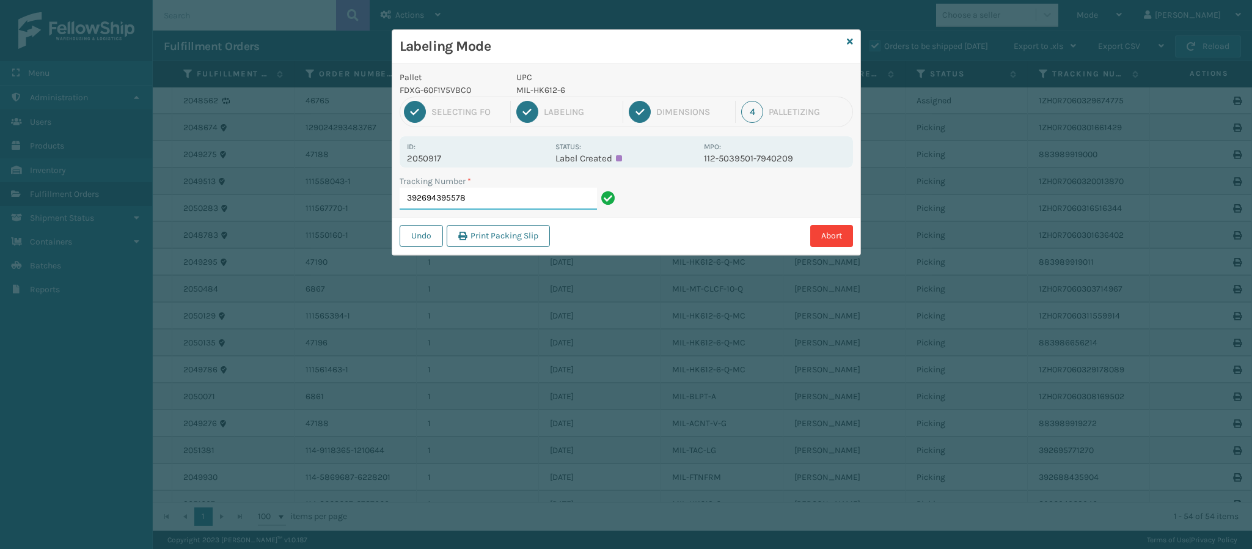
click at [506, 206] on input "392694395578" at bounding box center [497, 199] width 197 height 22
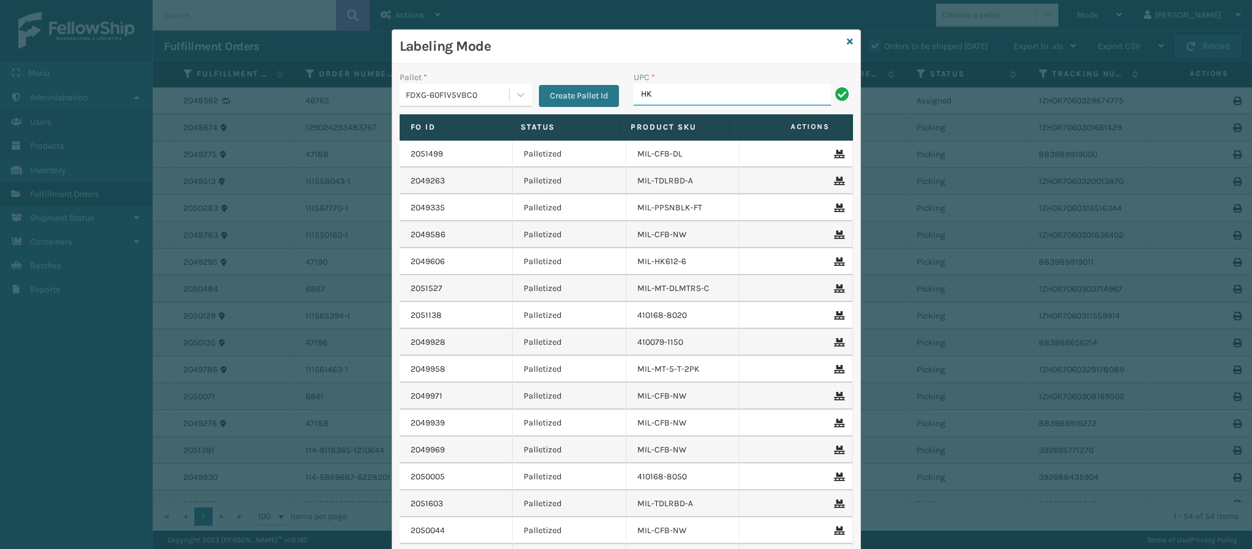
type input "H"
type input "MIL-HK612-6"
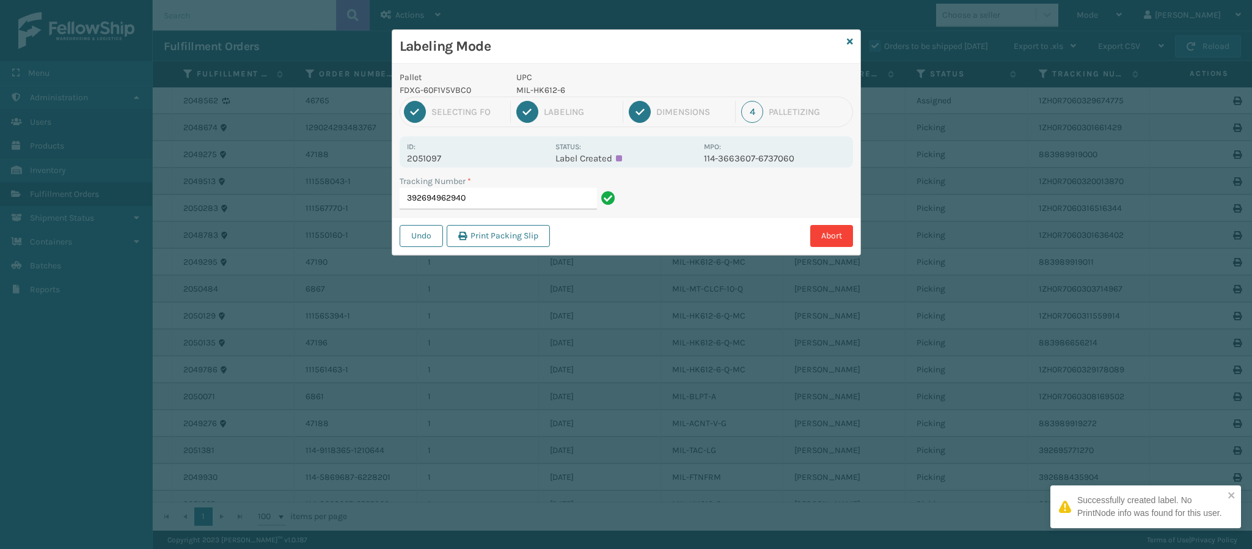
click at [442, 156] on p "2051097" at bounding box center [477, 158] width 141 height 11
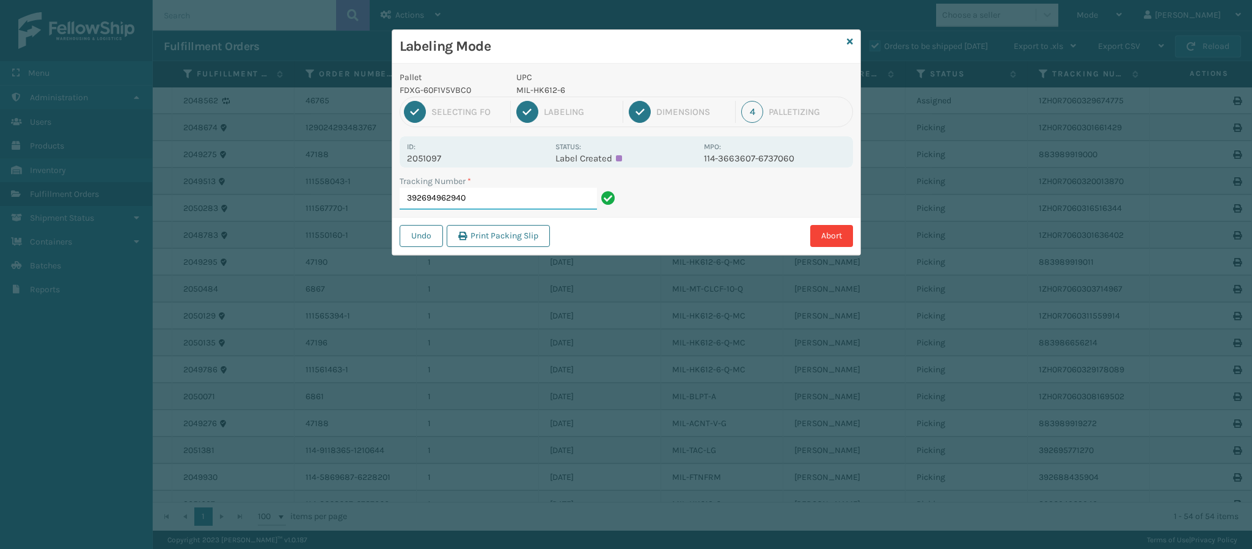
click at [521, 197] on input "392694962940" at bounding box center [497, 199] width 197 height 22
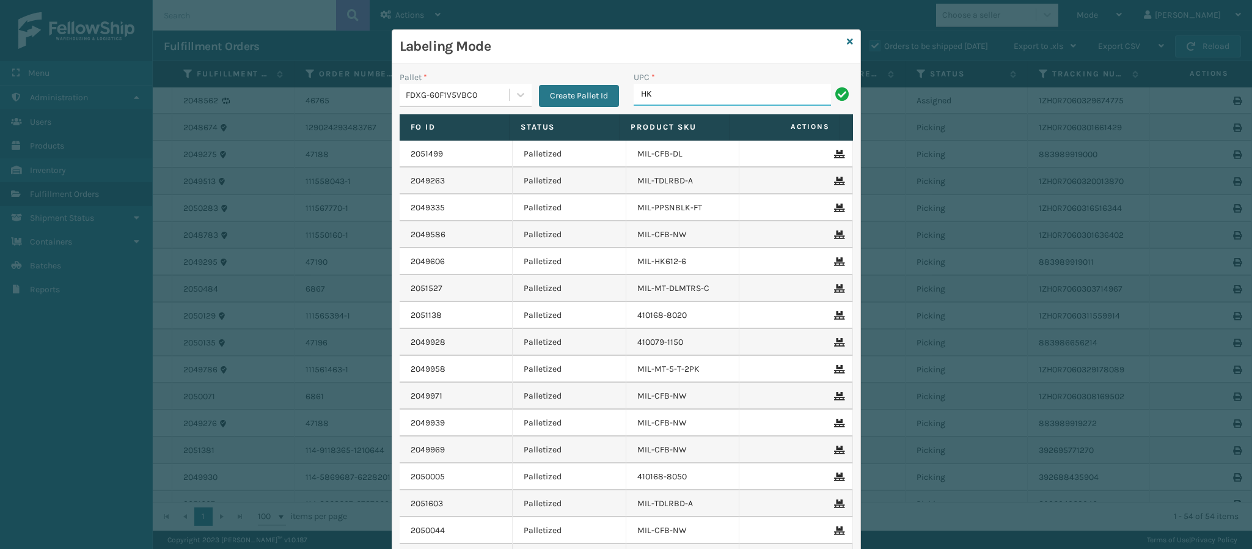
type input "H"
type input "MIL-HK612-6"
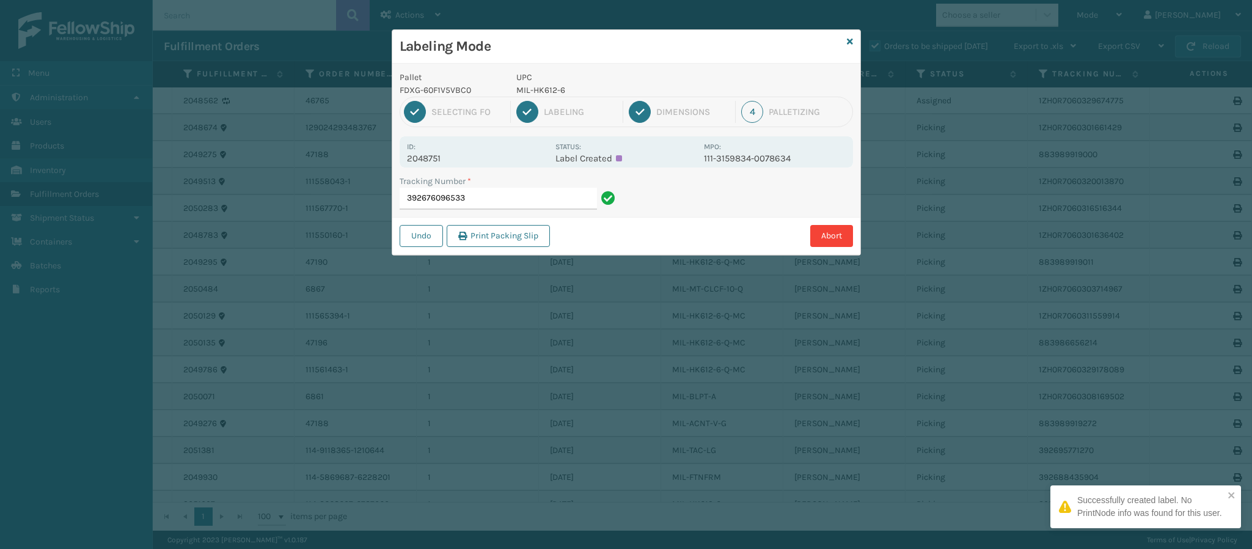
click at [436, 160] on p "2048751" at bounding box center [477, 158] width 141 height 11
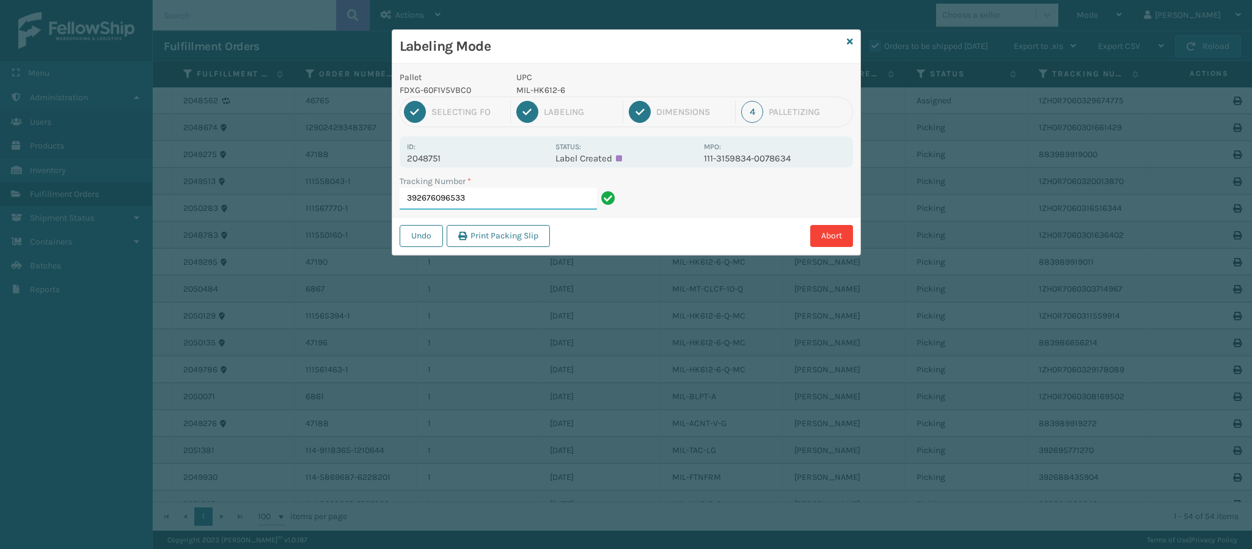
click at [523, 198] on input "392676096533" at bounding box center [497, 199] width 197 height 22
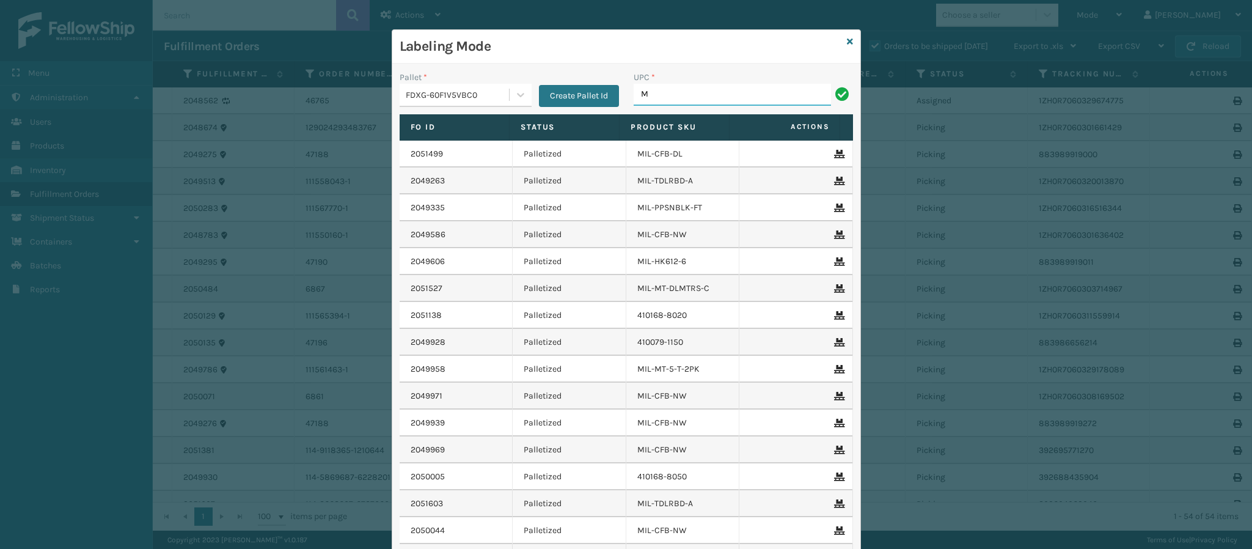
type input "MIL-HK612-6"
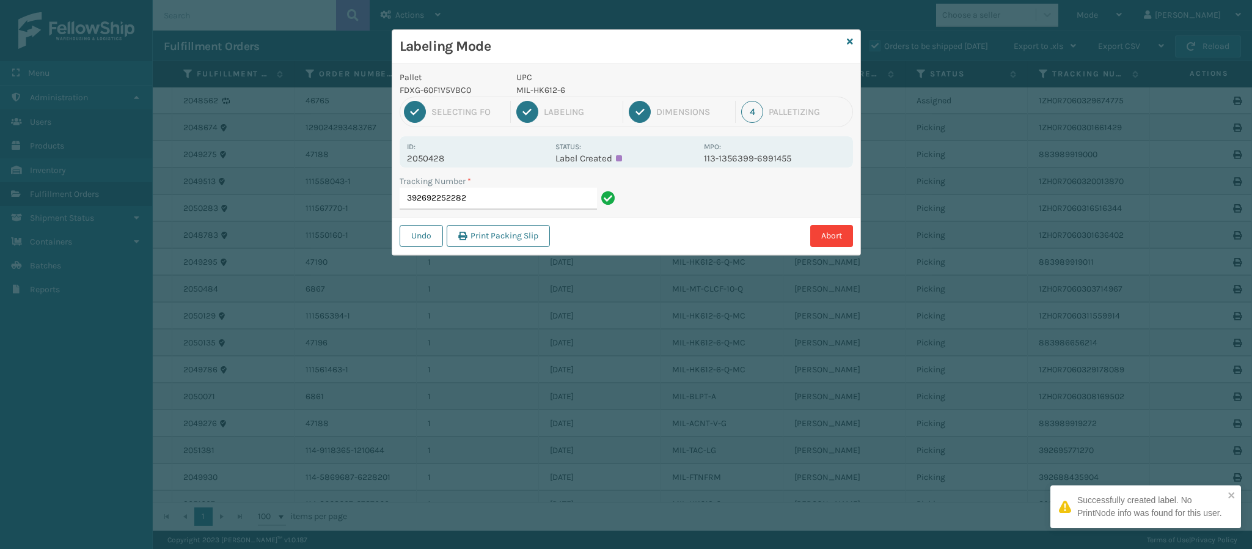
click at [445, 162] on p "2050428" at bounding box center [477, 158] width 141 height 11
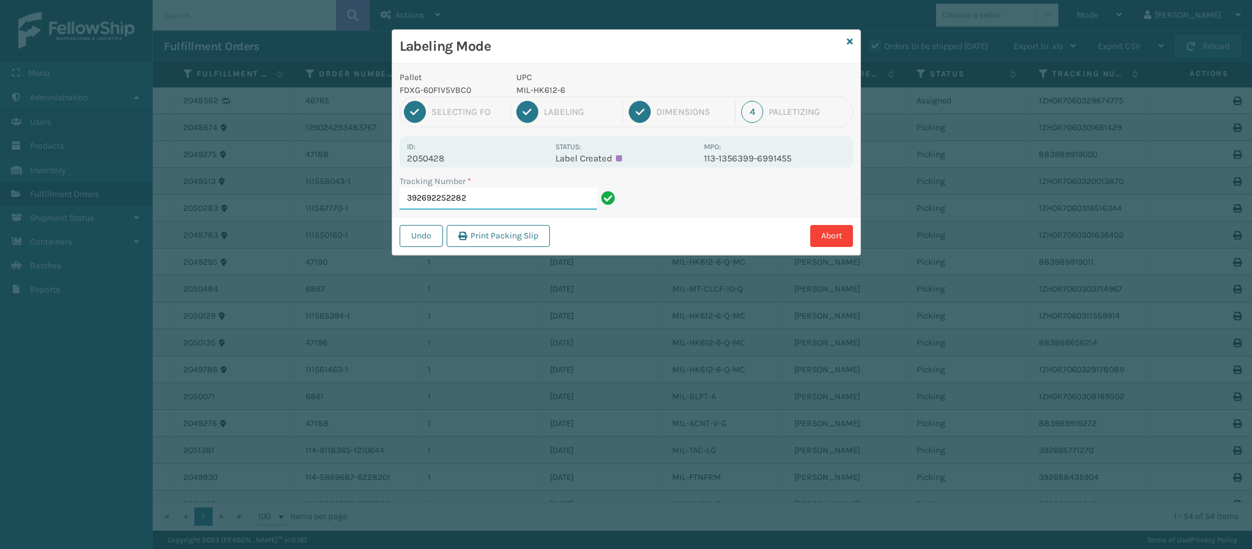
click at [483, 202] on input "392692252282" at bounding box center [497, 199] width 197 height 22
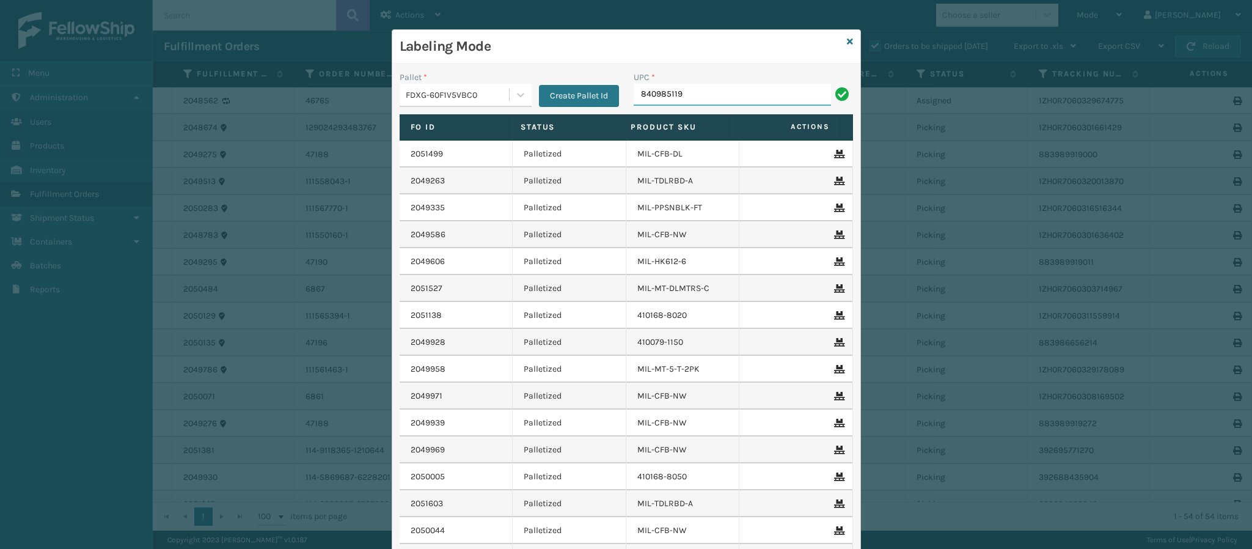
type input "8409851193"
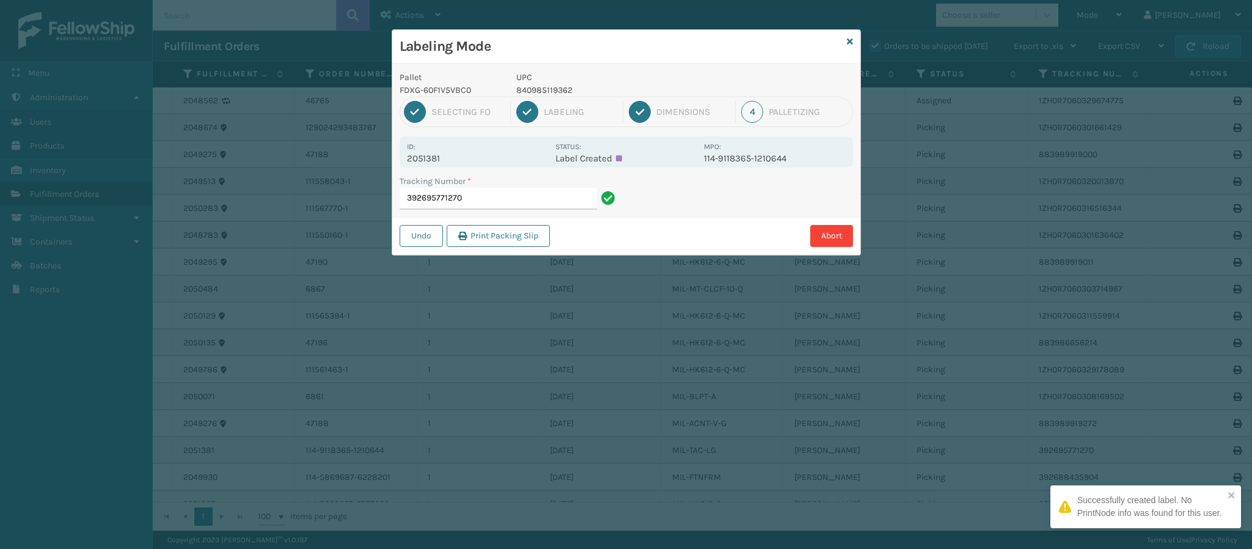
click at [446, 159] on p "2051381" at bounding box center [477, 158] width 141 height 11
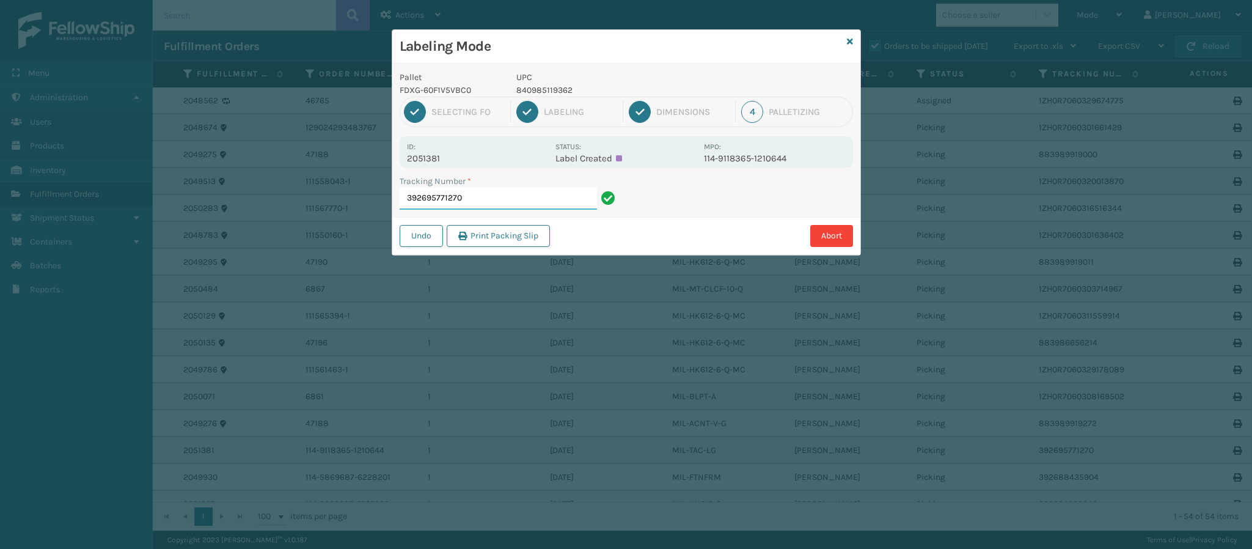
click at [498, 200] on input "392695771270" at bounding box center [497, 199] width 197 height 22
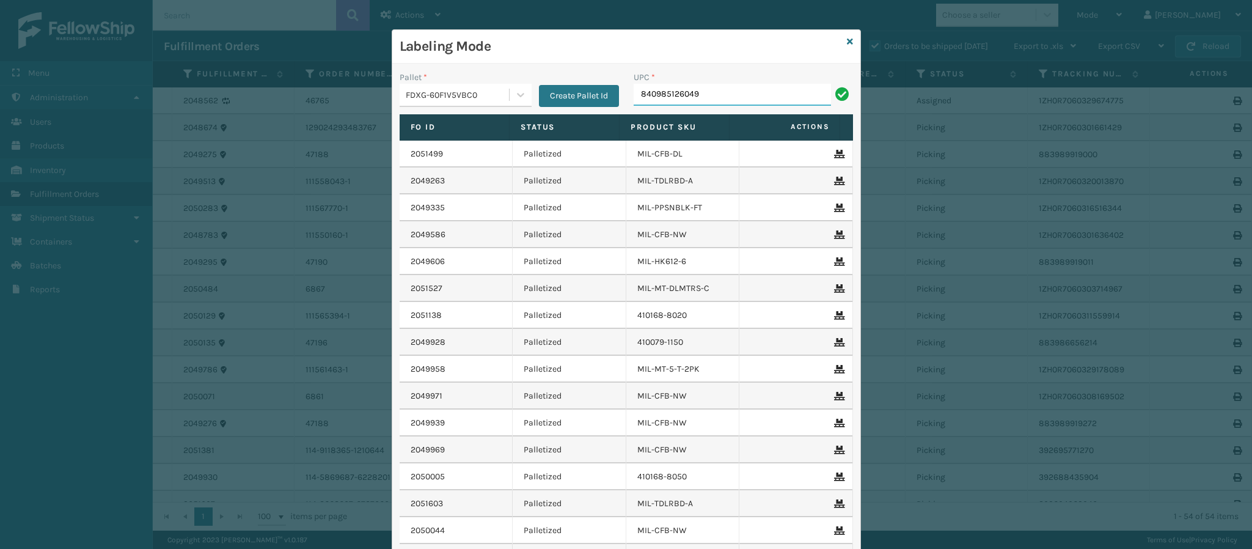
type input "840985126049"
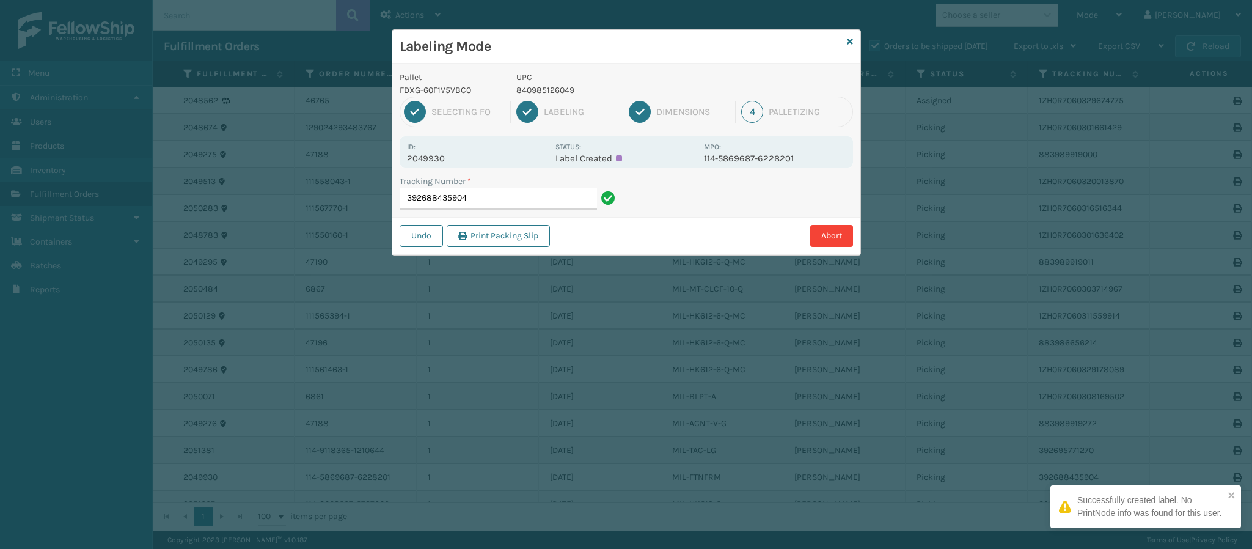
click at [456, 158] on p "2049930" at bounding box center [477, 158] width 141 height 11
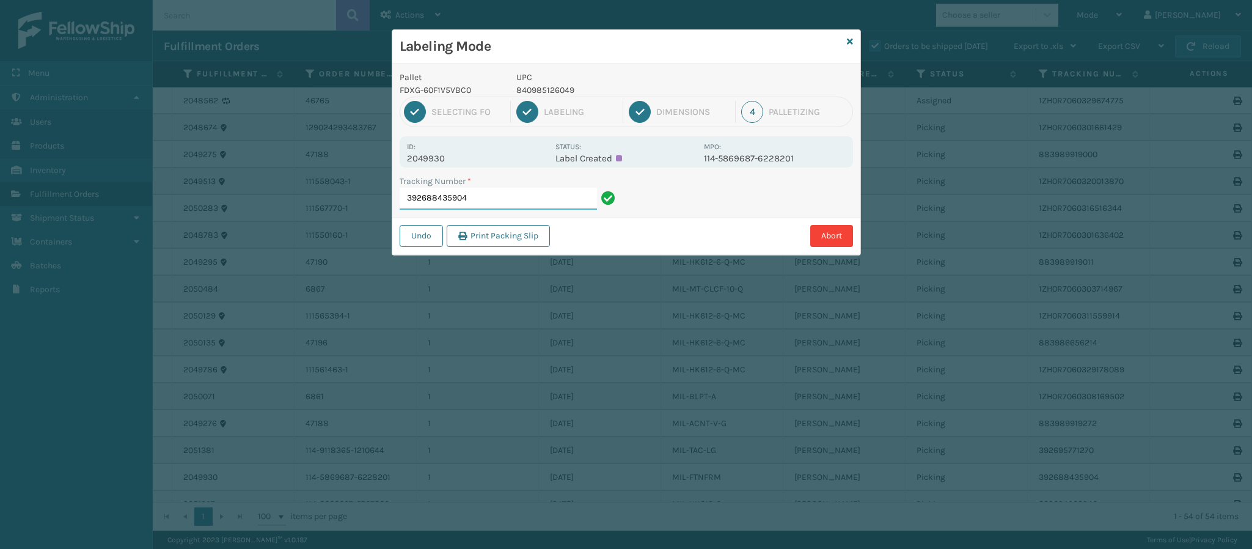
click at [493, 206] on input "392688435904" at bounding box center [497, 199] width 197 height 22
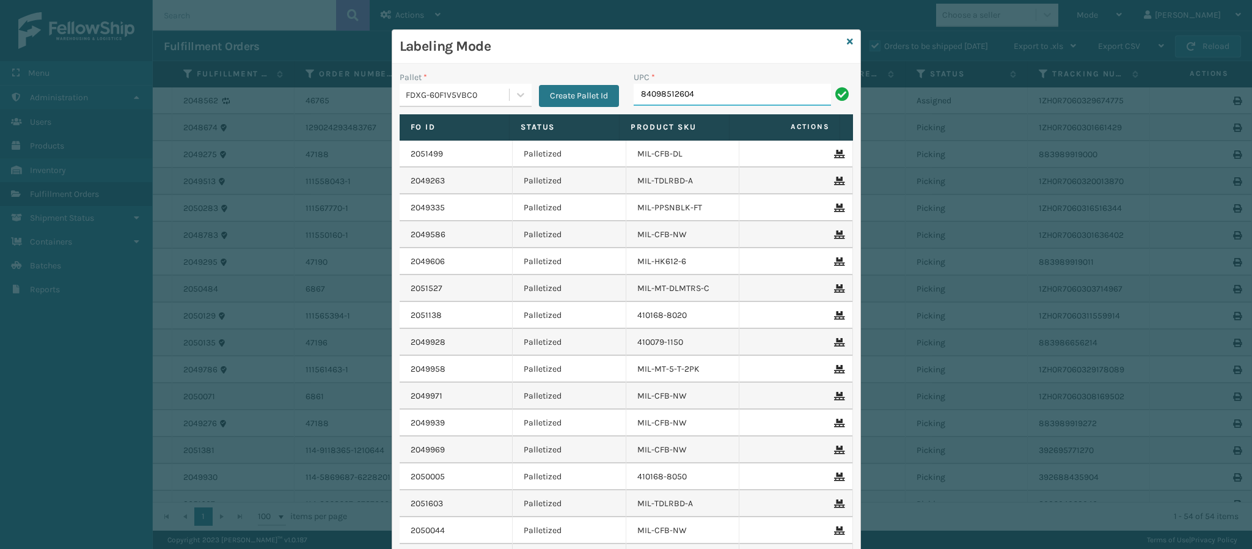
type input "840985126049"
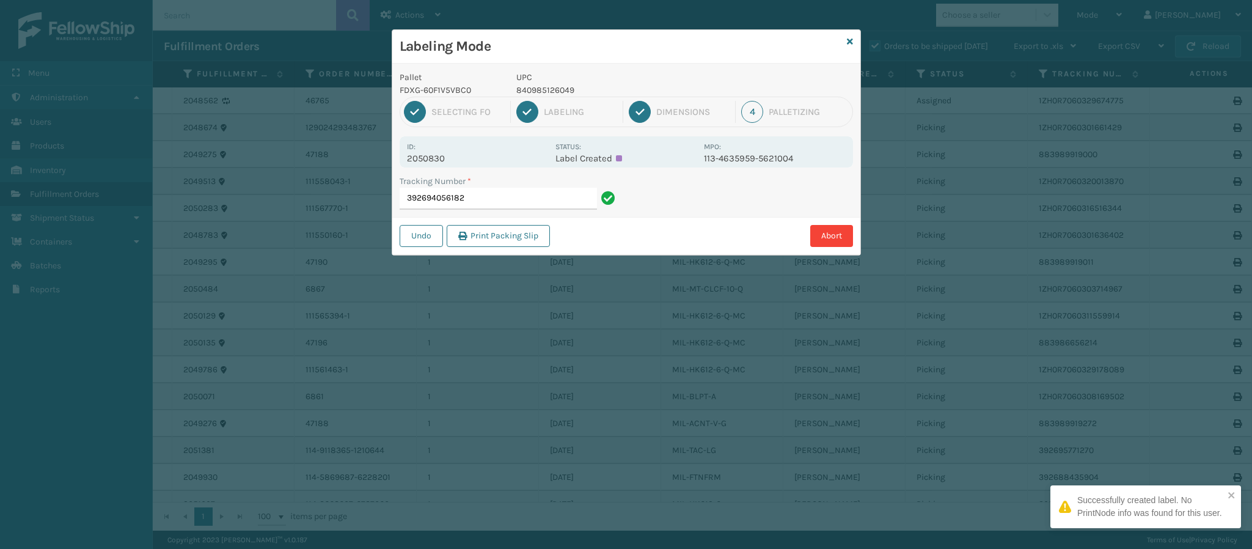
click at [439, 156] on p "2050830" at bounding box center [477, 158] width 141 height 11
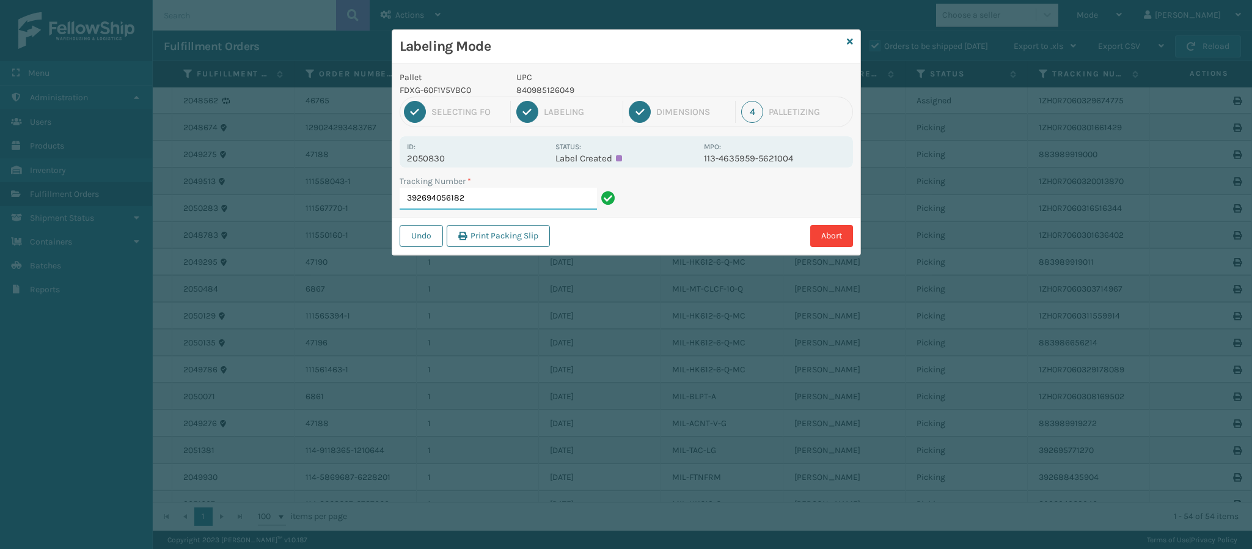
click at [495, 194] on input "392694056182" at bounding box center [497, 199] width 197 height 22
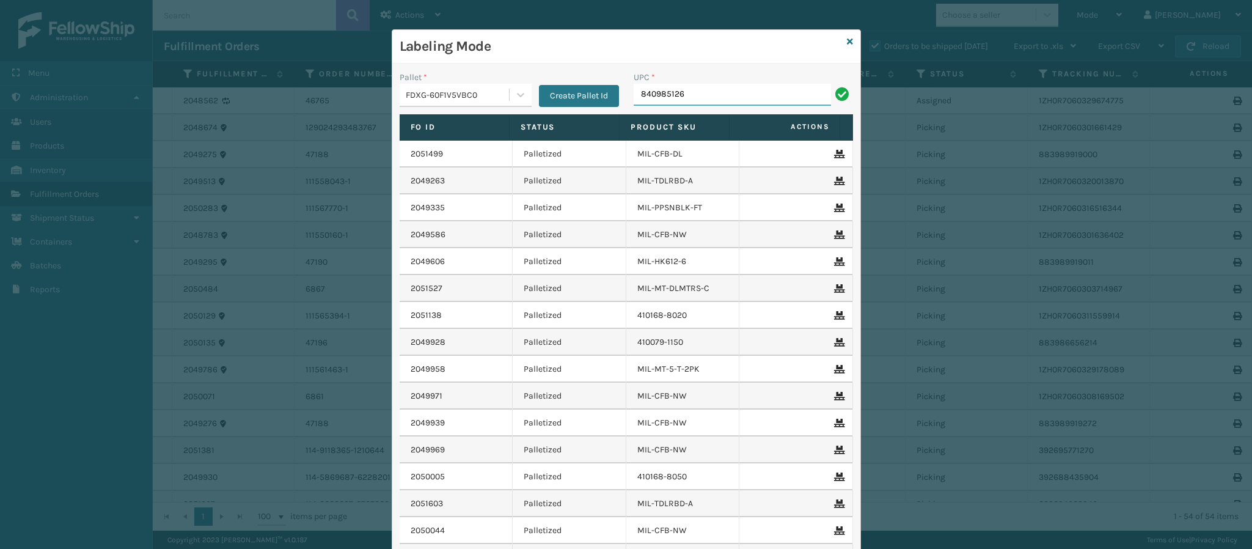
type input "8409851260"
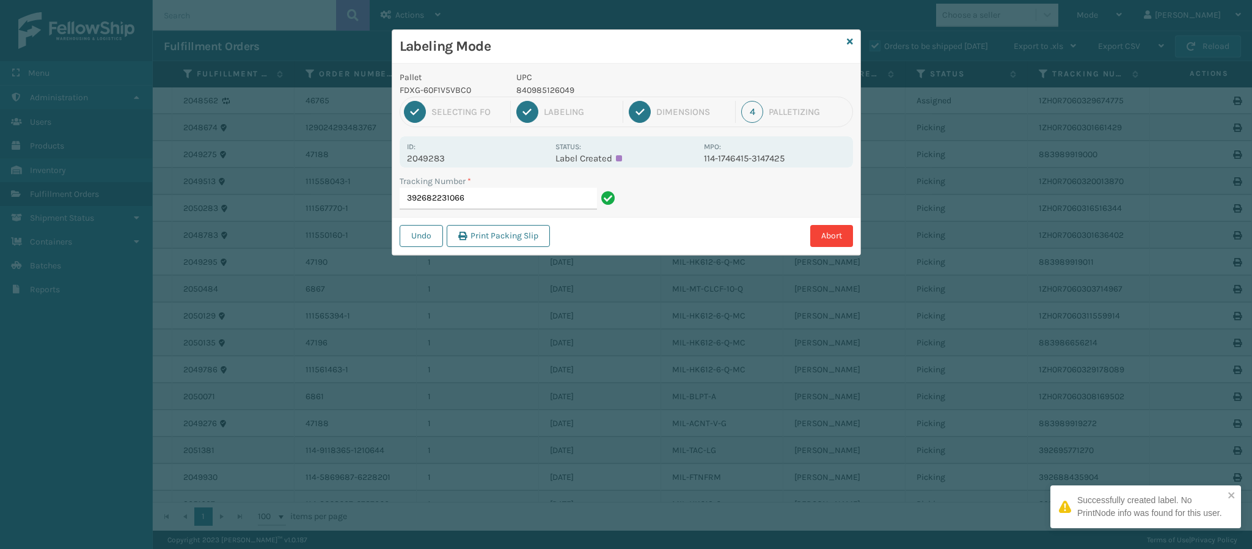
click at [429, 165] on div "Id: 2049283 Status: Label Created MPO: 114-1746415-3147425" at bounding box center [625, 151] width 453 height 31
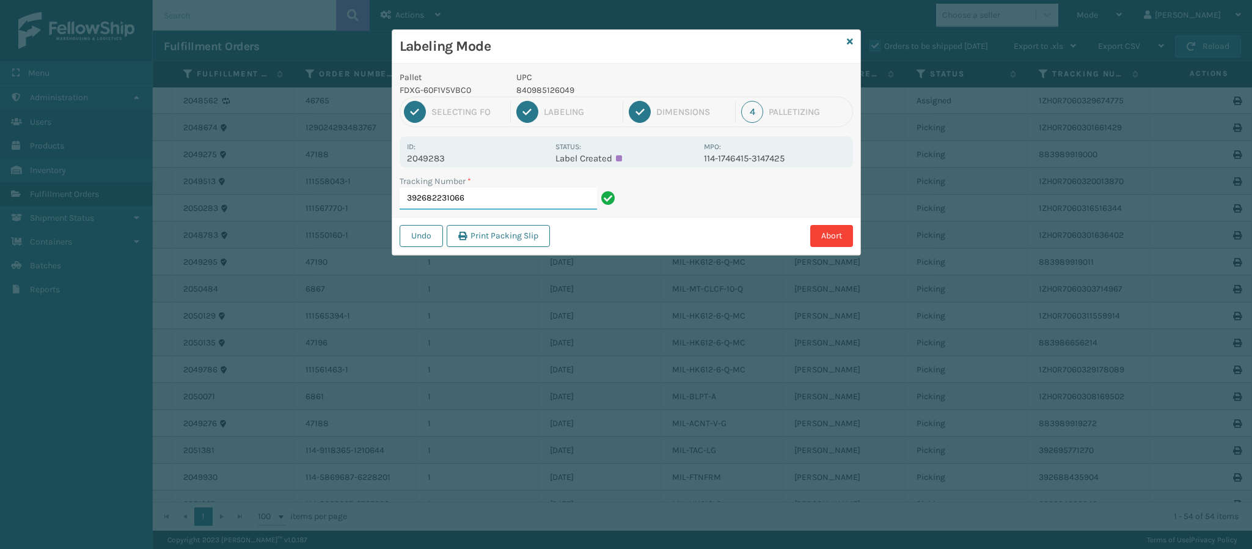
click at [497, 200] on input "392682231066" at bounding box center [497, 199] width 197 height 22
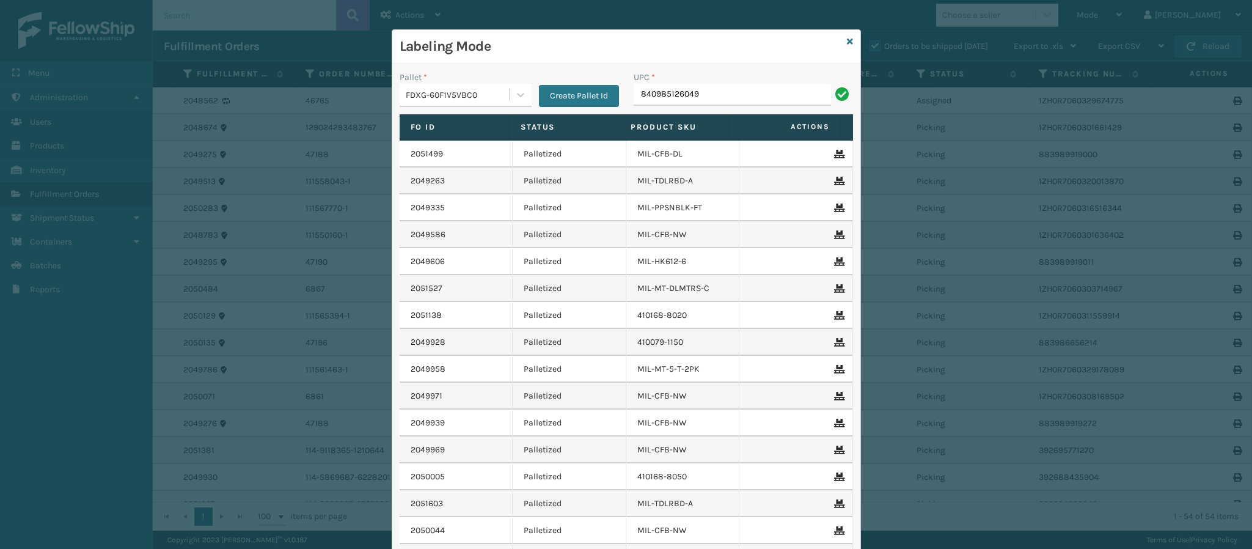
type input "840985126049"
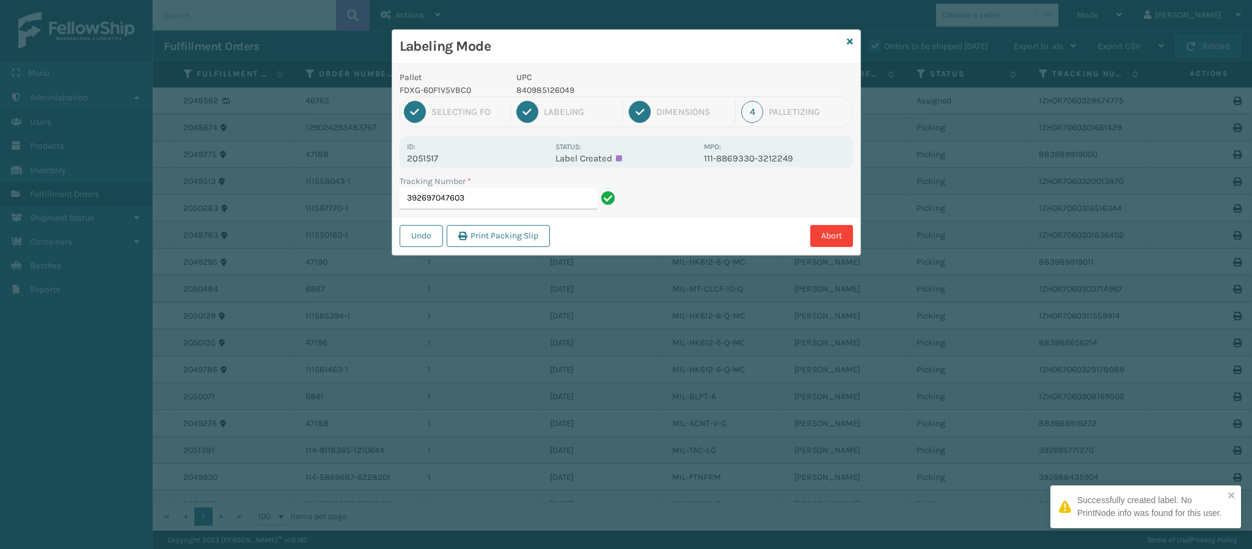
click at [437, 152] on div "Id: 2051517" at bounding box center [477, 152] width 141 height 24
click at [436, 159] on p "2051517" at bounding box center [477, 158] width 141 height 11
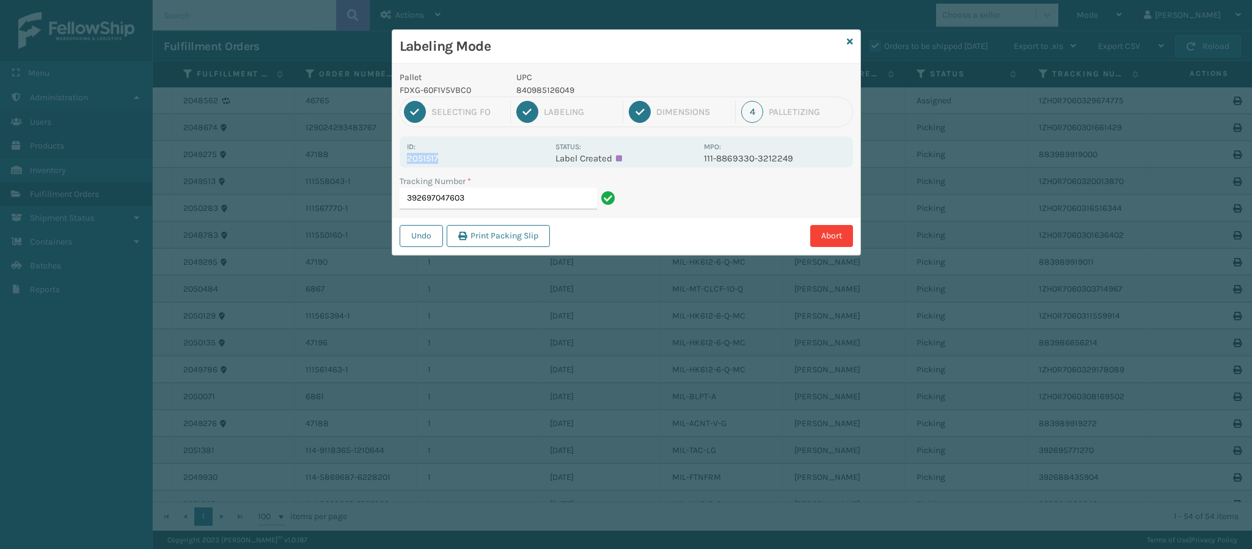
click at [436, 159] on p "2051517" at bounding box center [477, 158] width 141 height 11
click at [516, 211] on div "Tracking Number * 392697047603" at bounding box center [509, 196] width 234 height 42
click at [553, 203] on input "392697047603" at bounding box center [497, 199] width 197 height 22
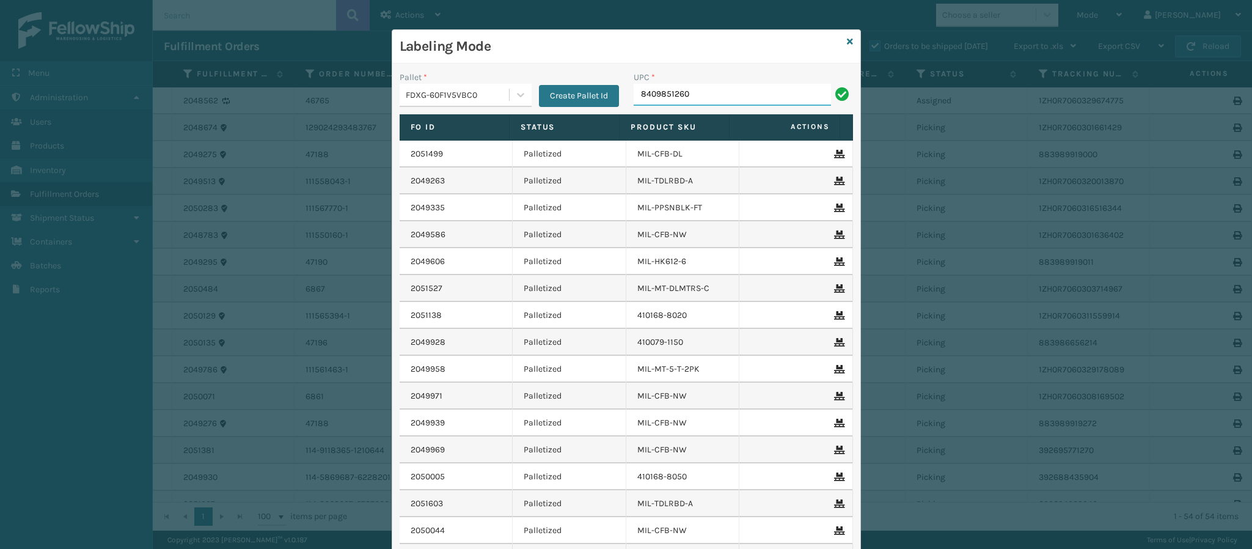
type input "84098512604"
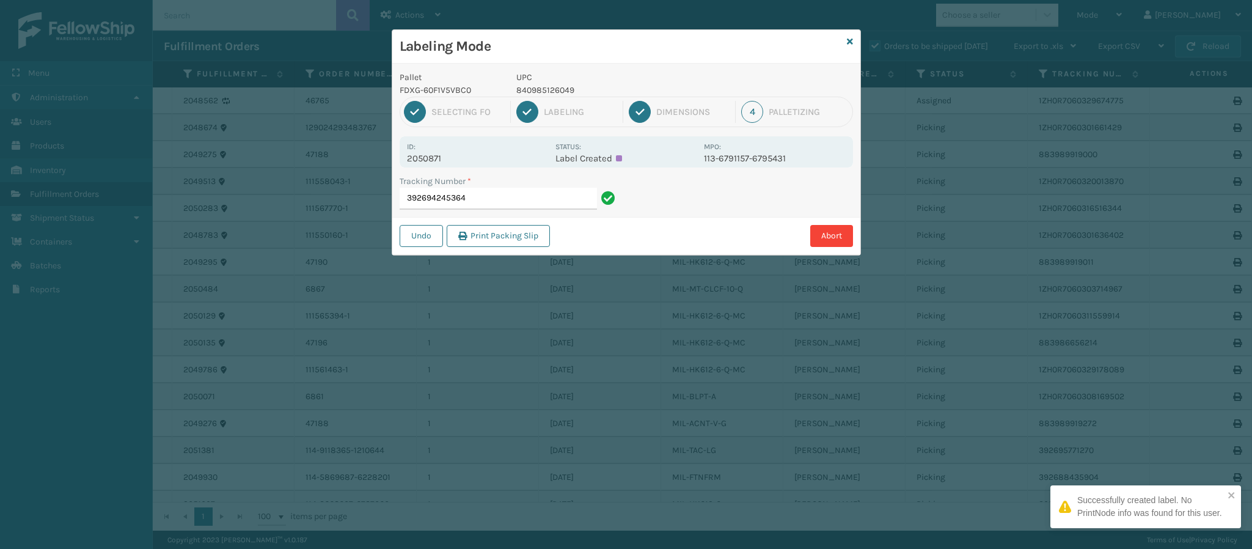
click at [432, 161] on p "2050871" at bounding box center [477, 158] width 141 height 11
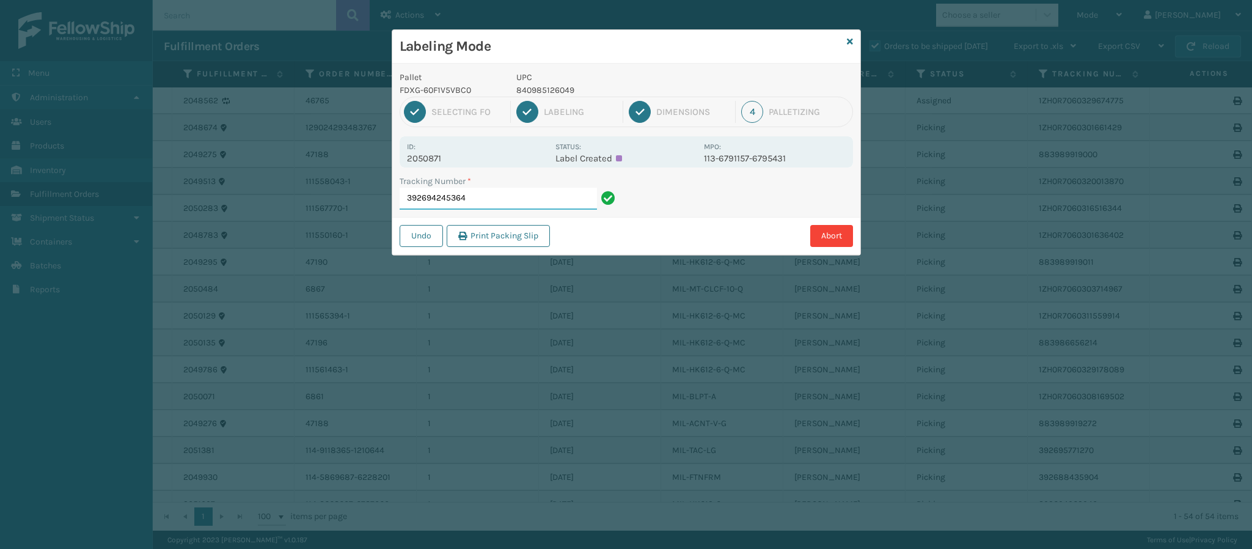
click at [542, 203] on input "392694245364" at bounding box center [497, 199] width 197 height 22
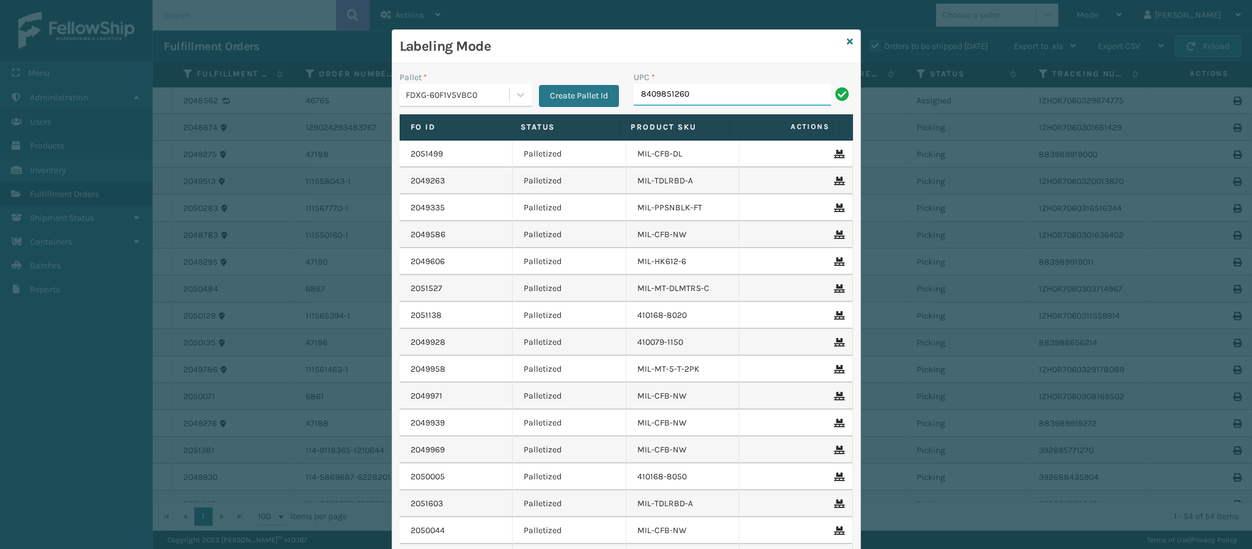
type input "84098512604"
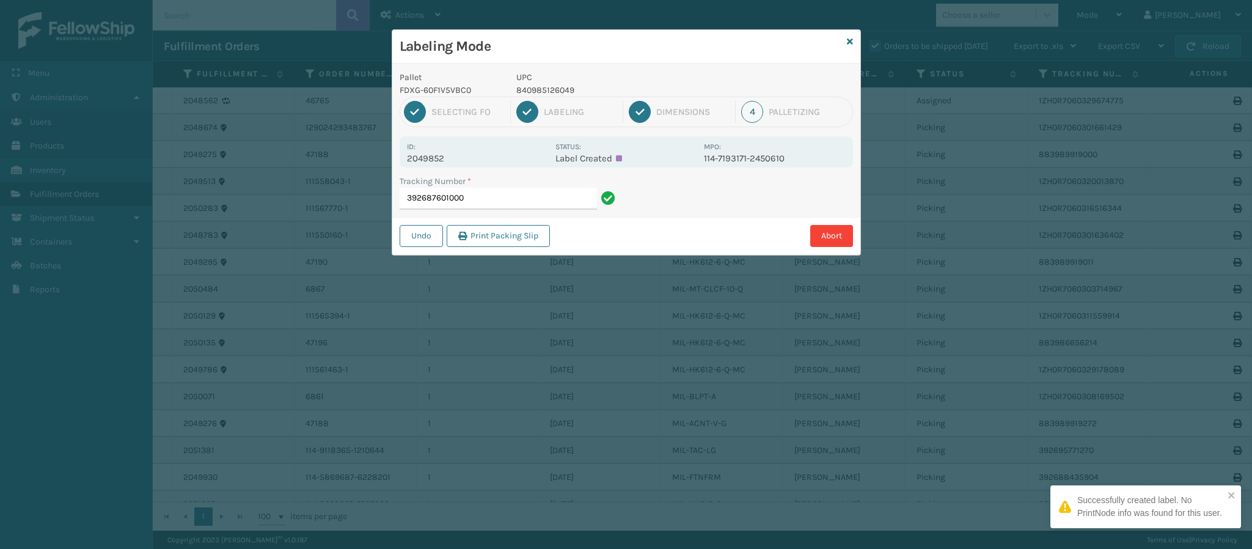
click at [444, 160] on p "2049852" at bounding box center [477, 158] width 141 height 11
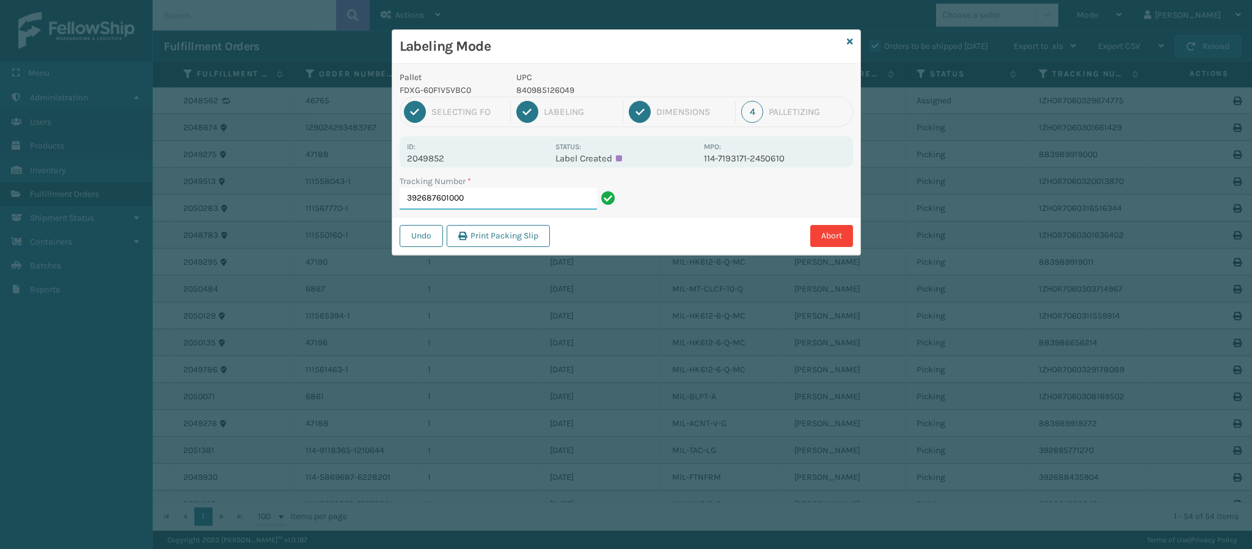
click at [522, 194] on input "392687601000" at bounding box center [497, 199] width 197 height 22
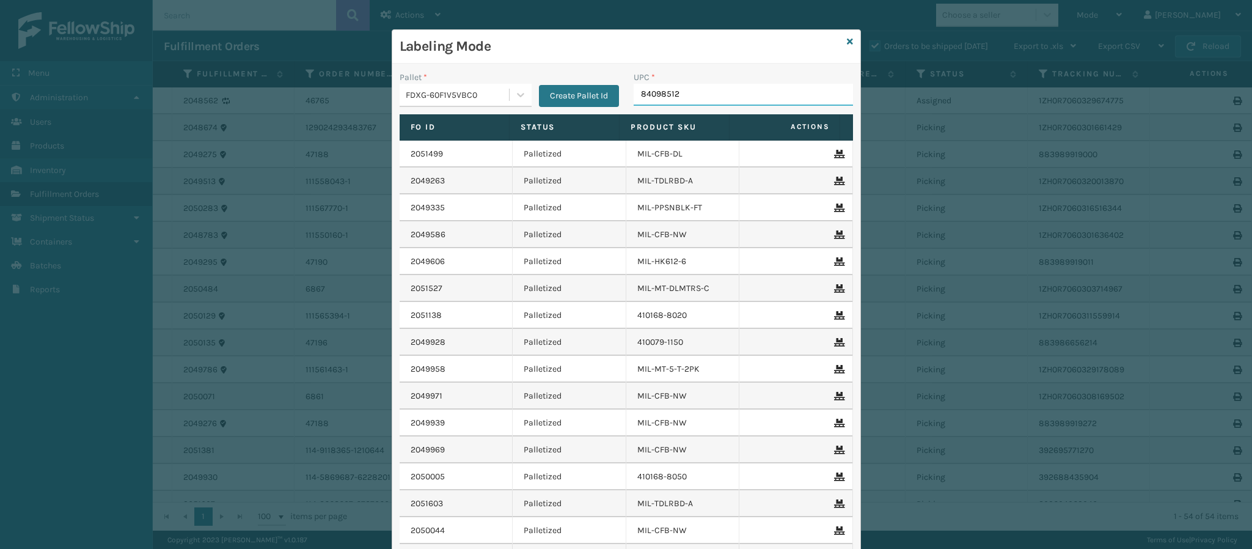
type input "840985126"
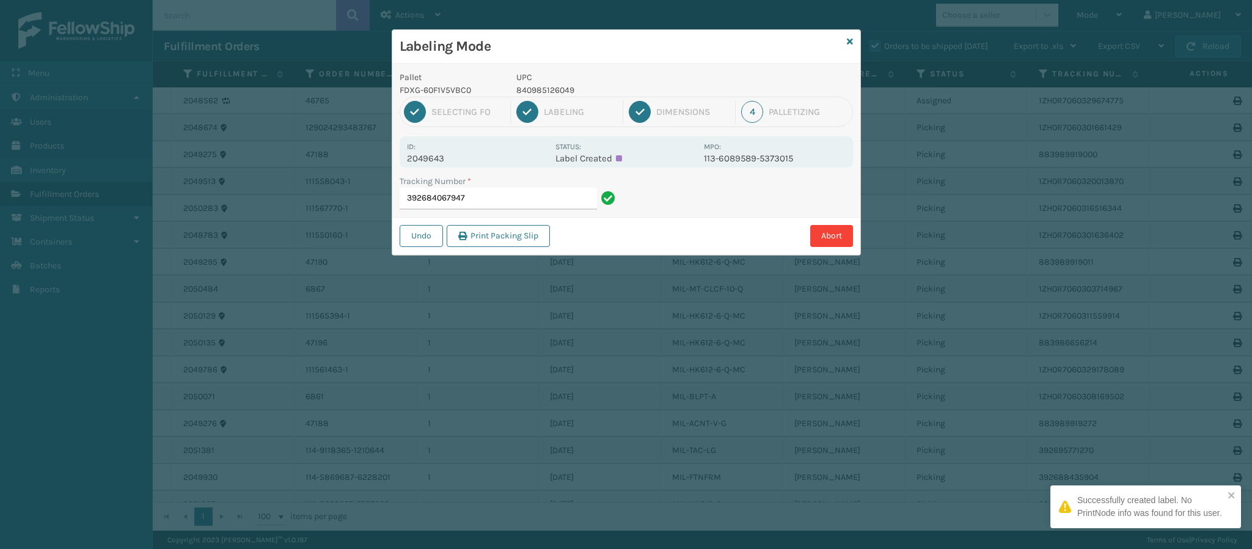
click at [442, 159] on p "2049643" at bounding box center [477, 158] width 141 height 11
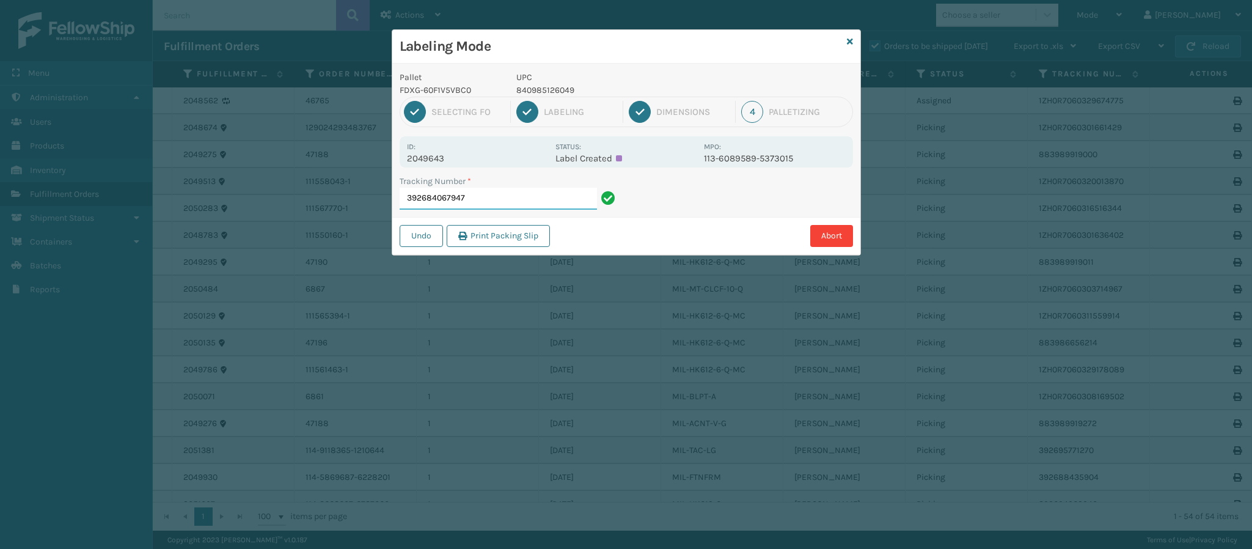
click at [506, 198] on input "392684067947" at bounding box center [497, 199] width 197 height 22
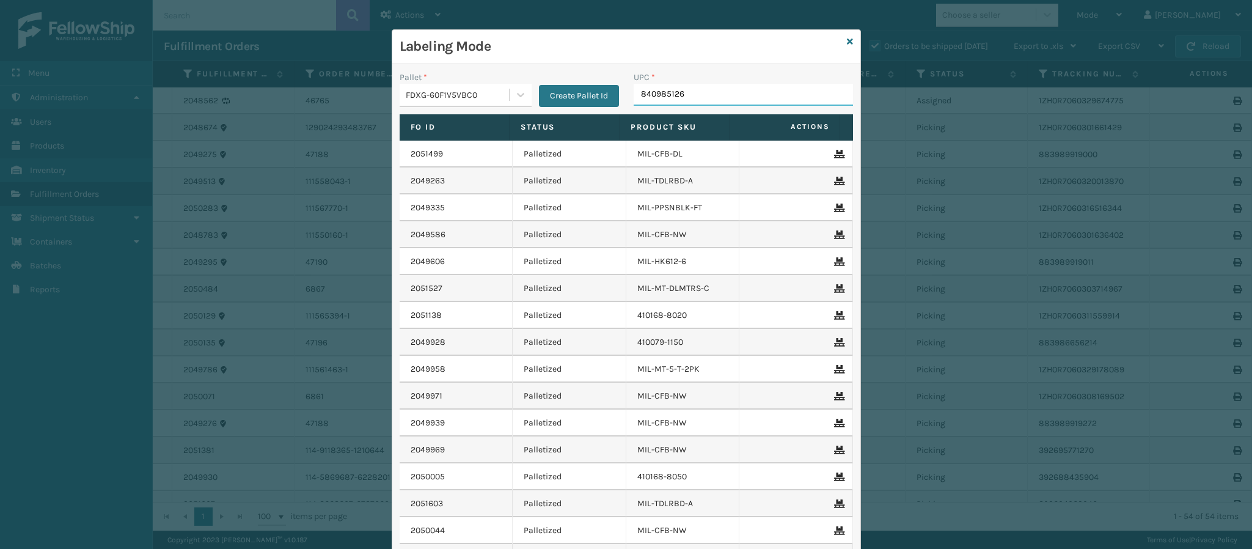
type input "8409851260"
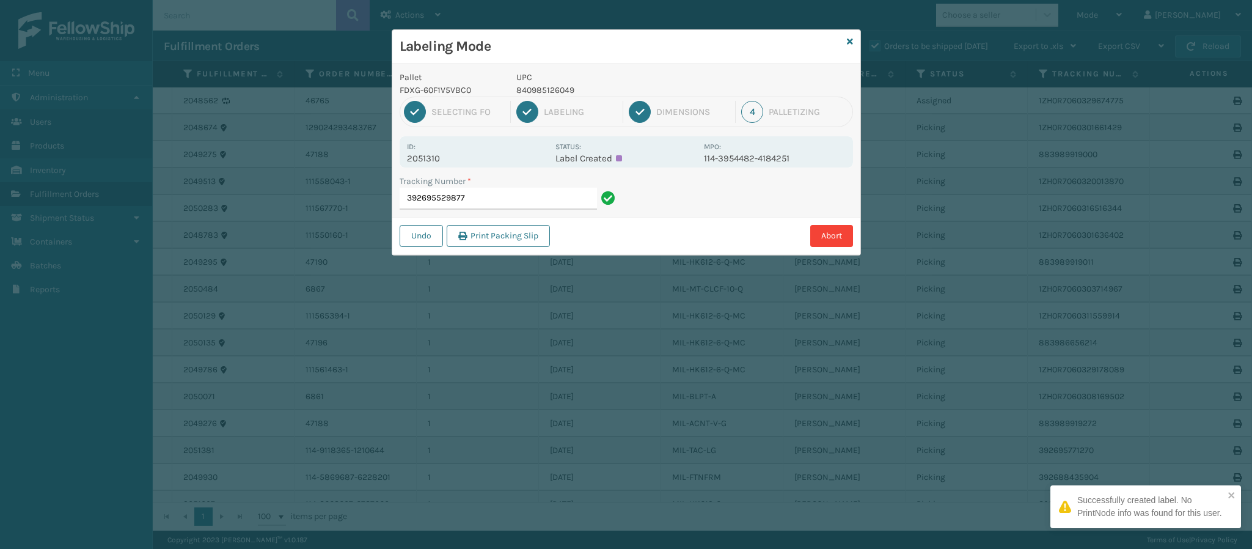
click at [442, 155] on p "2051310" at bounding box center [477, 158] width 141 height 11
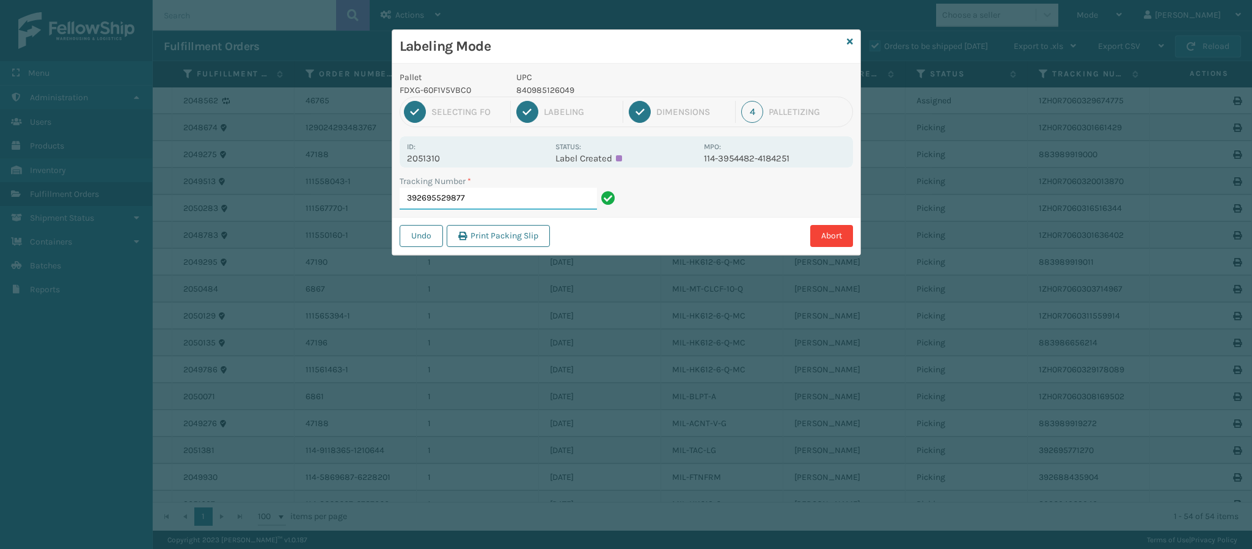
click at [508, 199] on input "392695529877" at bounding box center [497, 199] width 197 height 22
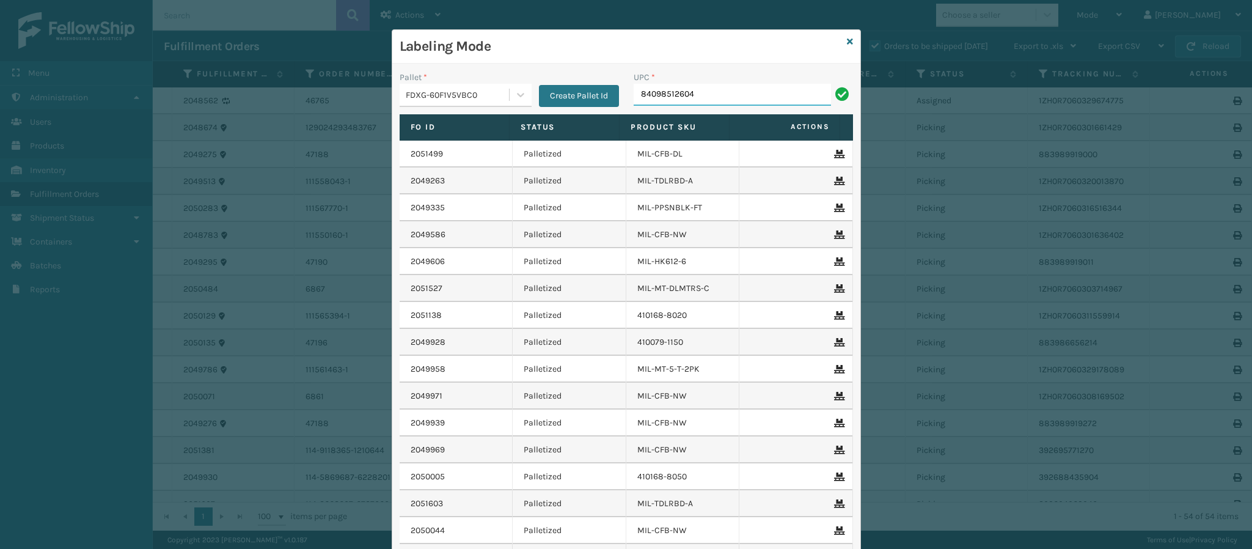
type input "840985126049"
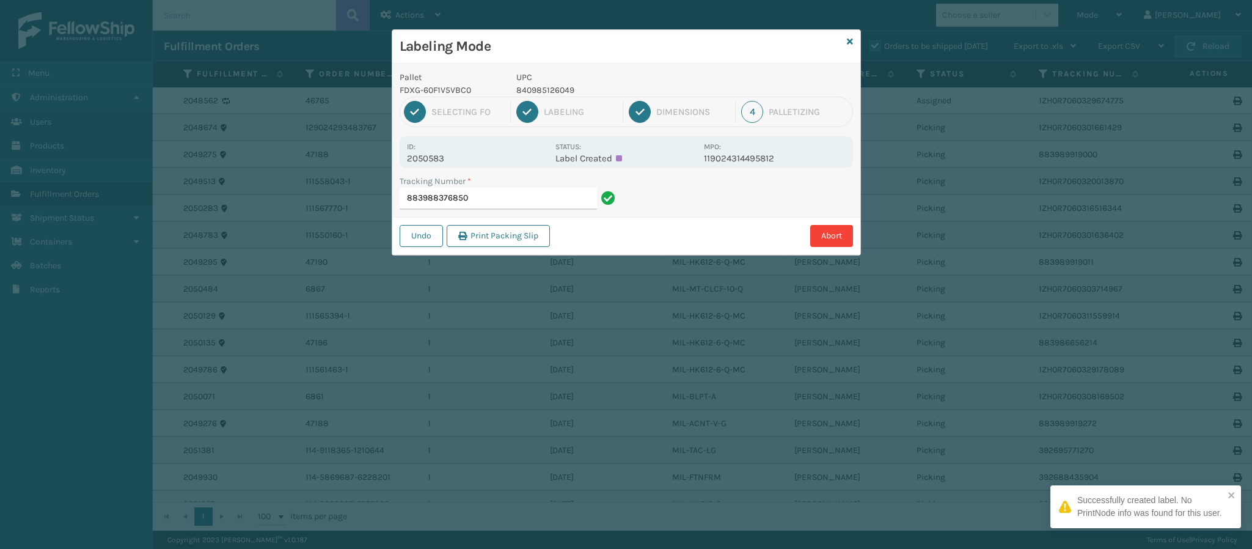
click at [446, 160] on p "2050583" at bounding box center [477, 158] width 141 height 11
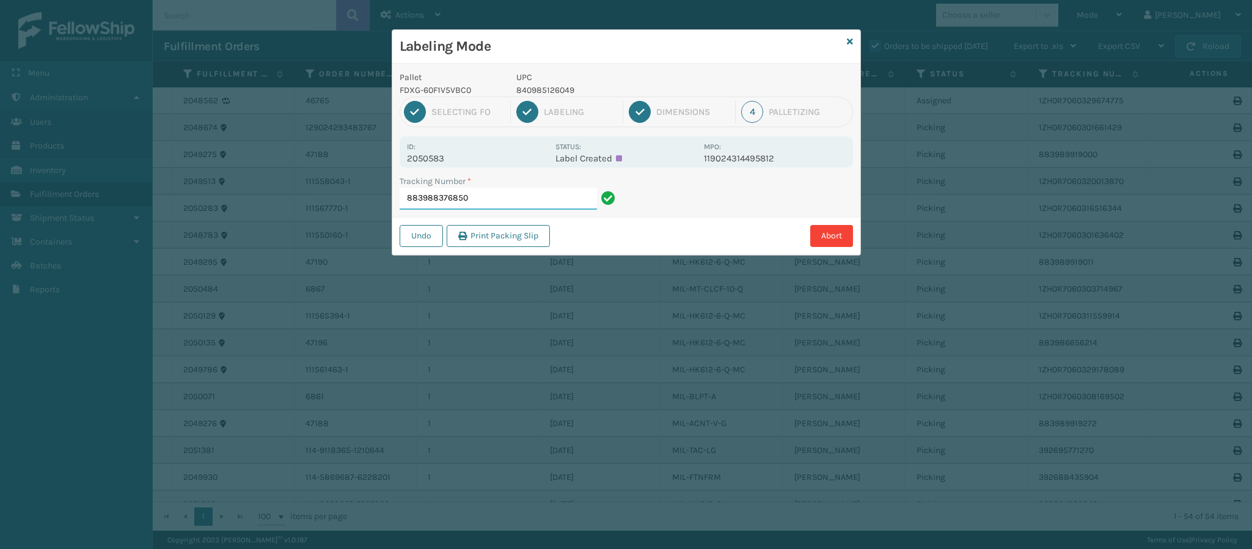
click at [492, 198] on input "883988376850" at bounding box center [497, 199] width 197 height 22
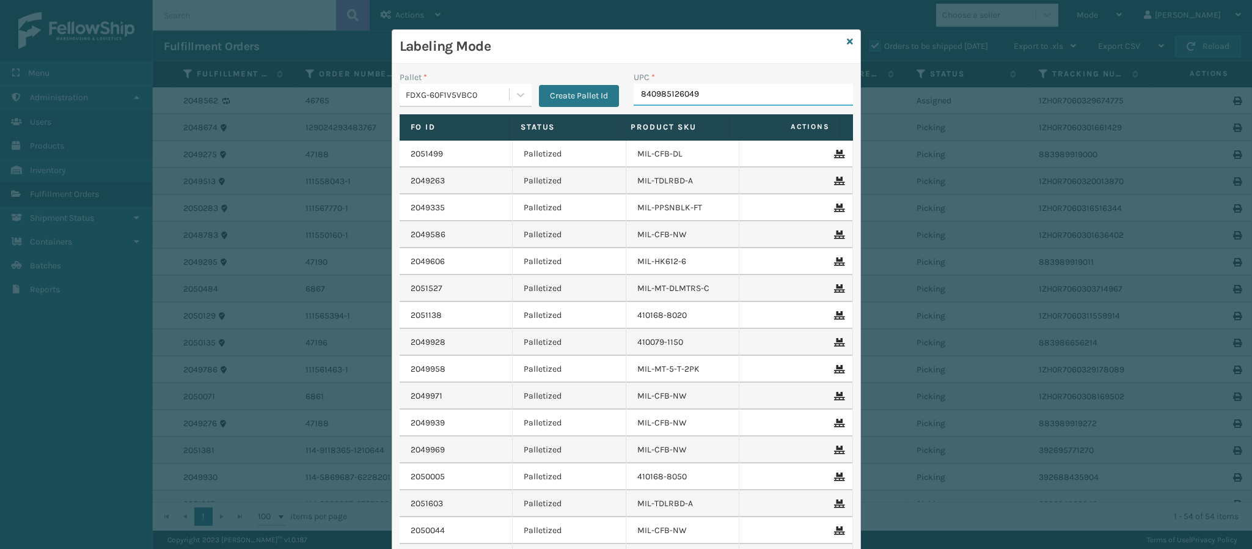
type input "840985126049"
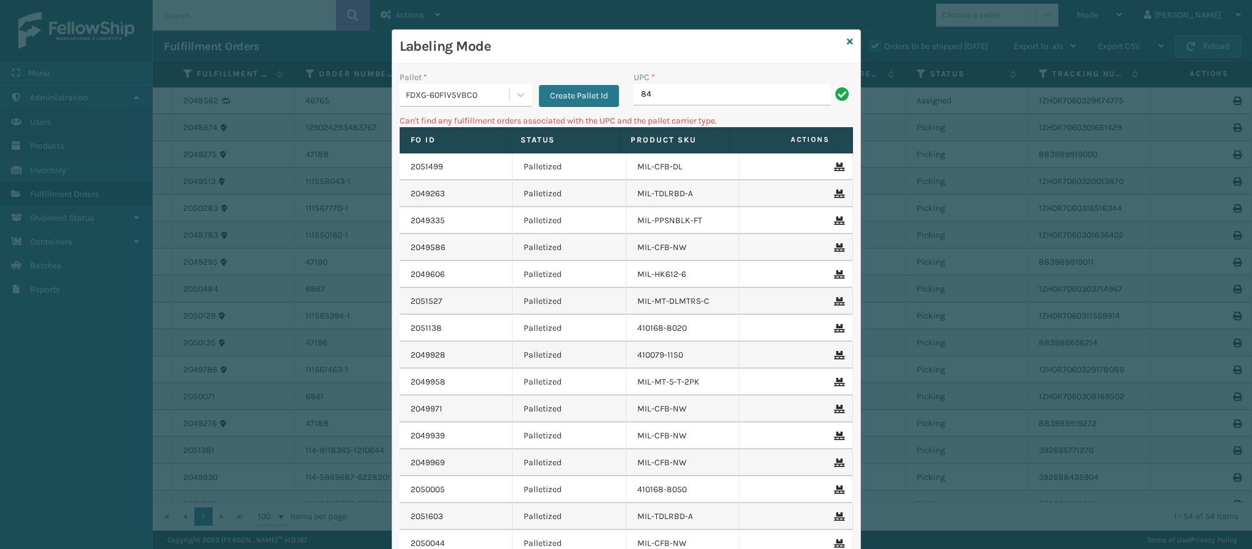
type input "8"
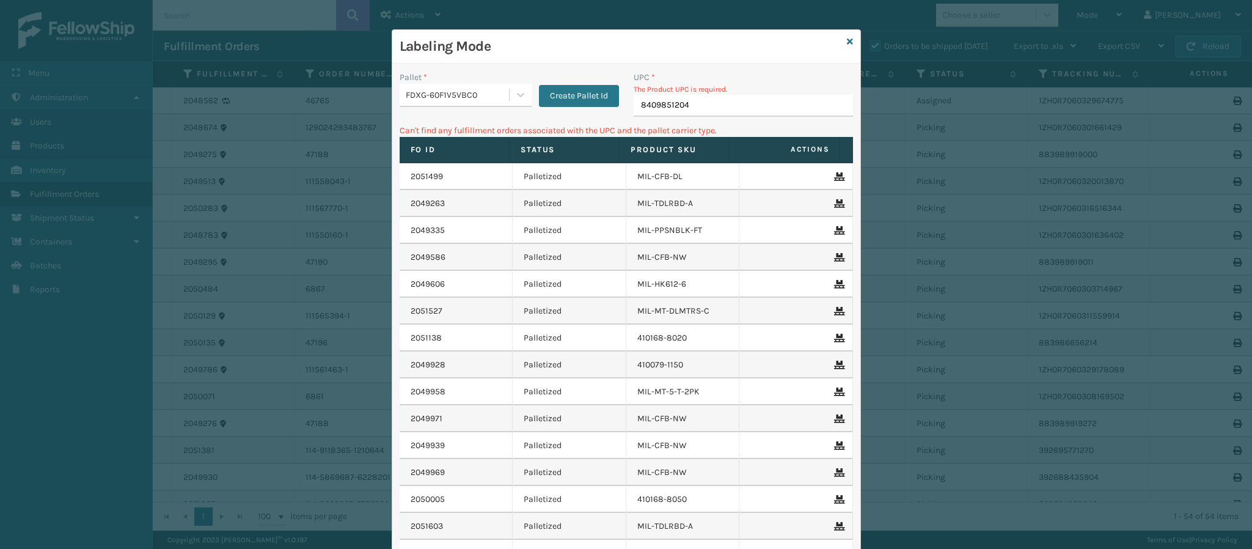
type input "84098512046"
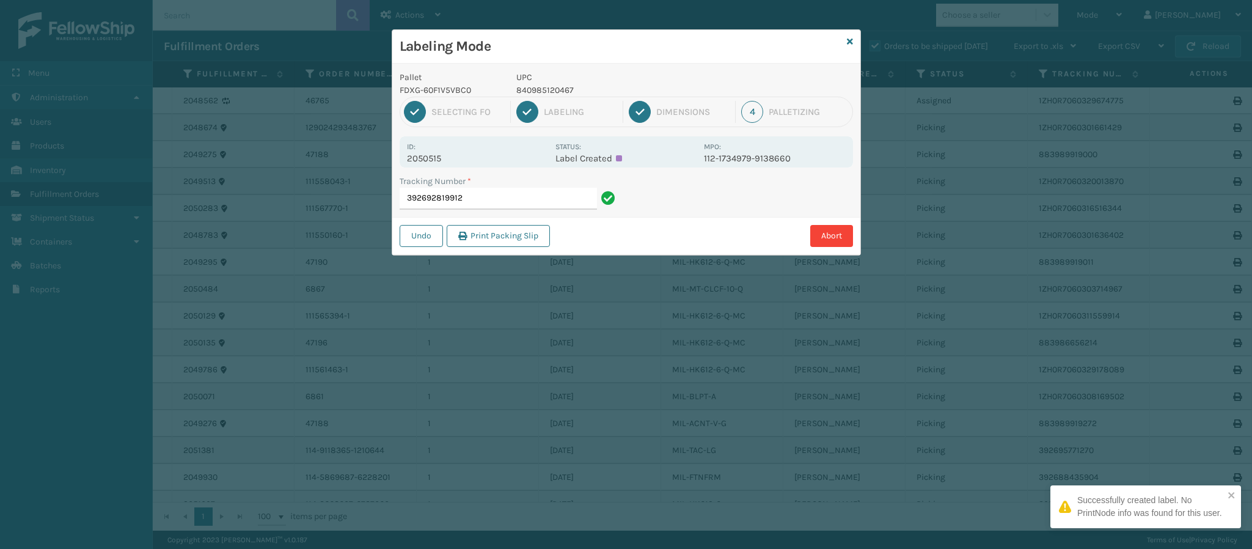
click at [447, 153] on p "2050515" at bounding box center [477, 158] width 141 height 11
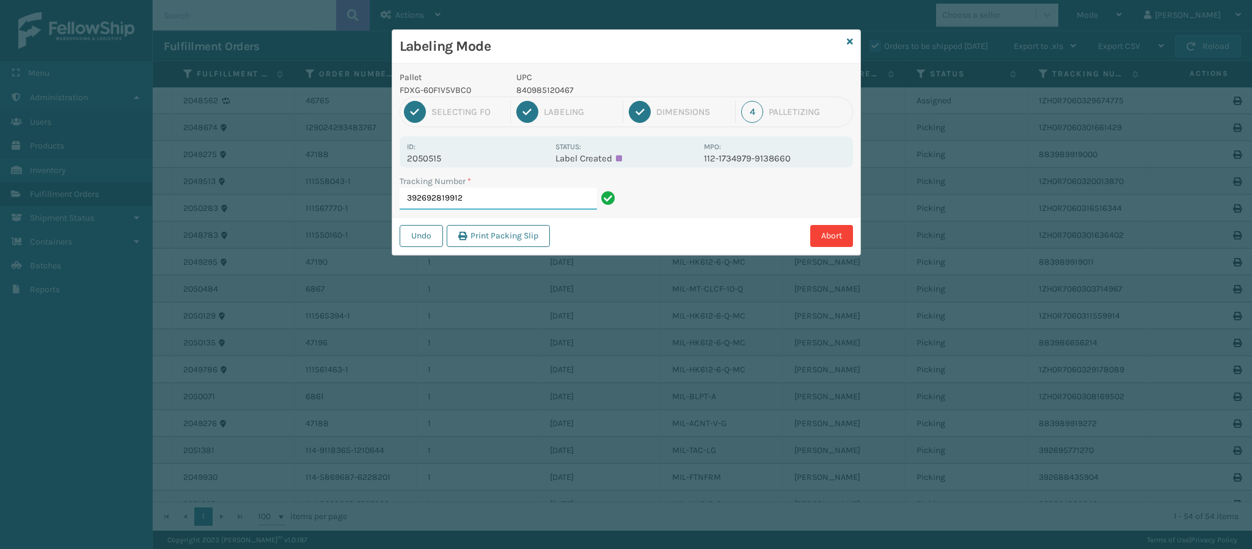
click at [506, 194] on input "392692819912" at bounding box center [497, 199] width 197 height 22
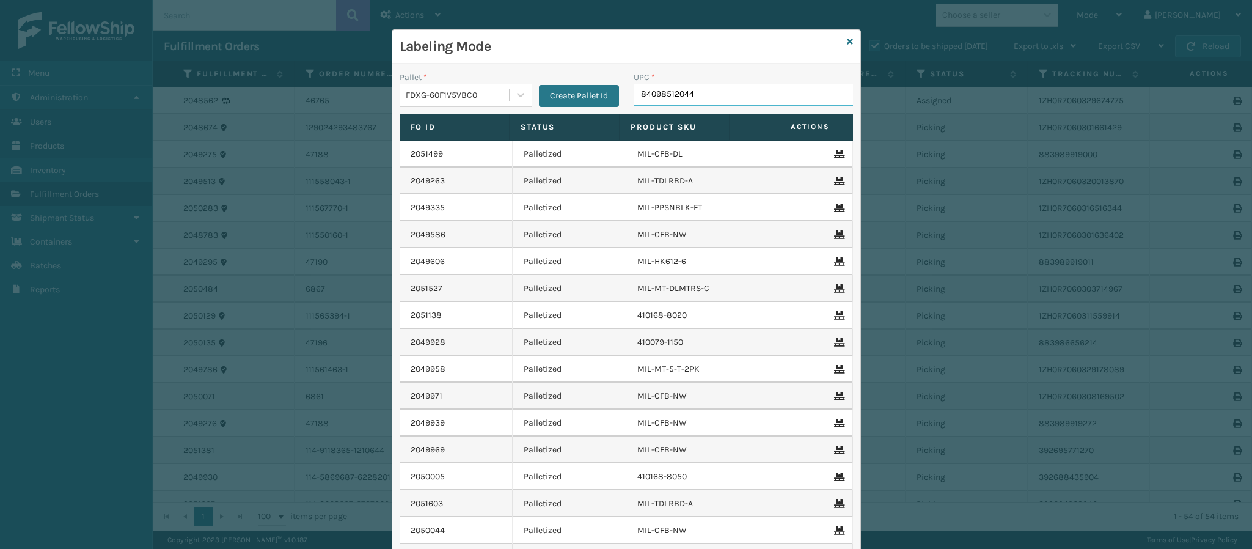
type input "840985120443"
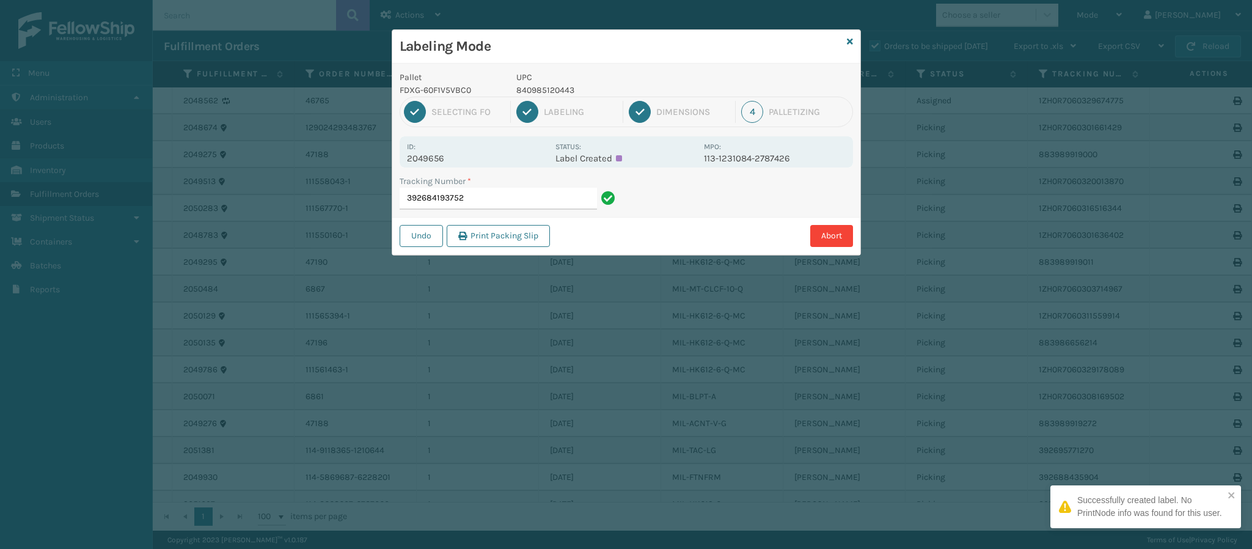
click at [418, 164] on p "2049656" at bounding box center [477, 158] width 141 height 11
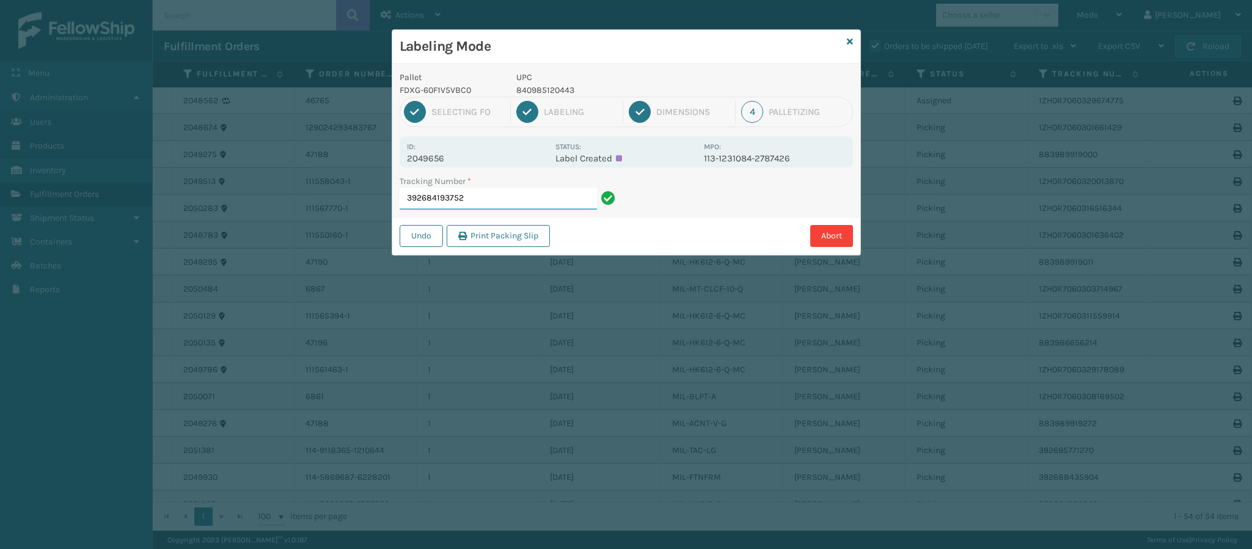
click at [526, 200] on input "392684193752" at bounding box center [497, 199] width 197 height 22
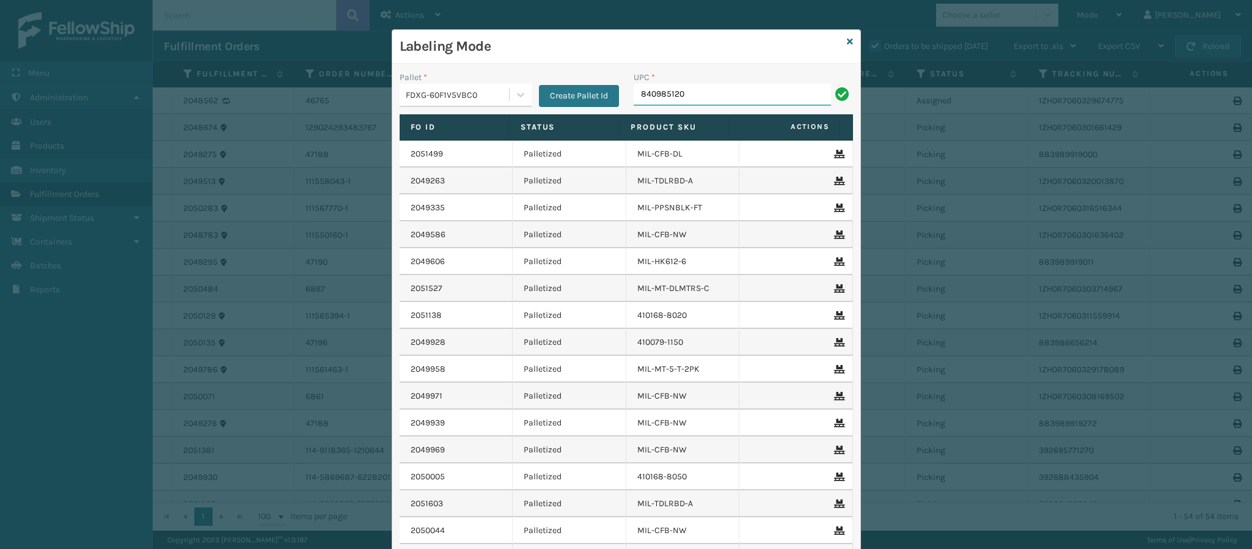
type input "8409851204"
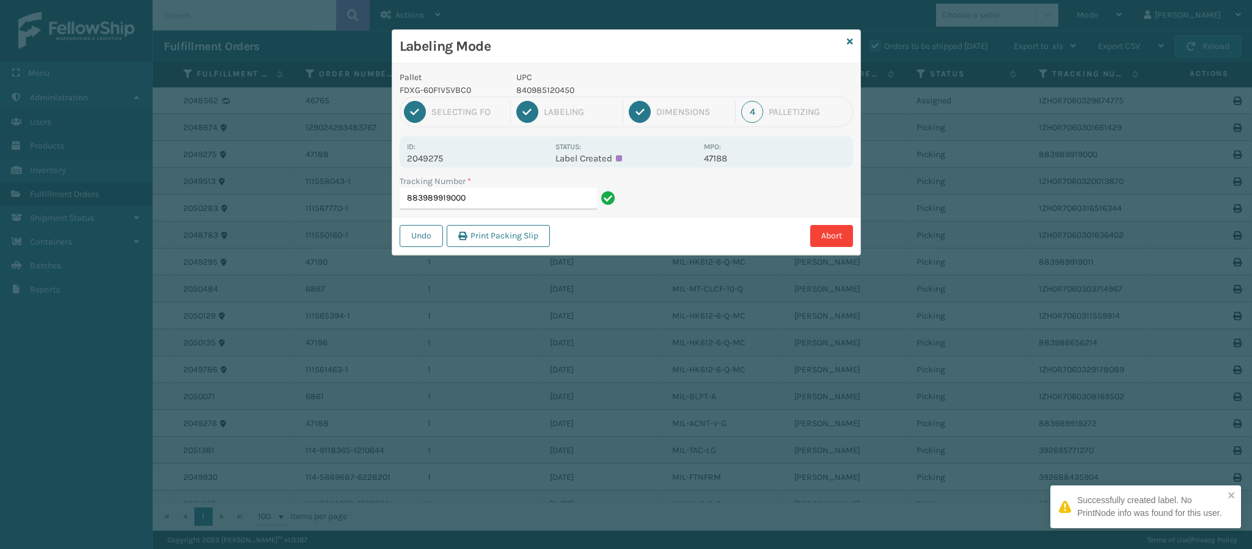
click at [442, 162] on p "2049275" at bounding box center [477, 158] width 141 height 11
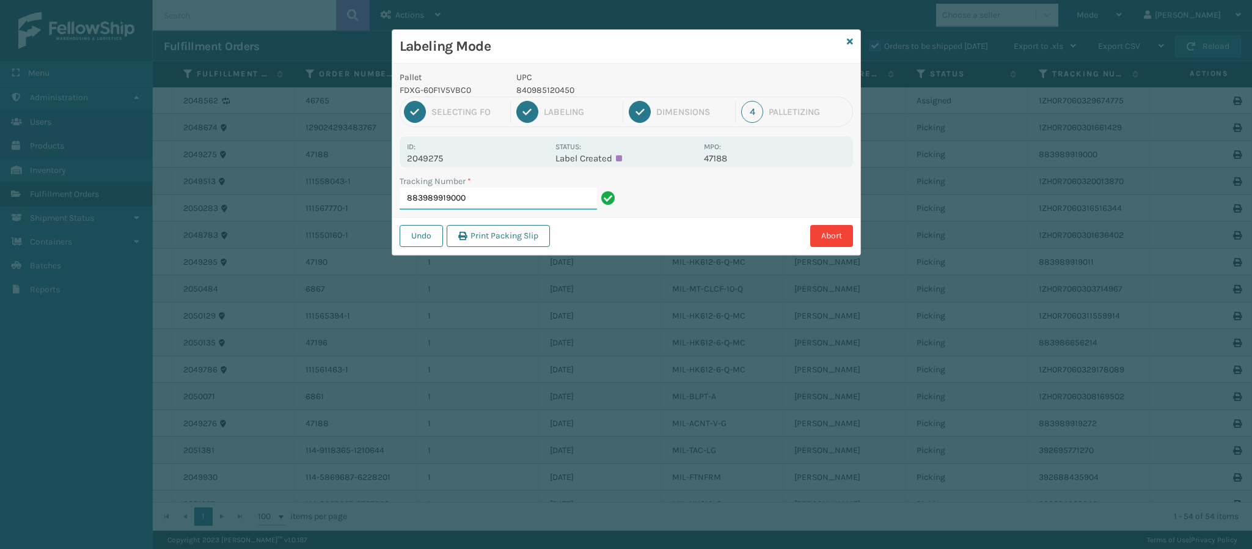
click at [495, 193] on input "883989919000" at bounding box center [497, 199] width 197 height 22
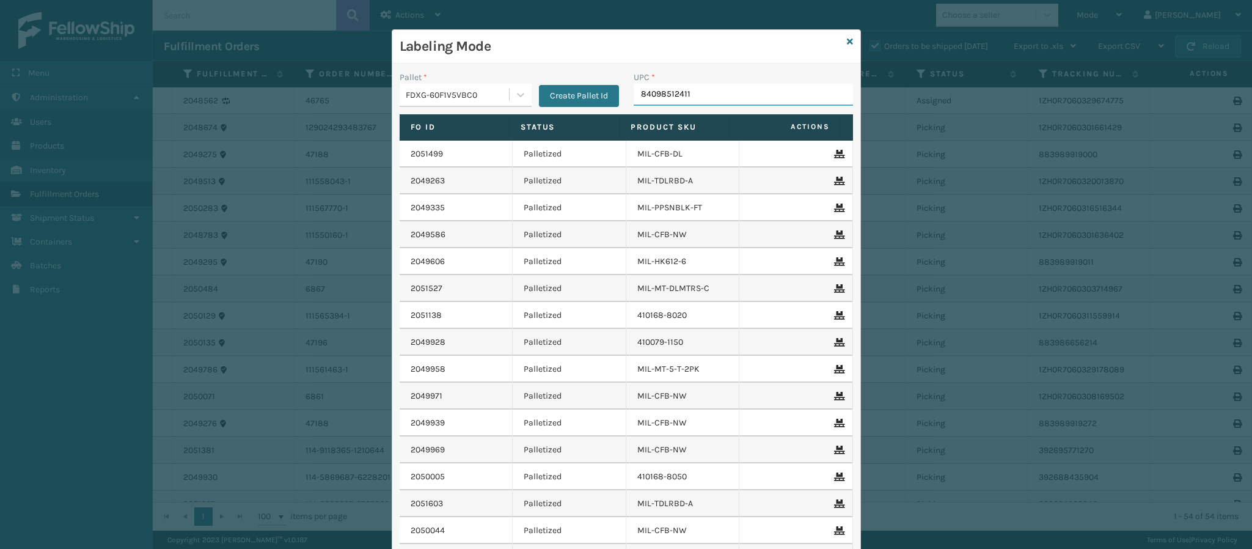
type input "840985124113"
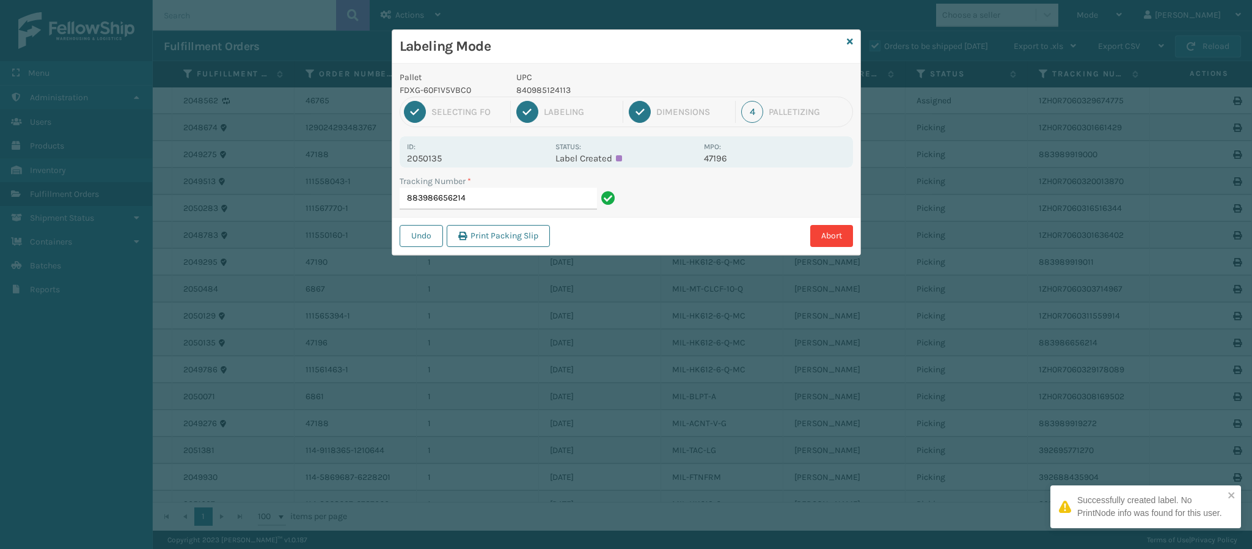
drag, startPoint x: 429, startPoint y: 165, endPoint x: 432, endPoint y: 155, distance: 10.8
click at [432, 156] on div "Id: 2050135 Status: Label Created MPO: 47196" at bounding box center [625, 151] width 453 height 31
click at [443, 148] on div "Id: 2050135" at bounding box center [477, 152] width 141 height 24
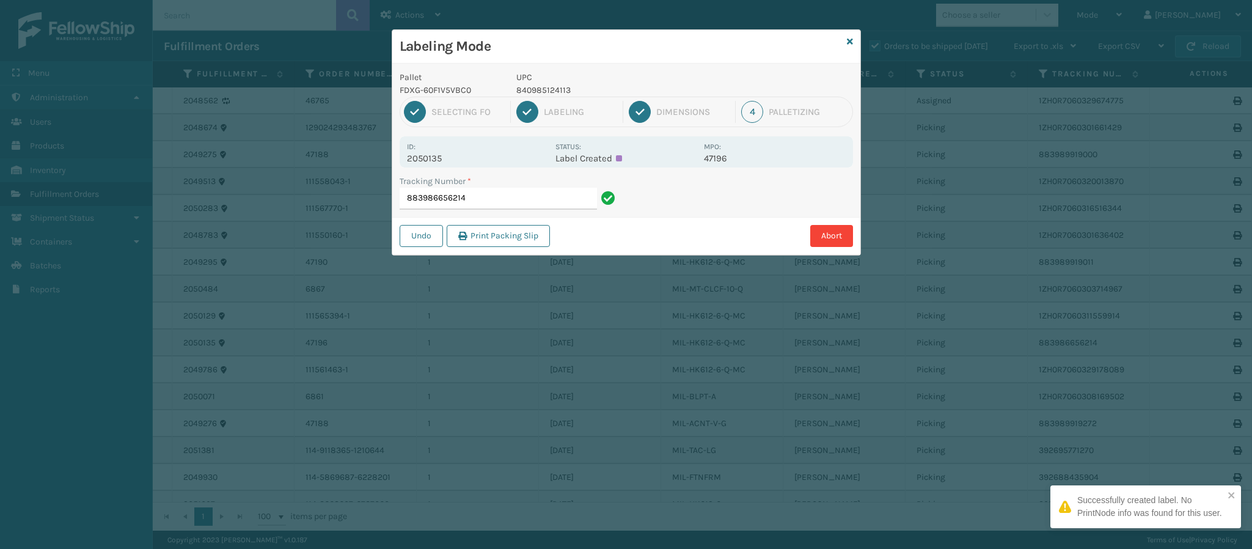
click at [442, 159] on p "2050135" at bounding box center [477, 158] width 141 height 11
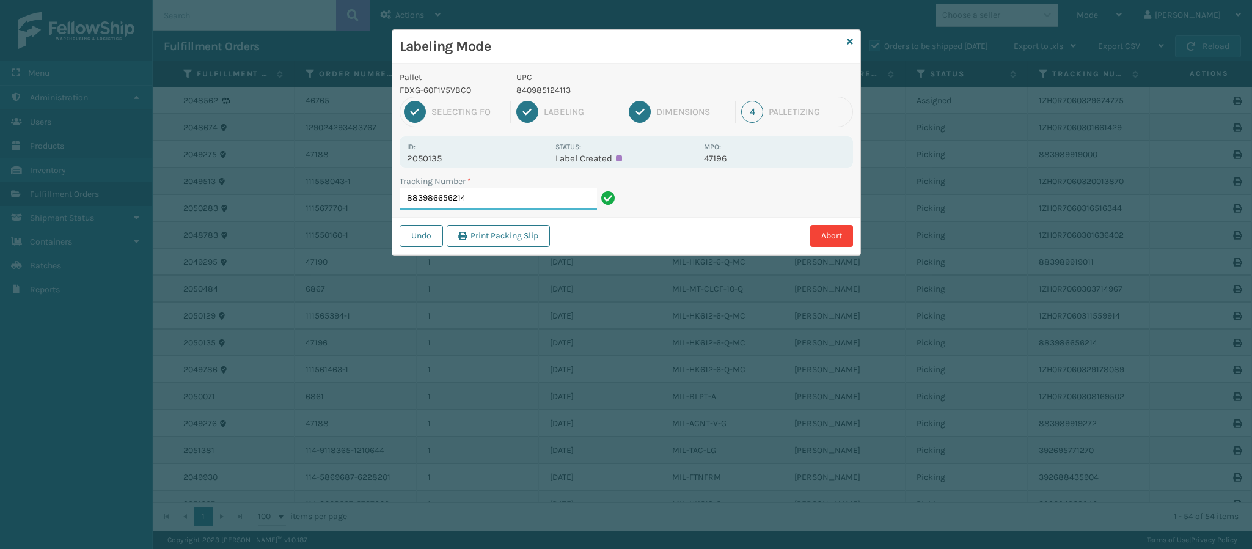
click at [480, 210] on input "883986656214" at bounding box center [497, 199] width 197 height 22
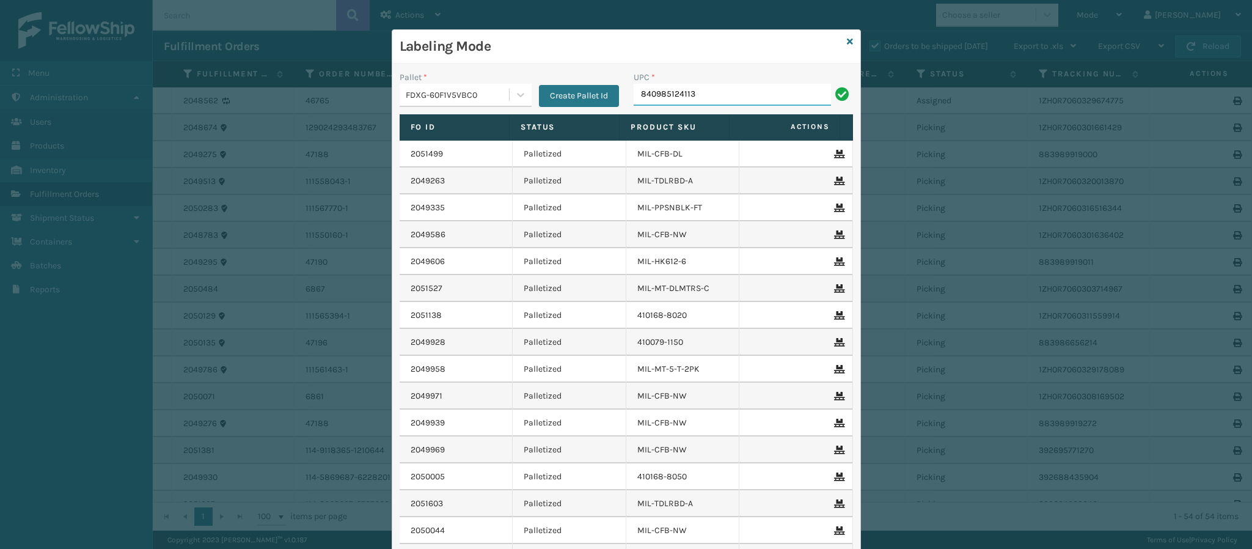
type input "840985124113"
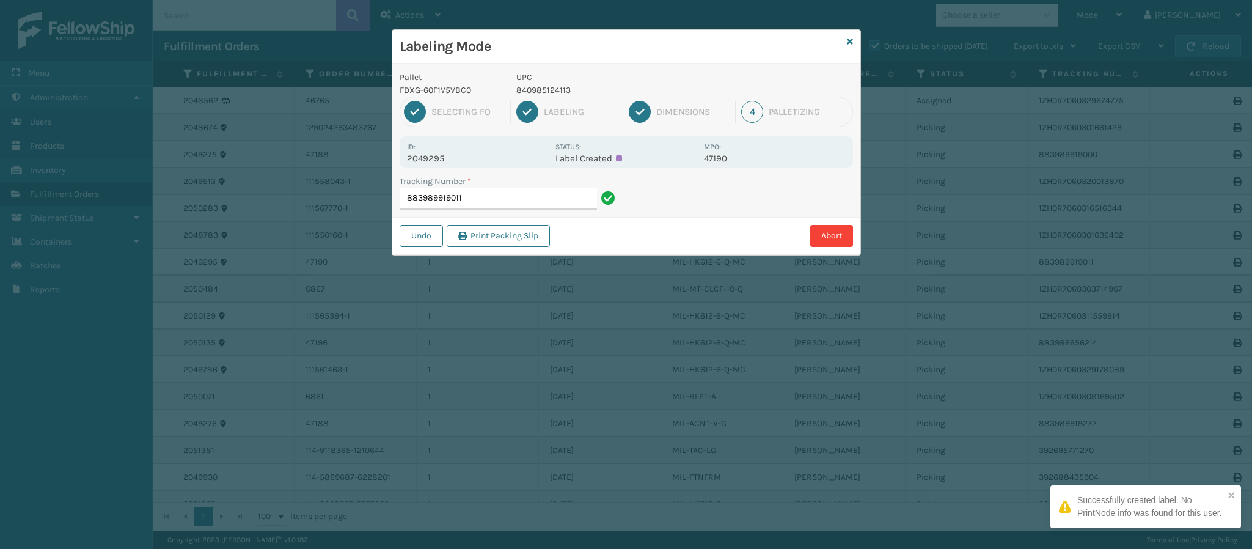
click at [454, 160] on p "2049295" at bounding box center [477, 158] width 141 height 11
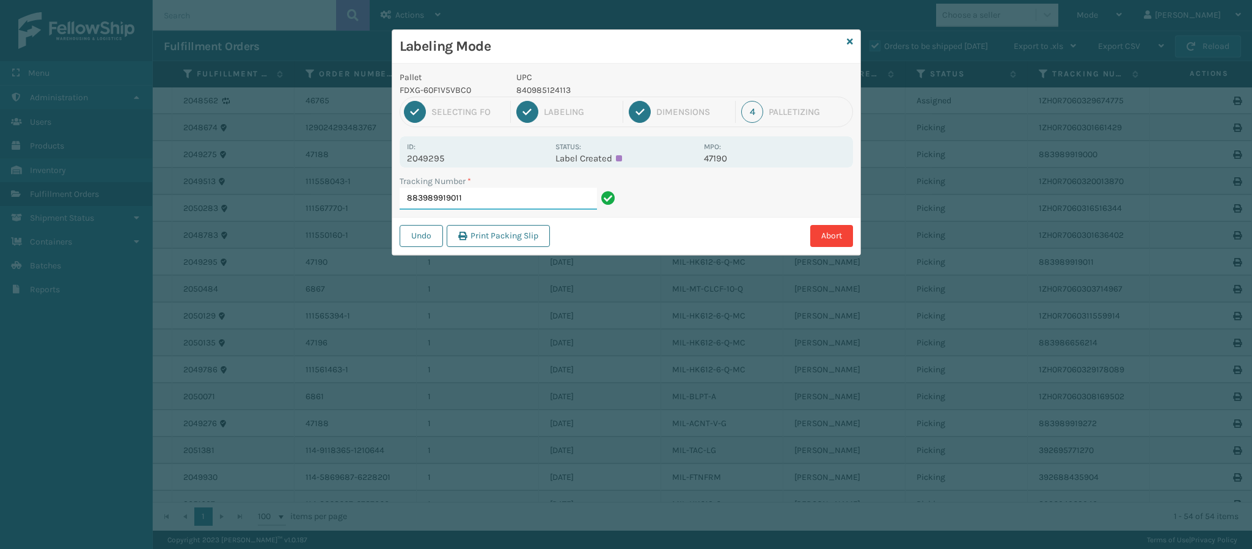
click at [473, 194] on input "883989919011" at bounding box center [497, 199] width 197 height 22
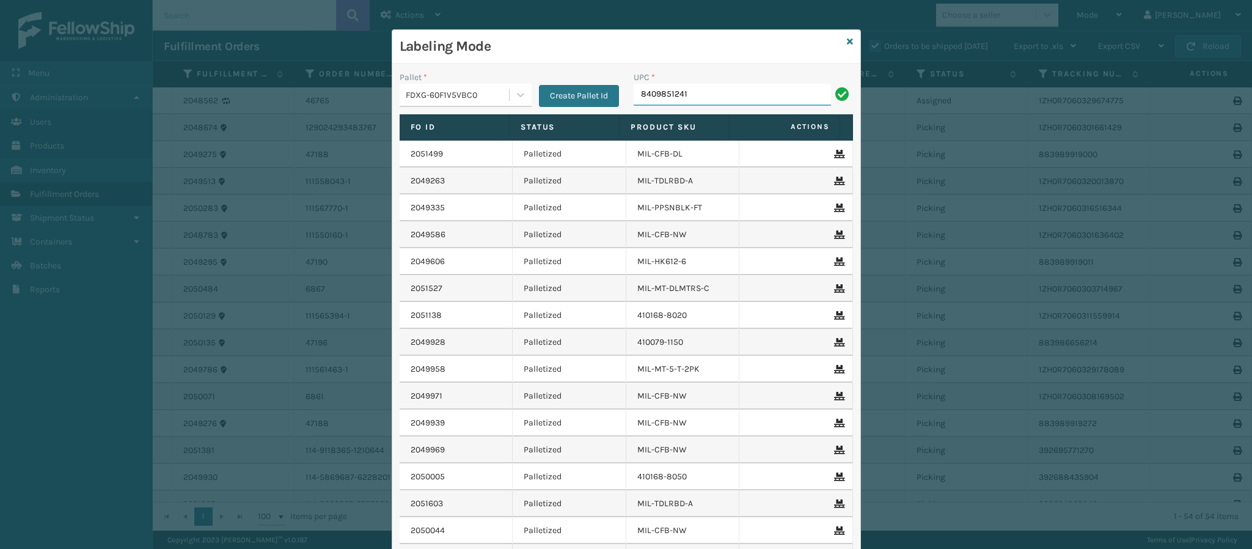
type input "84098512411"
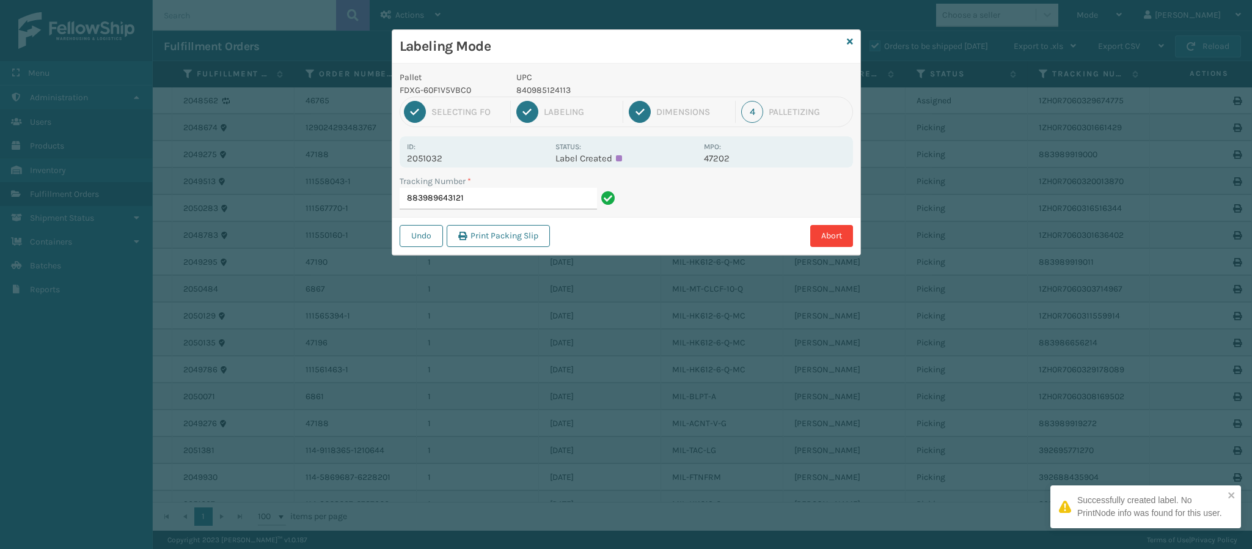
click at [436, 158] on p "2051032" at bounding box center [477, 158] width 141 height 11
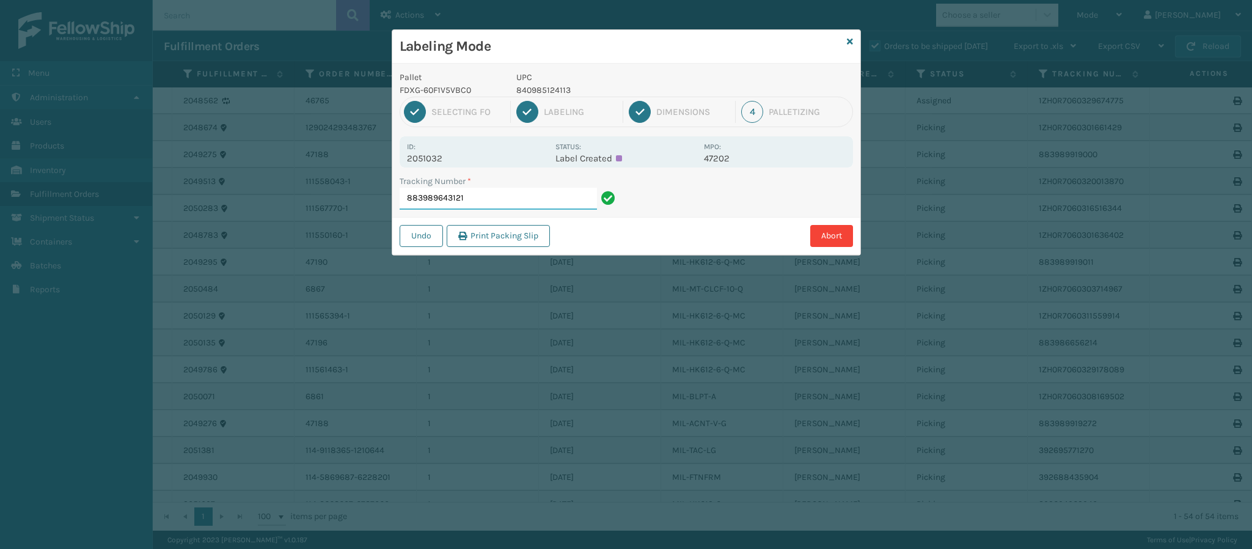
click at [494, 200] on input "883989643121" at bounding box center [497, 199] width 197 height 22
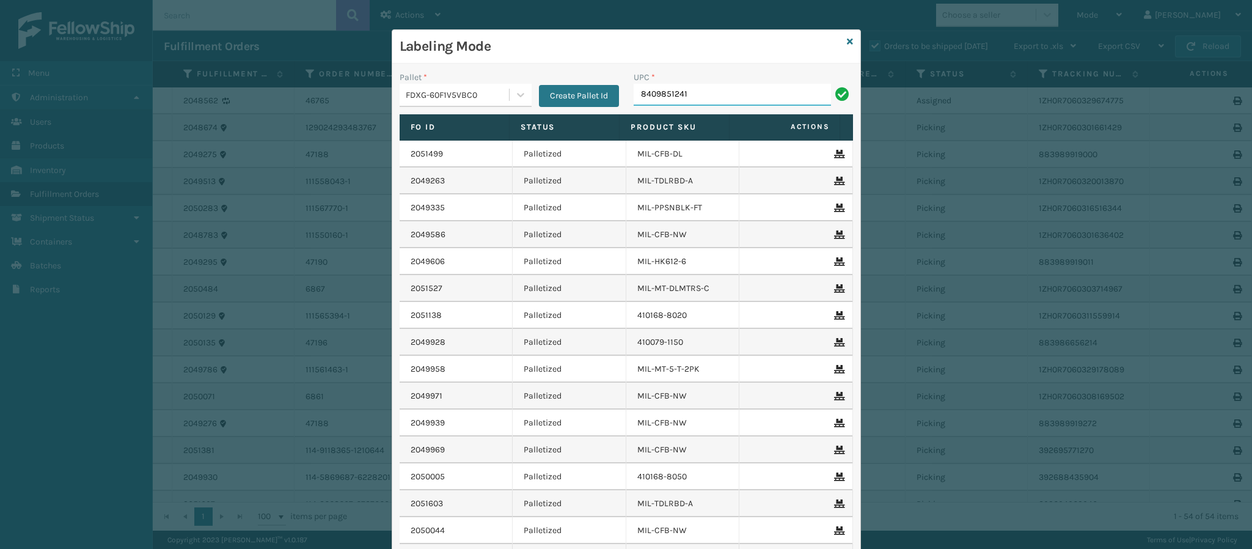
type input "84098512411"
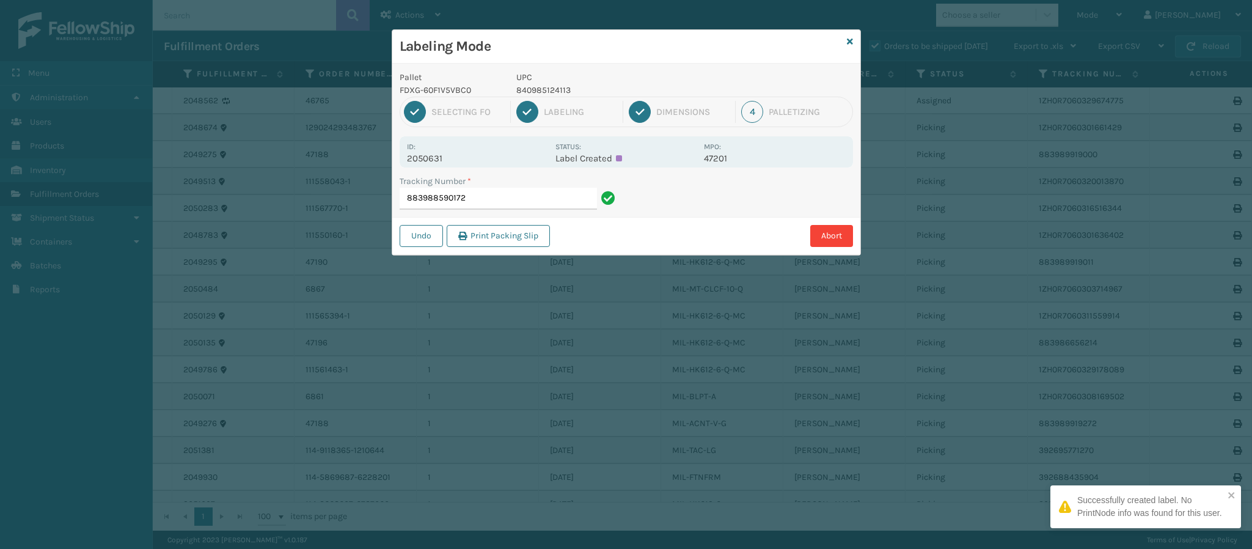
click at [443, 158] on p "2050631" at bounding box center [477, 158] width 141 height 11
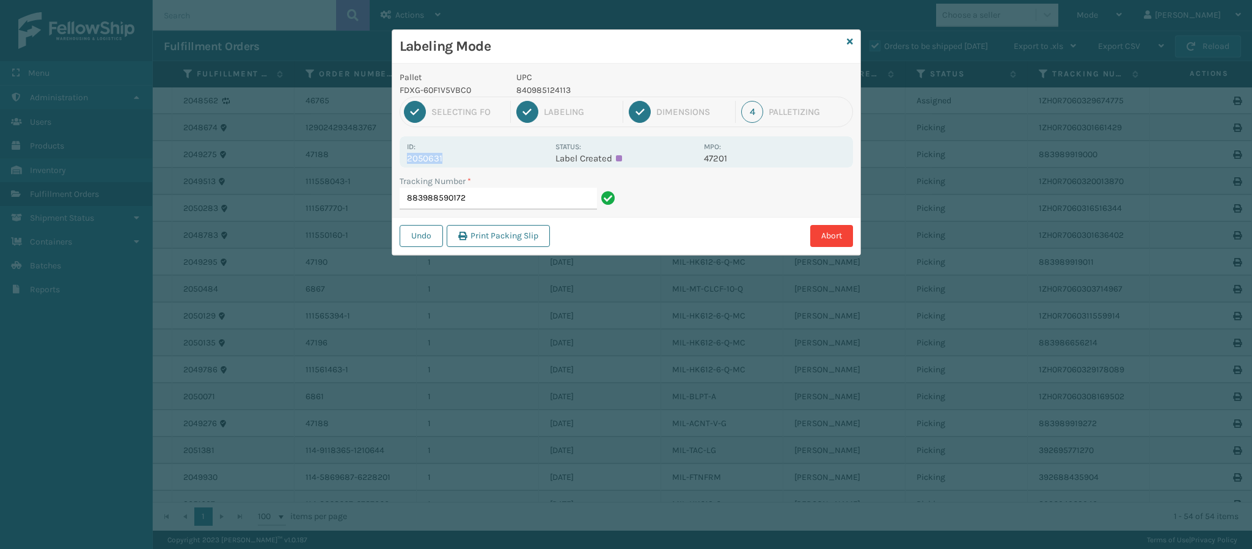
click at [443, 158] on p "2050631" at bounding box center [477, 158] width 141 height 11
click at [486, 200] on input "883988590172" at bounding box center [497, 199] width 197 height 22
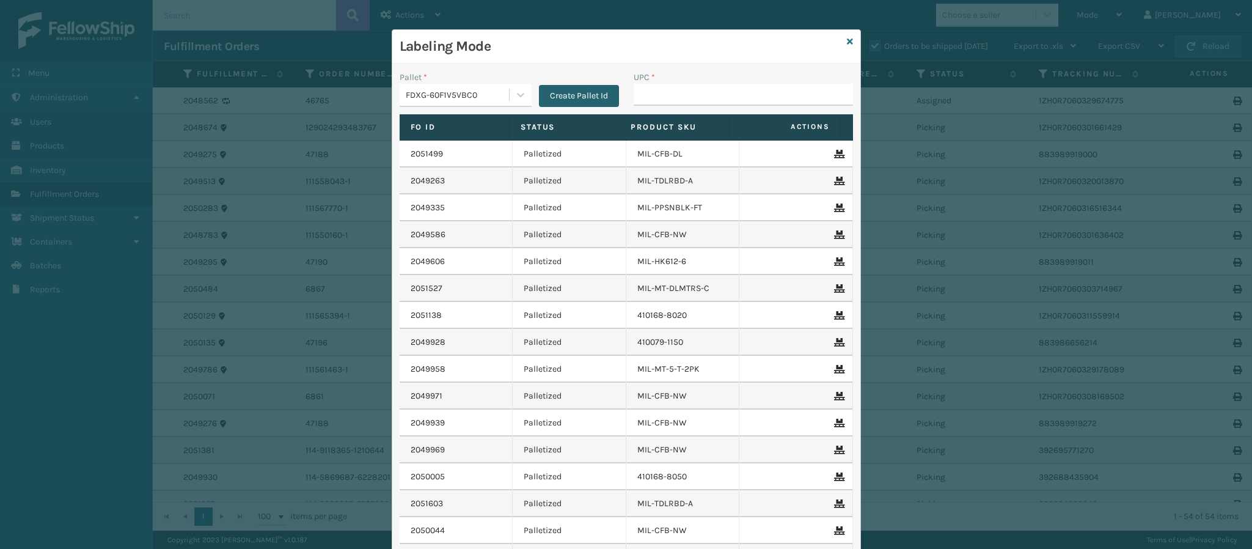
click at [578, 89] on button "Create Pallet Id" at bounding box center [579, 96] width 80 height 22
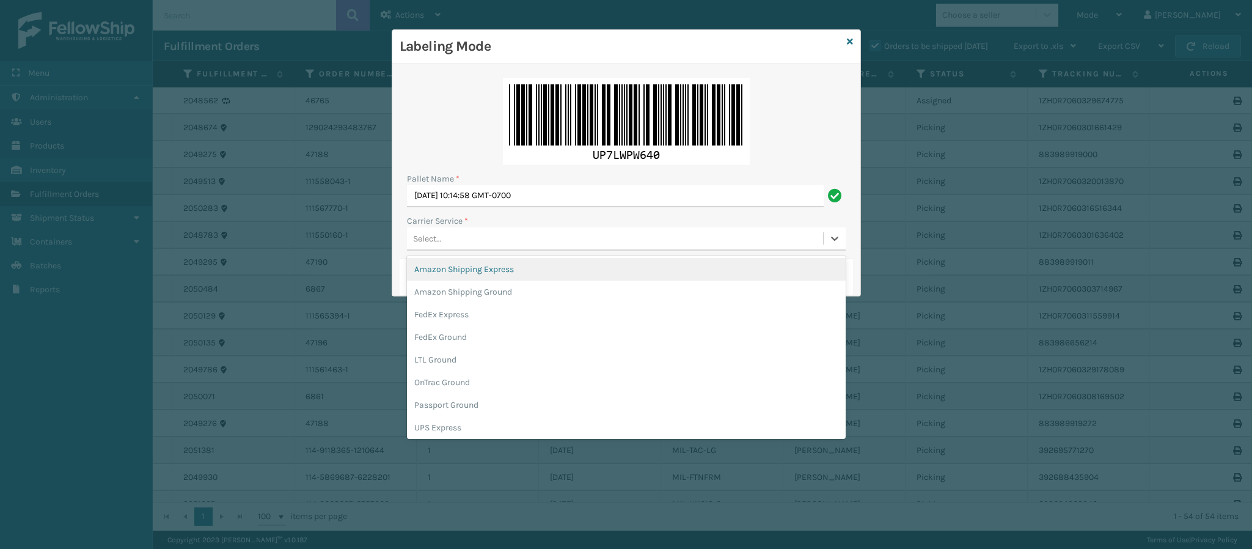
click at [549, 236] on div "Select..." at bounding box center [615, 238] width 416 height 20
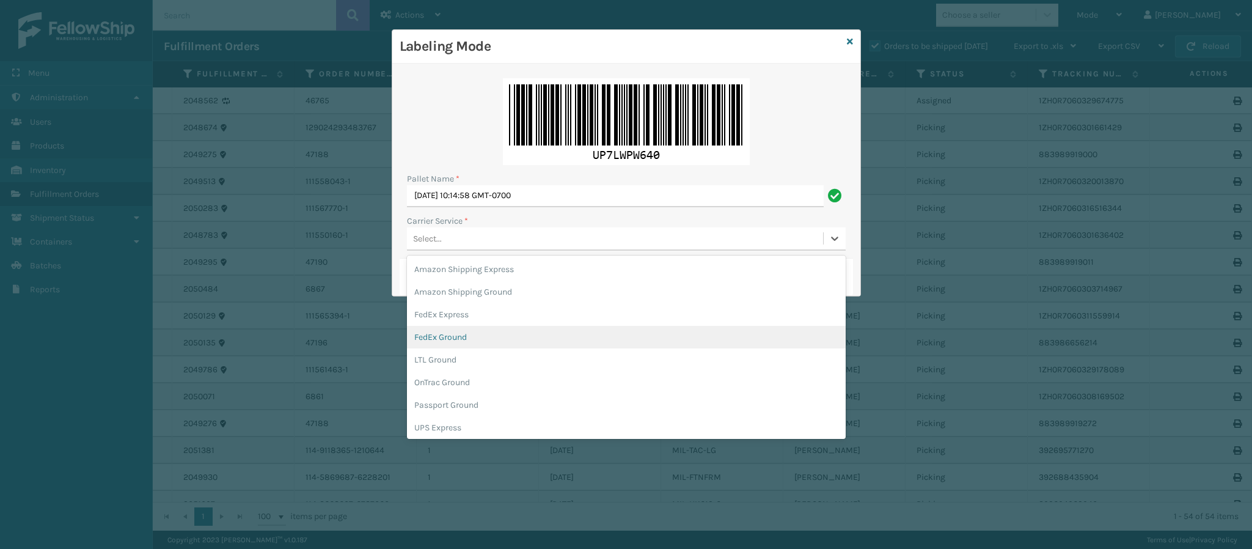
scroll to position [70, 0]
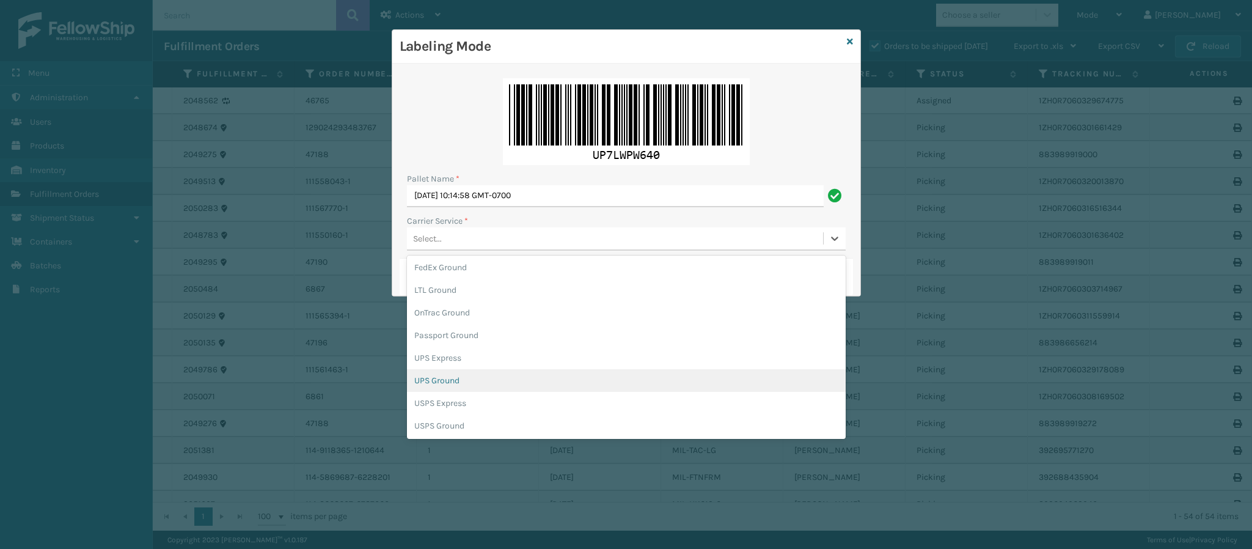
click at [517, 387] on div "UPS Ground" at bounding box center [626, 380] width 439 height 23
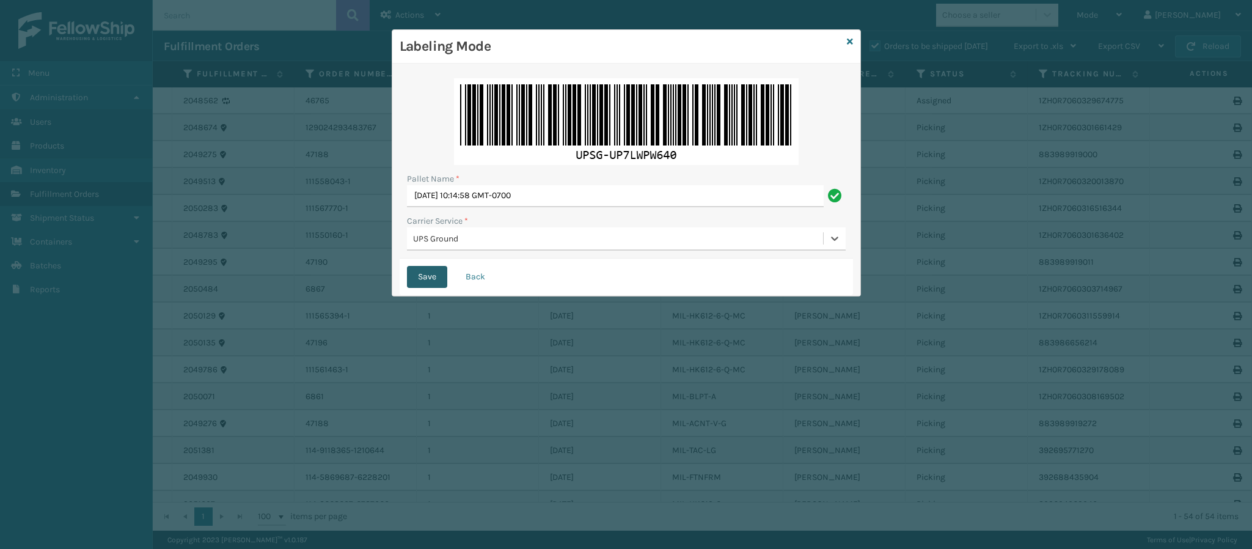
click at [422, 279] on button "Save" at bounding box center [427, 277] width 40 height 22
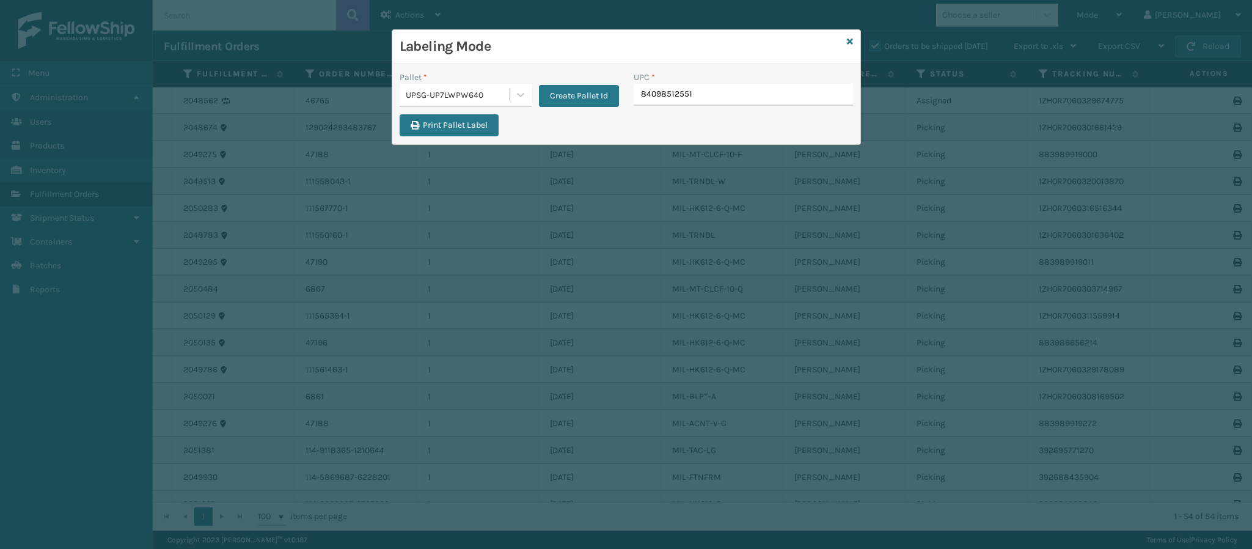
type input "840985125516"
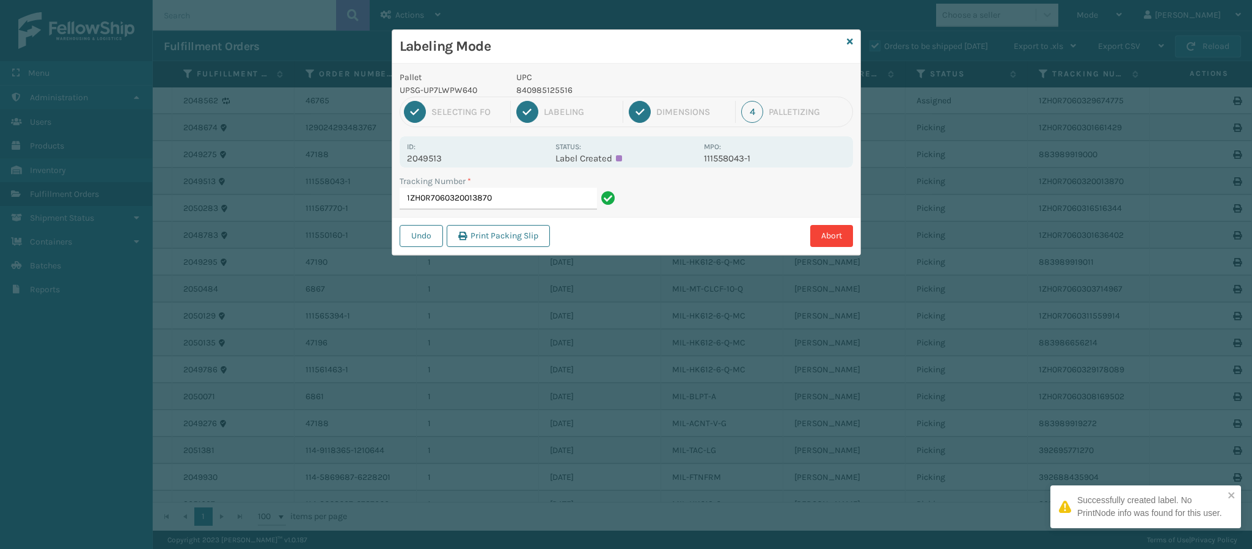
click at [442, 156] on p "2049513" at bounding box center [477, 158] width 141 height 11
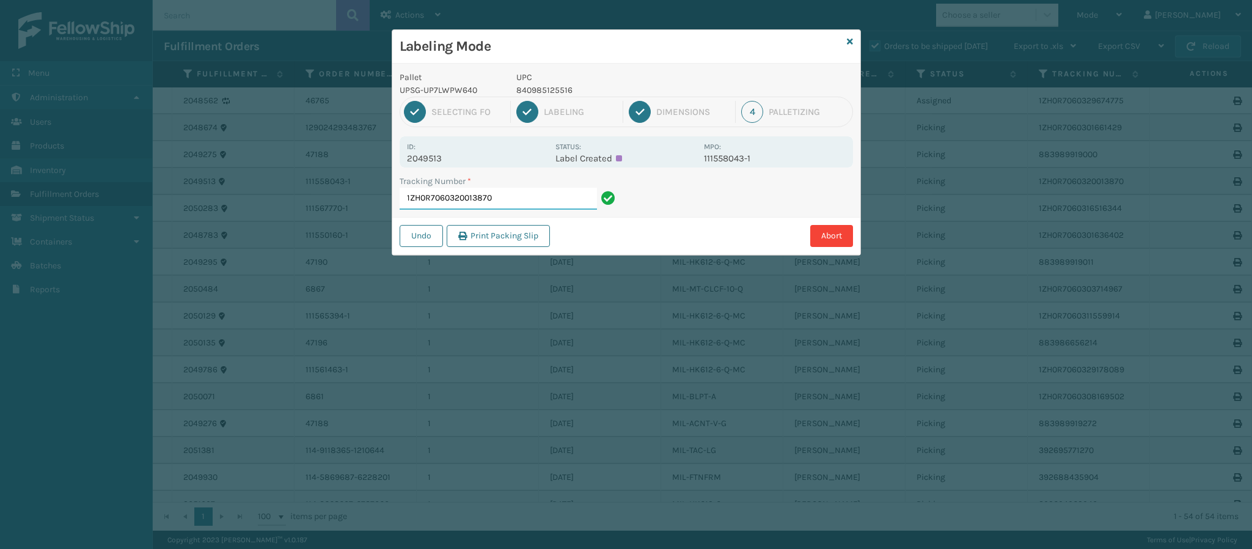
click at [534, 205] on input "1ZH0R7060320013870" at bounding box center [497, 199] width 197 height 22
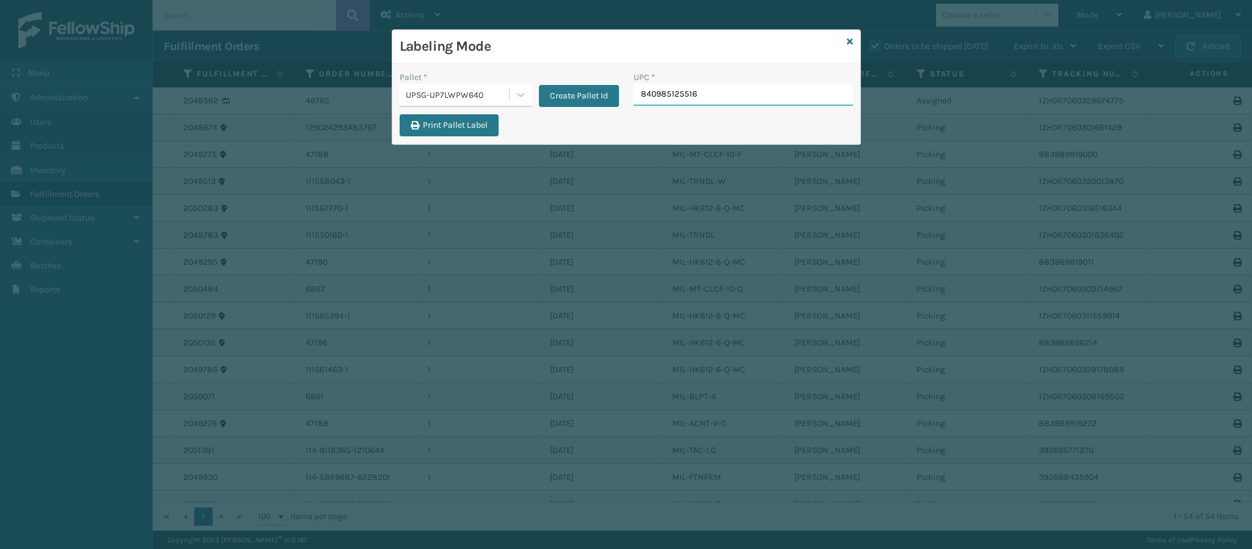
type input "840985125516"
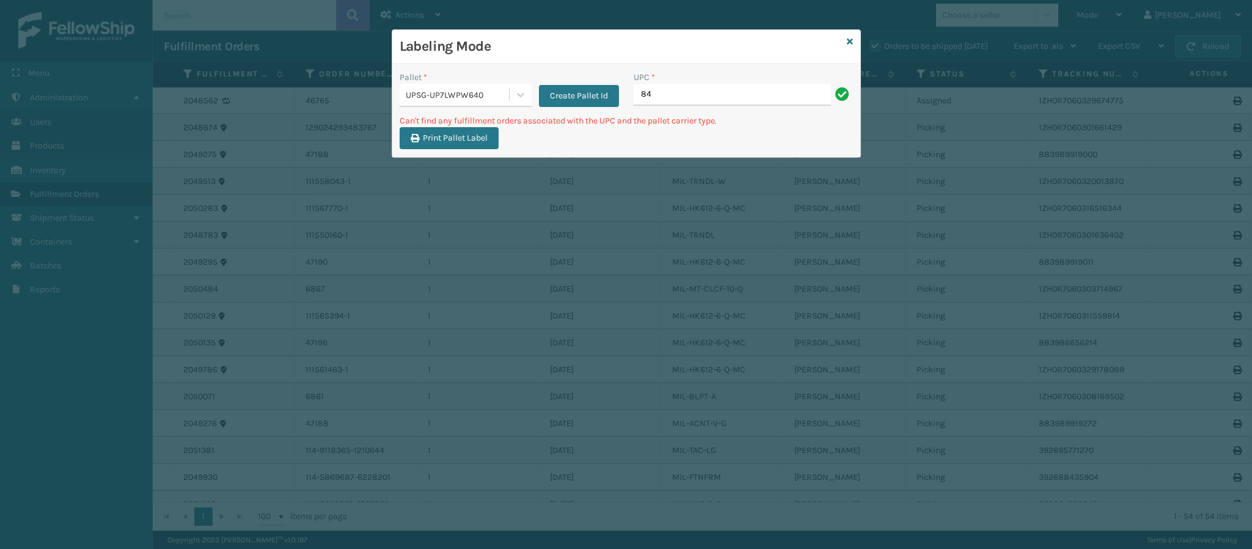
type input "8"
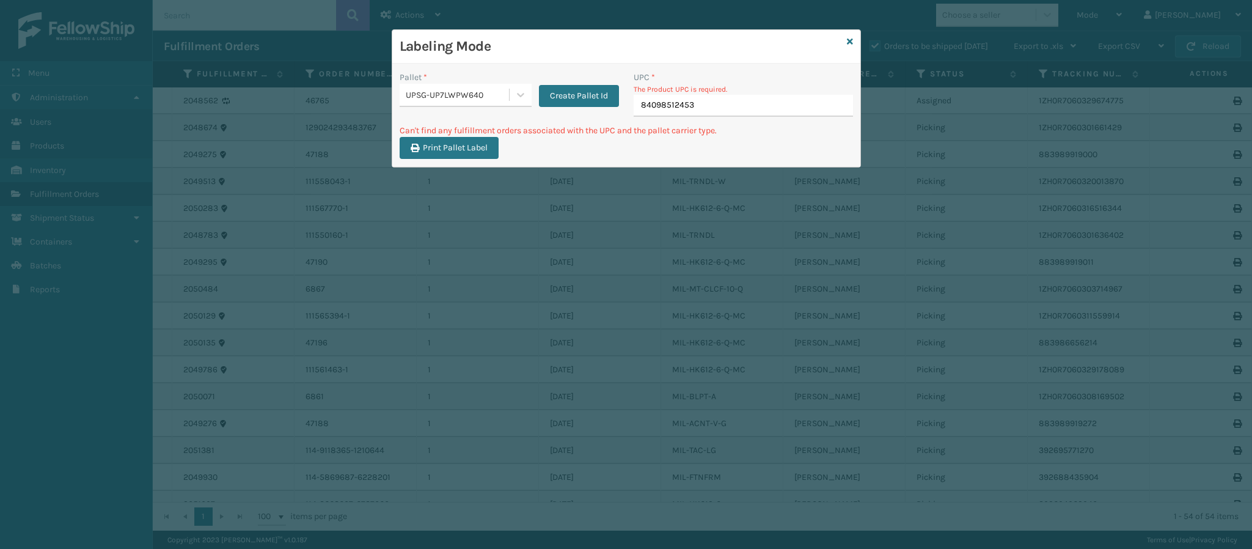
type input "840985124533"
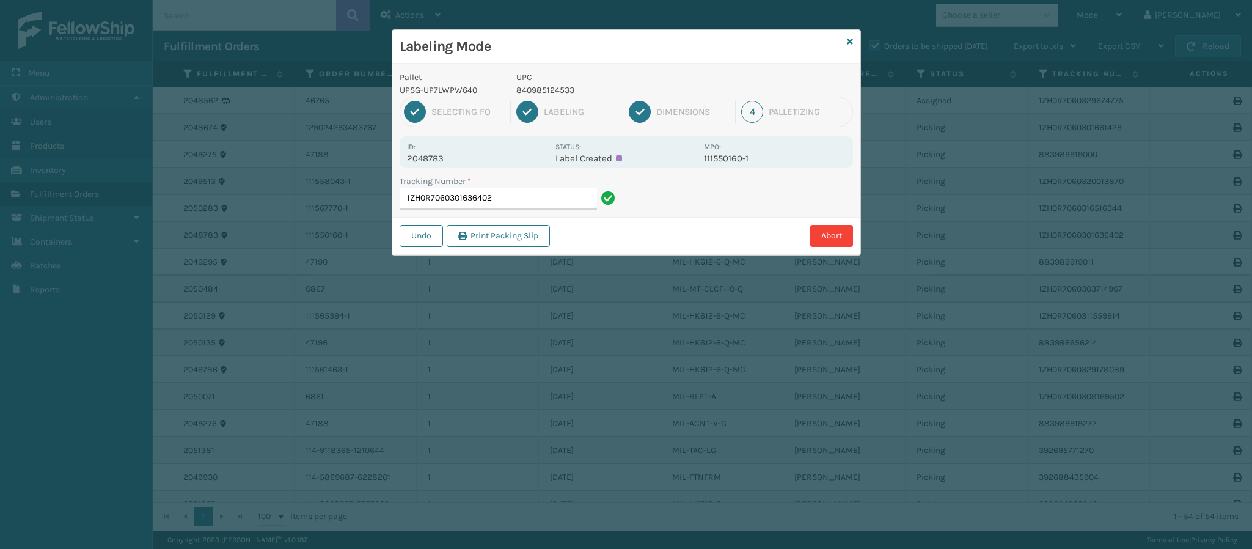
click at [439, 158] on p "2048783" at bounding box center [477, 158] width 141 height 11
click at [530, 200] on input "1ZH0R7060301636402" at bounding box center [497, 199] width 197 height 22
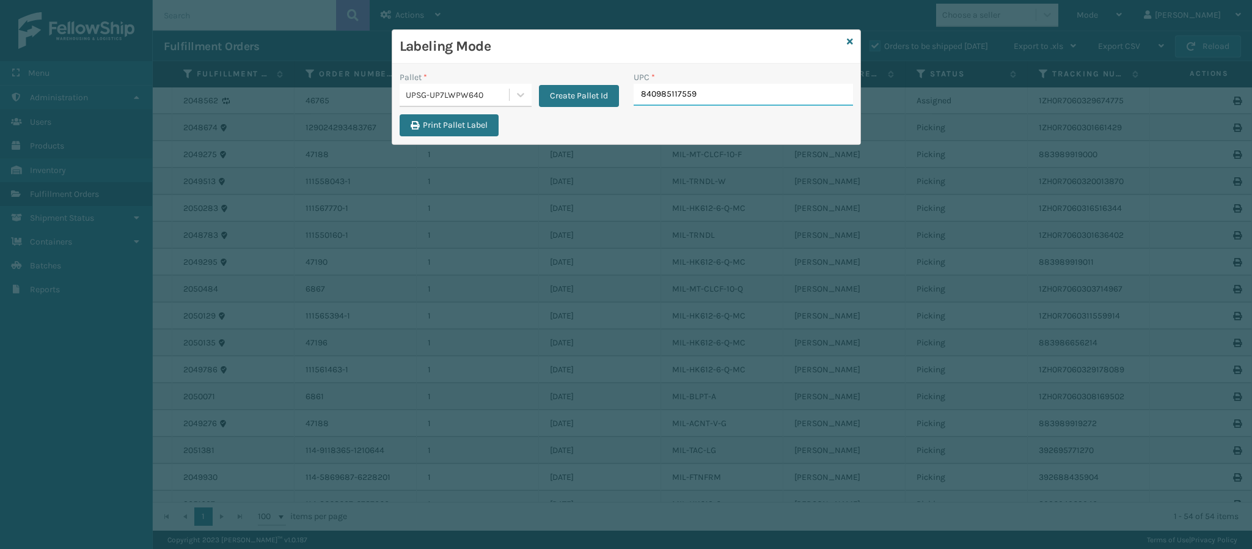
type input "840985117559"
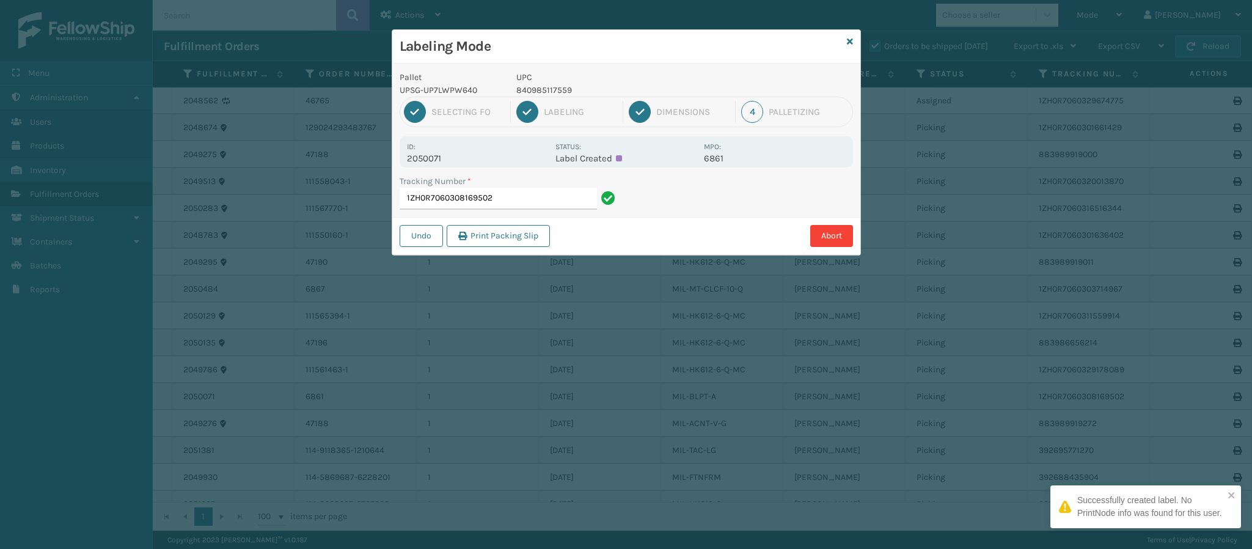
click at [457, 159] on p "2050071" at bounding box center [477, 158] width 141 height 11
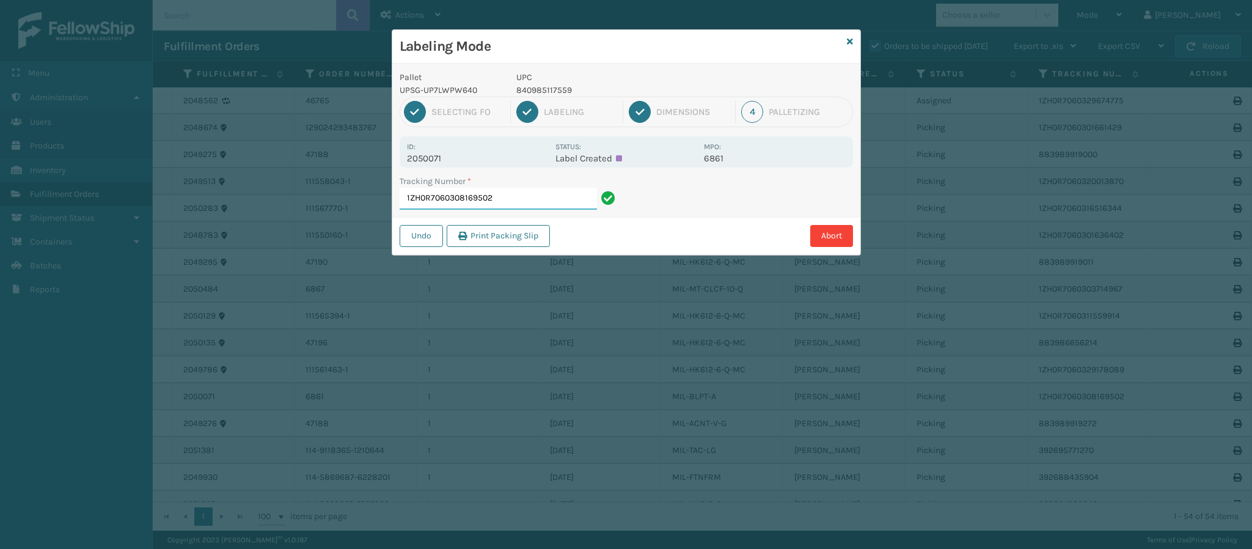
click at [500, 191] on input "1ZH0R7060308169502" at bounding box center [497, 199] width 197 height 22
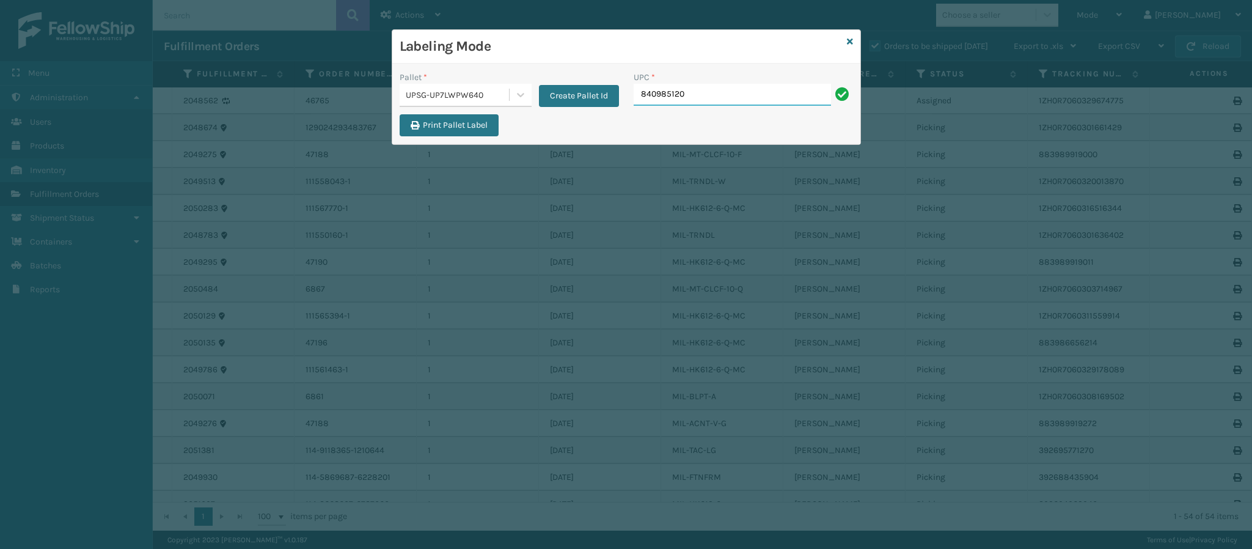
type input "8409851204"
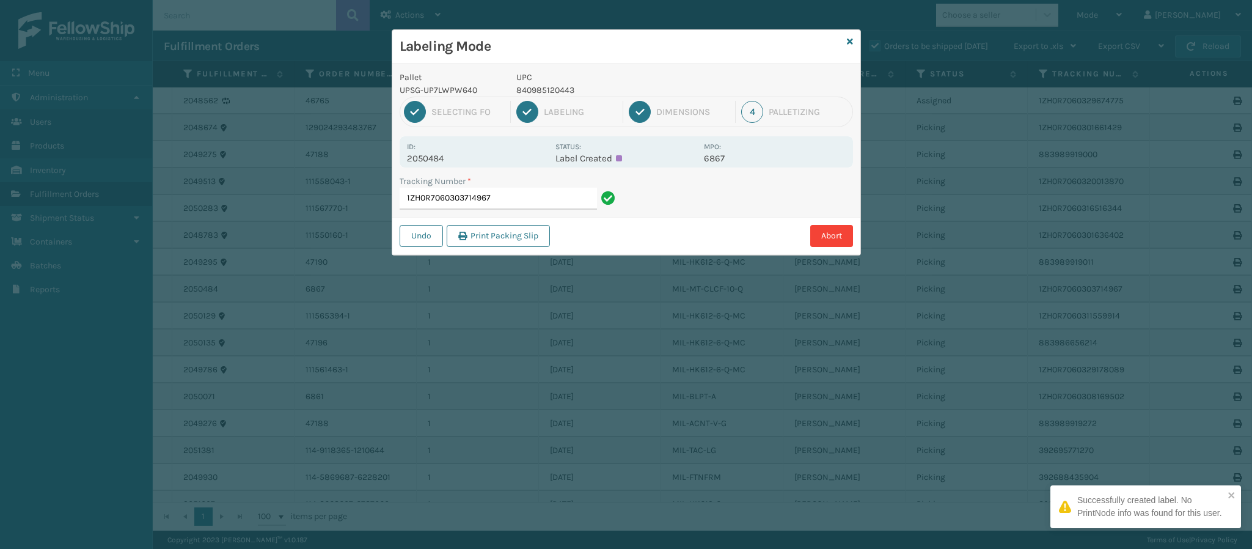
click at [424, 166] on div "Id: 2050484 Status: Label Created MPO: 6867" at bounding box center [625, 151] width 453 height 31
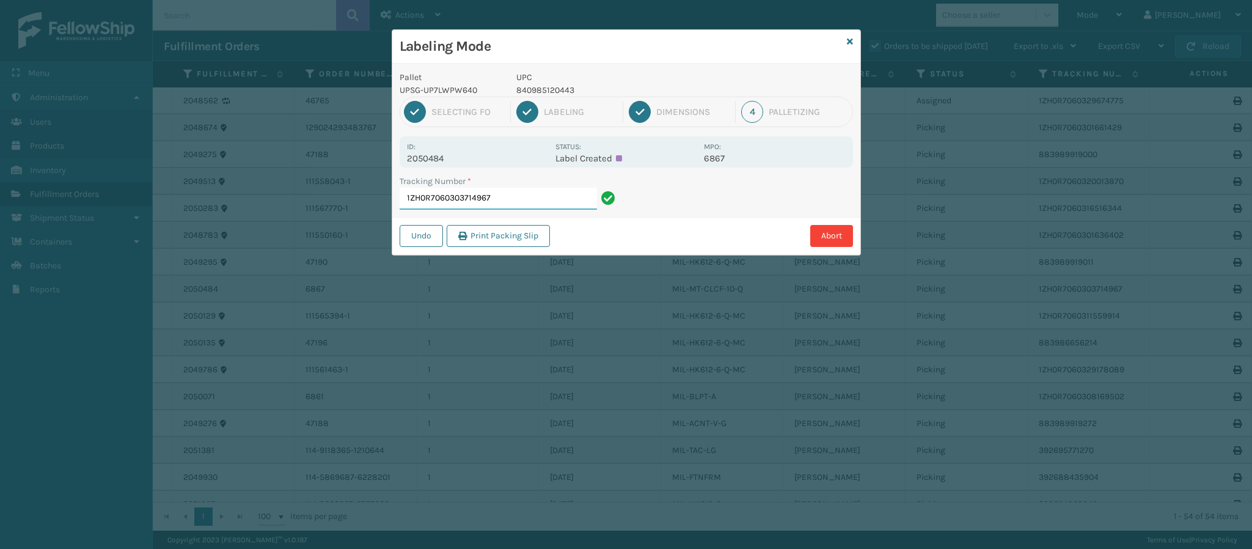
click at [545, 206] on input "1ZH0R7060303714967" at bounding box center [497, 199] width 197 height 22
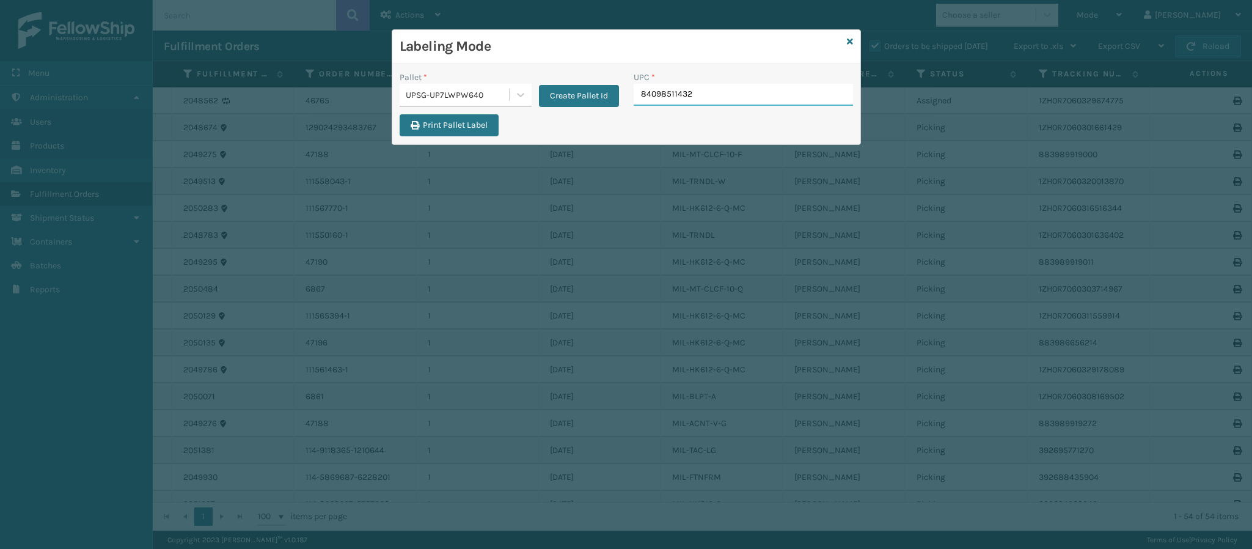
type input "840985114329"
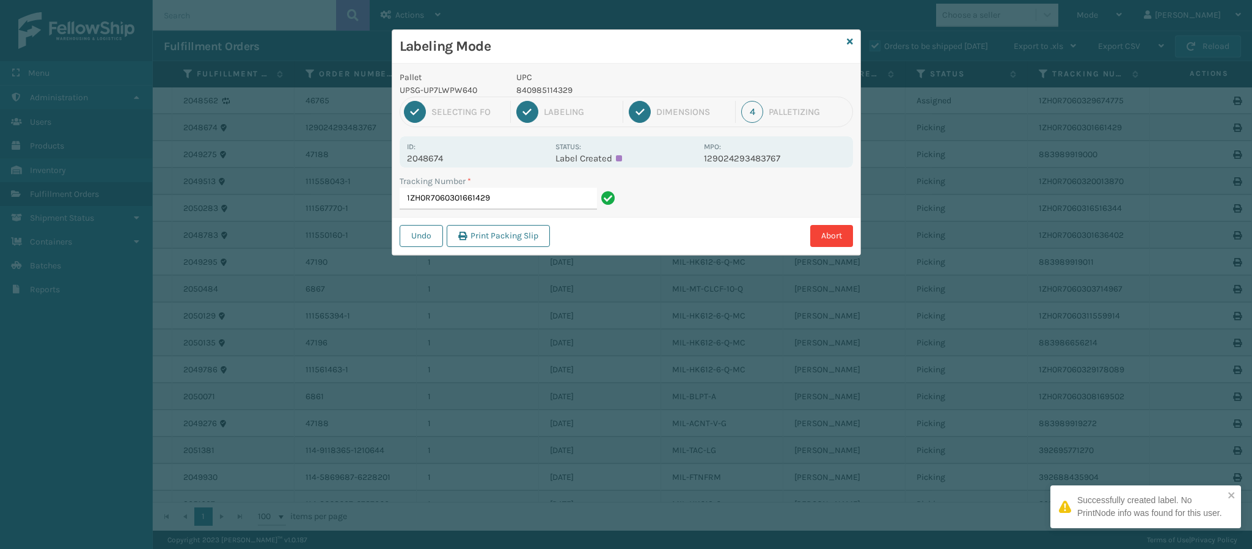
click at [439, 162] on p "2048674" at bounding box center [477, 158] width 141 height 11
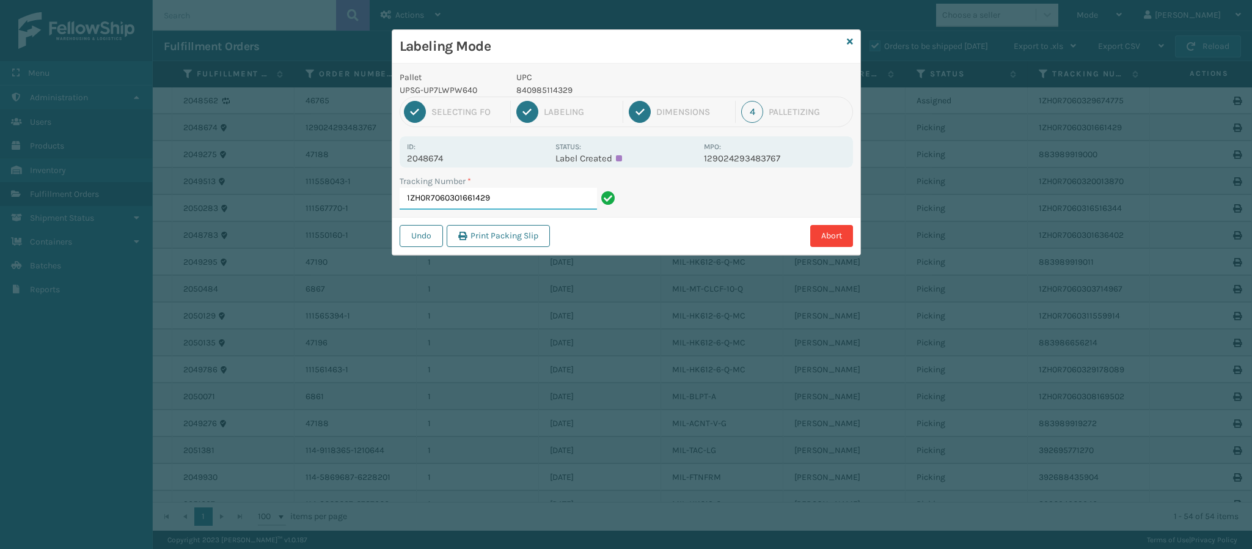
click at [520, 195] on input "1ZH0R7060301661429" at bounding box center [497, 199] width 197 height 22
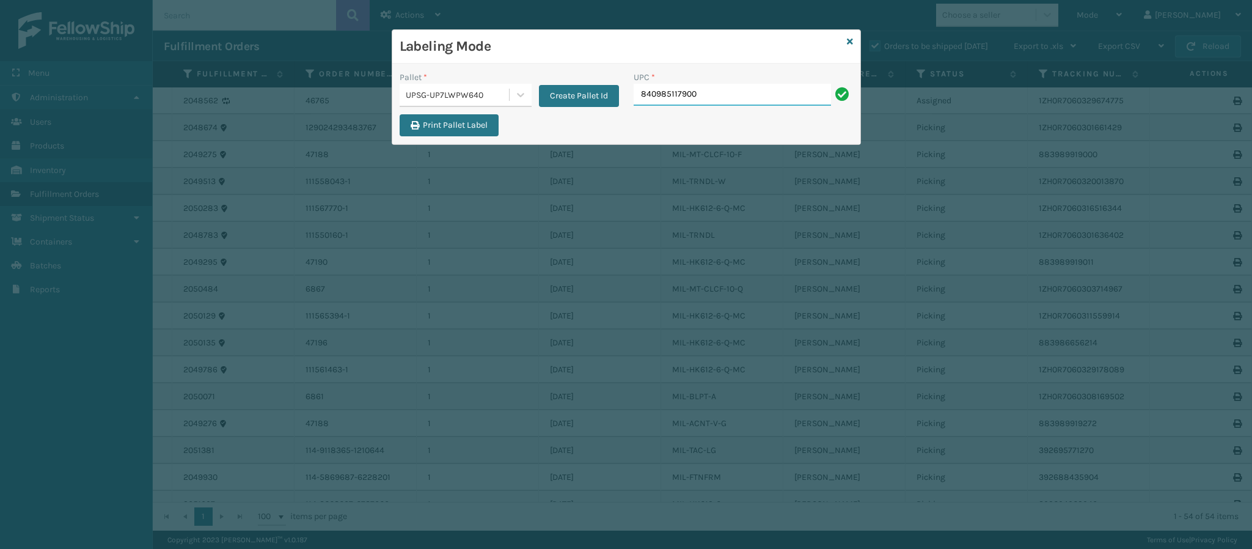
type input "840985117900"
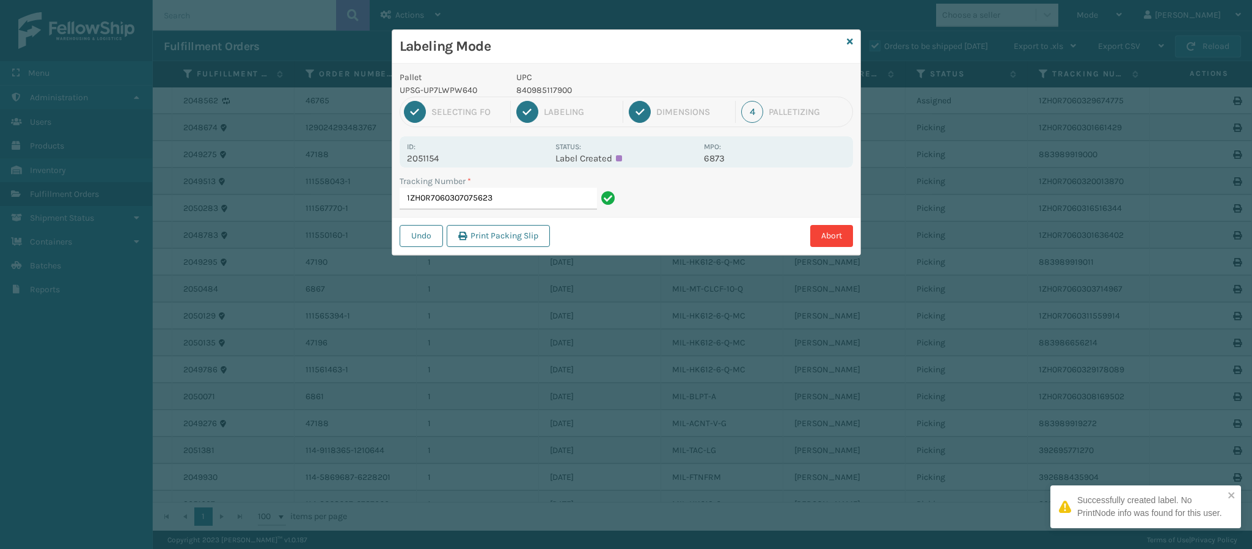
click at [438, 158] on p "2051154" at bounding box center [477, 158] width 141 height 11
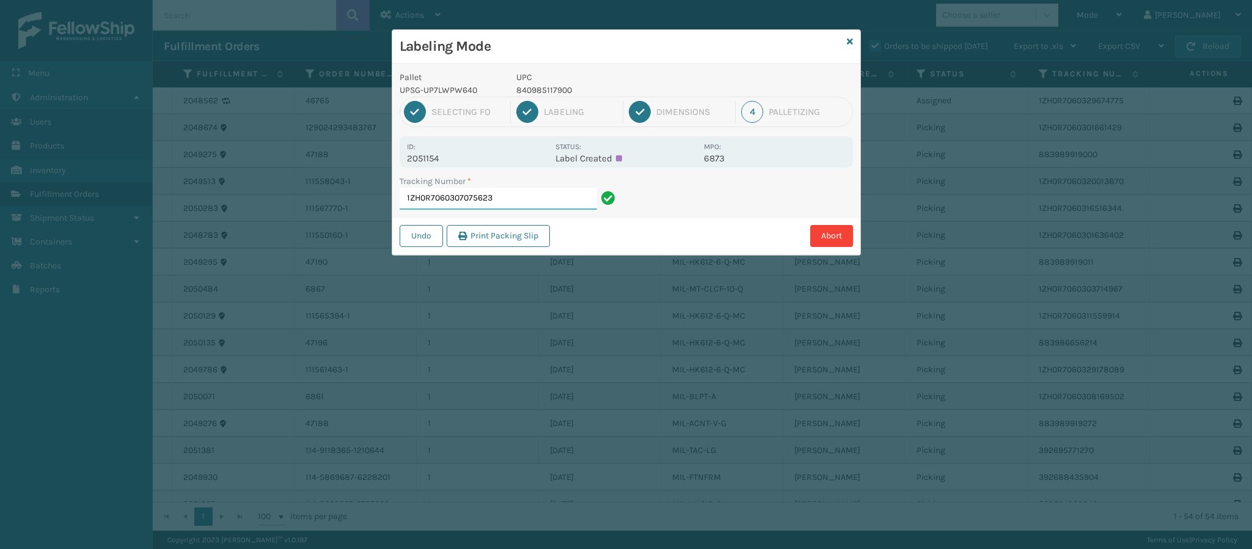
click at [546, 199] on input "1ZH0R7060307075623" at bounding box center [497, 199] width 197 height 22
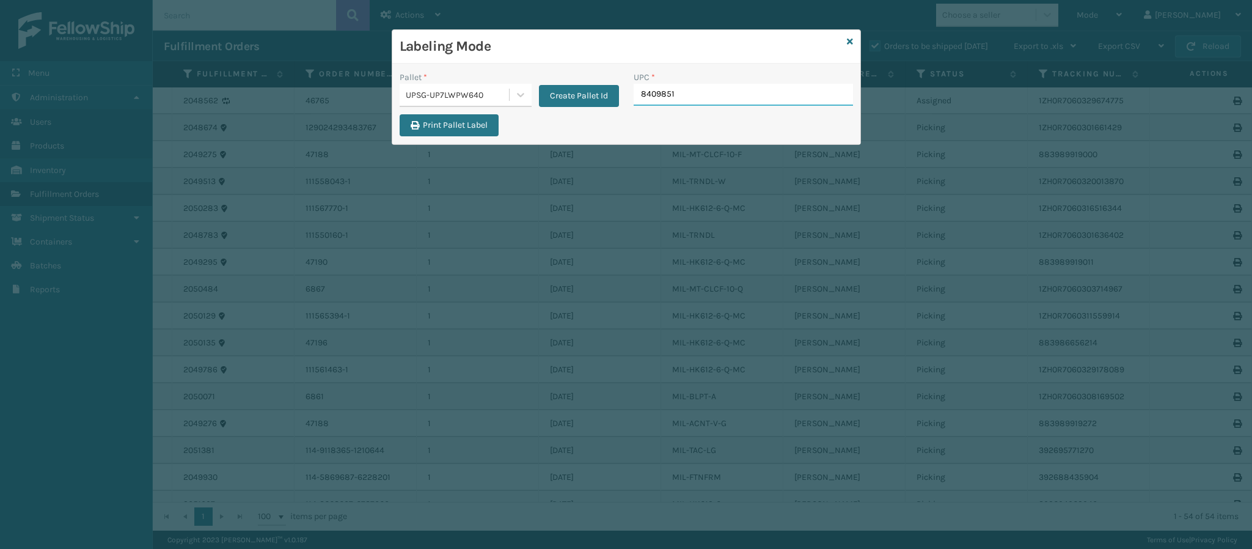
type input "84098512"
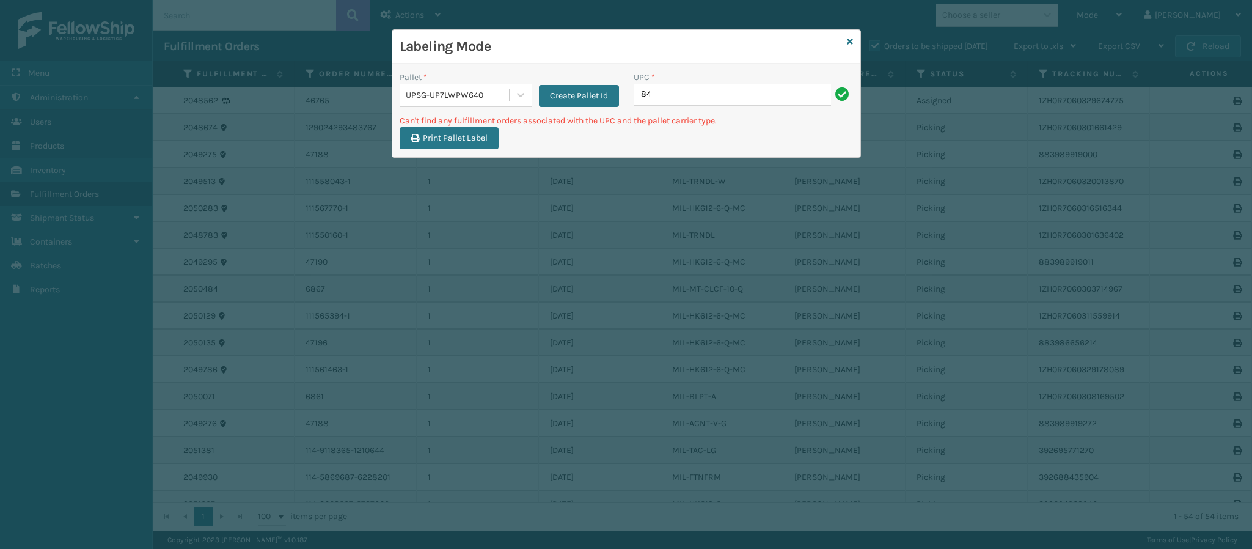
type input "8"
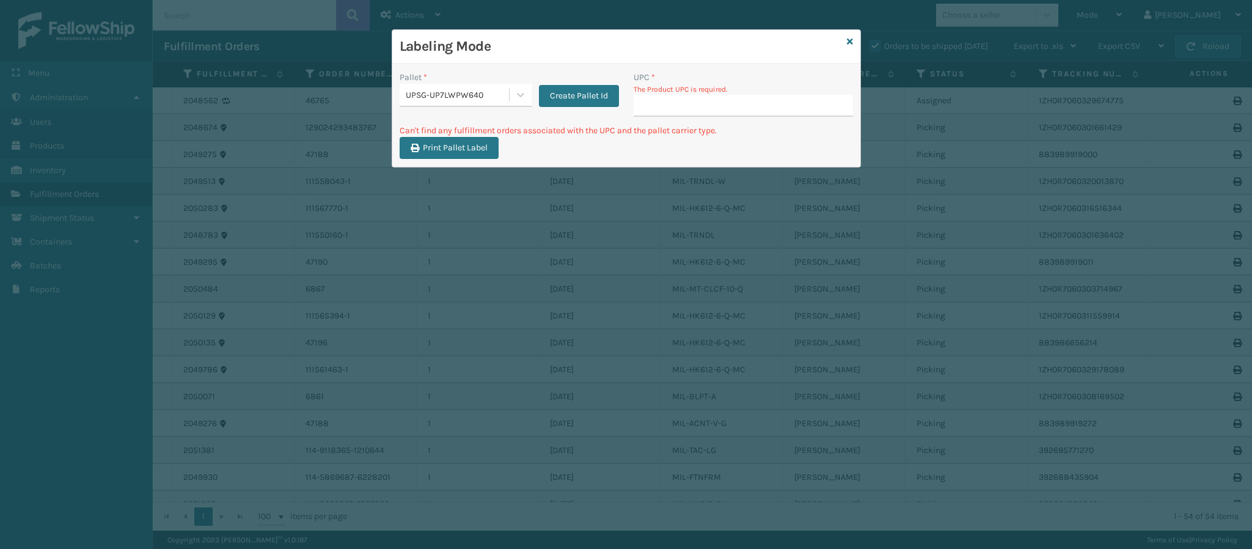
click at [840, 43] on h3 "Labeling Mode" at bounding box center [620, 46] width 442 height 18
click at [847, 40] on icon at bounding box center [850, 41] width 6 height 9
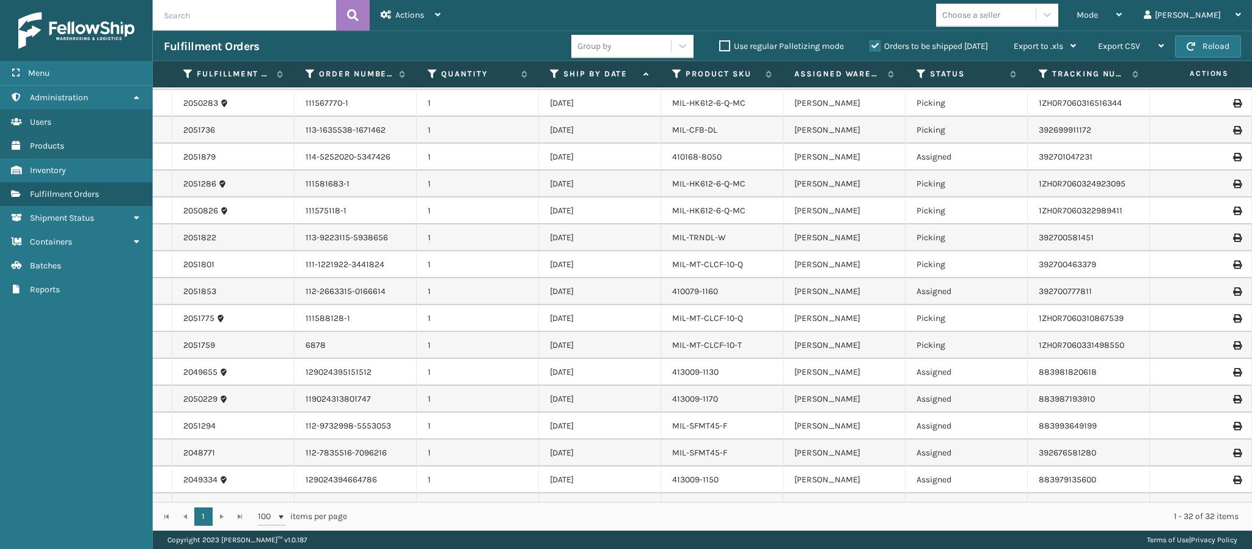
scroll to position [0, 0]
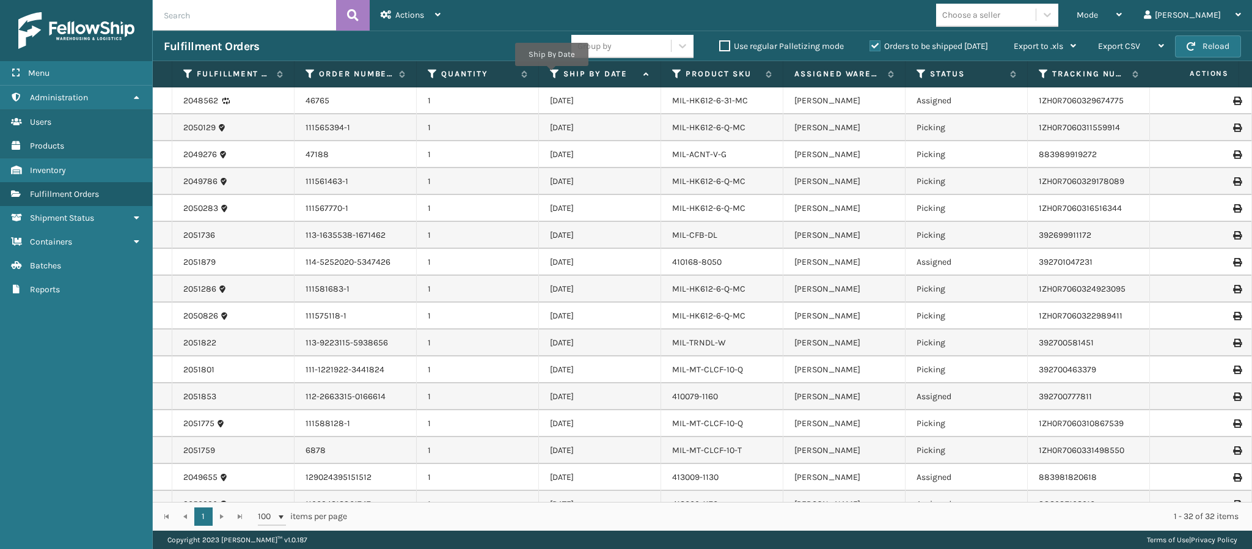
click at [552, 74] on icon at bounding box center [555, 73] width 10 height 11
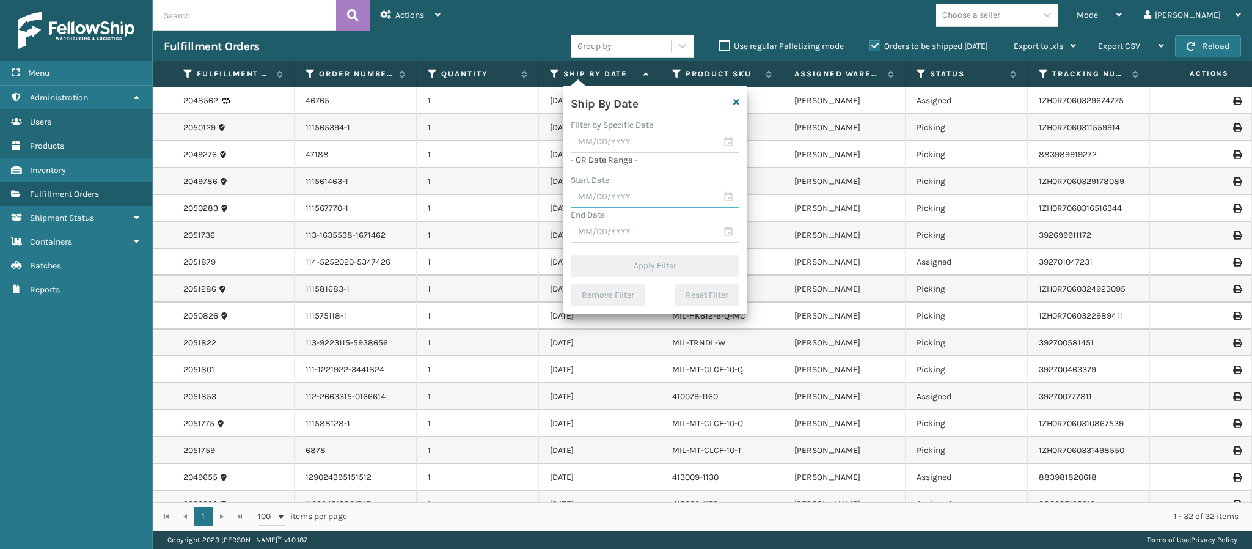
click at [607, 187] on input "text" at bounding box center [655, 197] width 169 height 22
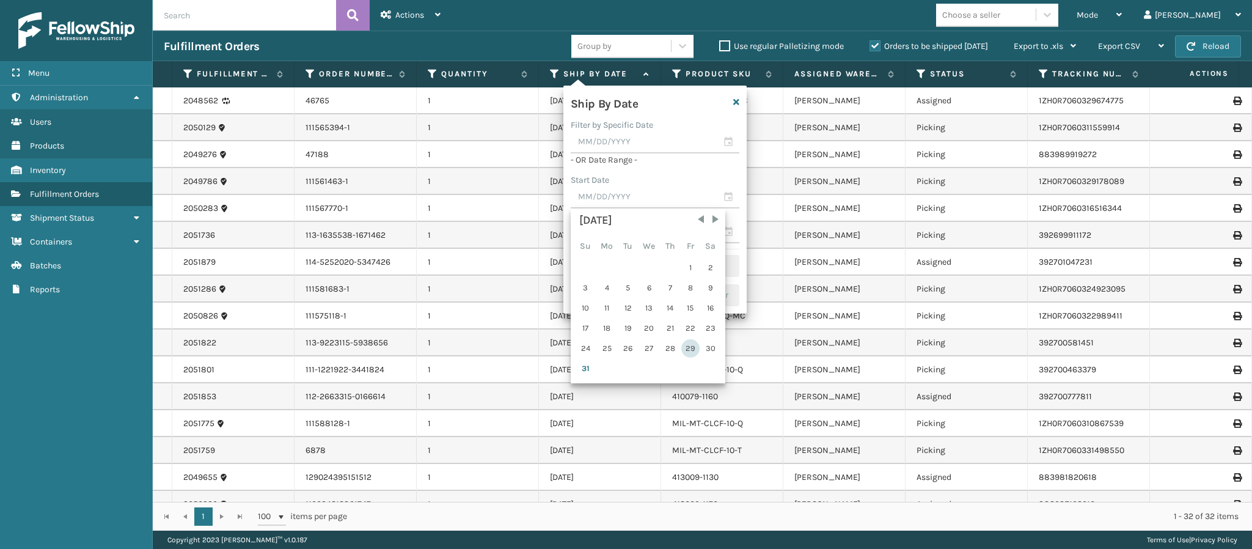
click at [691, 345] on div "29" at bounding box center [690, 348] width 18 height 18
type input "[DATE]"
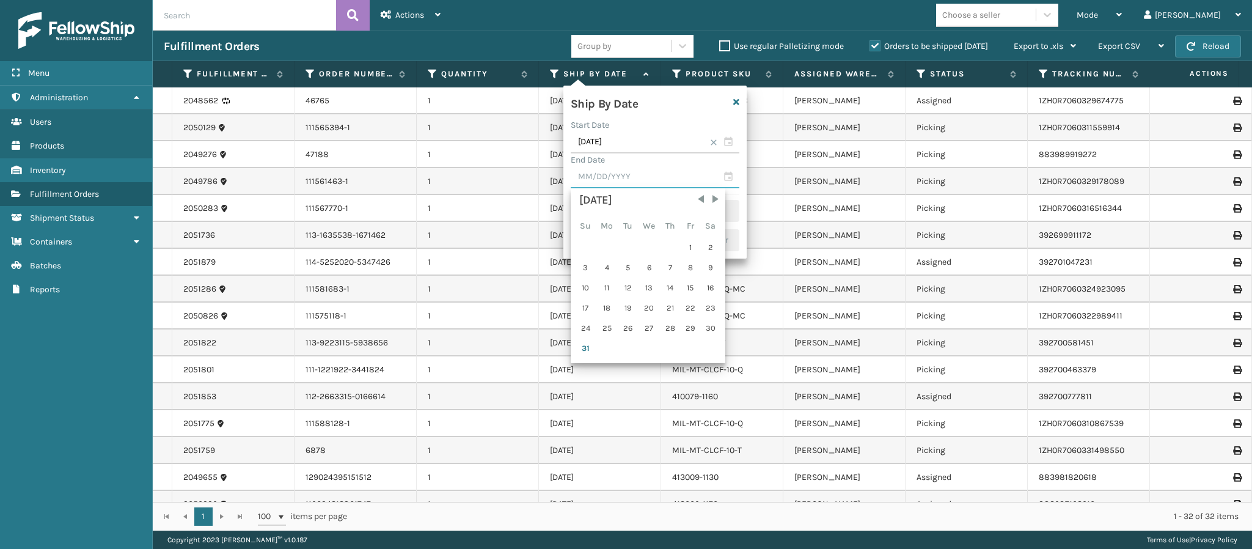
click at [611, 178] on input "text" at bounding box center [655, 177] width 169 height 22
click at [710, 200] on span "Next Month" at bounding box center [715, 199] width 12 height 12
click at [607, 248] on div "1" at bounding box center [607, 247] width 20 height 18
type input "[DATE]"
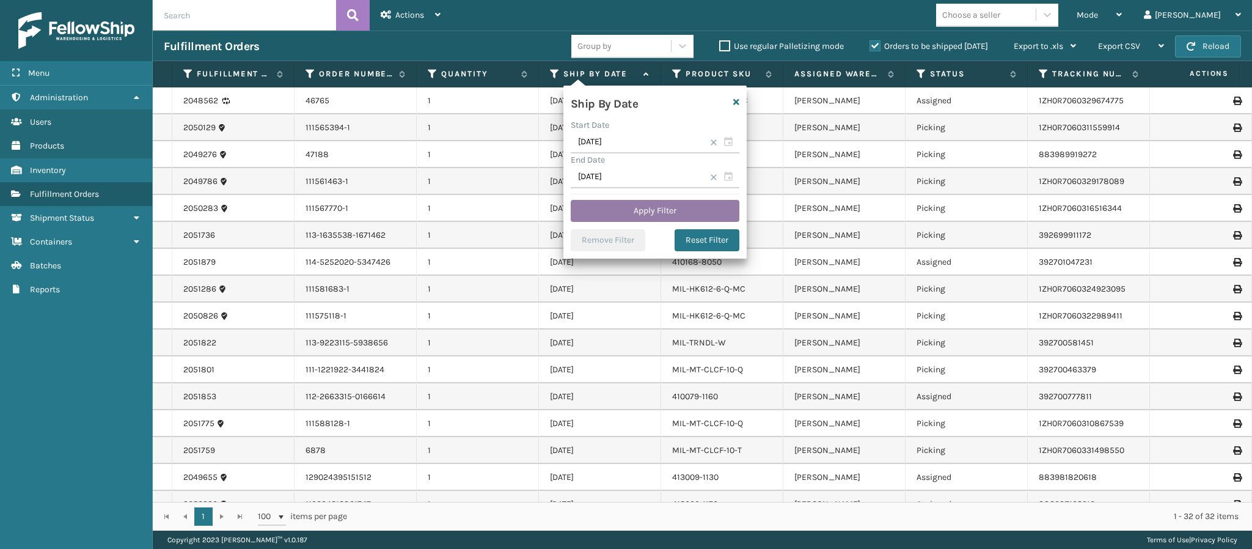
click at [645, 213] on button "Apply Filter" at bounding box center [655, 211] width 169 height 22
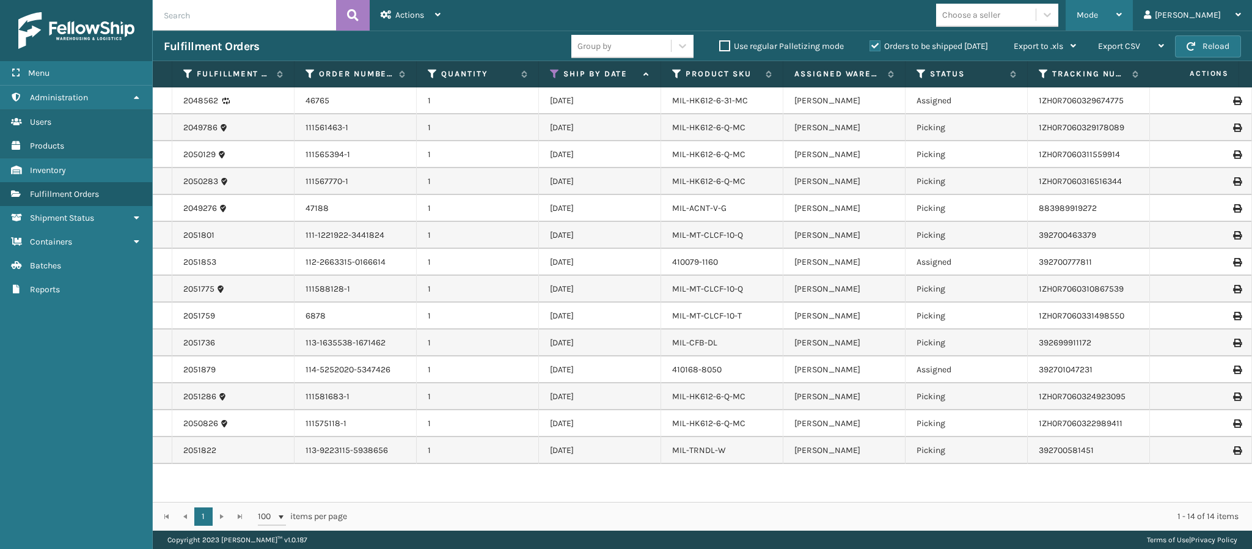
click at [1121, 21] on div "Mode" at bounding box center [1098, 15] width 45 height 31
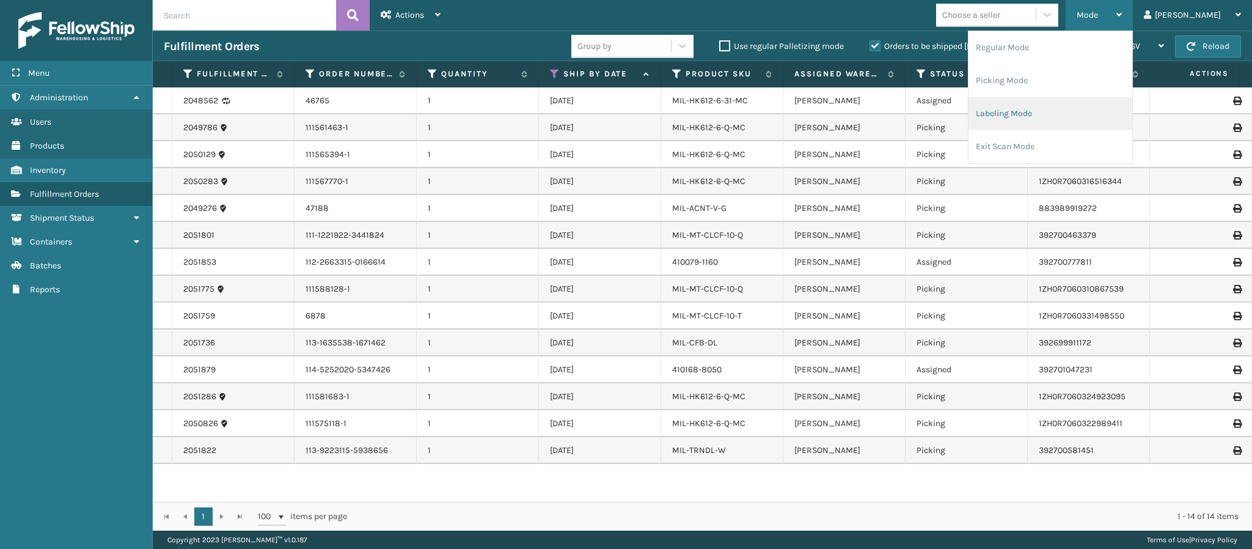
click at [1065, 103] on li "Labeling Mode" at bounding box center [1050, 113] width 164 height 33
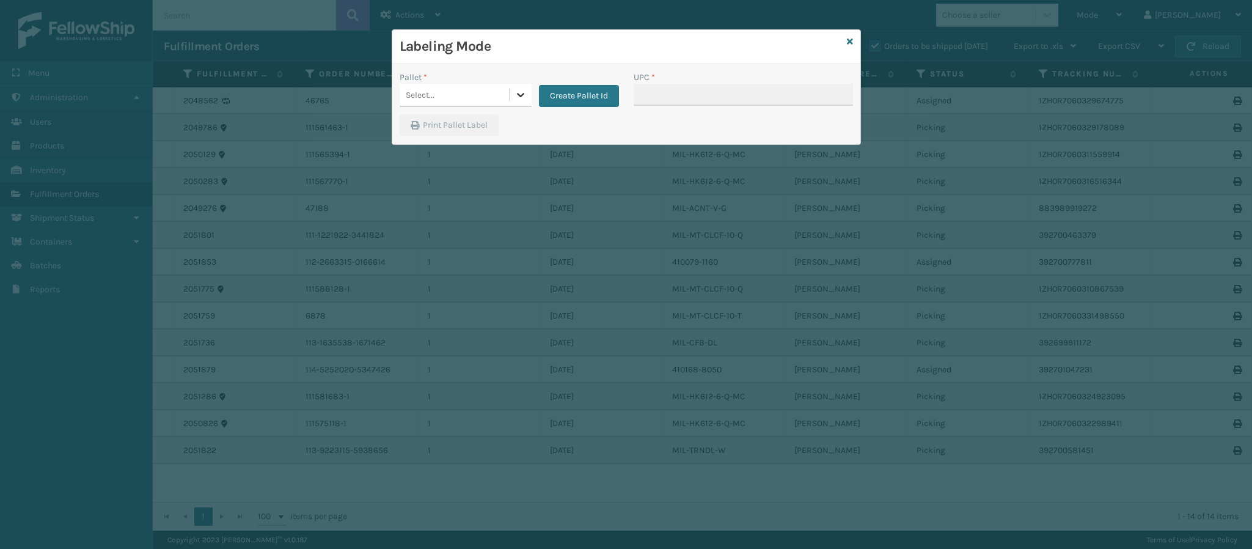
click at [527, 92] on div at bounding box center [520, 95] width 22 height 22
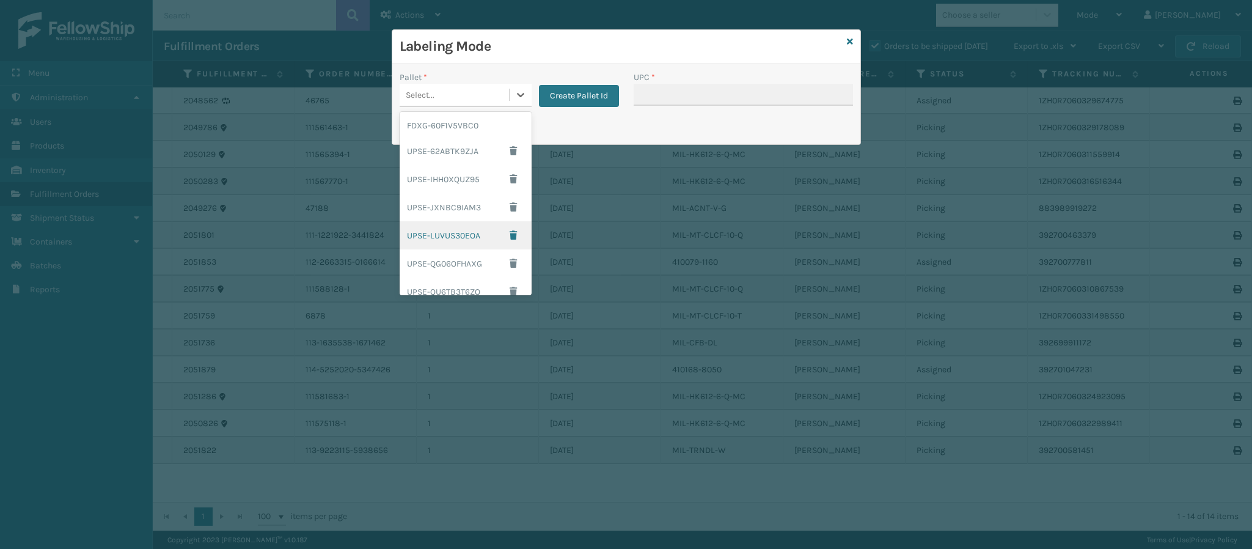
scroll to position [203, 0]
click at [478, 258] on div "UPSG-UP7LWPW640" at bounding box center [465, 253] width 132 height 23
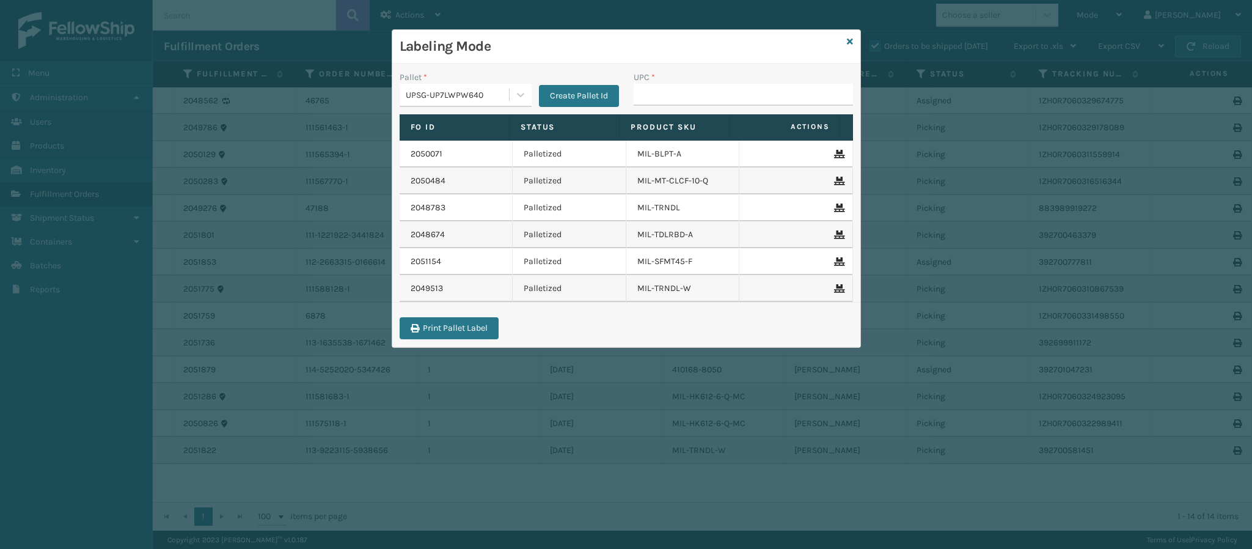
click at [666, 106] on div "UPC *" at bounding box center [743, 92] width 234 height 43
click at [664, 100] on input "UPC *" at bounding box center [742, 95] width 219 height 22
type input "84098512411"
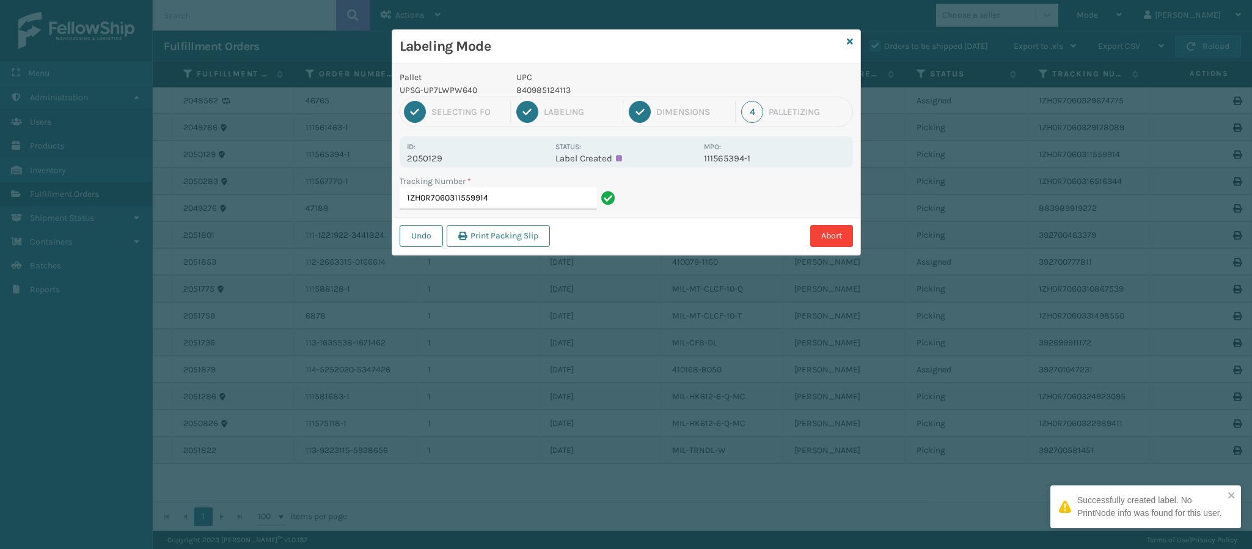
click at [437, 156] on p "2050129" at bounding box center [477, 158] width 141 height 11
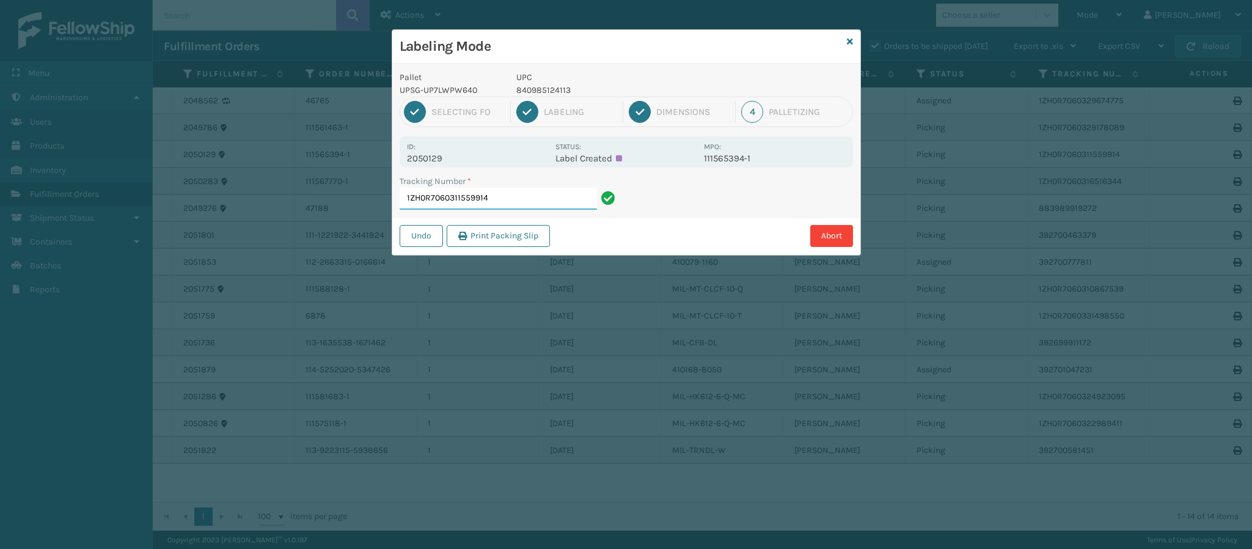
click at [555, 199] on input "1ZH0R7060311559914" at bounding box center [497, 199] width 197 height 22
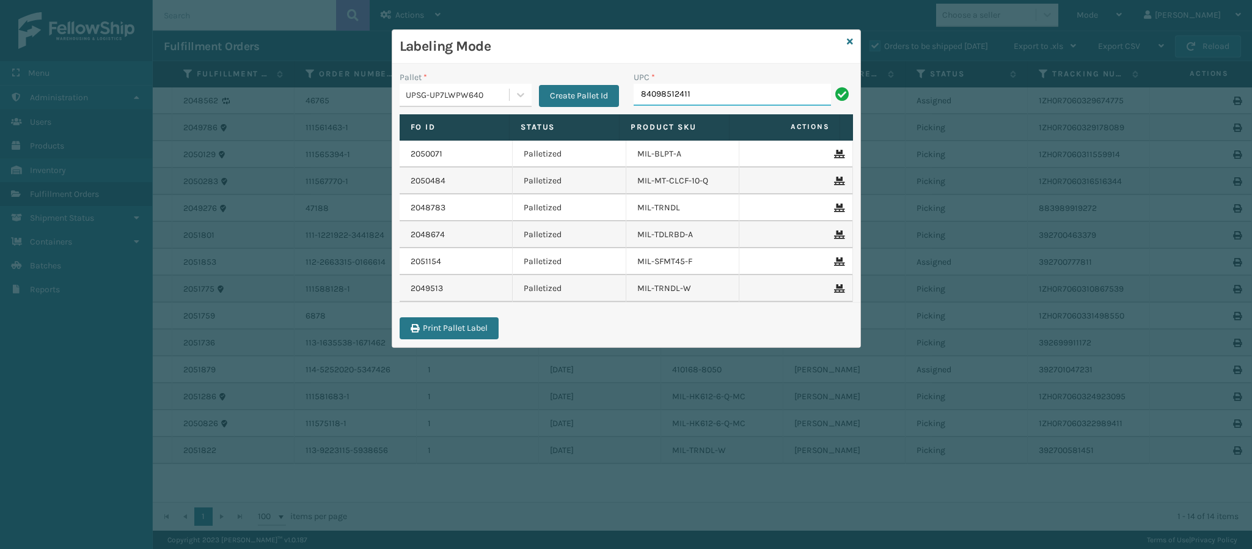
type input "840985124113"
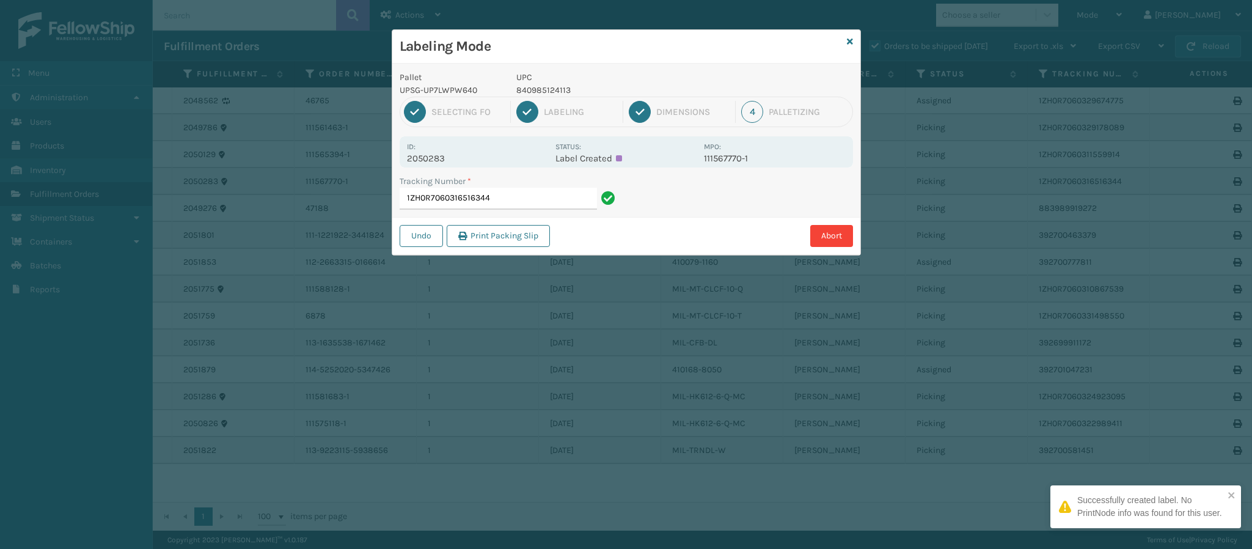
click at [431, 155] on p "2050283" at bounding box center [477, 158] width 141 height 11
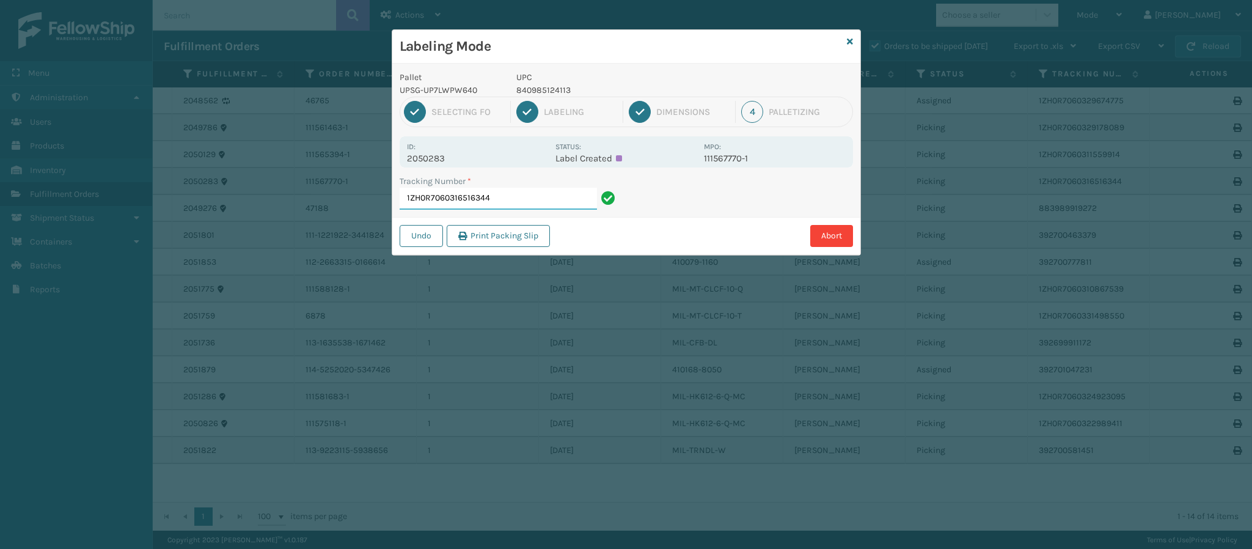
click at [534, 192] on input "1ZH0R7060316516344" at bounding box center [497, 199] width 197 height 22
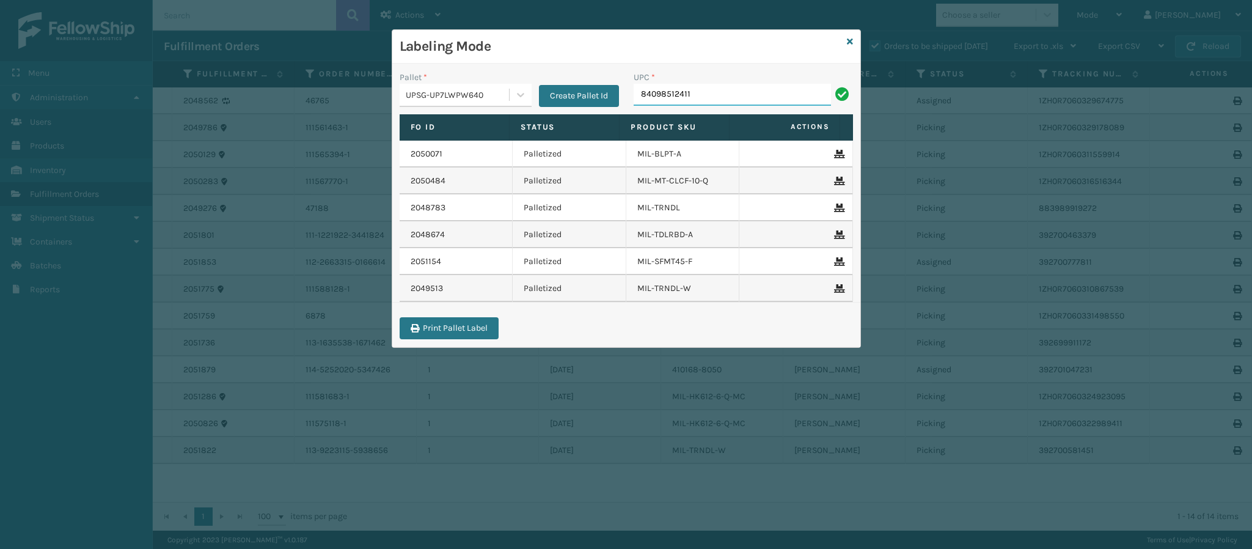
type input "840985124113"
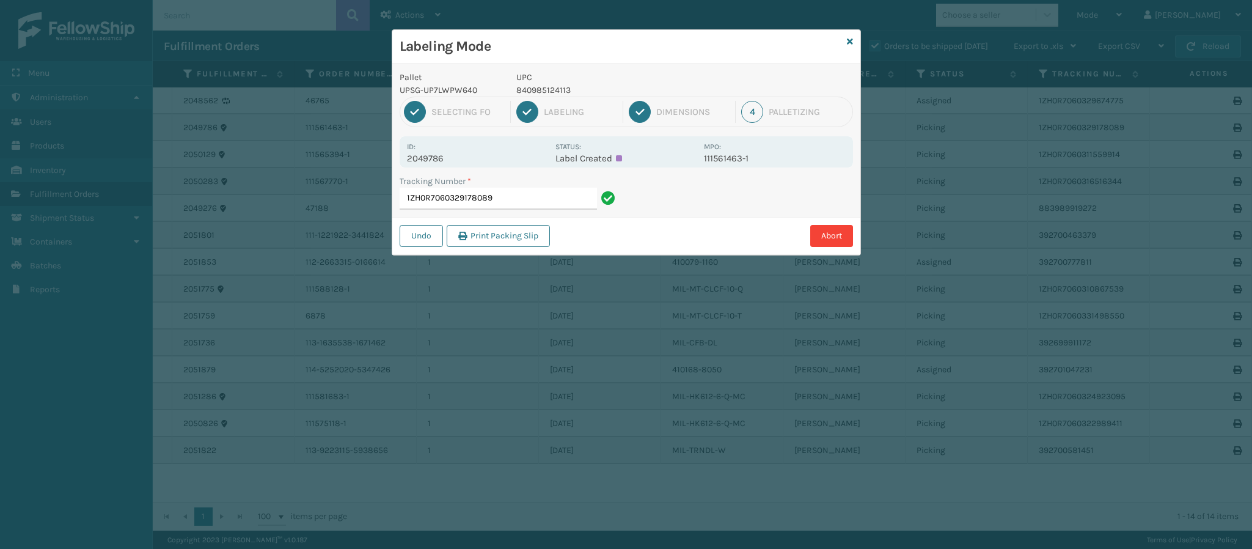
click at [453, 159] on p "2049786" at bounding box center [477, 158] width 141 height 11
click at [512, 204] on input "1ZH0R7060329178089" at bounding box center [497, 199] width 197 height 22
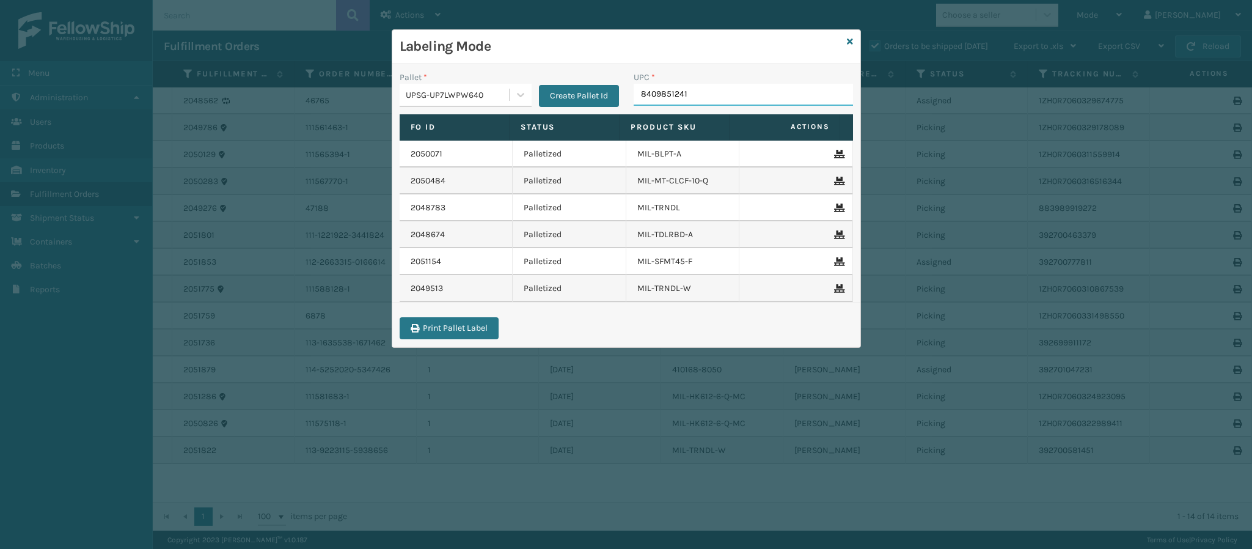
type input "84098512411"
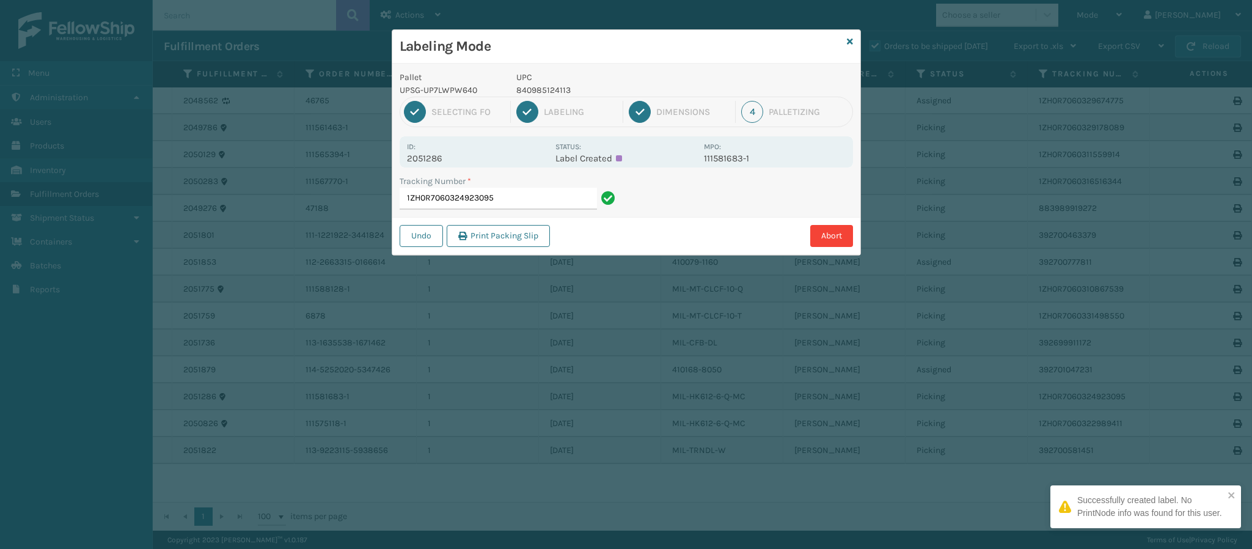
click at [444, 165] on div "Id: 2051286 Status: Label Created MPO: 111581683-1" at bounding box center [625, 151] width 453 height 31
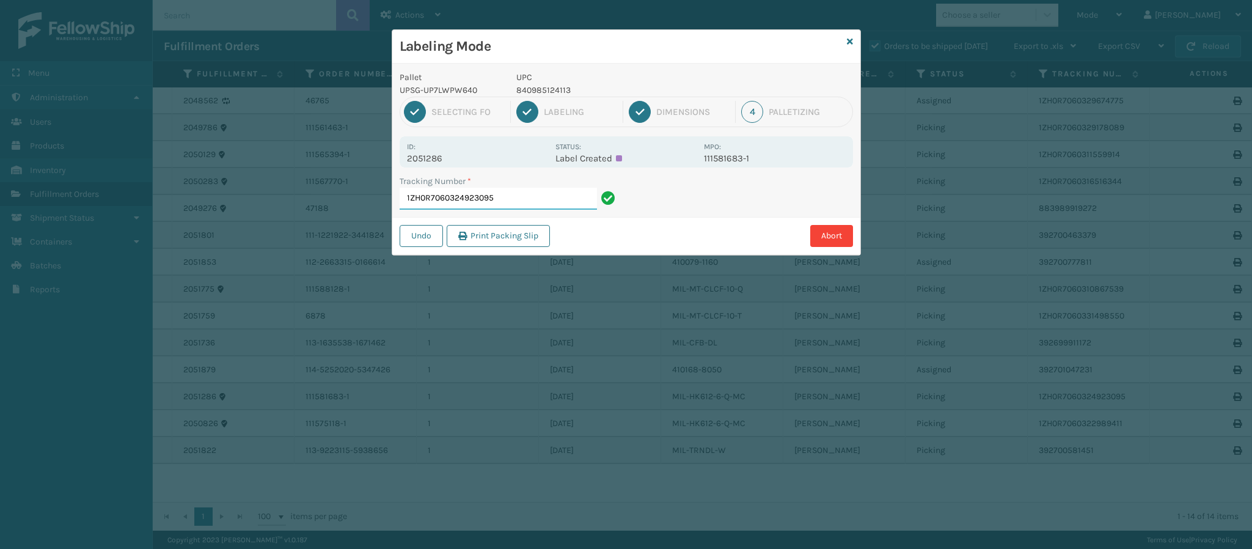
click at [519, 200] on input "1ZH0R7060324923095" at bounding box center [497, 199] width 197 height 22
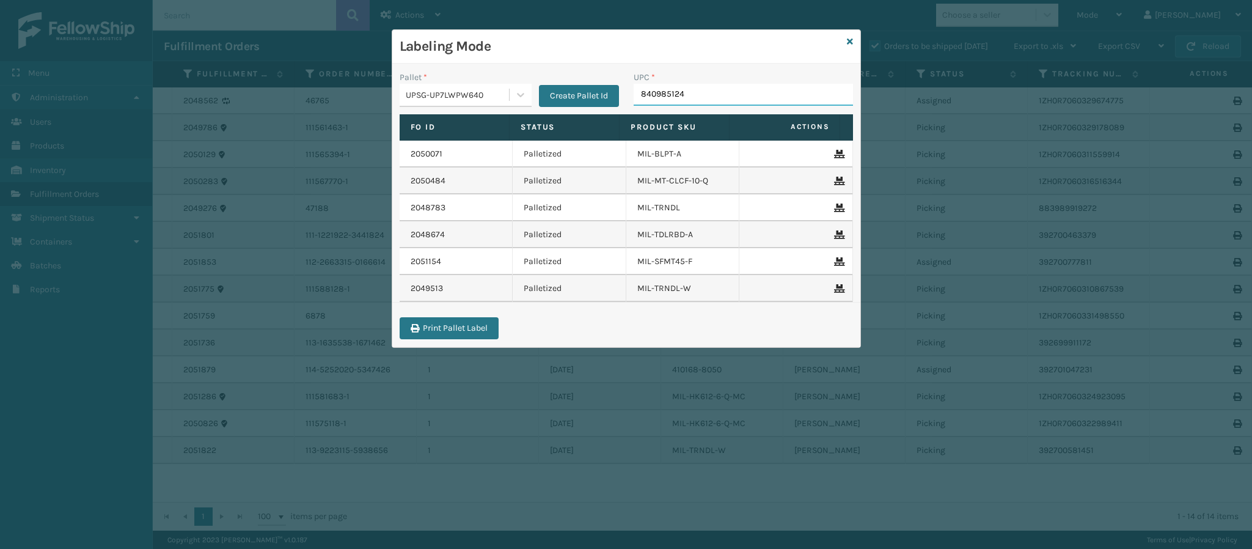
type input "8409851241"
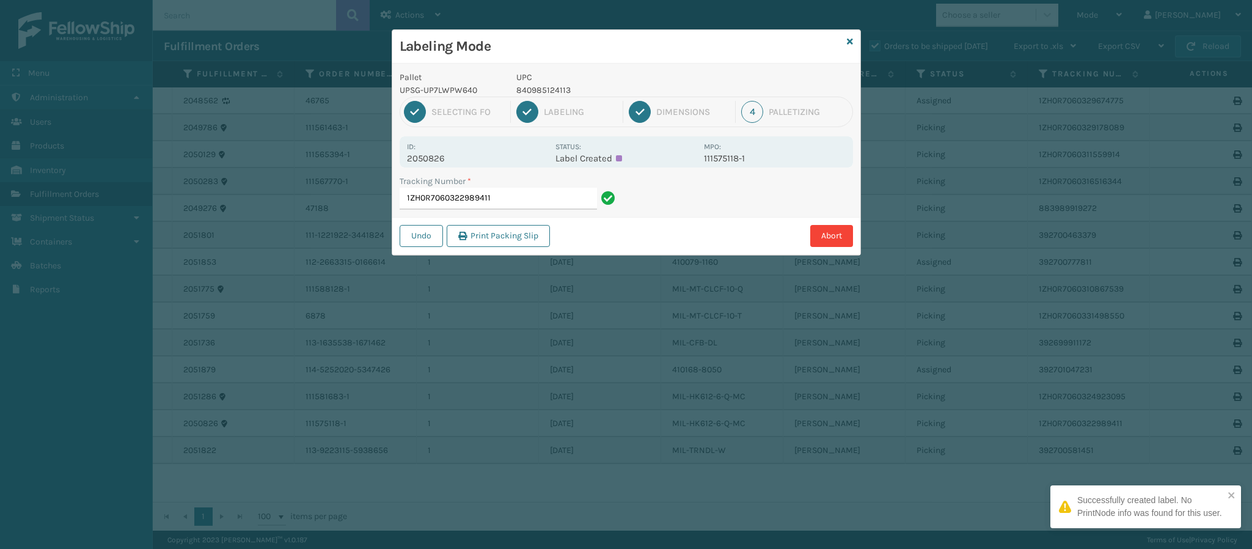
click at [444, 158] on p "2050826" at bounding box center [477, 158] width 141 height 11
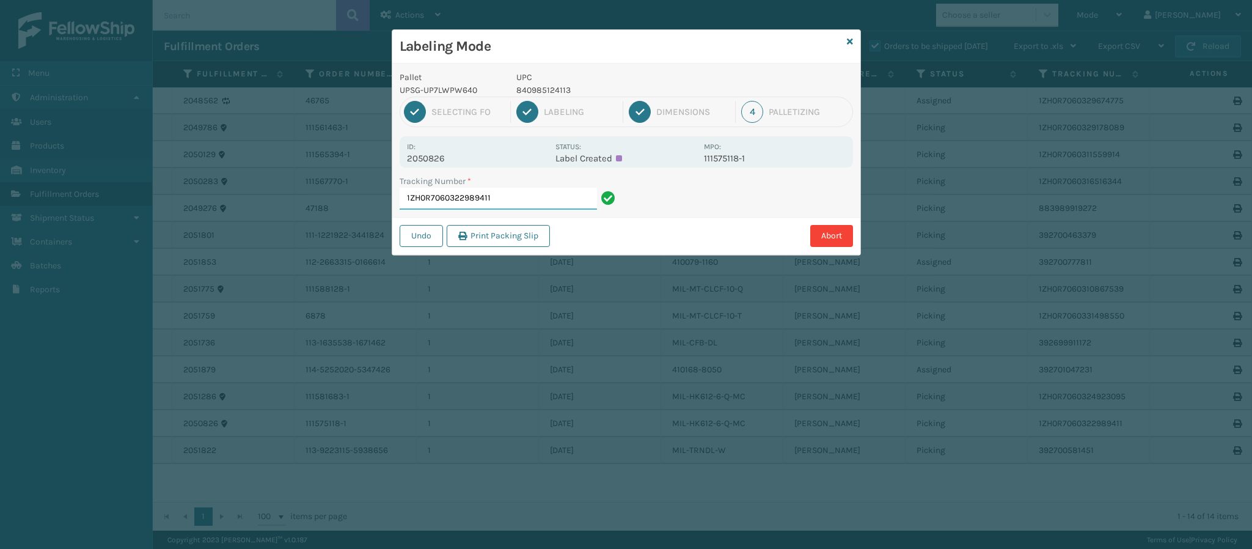
click at [517, 205] on input "1ZH0R7060322989411" at bounding box center [497, 199] width 197 height 22
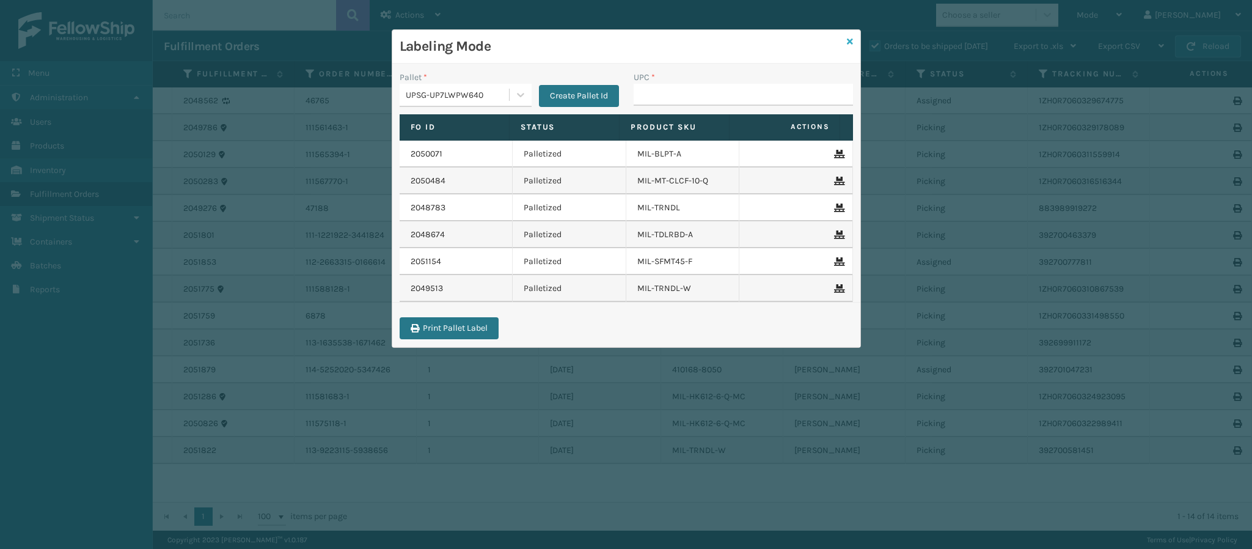
click at [848, 43] on icon at bounding box center [850, 41] width 6 height 9
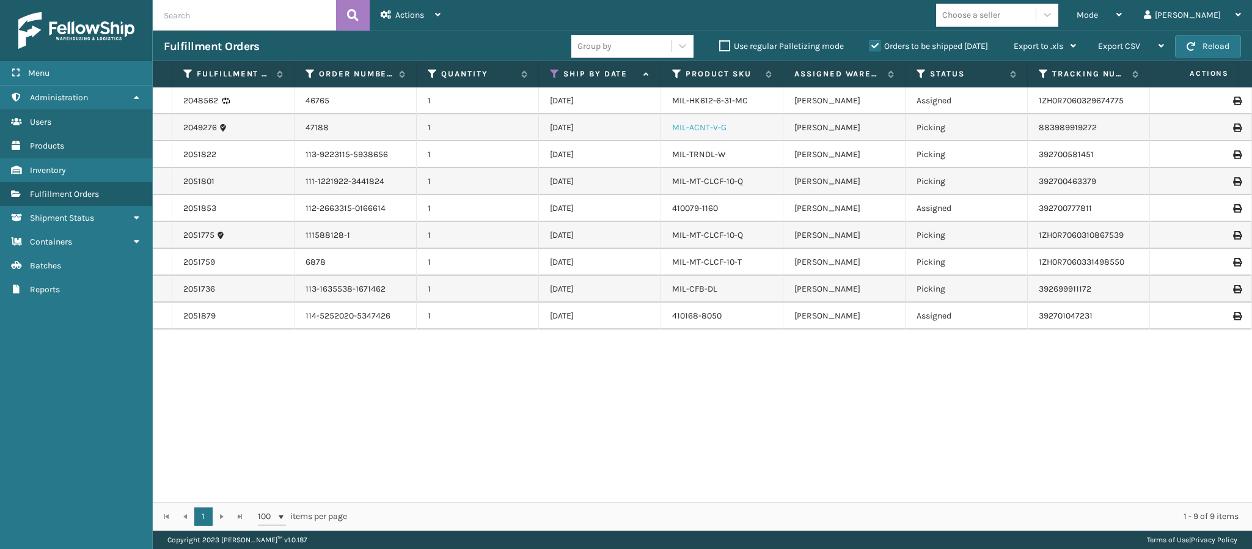
click at [712, 132] on link "MIL-ACNT-V-G" at bounding box center [699, 127] width 54 height 10
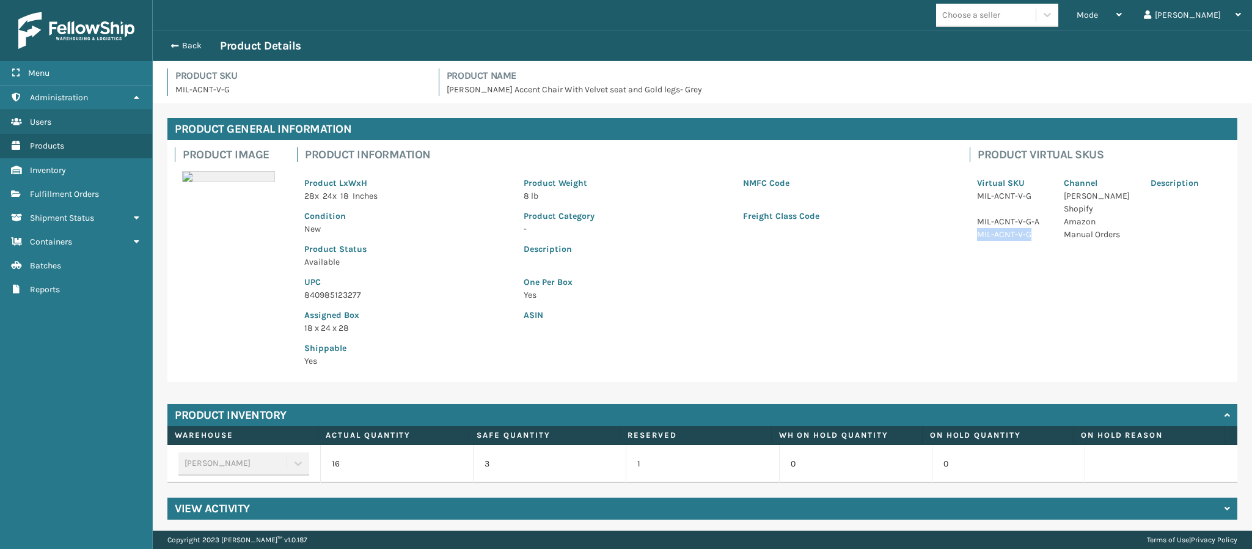
drag, startPoint x: 1018, startPoint y: 222, endPoint x: 971, endPoint y: 230, distance: 47.1
click at [977, 228] on p "MIL-ACNT-V-G" at bounding box center [1013, 234] width 72 height 13
drag, startPoint x: 1164, startPoint y: 268, endPoint x: 957, endPoint y: 176, distance: 226.4
click at [957, 176] on div "Product Image Product Information Product LxWxH 28 x 24 x 18 Inches Product Wei…" at bounding box center [702, 261] width 1070 height 242
click at [625, 178] on p "Product Weight" at bounding box center [625, 183] width 205 height 13
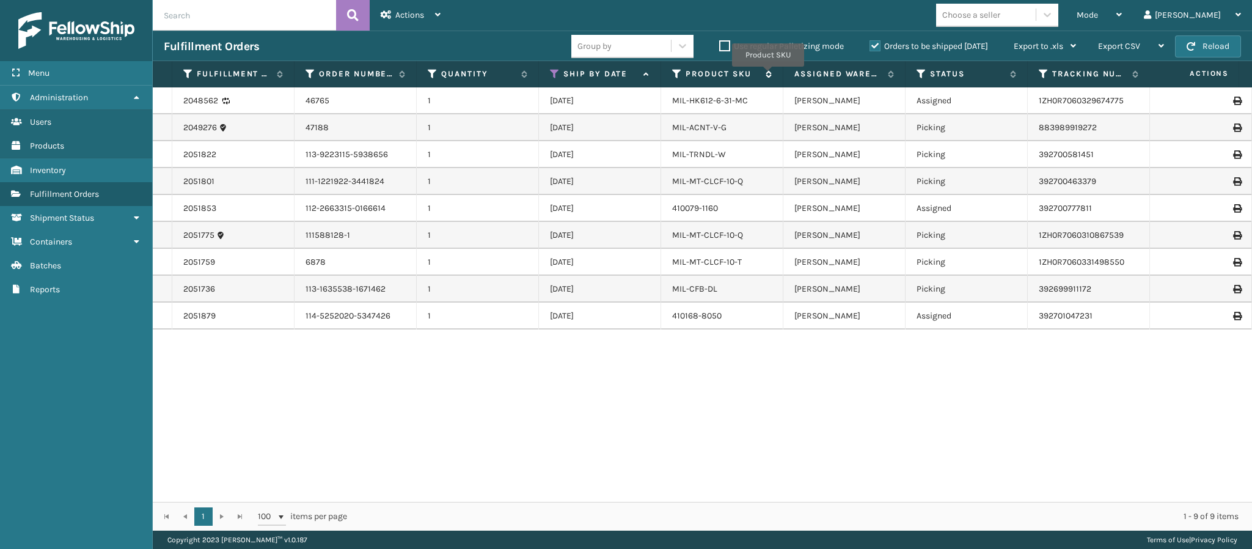
click at [768, 76] on icon at bounding box center [767, 73] width 10 height 7
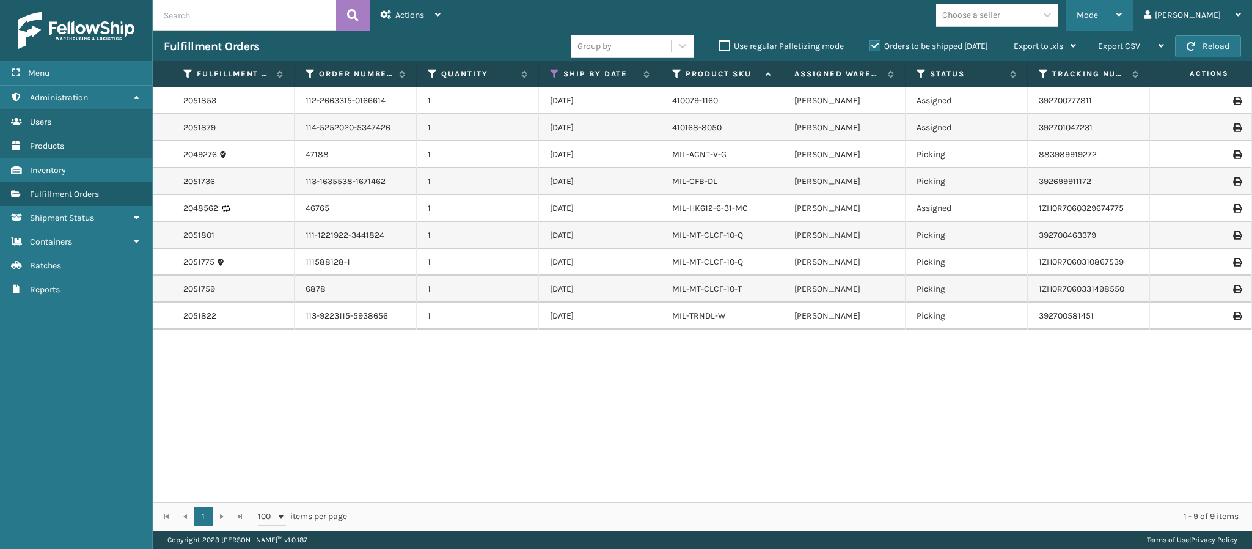
click at [1121, 16] on icon at bounding box center [1118, 14] width 5 height 9
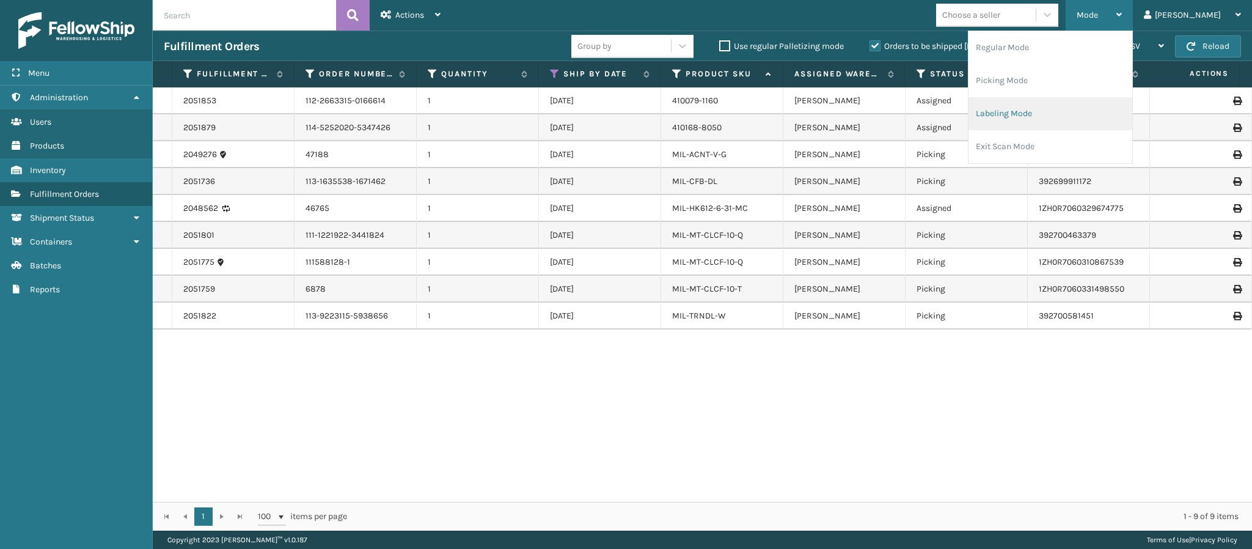
click at [1071, 110] on li "Labeling Mode" at bounding box center [1050, 113] width 164 height 33
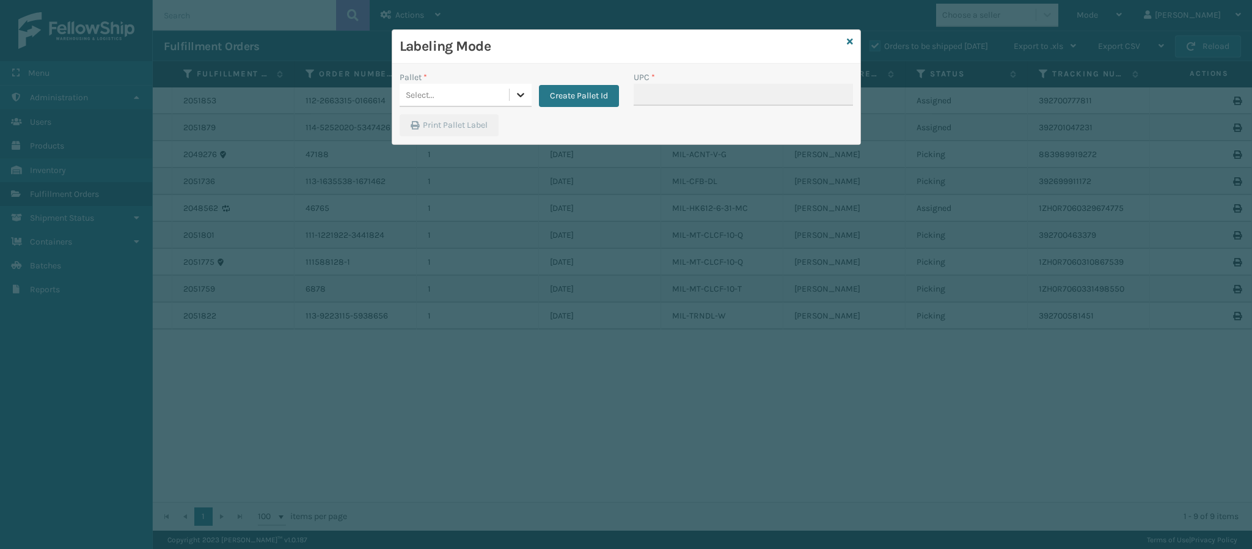
click at [519, 85] on div at bounding box center [520, 95] width 22 height 22
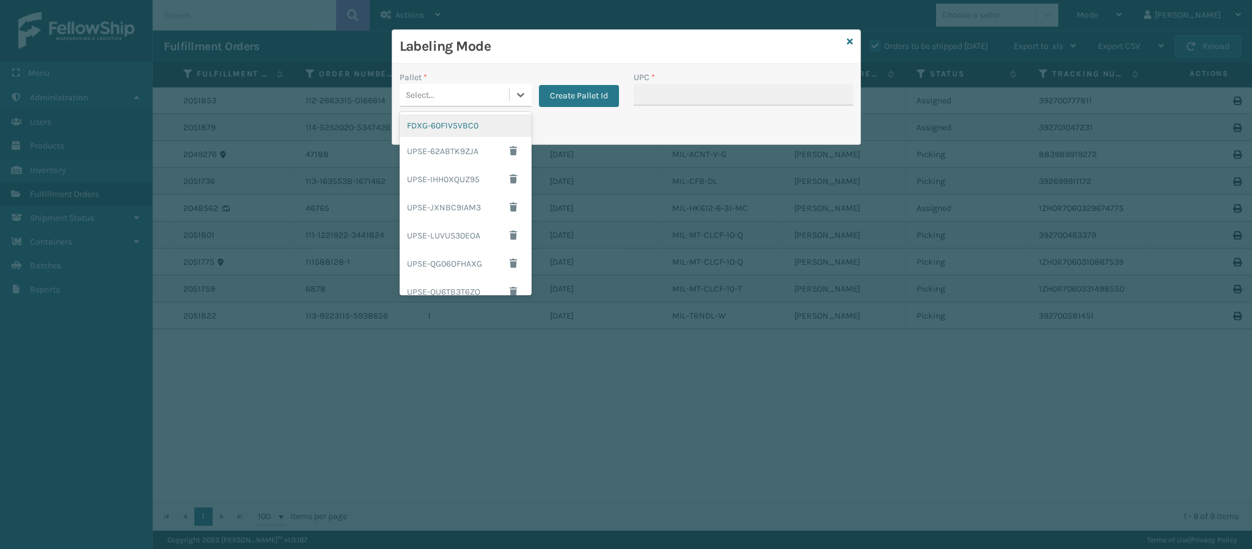
click at [457, 131] on div "FDXG-60F1V5VBC0" at bounding box center [465, 125] width 132 height 23
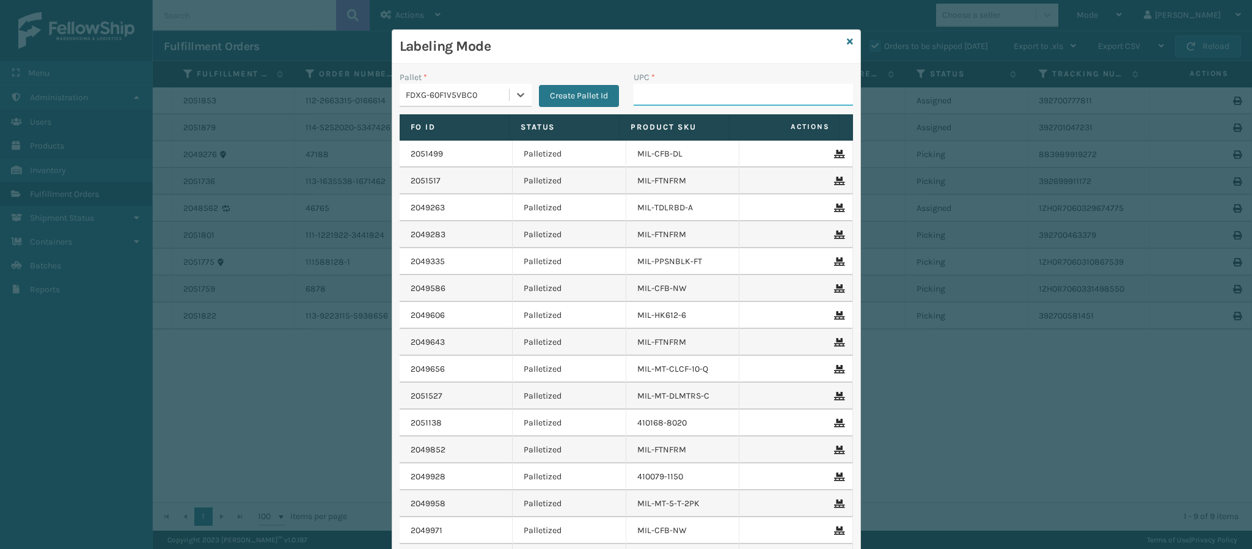
click at [657, 86] on input "UPC *" at bounding box center [742, 95] width 219 height 22
type input "840985125516"
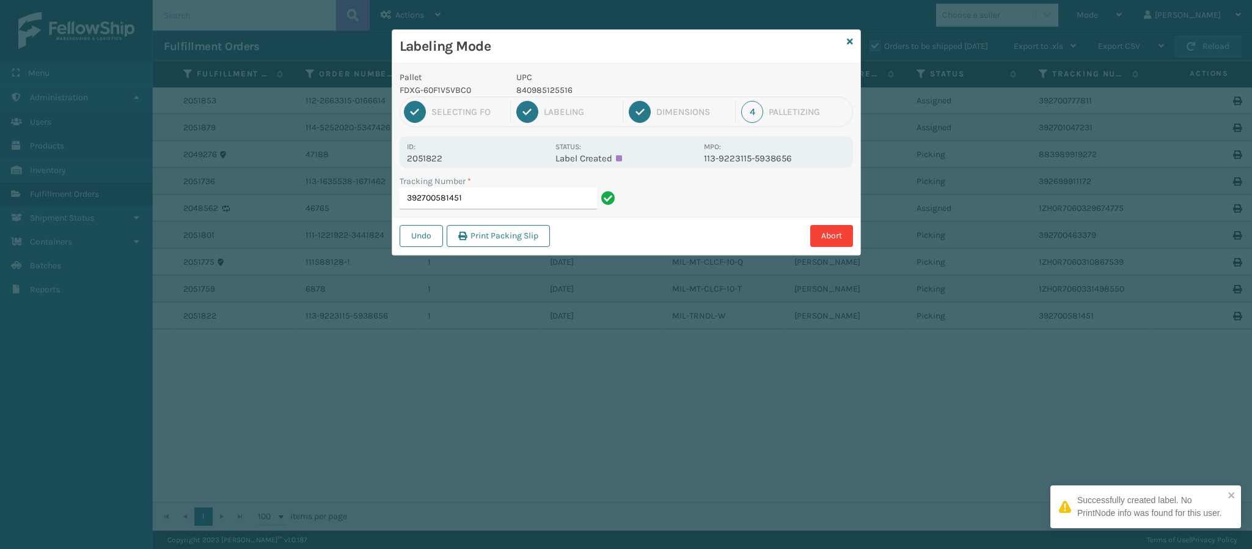
click at [439, 158] on p "2051822" at bounding box center [477, 158] width 141 height 11
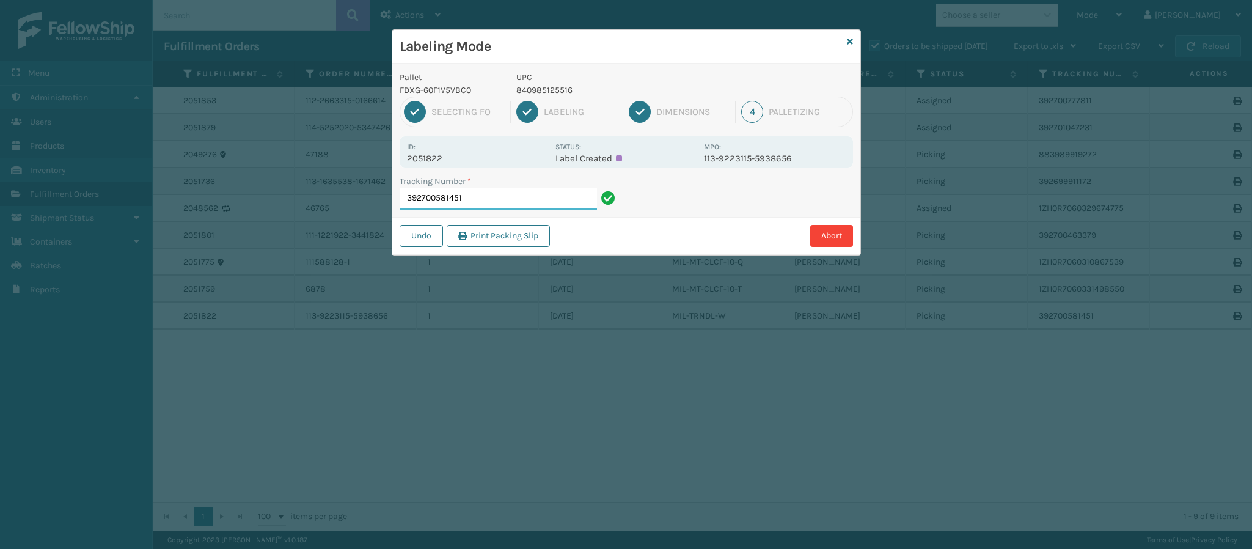
click at [514, 200] on input "392700581451" at bounding box center [497, 199] width 197 height 22
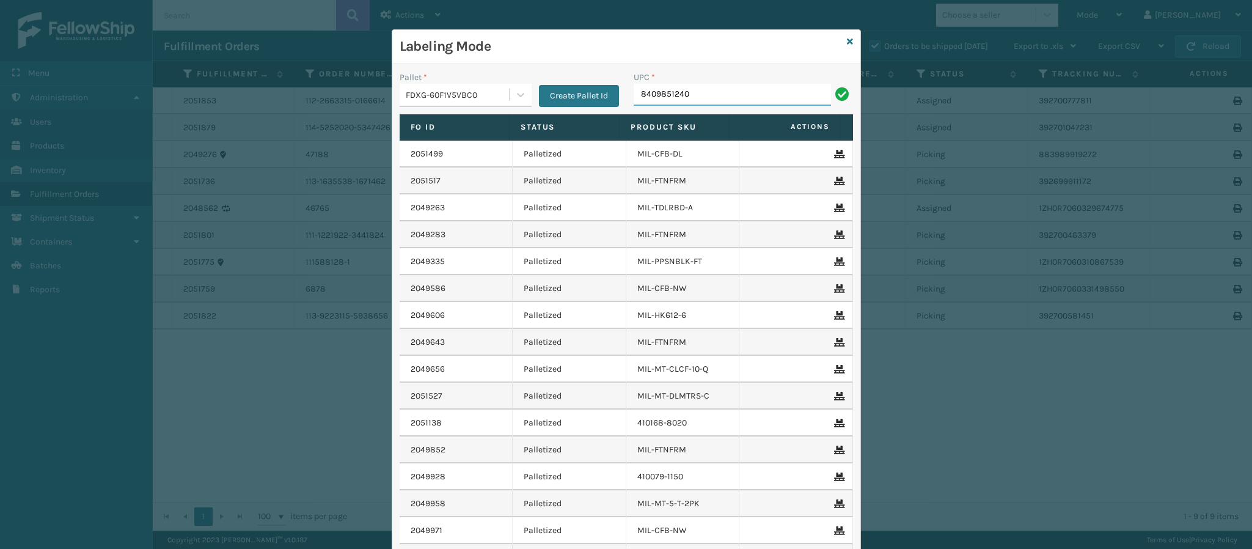
type input "84098512402"
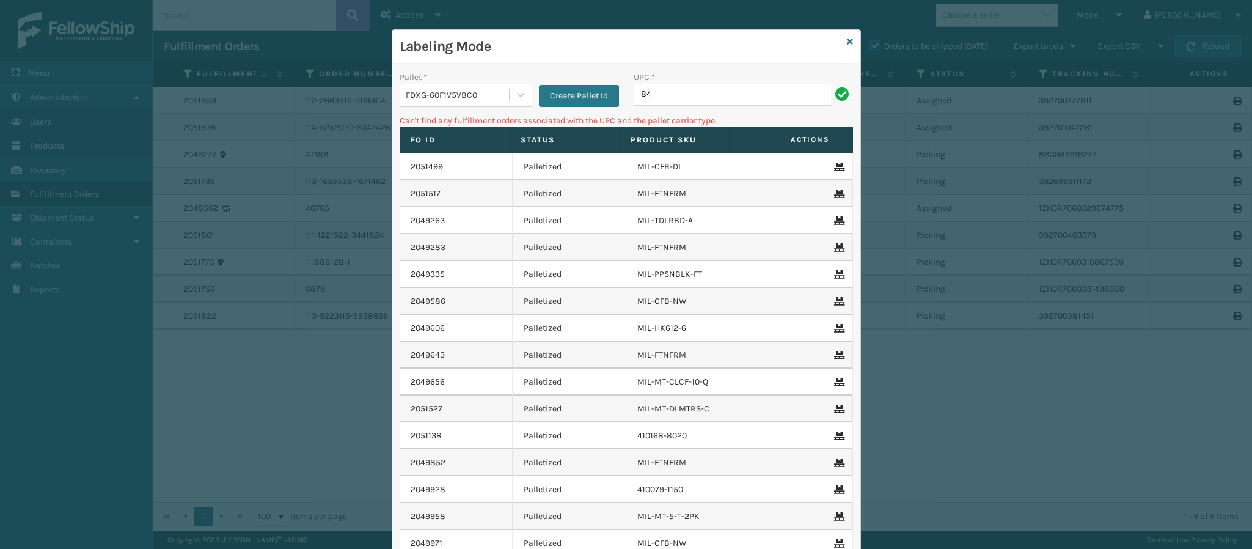
type input "8"
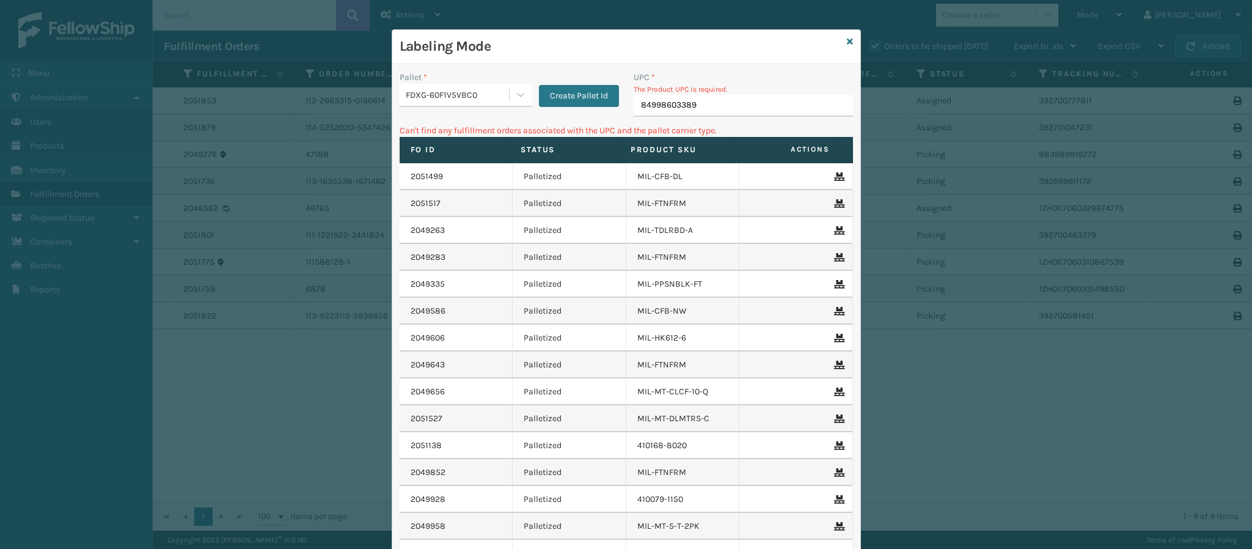
type input "849986033899"
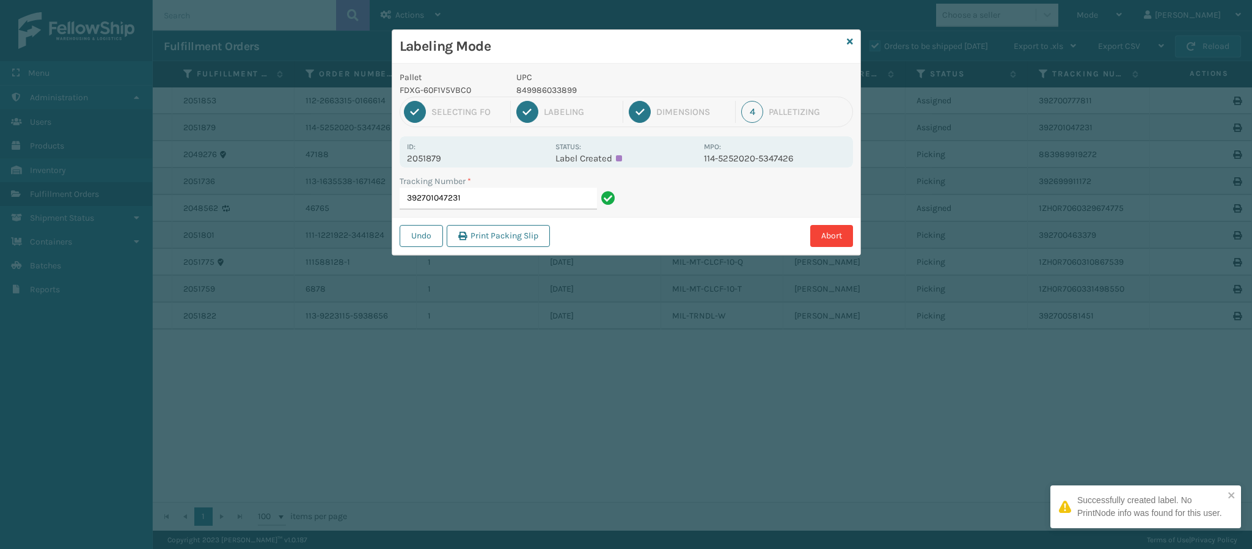
click at [437, 156] on p "2051879" at bounding box center [477, 158] width 141 height 11
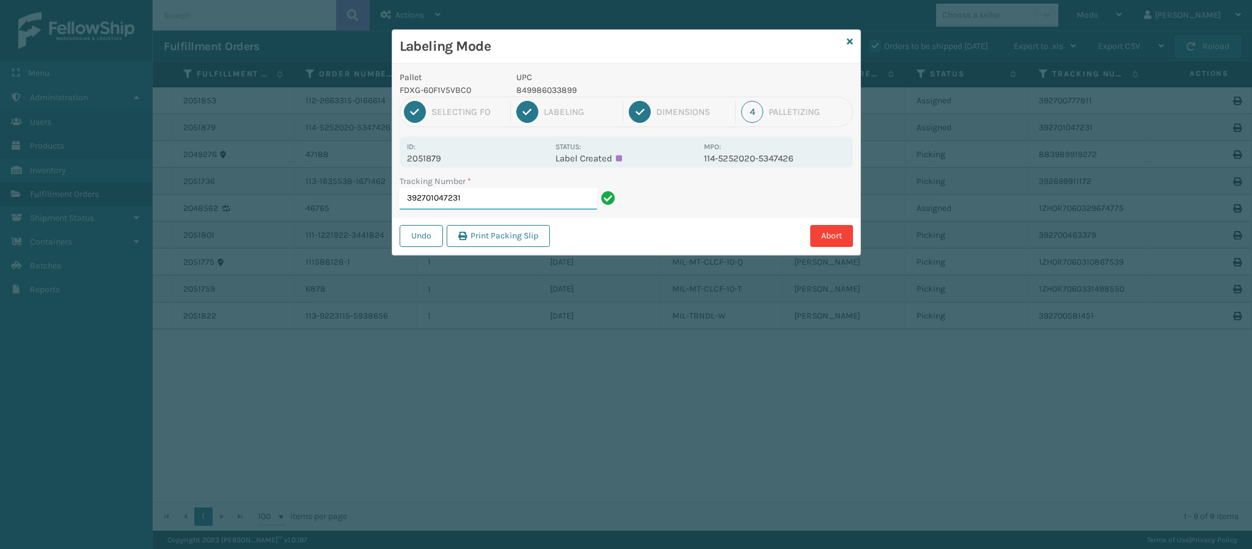
click at [486, 203] on input "392701047231" at bounding box center [497, 199] width 197 height 22
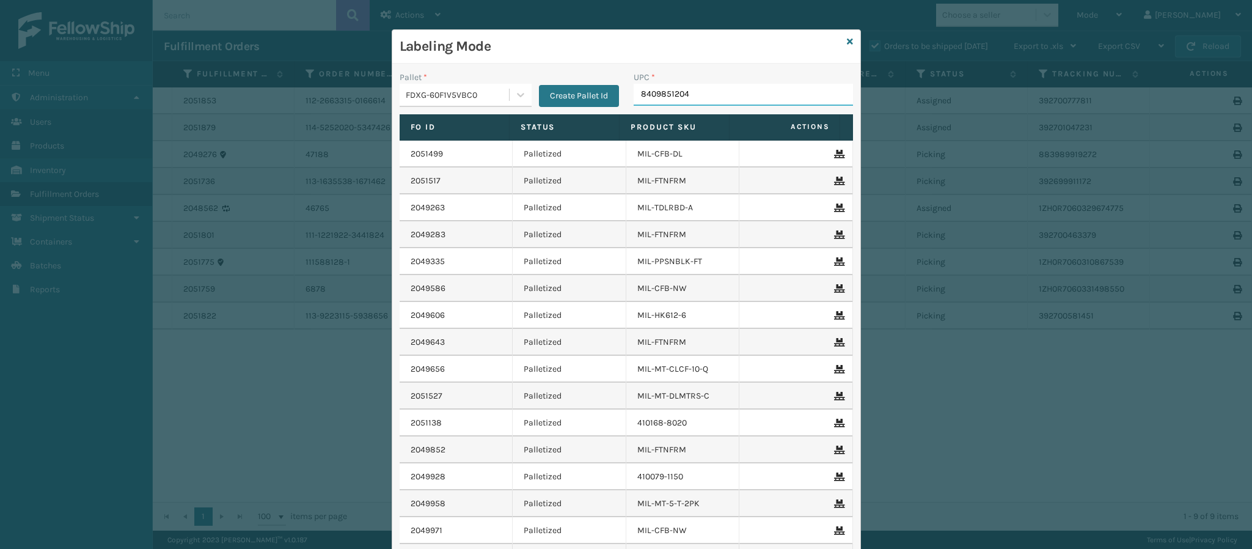
type input "84098512044"
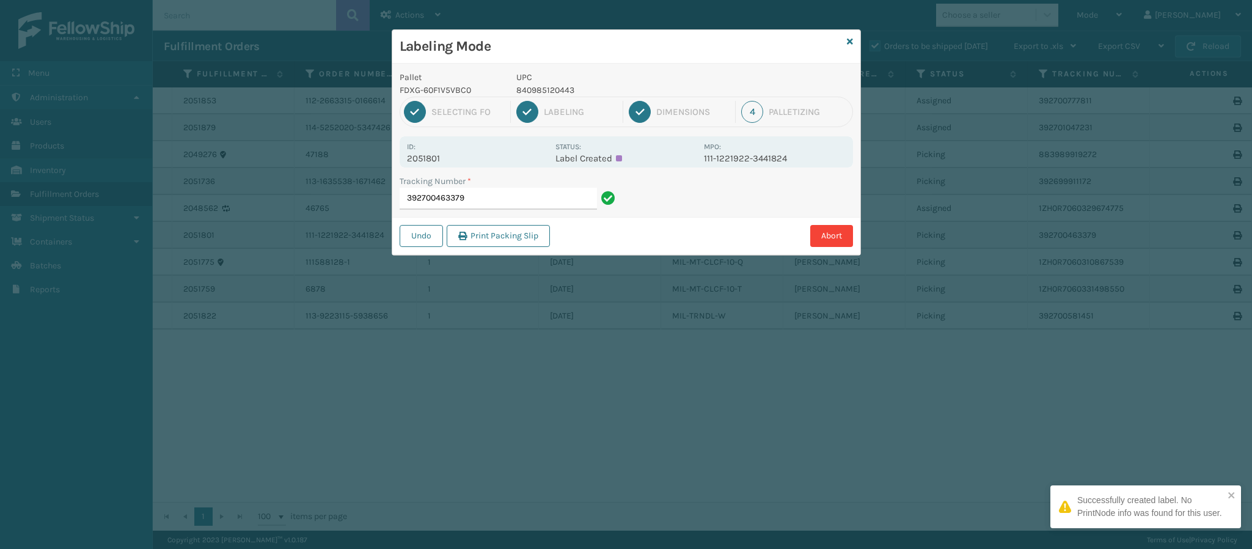
click at [443, 158] on p "2051801" at bounding box center [477, 158] width 141 height 11
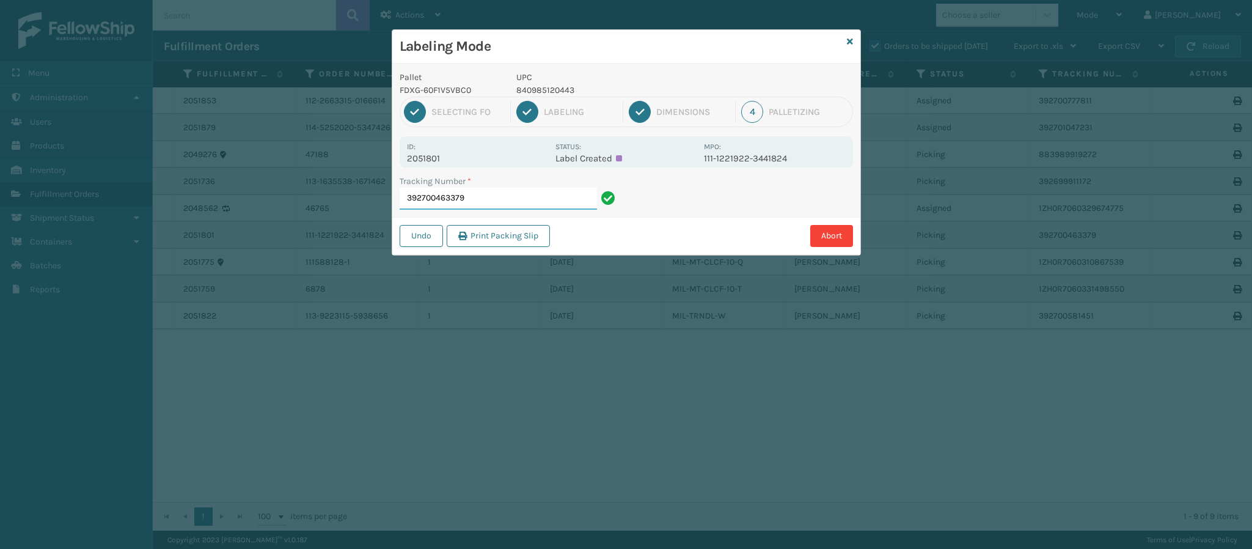
click at [475, 200] on input "392700463379" at bounding box center [497, 199] width 197 height 22
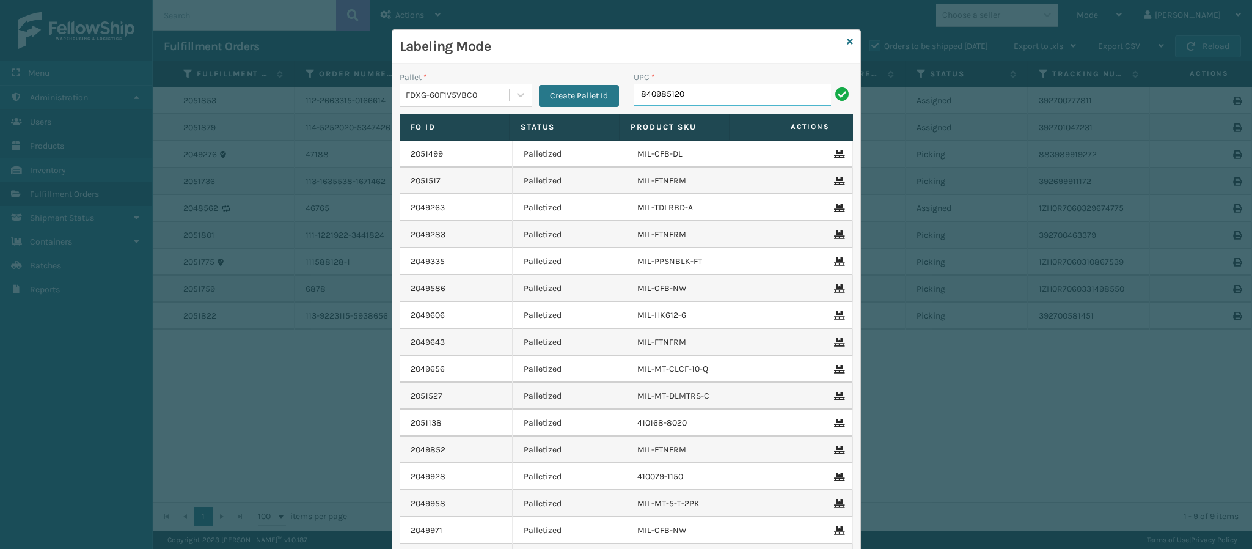
type input "8409851204"
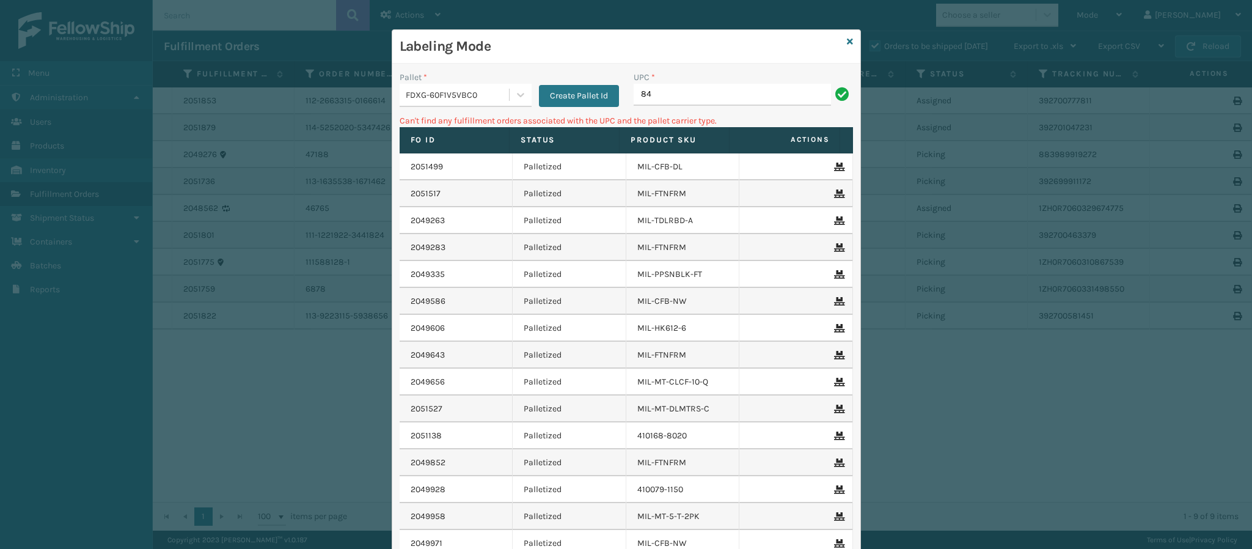
type input "8"
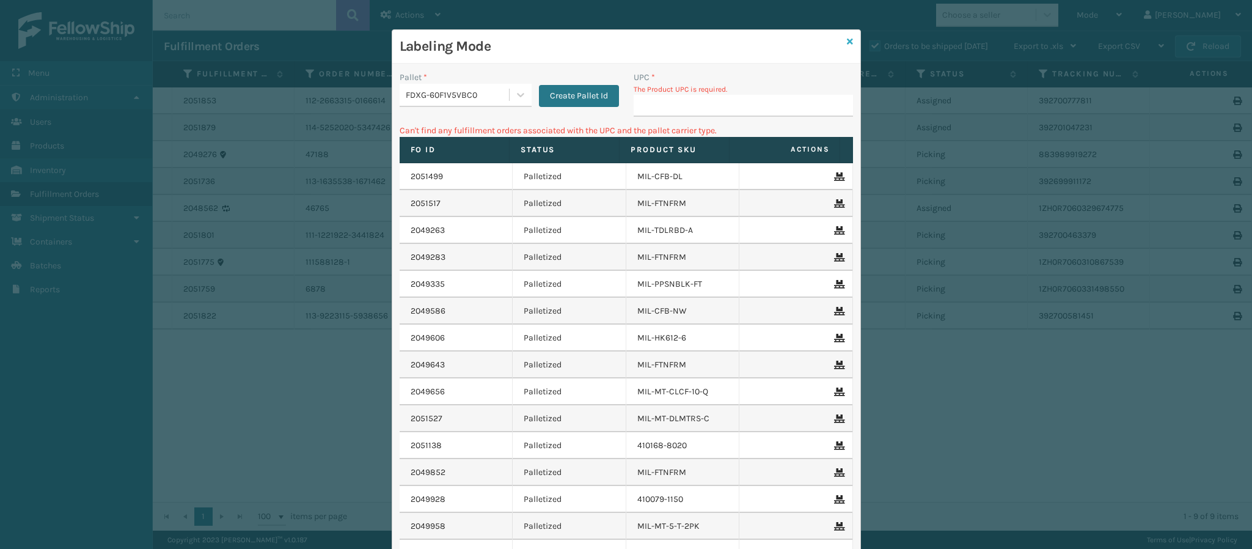
click at [847, 42] on icon at bounding box center [850, 41] width 6 height 9
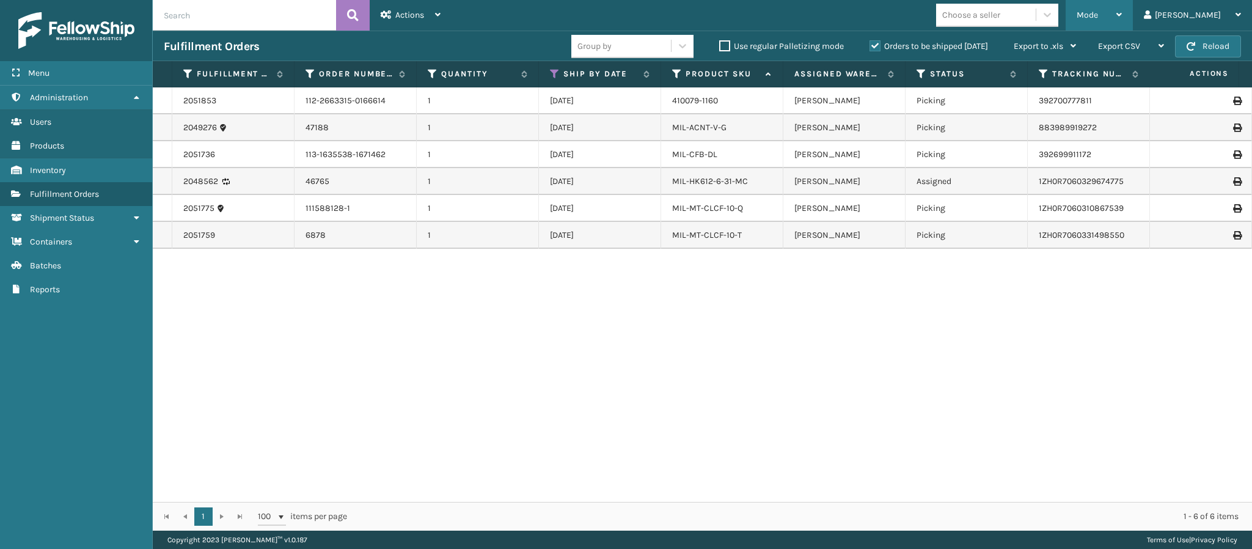
click at [1121, 12] on icon at bounding box center [1118, 14] width 5 height 9
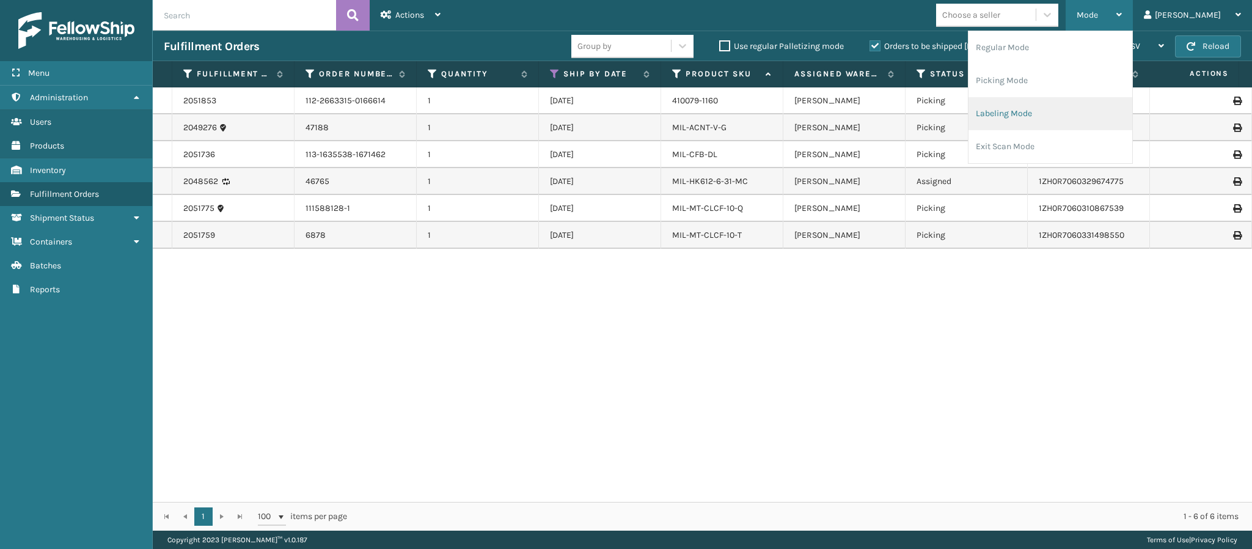
click at [1040, 116] on li "Labeling Mode" at bounding box center [1050, 113] width 164 height 33
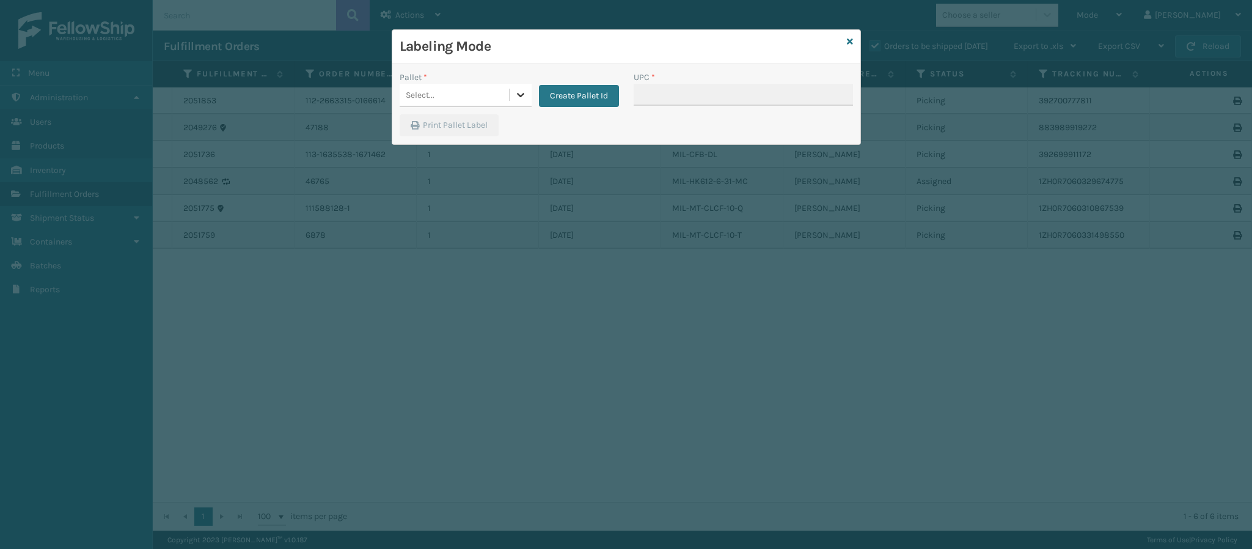
click at [521, 86] on div at bounding box center [520, 95] width 22 height 22
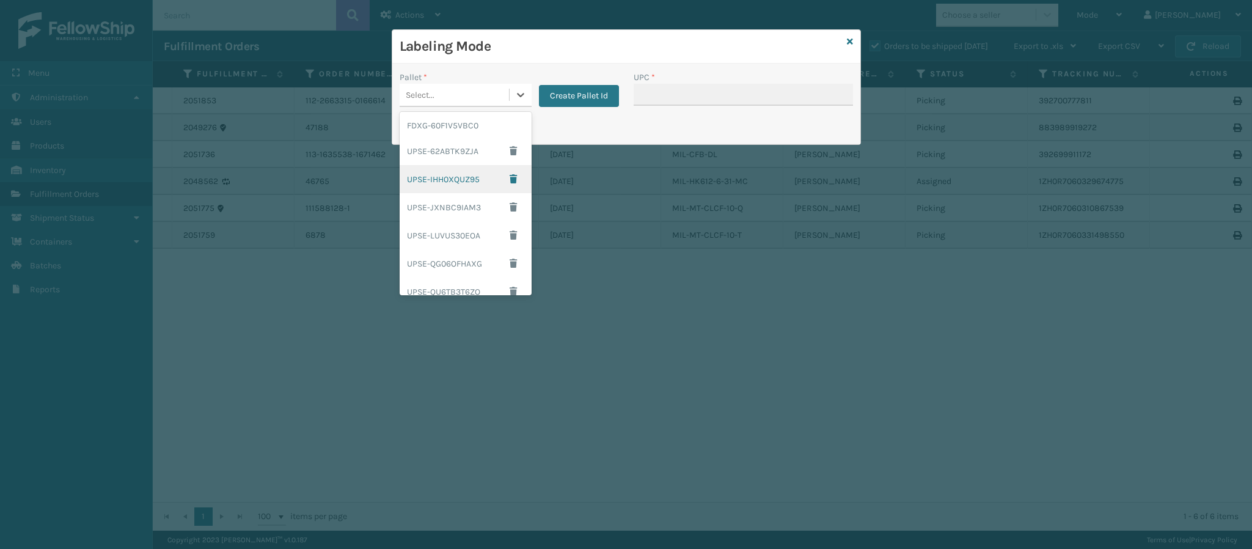
scroll to position [203, 0]
click at [461, 253] on div "UPSG-UP7LWPW640" at bounding box center [465, 253] width 132 height 23
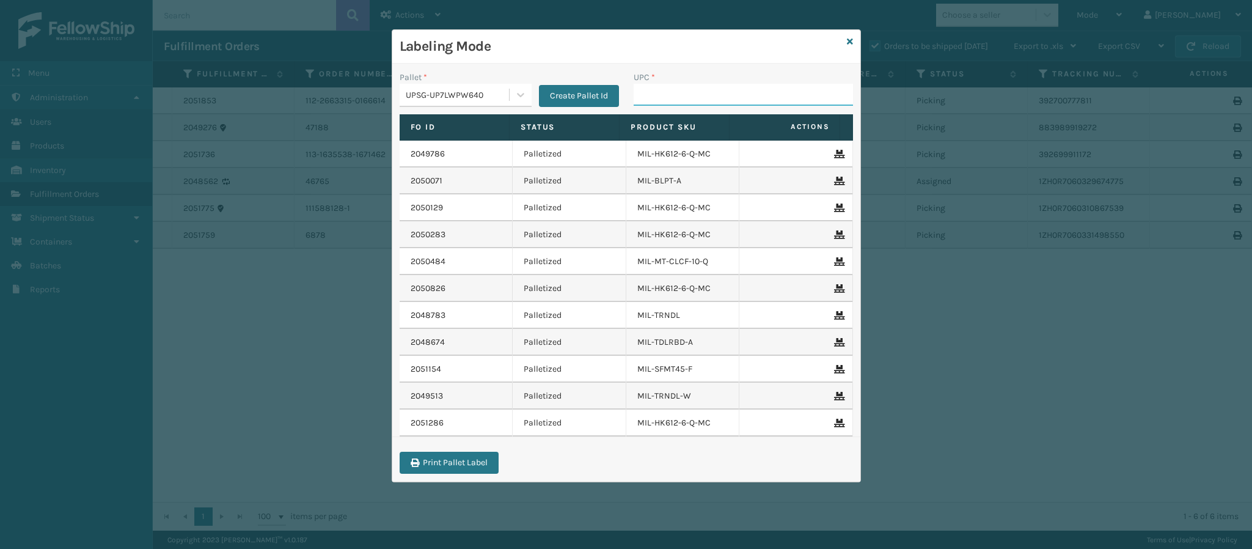
click at [687, 95] on input "UPC *" at bounding box center [742, 95] width 219 height 22
type input "840985120443"
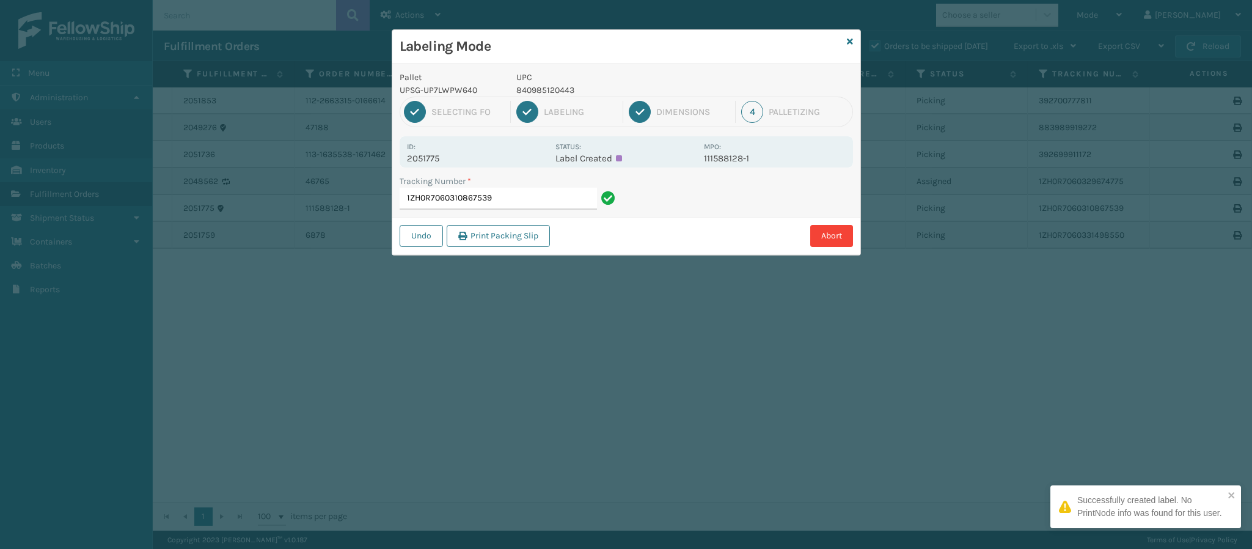
click at [431, 158] on p "2051775" at bounding box center [477, 158] width 141 height 11
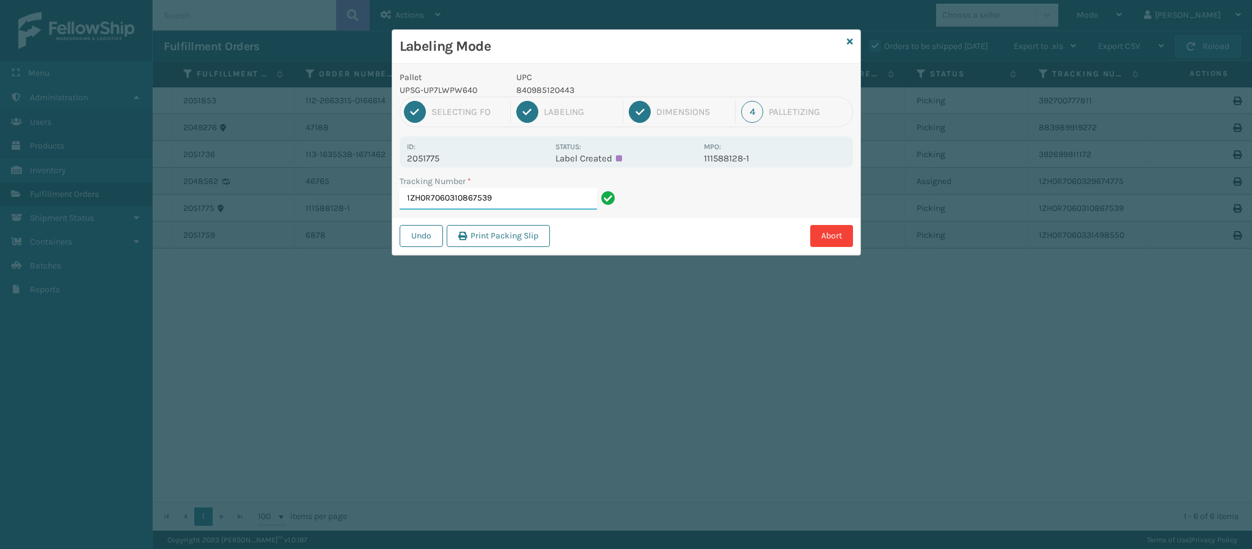
click at [539, 193] on input "1ZH0R7060310867539" at bounding box center [497, 199] width 197 height 22
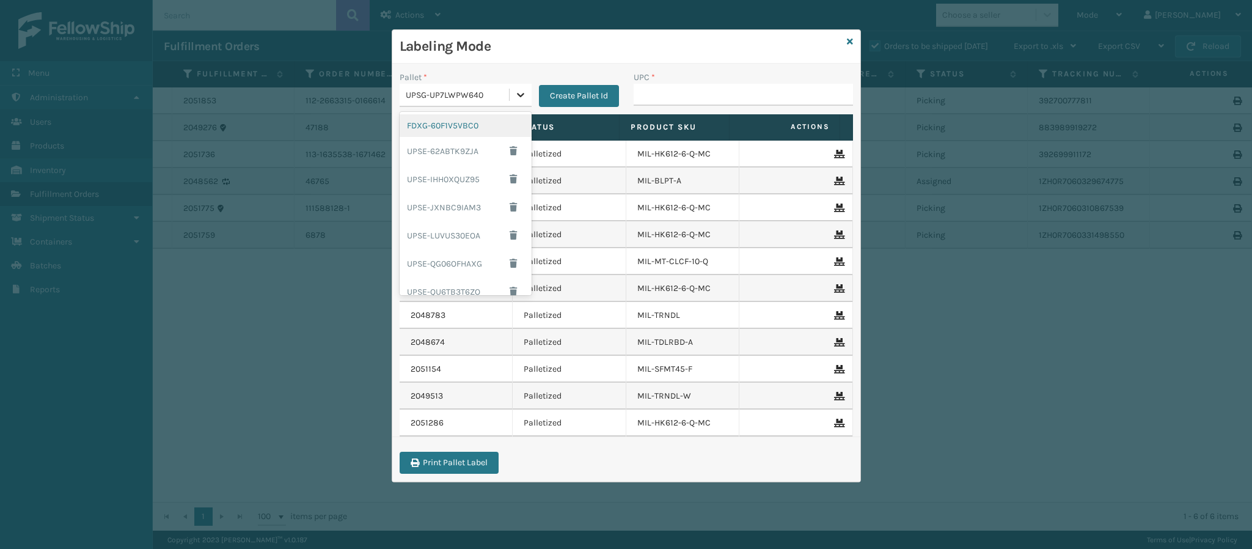
click at [517, 97] on icon at bounding box center [520, 95] width 12 height 12
click at [451, 131] on div "FDXG-60F1V5VBC0" at bounding box center [465, 125] width 132 height 23
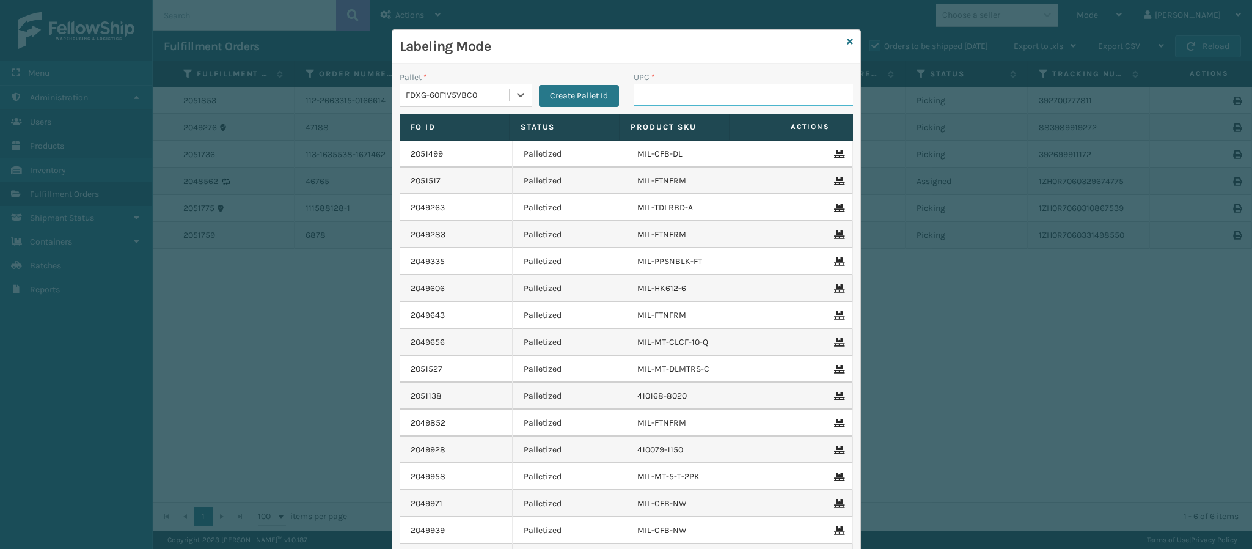
click at [707, 103] on input "UPC *" at bounding box center [742, 95] width 219 height 22
type input "84998600950"
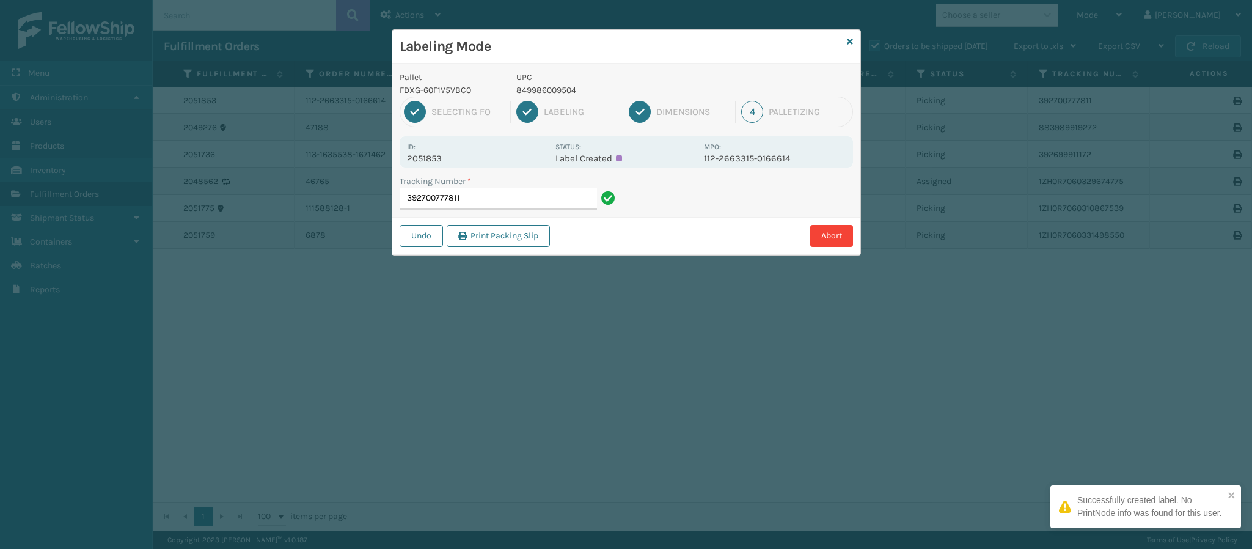
click at [442, 156] on p "2051853" at bounding box center [477, 158] width 141 height 11
click at [500, 198] on input "392700777811" at bounding box center [497, 199] width 197 height 22
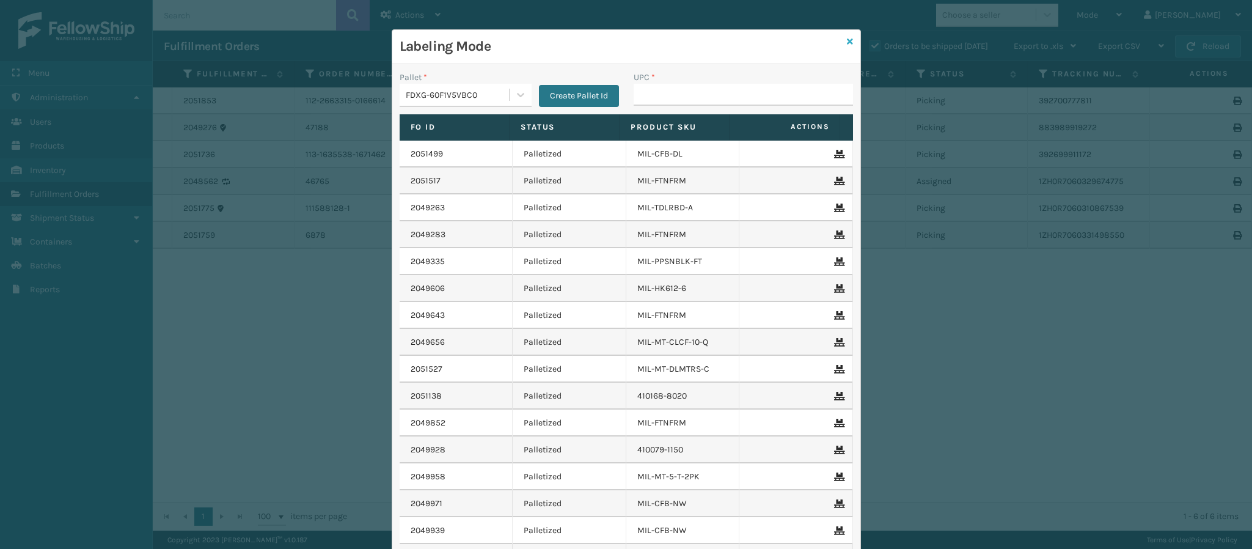
click at [847, 44] on icon at bounding box center [850, 41] width 6 height 9
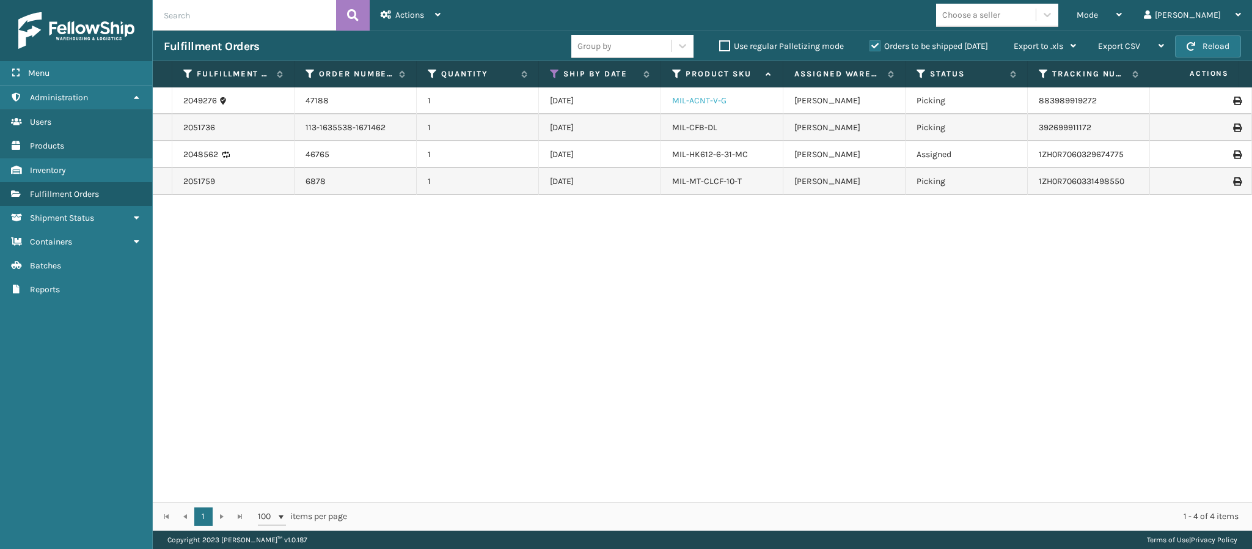
click at [701, 101] on link "MIL-ACNT-V-G" at bounding box center [699, 100] width 54 height 10
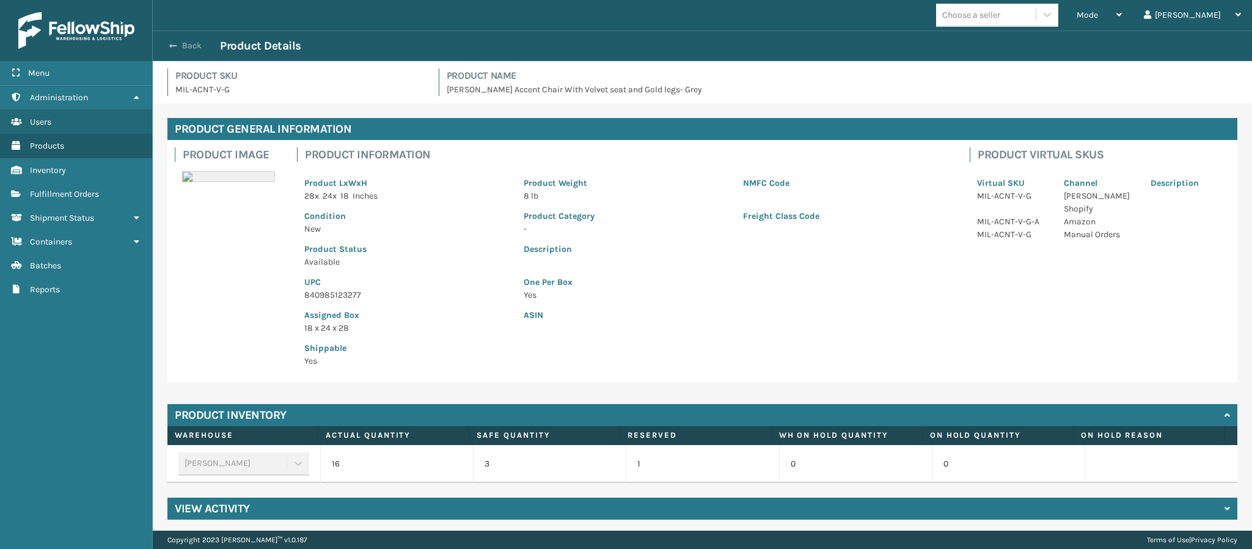
click at [173, 45] on span "button" at bounding box center [172, 46] width 7 height 9
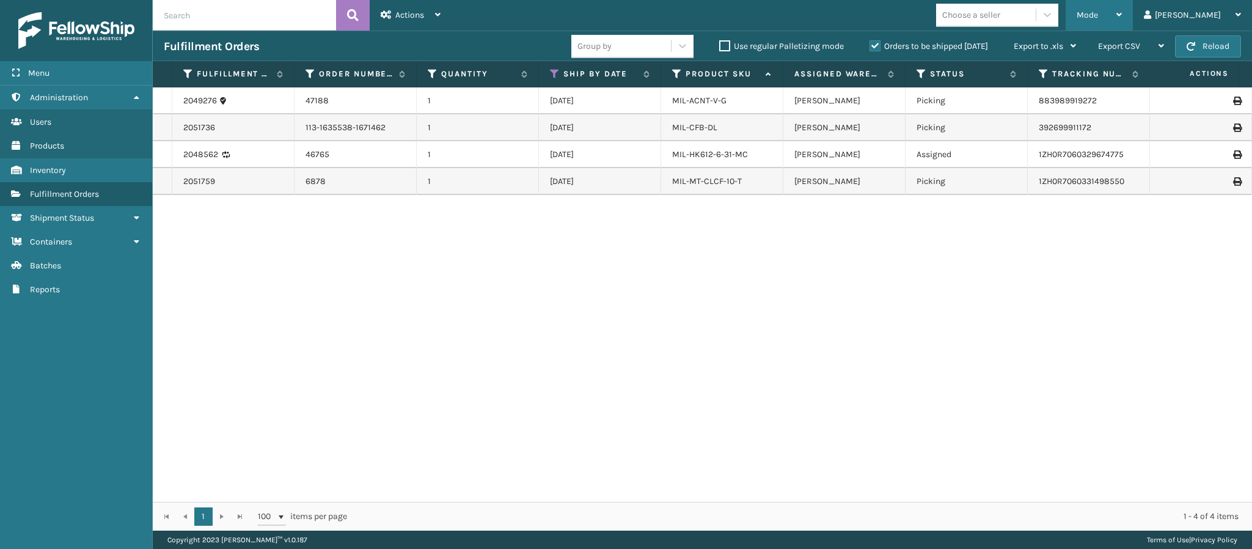
click at [1121, 12] on div "Mode" at bounding box center [1098, 15] width 45 height 31
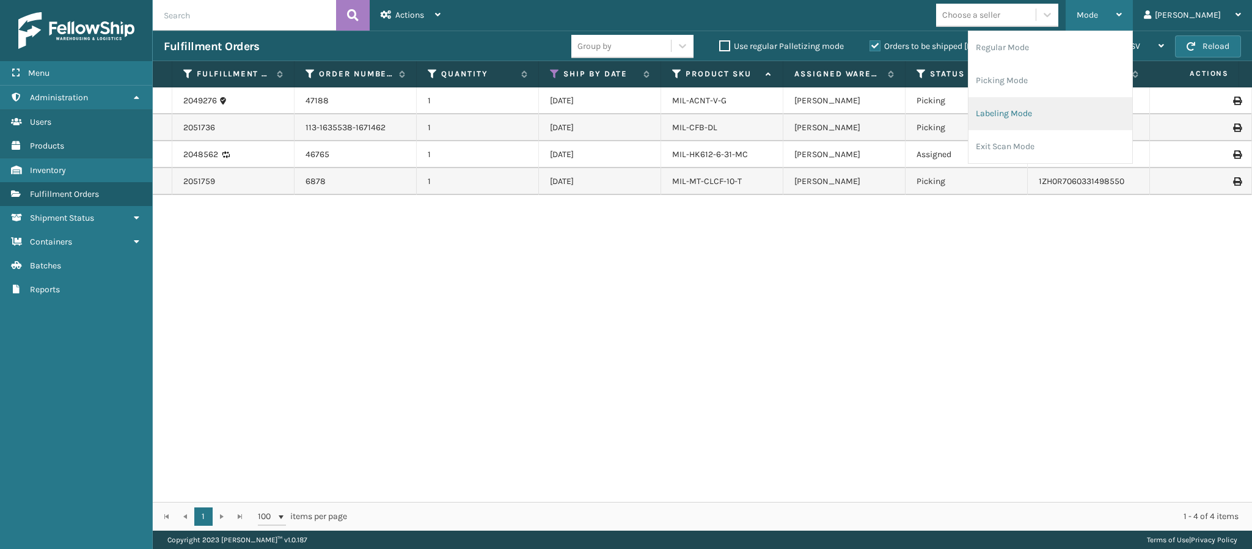
click at [1057, 114] on li "Labeling Mode" at bounding box center [1050, 113] width 164 height 33
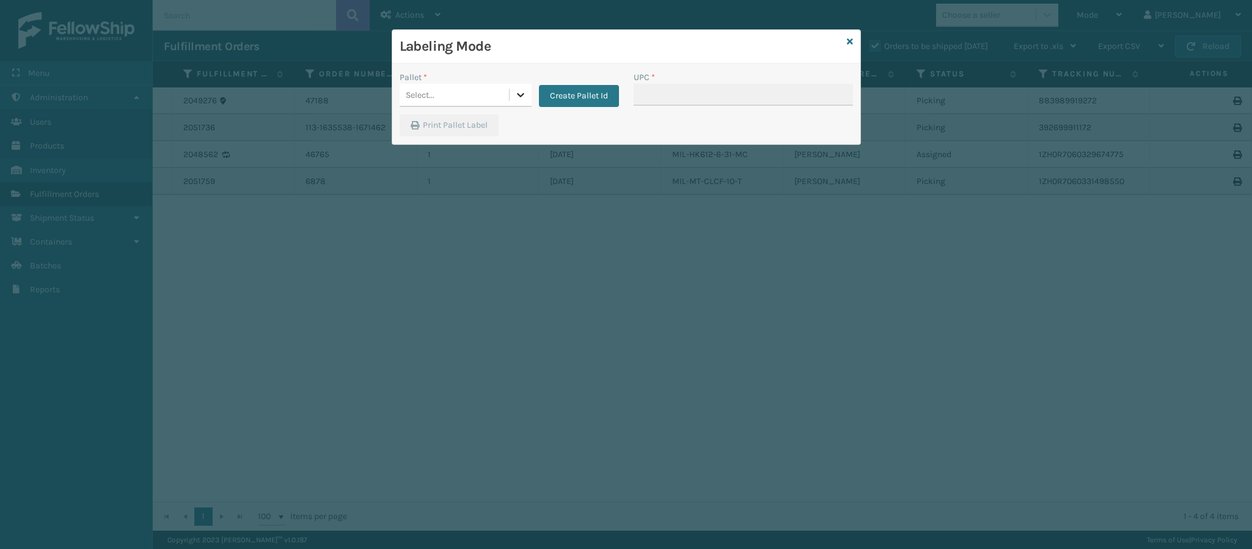
click at [521, 97] on icon at bounding box center [520, 95] width 12 height 12
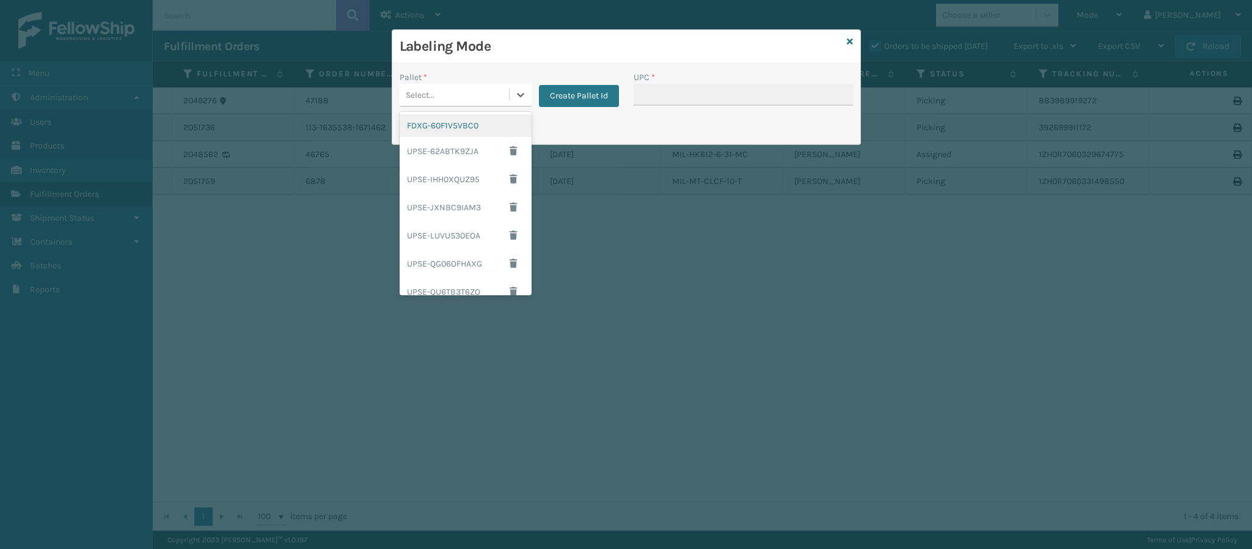
scroll to position [203, 0]
click at [472, 262] on div "UPSG-UP7LWPW640" at bounding box center [465, 253] width 132 height 23
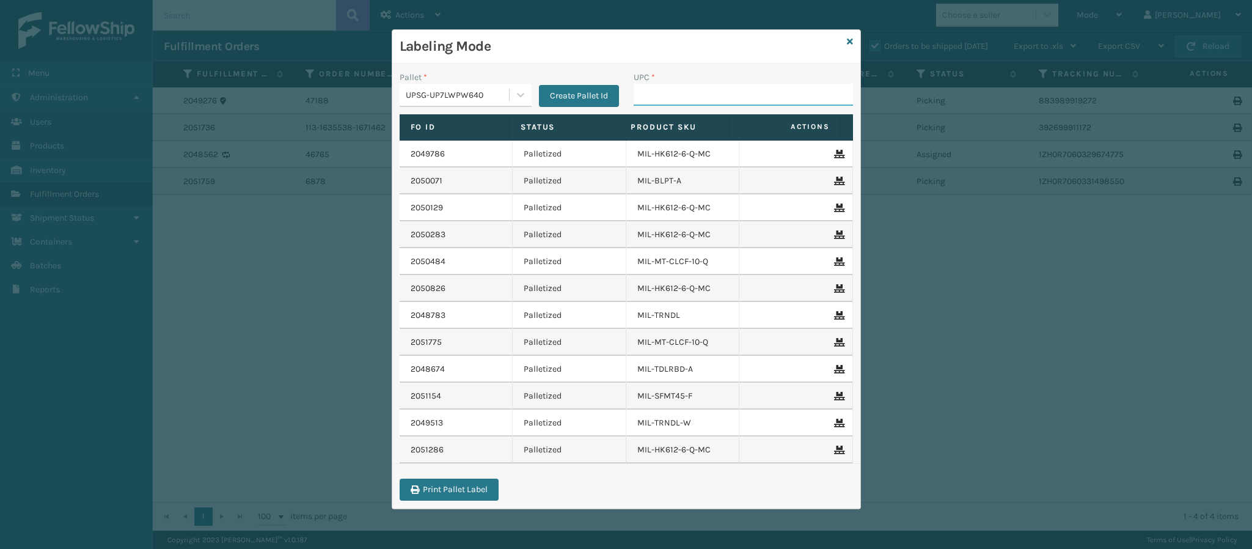
click at [678, 88] on input "UPC *" at bounding box center [742, 95] width 219 height 22
type input "8409851204"
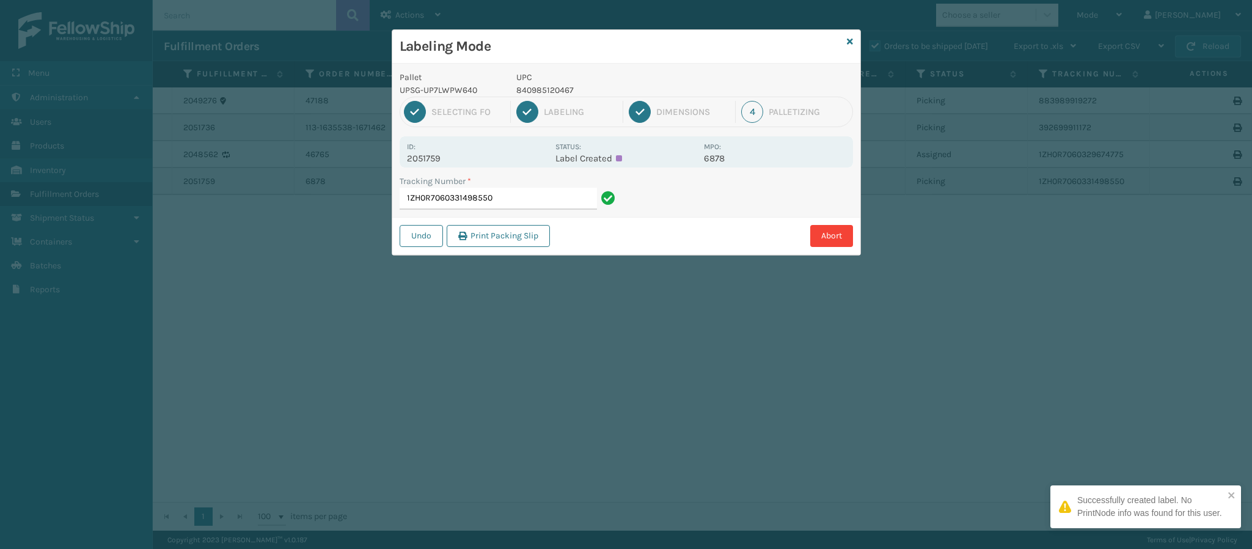
click at [447, 156] on p "2051759" at bounding box center [477, 158] width 141 height 11
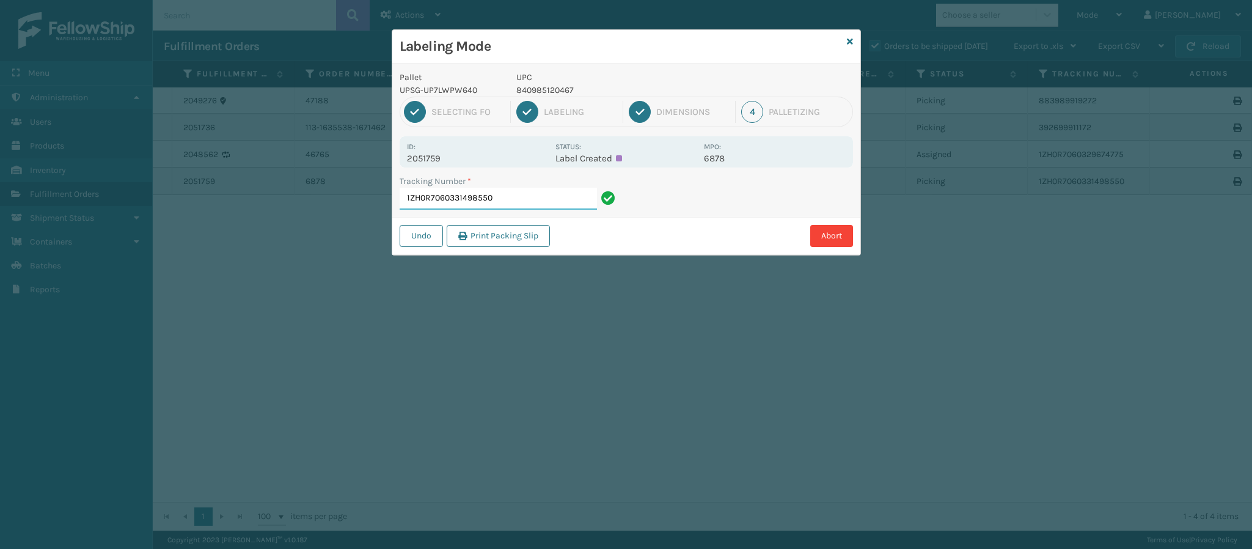
click at [514, 200] on input "1ZH0R7060331498550" at bounding box center [497, 199] width 197 height 22
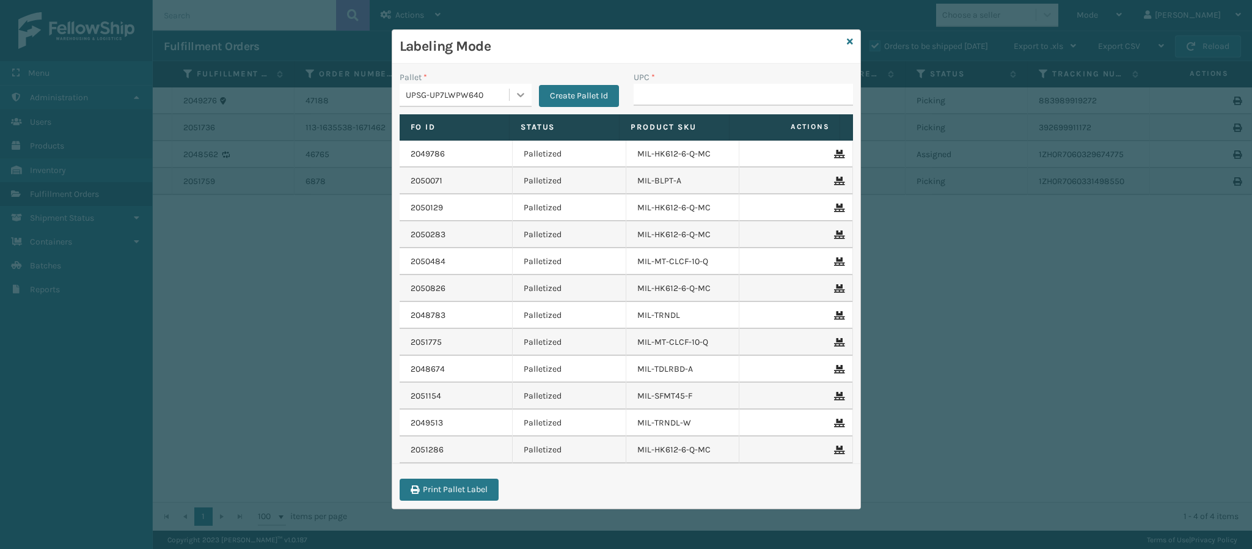
click at [520, 92] on icon at bounding box center [520, 95] width 12 height 12
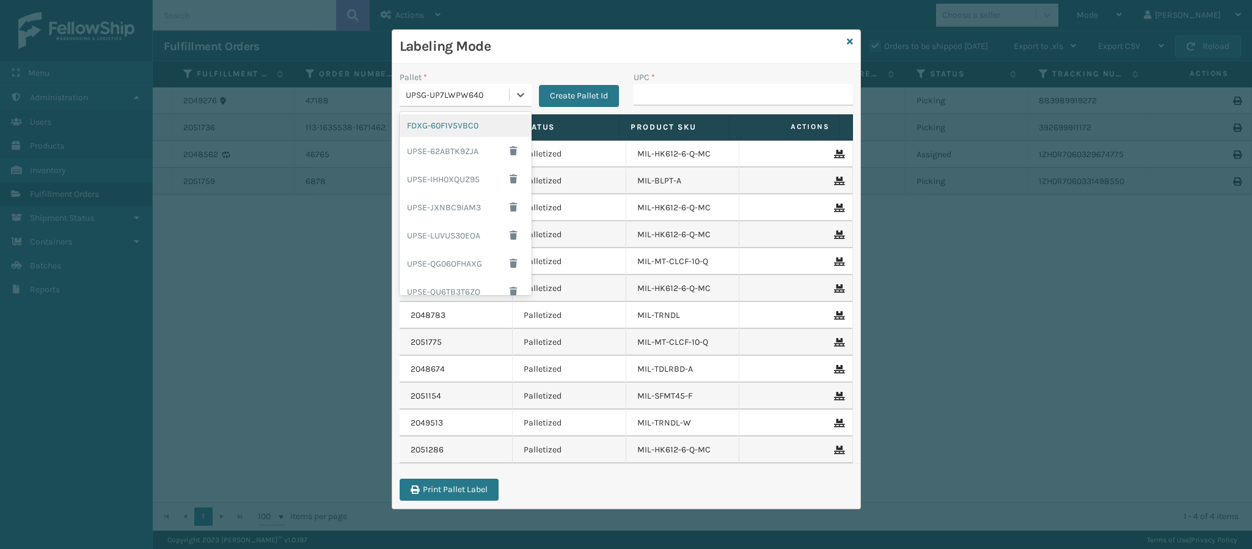
click at [468, 126] on div "FDXG-60F1V5VBC0" at bounding box center [465, 125] width 132 height 23
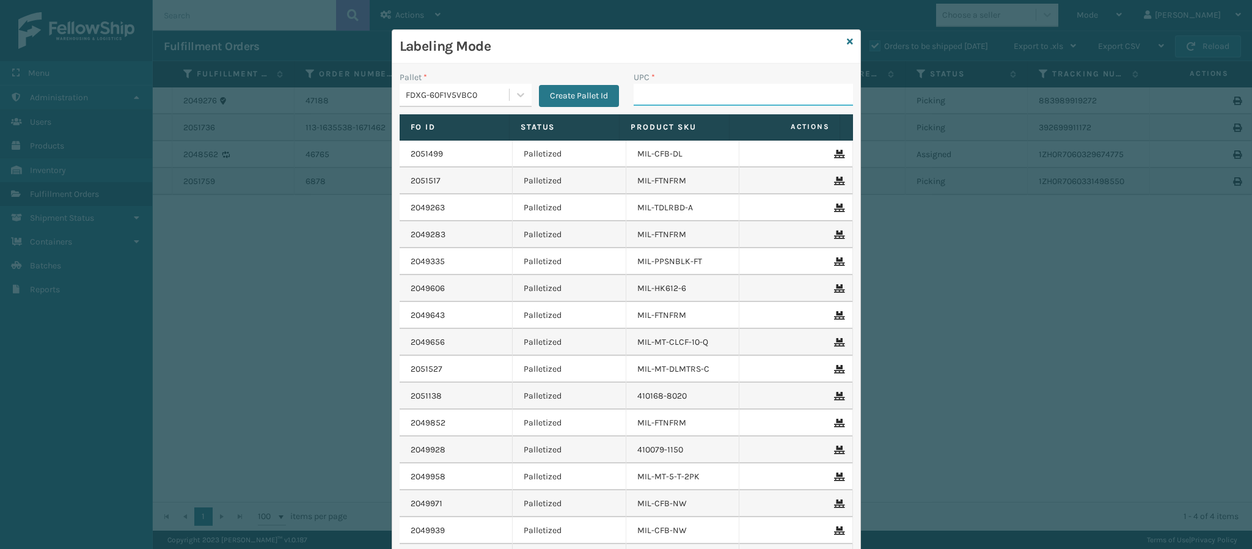
click at [700, 93] on input "UPC *" at bounding box center [742, 95] width 219 height 22
type input "840985112622"
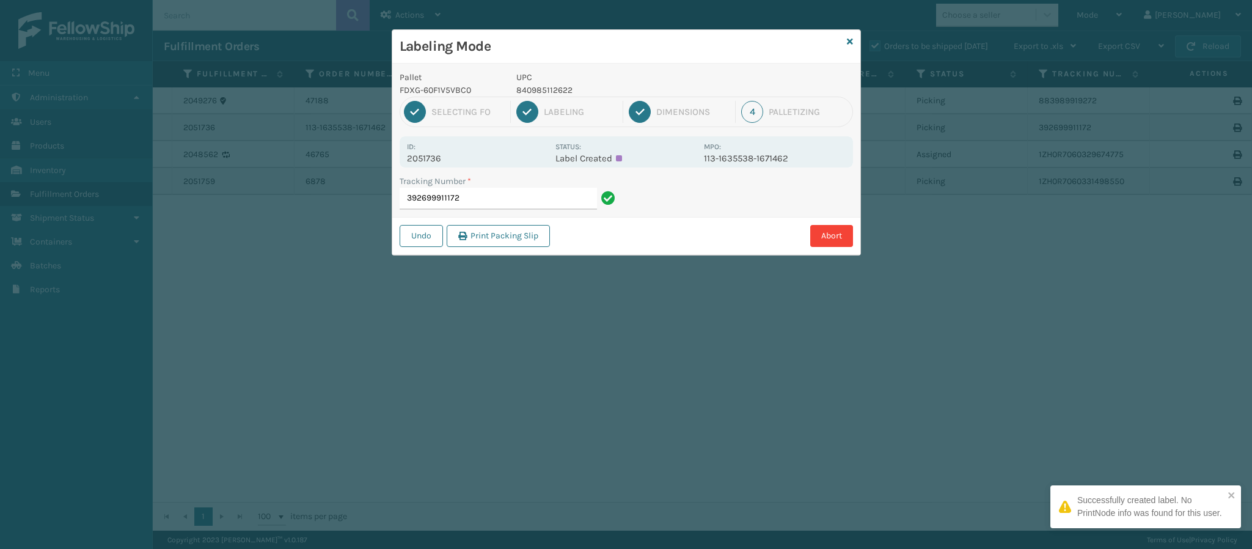
click at [436, 158] on p "2051736" at bounding box center [477, 158] width 141 height 11
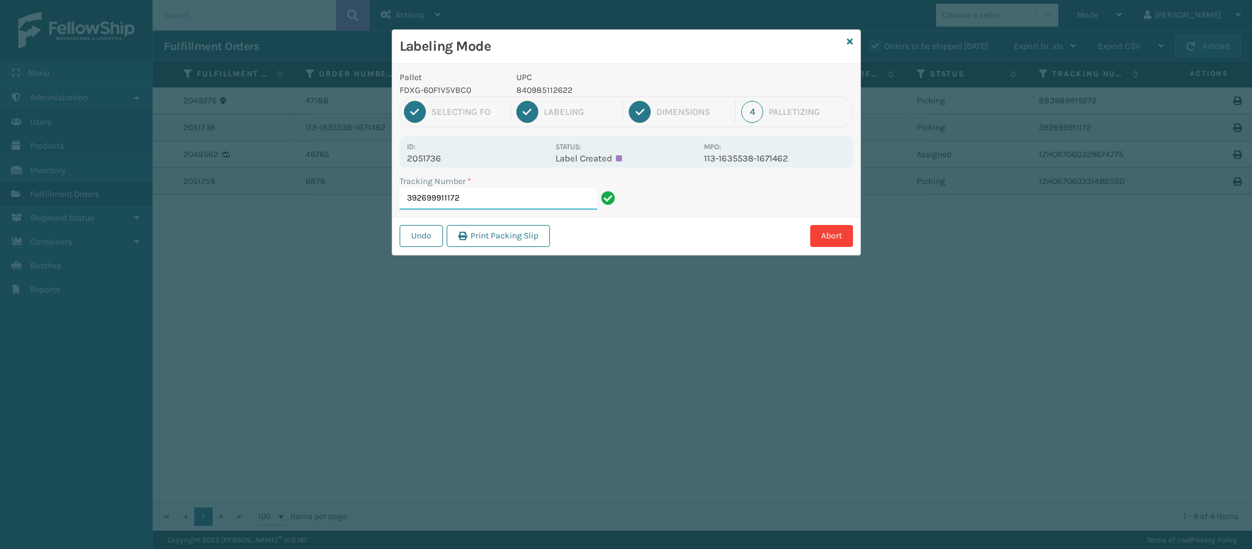
click at [491, 202] on input "392699911172" at bounding box center [497, 199] width 197 height 22
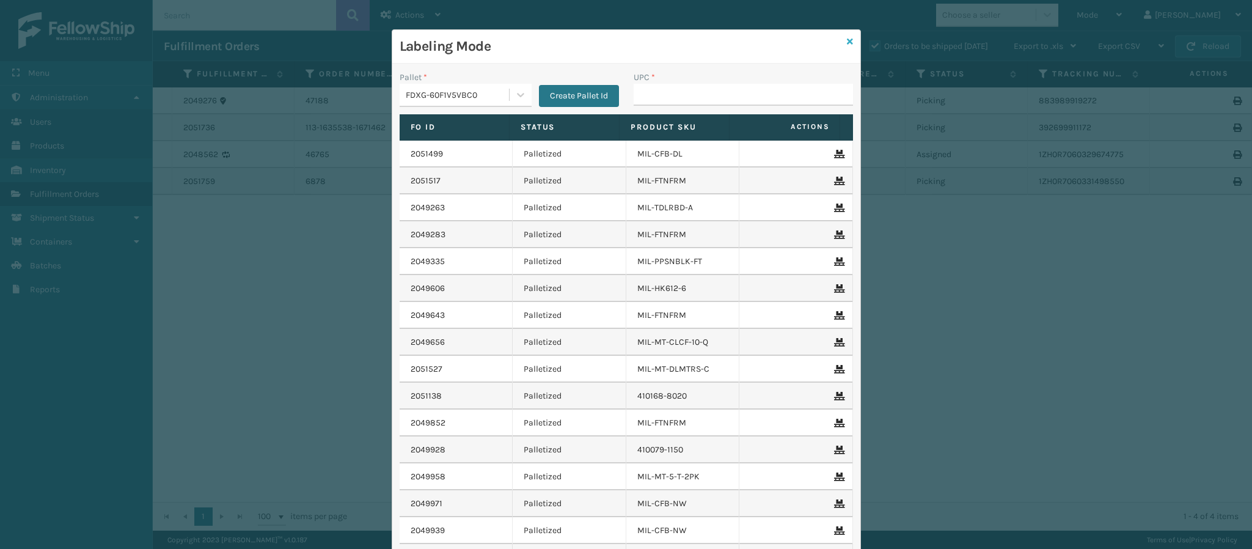
click at [847, 42] on icon at bounding box center [850, 41] width 6 height 9
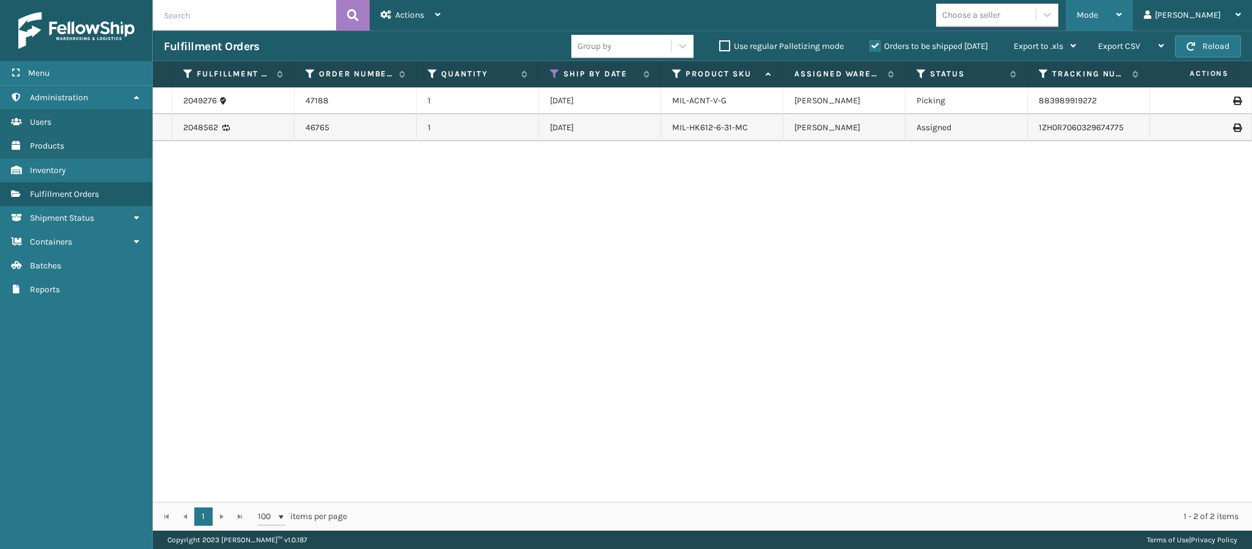
click at [1132, 15] on div "Mode Regular Mode Picking Mode Labeling Mode Exit Scan Mode" at bounding box center [1098, 15] width 67 height 31
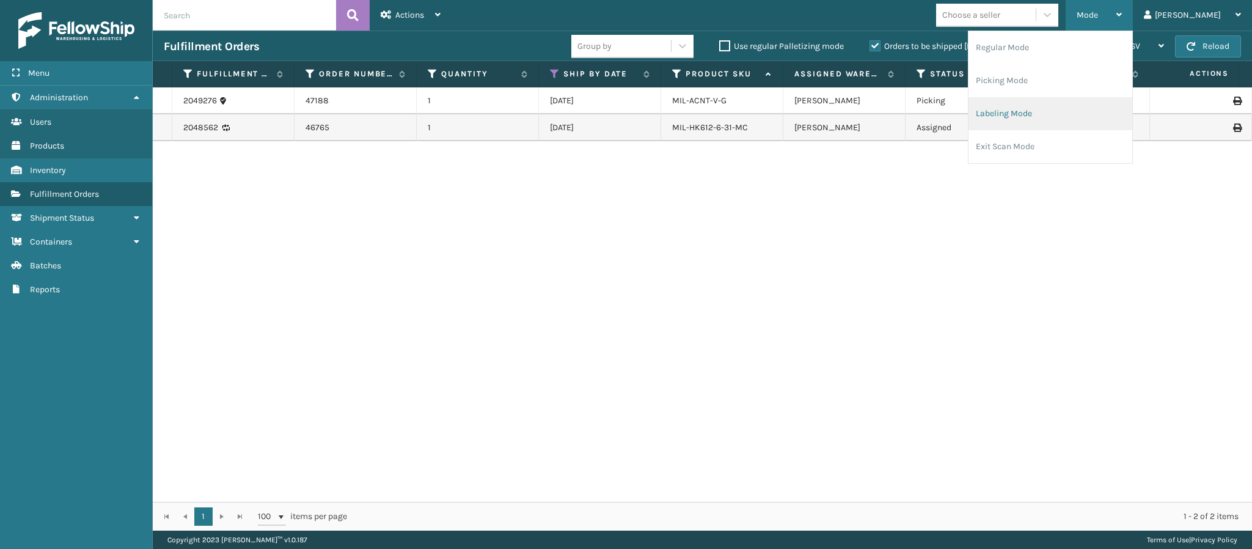
click at [1052, 118] on li "Labeling Mode" at bounding box center [1050, 113] width 164 height 33
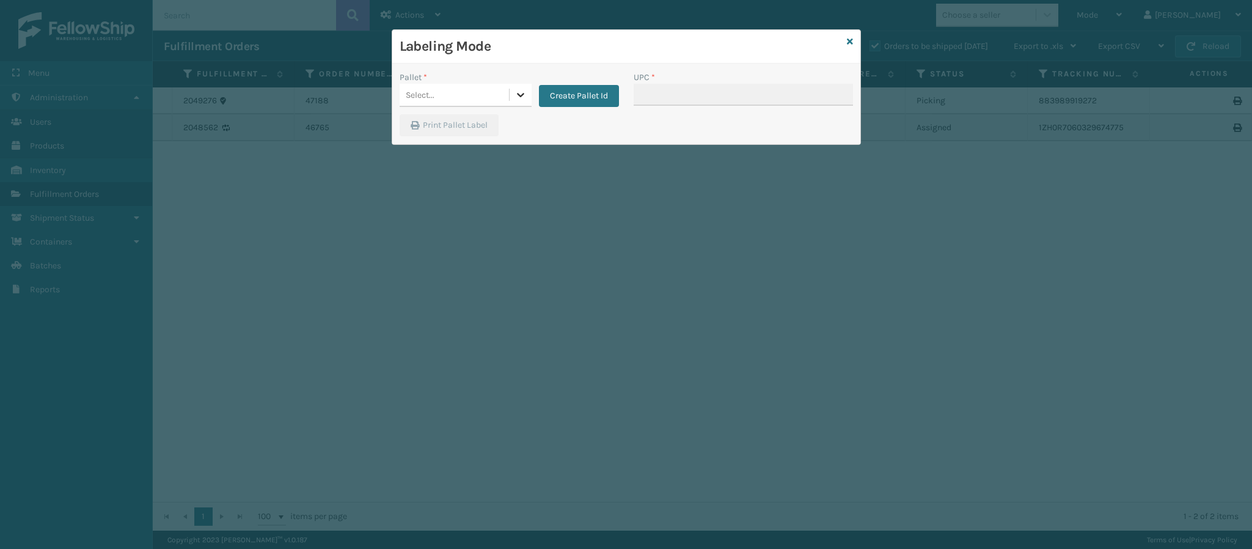
click at [525, 98] on icon at bounding box center [520, 95] width 12 height 12
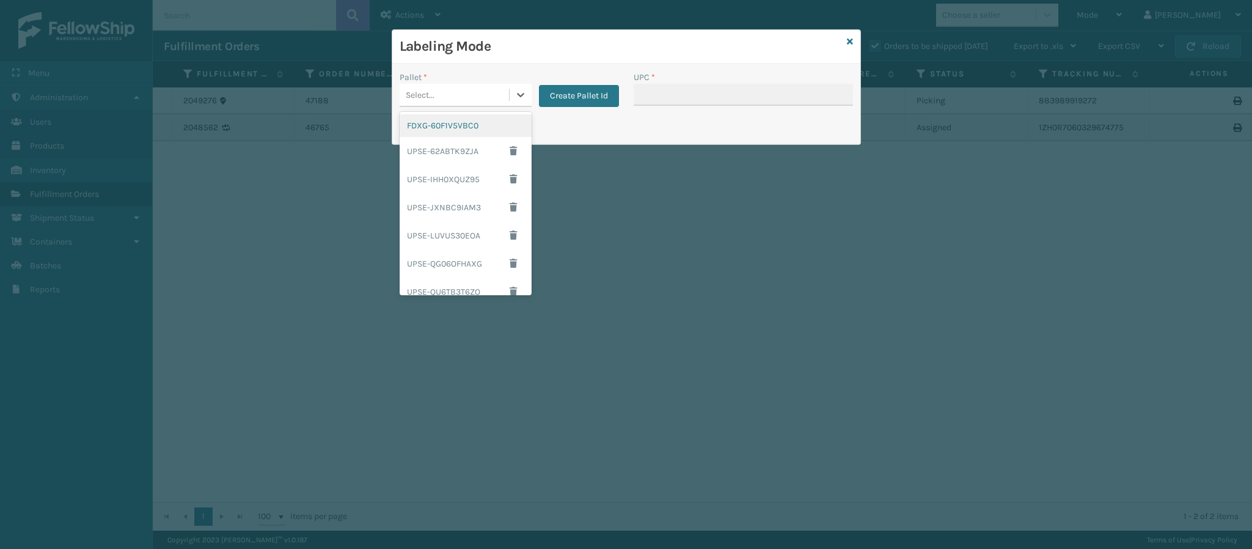
click at [462, 131] on div "FDXG-60F1V5VBC0" at bounding box center [465, 125] width 132 height 23
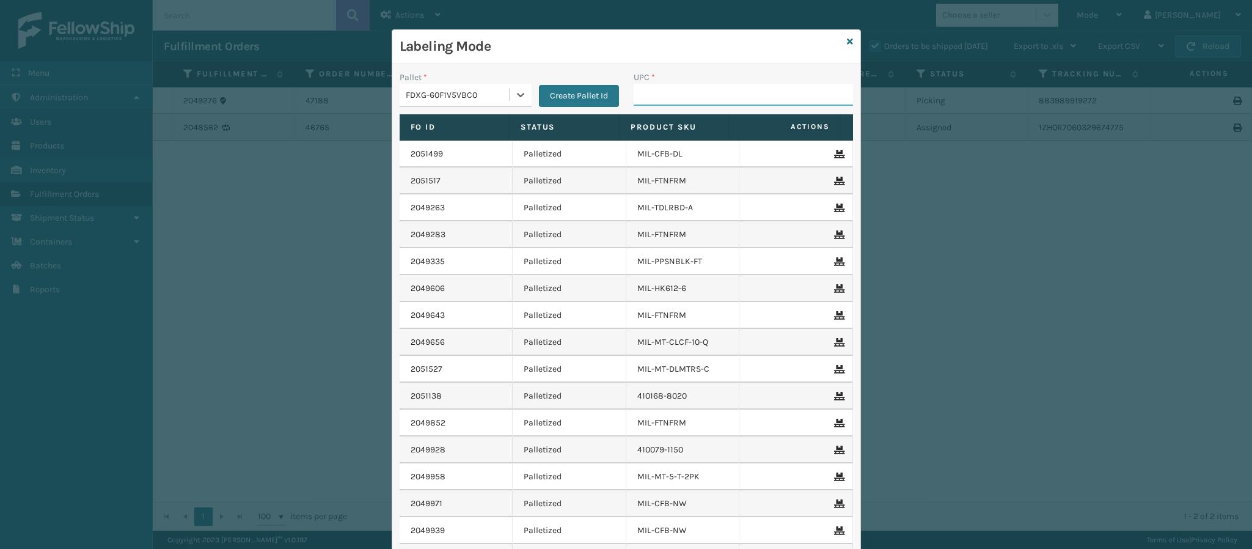
click at [719, 92] on input "UPC *" at bounding box center [742, 95] width 219 height 22
type input "8409851232"
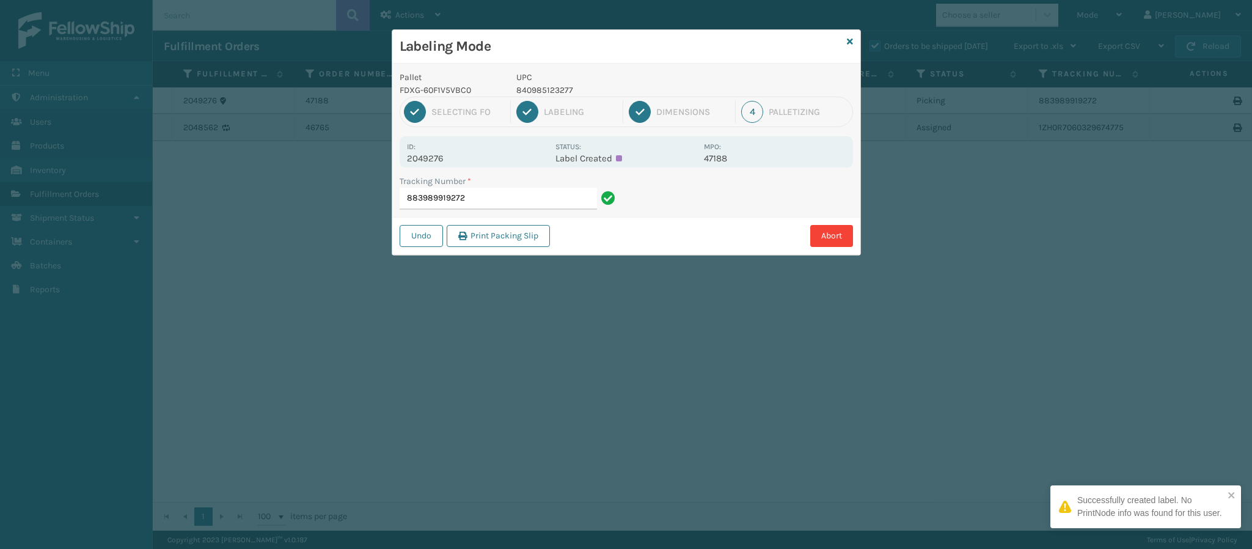
click at [436, 156] on p "2049276" at bounding box center [477, 158] width 141 height 11
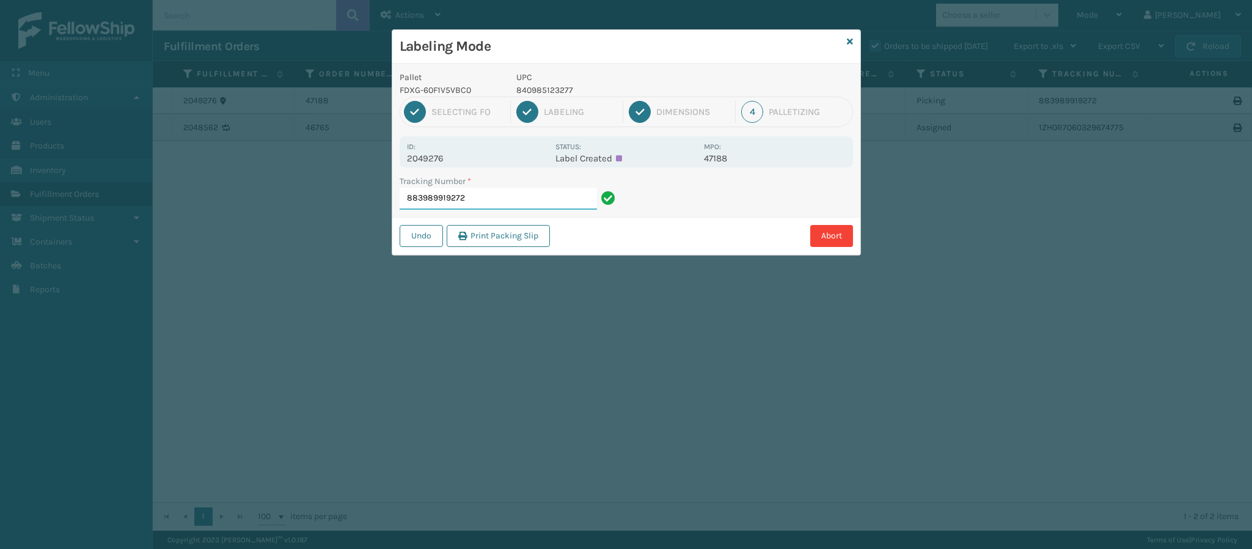
click at [525, 198] on input "883989919272" at bounding box center [497, 199] width 197 height 22
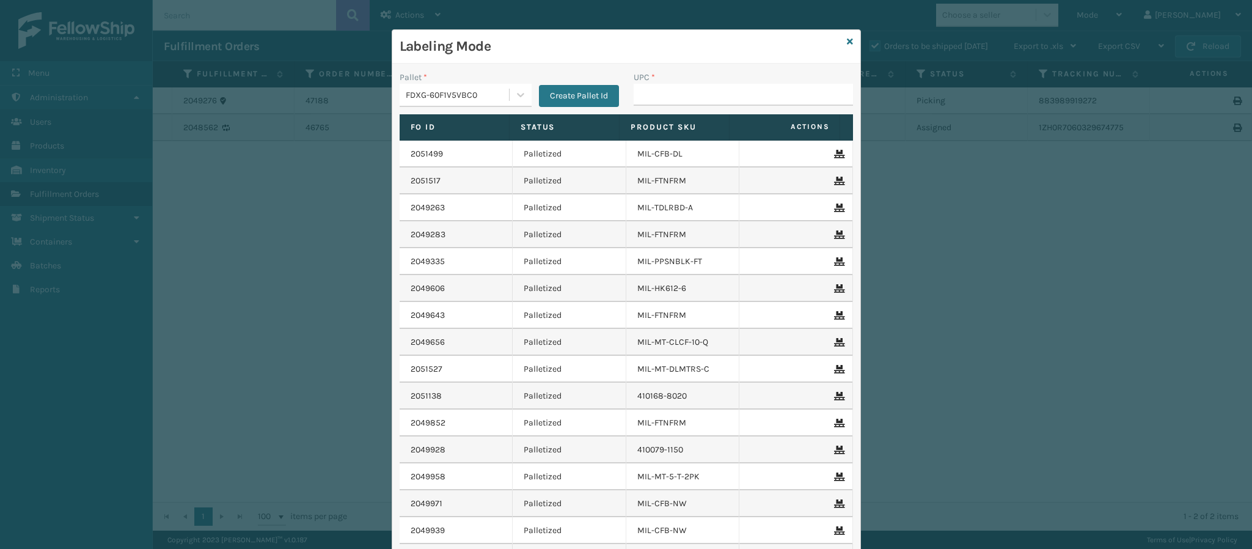
click at [838, 41] on div "Labeling Mode" at bounding box center [626, 47] width 468 height 34
click at [847, 40] on icon at bounding box center [850, 41] width 6 height 9
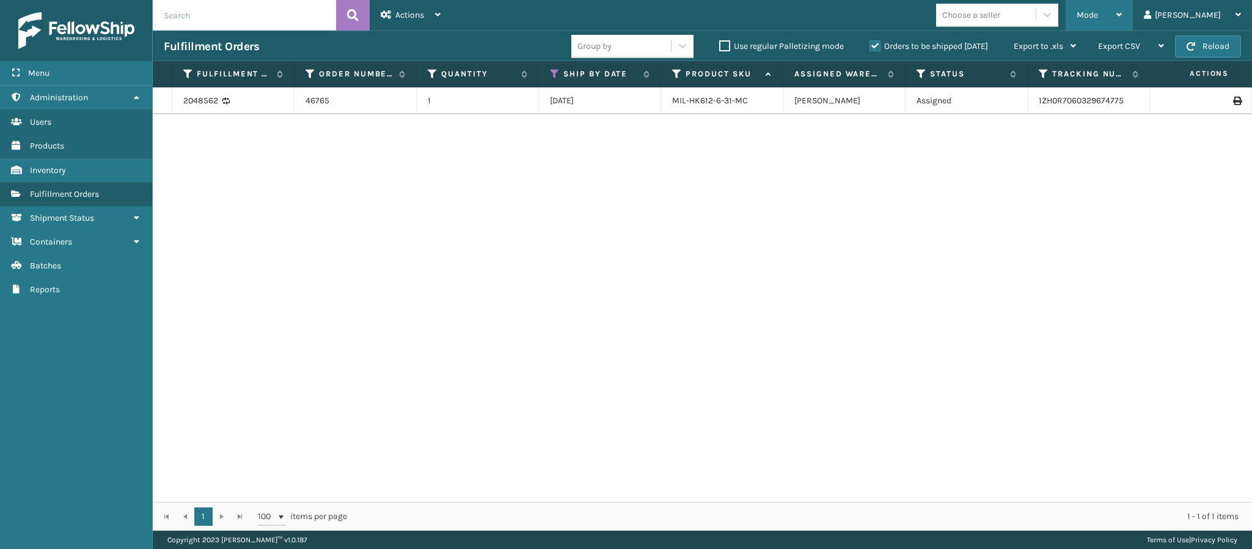
click at [1121, 16] on div "Mode" at bounding box center [1098, 15] width 45 height 31
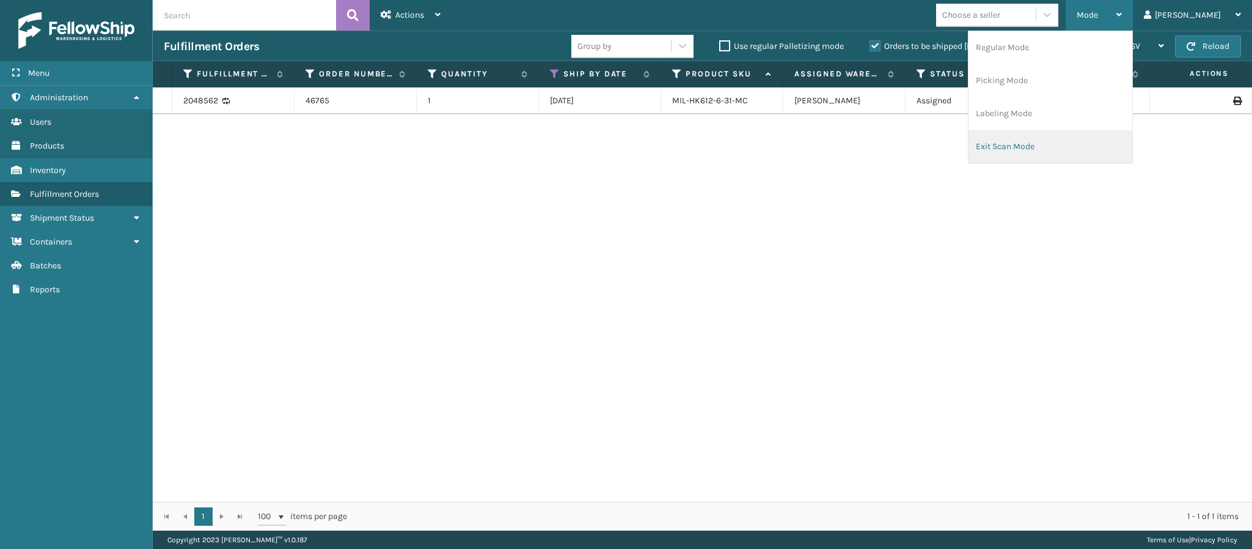
click at [1061, 137] on li "Exit Scan Mode" at bounding box center [1050, 146] width 164 height 33
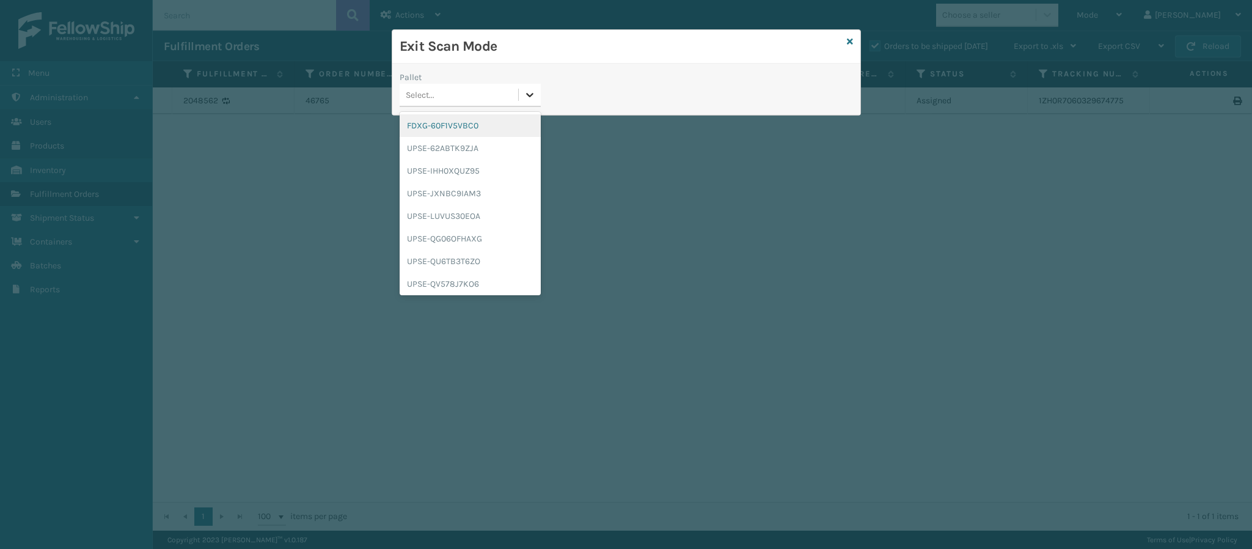
click at [531, 98] on icon at bounding box center [529, 95] width 12 height 12
click at [470, 129] on div "FDXG-60F1V5VBC0" at bounding box center [469, 125] width 141 height 23
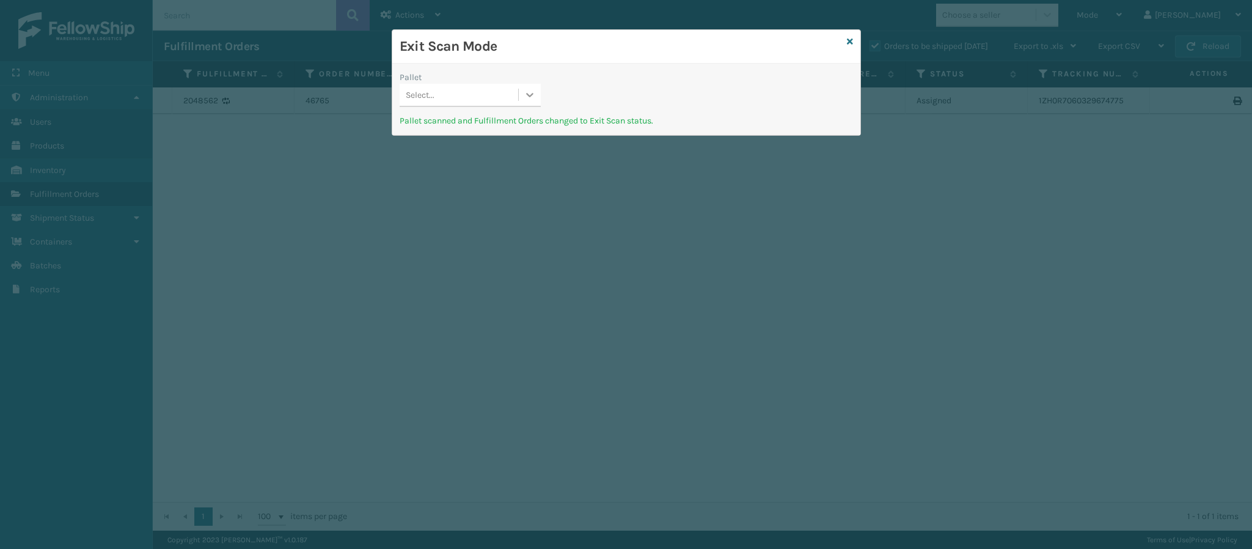
click at [526, 97] on icon at bounding box center [529, 95] width 12 height 12
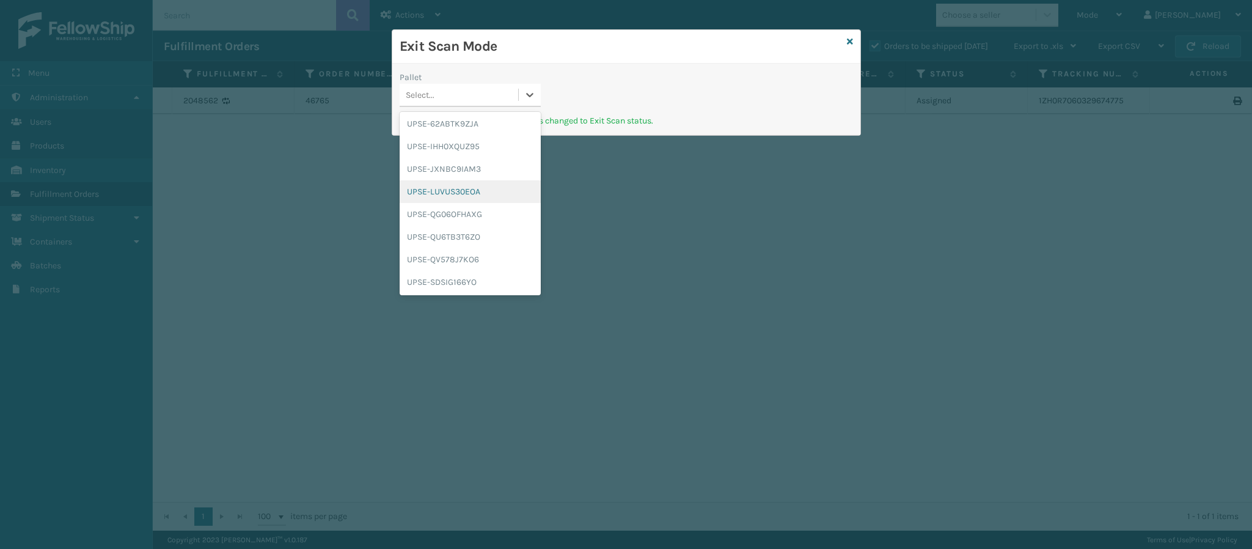
scroll to position [114, 0]
click at [467, 258] on div "UPSG-UP7LWPW640" at bounding box center [469, 260] width 141 height 23
